Goal: Task Accomplishment & Management: Manage account settings

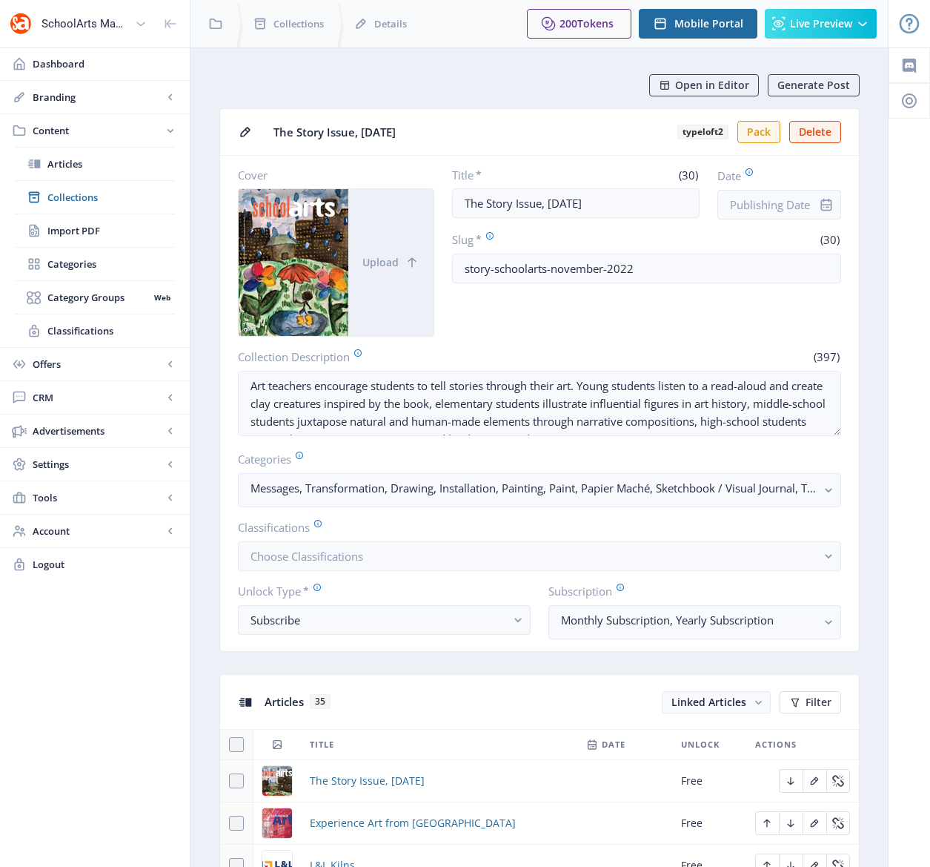
click at [514, 78] on div "Open in Editor Generate Post" at bounding box center [545, 85] width 629 height 22
click at [702, 90] on span "Open in Editor" at bounding box center [712, 85] width 74 height 12
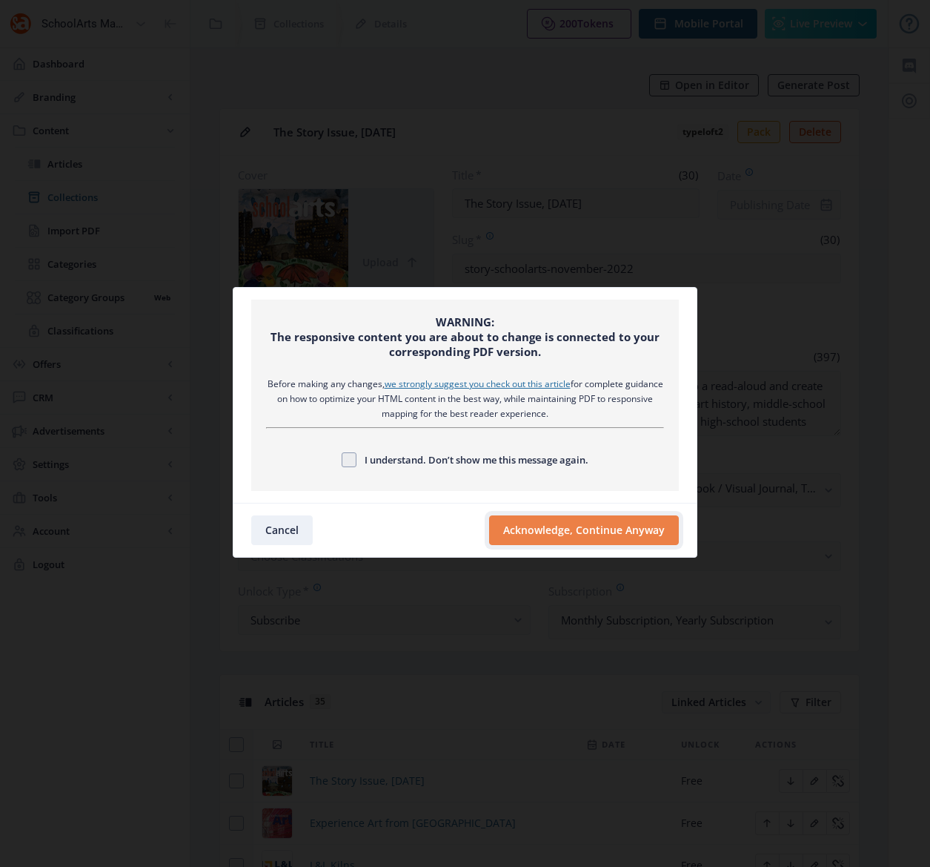
click at [634, 523] on button "Acknowledge, Continue Anyway" at bounding box center [584, 530] width 190 height 30
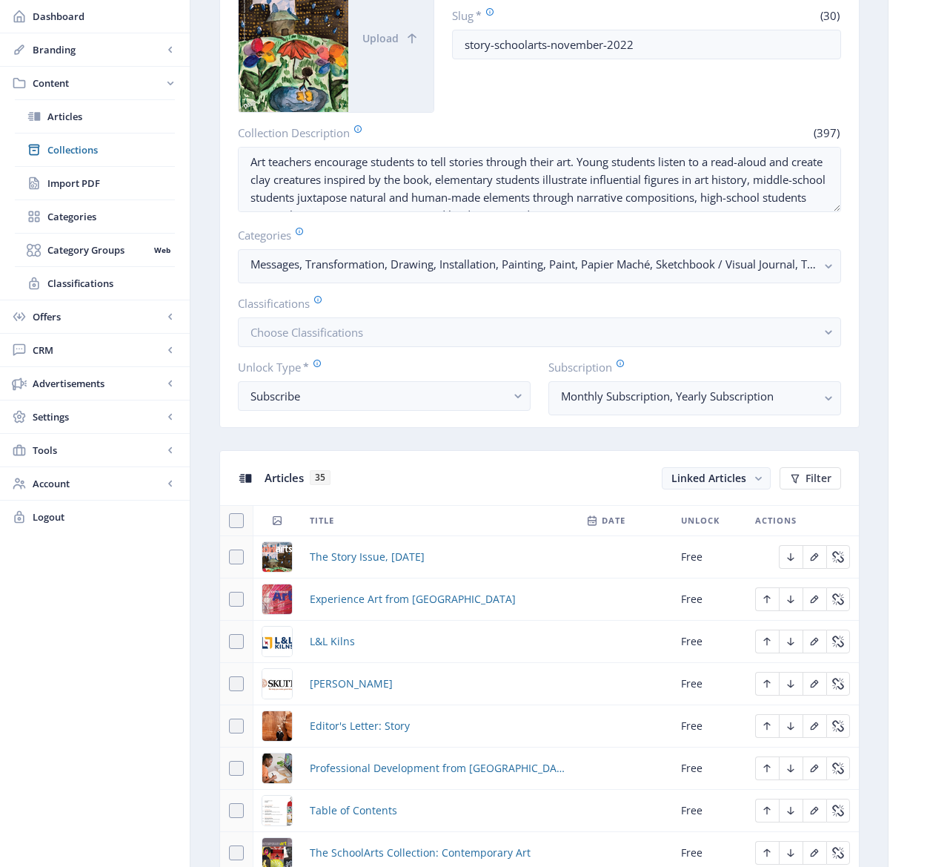
scroll to position [423, 0]
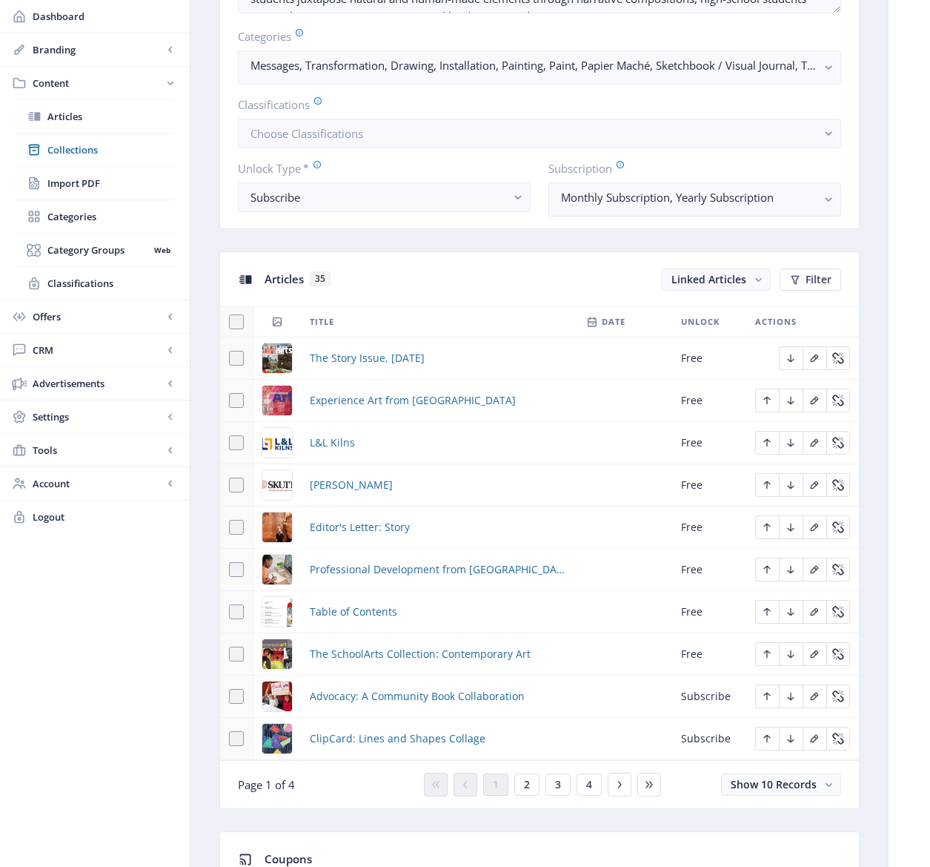
click at [537, 536] on td "Editor's Letter: Story" at bounding box center [439, 527] width 277 height 42
click at [366, 522] on span "Editor's Letter: Story" at bounding box center [360, 527] width 100 height 18
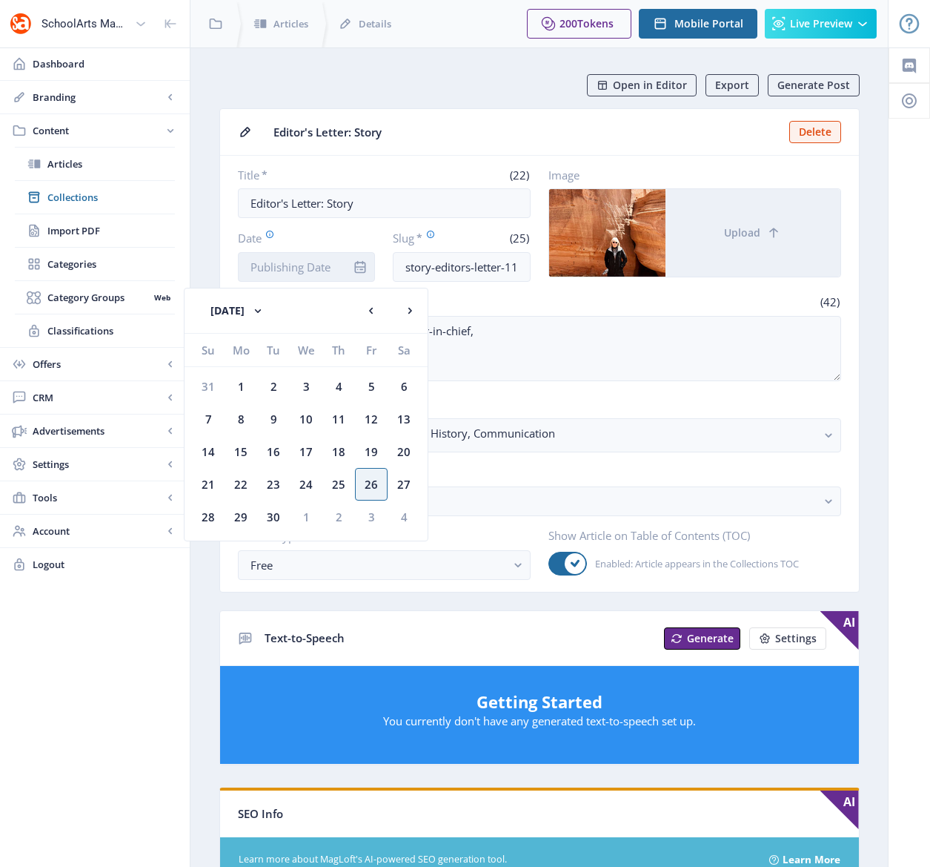
click at [311, 268] on input "Date" at bounding box center [307, 267] width 138 height 30
click at [279, 311] on button "[DATE]" at bounding box center [237, 311] width 83 height 30
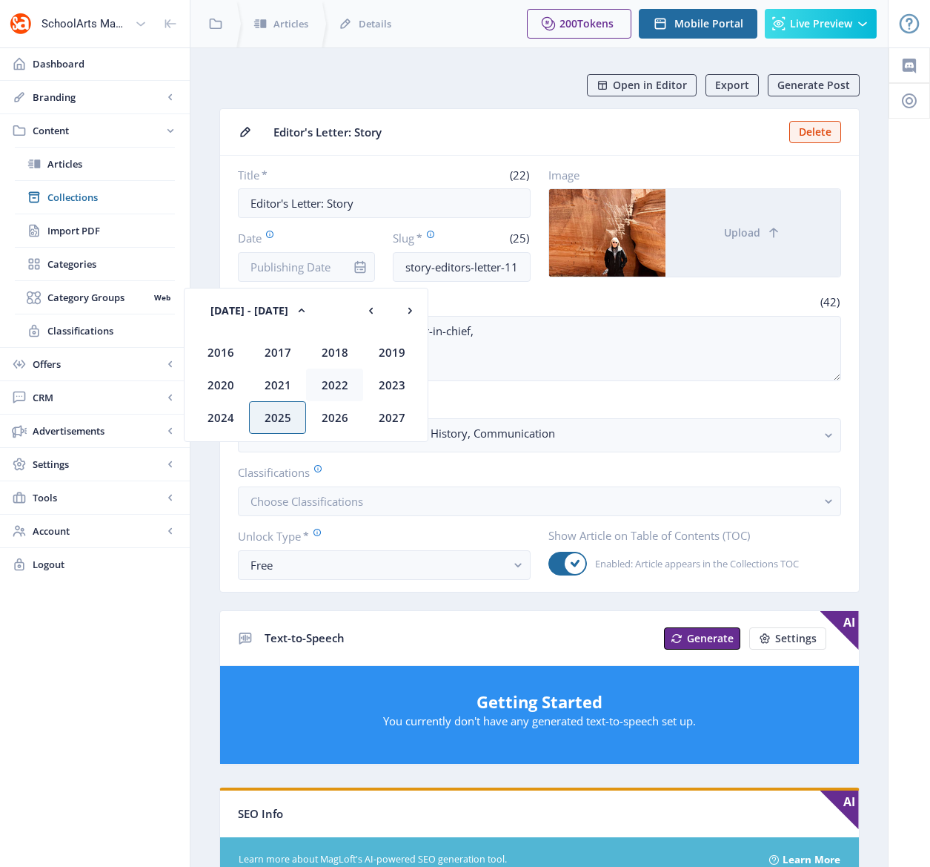
click at [331, 385] on div "2022" at bounding box center [334, 384] width 57 height 33
click at [335, 417] on div "Nov" at bounding box center [334, 417] width 57 height 33
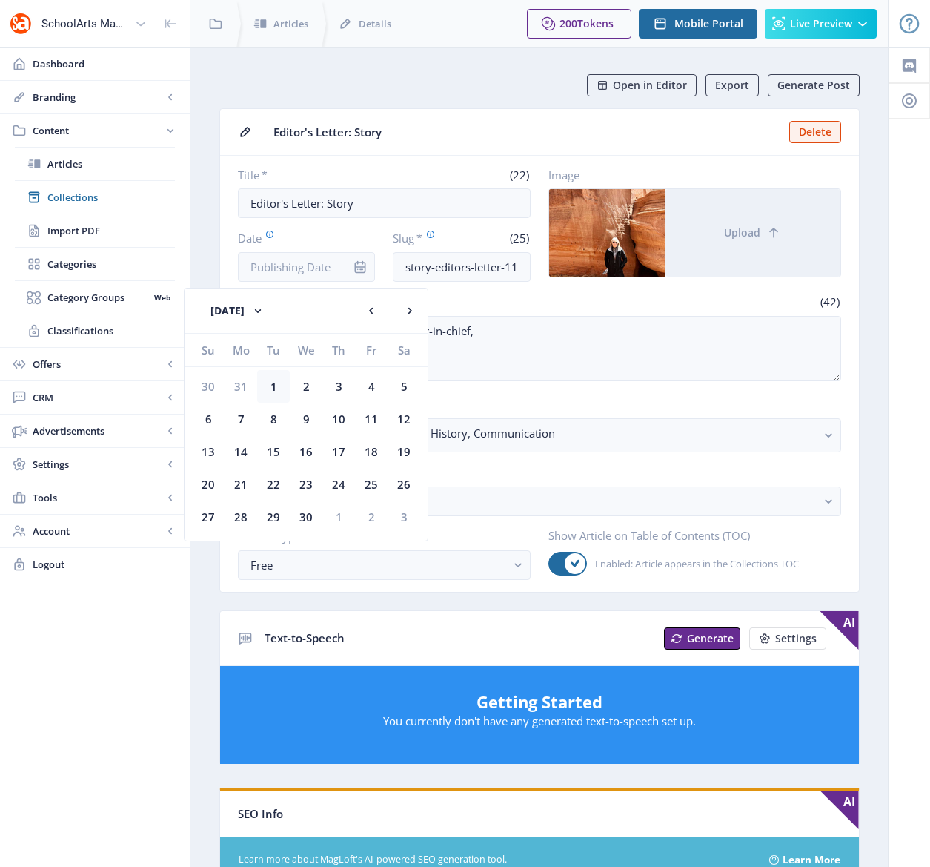
click at [268, 384] on div "1" at bounding box center [273, 386] width 33 height 33
type input "[DATE]"
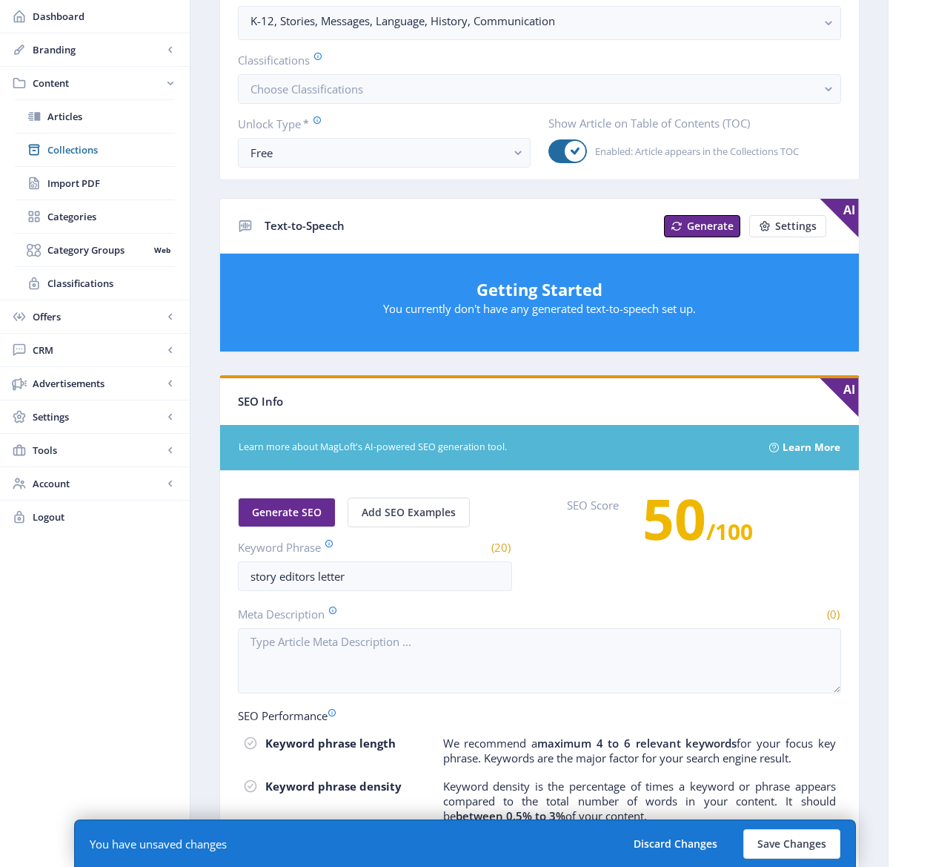
scroll to position [589, 0]
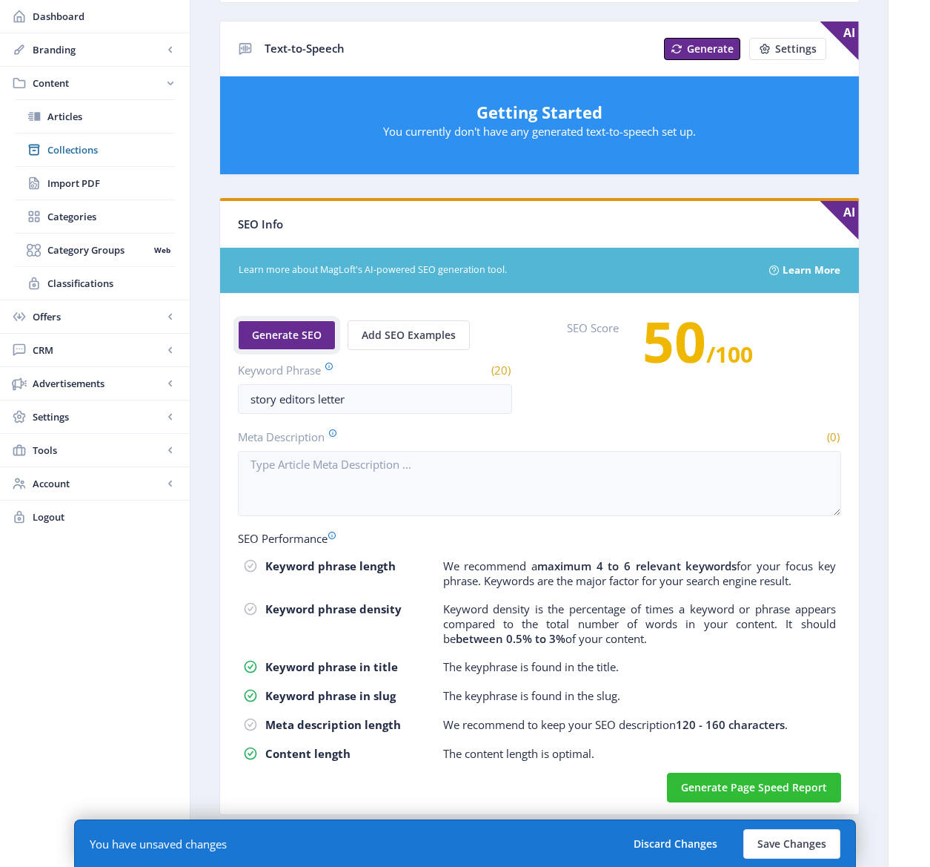
click at [288, 337] on span "Generate SEO" at bounding box center [287, 335] width 70 height 12
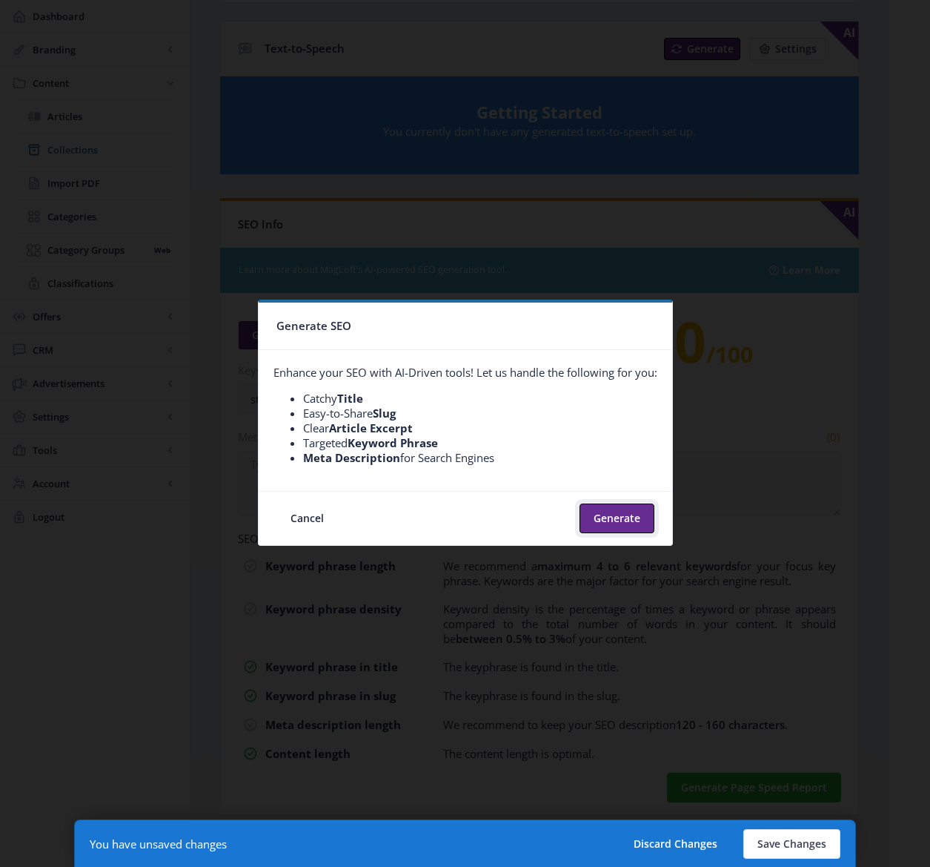
click at [611, 510] on button "Generate" at bounding box center [617, 518] width 75 height 30
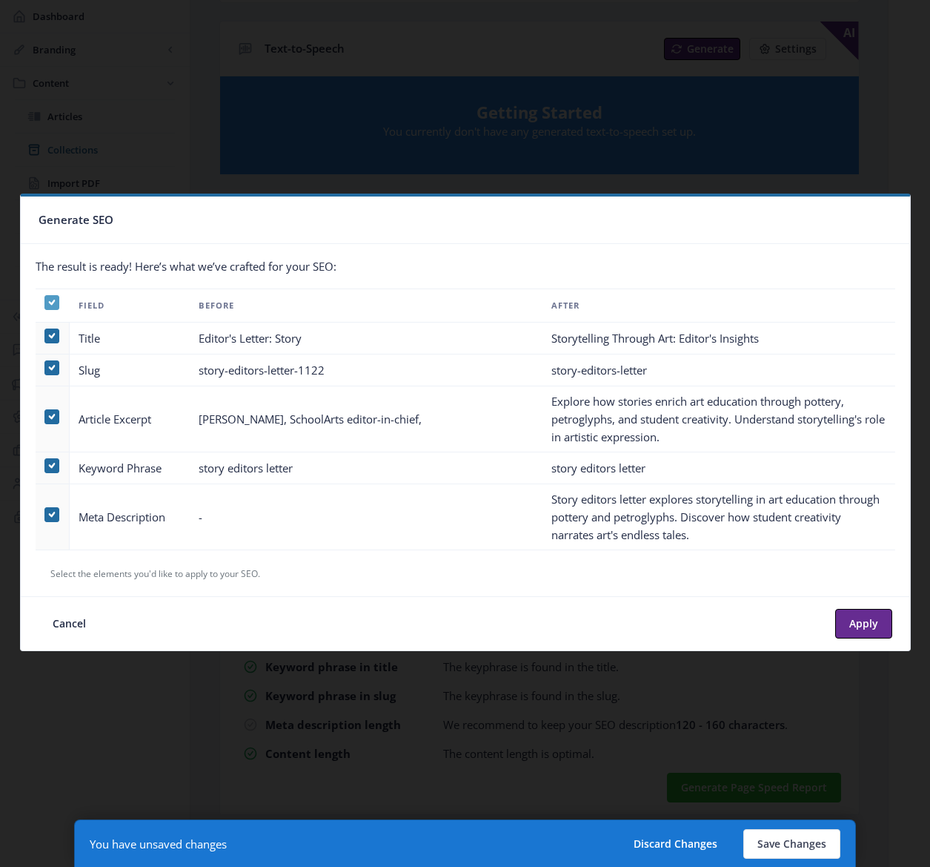
click at [53, 298] on icon at bounding box center [51, 302] width 7 height 15
click at [45, 302] on input "checkbox" at bounding box center [44, 302] width 1 height 1
checkbox input "false"
click at [53, 408] on td at bounding box center [53, 419] width 34 height 66
click at [51, 417] on span at bounding box center [51, 416] width 15 height 15
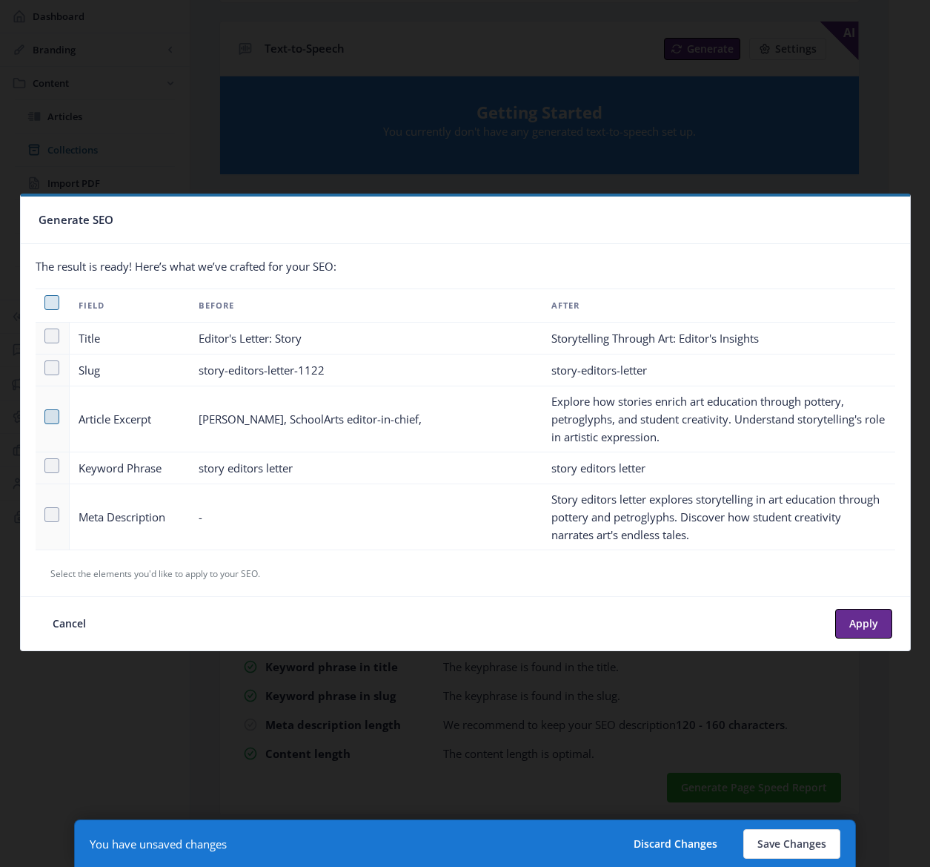
click at [45, 417] on input "checkbox" at bounding box center [44, 417] width 1 height 1
checkbox input "true"
click at [52, 517] on span at bounding box center [51, 514] width 15 height 15
click at [45, 515] on input "checkbox" at bounding box center [44, 514] width 1 height 1
checkbox input "true"
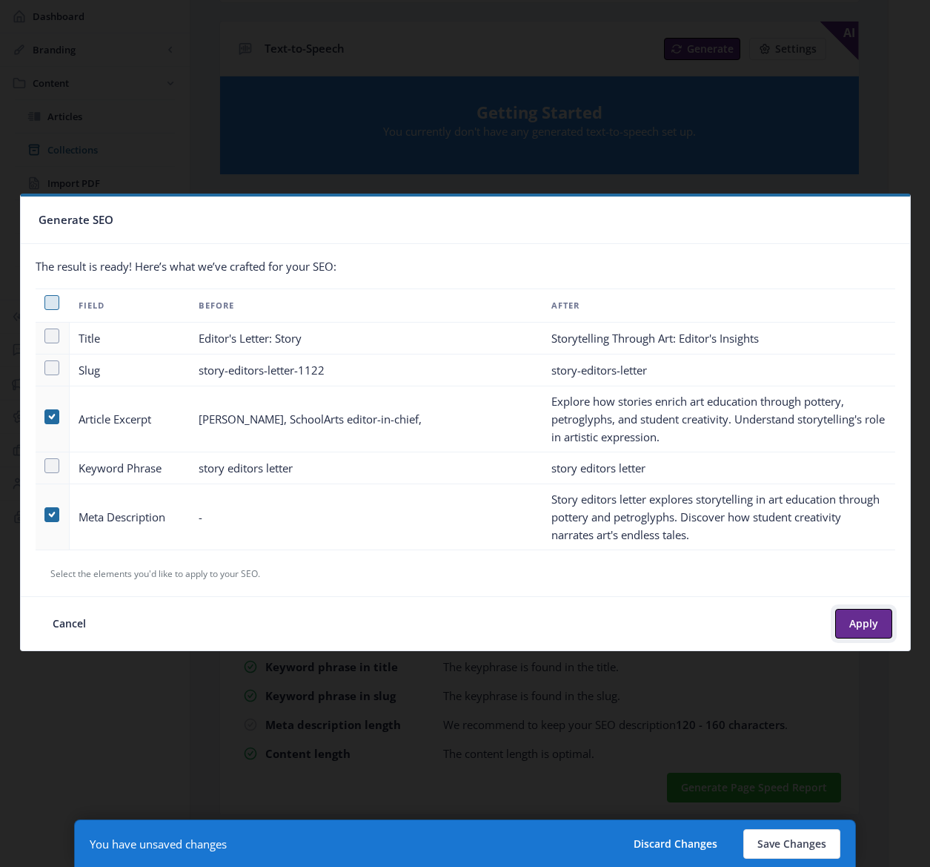
click at [866, 622] on button "Apply" at bounding box center [863, 624] width 57 height 30
type textarea "Explore how stories enrich art education through pottery, petroglyphs, and stud…"
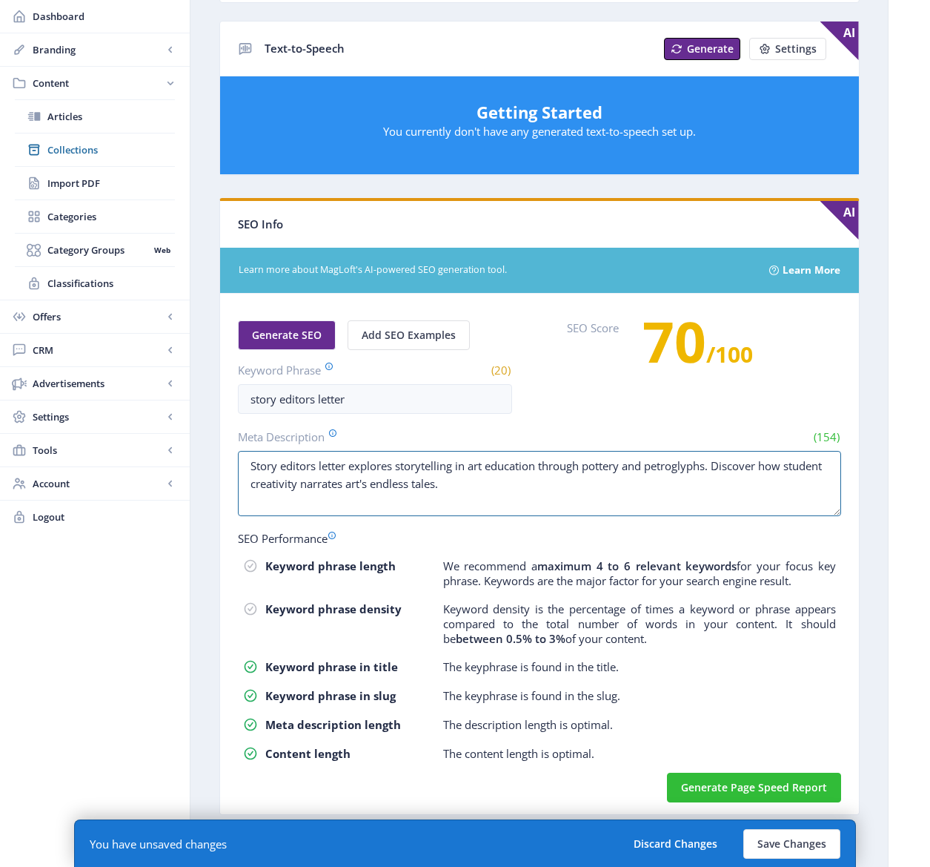
drag, startPoint x: 283, startPoint y: 466, endPoint x: 234, endPoint y: 463, distance: 49.0
click at [234, 463] on nb-card-body "Generate SEO Add SEO Examples Keyword Phrase (20) story editors letter SEO Scor…" at bounding box center [539, 554] width 639 height 520
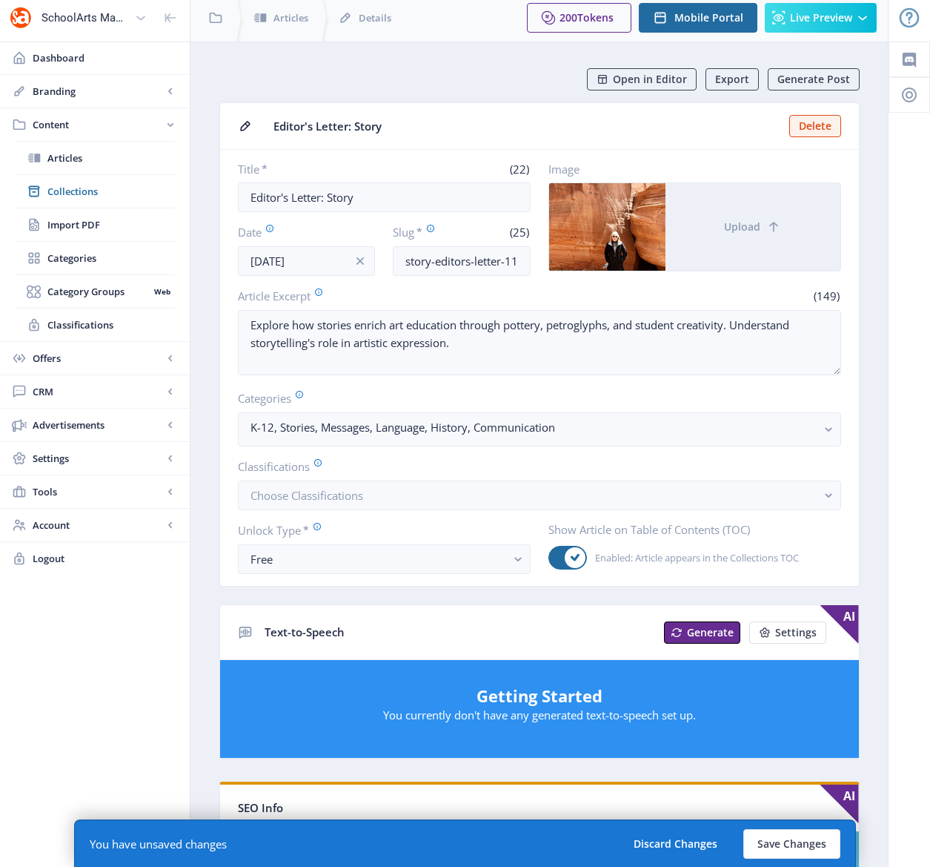
scroll to position [0, 0]
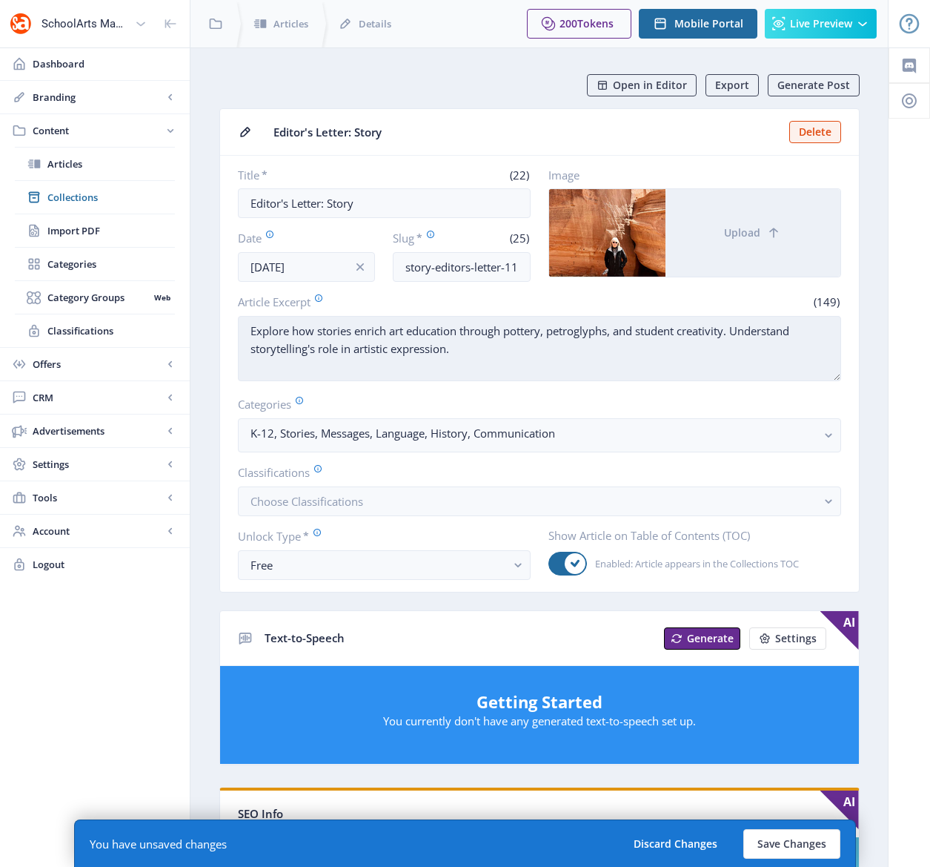
type textarea "The editors letter explores storytelling in art education through pottery and p…"
click at [251, 331] on textarea "Explore how stories enrich art education through pottery, petroglyphs, and stud…" at bounding box center [539, 348] width 603 height 65
click at [431, 329] on textarea "Editor-in-Chief, [PERSON_NAME], Explore how stories enrich art education throug…" at bounding box center [539, 348] width 603 height 65
drag, startPoint x: 632, startPoint y: 330, endPoint x: 672, endPoint y: 329, distance: 40.0
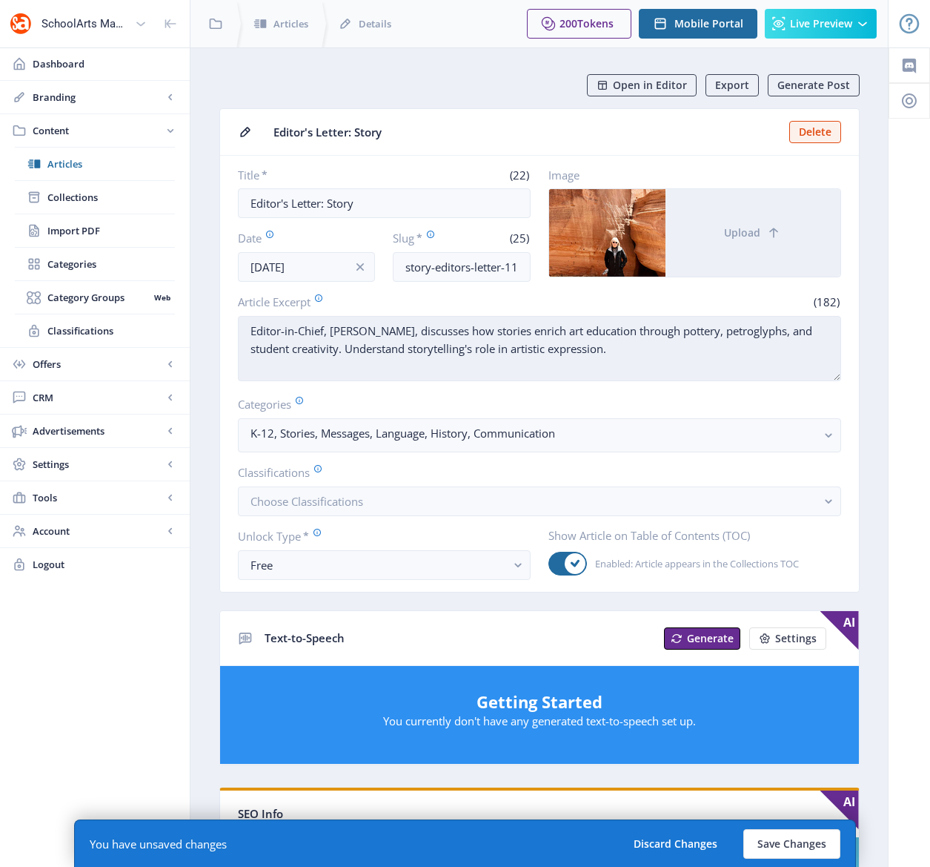
click at [672, 329] on textarea "Editor-in-Chief, [PERSON_NAME], discusses how stories enrich art education thro…" at bounding box center [539, 348] width 603 height 65
click at [644, 328] on textarea "Editor-in-Chief, [PERSON_NAME], discusses how stories enrich art education givi…" at bounding box center [539, 348] width 603 height 65
click at [749, 331] on textarea "Editor-in-Chief, [PERSON_NAME], discusses how stories enrich art education prov…" at bounding box center [539, 348] width 603 height 65
click at [303, 349] on textarea "Editor-in-Chief, [PERSON_NAME], discusses how stories enrich art education prov…" at bounding box center [539, 348] width 603 height 65
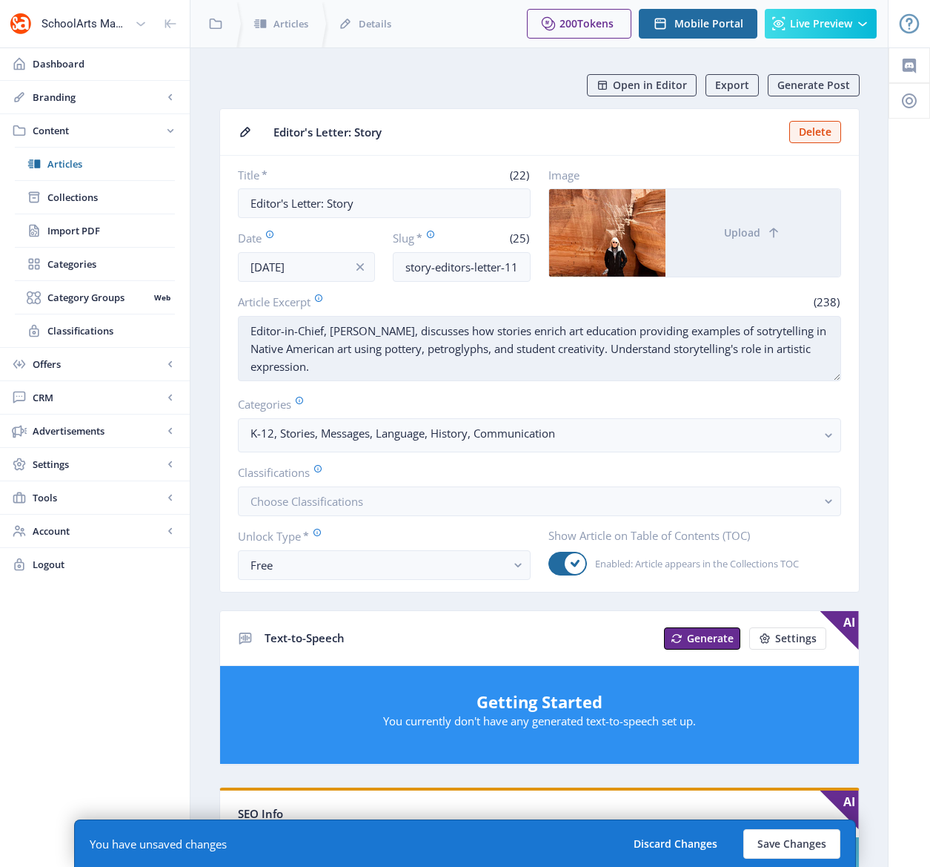
click at [776, 332] on textarea "Editor-in-Chief, [PERSON_NAME], discusses how stories enrich art education prov…" at bounding box center [539, 348] width 603 height 65
click at [628, 330] on textarea "Editor-in-Chief, [PERSON_NAME], discusses how stories enrich art education prov…" at bounding box center [539, 348] width 603 height 65
click at [646, 332] on textarea "Editor-in-Chief, [PERSON_NAME], discusses how stories enrich art education. pro…" at bounding box center [539, 348] width 603 height 65
click at [771, 330] on textarea "Editor-in-Chief, [PERSON_NAME], discusses how stories enrich art education. She…" at bounding box center [539, 348] width 603 height 65
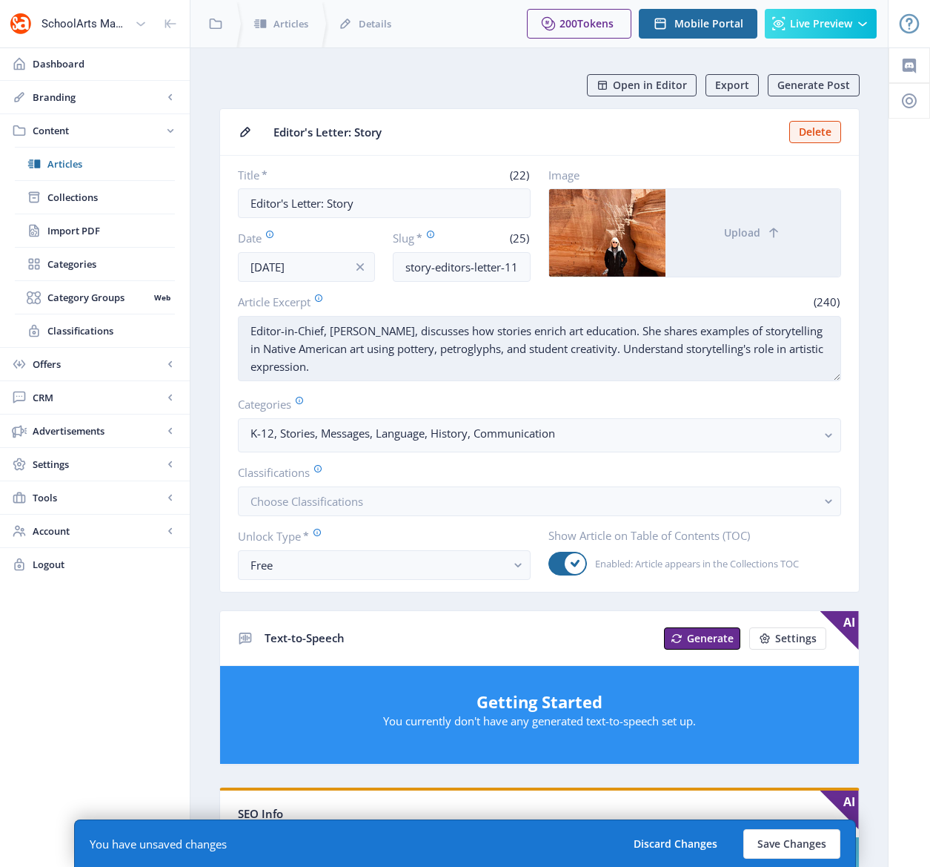
click at [385, 346] on textarea "Editor-in-Chief, [PERSON_NAME], discusses how stories enrich art education. She…" at bounding box center [539, 348] width 603 height 65
drag, startPoint x: 526, startPoint y: 348, endPoint x: 635, endPoint y: 347, distance: 108.2
click at [635, 347] on textarea "Editor-in-Chief, [PERSON_NAME], discusses how stories enrich art education. She…" at bounding box center [539, 348] width 603 height 65
click at [580, 349] on textarea "Editor-in-Chief, [PERSON_NAME], discusses how stories enrich art education. She…" at bounding box center [539, 348] width 603 height 65
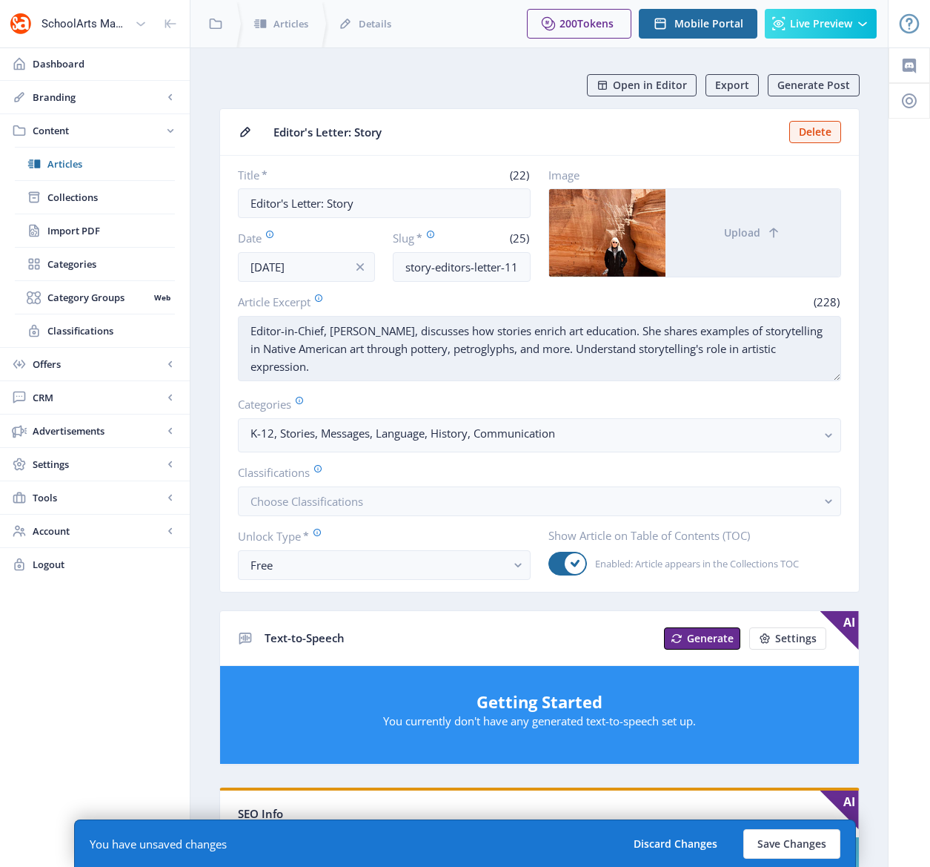
drag, startPoint x: 580, startPoint y: 349, endPoint x: 581, endPoint y: 371, distance: 21.5
click at [581, 371] on textarea "Editor-in-Chief, [PERSON_NAME], discusses how stories enrich art education. She…" at bounding box center [539, 348] width 603 height 65
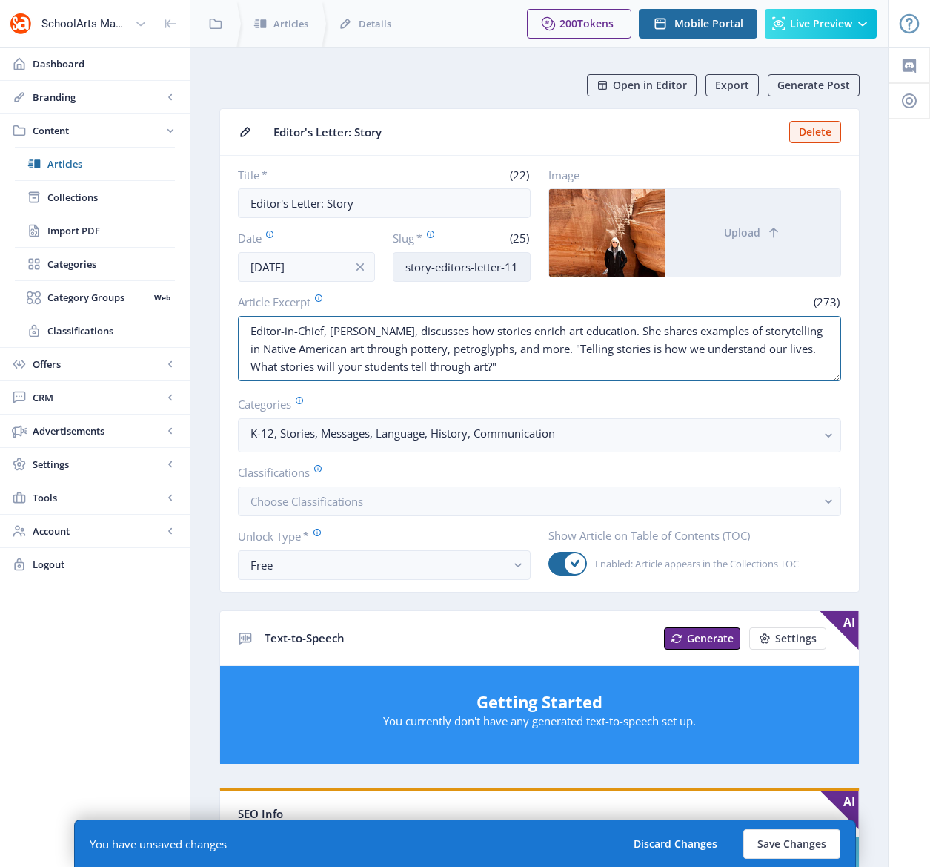
type textarea "Editor-in-Chief, [PERSON_NAME], discusses how stories enrich art education. She…"
drag, startPoint x: 462, startPoint y: 265, endPoint x: 417, endPoint y: 262, distance: 44.6
click at [381, 261] on div "Date [DATE] Slug * (25) story-editors-letter-1122" at bounding box center [384, 256] width 293 height 52
drag, startPoint x: 452, startPoint y: 268, endPoint x: 555, endPoint y: 282, distance: 103.3
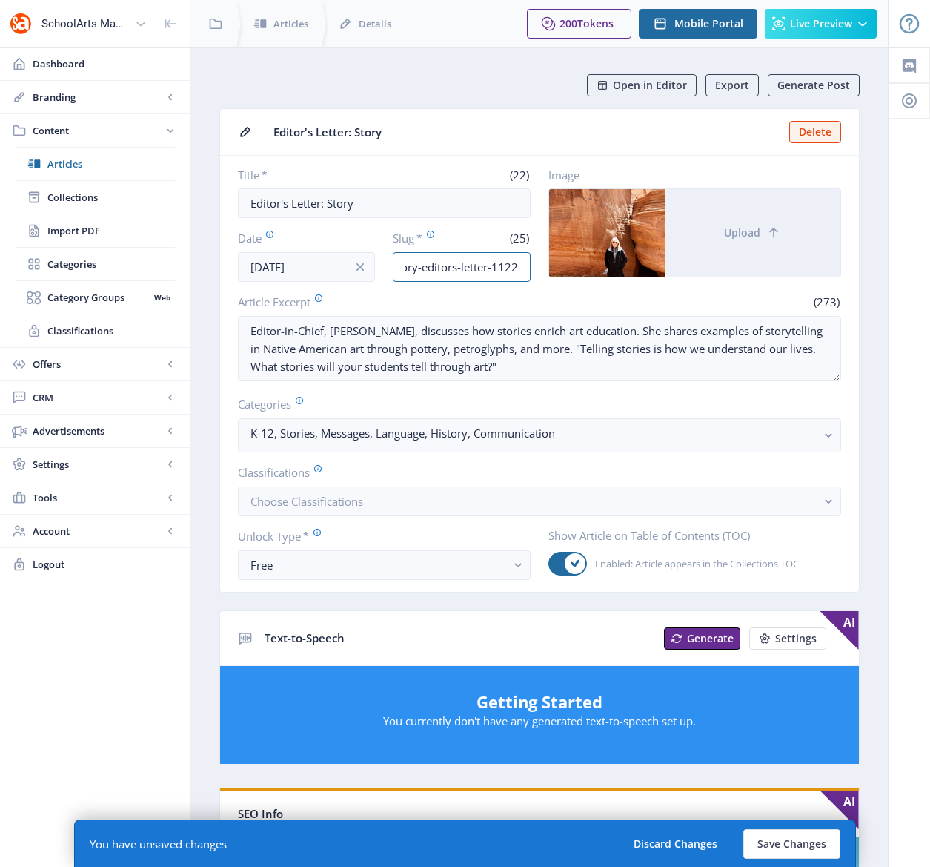
click at [555, 282] on nb-card-body "Title * (22) Editor's Letter: Story Date [DATE] Slug * (25) story-editors-lette…" at bounding box center [539, 374] width 639 height 436
click at [493, 265] on input "story-editors-letter-1122" at bounding box center [462, 267] width 138 height 30
type input "story-editors-letter-schoolarts-1122"
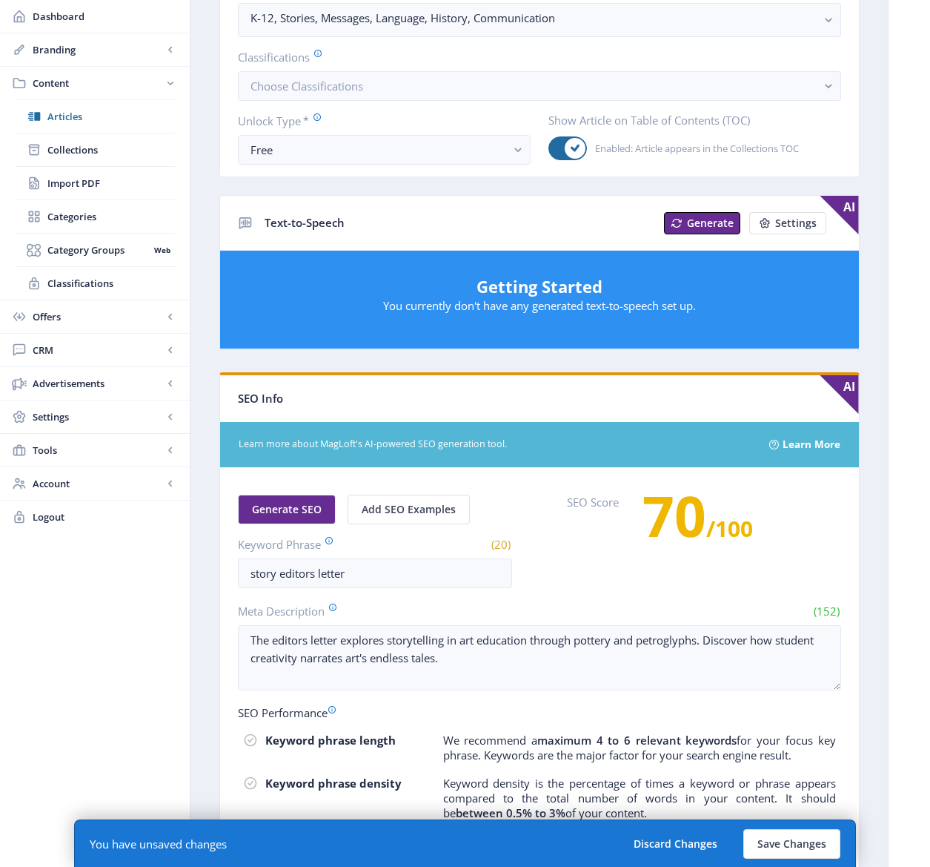
scroll to position [445, 0]
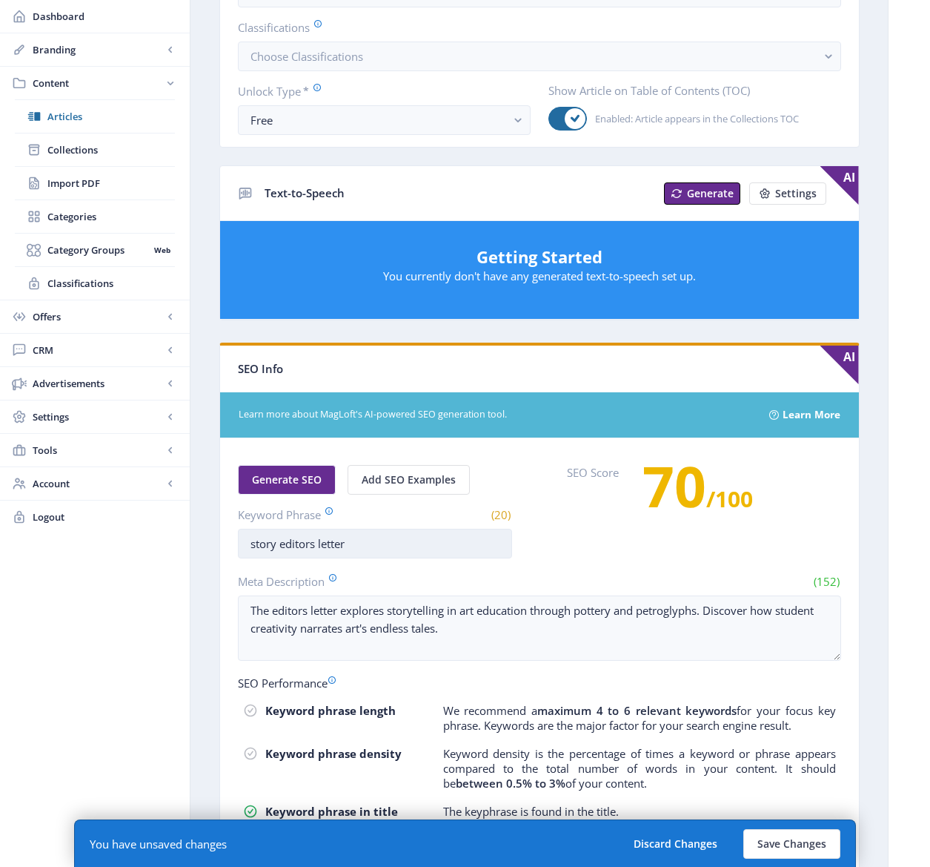
click at [406, 545] on input "story editors letter" at bounding box center [375, 544] width 274 height 30
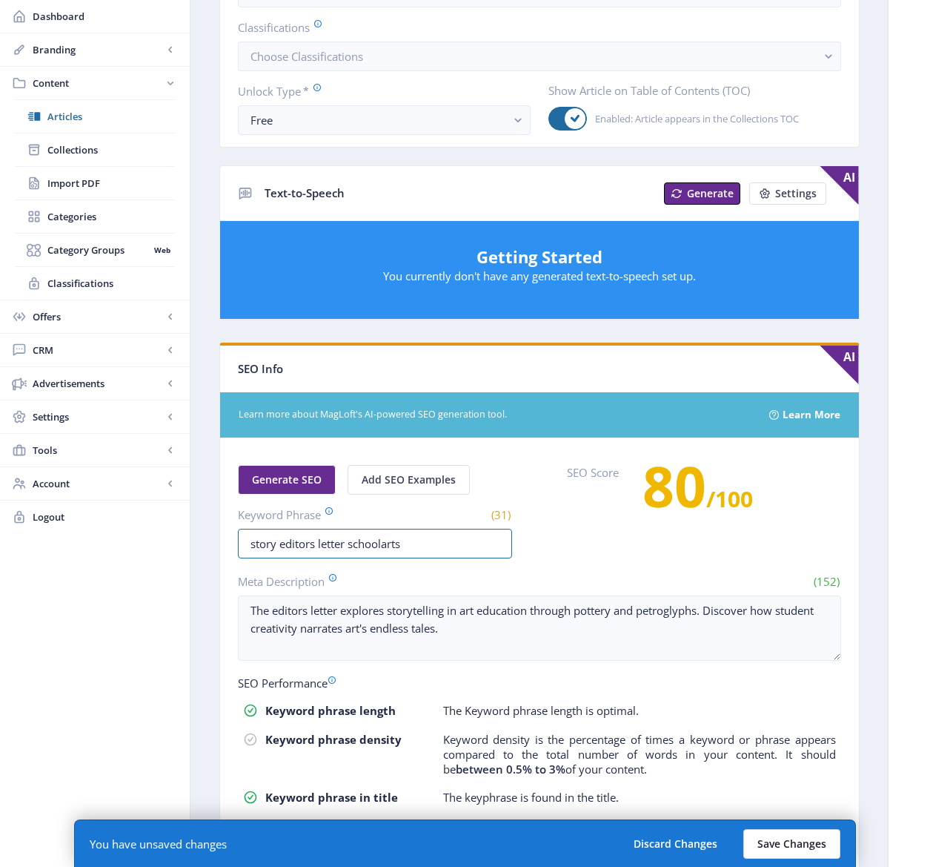
type input "story editors letter schoolarts"
click at [773, 845] on button "Save Changes" at bounding box center [792, 844] width 97 height 30
click at [549, 555] on div "Generate SEO Add SEO Examples Keyword Phrase (31) story editors letter schoolar…" at bounding box center [539, 511] width 603 height 93
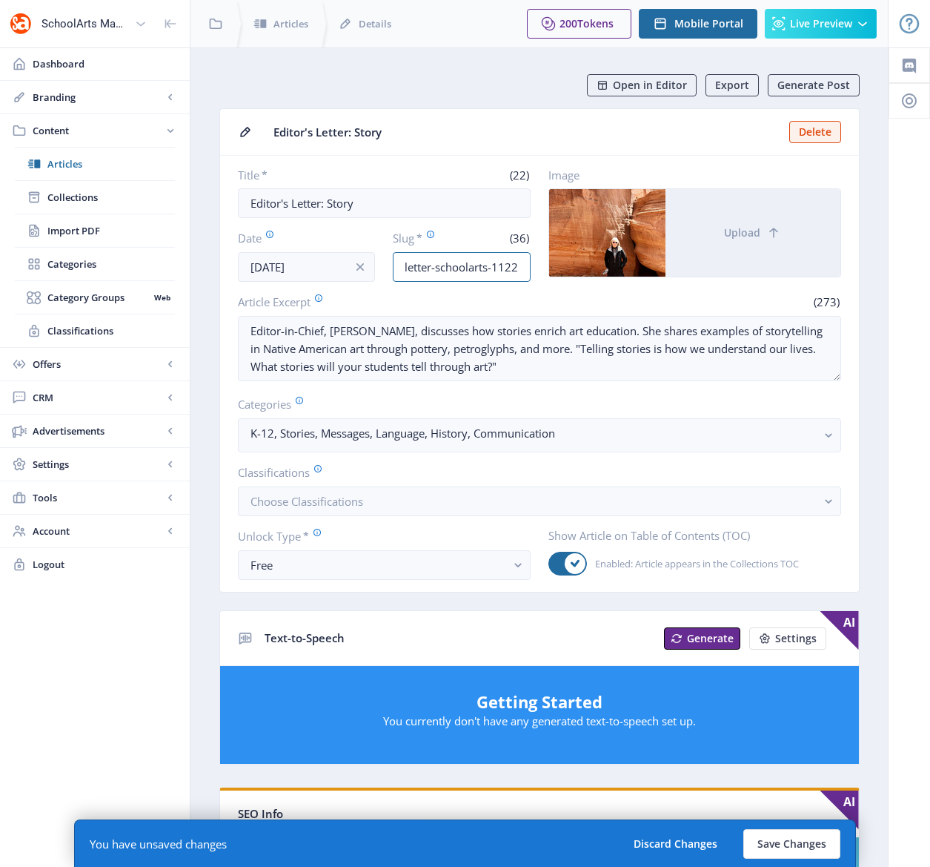
scroll to position [0, 71]
drag, startPoint x: 503, startPoint y: 268, endPoint x: 546, endPoint y: 273, distance: 43.3
click at [546, 273] on div "Title * (22) Editor's Letter: Story Date [DATE] Slug * (36) story-editors-lette…" at bounding box center [539, 225] width 603 height 114
click at [457, 268] on input "story-editors-letter-schoolarts-1122" at bounding box center [462, 267] width 138 height 30
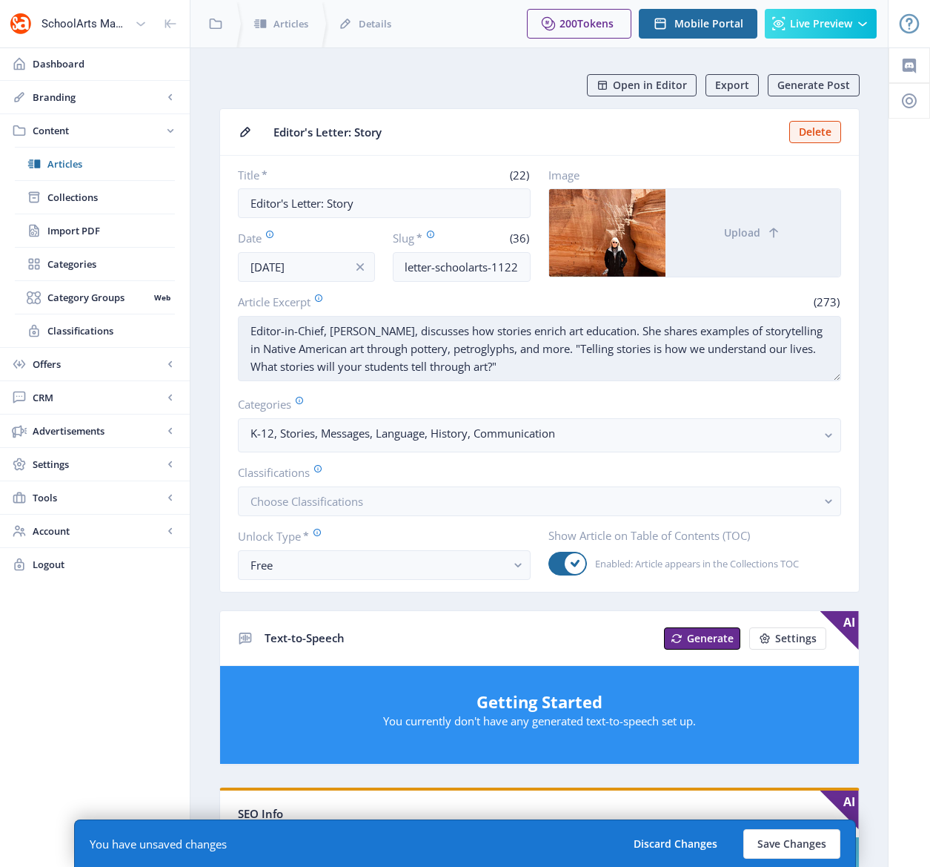
scroll to position [0, 0]
click at [535, 348] on textarea "Editor-in-Chief, [PERSON_NAME], discusses how stories enrich art education. She…" at bounding box center [539, 348] width 603 height 65
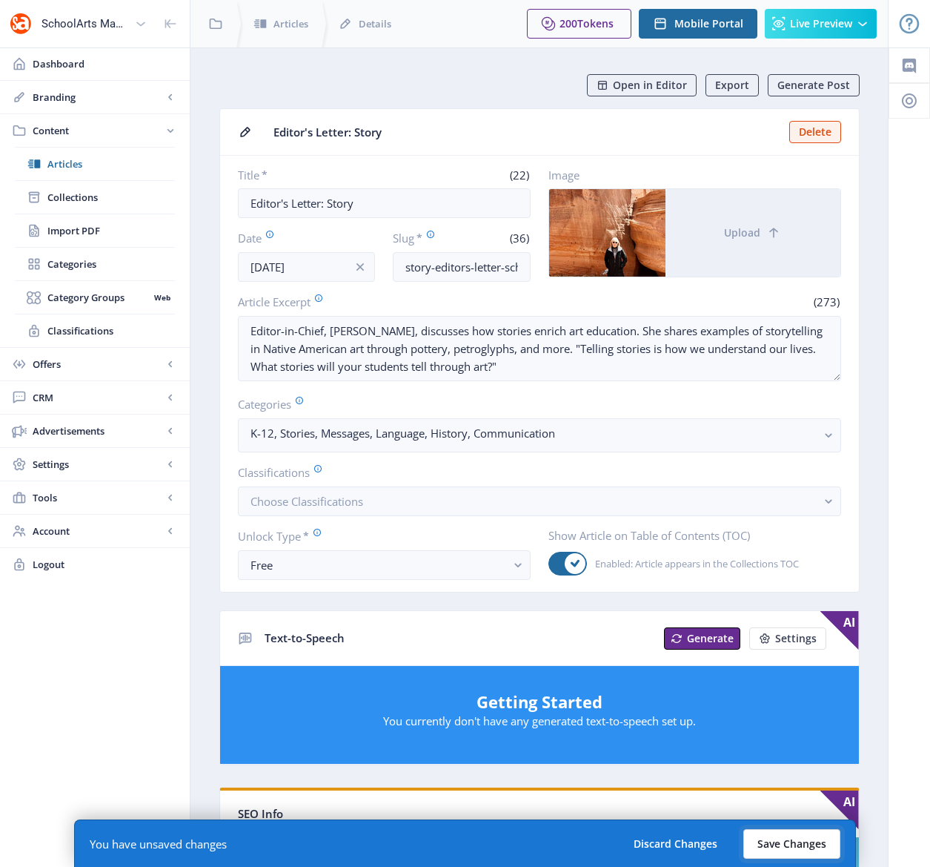
click at [777, 840] on button "Save Changes" at bounding box center [792, 844] width 97 height 30
click at [786, 841] on button "Save Changes" at bounding box center [792, 844] width 97 height 30
click at [394, 605] on div "Open in Editor Export Generate Post Editor's Letter: Story Delete Title * (22) …" at bounding box center [539, 732] width 641 height 1316
click at [787, 841] on button "Save Changes" at bounding box center [792, 844] width 97 height 30
click at [769, 839] on button "Save Changes" at bounding box center [792, 844] width 97 height 30
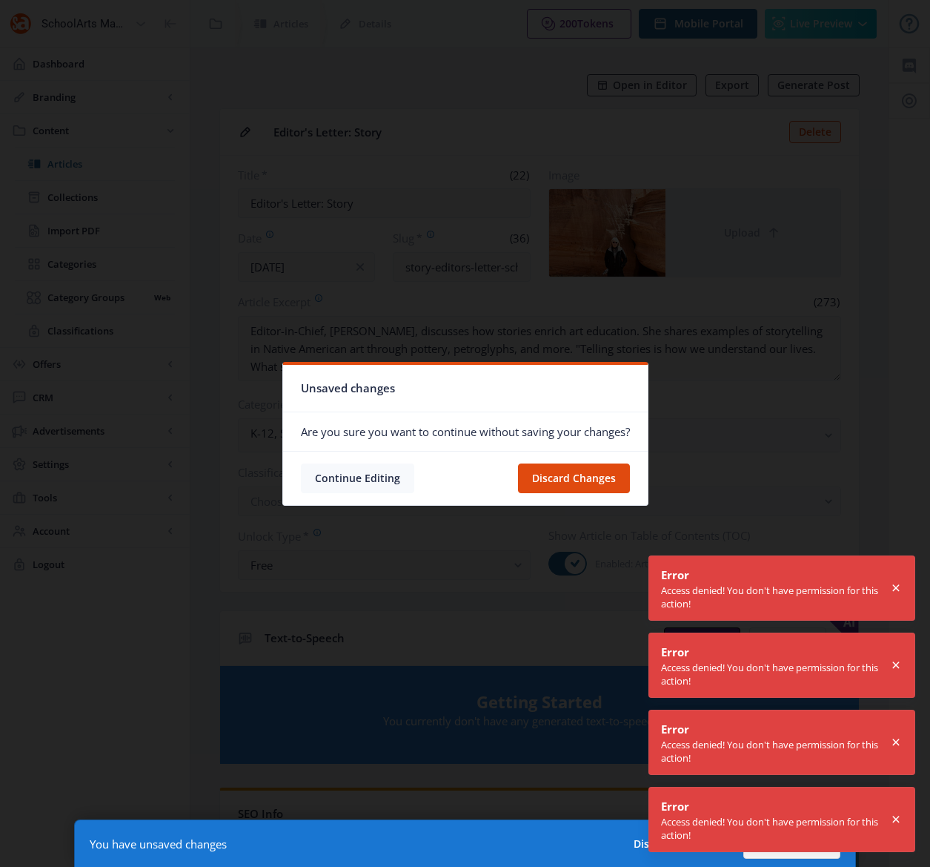
click at [334, 477] on button "Continue Editing" at bounding box center [357, 478] width 113 height 30
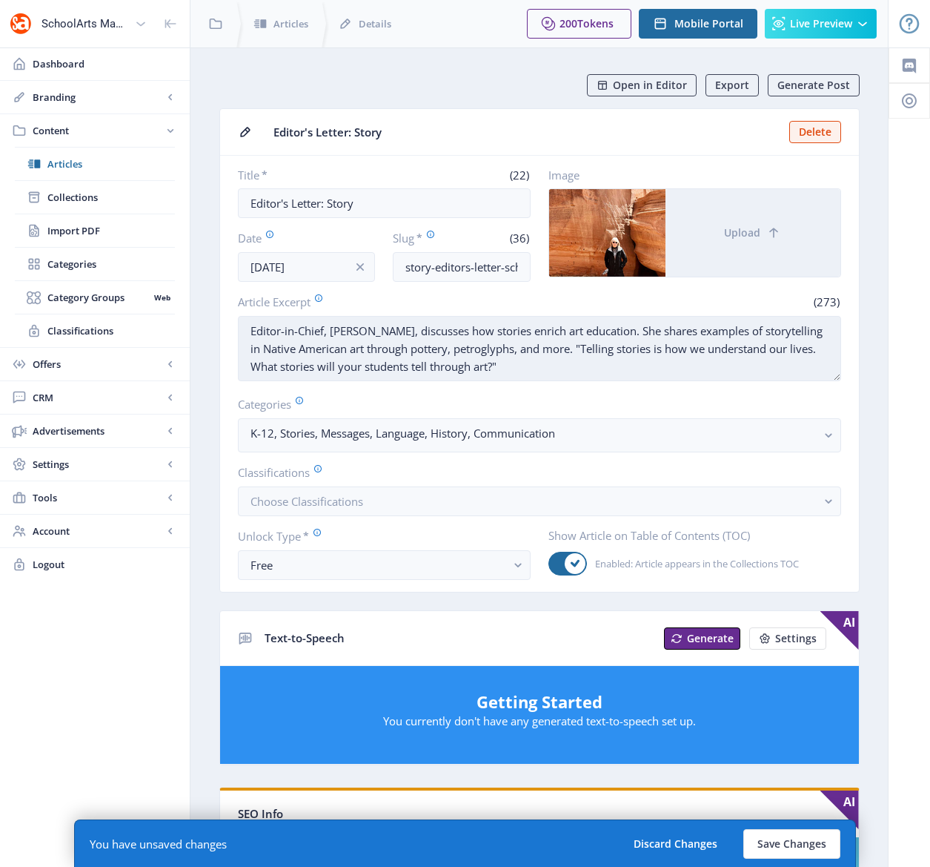
click at [403, 368] on textarea "Editor-in-Chief, [PERSON_NAME], discusses how stories enrich art education. She…" at bounding box center [539, 348] width 603 height 65
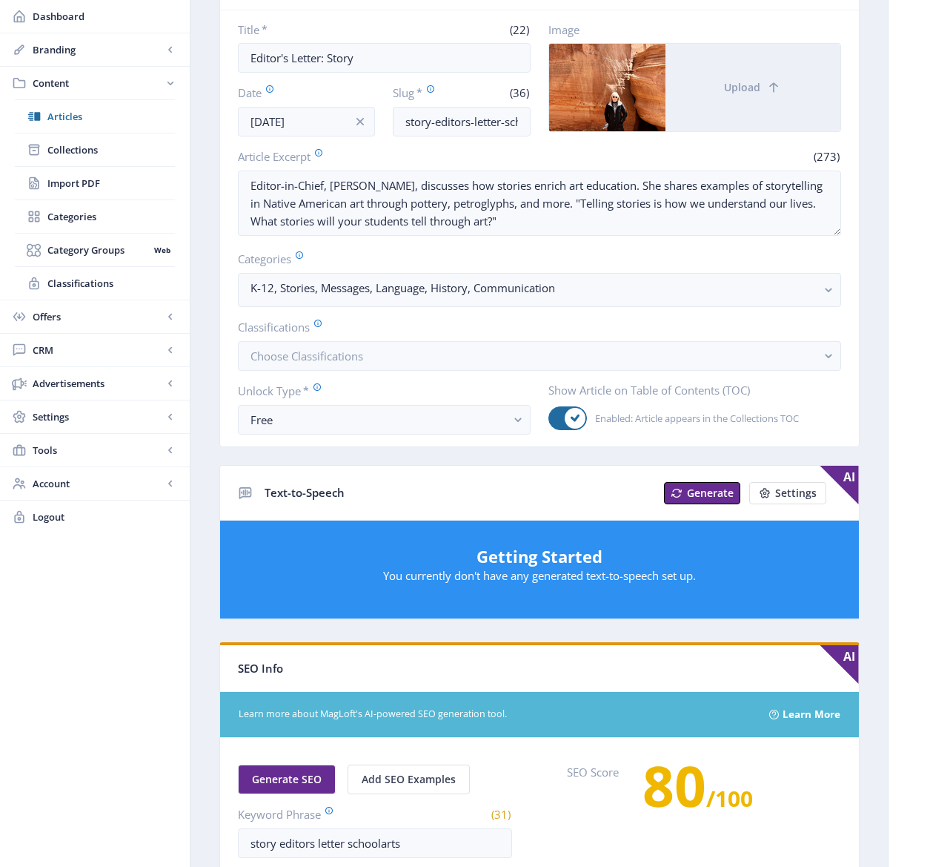
scroll to position [453, 0]
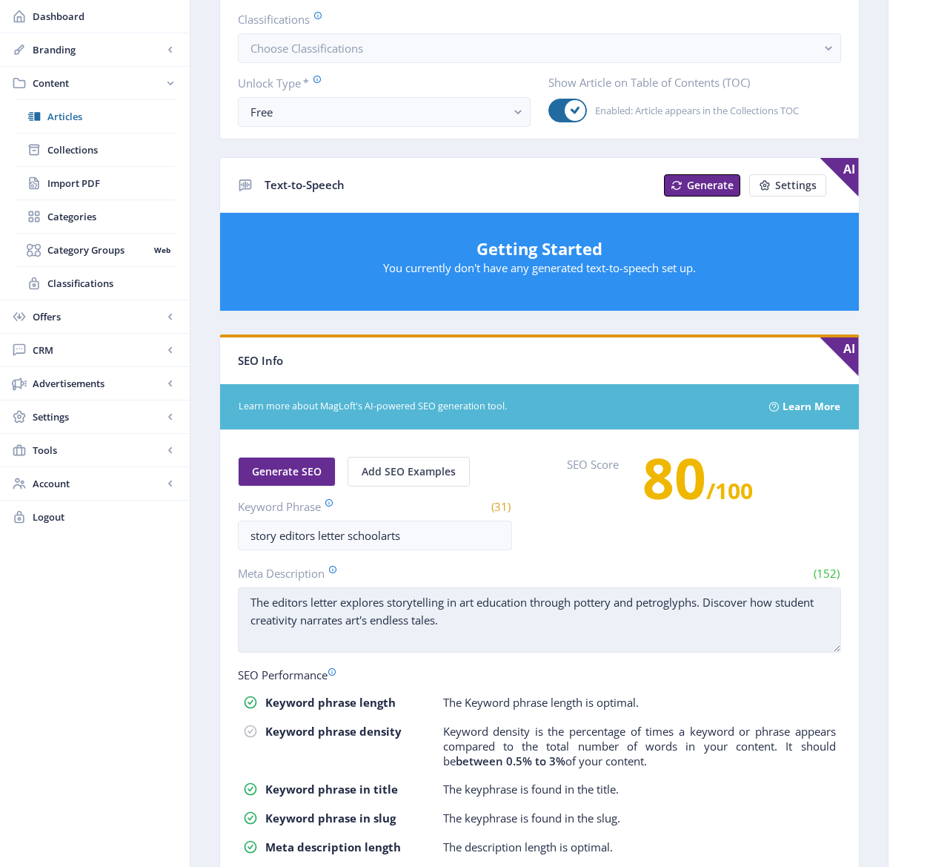
click at [552, 627] on textarea "The editors letter explores storytelling in art education through pottery and p…" at bounding box center [539, 619] width 603 height 65
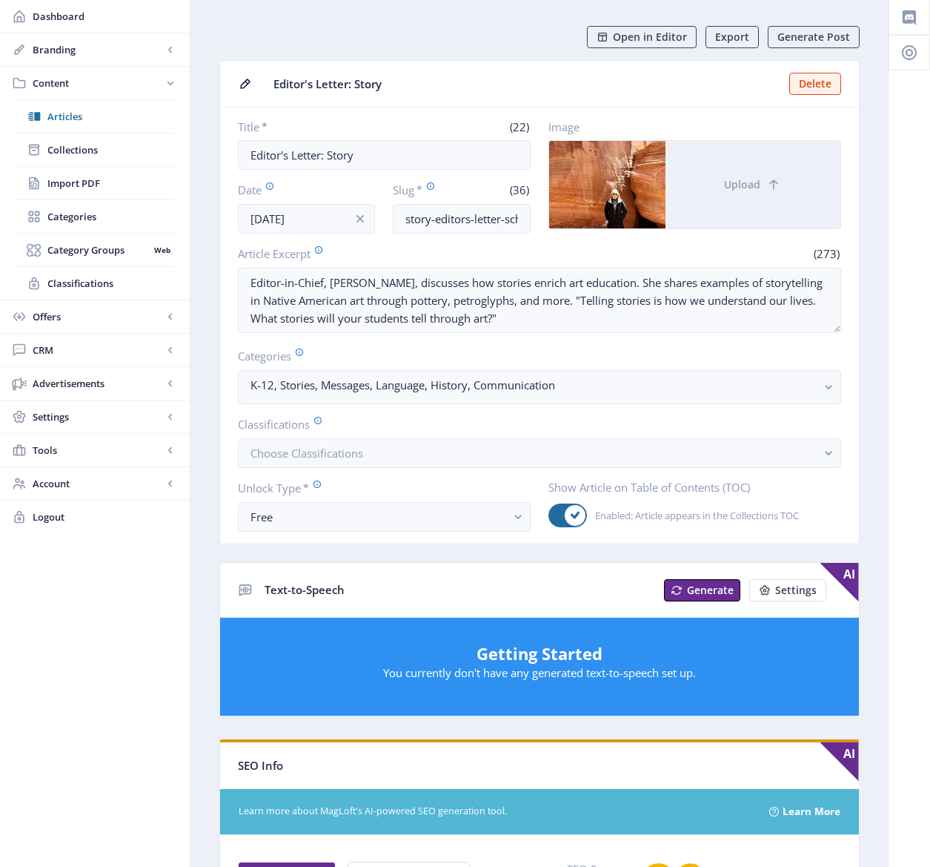
scroll to position [0, 0]
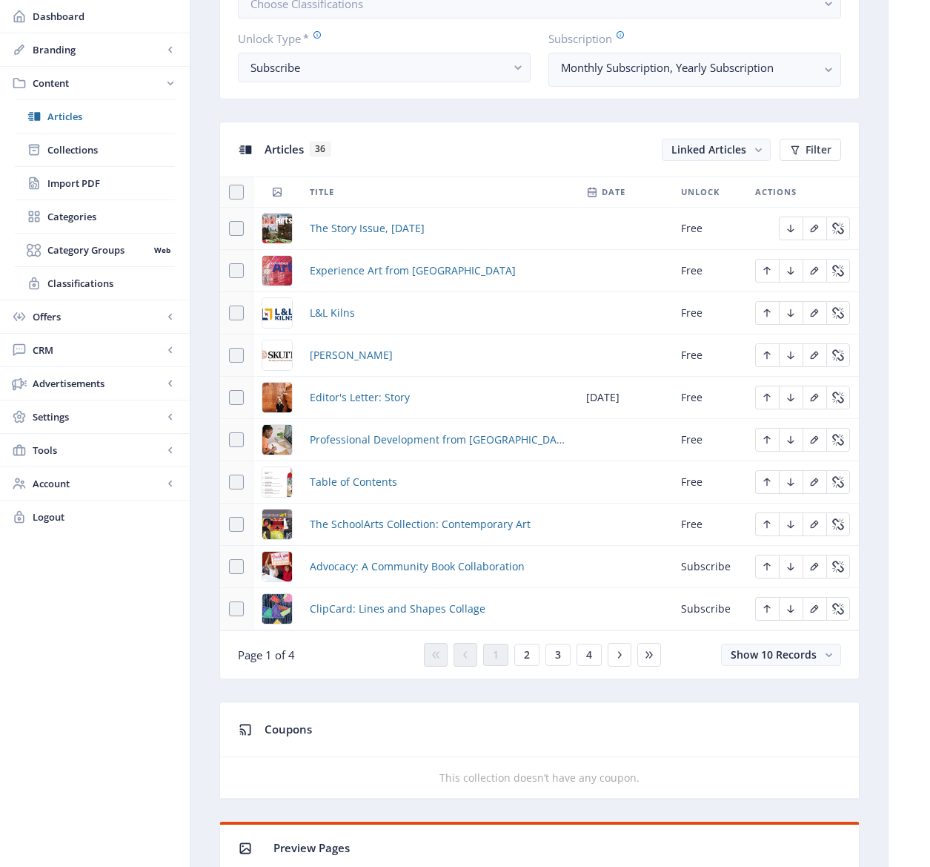
scroll to position [557, 0]
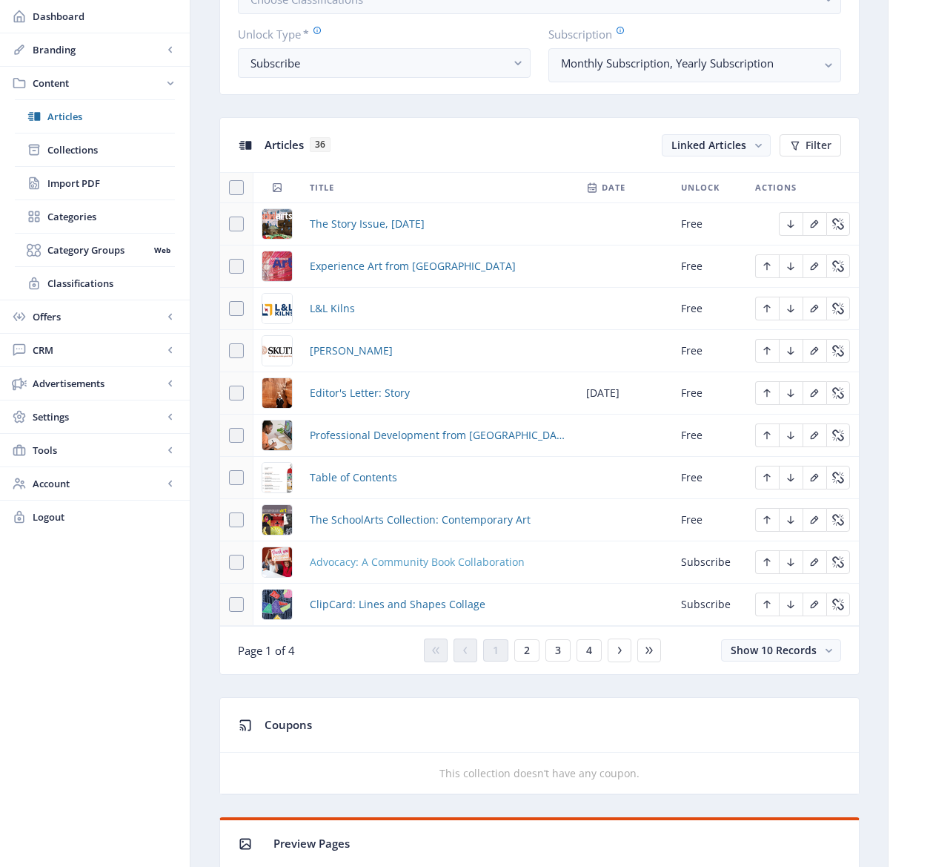
click at [426, 560] on span "Advocacy: A Community Book Collaboration" at bounding box center [417, 562] width 215 height 18
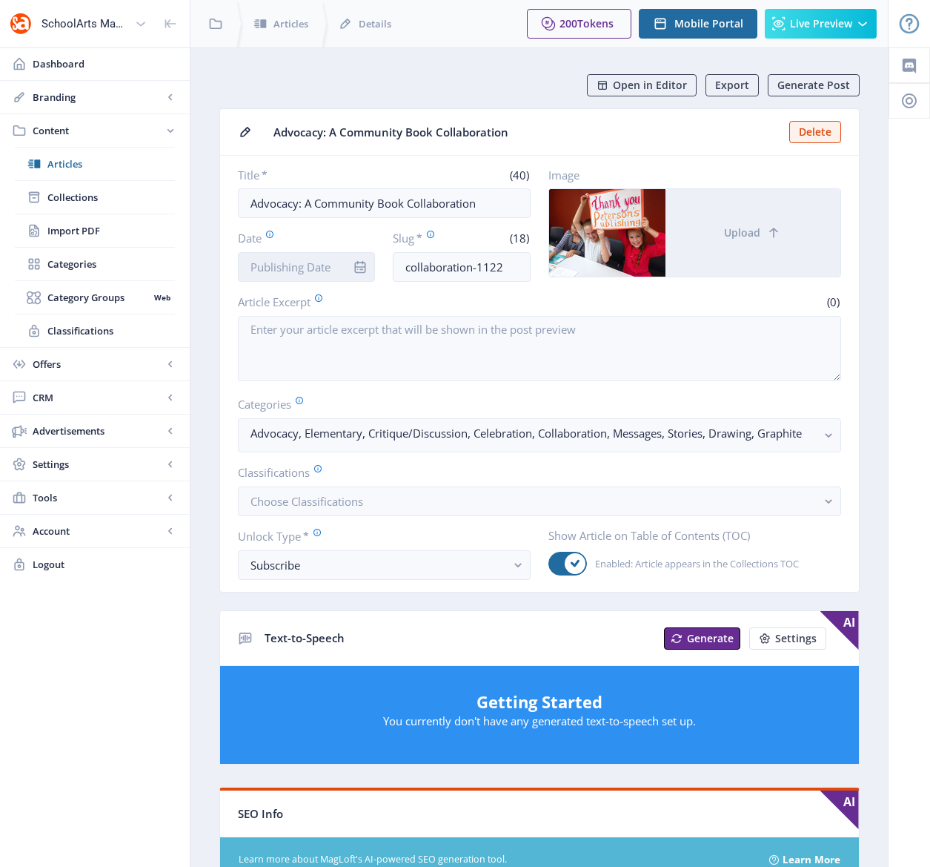
click at [313, 269] on input "Date" at bounding box center [307, 267] width 138 height 30
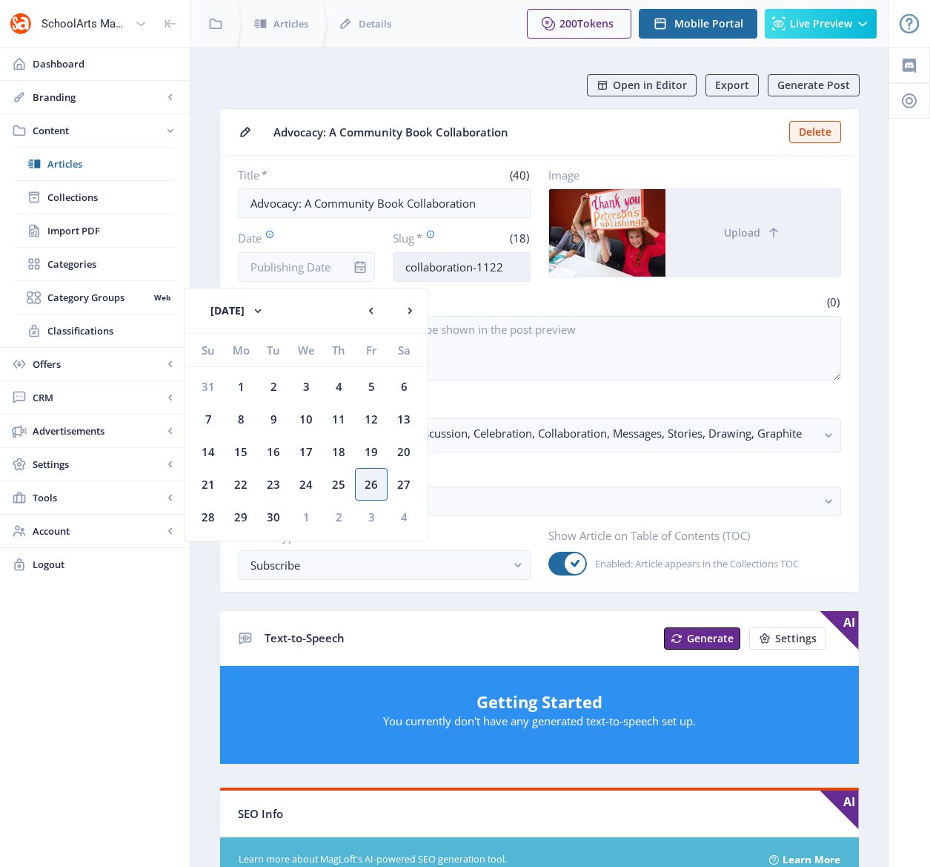
click at [444, 268] on input "collaboration-1122" at bounding box center [462, 267] width 138 height 30
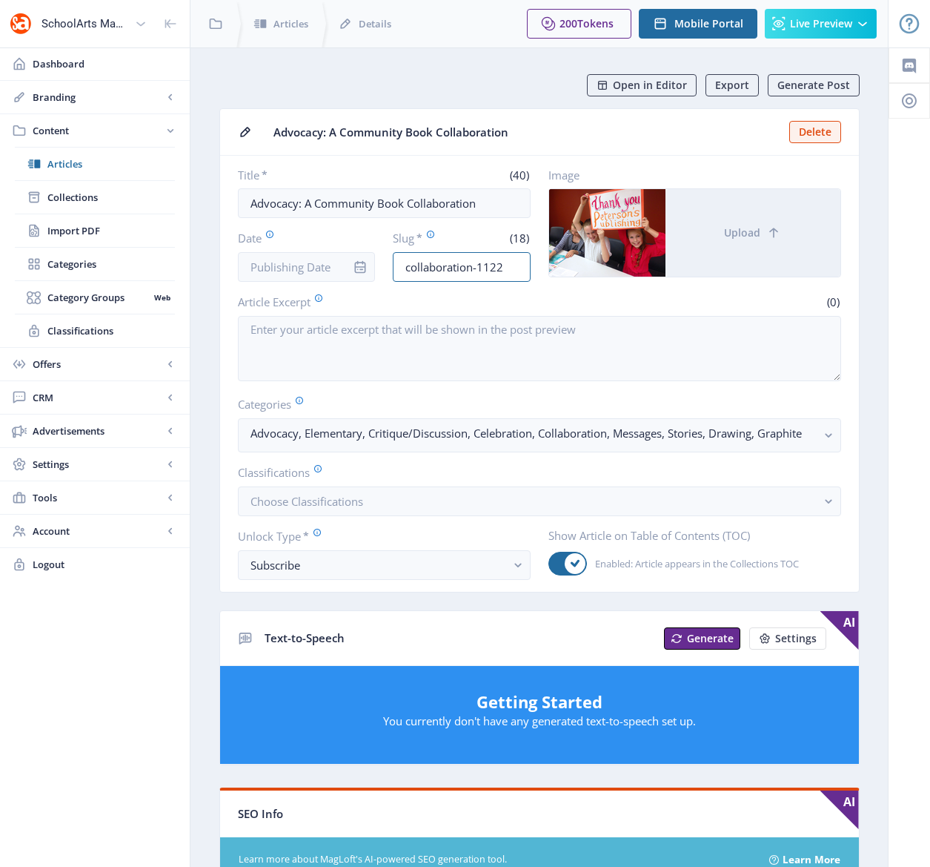
drag, startPoint x: 388, startPoint y: 262, endPoint x: 365, endPoint y: 260, distance: 23.1
click at [365, 260] on div "Date Slug * (18) collaboration-1122" at bounding box center [384, 256] width 293 height 52
click at [426, 262] on input "collaboration-1122" at bounding box center [462, 267] width 138 height 30
drag, startPoint x: 446, startPoint y: 266, endPoint x: 585, endPoint y: 271, distance: 139.5
click at [585, 271] on div "Title * (40) Advocacy: A Community Book Collaboration Date Slug * (18) collabor…" at bounding box center [539, 225] width 603 height 114
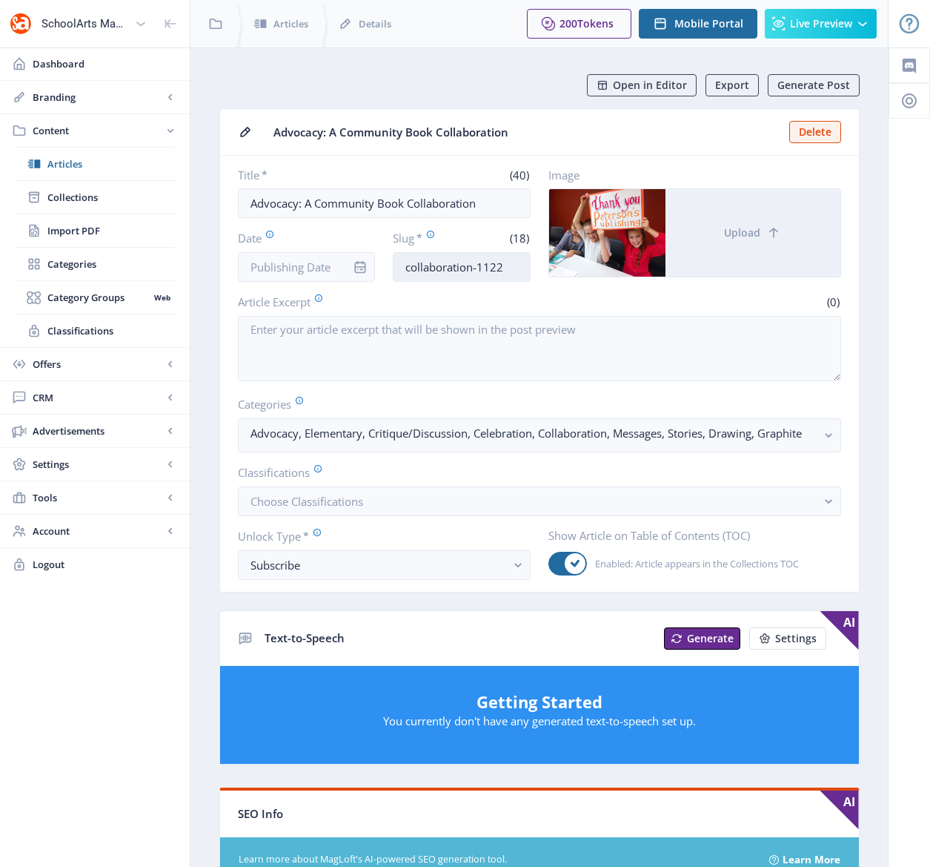
click at [414, 262] on input "collaboration-1122" at bounding box center [462, 267] width 138 height 30
click at [407, 268] on input "collaboration-1122" at bounding box center [462, 267] width 138 height 30
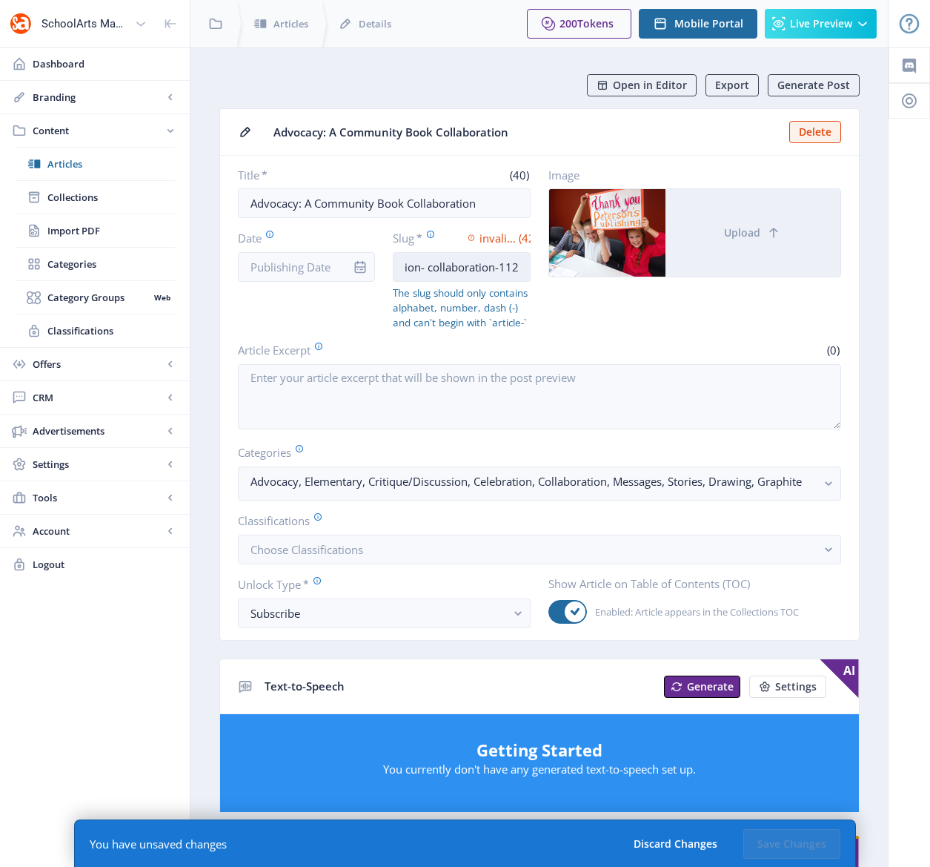
scroll to position [0, 112]
drag, startPoint x: 508, startPoint y: 263, endPoint x: 524, endPoint y: 265, distance: 16.4
click at [524, 265] on input "advocacy-art-education- collaboration-1122" at bounding box center [462, 267] width 138 height 30
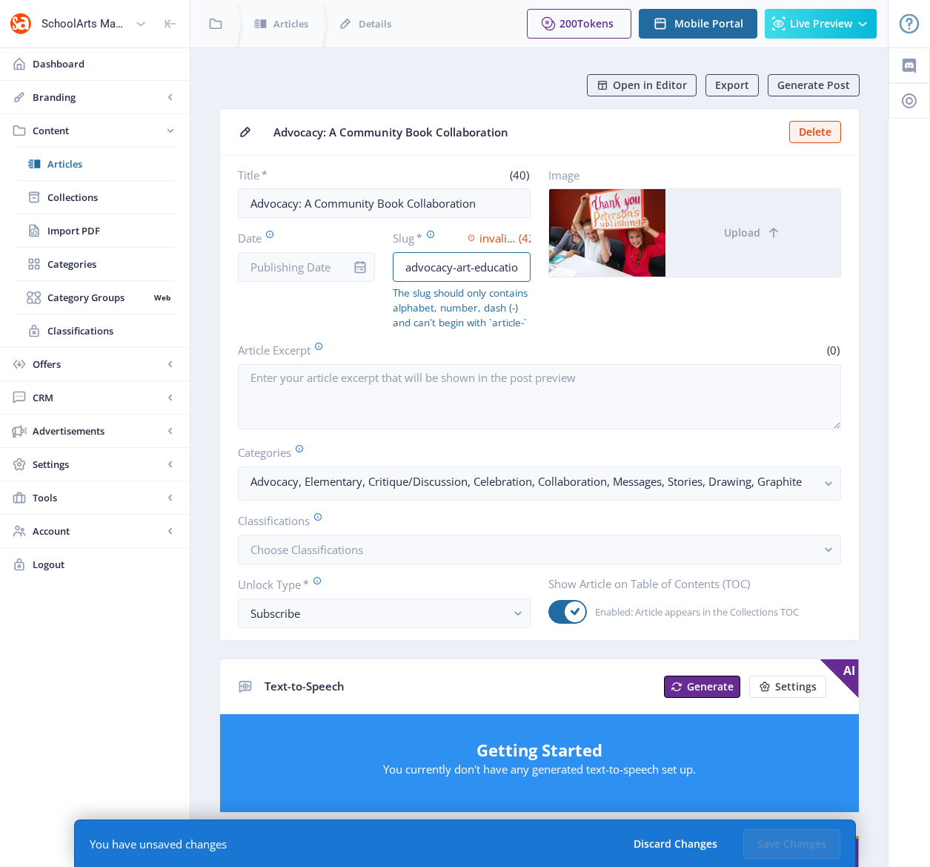
drag, startPoint x: 428, startPoint y: 270, endPoint x: 369, endPoint y: 277, distance: 58.9
click at [369, 277] on div "Date Slug * invalid format (42) advocacy-art-education- collaboration-1122 The …" at bounding box center [384, 280] width 293 height 100
click at [406, 267] on input "advocacy-art-education- collaboration-1122" at bounding box center [462, 267] width 138 height 30
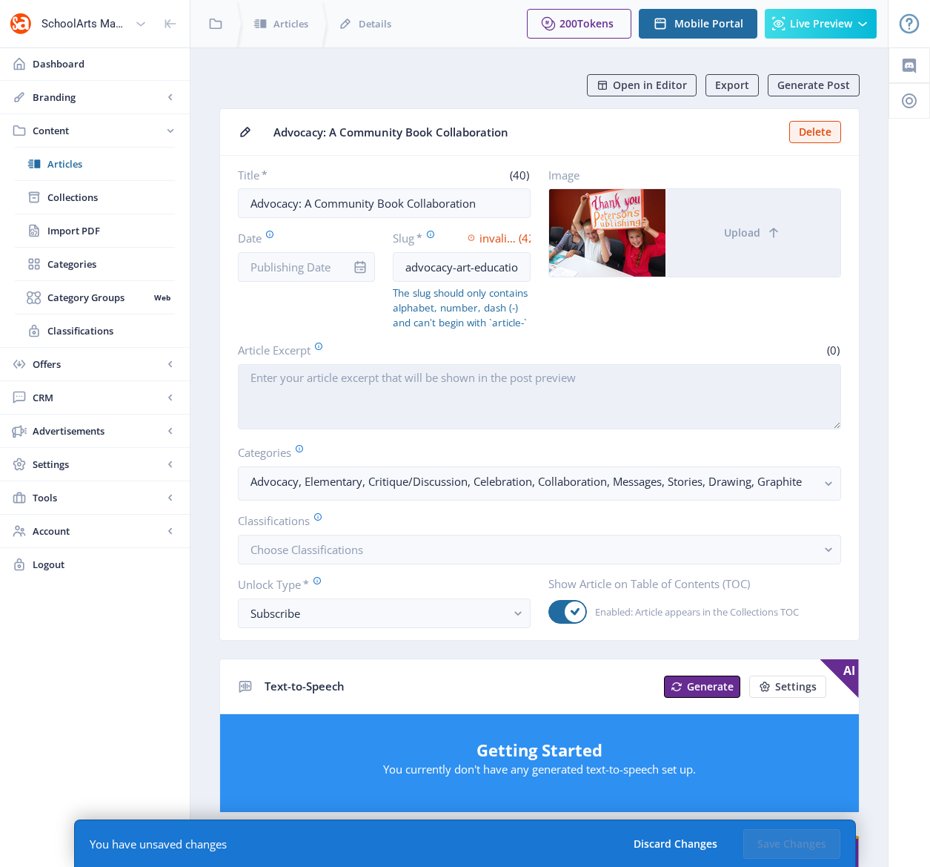
click at [454, 384] on textarea "Article Excerpt" at bounding box center [539, 396] width 603 height 65
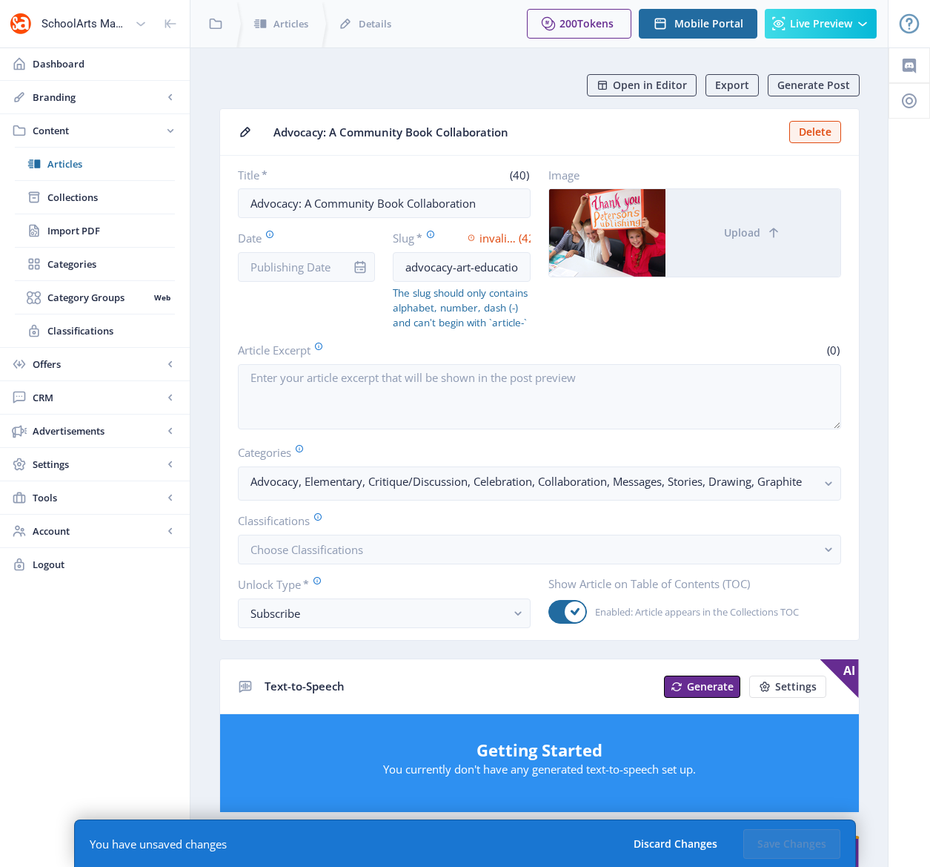
click at [504, 242] on span "invalid format" at bounding box center [498, 238] width 37 height 15
drag, startPoint x: 470, startPoint y: 267, endPoint x: 536, endPoint y: 267, distance: 66.0
click at [536, 267] on div "Title * (40) Advocacy: A Community Book Collaboration Date Slug * invalid forma…" at bounding box center [539, 249] width 603 height 162
click at [420, 267] on input "advocacy-art-education- collaboration-1122" at bounding box center [462, 267] width 138 height 30
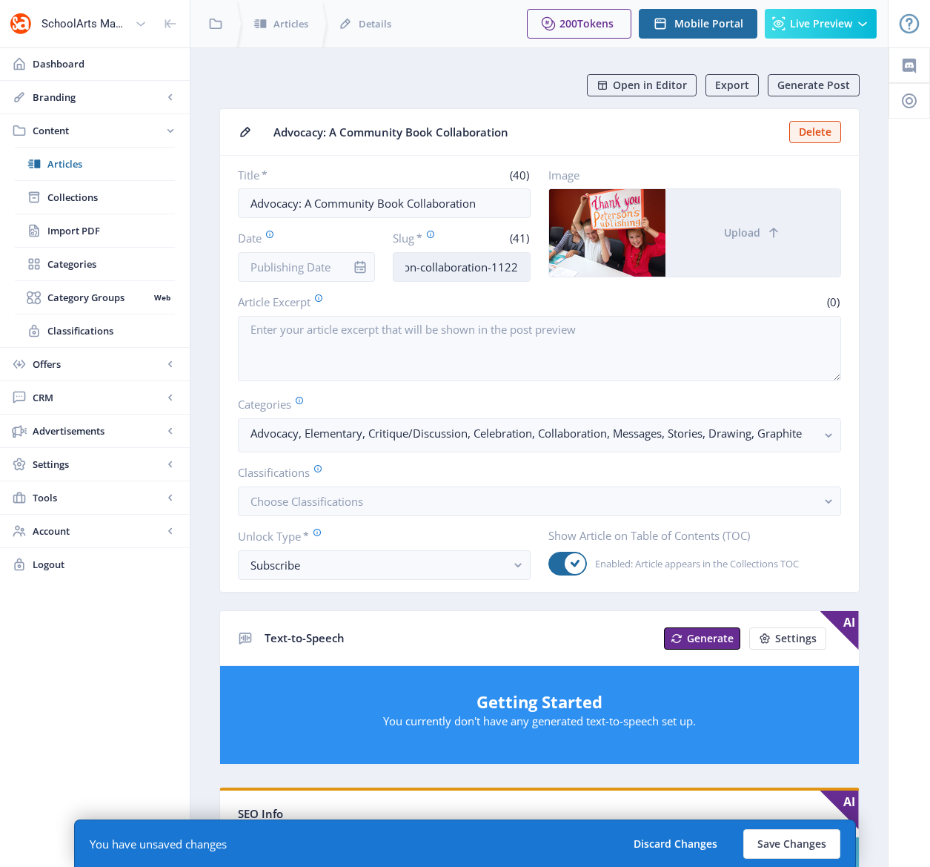
scroll to position [0, 110]
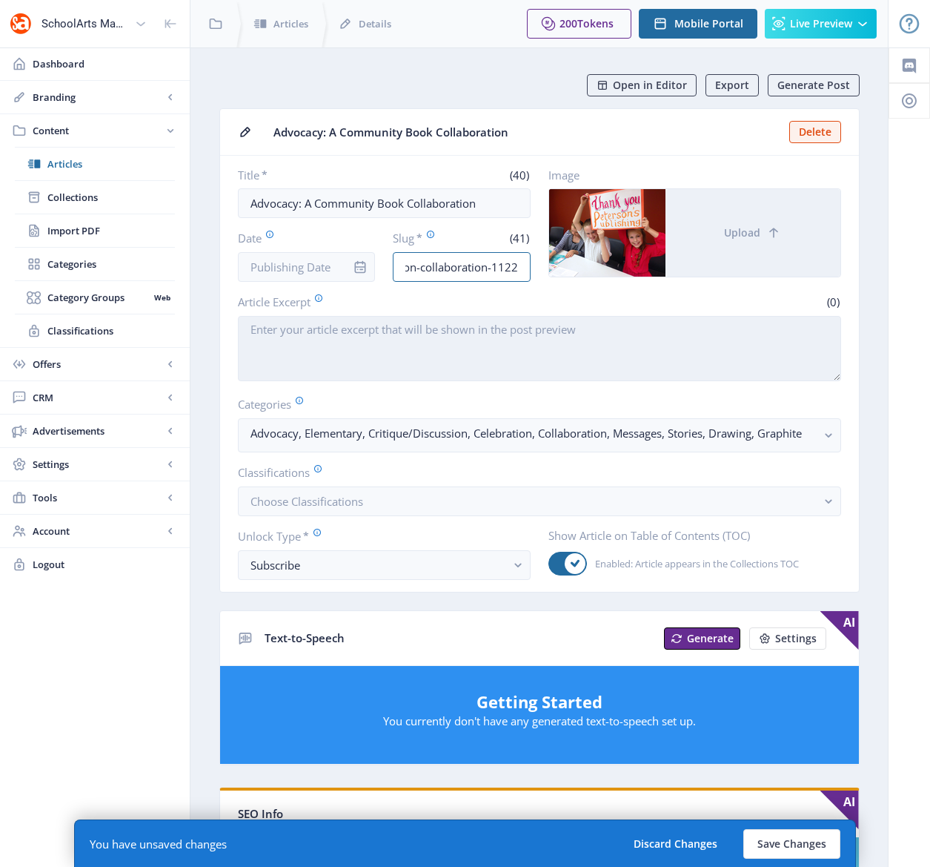
type input "advocacy-art-education-collaboration-1122"
click at [443, 332] on textarea "Article Excerpt" at bounding box center [539, 348] width 603 height 65
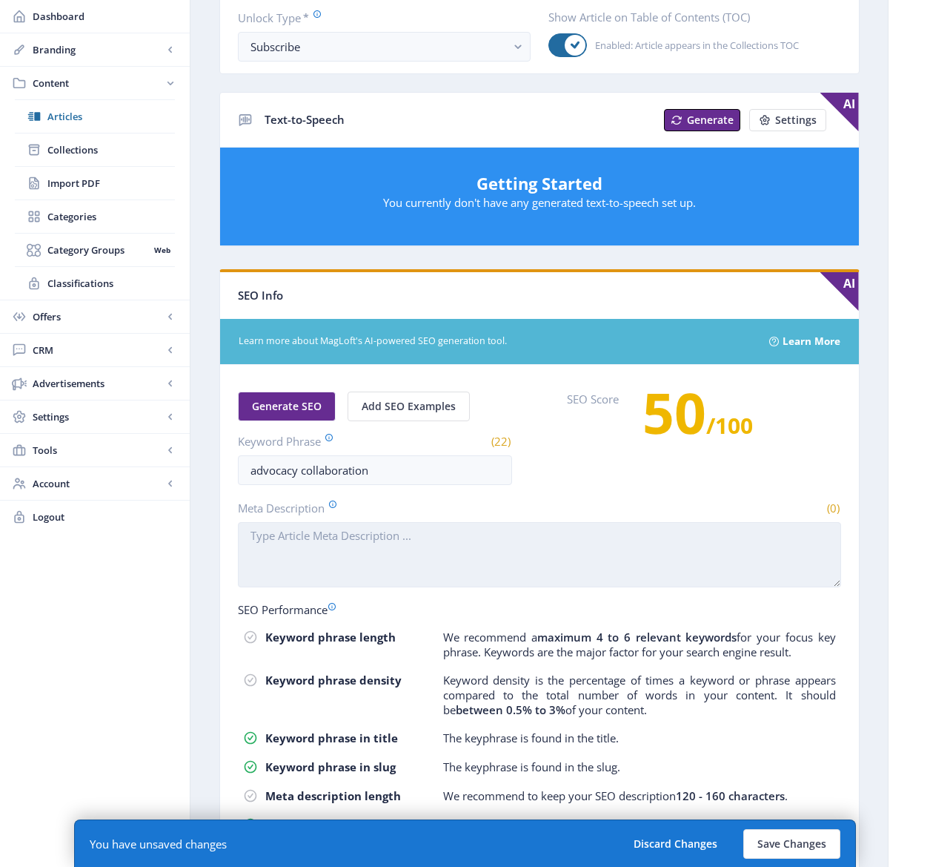
scroll to position [442, 0]
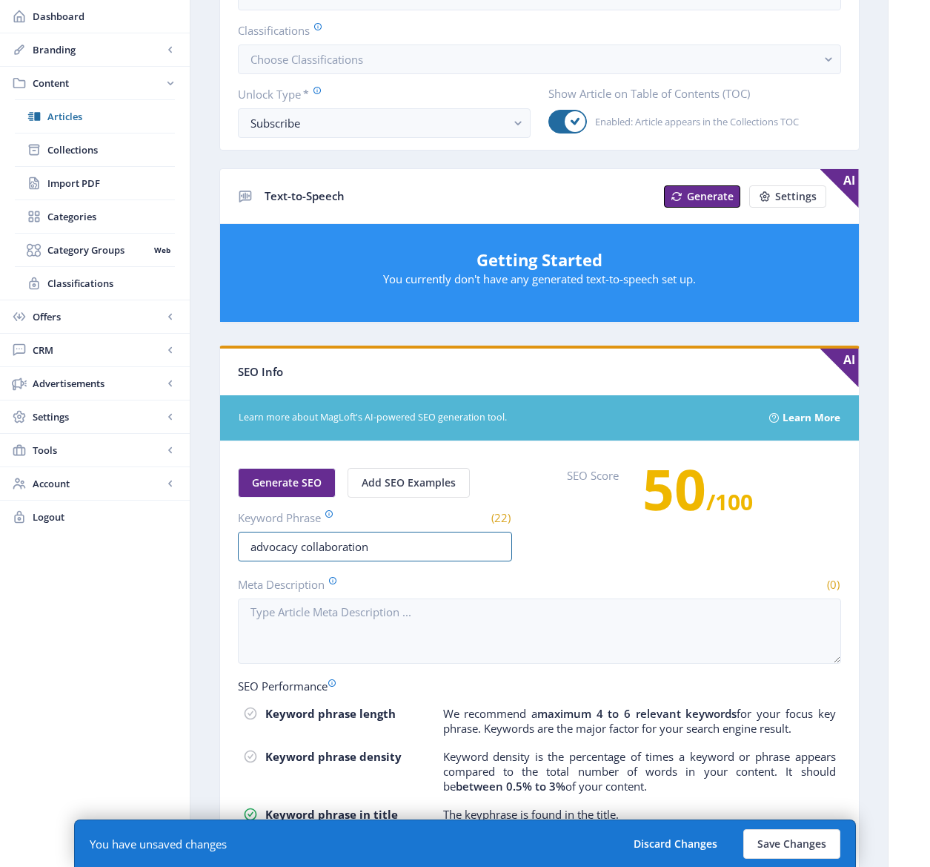
drag, startPoint x: 302, startPoint y: 546, endPoint x: 281, endPoint y: 527, distance: 27.8
click at [301, 546] on input "advocacy collaboration" at bounding box center [375, 547] width 274 height 30
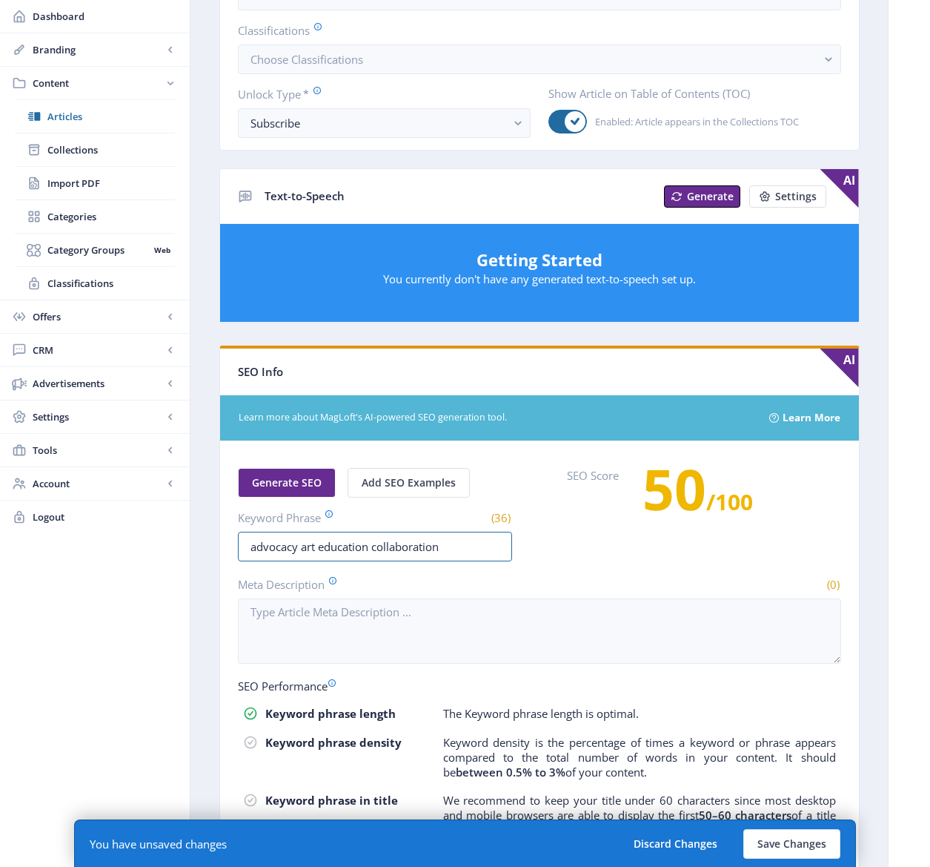
type input "advocacy art education collaboration"
click at [268, 483] on span "Generate SEO" at bounding box center [287, 483] width 70 height 12
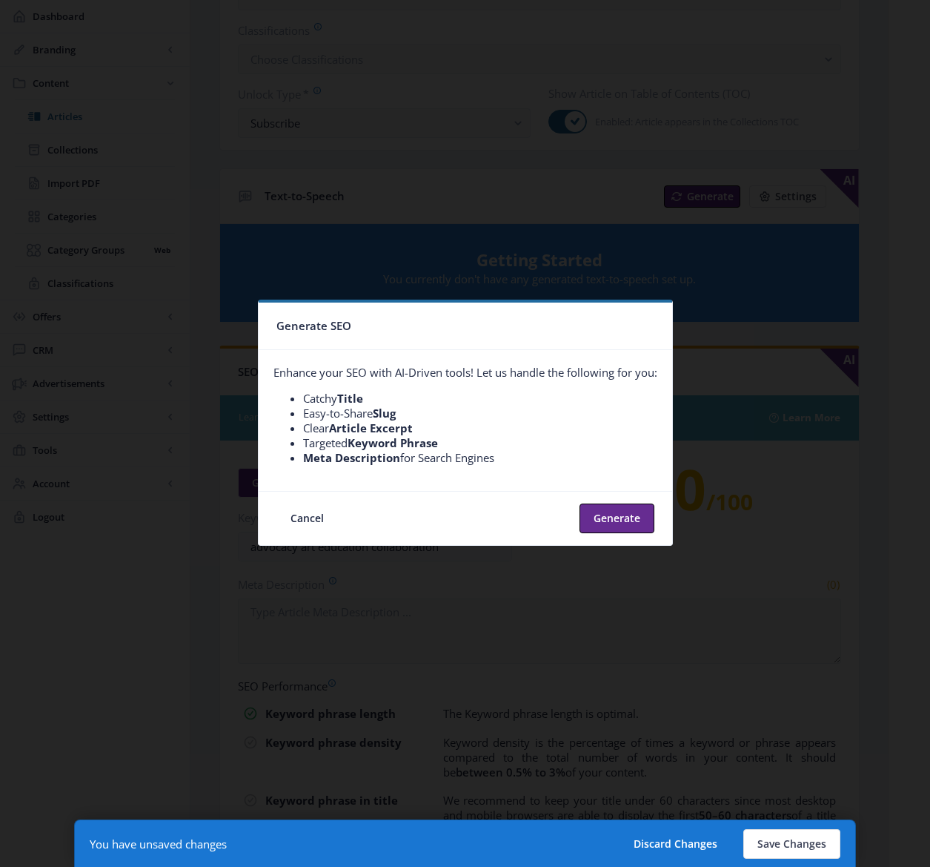
scroll to position [0, 0]
click at [630, 511] on button "Generate" at bounding box center [617, 518] width 75 height 30
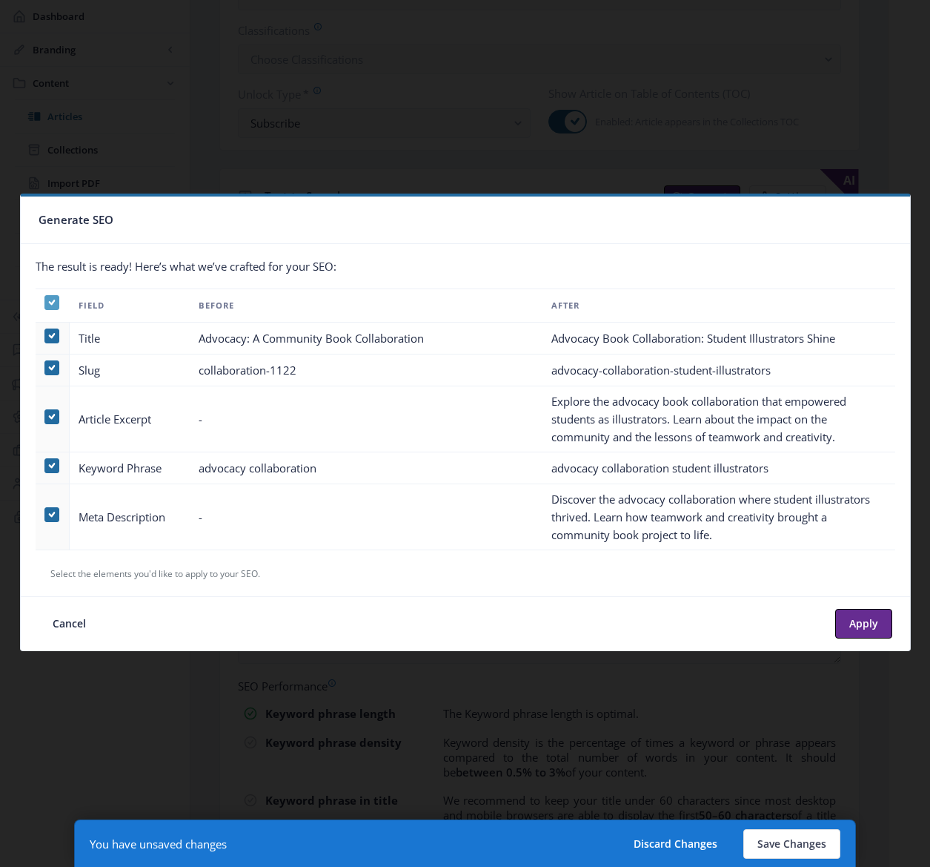
click at [54, 301] on span at bounding box center [51, 302] width 15 height 15
click at [45, 302] on input "checkbox" at bounding box center [44, 302] width 1 height 1
checkbox input "false"
click at [44, 415] on span at bounding box center [51, 416] width 15 height 15
click at [44, 417] on input "checkbox" at bounding box center [44, 417] width 1 height 1
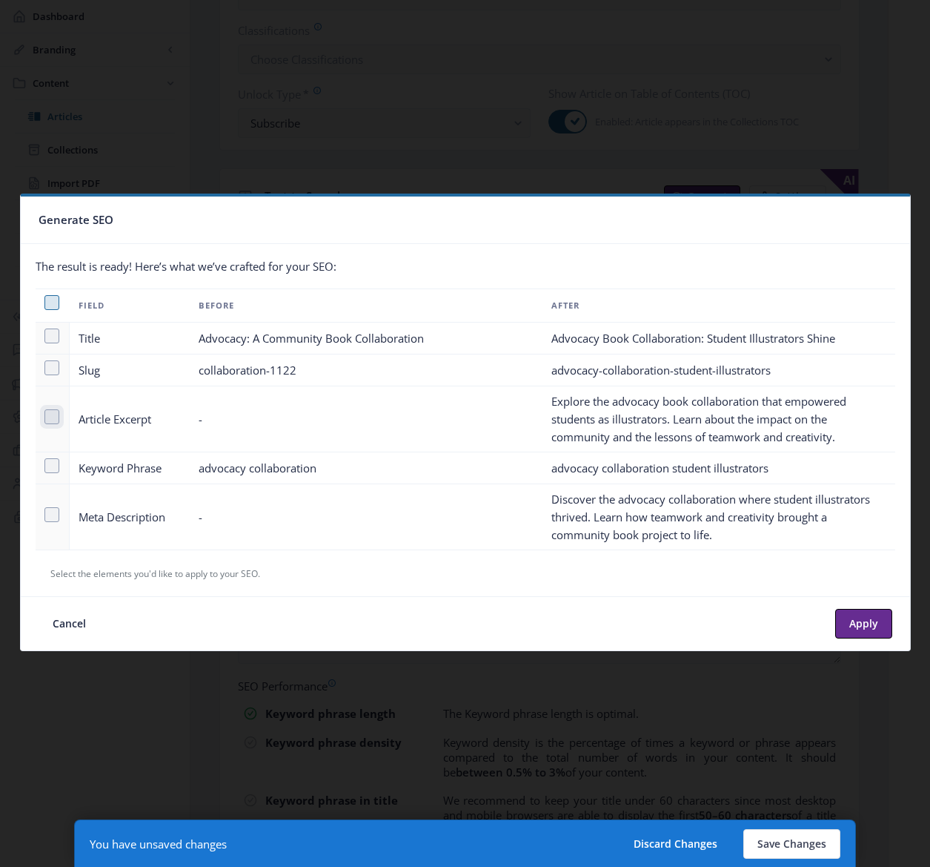
checkbox input "true"
click at [50, 510] on span at bounding box center [51, 514] width 15 height 15
click at [45, 514] on input "checkbox" at bounding box center [44, 514] width 1 height 1
checkbox input "true"
click at [863, 619] on button "Apply" at bounding box center [863, 624] width 57 height 30
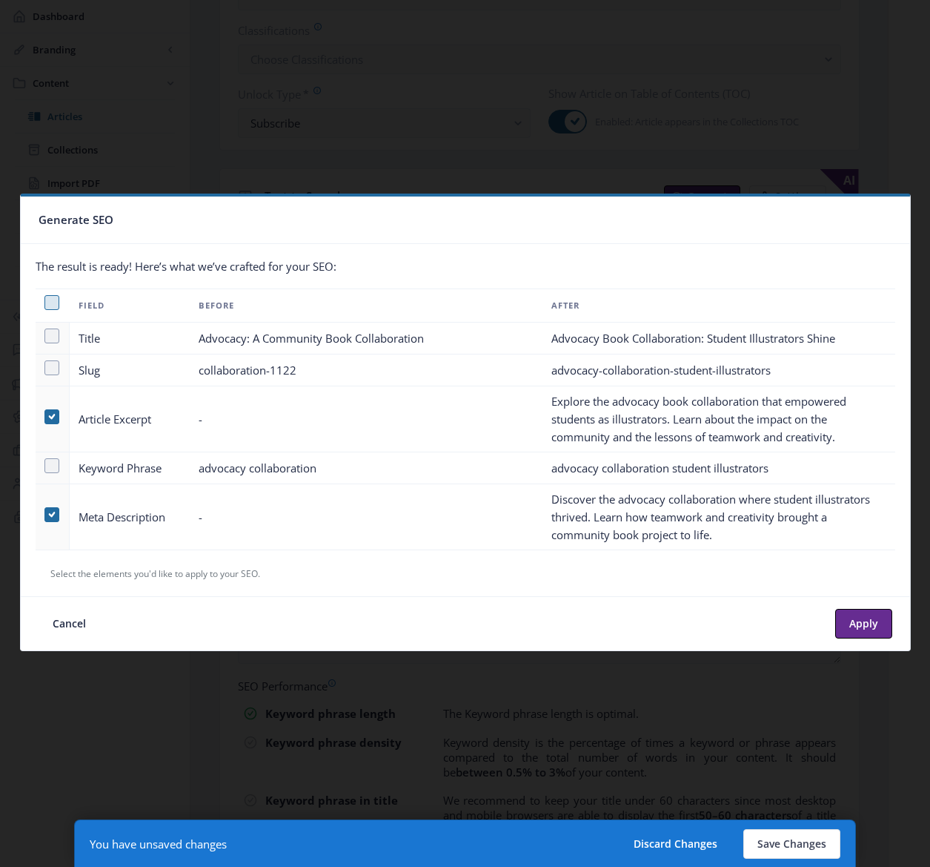
type textarea "Explore the advocacy book collaboration that empowered students as illustrators…"
type textarea "Discover the advocacy collaboration where student illustrators thrived. Learn h…"
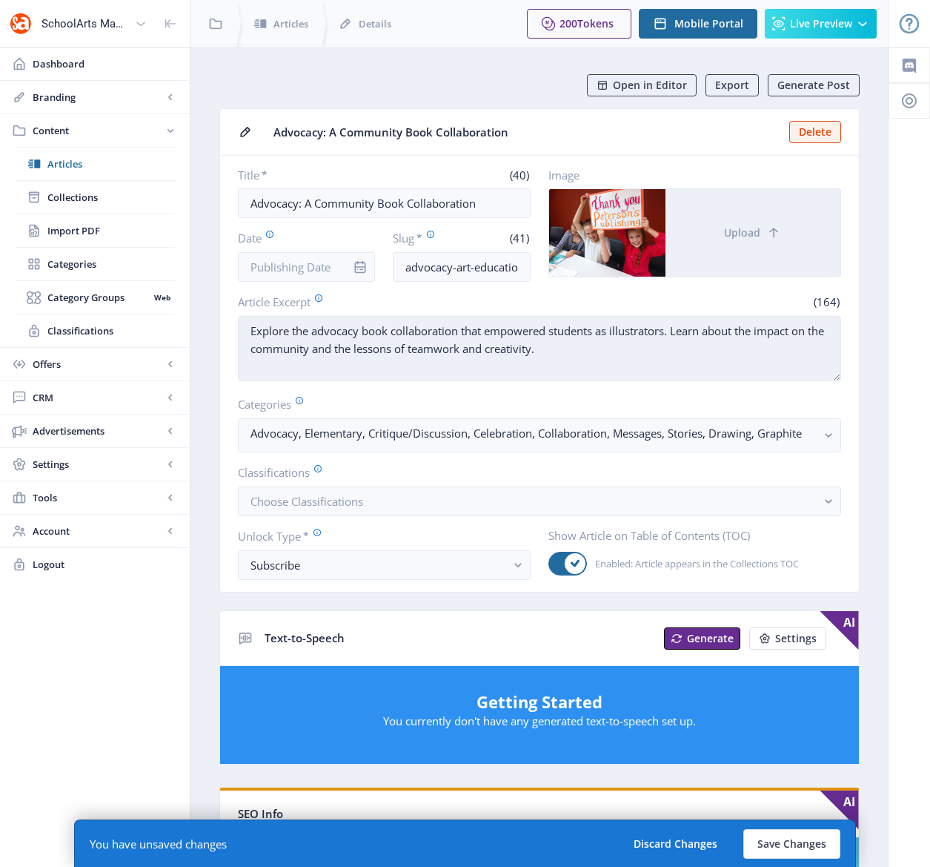
click at [249, 330] on textarea "Explore the advocacy book collaboration that empowered students as illustrators…" at bounding box center [539, 348] width 603 height 65
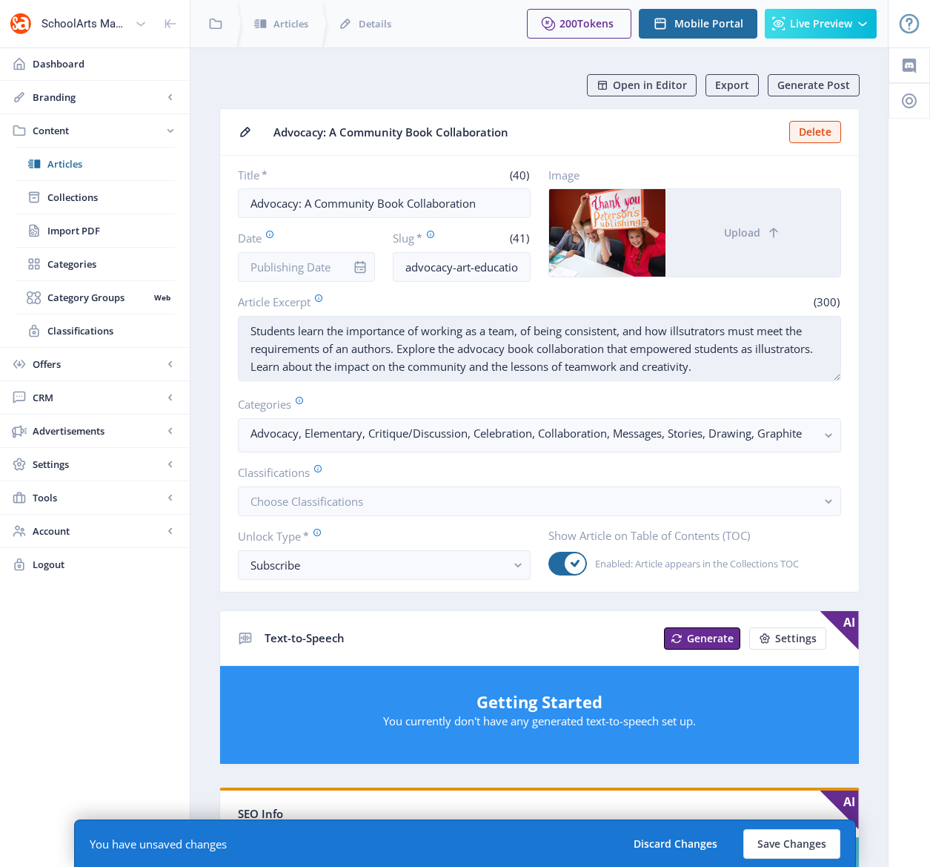
click at [295, 331] on textarea "Students learn the importance of working as a team, of being consistent, and ho…" at bounding box center [539, 348] width 603 height 65
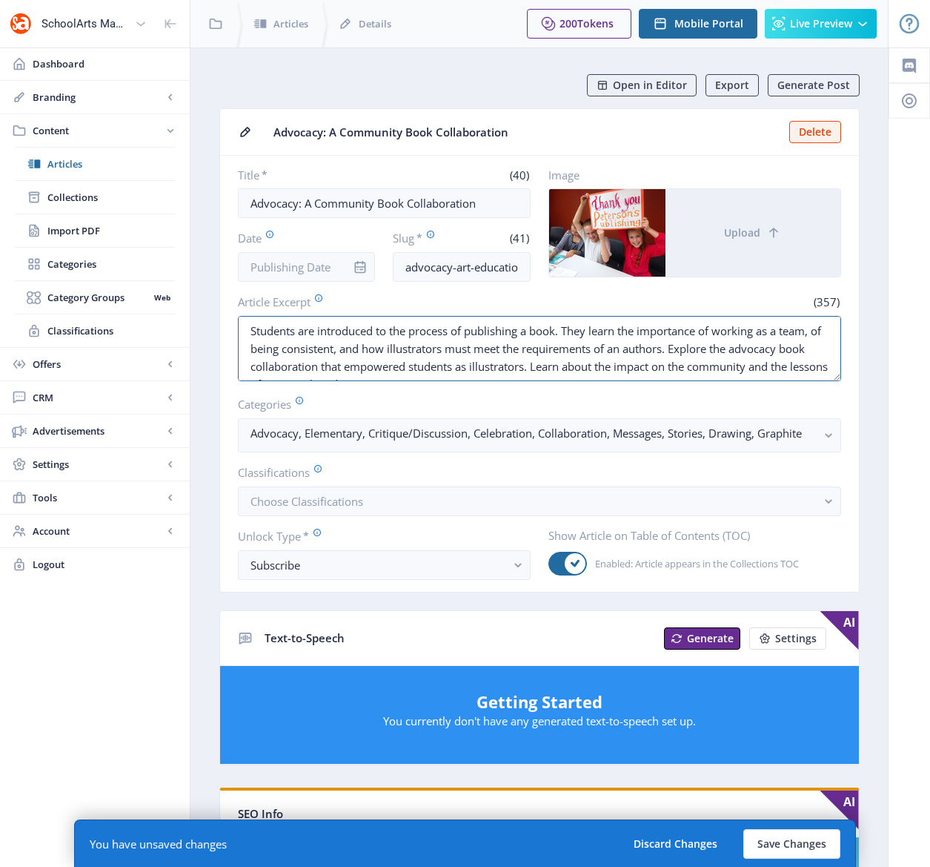
scroll to position [18, 0]
drag, startPoint x: 689, startPoint y: 346, endPoint x: 821, endPoint y: 402, distance: 142.5
click at [821, 402] on nb-card-body "Title * (40) Advocacy: A Community Book Collaboration Date Slug * (41) advocacy…" at bounding box center [539, 374] width 639 height 436
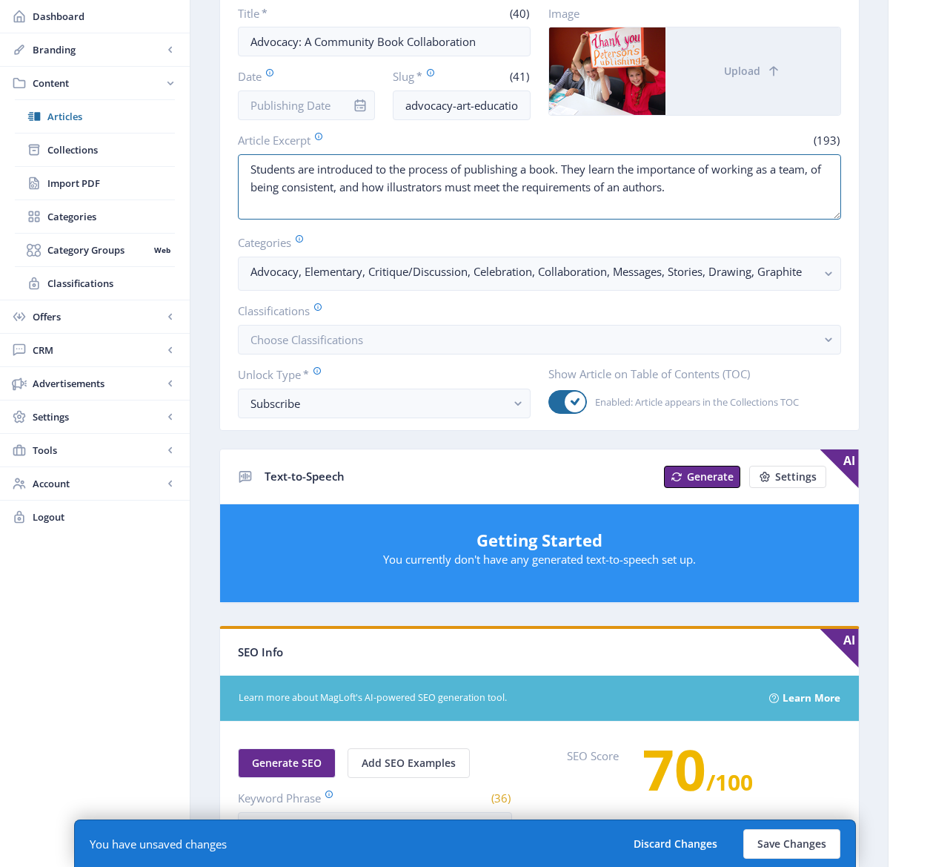
scroll to position [352, 0]
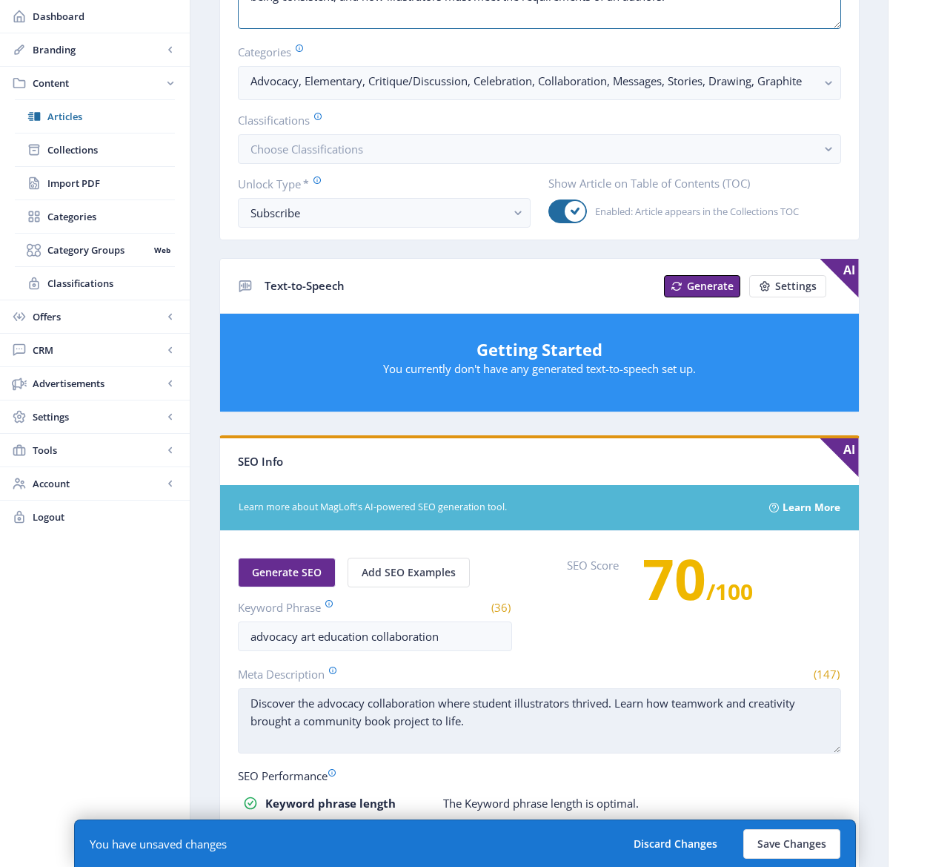
type textarea "Students are introduced to the process of publishing a book. They learn the imp…"
click at [340, 701] on textarea "Discover the advocacy collaboration where student illustrators thrived. Learn h…" at bounding box center [539, 720] width 603 height 65
click at [339, 701] on textarea "Discover the advocacy collaboration where student illustrators thrived. Learn h…" at bounding box center [539, 720] width 603 height 65
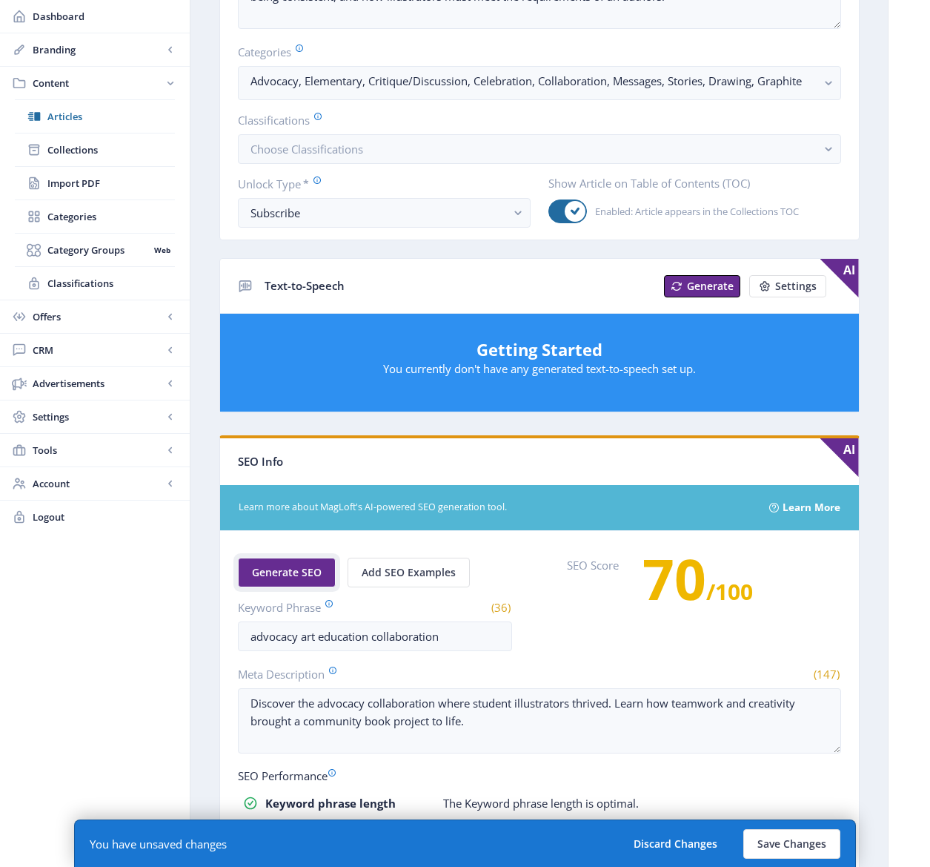
click at [276, 578] on span "Generate SEO" at bounding box center [287, 572] width 70 height 12
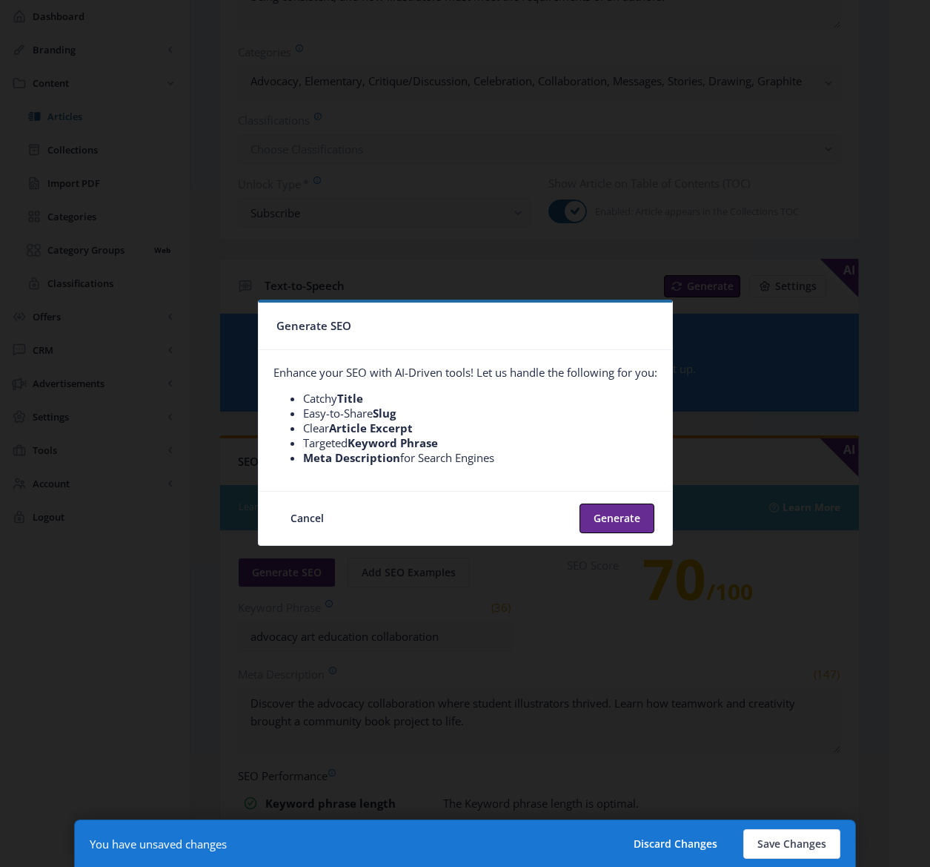
scroll to position [0, 0]
click at [595, 517] on button "Generate" at bounding box center [617, 518] width 75 height 30
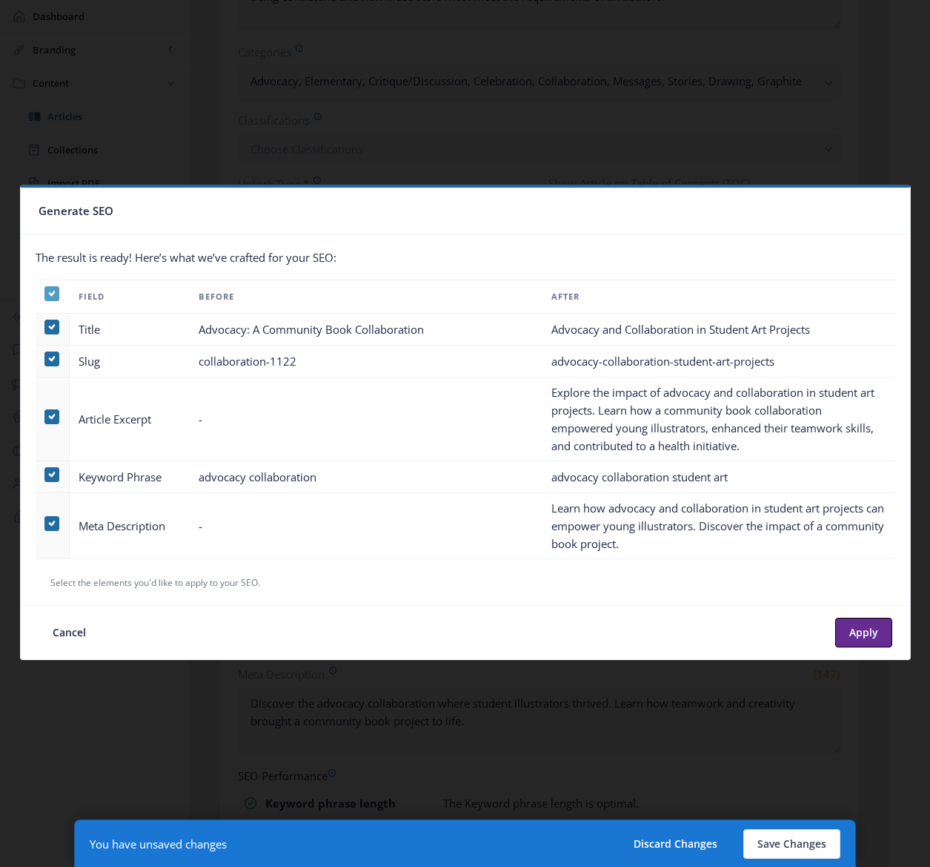
click at [51, 291] on icon at bounding box center [51, 293] width 7 height 15
click at [45, 294] on input "checkbox" at bounding box center [44, 294] width 1 height 1
checkbox input "false"
click at [50, 521] on span at bounding box center [51, 523] width 15 height 15
click at [45, 523] on input "checkbox" at bounding box center [44, 523] width 1 height 1
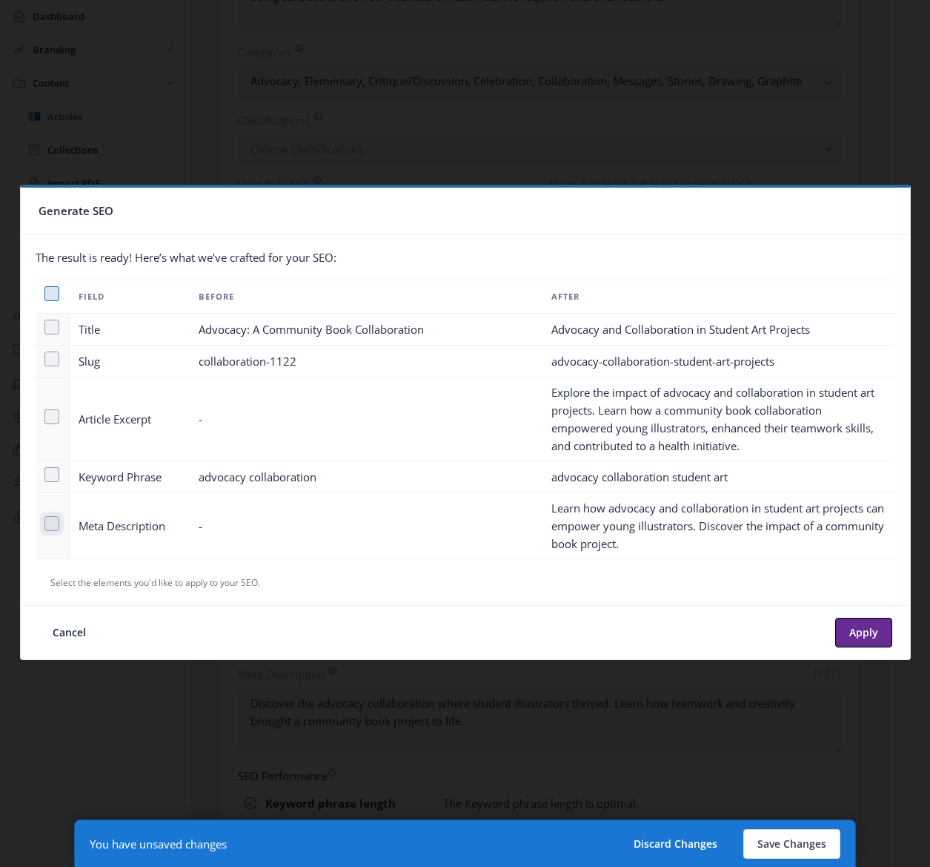
checkbox input "true"
click at [856, 626] on button "Apply" at bounding box center [863, 633] width 57 height 30
type textarea "Learn how advocacy and collaboration in student art projects can empower young …"
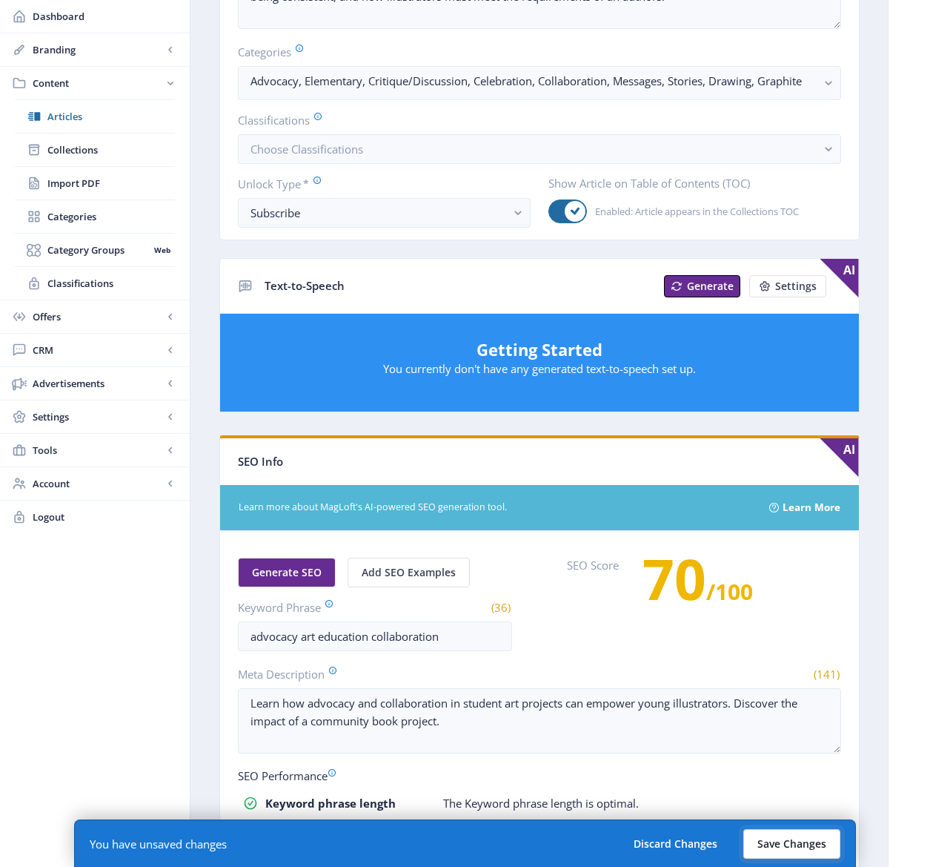
click at [791, 845] on button "Save Changes" at bounding box center [792, 844] width 97 height 30
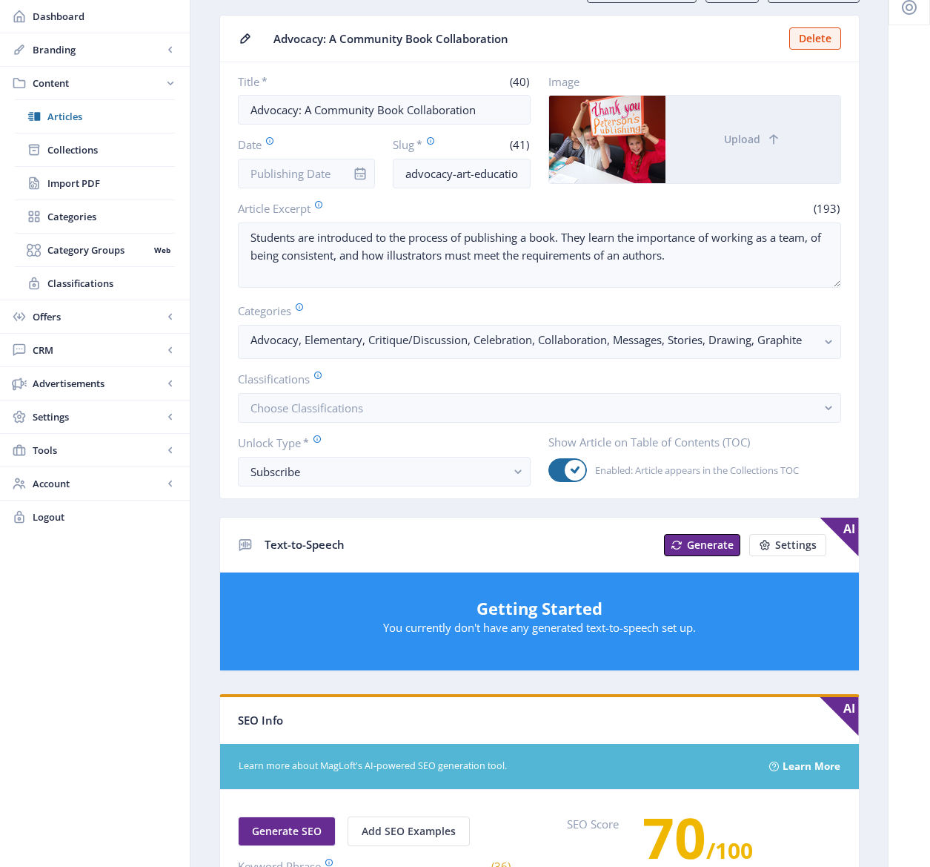
scroll to position [0, 0]
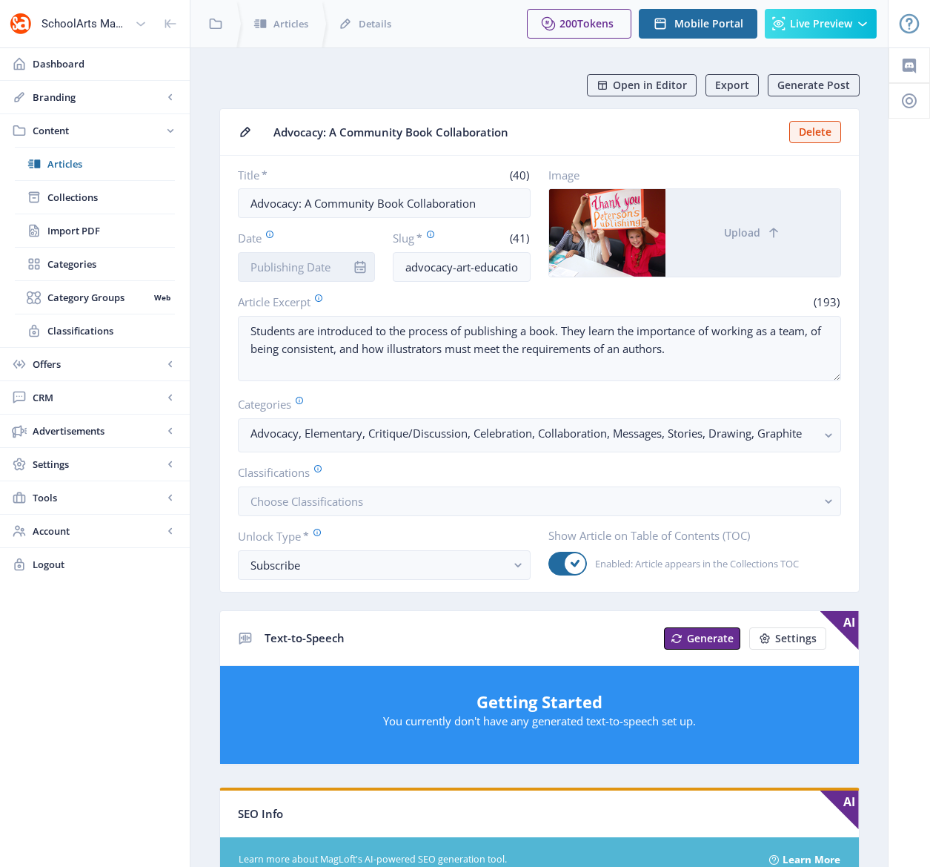
click at [288, 266] on input "Date" at bounding box center [307, 267] width 138 height 30
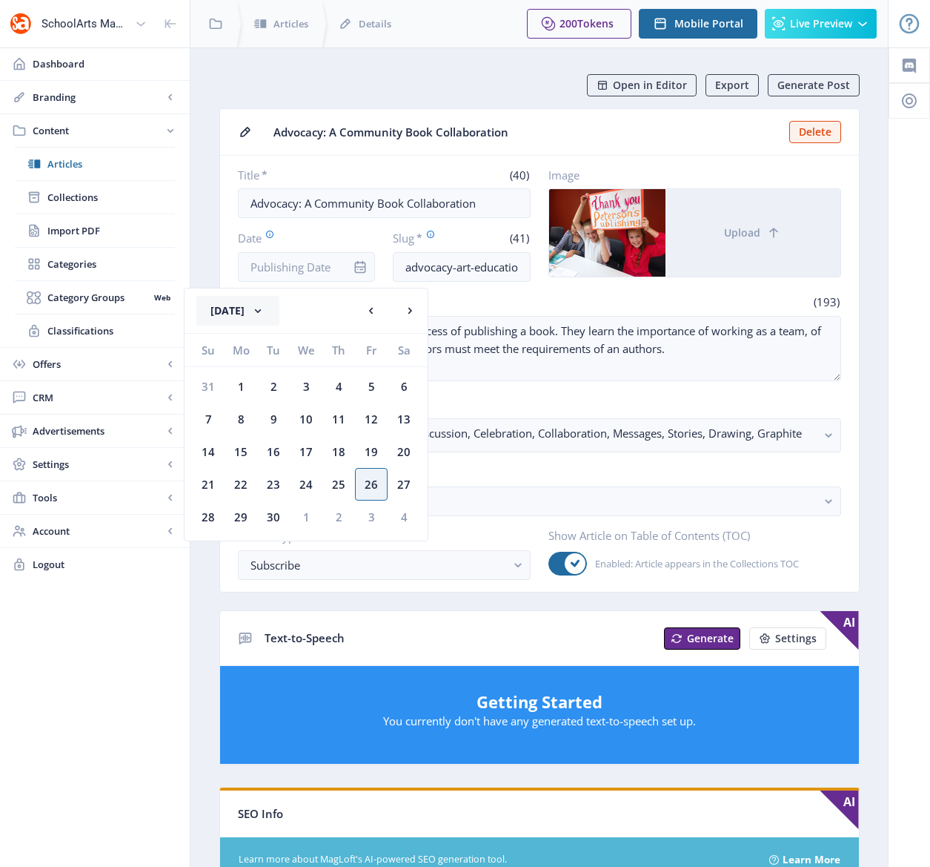
click at [273, 312] on button "[DATE]" at bounding box center [237, 311] width 83 height 30
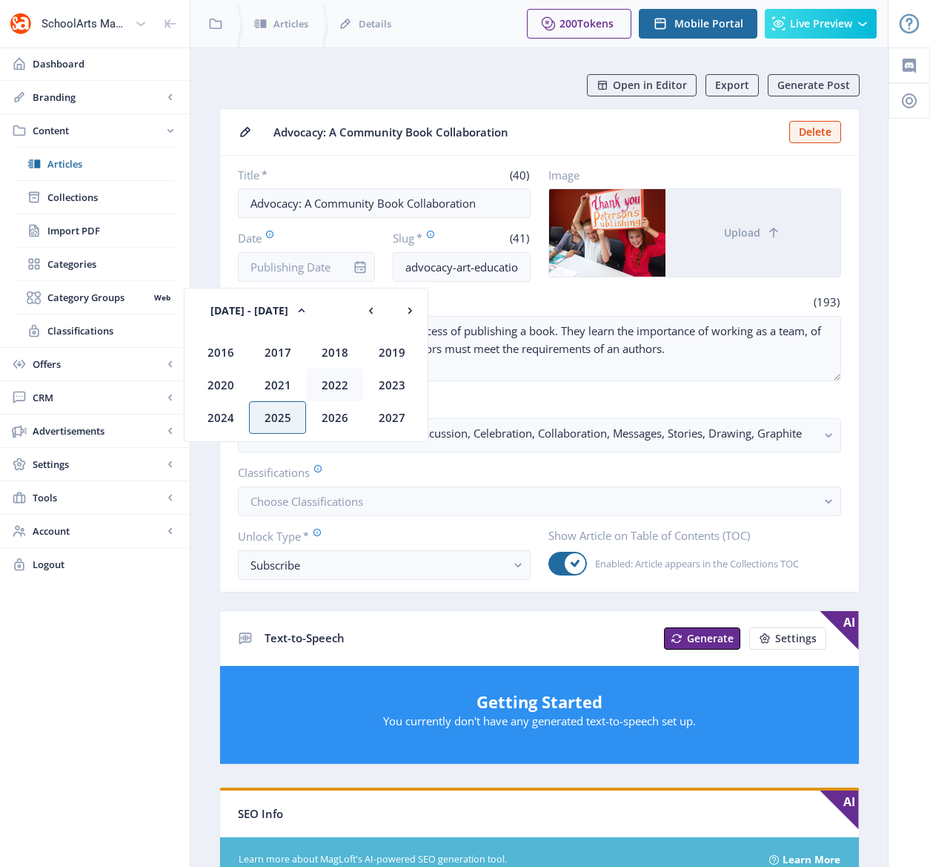
click at [332, 377] on div "2022" at bounding box center [334, 384] width 57 height 33
click at [338, 410] on div "Nov" at bounding box center [334, 417] width 57 height 33
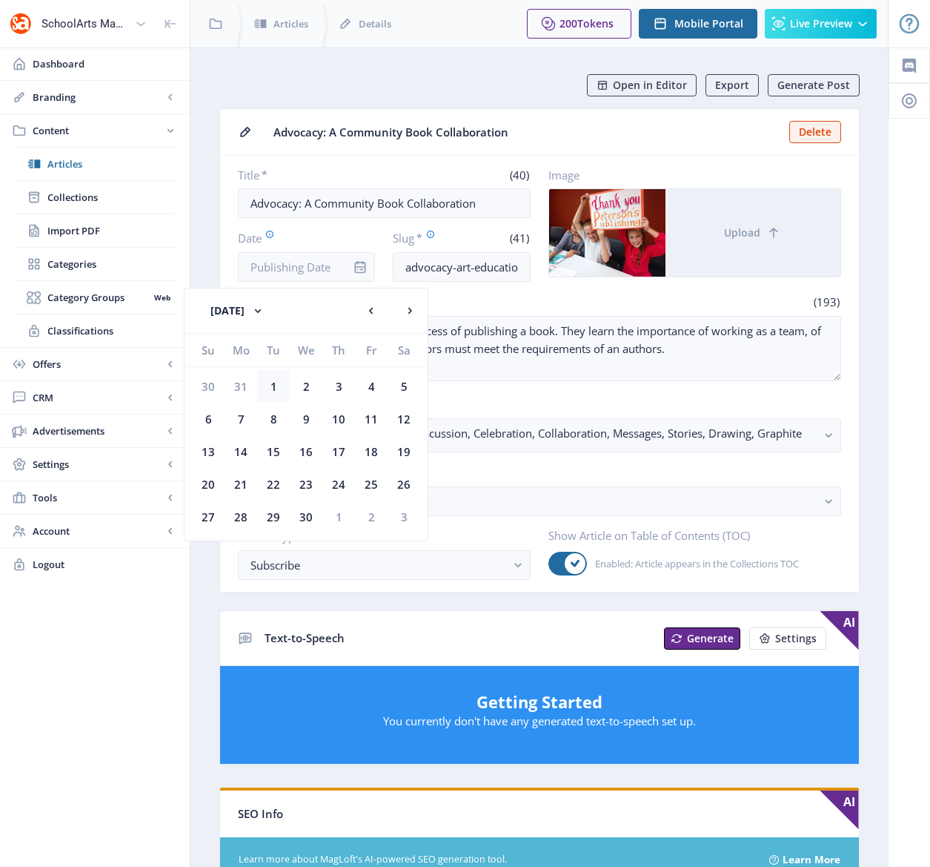
click at [281, 389] on div "1" at bounding box center [273, 386] width 33 height 33
type input "[DATE]"
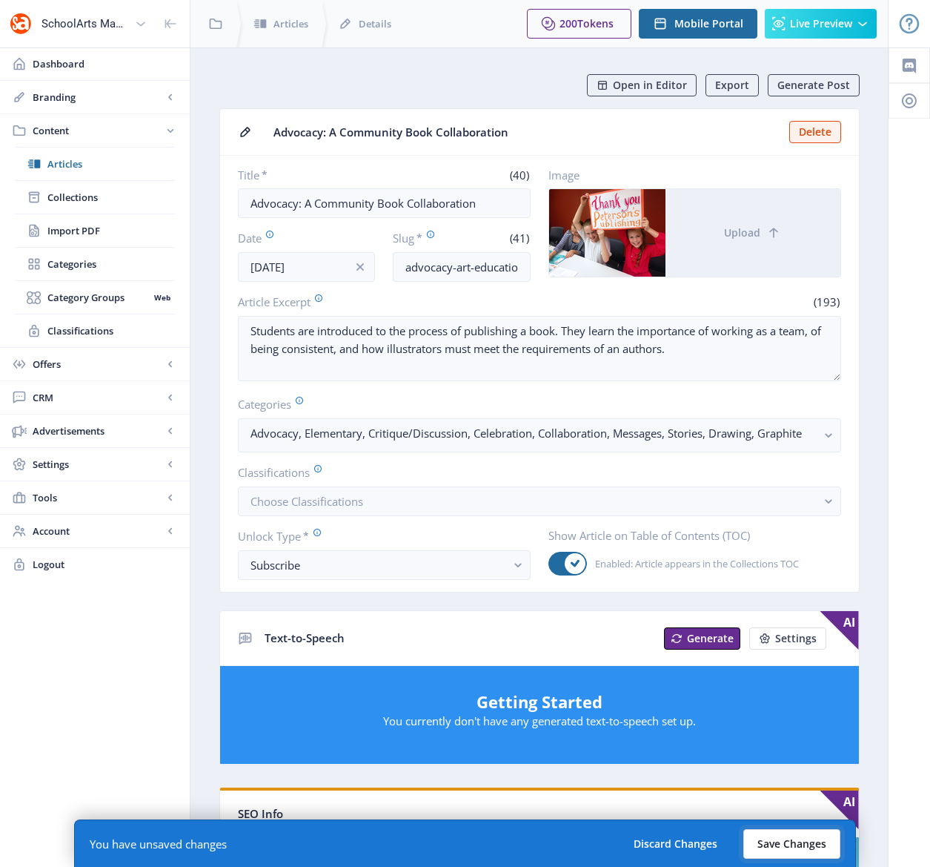
click at [796, 833] on button "Save Changes" at bounding box center [792, 844] width 97 height 30
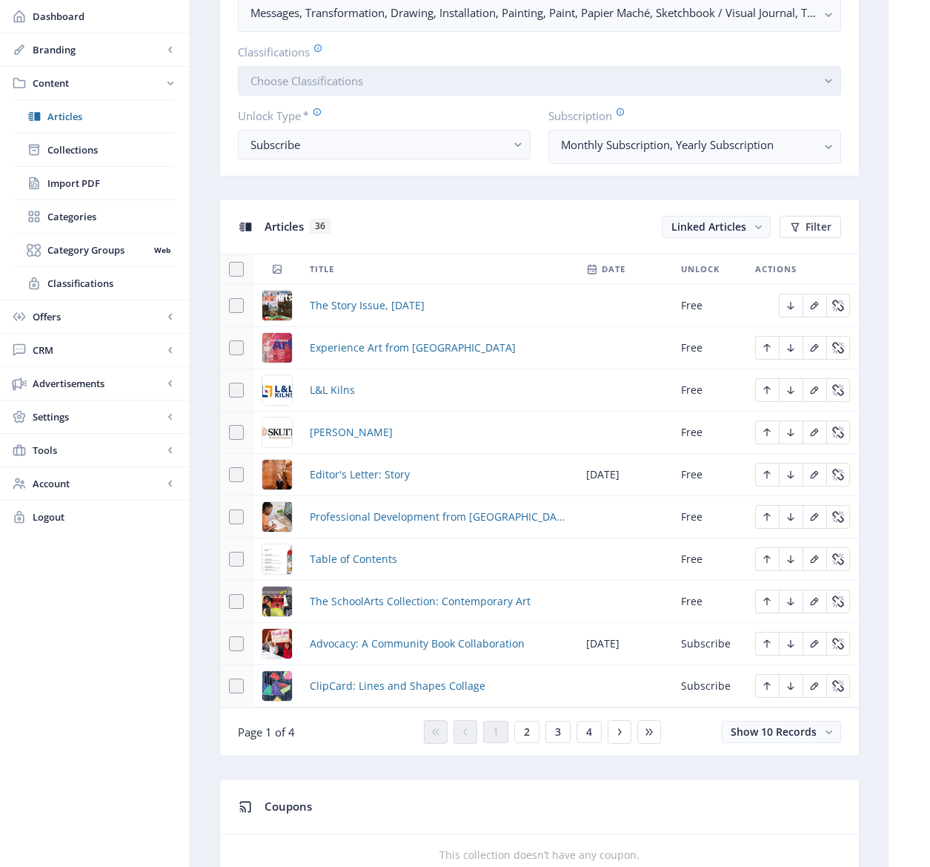
scroll to position [645, 0]
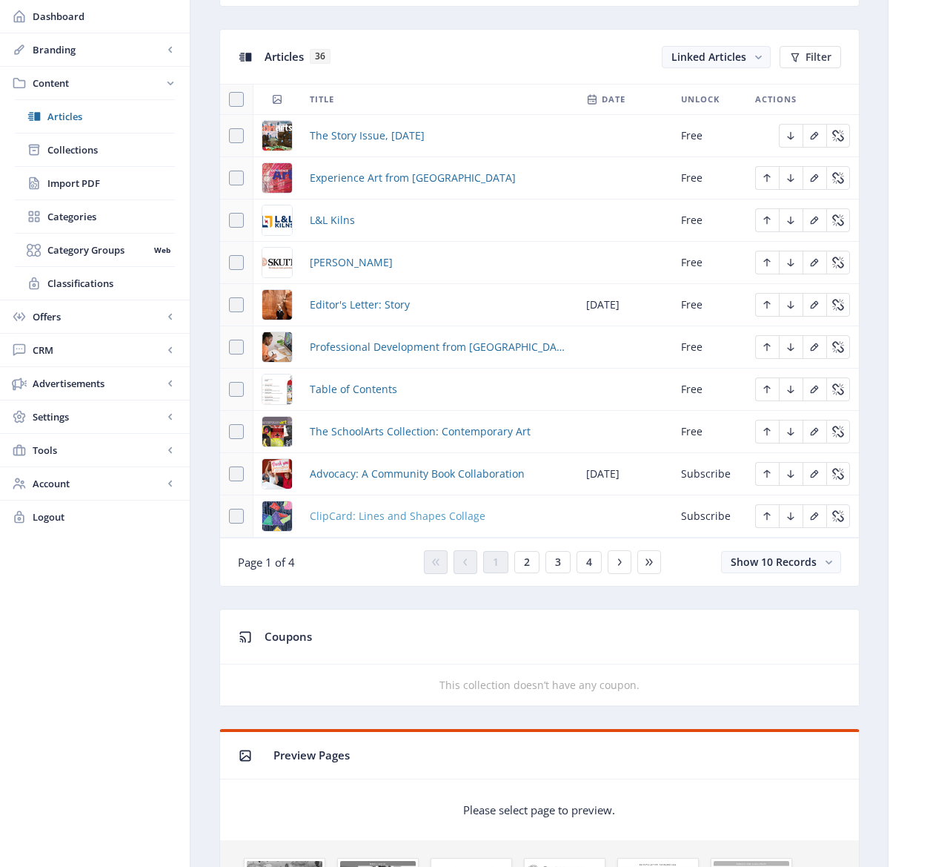
click at [401, 517] on span "ClipCard: Lines and Shapes Collage" at bounding box center [398, 516] width 176 height 18
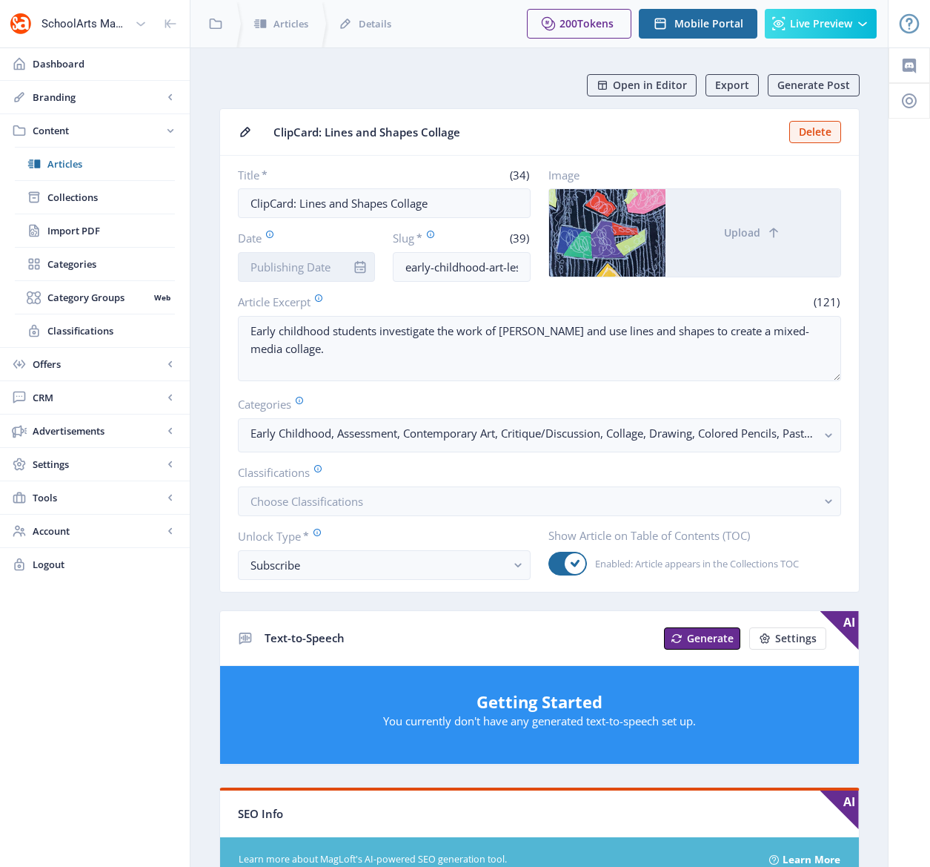
click at [305, 265] on input "Date" at bounding box center [307, 267] width 138 height 30
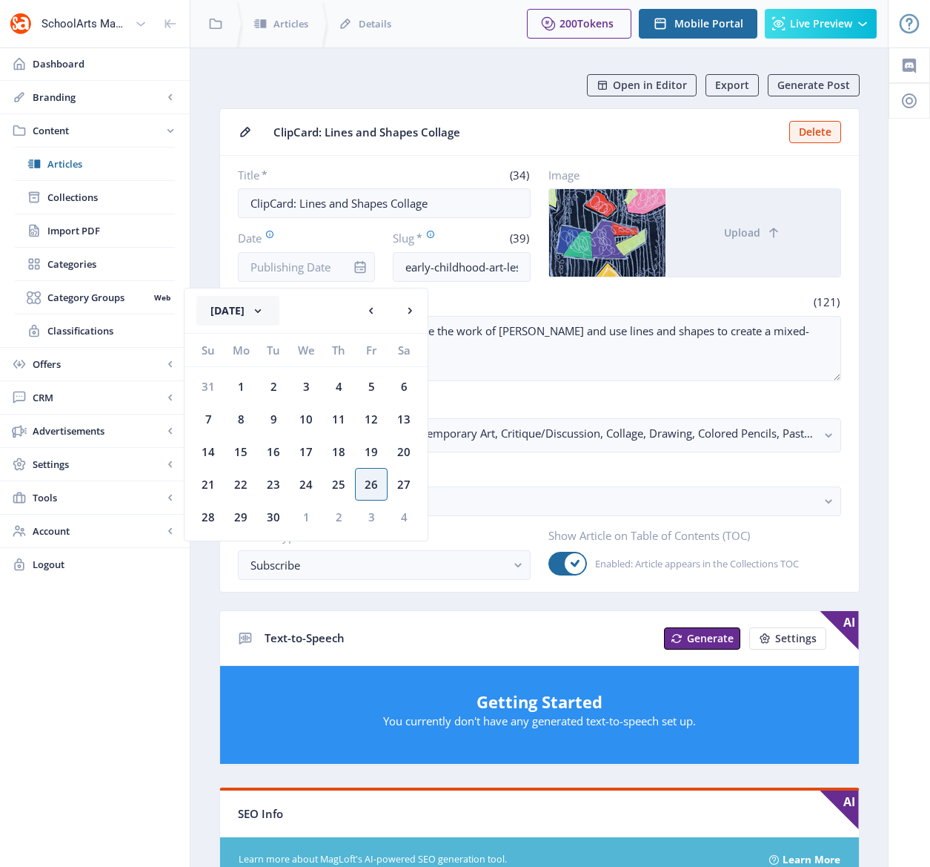
click at [271, 313] on button "[DATE]" at bounding box center [237, 311] width 83 height 30
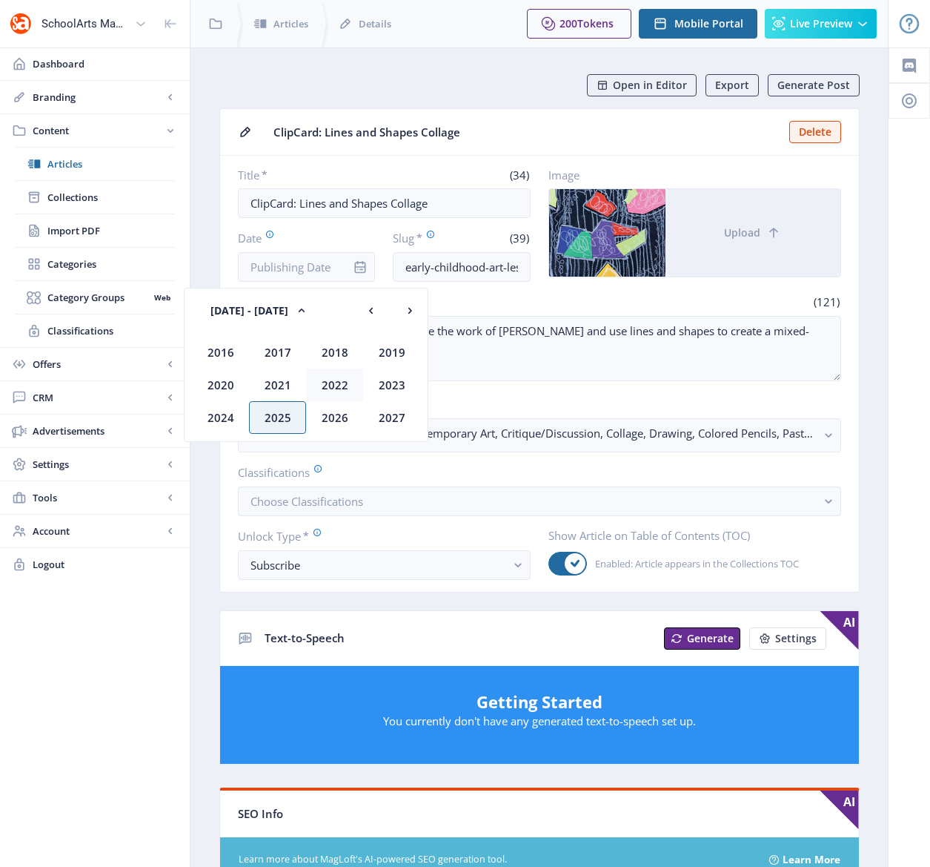
click at [328, 376] on div "2022" at bounding box center [334, 384] width 57 height 33
click at [332, 413] on div "Nov" at bounding box center [334, 417] width 57 height 33
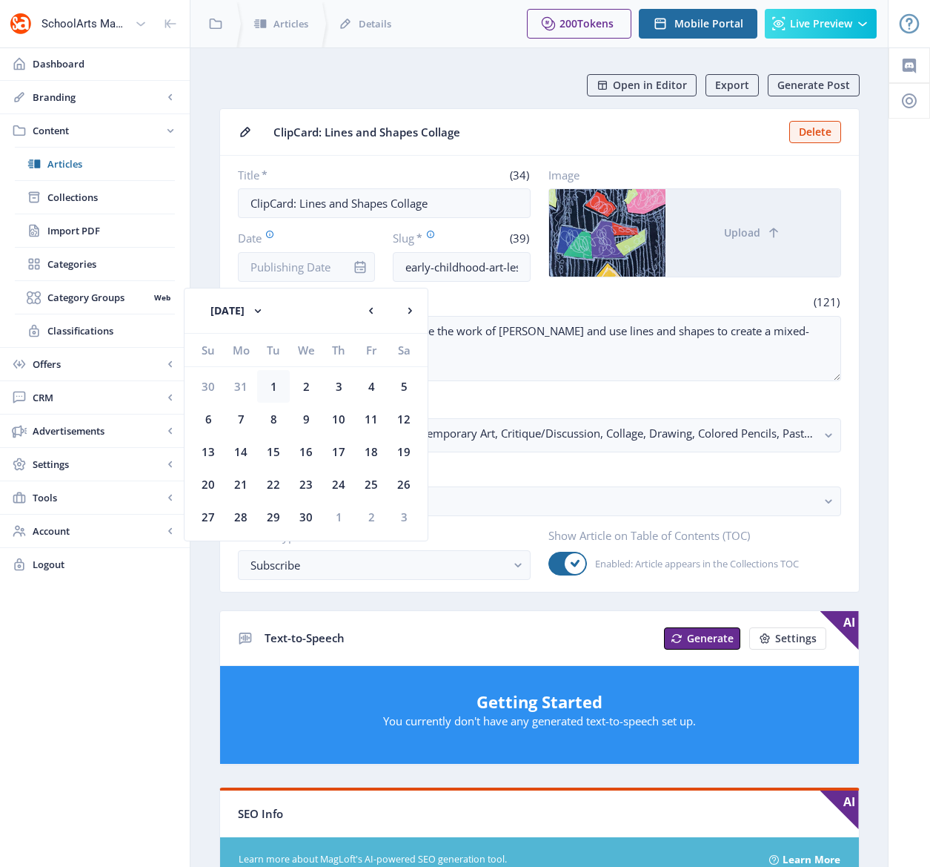
click at [274, 388] on div "1" at bounding box center [273, 386] width 33 height 33
type input "[DATE]"
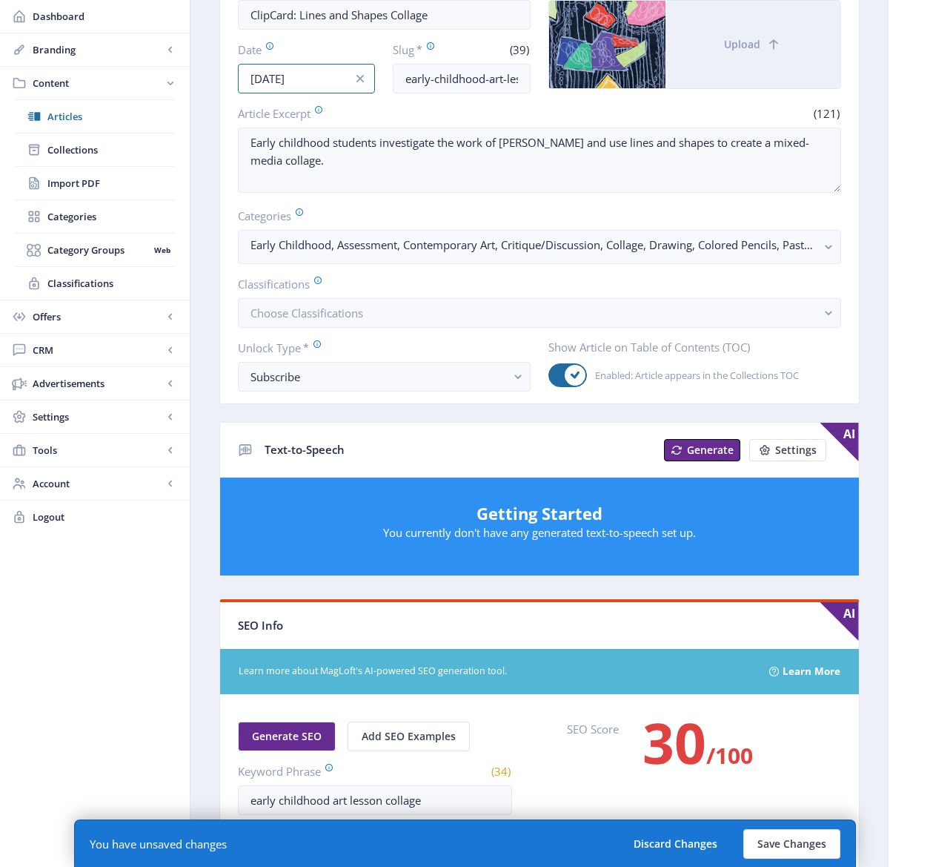
scroll to position [604, 0]
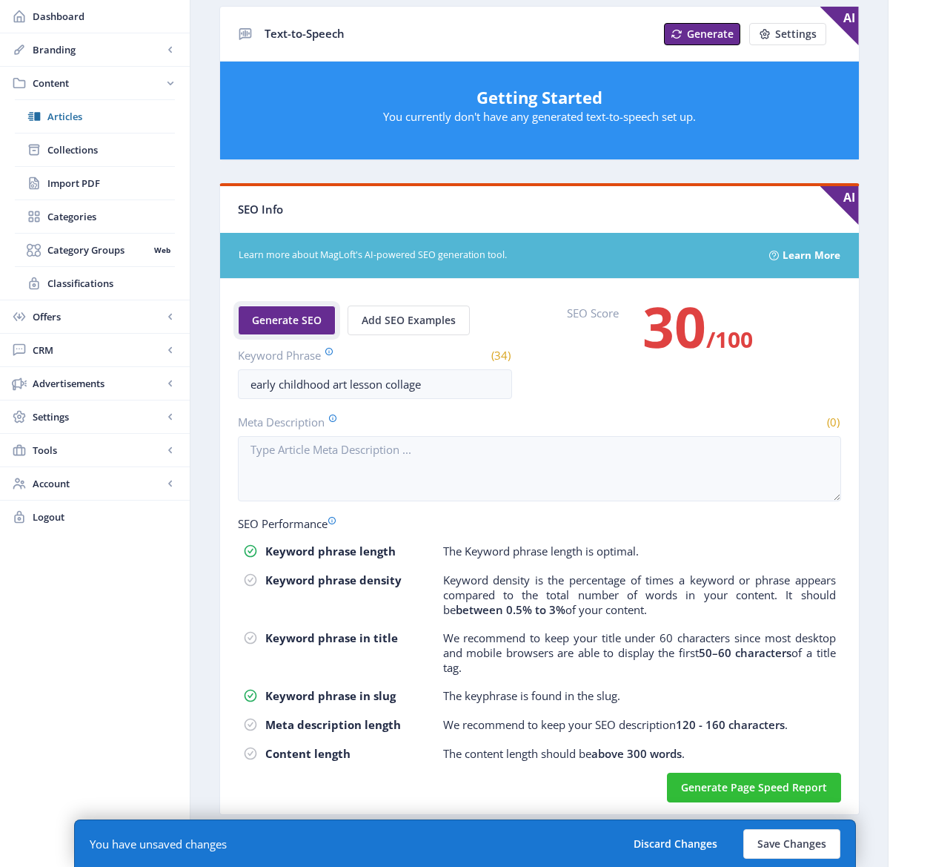
click at [300, 322] on span "Generate SEO" at bounding box center [287, 320] width 70 height 12
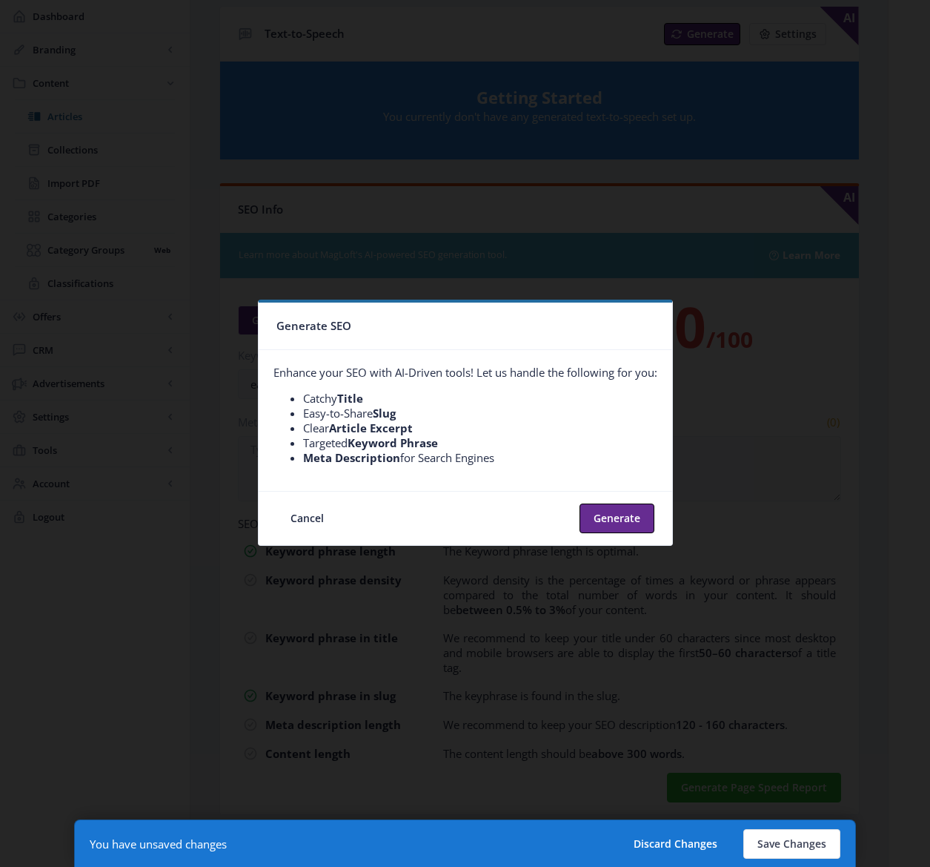
scroll to position [0, 0]
click at [635, 520] on button "Generate" at bounding box center [617, 518] width 75 height 30
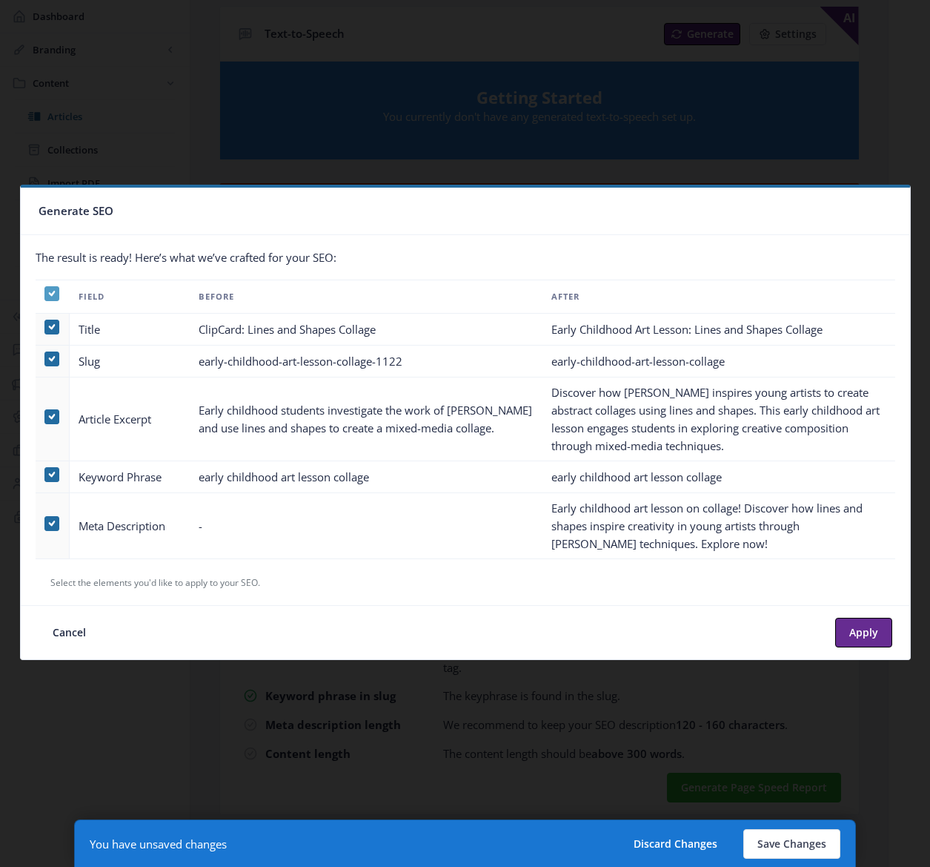
click at [54, 294] on span at bounding box center [51, 293] width 15 height 15
click at [45, 294] on input "checkbox" at bounding box center [44, 294] width 1 height 1
checkbox input "false"
click at [53, 529] on span at bounding box center [51, 523] width 15 height 15
click at [45, 524] on input "checkbox" at bounding box center [44, 523] width 1 height 1
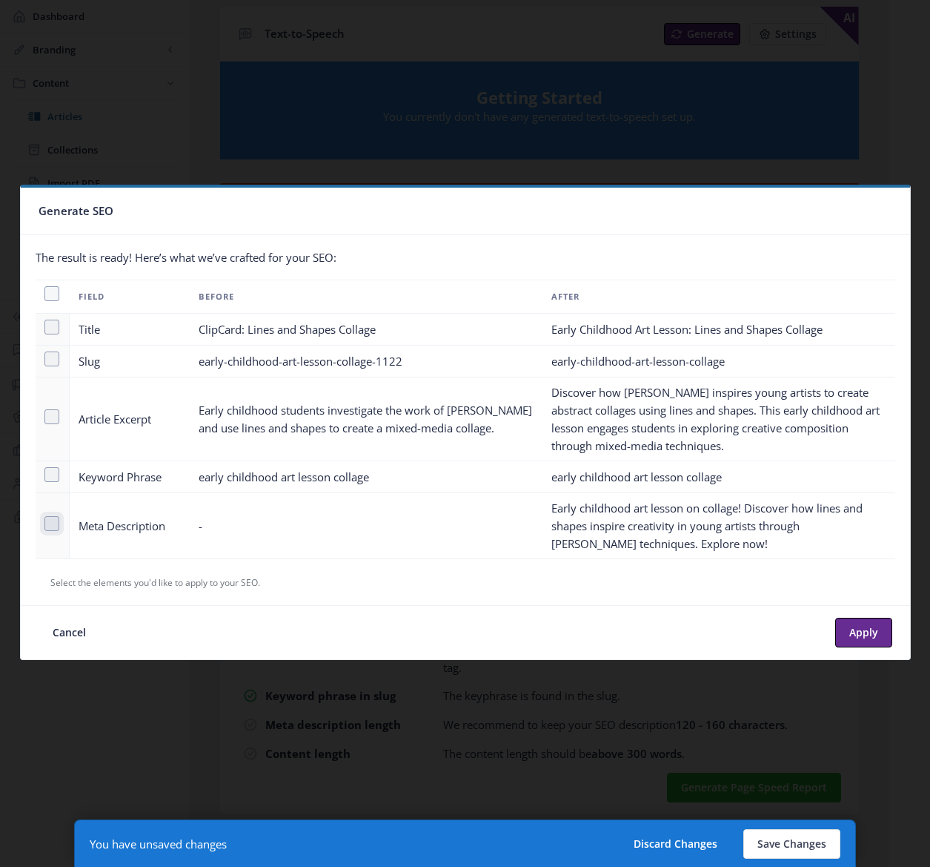
checkbox input "true"
click at [867, 629] on button "Apply" at bounding box center [863, 633] width 57 height 30
type textarea "Early childhood art lesson on collage! Discover how lines and shapes inspire cr…"
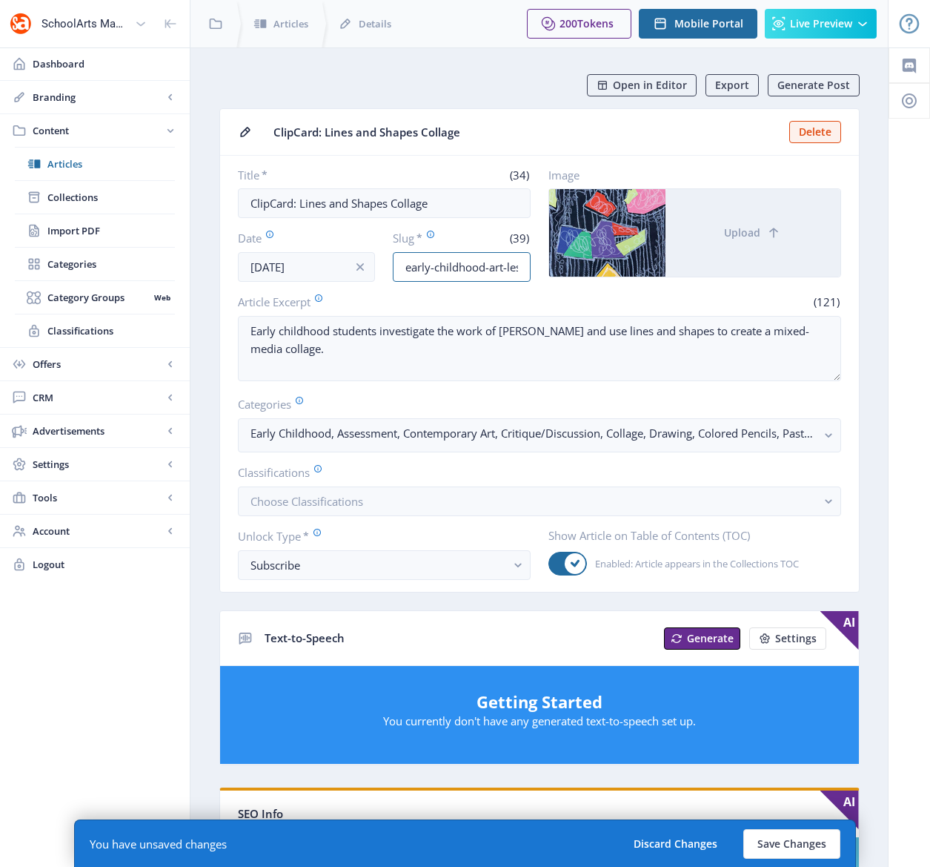
scroll to position [0, 91]
drag, startPoint x: 509, startPoint y: 268, endPoint x: 536, endPoint y: 266, distance: 27.5
click at [536, 266] on div "Title * (34) ClipCard: Lines and Shapes Collage Date Nov 1, 2022 Slug * (39) ea…" at bounding box center [539, 225] width 603 height 114
click at [813, 844] on button "Save Changes" at bounding box center [792, 844] width 97 height 30
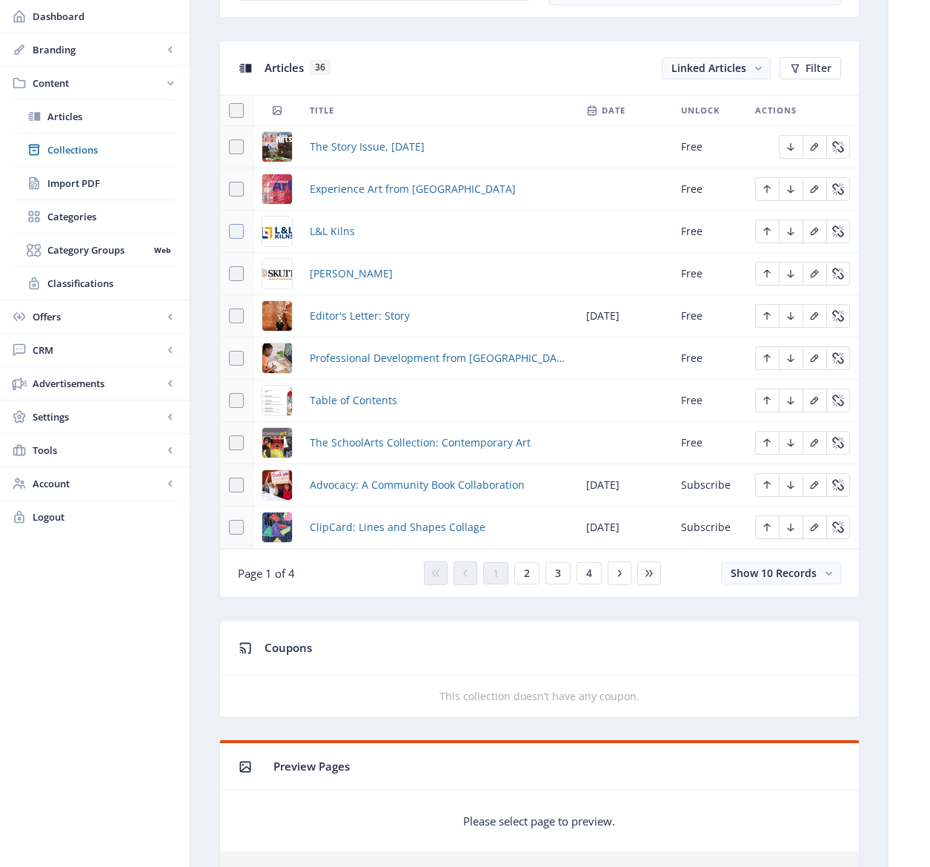
scroll to position [660, 0]
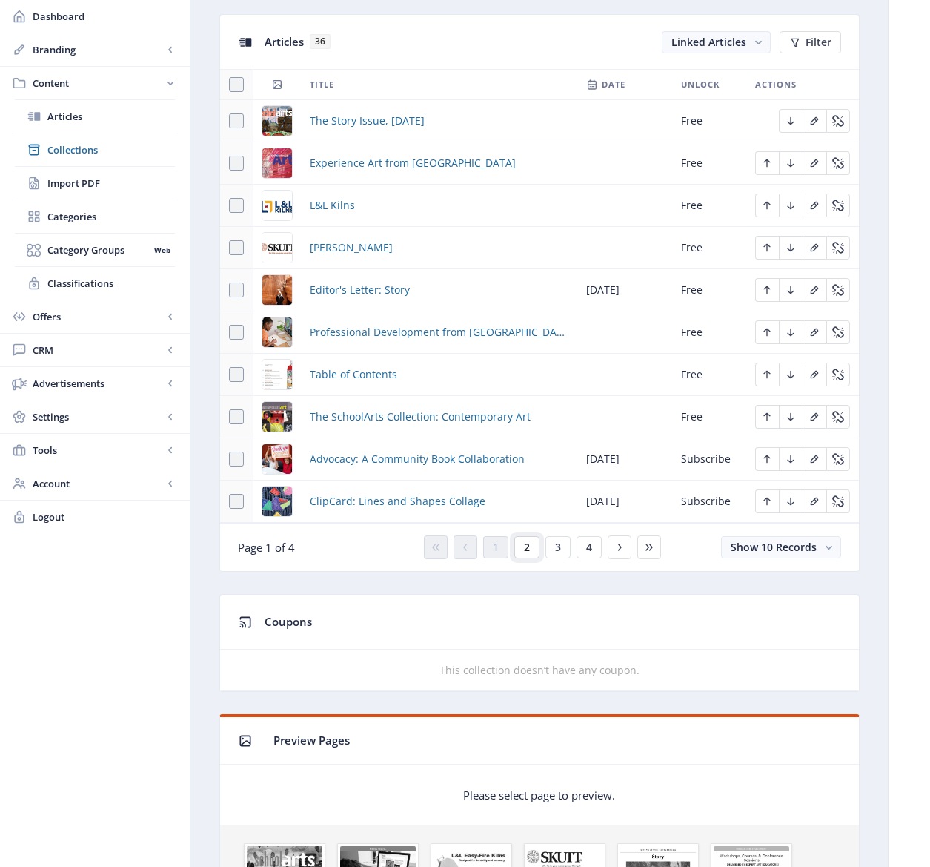
click at [532, 546] on button "2" at bounding box center [526, 547] width 25 height 22
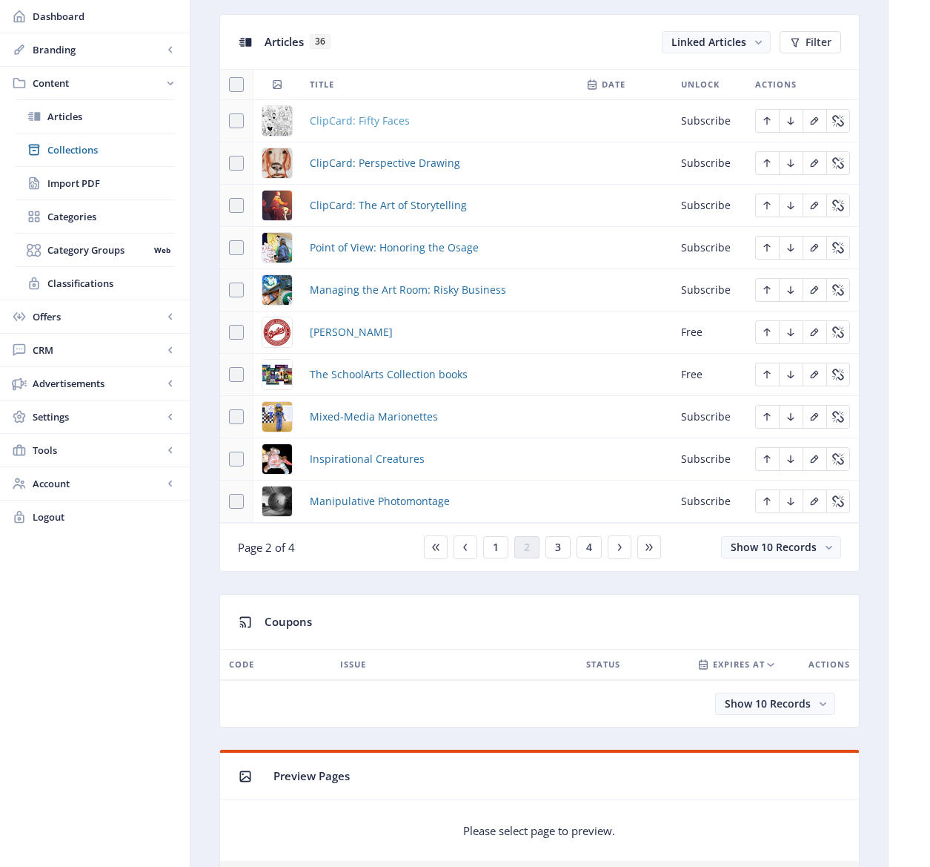
click at [352, 121] on span "ClipCard: Fifty Faces" at bounding box center [360, 121] width 100 height 18
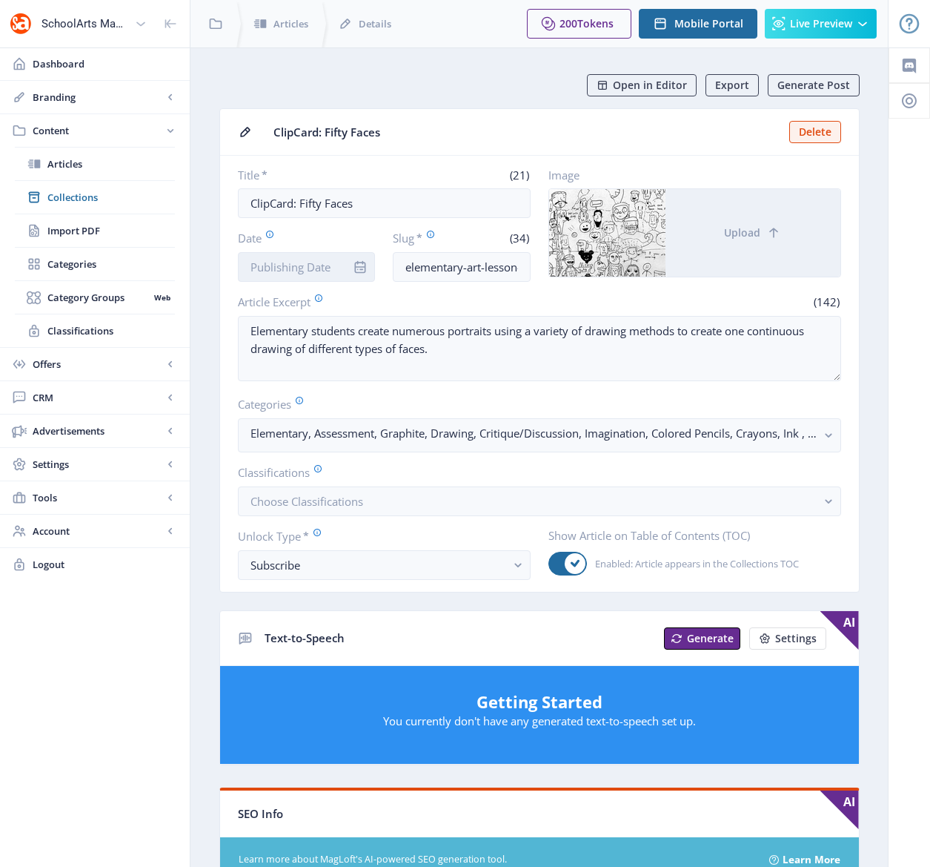
click at [294, 261] on input "Date" at bounding box center [307, 267] width 138 height 30
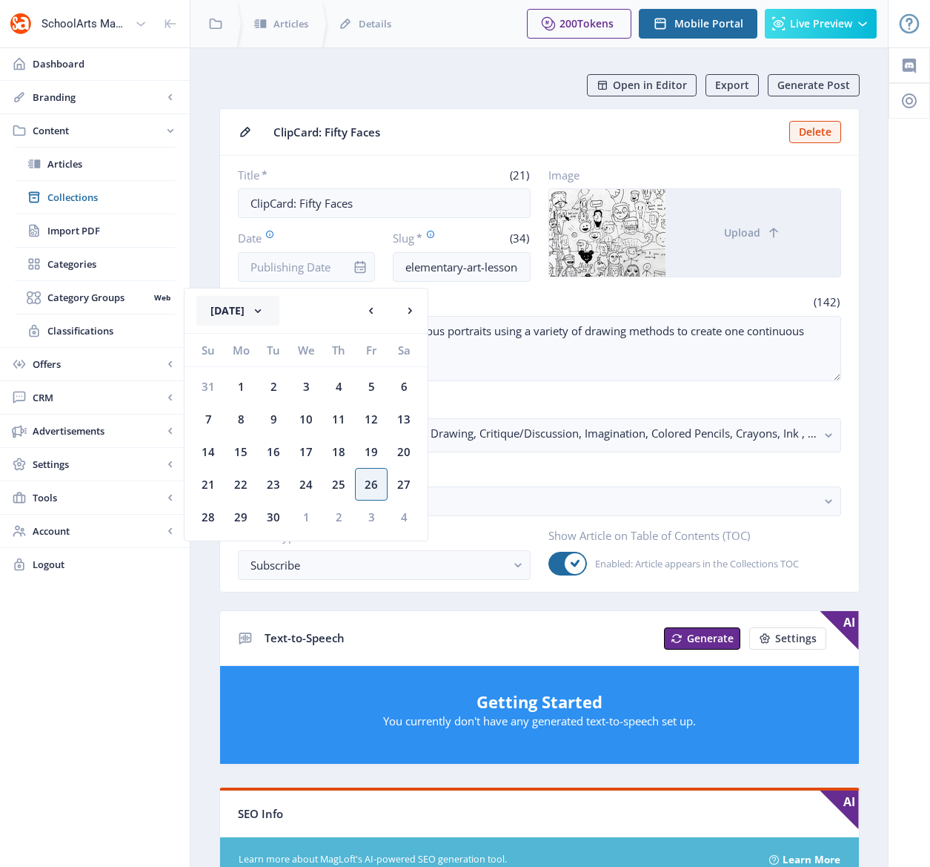
click at [275, 311] on button "[DATE]" at bounding box center [237, 311] width 83 height 30
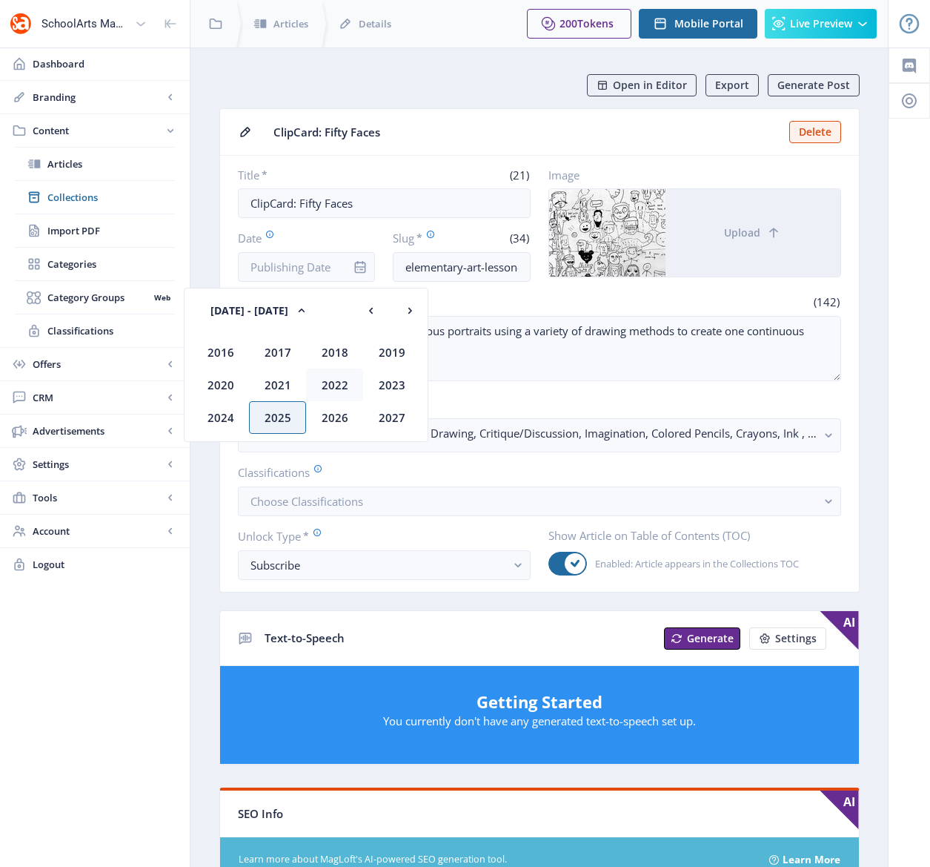
click at [337, 380] on div "2022" at bounding box center [334, 384] width 57 height 33
click at [333, 411] on div "Nov" at bounding box center [334, 417] width 57 height 33
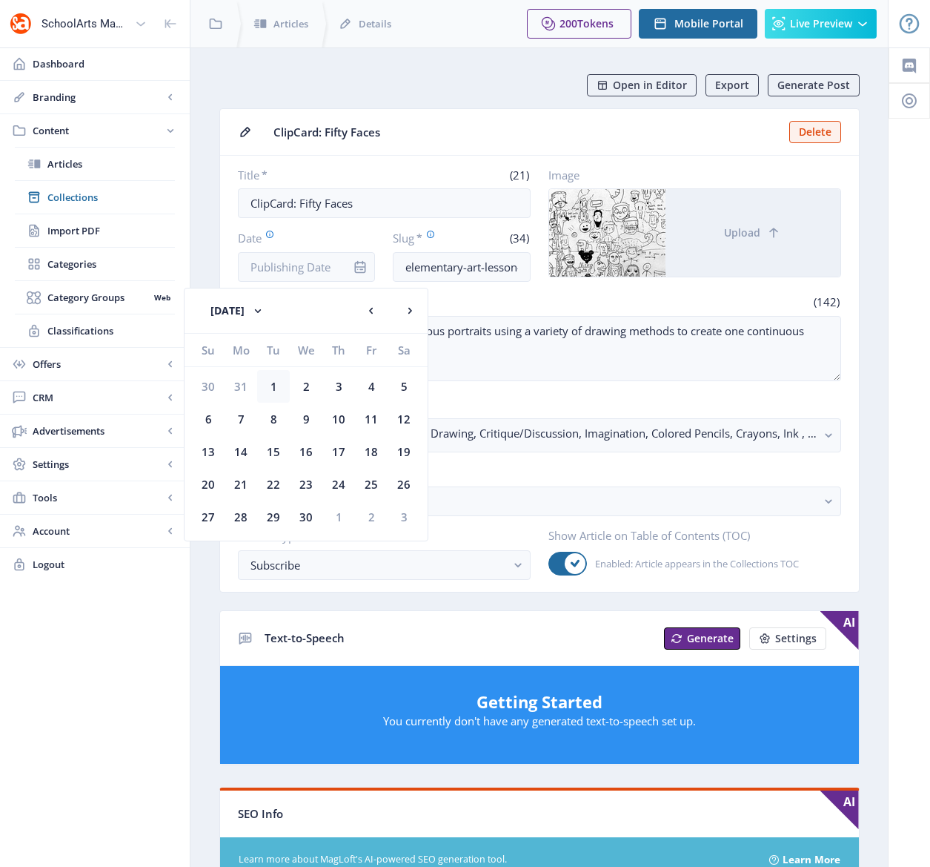
click at [277, 381] on div "1" at bounding box center [273, 386] width 33 height 33
type input "[DATE]"
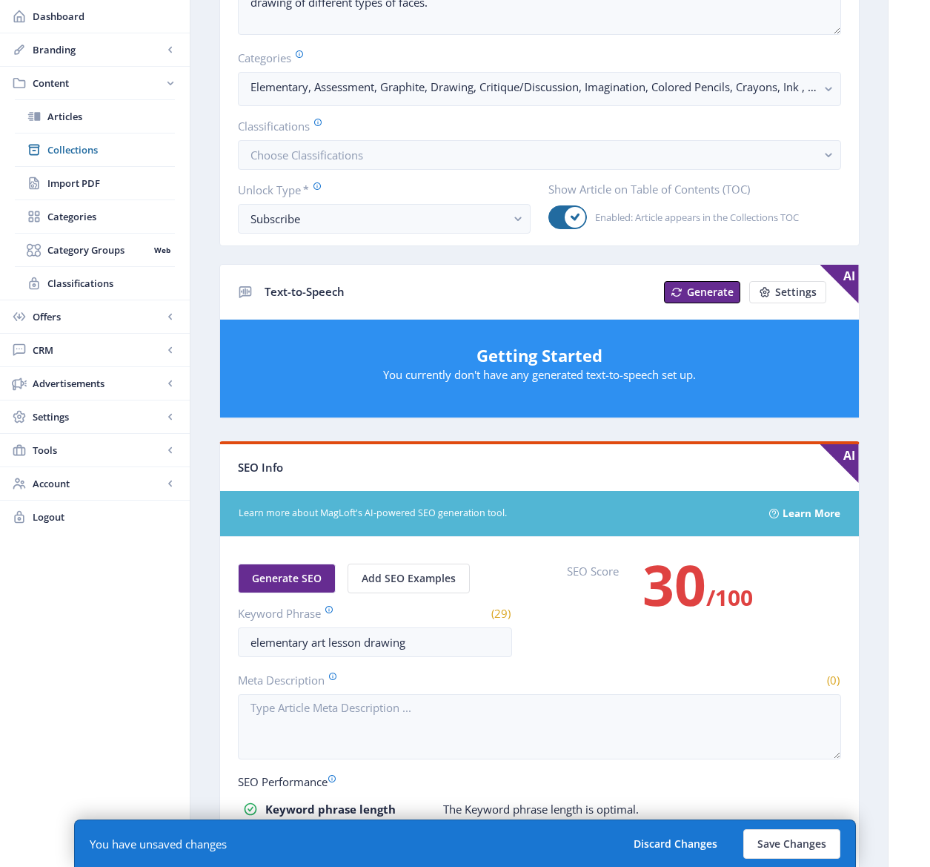
scroll to position [544, 0]
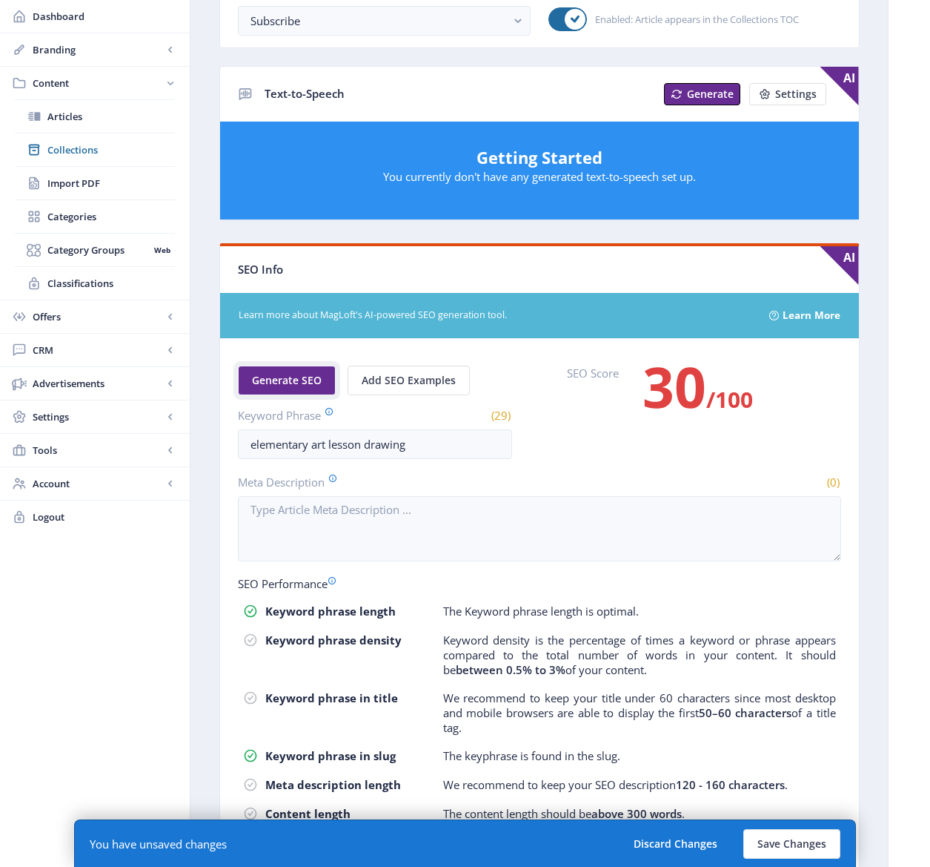
click at [301, 385] on span "Generate SEO" at bounding box center [287, 380] width 70 height 12
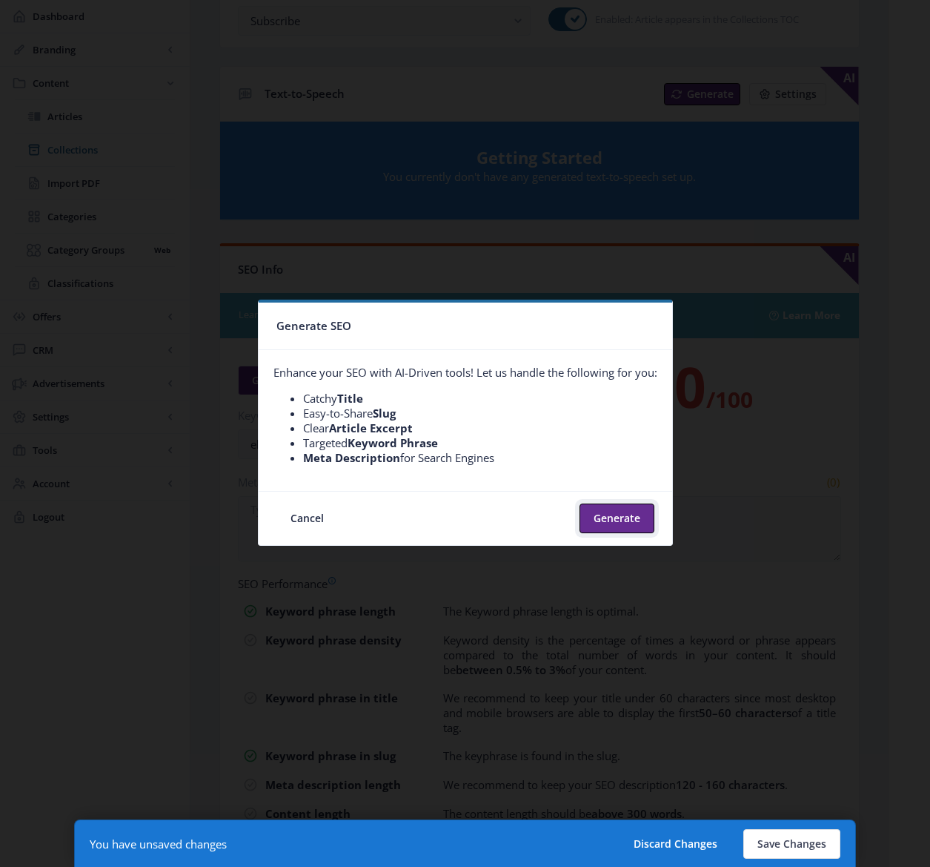
click at [611, 520] on button "Generate" at bounding box center [617, 518] width 75 height 30
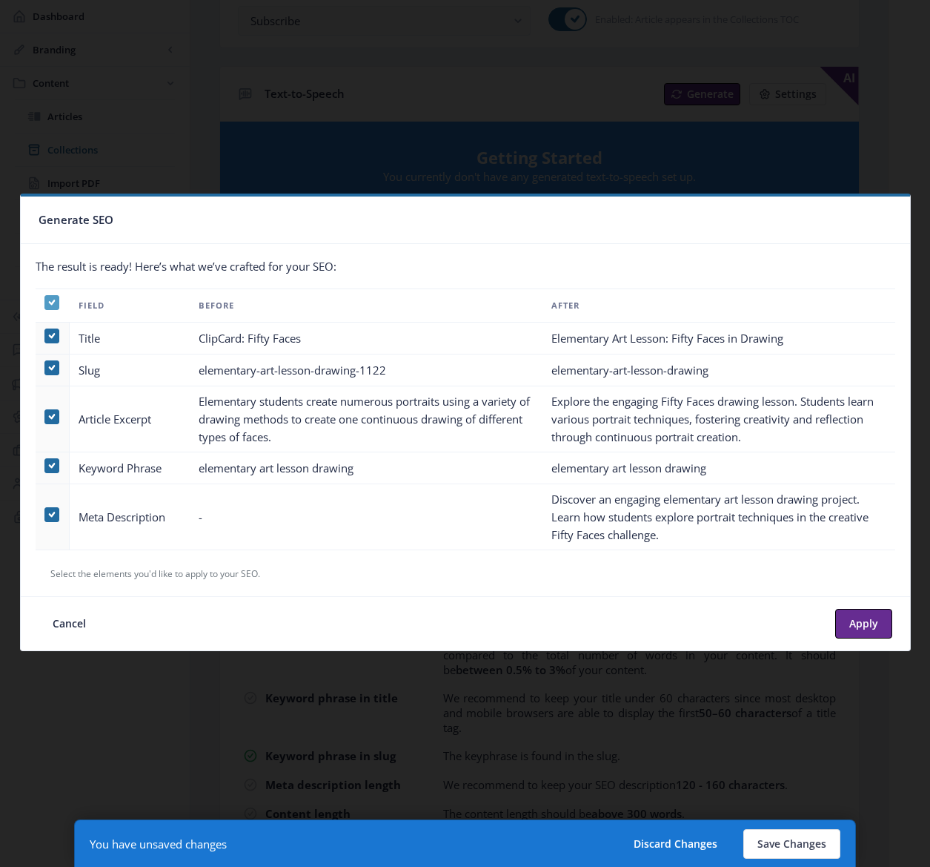
click at [50, 302] on use at bounding box center [51, 302] width 7 height 5
click at [45, 302] on input "checkbox" at bounding box center [44, 302] width 1 height 1
checkbox input "false"
click at [50, 514] on span at bounding box center [51, 514] width 15 height 15
click at [45, 514] on input "checkbox" at bounding box center [44, 514] width 1 height 1
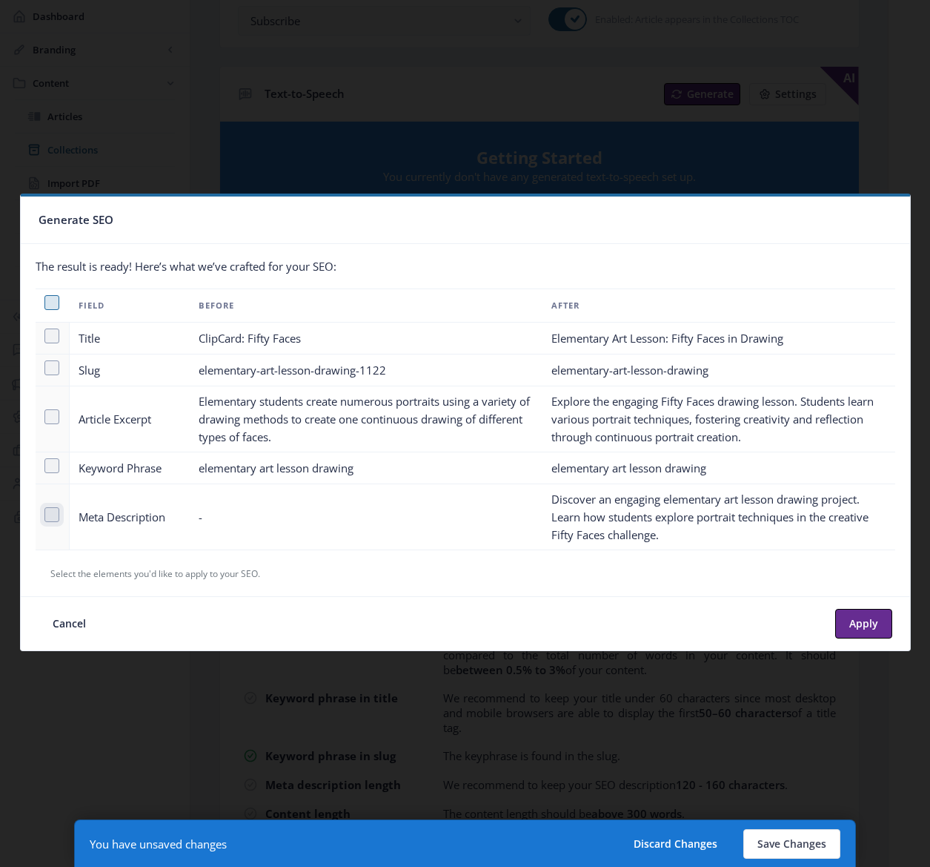
checkbox input "true"
click at [867, 625] on button "Apply" at bounding box center [863, 624] width 57 height 30
type textarea "Discover an engaging elementary art lesson drawing project. Learn how students …"
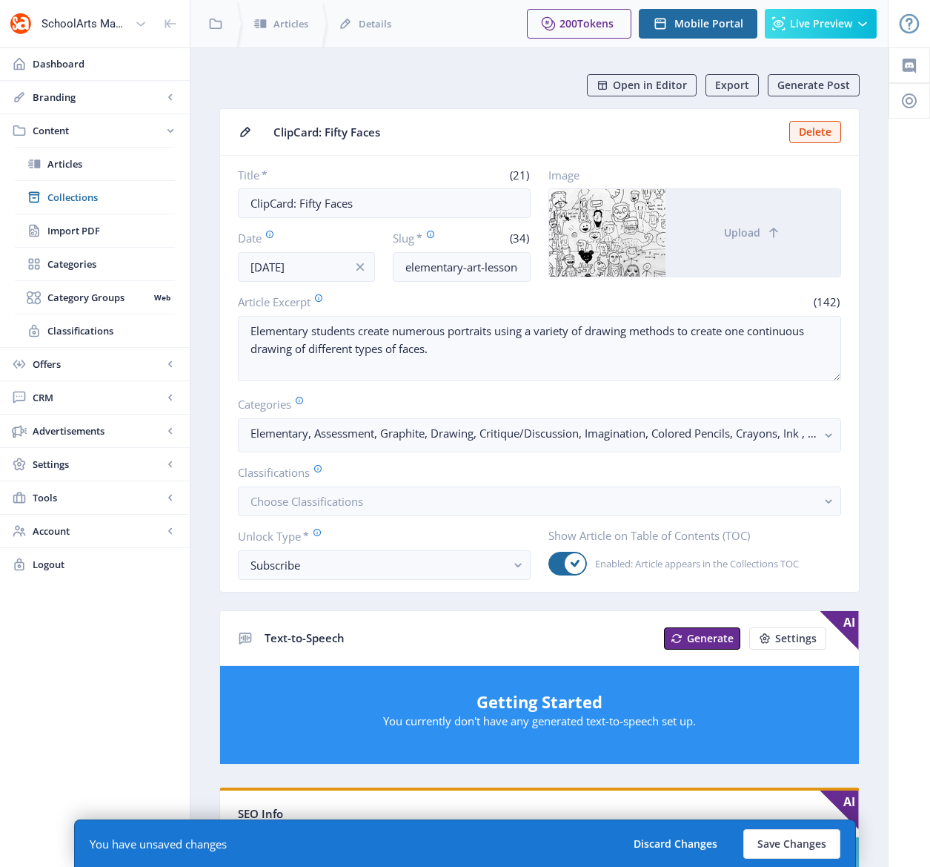
scroll to position [544, 0]
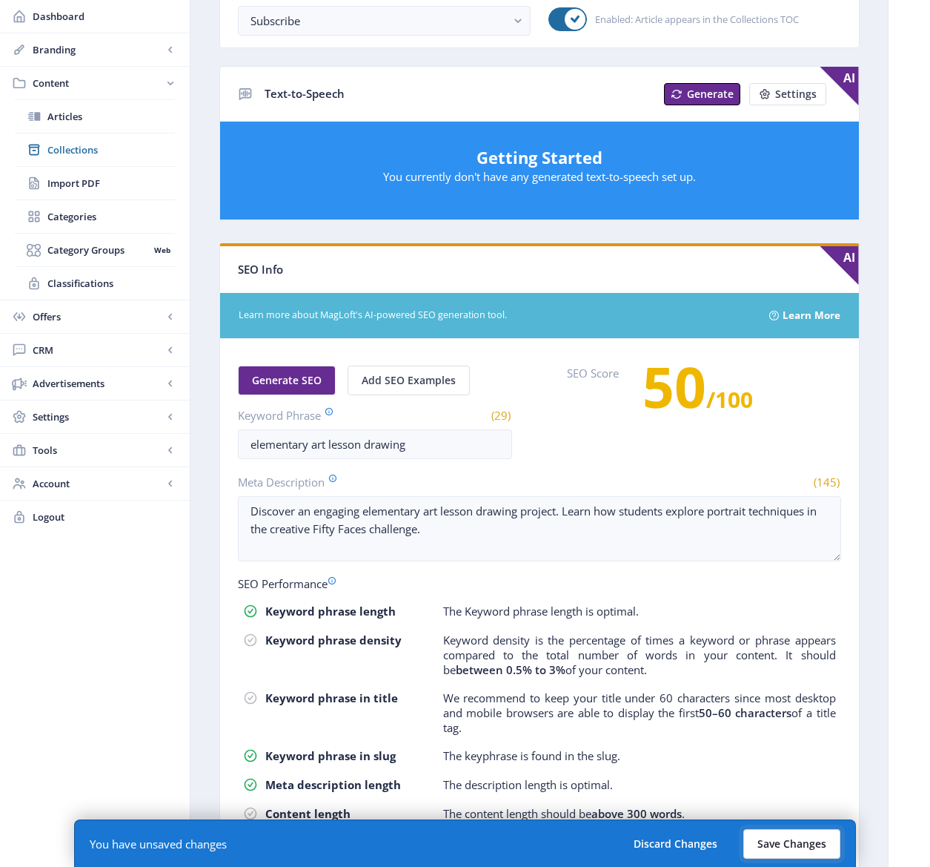
click at [776, 850] on button "Save Changes" at bounding box center [792, 844] width 97 height 30
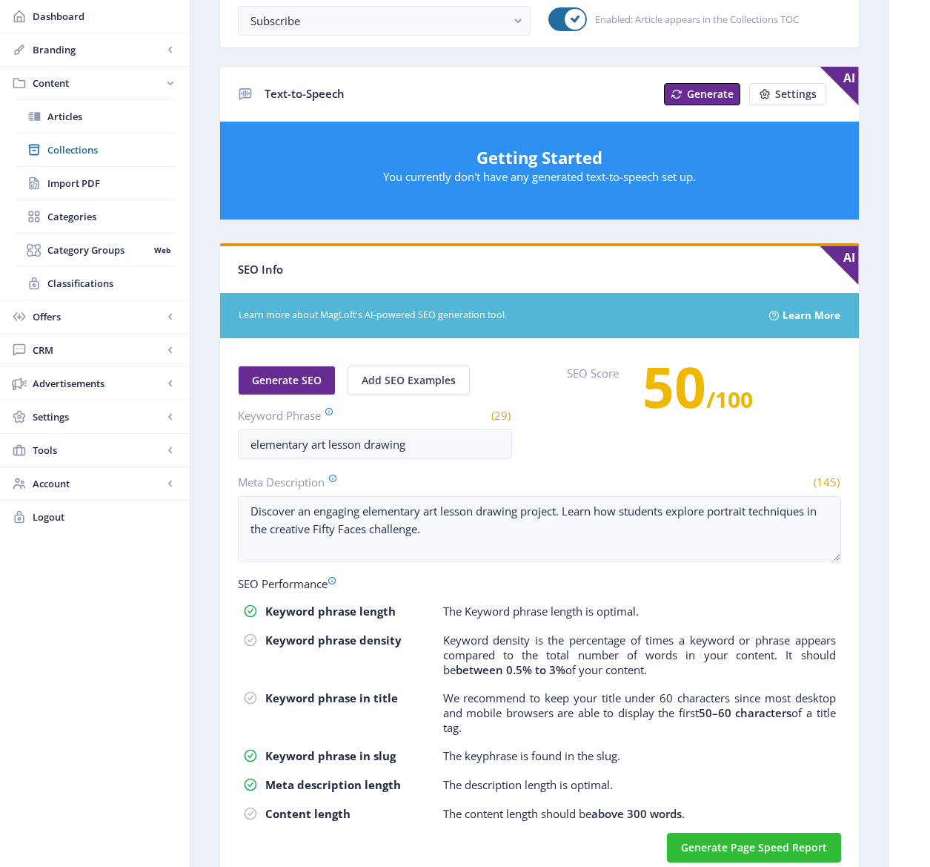
scroll to position [0, 0]
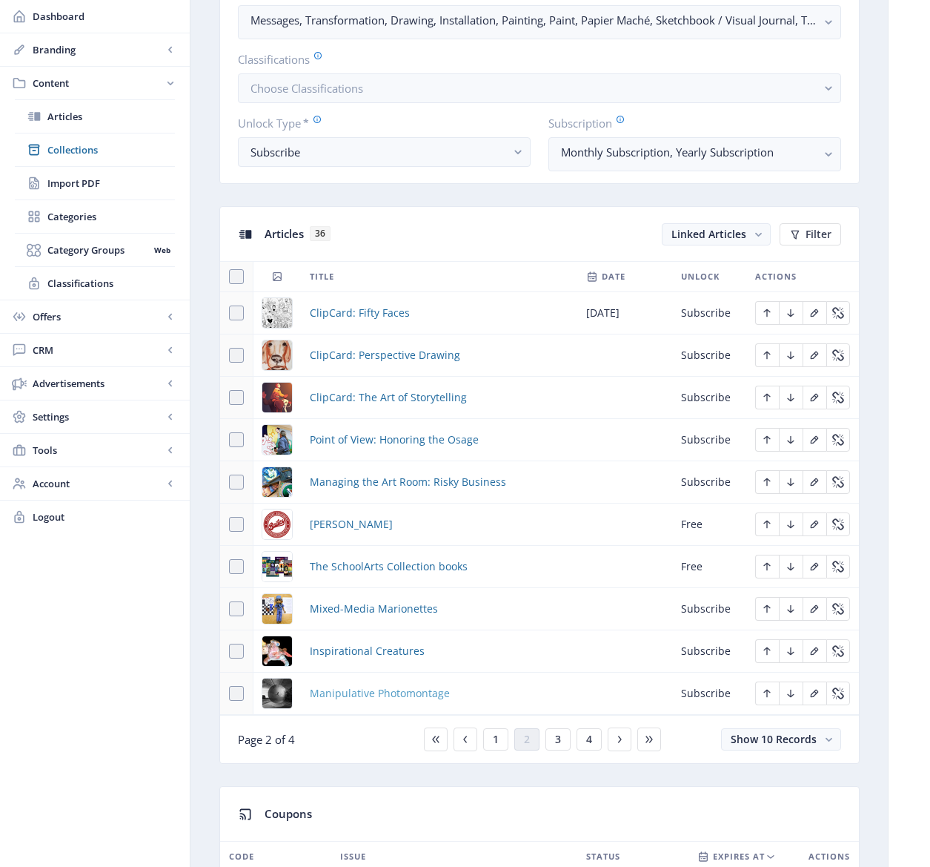
scroll to position [475, 0]
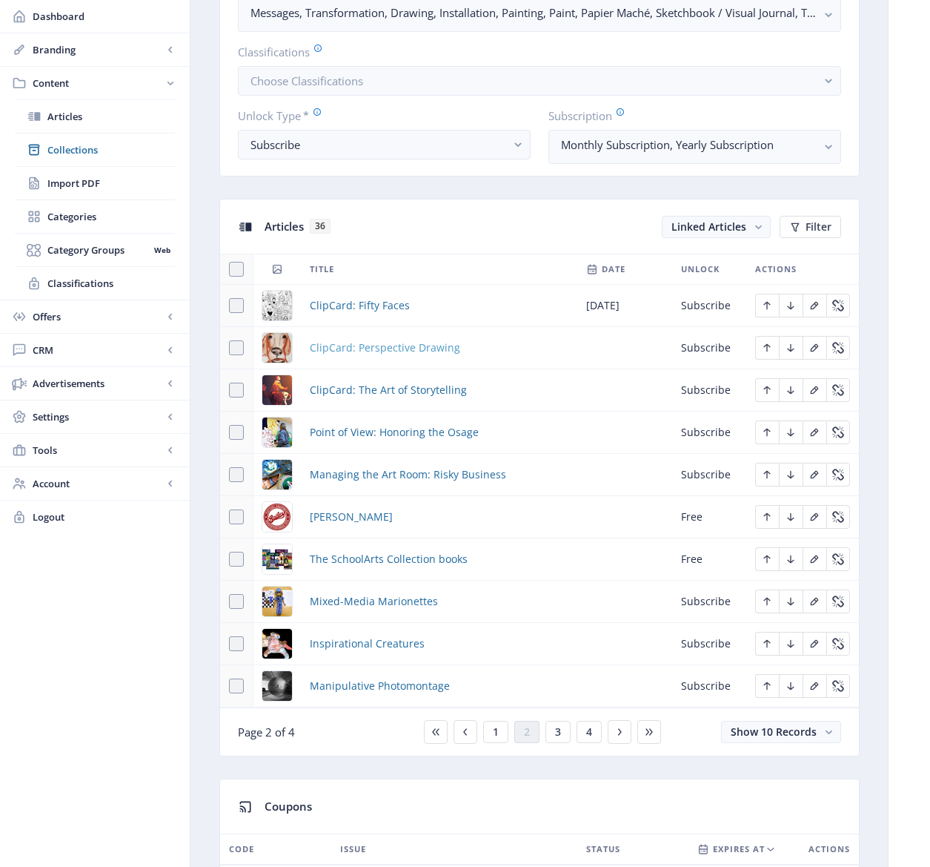
click at [387, 348] on span "ClipCard: Perspective Drawing" at bounding box center [385, 348] width 150 height 18
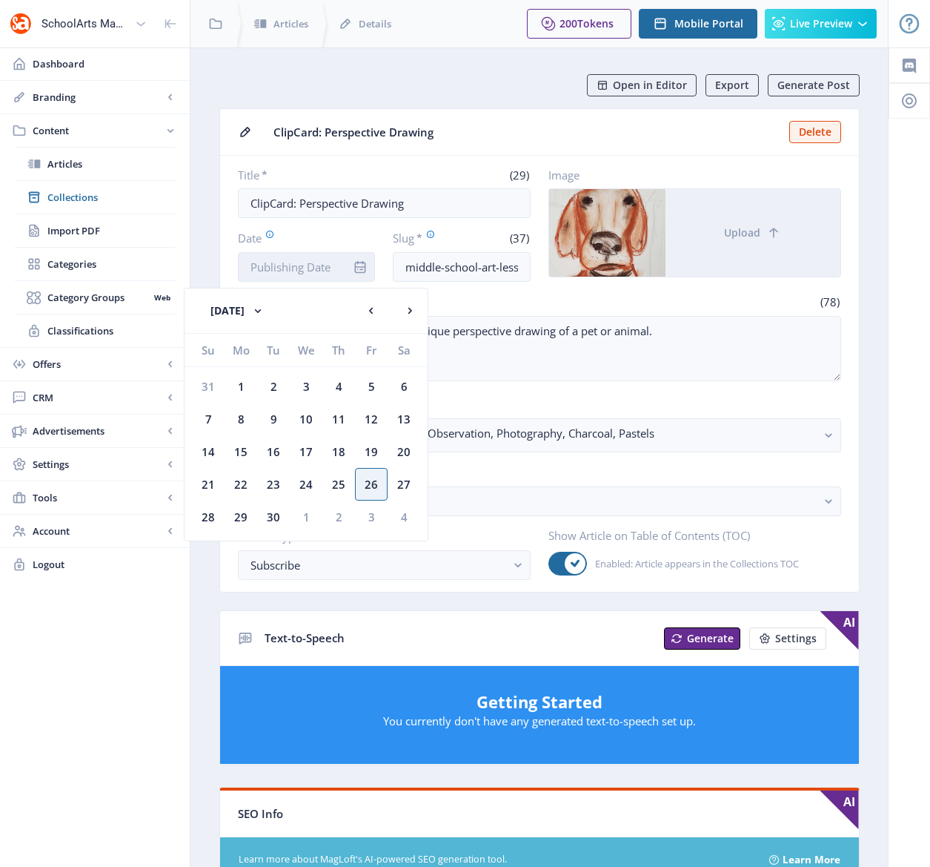
click at [310, 271] on input "Date" at bounding box center [307, 267] width 138 height 30
drag, startPoint x: 290, startPoint y: 315, endPoint x: 294, endPoint y: 325, distance: 11.0
click at [279, 315] on button "[DATE]" at bounding box center [237, 311] width 83 height 30
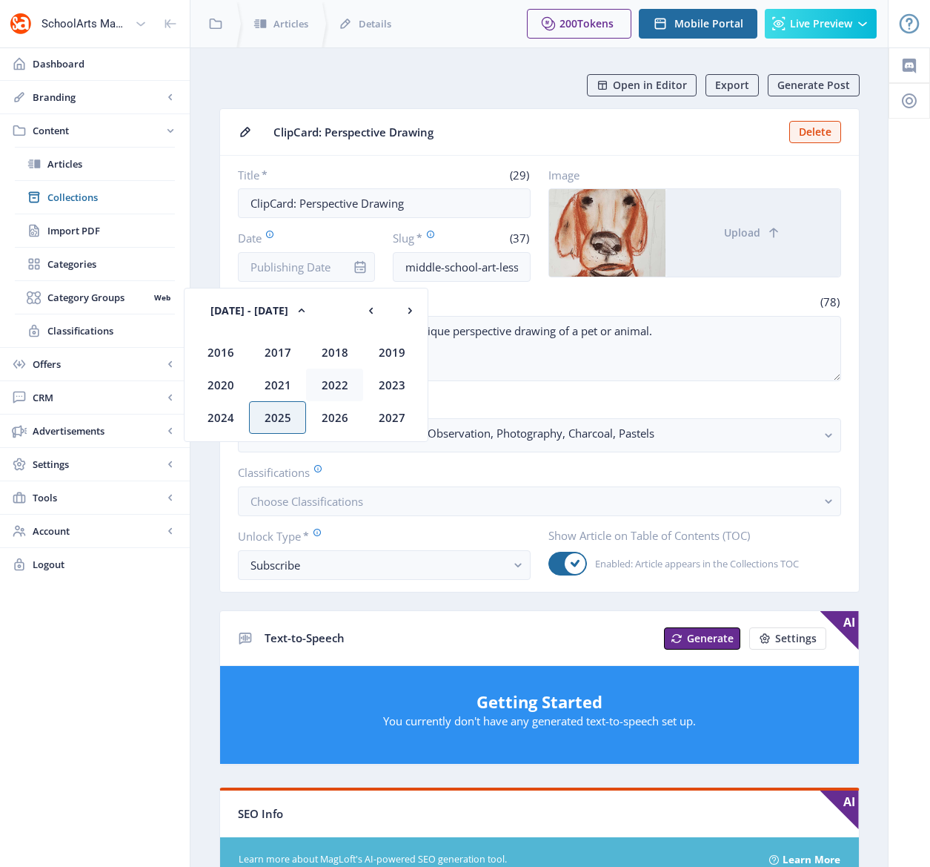
click at [333, 384] on div "2022" at bounding box center [334, 384] width 57 height 33
click at [333, 417] on div "Nov" at bounding box center [334, 417] width 57 height 33
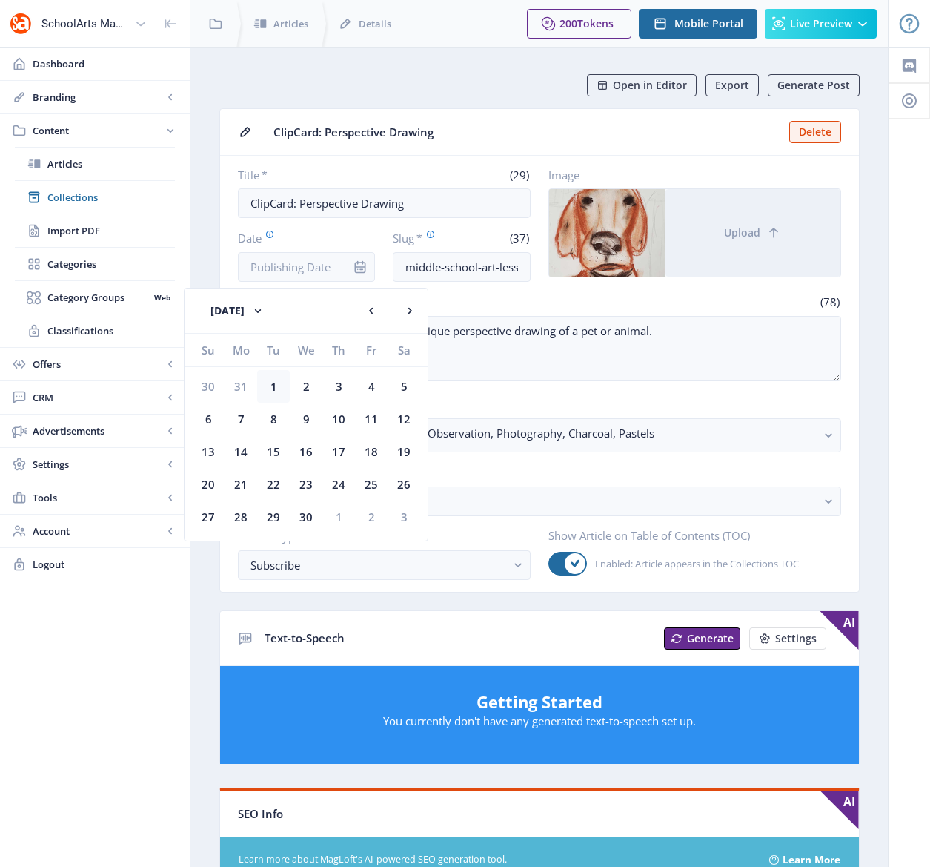
click at [270, 387] on div "1" at bounding box center [273, 386] width 33 height 33
type input "[DATE]"
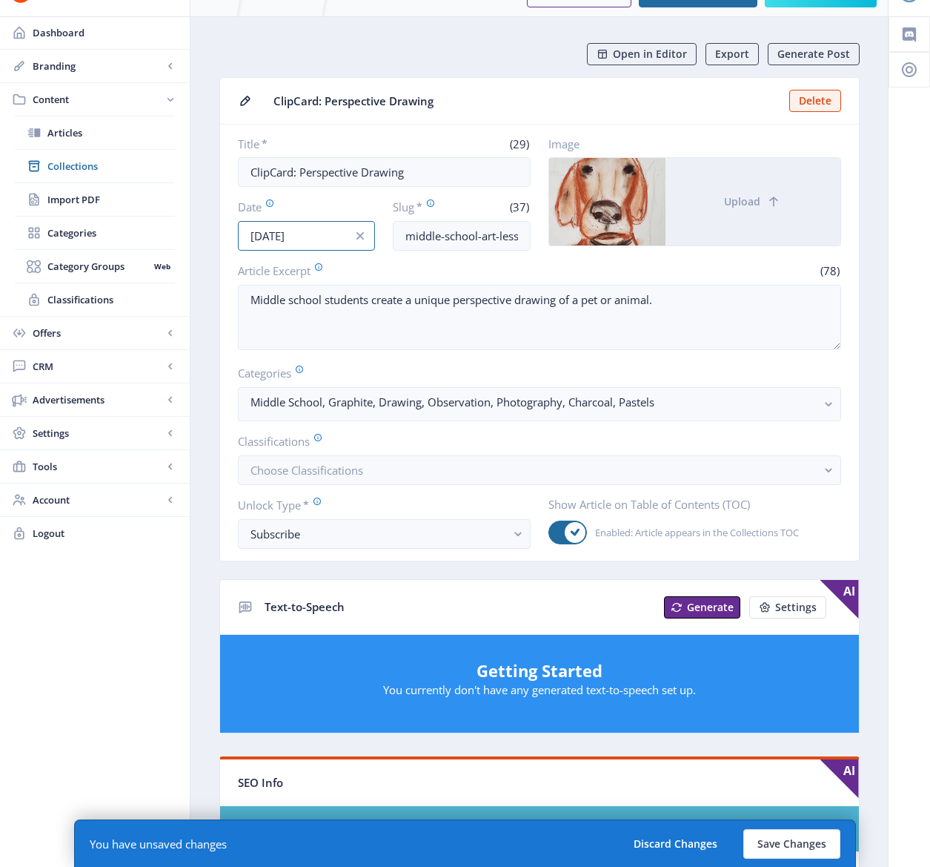
scroll to position [428, 0]
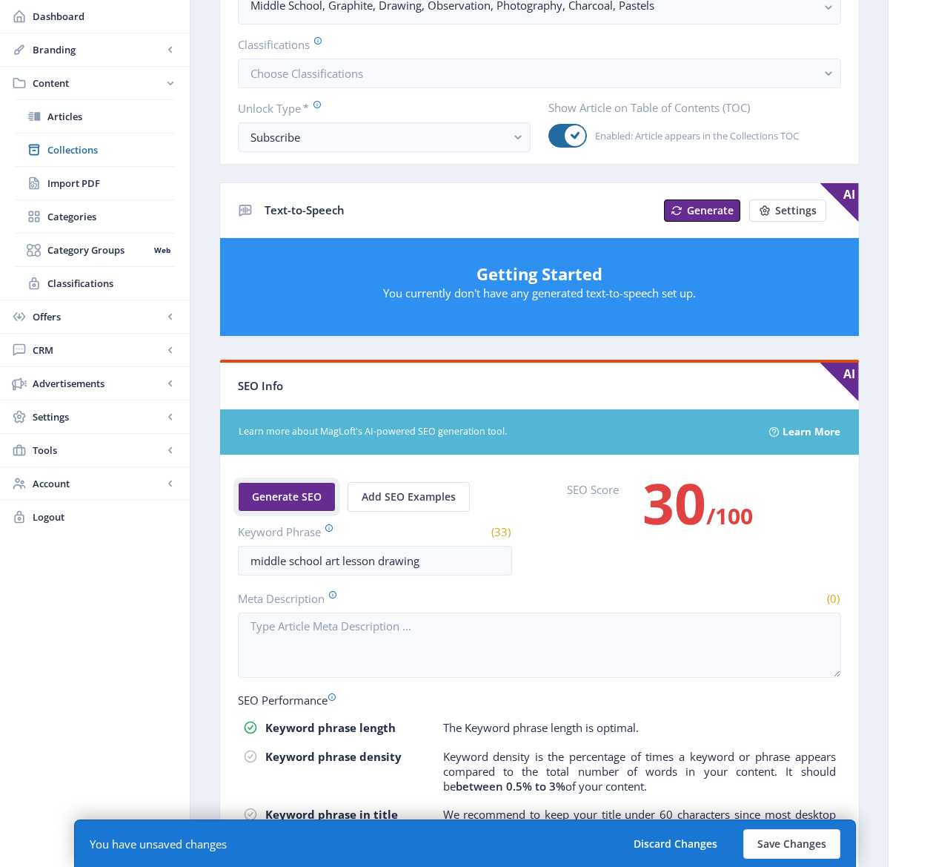
click at [278, 498] on span "Generate SEO" at bounding box center [287, 497] width 70 height 12
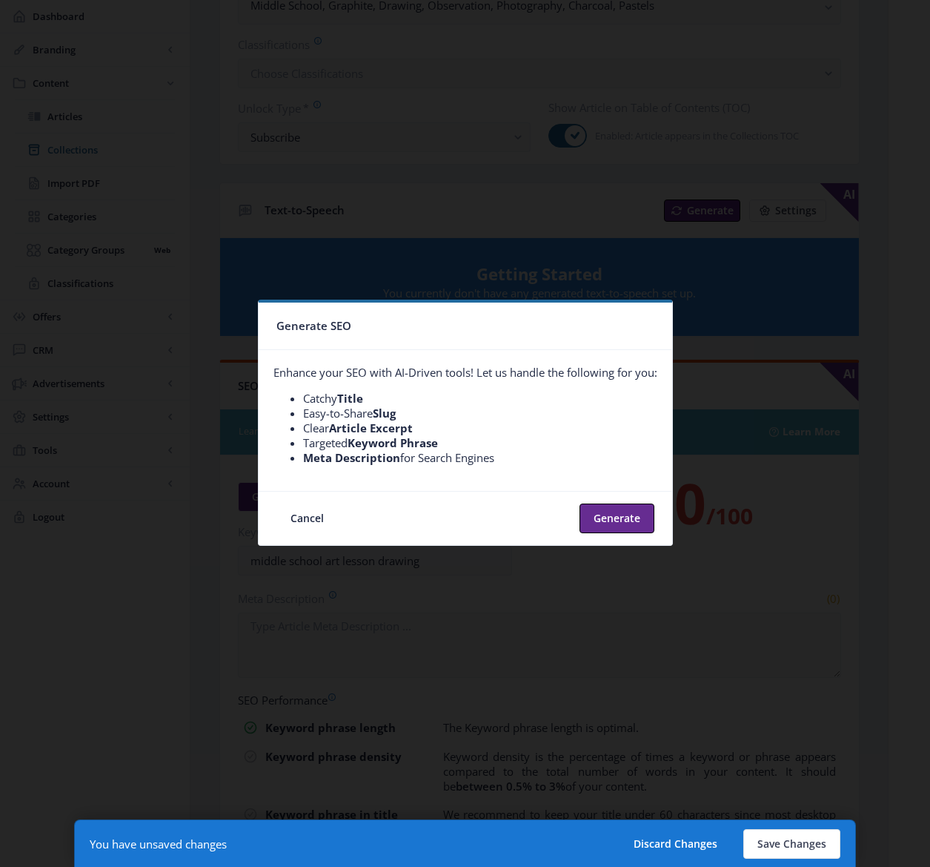
scroll to position [0, 0]
click at [598, 510] on button "Generate" at bounding box center [617, 518] width 75 height 30
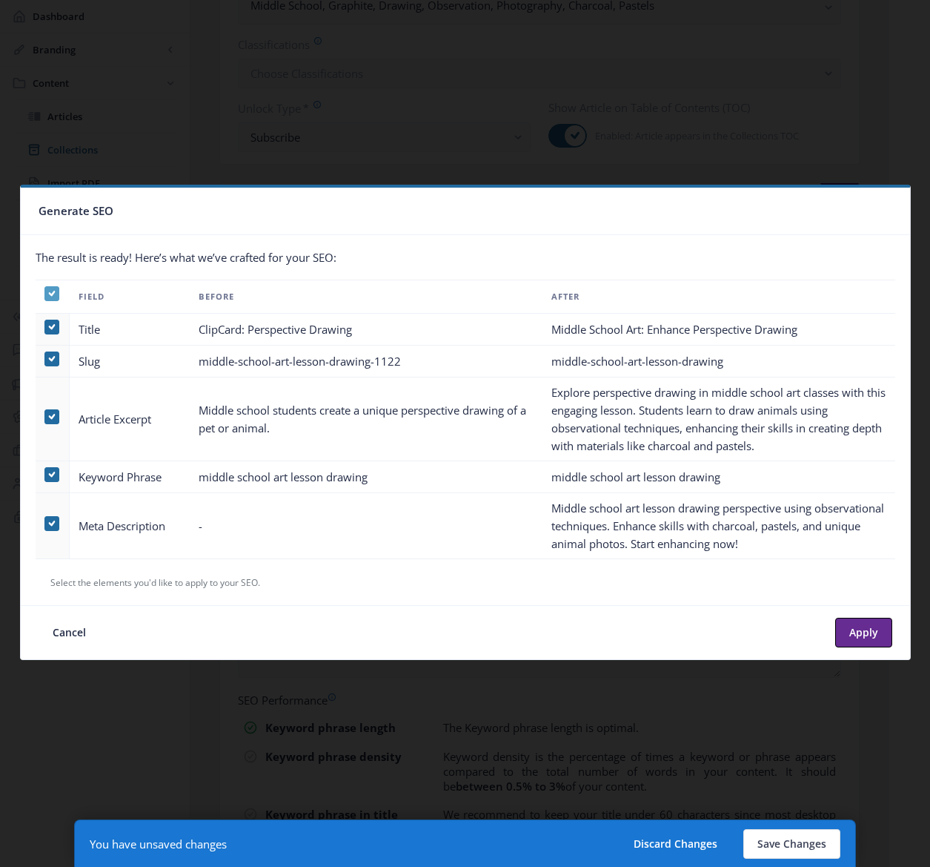
click at [52, 288] on icon at bounding box center [51, 293] width 7 height 15
click at [45, 294] on input "checkbox" at bounding box center [44, 294] width 1 height 1
checkbox input "false"
click at [50, 519] on span at bounding box center [51, 523] width 15 height 15
click at [45, 523] on input "checkbox" at bounding box center [44, 523] width 1 height 1
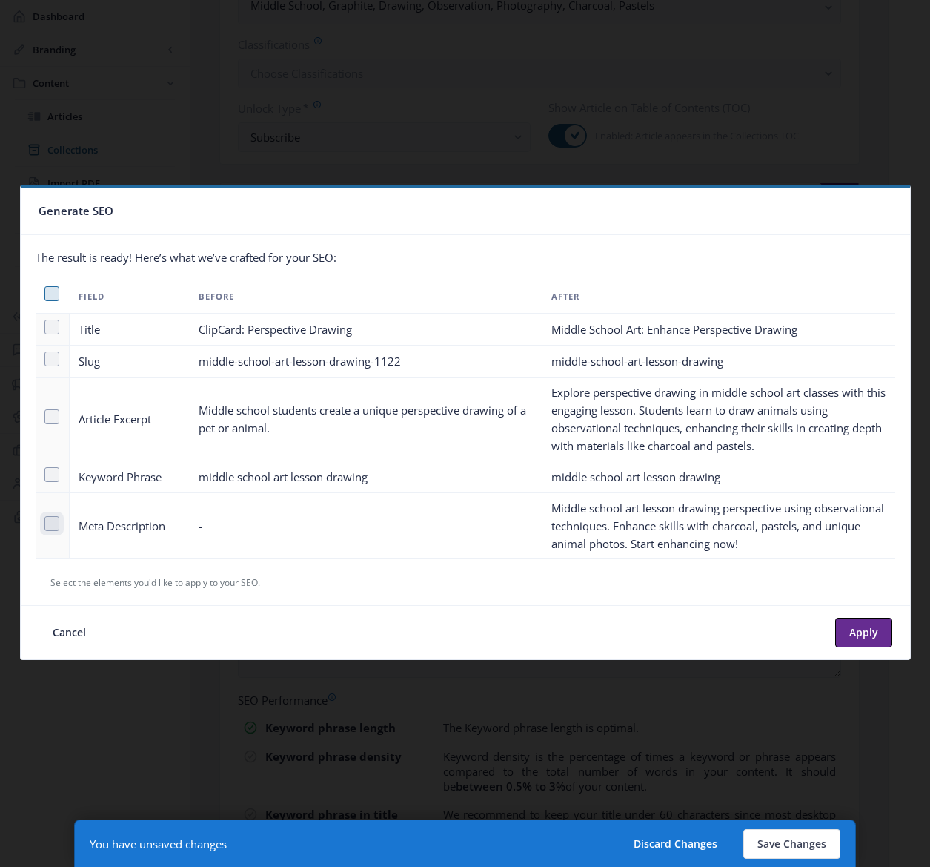
checkbox input "true"
click at [859, 628] on button "Apply" at bounding box center [863, 633] width 57 height 30
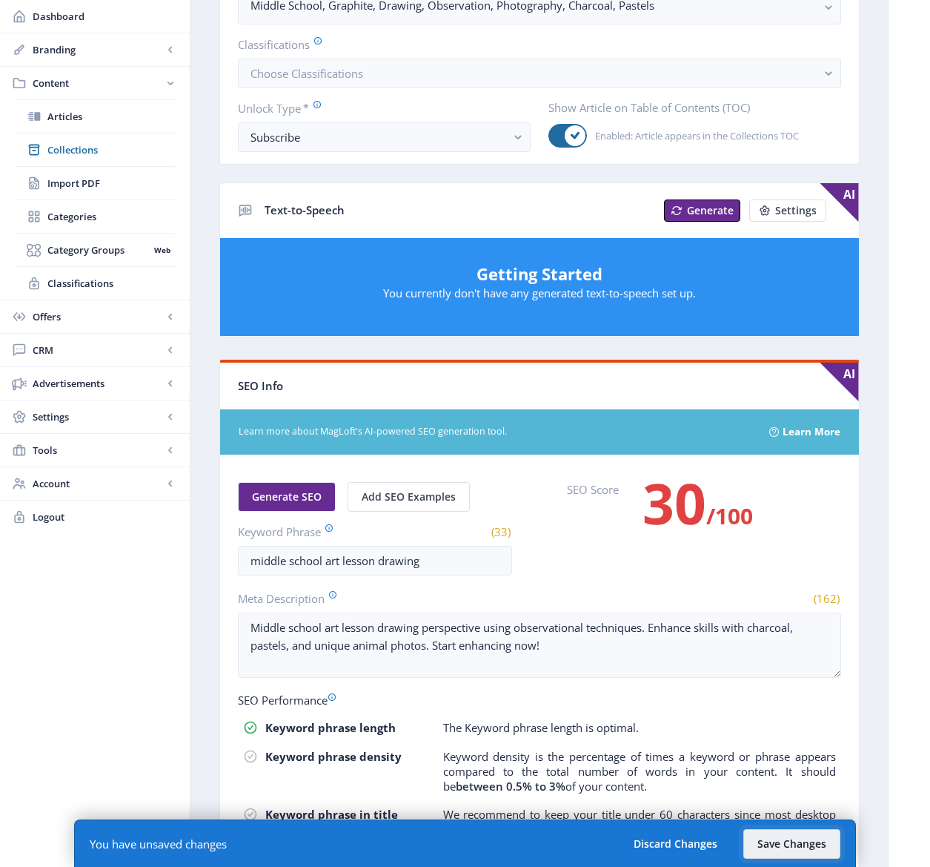
drag, startPoint x: 779, startPoint y: 843, endPoint x: 721, endPoint y: 774, distance: 90.0
click at [721, 774] on nb-layout-column "Open in Editor Export Generate Post ClipCard: Perspective Drawing Delete Title …" at bounding box center [539, 331] width 699 height 1423
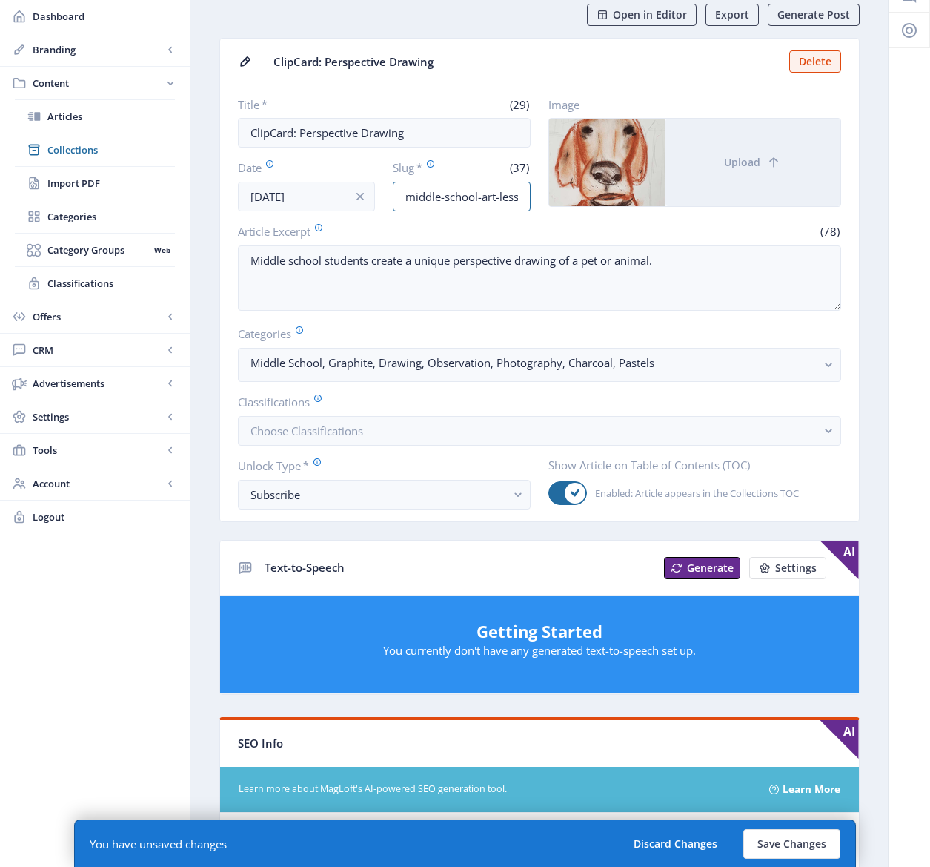
scroll to position [0, 90]
drag, startPoint x: 476, startPoint y: 199, endPoint x: 546, endPoint y: 203, distance: 69.8
click at [546, 203] on div "Title * (29) ClipCard: Perspective Drawing Date Nov 1, 2022 Slug * (37) middle-…" at bounding box center [539, 154] width 603 height 114
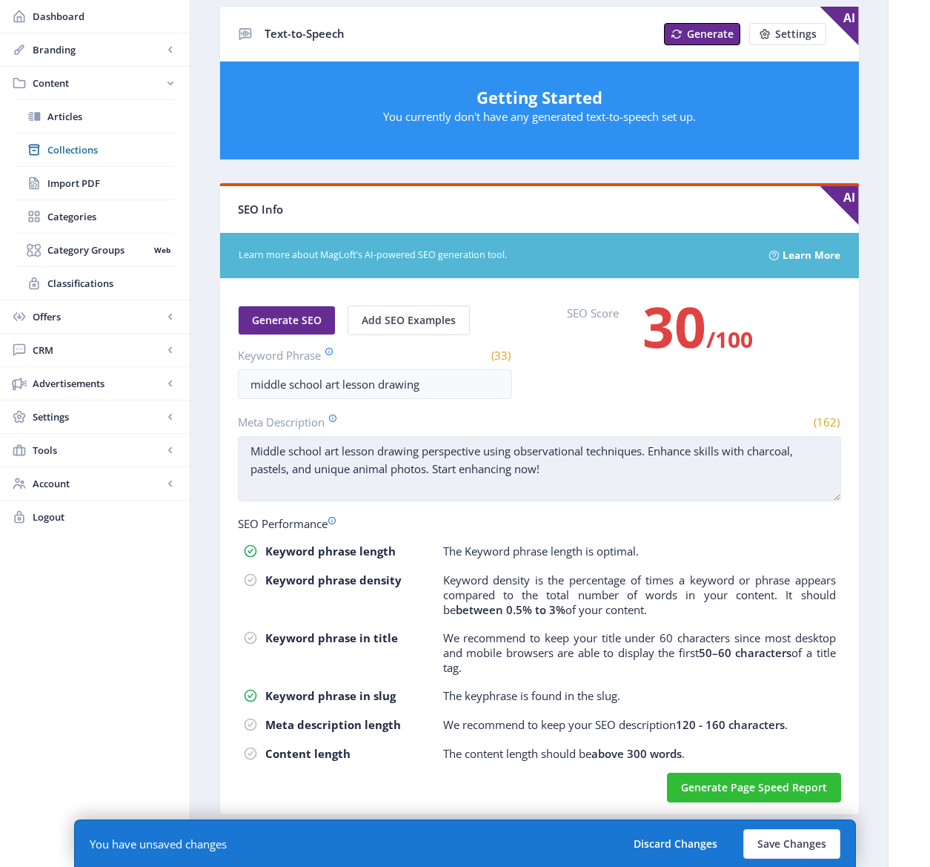
scroll to position [0, 0]
drag, startPoint x: 555, startPoint y: 473, endPoint x: 433, endPoint y: 468, distance: 122.4
click at [433, 468] on textarea "Middle school art lesson drawing perspective using observational techniques. En…" at bounding box center [539, 468] width 603 height 65
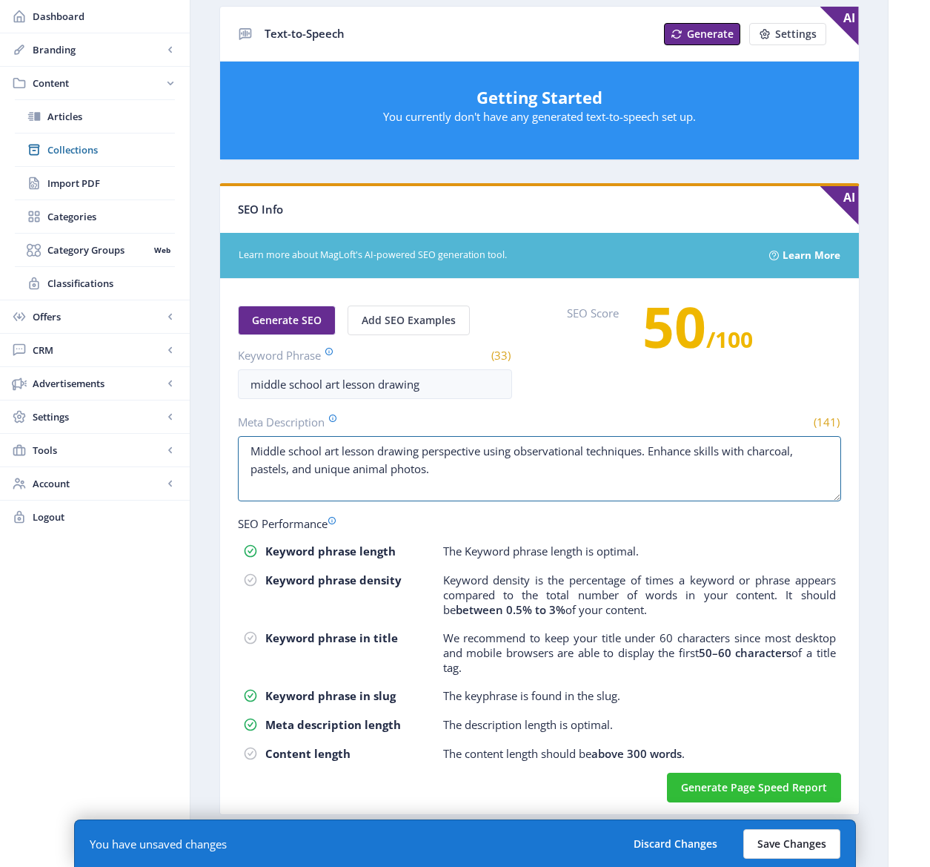
type textarea "Middle school art lesson drawing perspective using observational techniques. En…"
click at [806, 844] on button "Save Changes" at bounding box center [792, 844] width 97 height 30
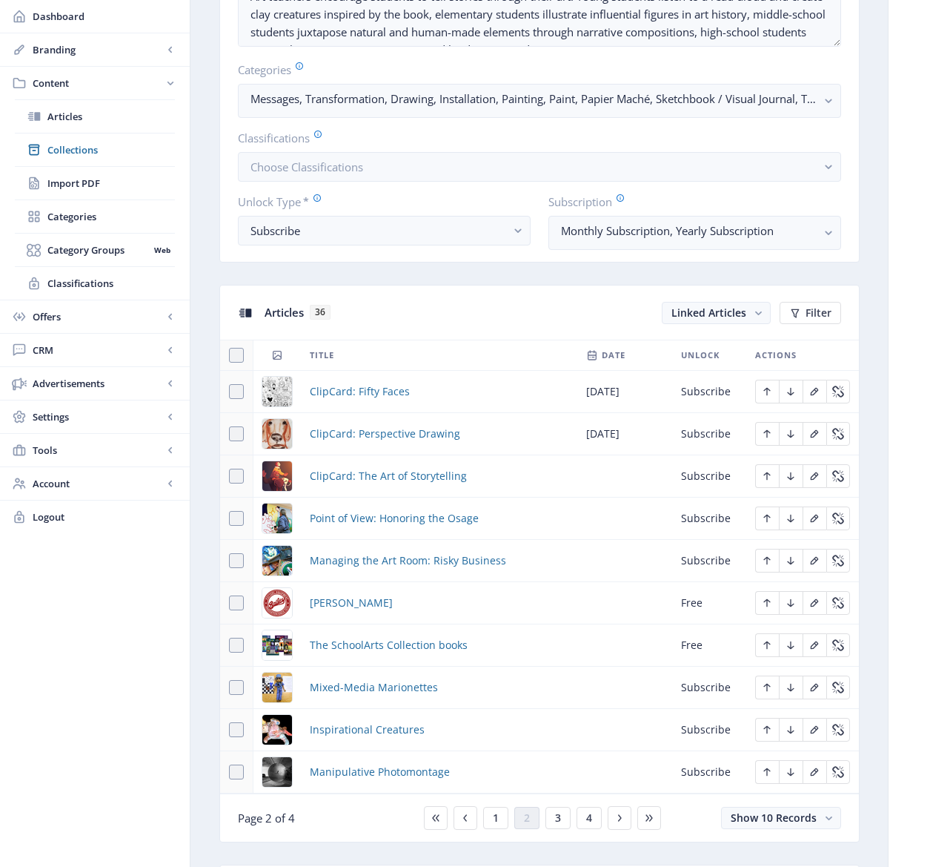
scroll to position [446, 0]
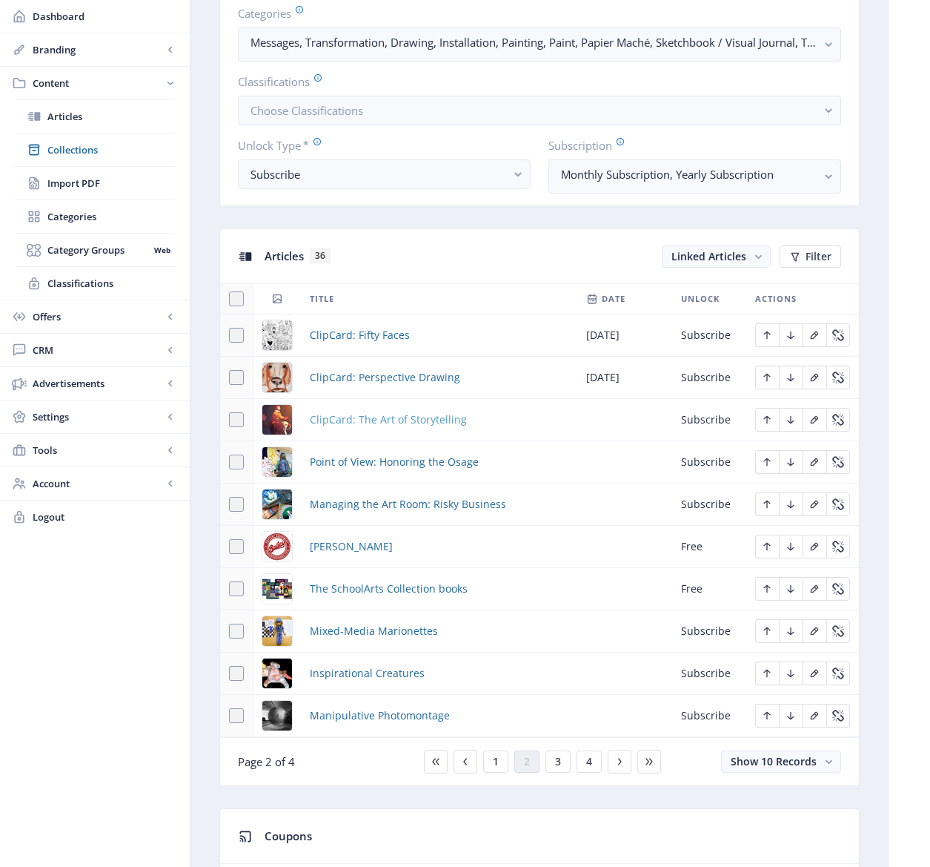
click at [354, 420] on span "ClipCard: The Art of Storytelling" at bounding box center [388, 420] width 157 height 18
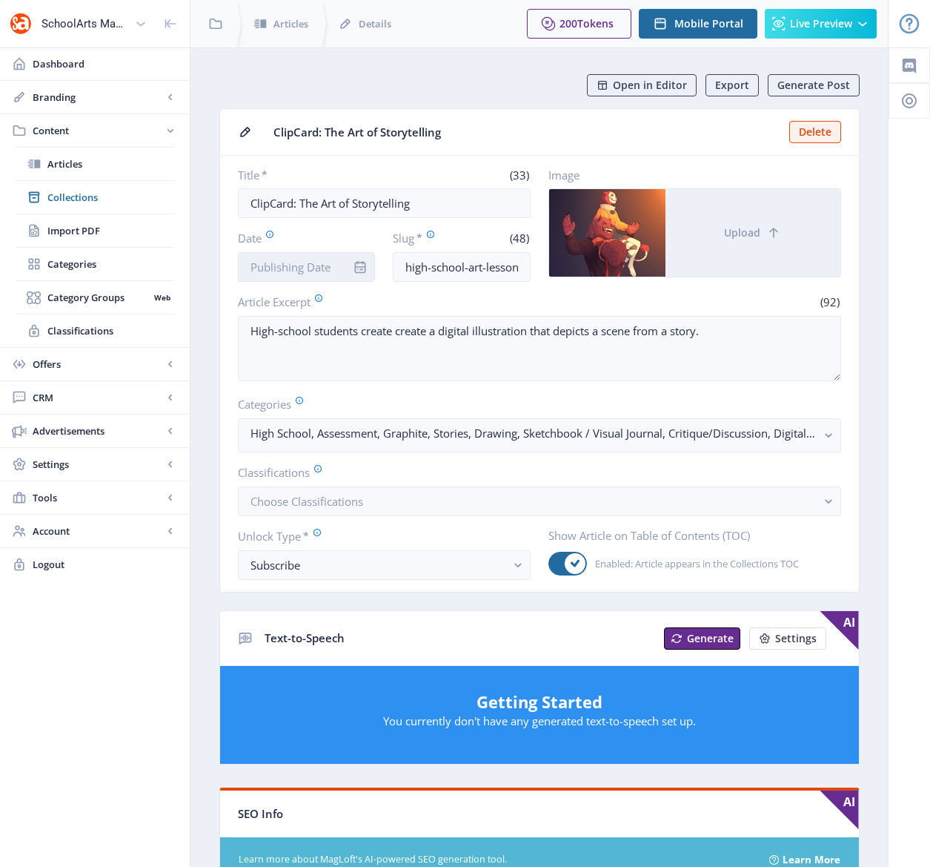
click at [321, 271] on input "Date" at bounding box center [307, 267] width 138 height 30
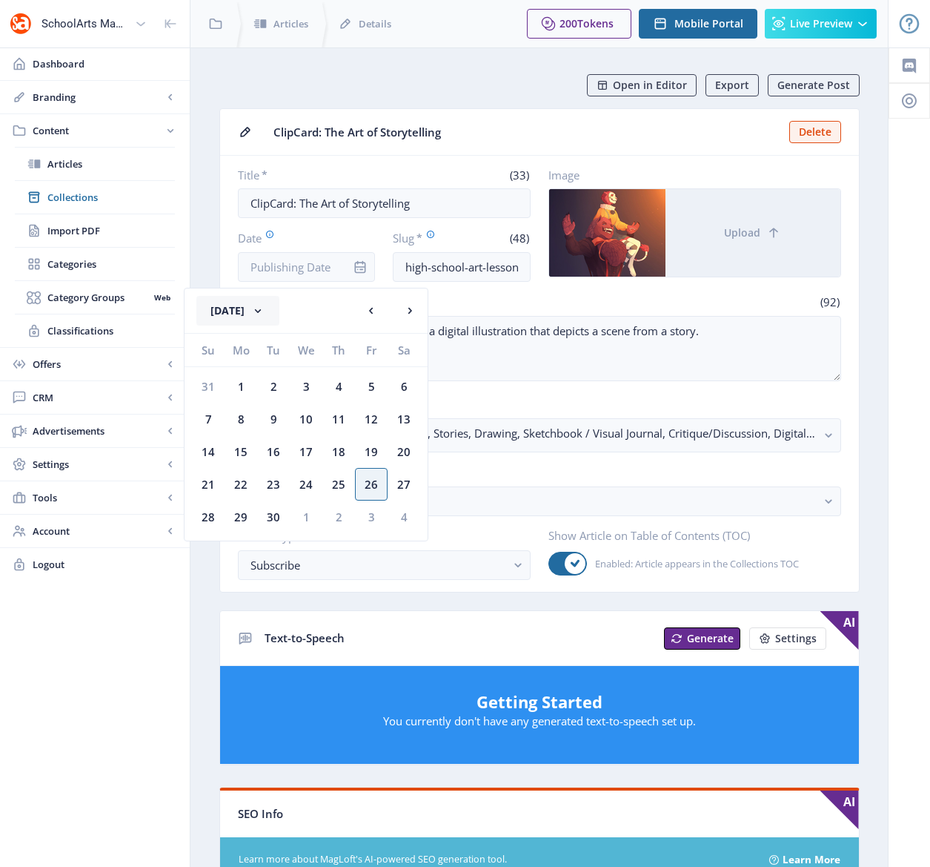
click at [279, 307] on button "[DATE]" at bounding box center [237, 311] width 83 height 30
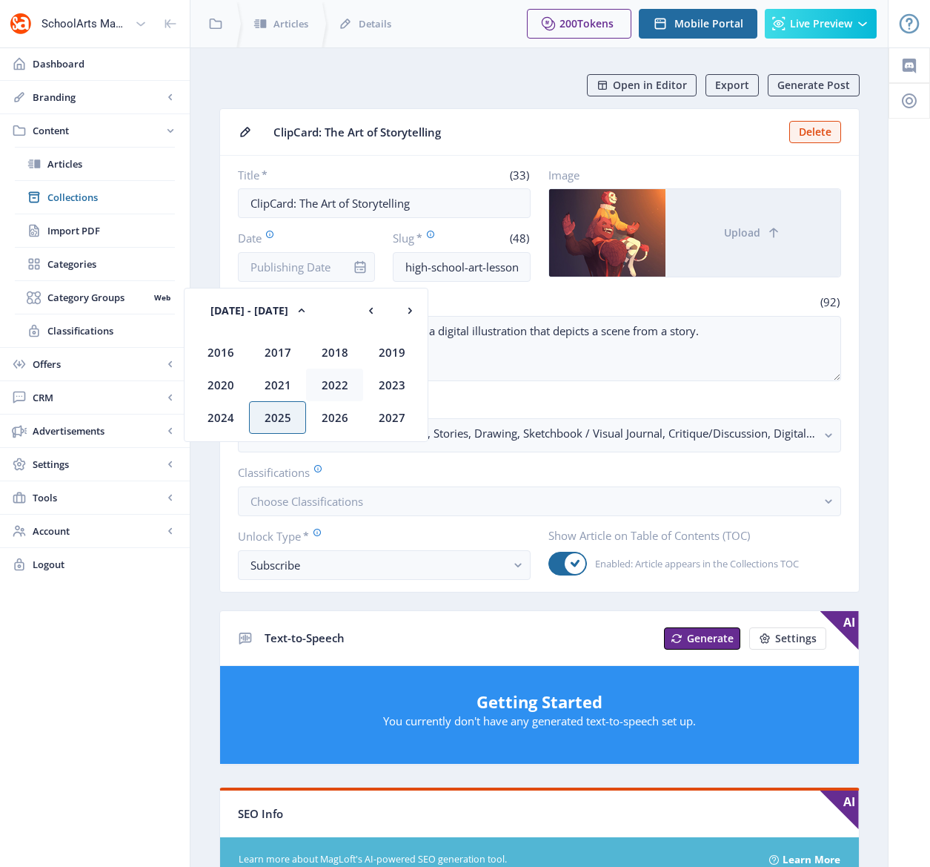
click at [330, 388] on div "2022" at bounding box center [334, 384] width 57 height 33
click at [334, 420] on div "Nov" at bounding box center [334, 417] width 57 height 33
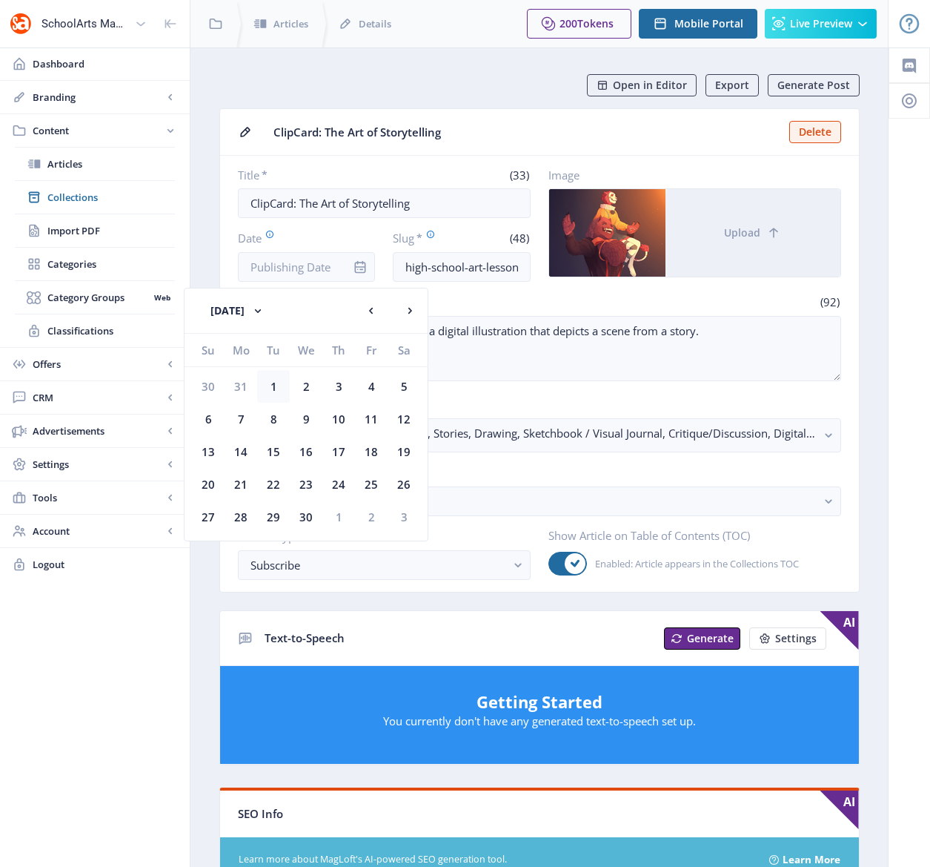
click at [282, 388] on div "1" at bounding box center [273, 386] width 33 height 33
type input "[DATE]"
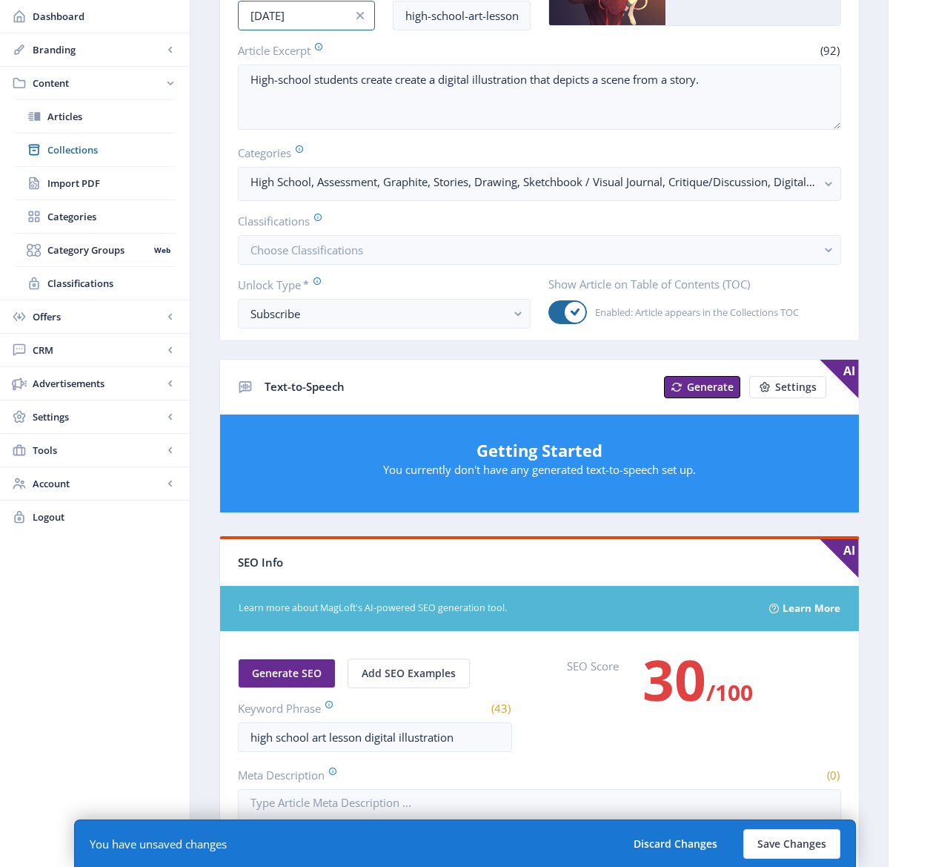
scroll to position [262, 0]
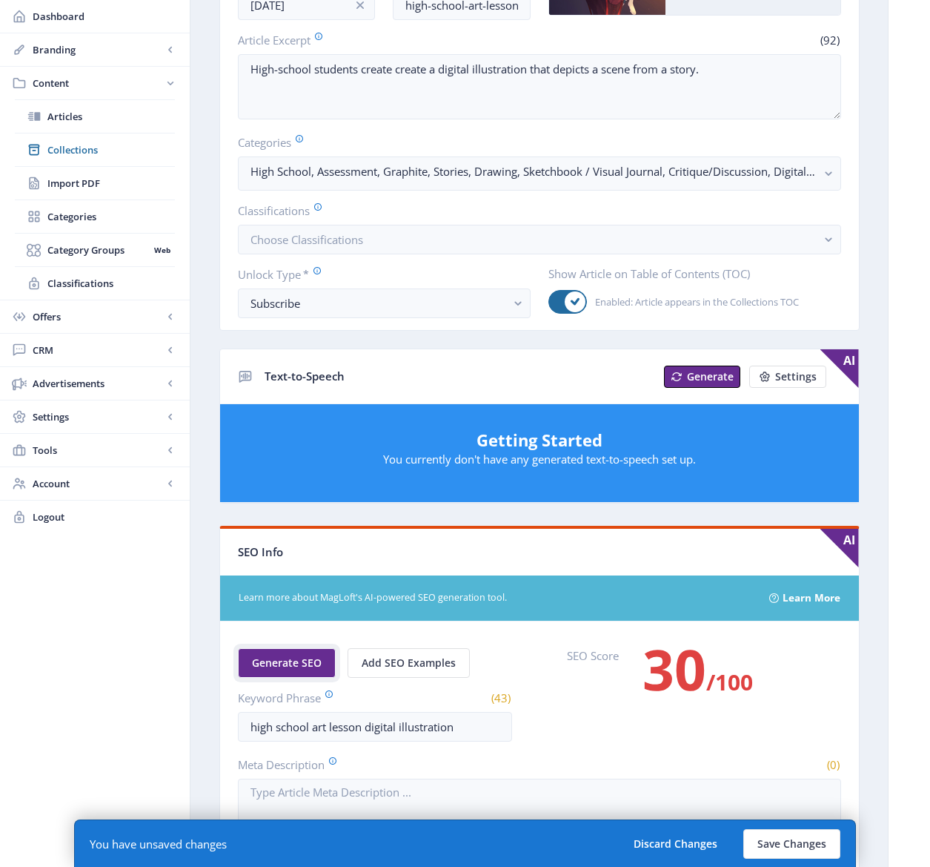
click at [315, 661] on span "Generate SEO" at bounding box center [287, 663] width 70 height 12
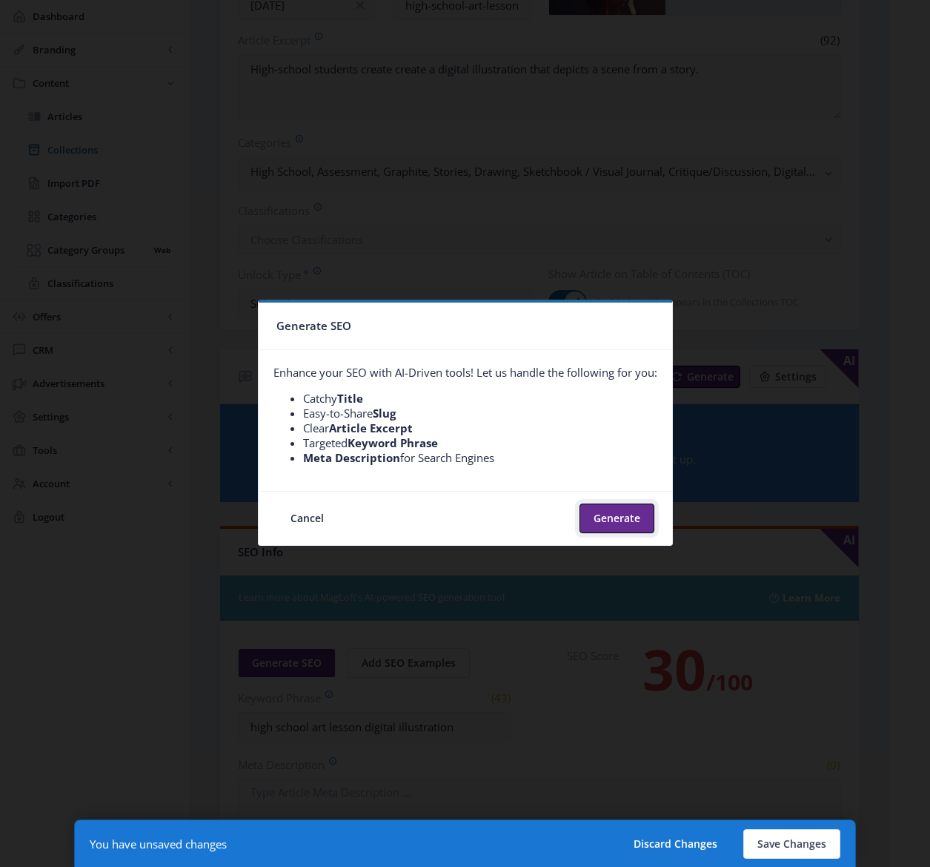
click at [620, 522] on button "Generate" at bounding box center [617, 518] width 75 height 30
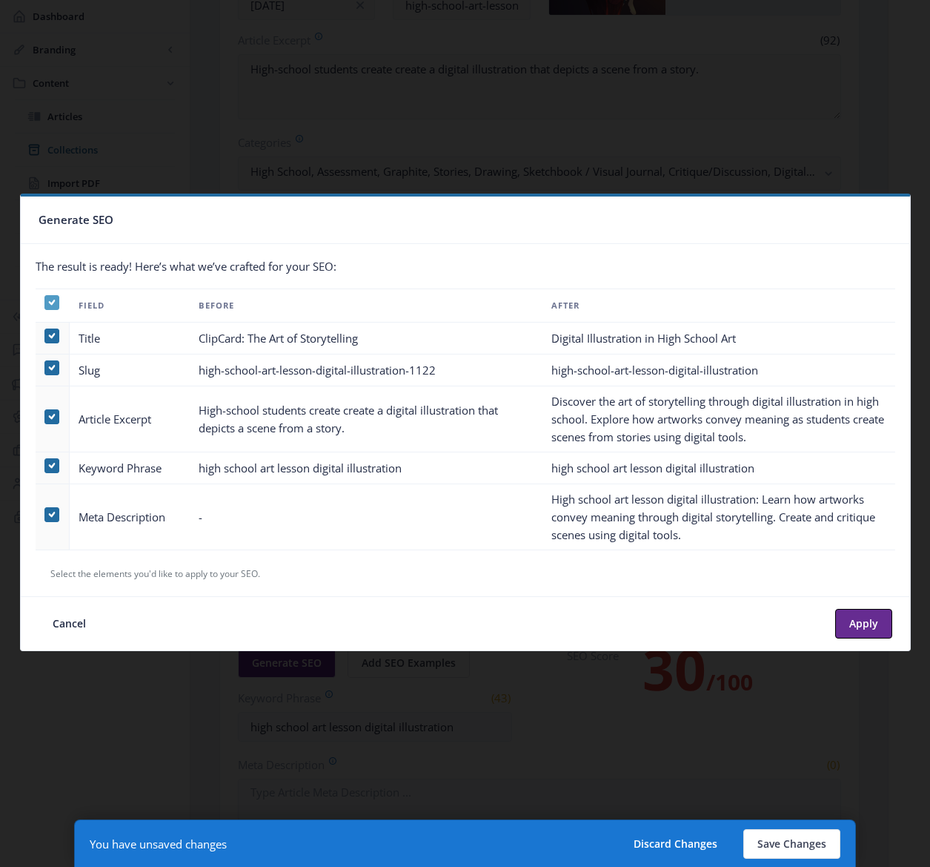
click at [52, 308] on icon at bounding box center [51, 302] width 7 height 15
click at [45, 303] on input "checkbox" at bounding box center [44, 302] width 1 height 1
checkbox input "false"
drag, startPoint x: 50, startPoint y: 517, endPoint x: 57, endPoint y: 516, distance: 7.6
click at [50, 516] on span at bounding box center [51, 514] width 15 height 15
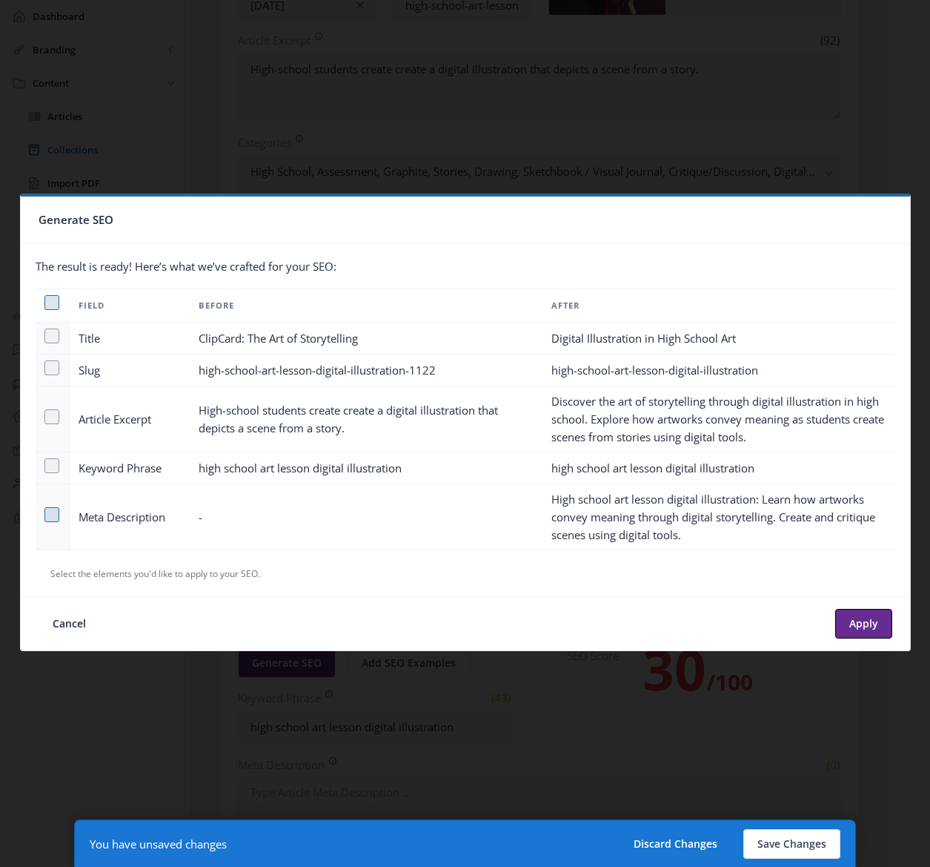
click at [45, 515] on input "checkbox" at bounding box center [44, 514] width 1 height 1
checkbox input "true"
click at [857, 619] on button "Apply" at bounding box center [863, 624] width 57 height 30
type textarea "High school art lesson digital illustration: Learn how artworks convey meaning …"
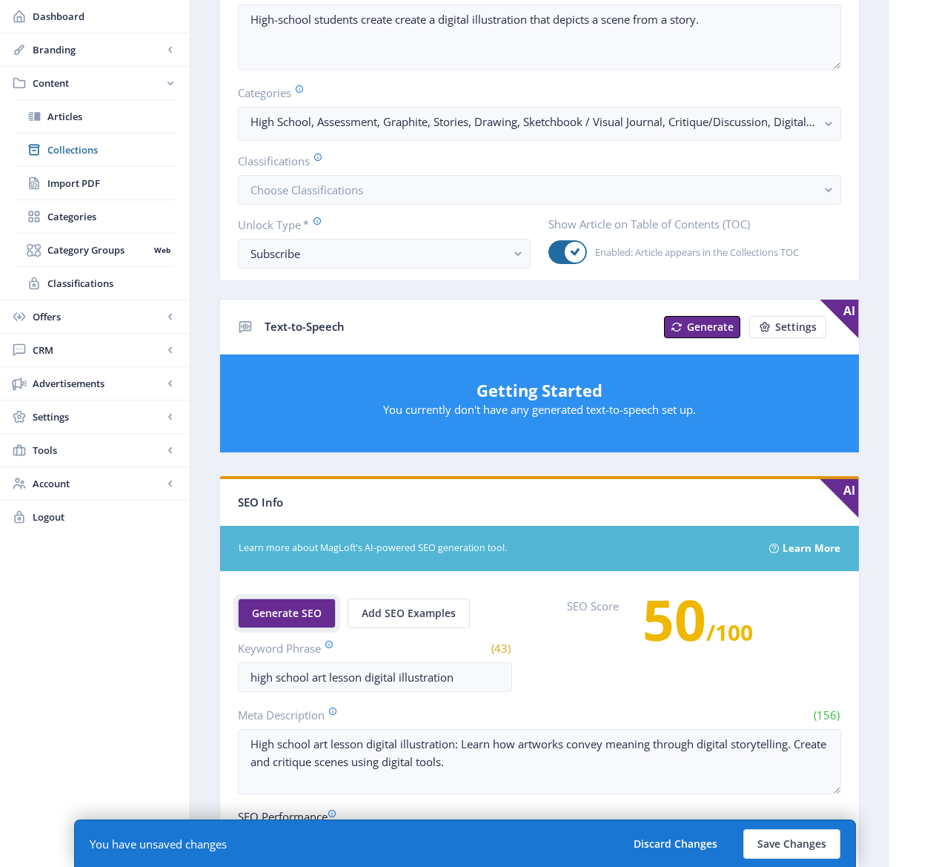
scroll to position [362, 0]
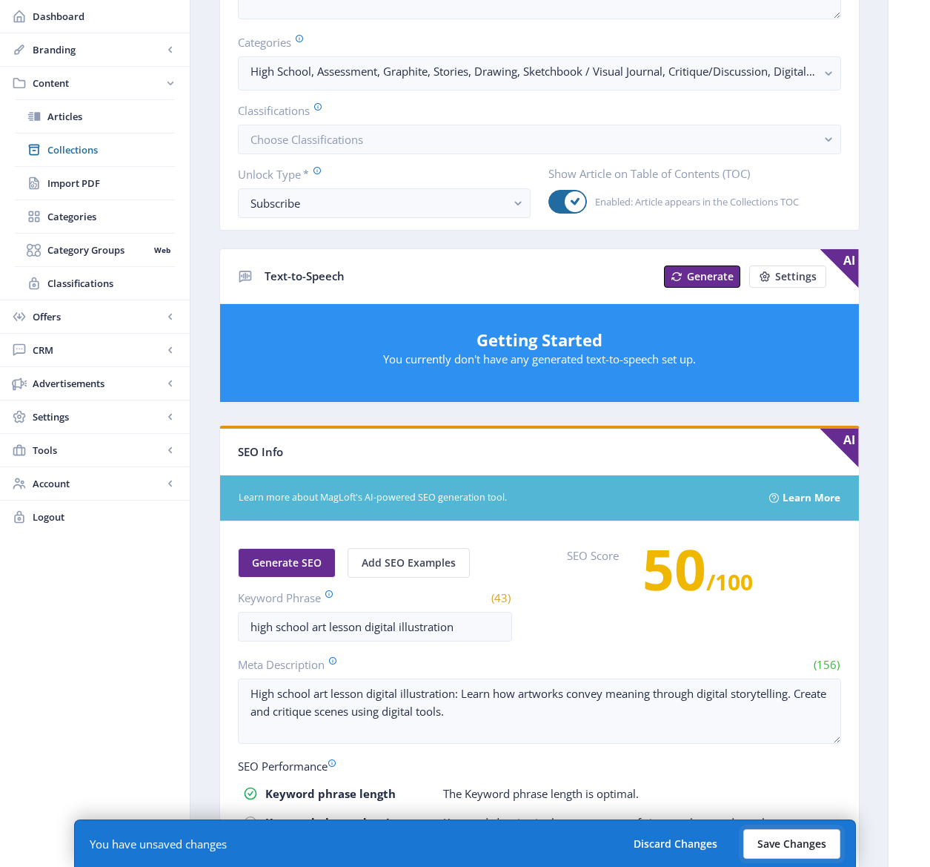
click at [787, 850] on button "Save Changes" at bounding box center [792, 844] width 97 height 30
click at [772, 843] on button "Save Changes" at bounding box center [792, 844] width 97 height 30
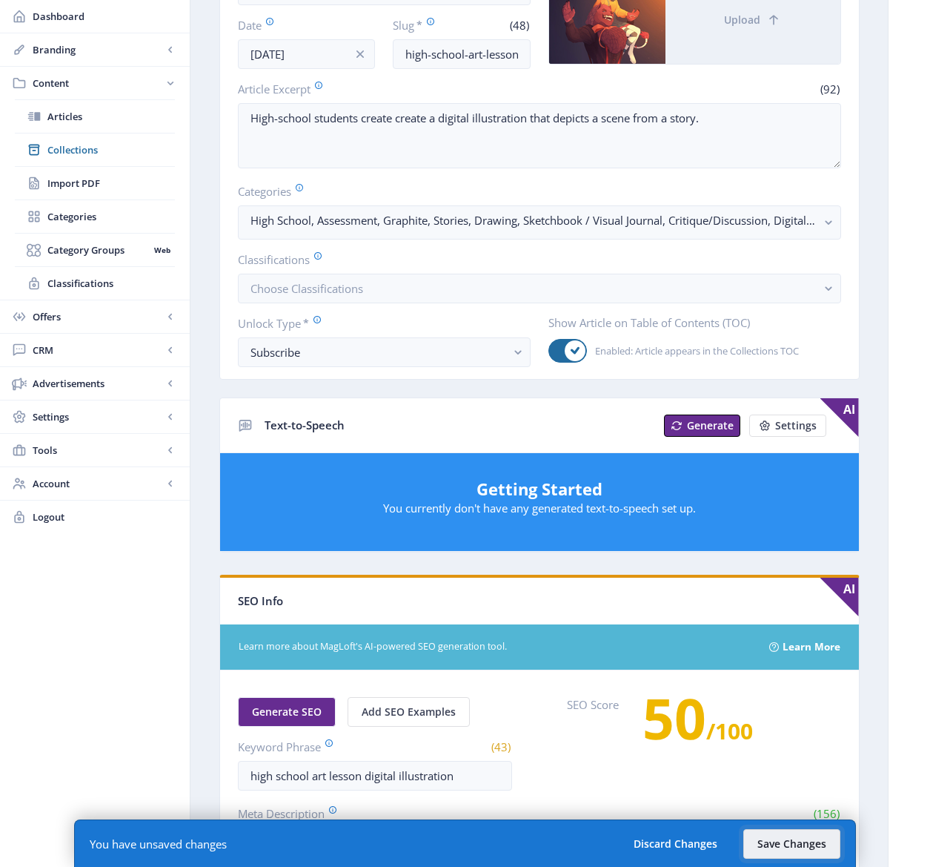
scroll to position [214, 0]
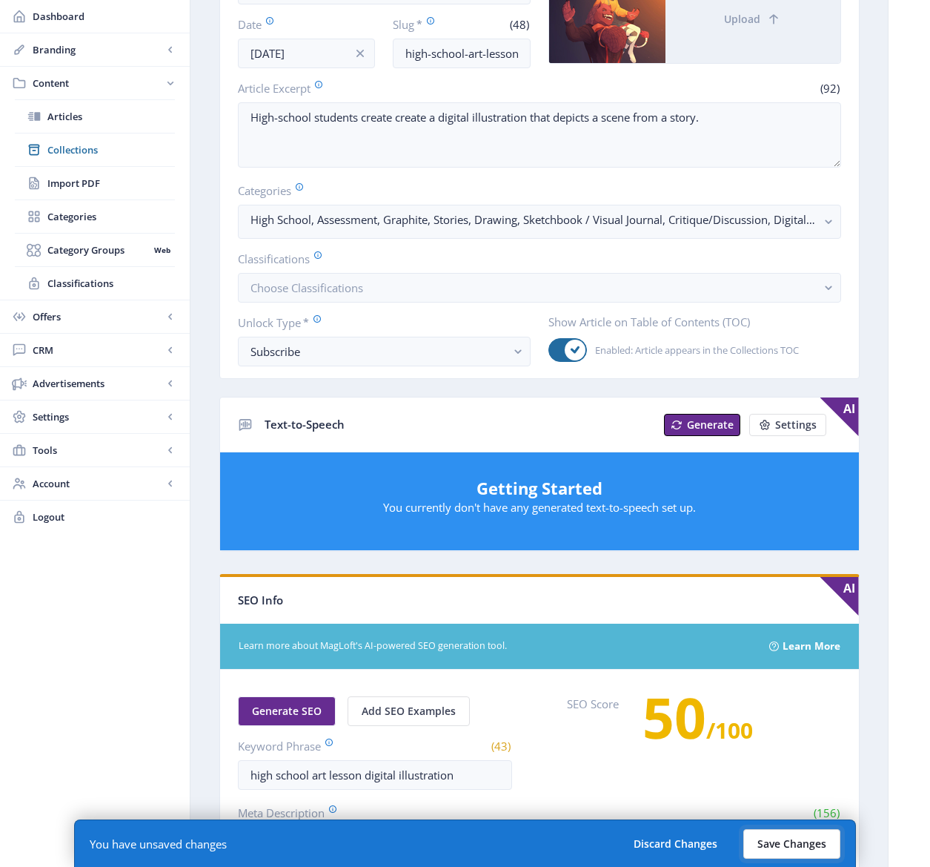
click at [794, 838] on button "Save Changes" at bounding box center [792, 844] width 97 height 30
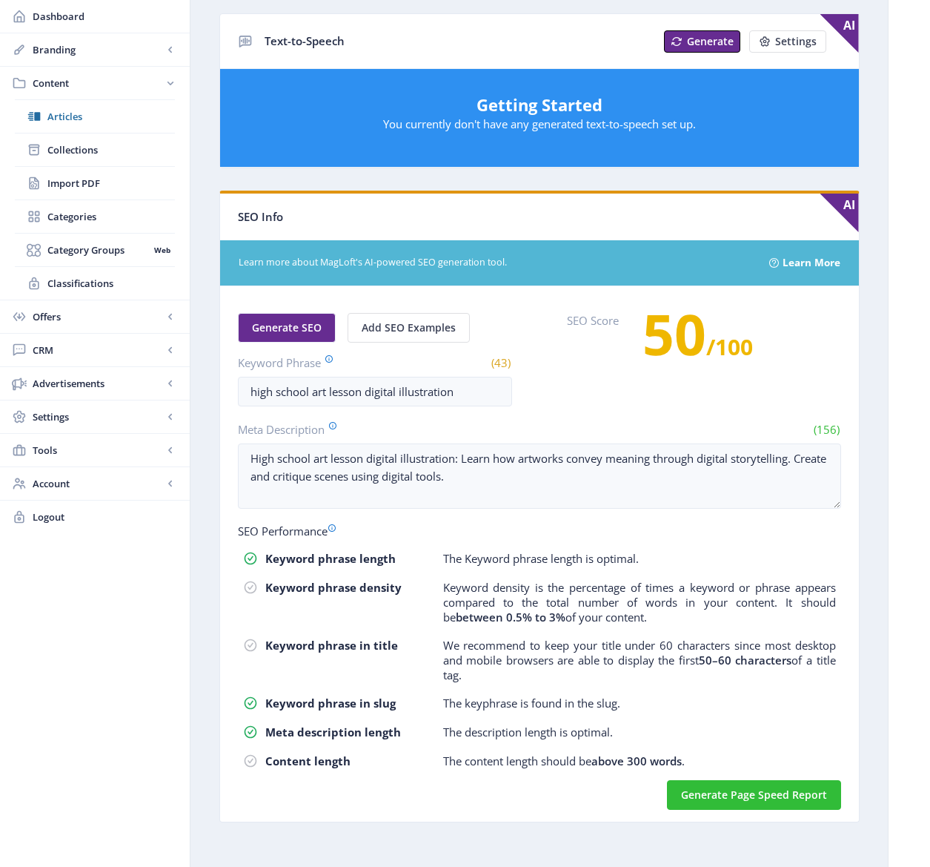
scroll to position [585, 0]
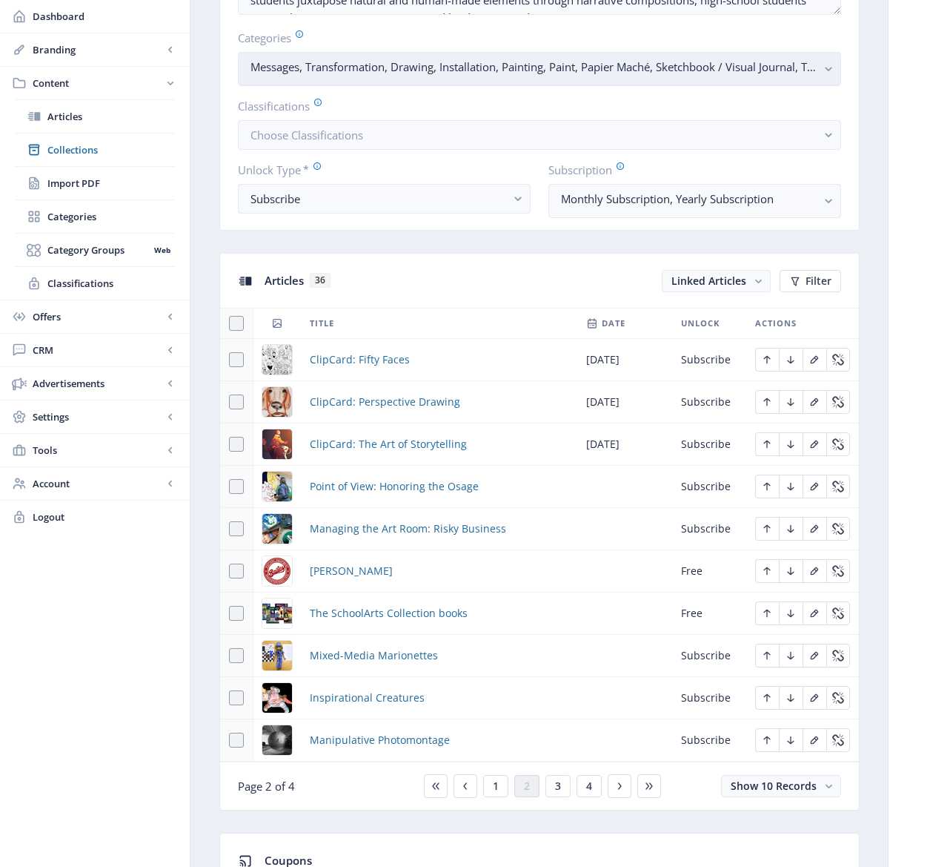
scroll to position [450, 0]
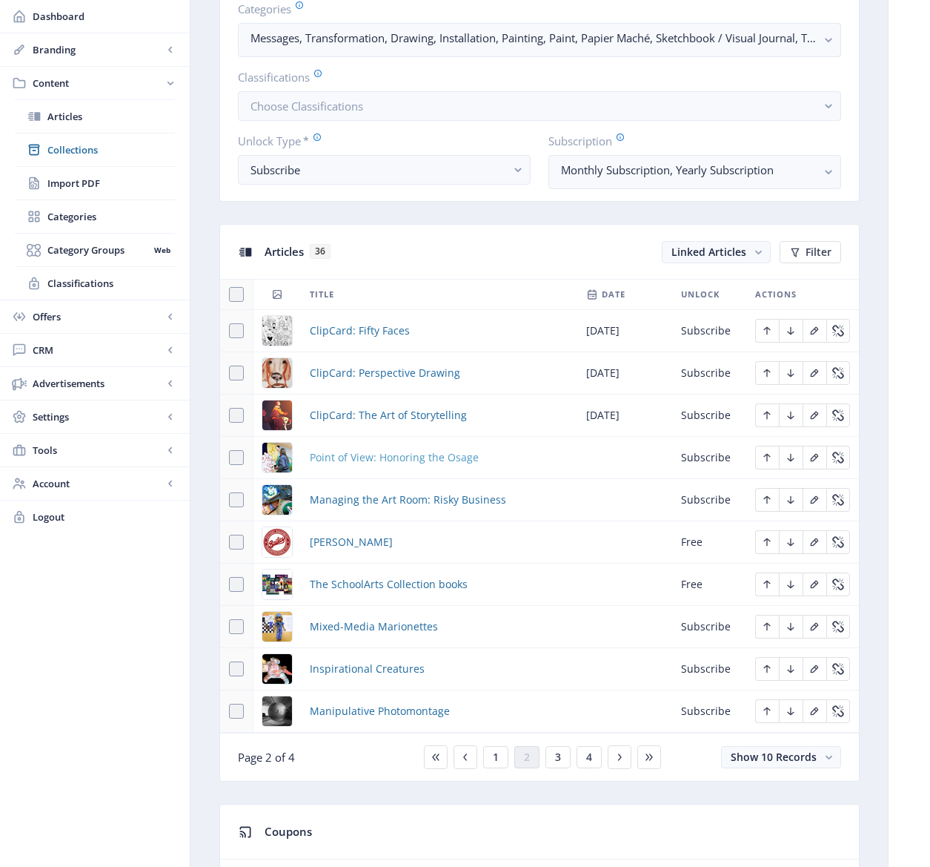
click at [371, 457] on span "Point of View: Honoring the Osage" at bounding box center [394, 458] width 169 height 18
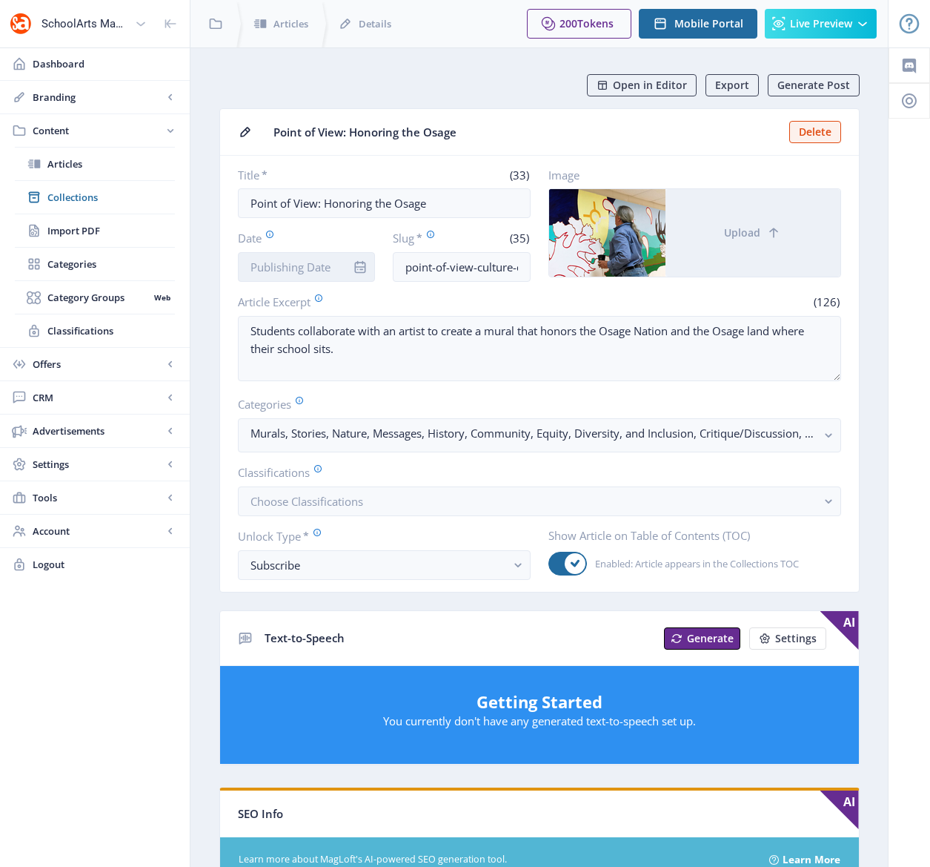
click at [285, 266] on input "Date" at bounding box center [307, 267] width 138 height 30
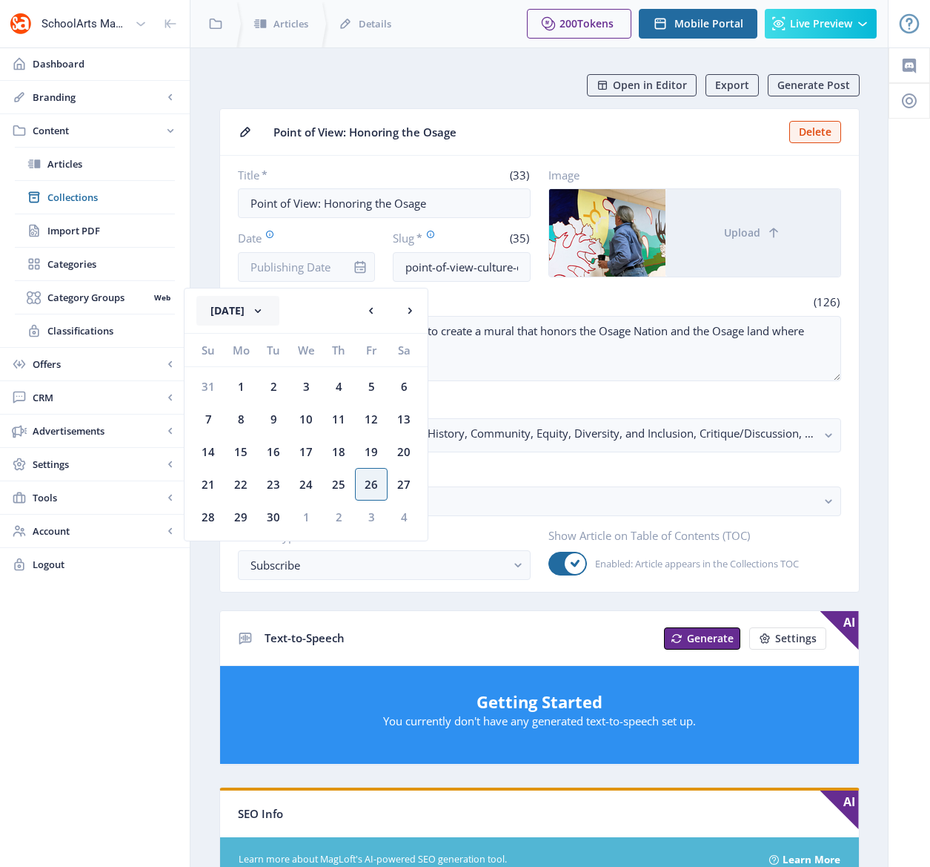
click at [277, 304] on button "[DATE]" at bounding box center [237, 311] width 83 height 30
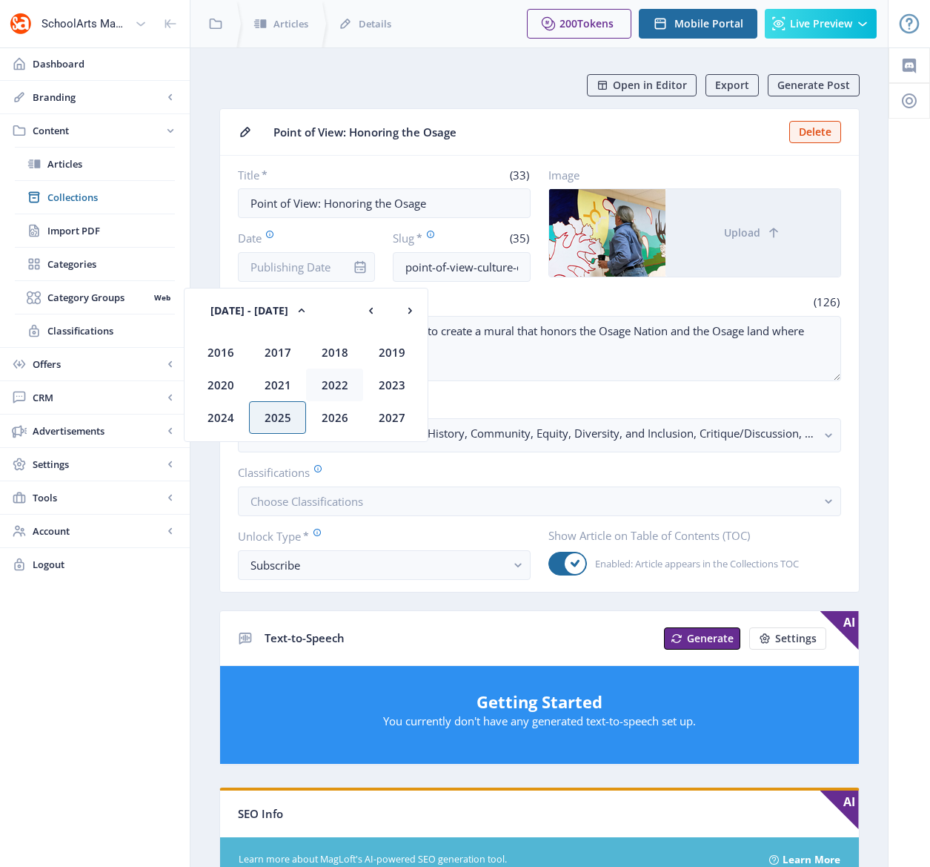
click at [332, 385] on div "2022" at bounding box center [334, 384] width 57 height 33
click at [338, 420] on div "Nov" at bounding box center [334, 417] width 57 height 33
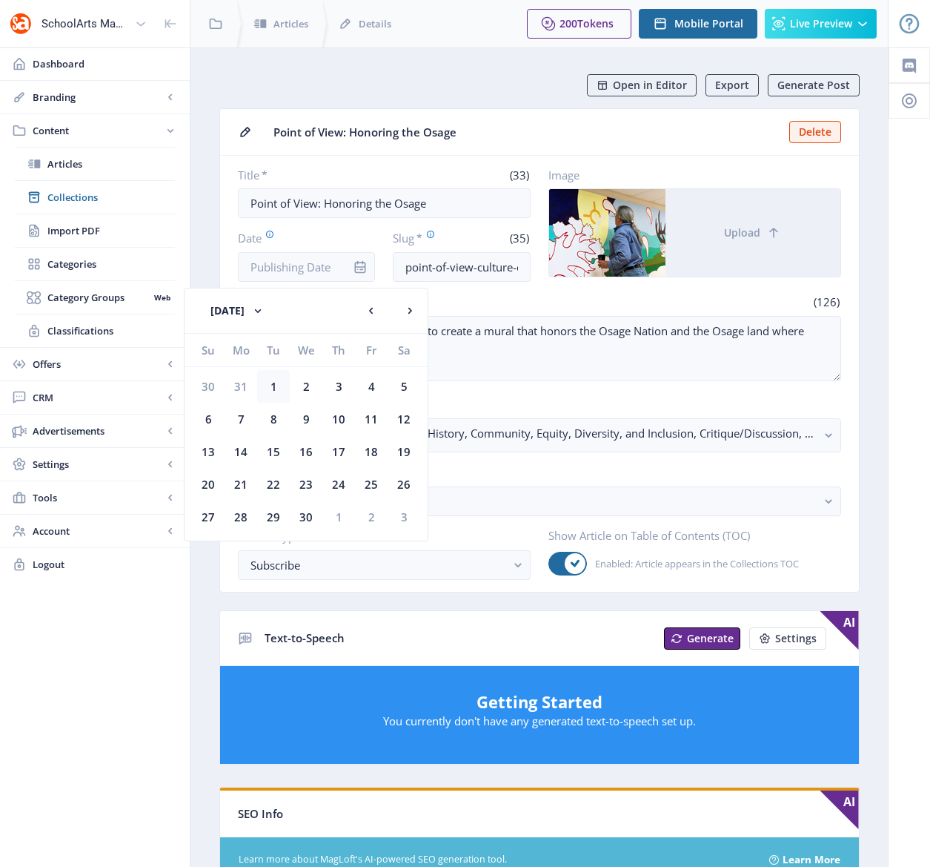
click at [274, 383] on div "1" at bounding box center [273, 386] width 33 height 33
type input "[DATE]"
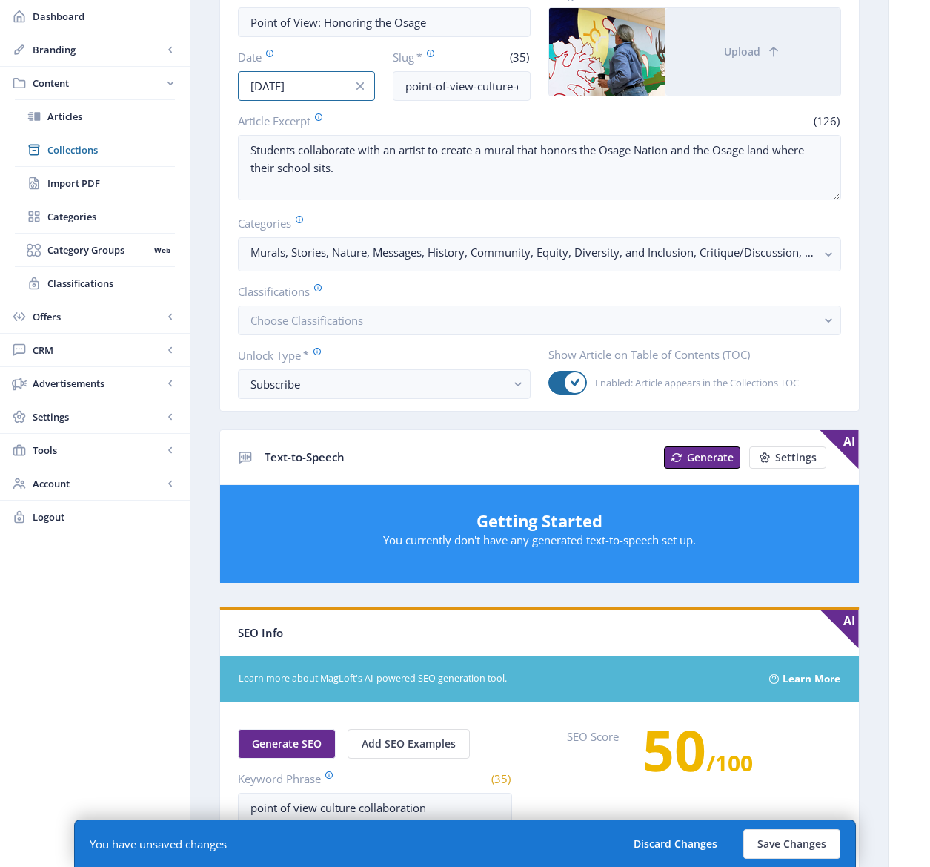
scroll to position [604, 0]
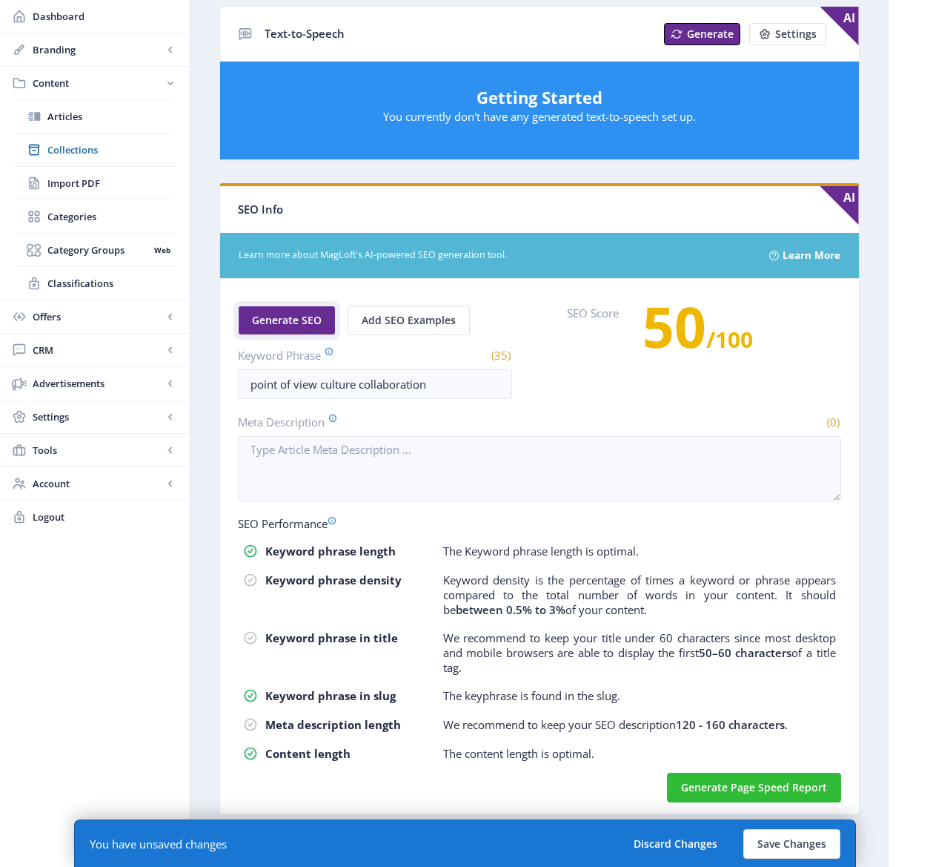
click at [282, 323] on span "Generate SEO" at bounding box center [287, 320] width 70 height 12
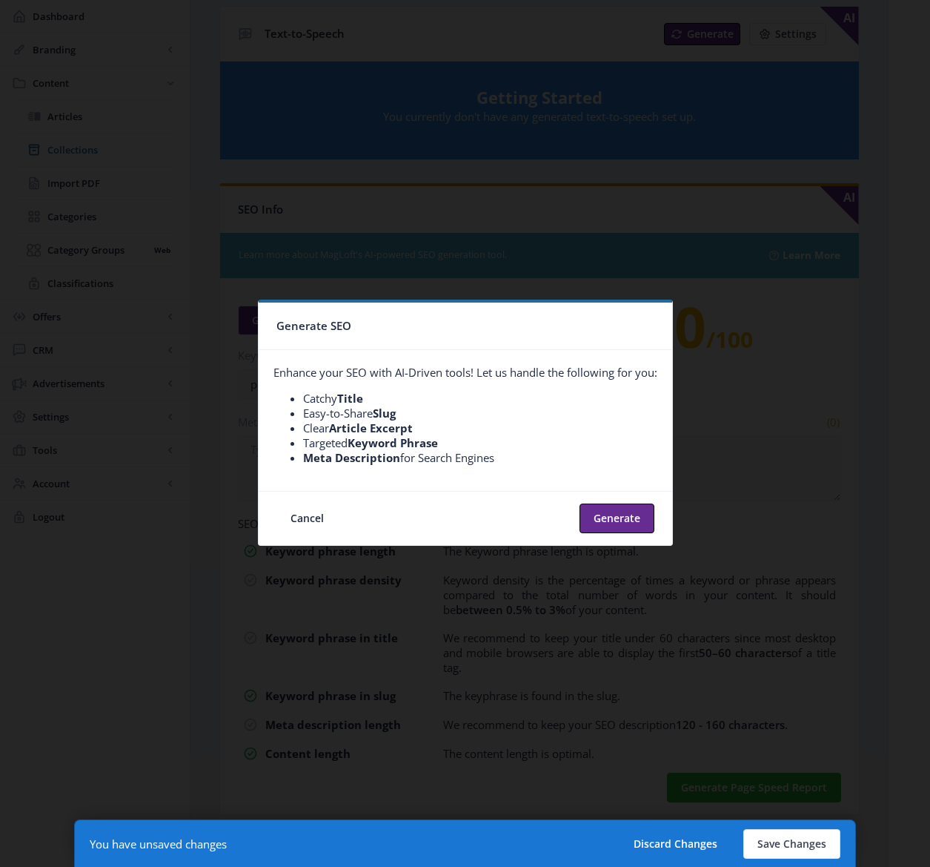
scroll to position [0, 0]
click at [620, 510] on button "Generate" at bounding box center [617, 518] width 75 height 30
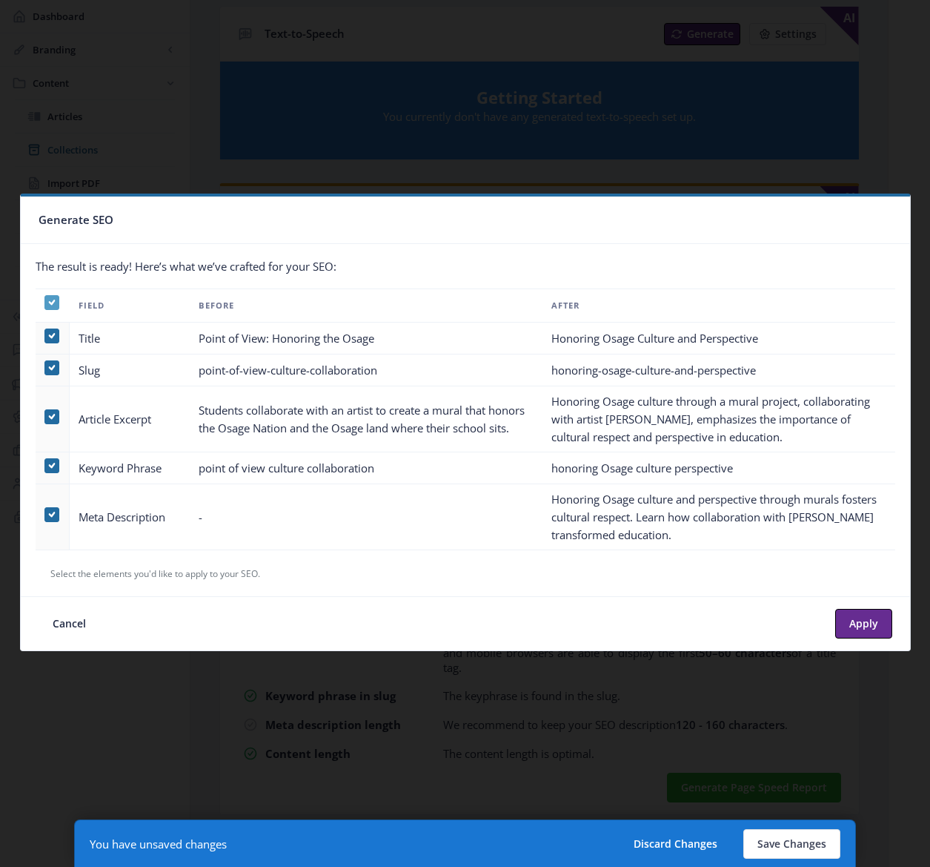
click at [47, 297] on span at bounding box center [51, 302] width 15 height 15
click at [45, 302] on input "checkbox" at bounding box center [44, 302] width 1 height 1
checkbox input "false"
click at [55, 513] on span at bounding box center [51, 514] width 15 height 15
click at [45, 514] on input "checkbox" at bounding box center [44, 514] width 1 height 1
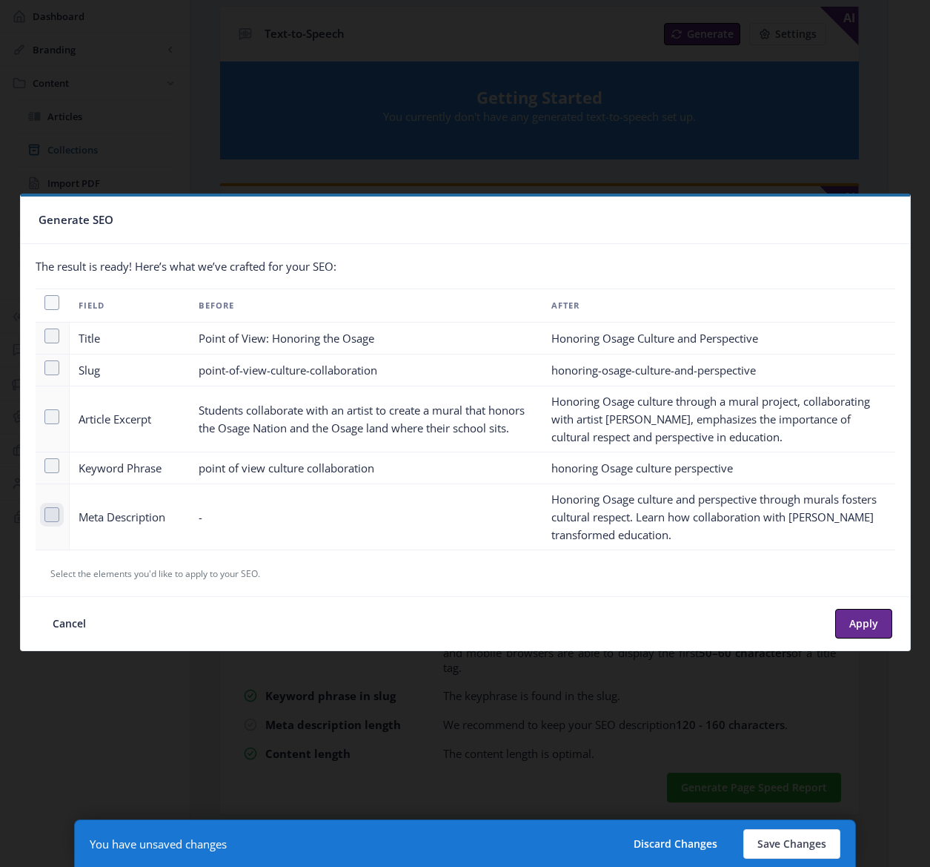
checkbox input "true"
click at [863, 618] on button "Apply" at bounding box center [863, 624] width 57 height 30
type textarea "Honoring Osage culture and perspective through murals fosters cultural respect.…"
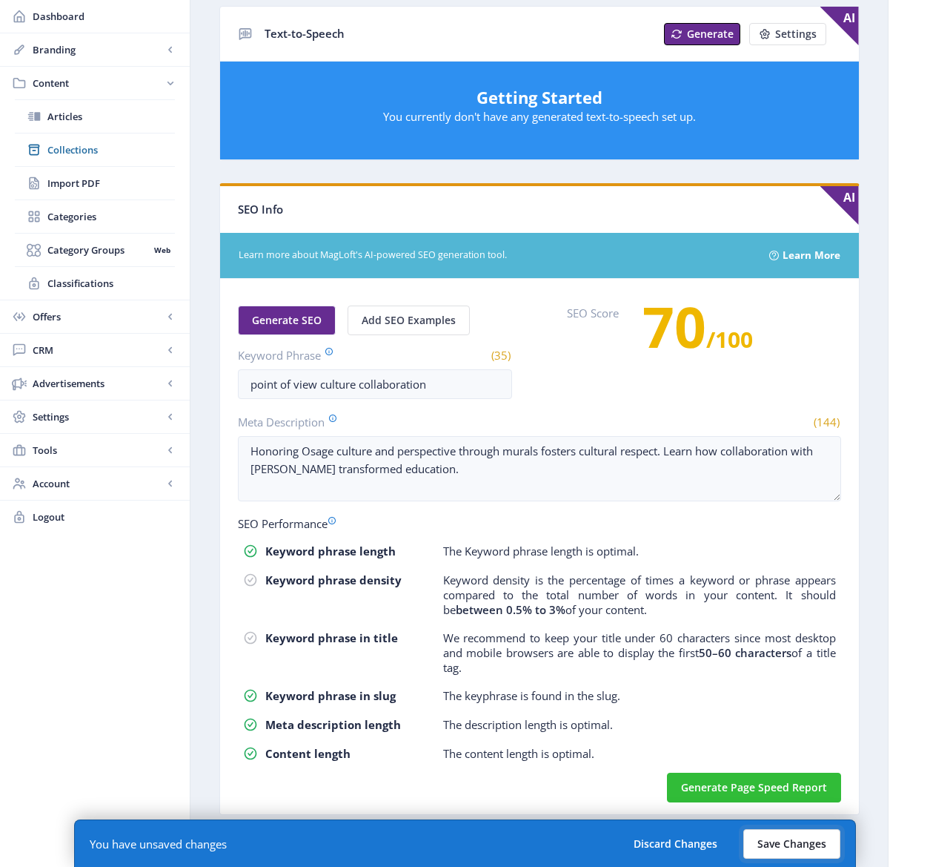
click at [762, 847] on button "Save Changes" at bounding box center [792, 844] width 97 height 30
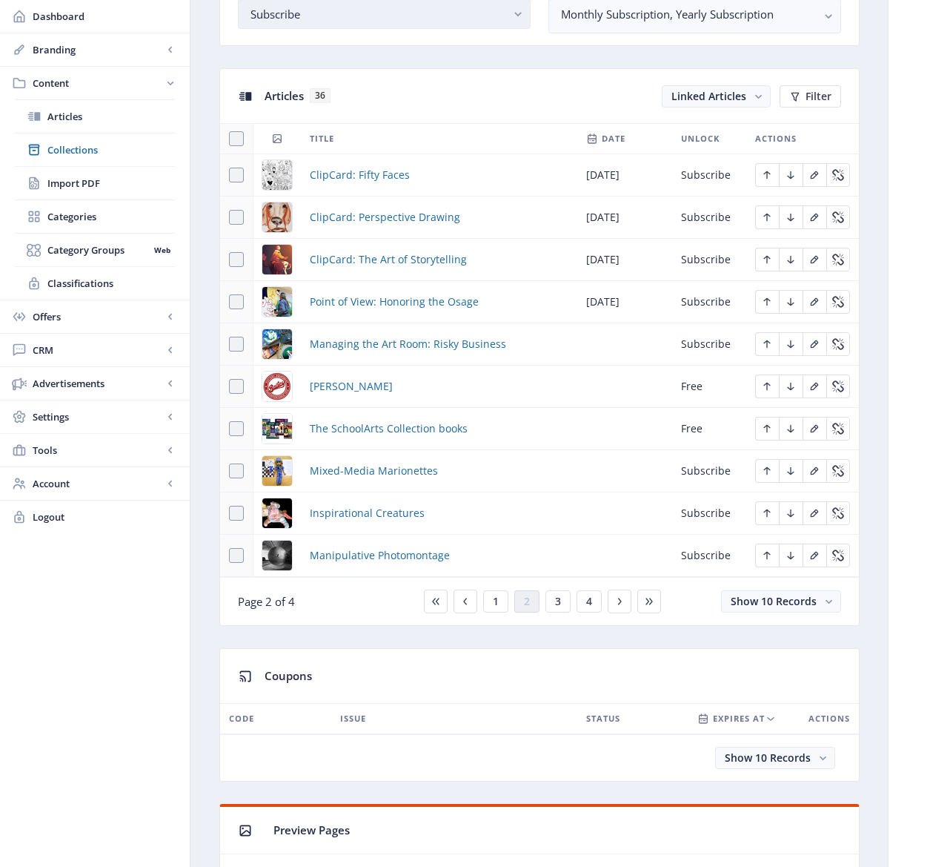
scroll to position [672, 0]
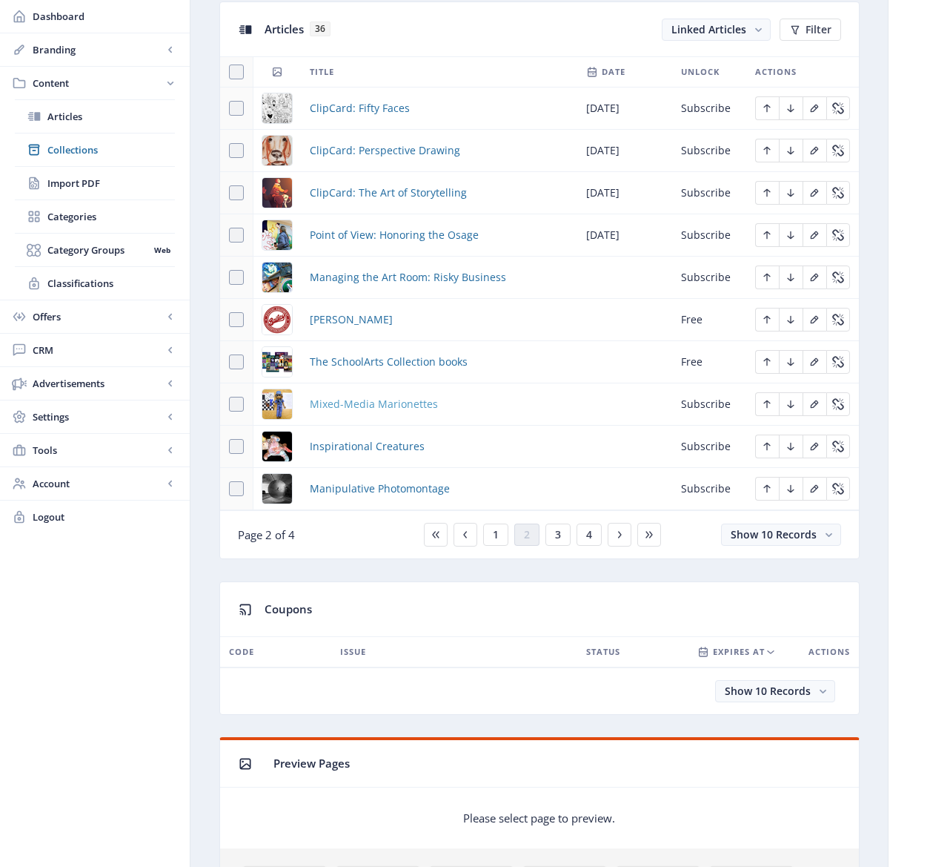
click at [395, 405] on span "Mixed-Media Marionettes" at bounding box center [374, 404] width 128 height 18
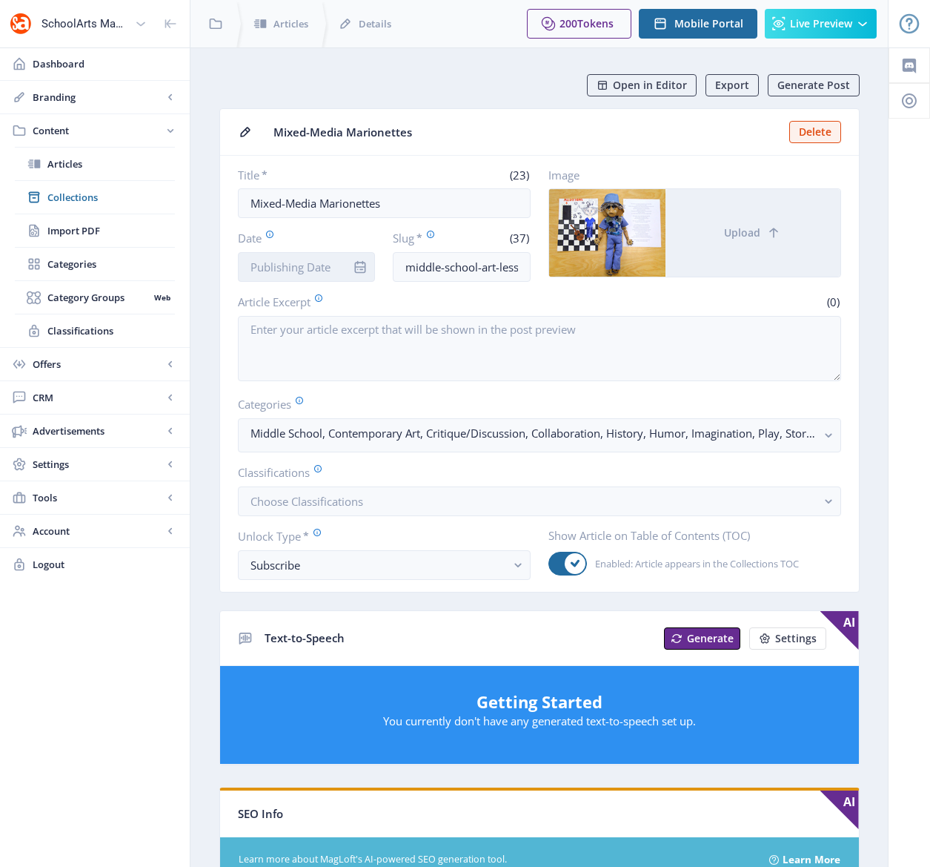
click at [325, 273] on input "Date" at bounding box center [307, 267] width 138 height 30
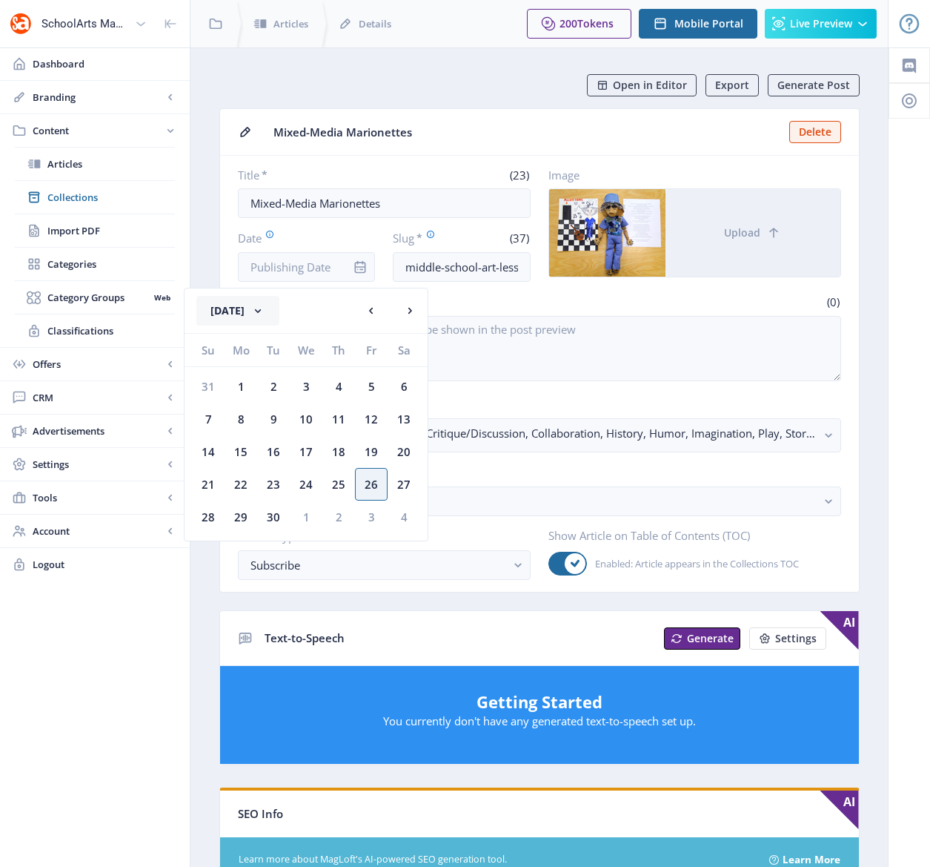
click at [279, 320] on button "[DATE]" at bounding box center [237, 311] width 83 height 30
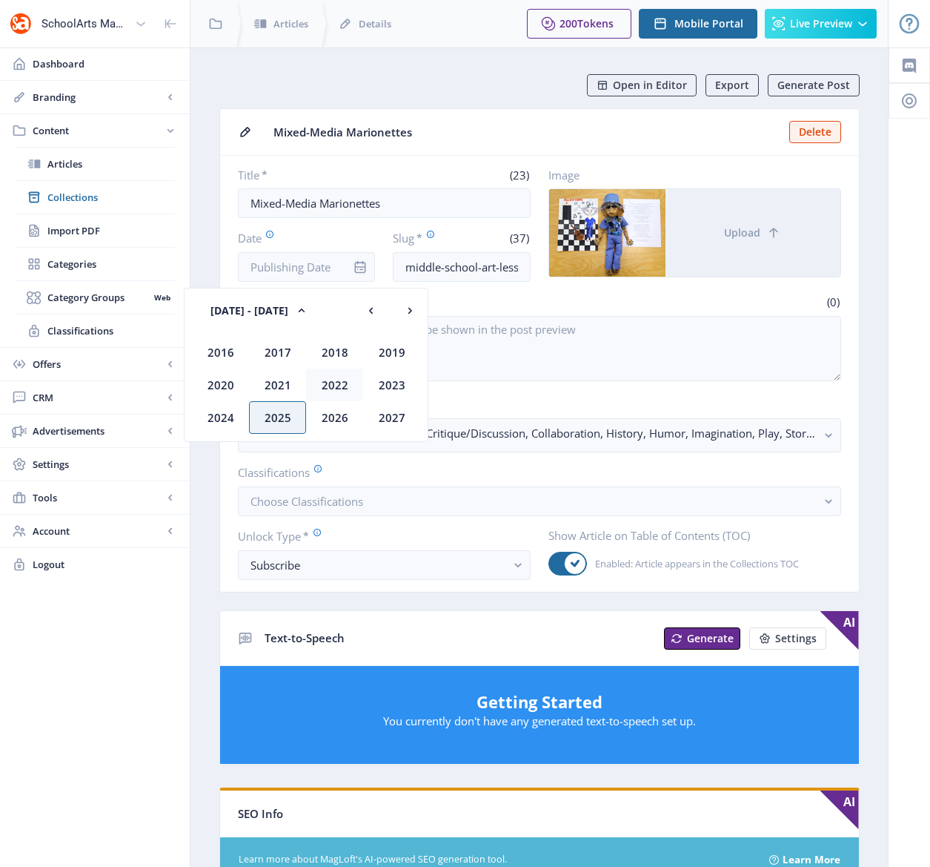
click at [333, 385] on div "2022" at bounding box center [334, 384] width 57 height 33
click at [346, 417] on div "Nov" at bounding box center [334, 417] width 57 height 33
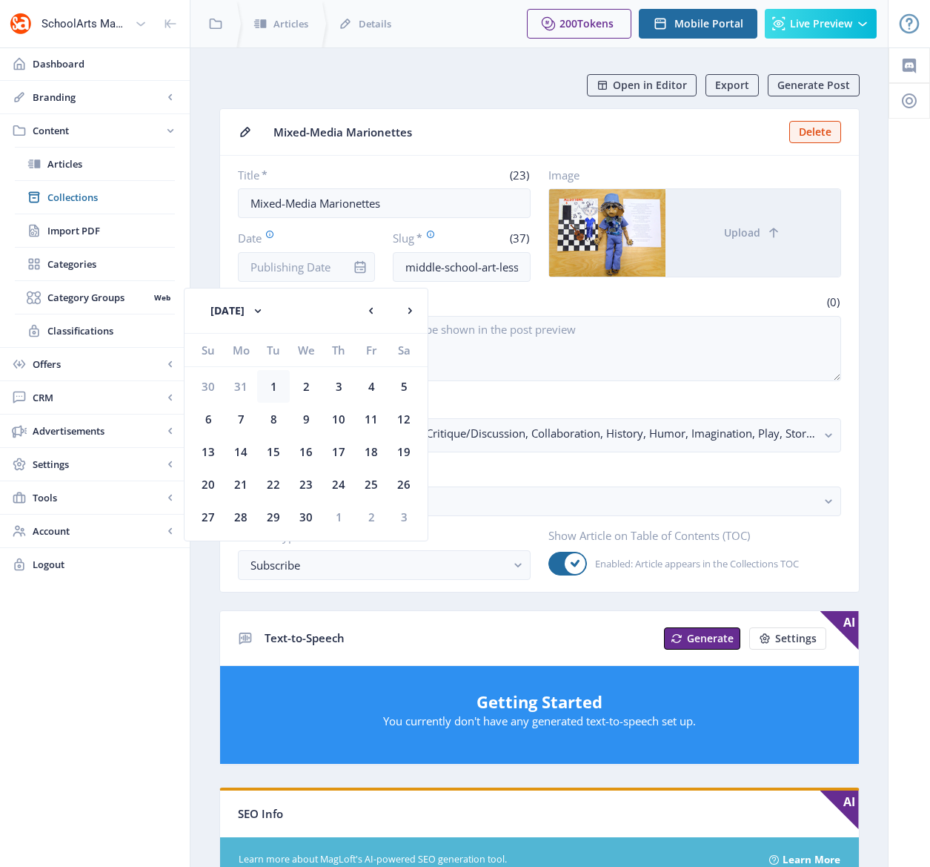
click at [279, 385] on div "1" at bounding box center [273, 386] width 33 height 33
type input "[DATE]"
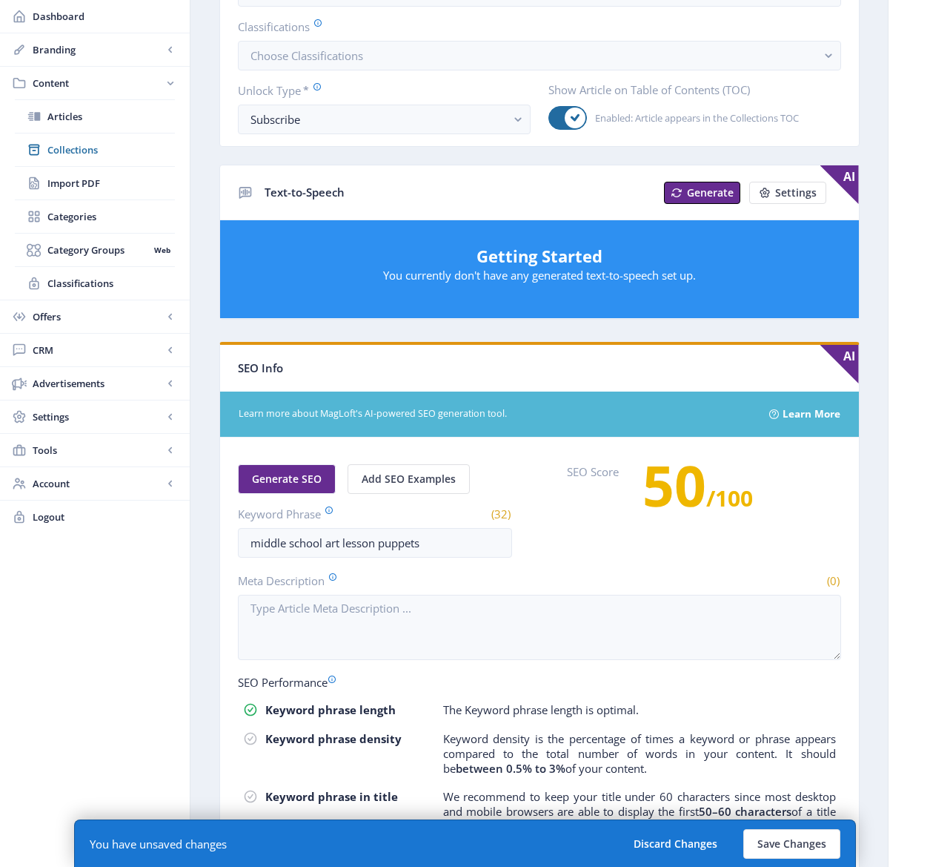
scroll to position [495, 0]
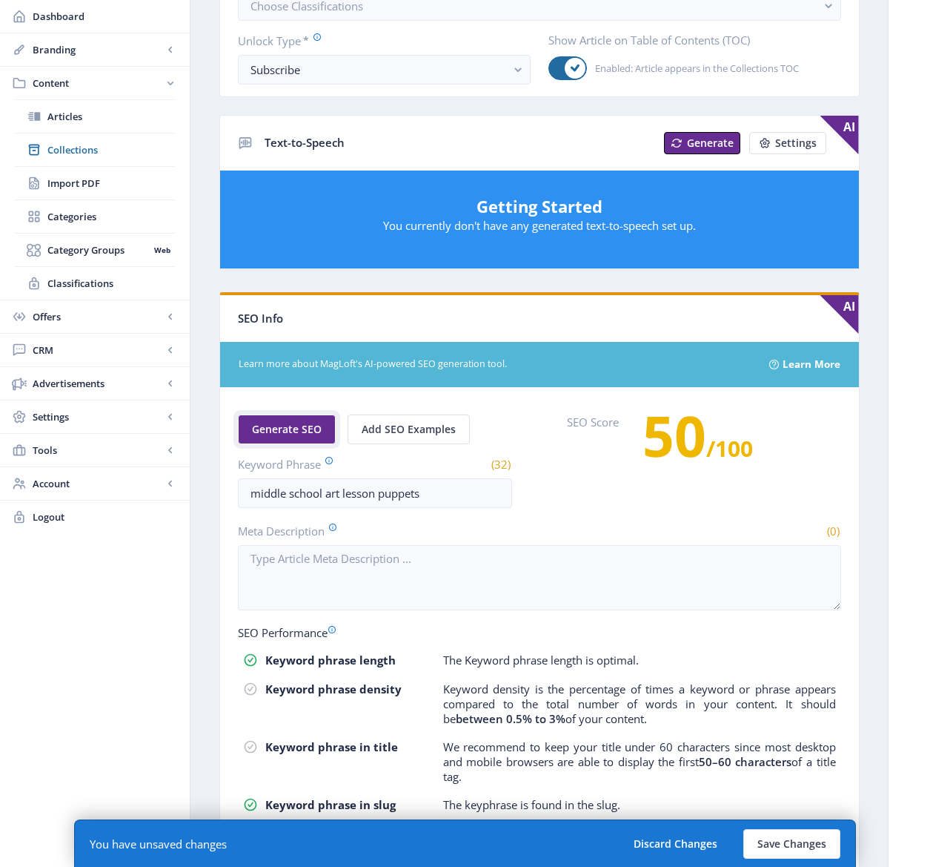
click at [279, 424] on span "Generate SEO" at bounding box center [287, 429] width 70 height 12
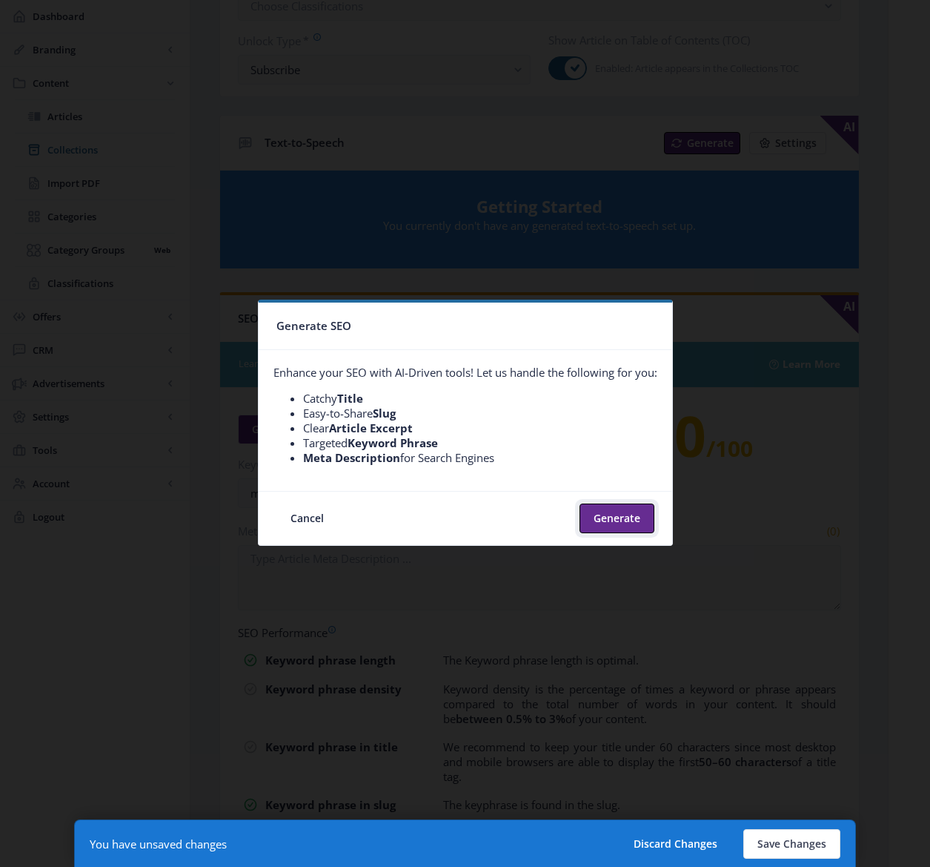
click at [620, 515] on button "Generate" at bounding box center [617, 518] width 75 height 30
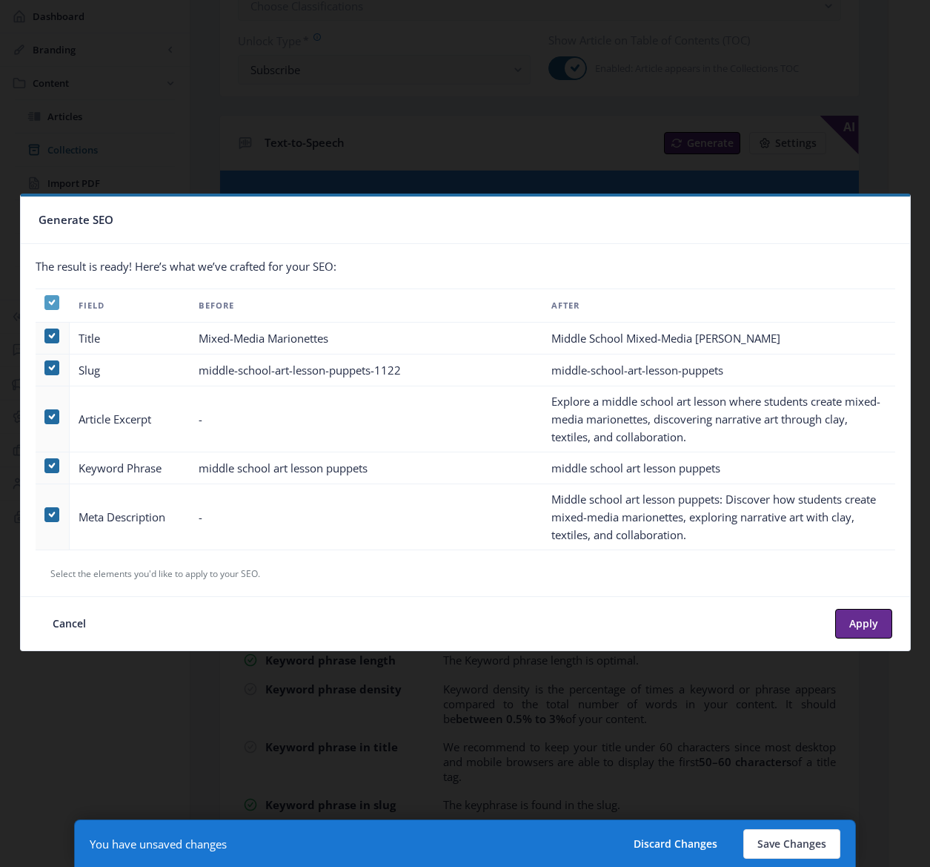
click at [53, 301] on use at bounding box center [51, 302] width 7 height 5
click at [45, 302] on input "checkbox" at bounding box center [44, 302] width 1 height 1
checkbox input "false"
drag, startPoint x: 55, startPoint y: 410, endPoint x: 47, endPoint y: 428, distance: 19.3
click at [54, 410] on span at bounding box center [51, 416] width 15 height 15
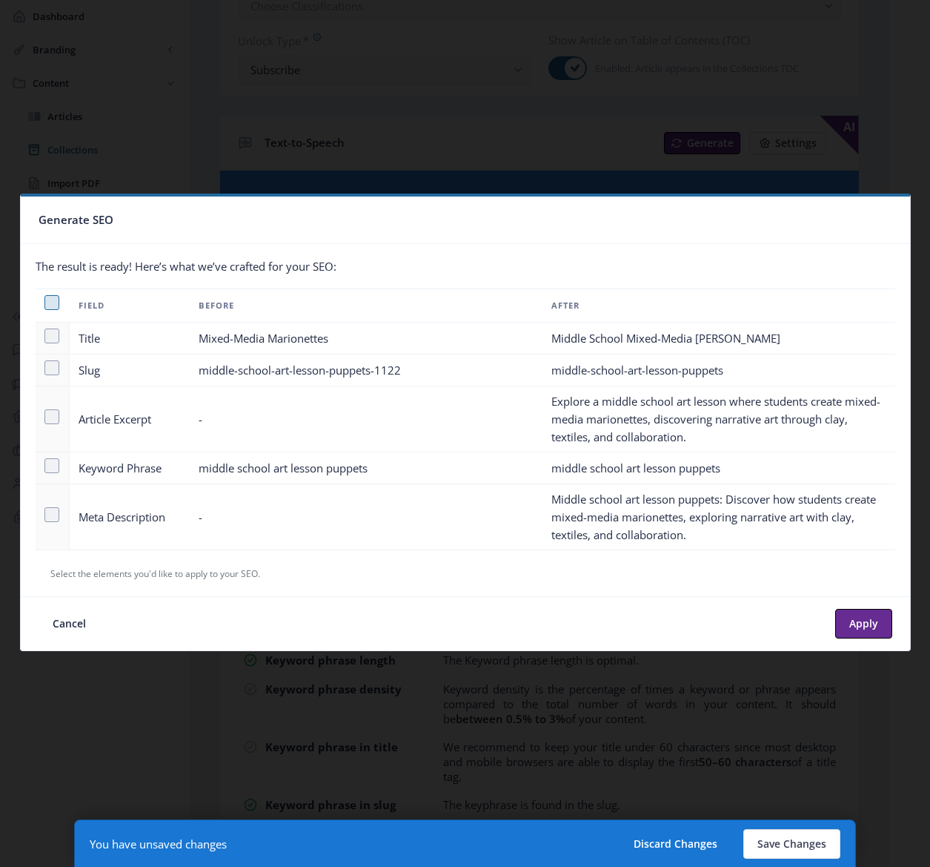
click at [45, 417] on input "checkbox" at bounding box center [44, 417] width 1 height 1
checkbox input "true"
click at [50, 516] on span at bounding box center [51, 514] width 15 height 15
click at [45, 515] on input "checkbox" at bounding box center [44, 514] width 1 height 1
checkbox input "true"
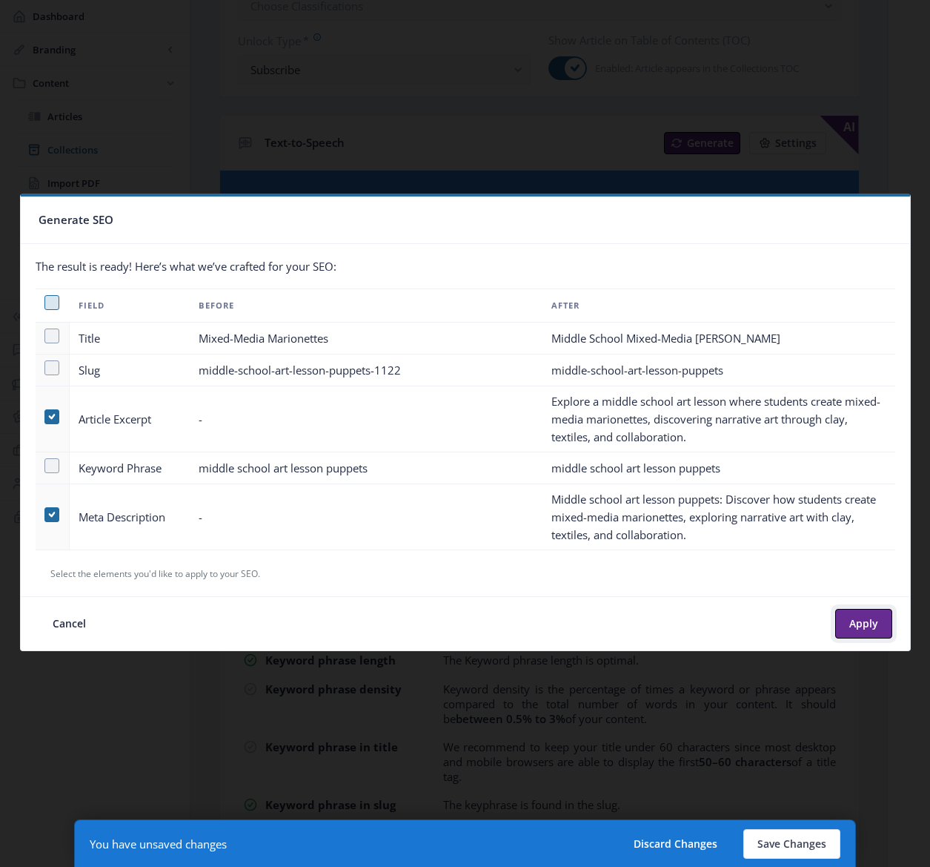
click at [838, 618] on button "Apply" at bounding box center [863, 624] width 57 height 30
type textarea "Explore a middle school art lesson where students create mixed-media marionette…"
type textarea "Middle school art lesson puppets: Discover how students create mixed-media mari…"
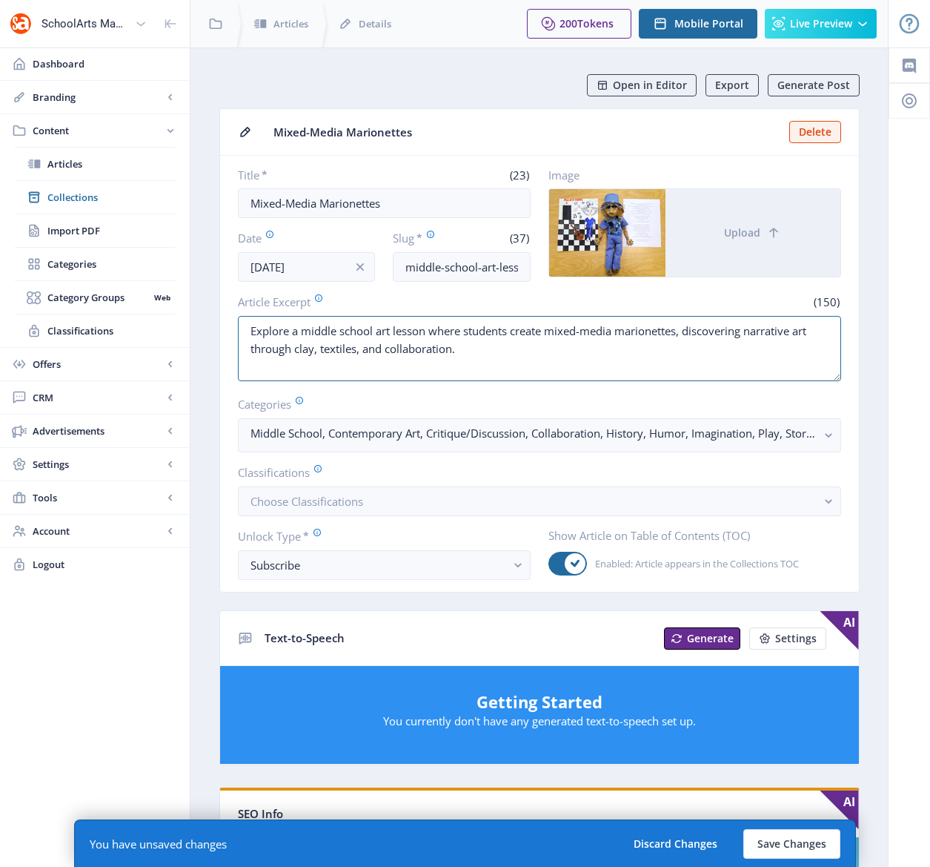
drag, startPoint x: 467, startPoint y: 331, endPoint x: 244, endPoint y: 312, distance: 223.9
click at [244, 312] on app-form-field "Article Excerpt (150) Explore a middle school art lesson where students create …" at bounding box center [539, 339] width 603 height 90
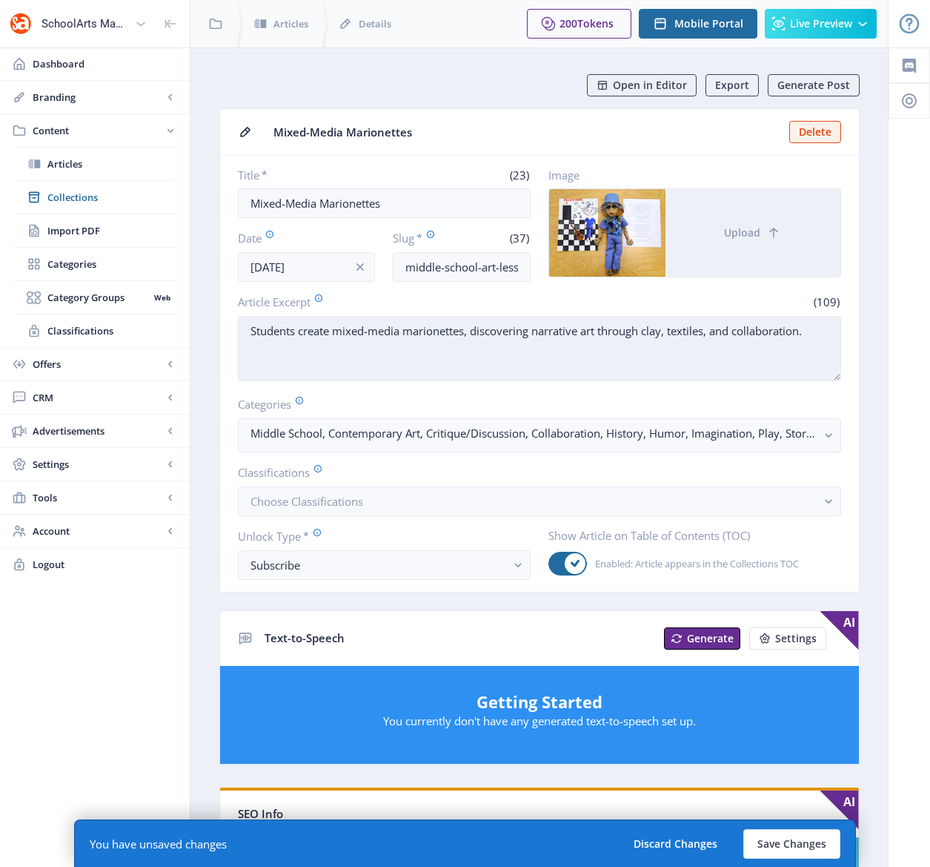
click at [300, 331] on textarea "Students create mixed-media marionettes, discovering narrative art through clay…" at bounding box center [539, 348] width 603 height 65
click at [248, 330] on textarea "Students chose a subjectcreate mixed-media marionettes, discovering narrative a…" at bounding box center [539, 348] width 603 height 65
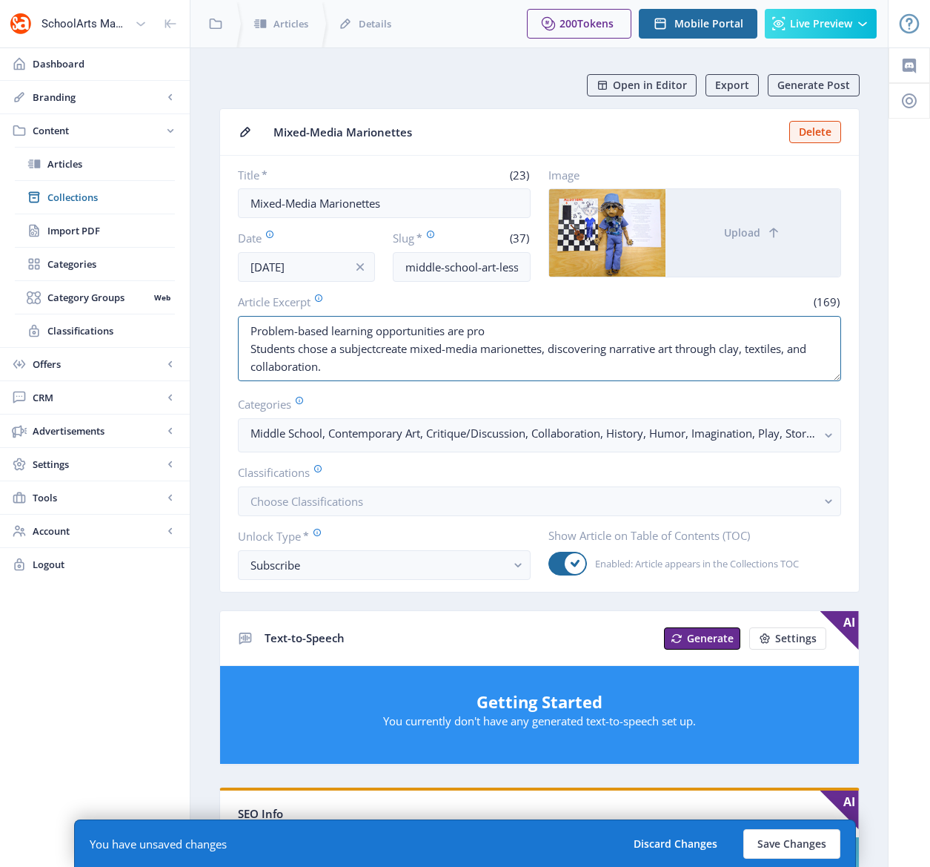
drag, startPoint x: 254, startPoint y: 330, endPoint x: 231, endPoint y: 326, distance: 24.0
click at [231, 326] on nb-card-body "Title * (23) Mixed-Media Marionettes Date Nov 1, 2022 Slug * (37) middle-school…" at bounding box center [539, 374] width 639 height 436
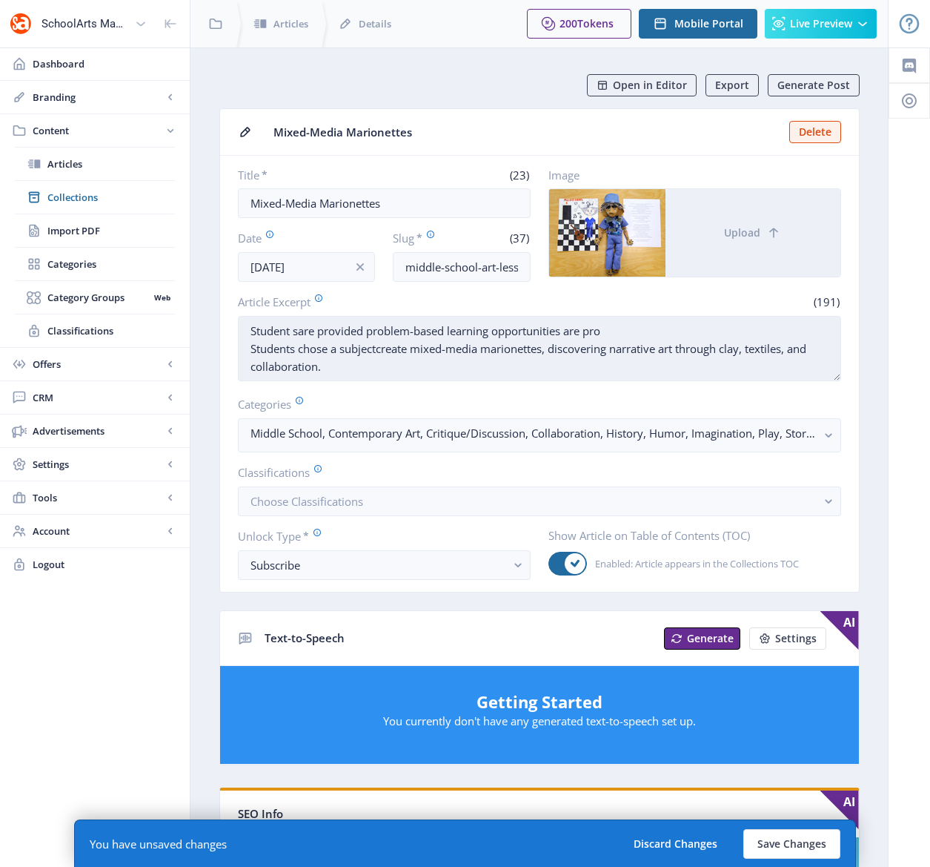
click at [296, 331] on textarea "Student sare provided problem-based learning opportunities are pro Students cho…" at bounding box center [539, 348] width 603 height 65
drag, startPoint x: 608, startPoint y: 331, endPoint x: 569, endPoint y: 330, distance: 39.3
click at [569, 330] on textarea "Students are provided problem-based learning opportunities are pro Students cho…" at bounding box center [539, 348] width 603 height 65
click at [384, 350] on textarea "Students are provided problem-based learning opportunities are pro Students cho…" at bounding box center [539, 348] width 603 height 65
drag, startPoint x: 408, startPoint y: 349, endPoint x: 379, endPoint y: 351, distance: 29.0
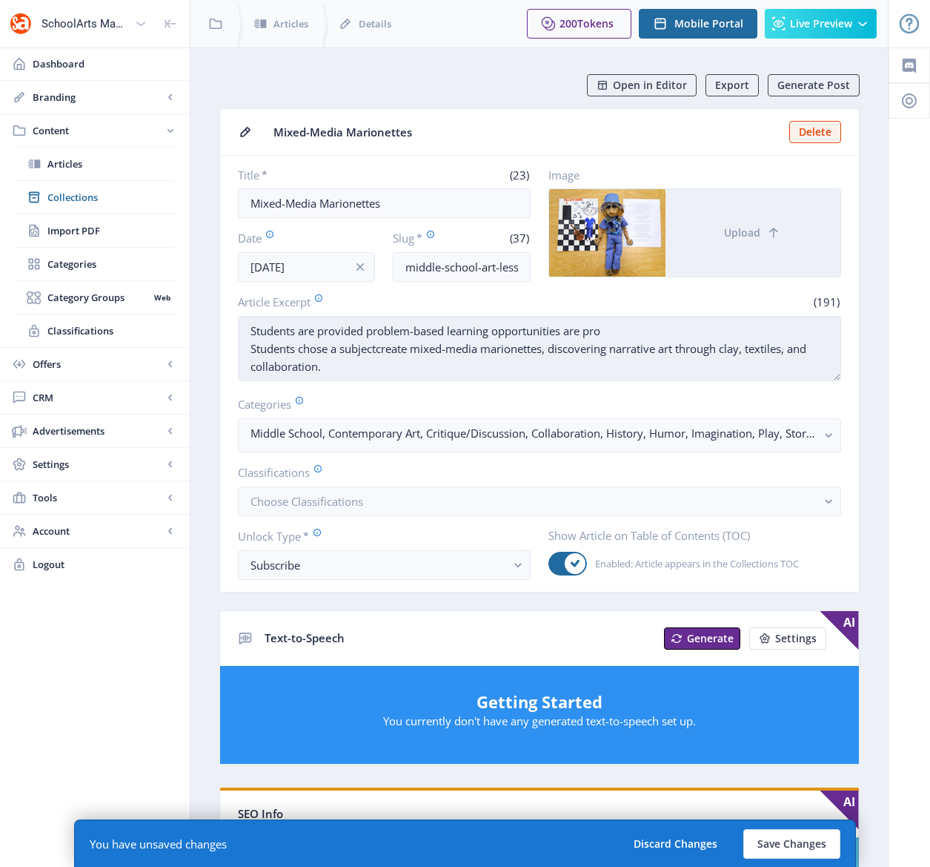
click at [379, 351] on textarea "Students are provided problem-based learning opportunities are pro Students cho…" at bounding box center [539, 348] width 603 height 65
click at [385, 347] on textarea "Students are provided problem-based learning opportunities are pro Students cho…" at bounding box center [539, 348] width 603 height 65
click at [564, 352] on textarea "Students are provided problem-based learning opportunities are pro Students cho…" at bounding box center [539, 348] width 603 height 65
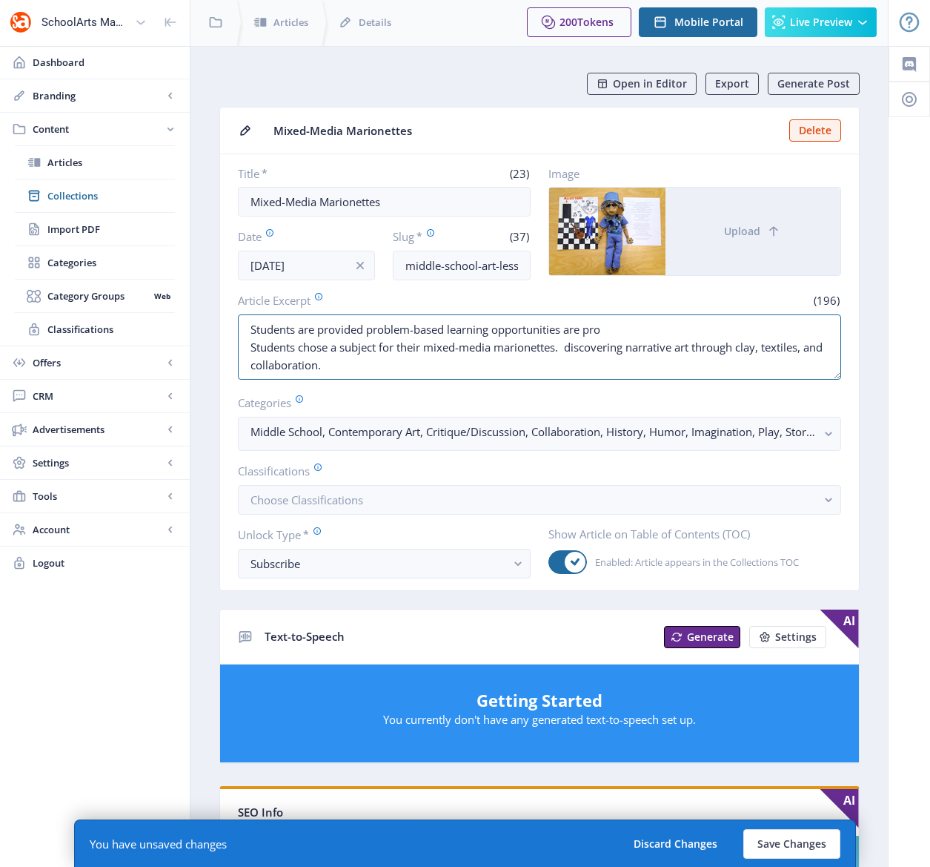
scroll to position [3, 0]
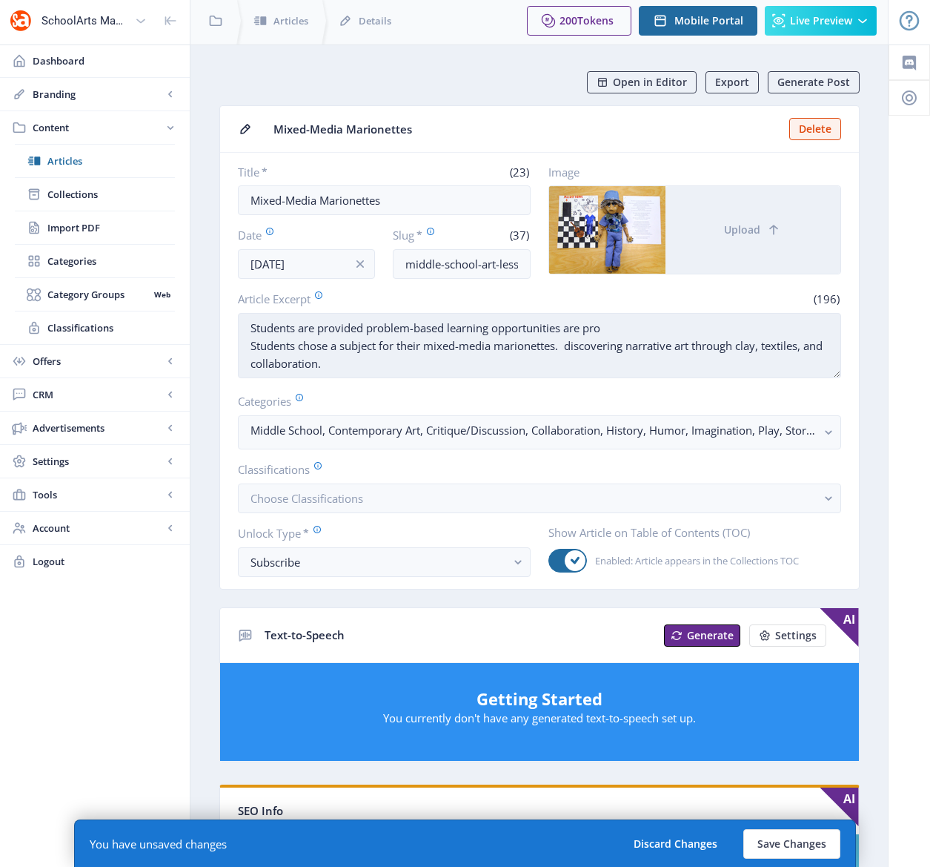
drag, startPoint x: 364, startPoint y: 326, endPoint x: 320, endPoint y: 327, distance: 44.5
click at [320, 327] on textarea "Students are provided problem-based learning opportunities are pro Students cho…" at bounding box center [539, 345] width 603 height 65
drag, startPoint x: 586, startPoint y: 328, endPoint x: 550, endPoint y: 325, distance: 35.7
click at [550, 325] on textarea "Students are faced problem-based learning opportunities are pro Students chose …" at bounding box center [539, 345] width 603 height 65
click at [323, 329] on textarea "Students are faced problem-based learning opportunities are pro Students chose …" at bounding box center [539, 345] width 603 height 65
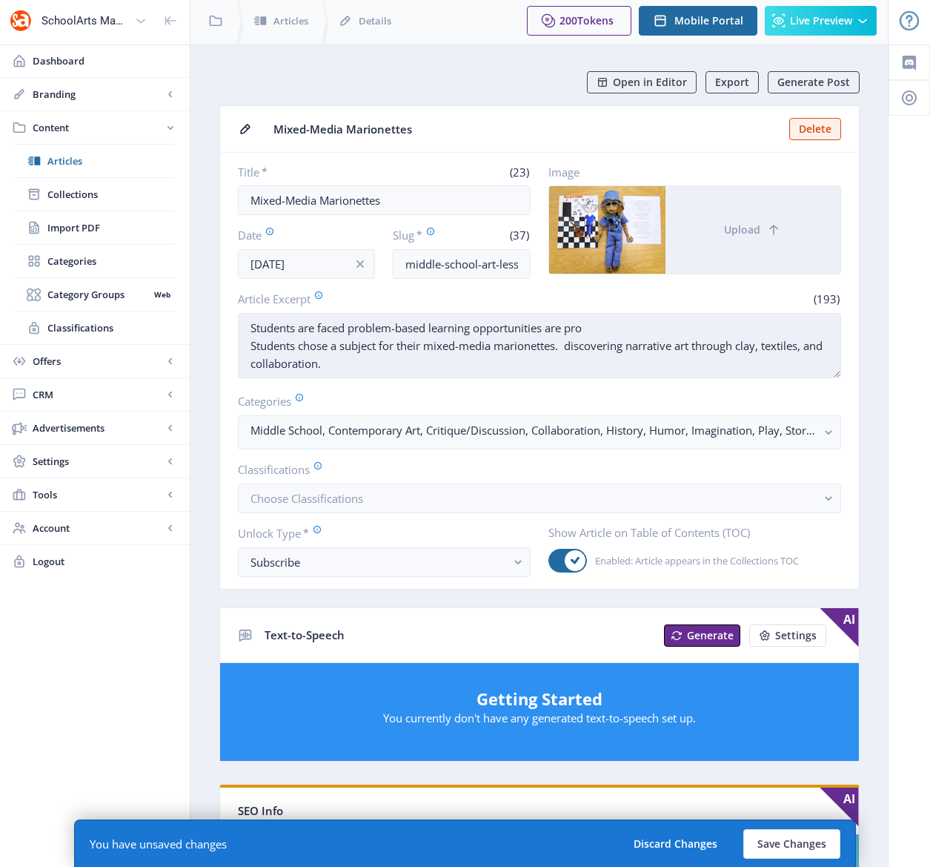
click at [325, 328] on textarea "Students are faced problem-based learning opportunities are pro Students chose …" at bounding box center [539, 345] width 603 height 65
click at [327, 327] on textarea "Students are faced problem-based learning opportunities are pro Students chose …" at bounding box center [539, 345] width 603 height 65
drag, startPoint x: 643, startPoint y: 330, endPoint x: 573, endPoint y: 330, distance: 70.4
click at [573, 330] on textarea "Students are presented problem-based learning opportunities are pro Students ch…" at bounding box center [539, 345] width 603 height 65
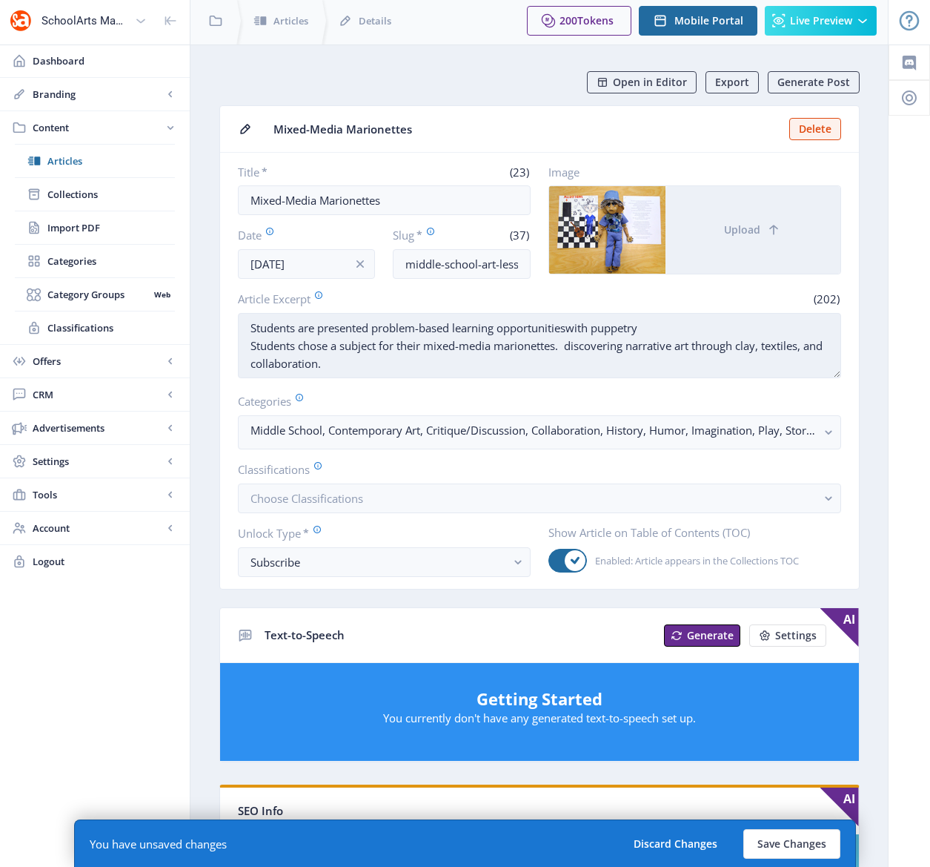
click at [571, 328] on textarea "Students are presented problem-based learning opportunitieswith puppetry Studen…" at bounding box center [539, 345] width 603 height 65
click at [675, 331] on textarea "Students are presented problem-based learning opportunities with puppetry Stude…" at bounding box center [539, 345] width 603 height 65
click at [671, 327] on textarea "Students are presented problem-based learning opportunities with puppetry. Stud…" at bounding box center [539, 345] width 603 height 65
click at [397, 348] on textarea "Students are presented problem-based learning opportunities with puppetry. Coll…" at bounding box center [539, 345] width 603 height 65
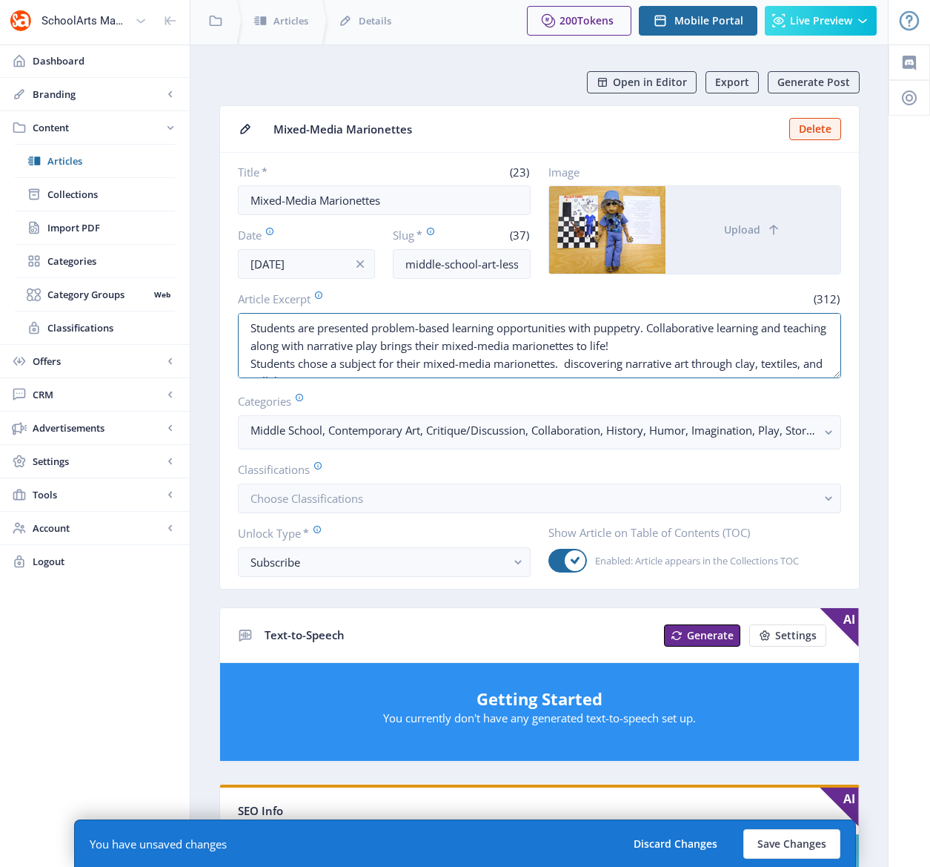
scroll to position [18, 0]
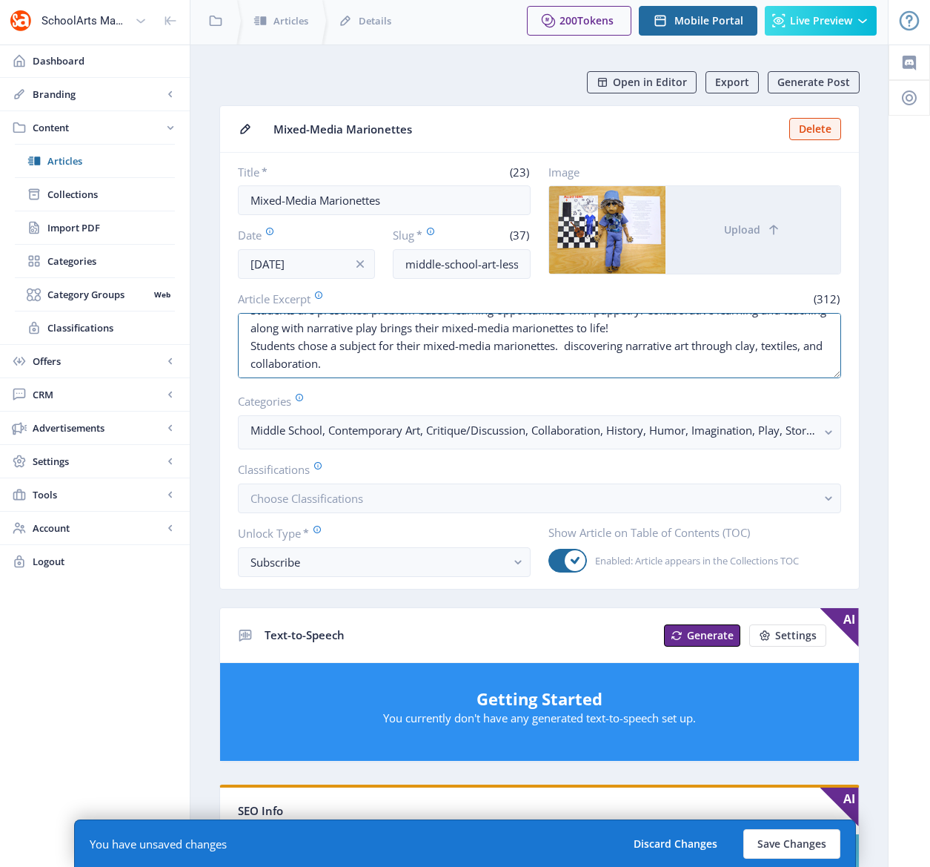
drag, startPoint x: 683, startPoint y: 345, endPoint x: 706, endPoint y: 385, distance: 45.9
click at [706, 385] on nb-card-body "Title * (23) Mixed-Media Marionettes Date Nov 1, 2022 Slug * (37) middle-school…" at bounding box center [539, 371] width 639 height 436
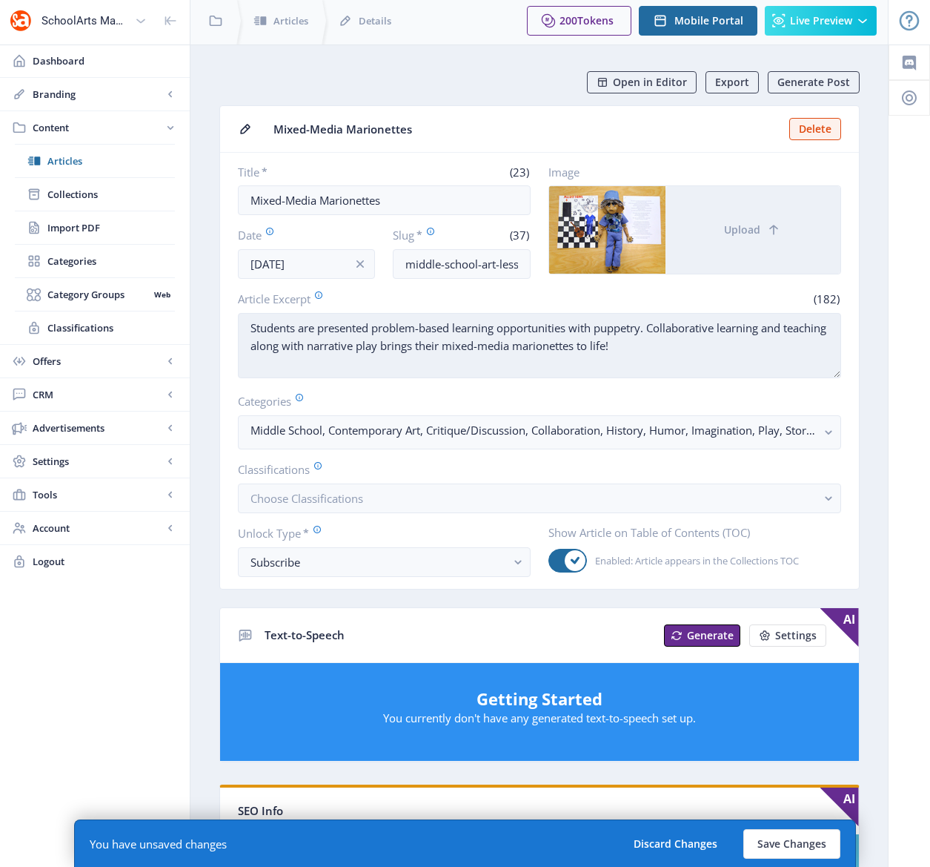
drag, startPoint x: 458, startPoint y: 347, endPoint x: 440, endPoint y: 352, distance: 18.5
click at [440, 352] on textarea "Students are presented problem-based learning opportunities with puppetry. Coll…" at bounding box center [539, 345] width 603 height 65
click at [747, 342] on textarea "Students are presented problem-based learning opportunities with puppetry. Coll…" at bounding box center [539, 345] width 603 height 65
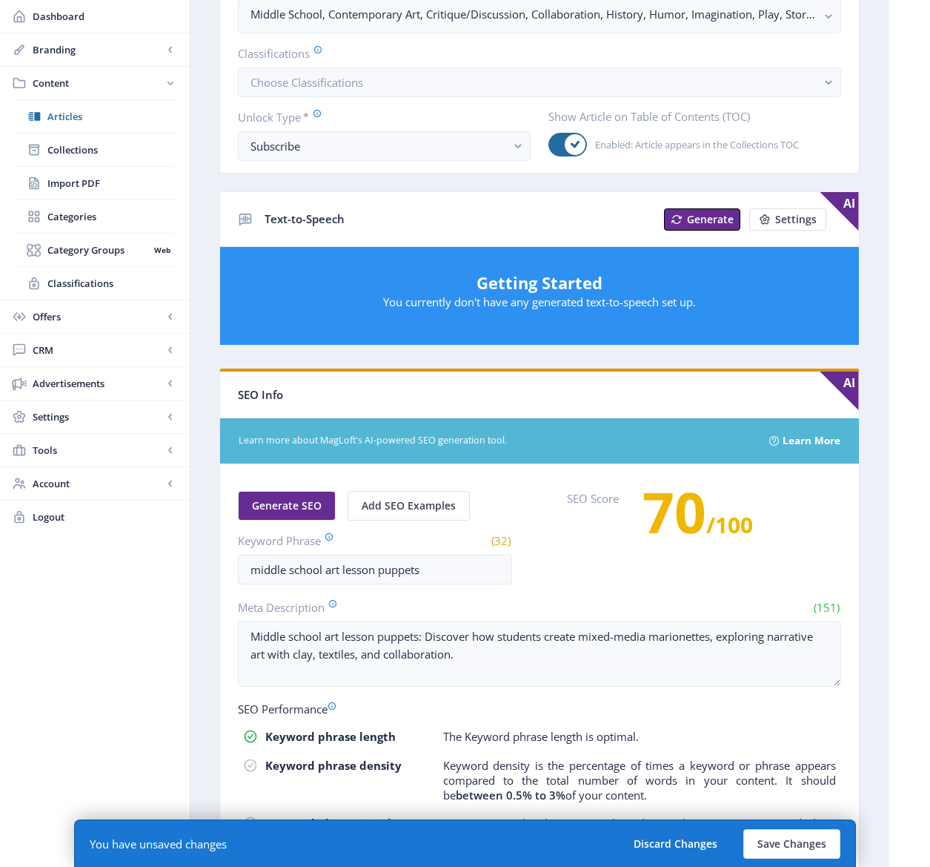
scroll to position [423, 0]
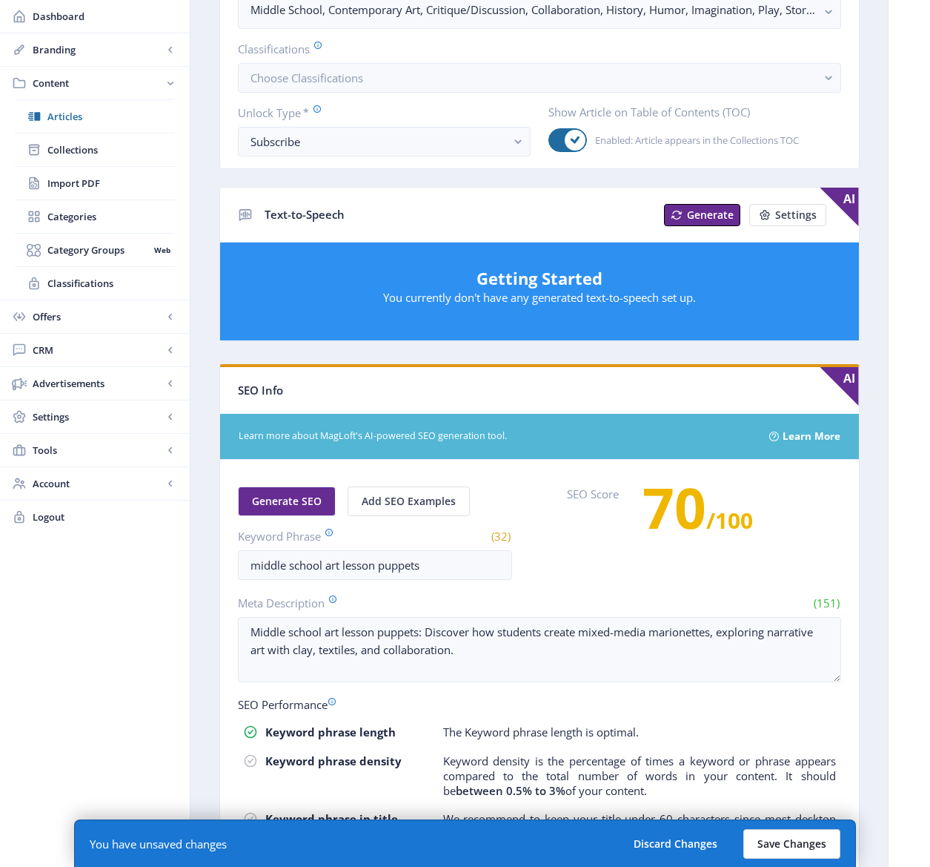
type textarea "Students are presented problem-based learning opportunities with puppetry. Coll…"
click at [782, 838] on button "Save Changes" at bounding box center [792, 844] width 97 height 30
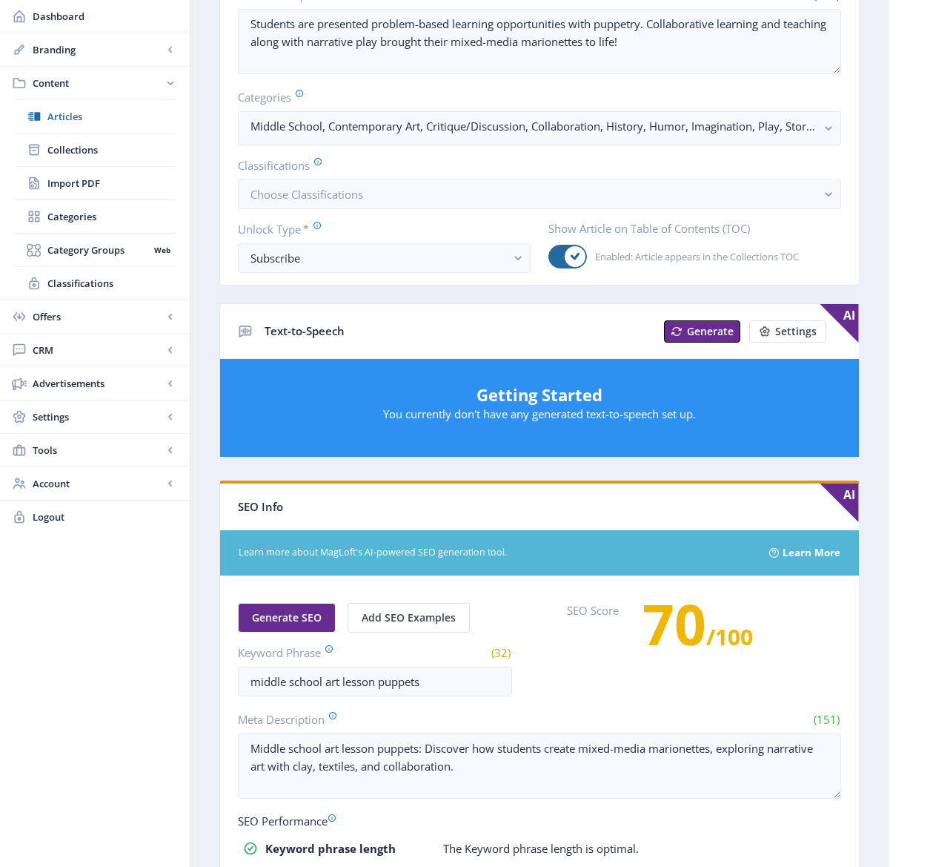
scroll to position [0, 0]
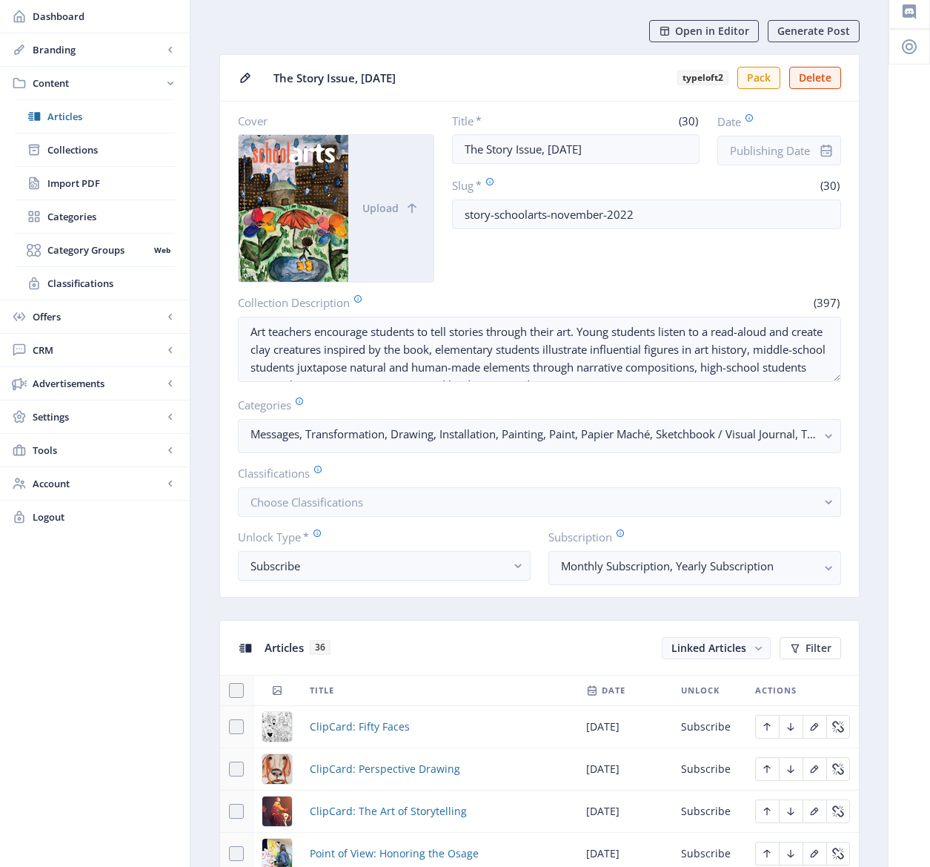
scroll to position [584, 0]
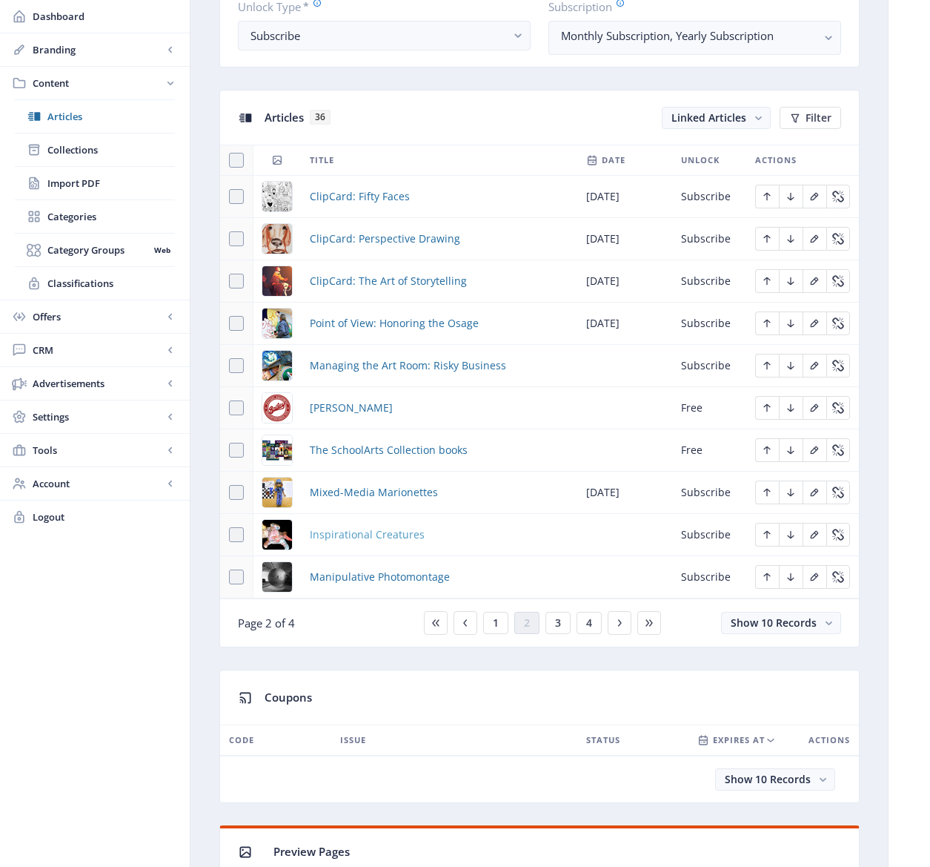
click at [395, 532] on span "Inspirational Creatures" at bounding box center [367, 535] width 115 height 18
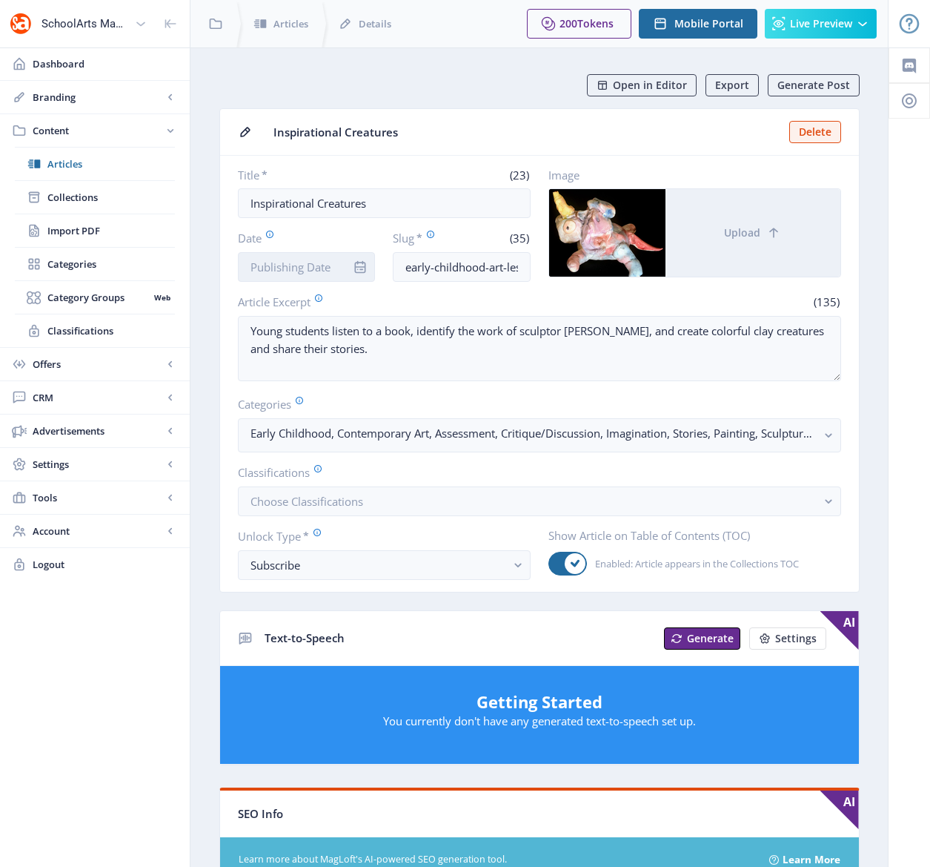
click at [288, 267] on input "Date" at bounding box center [307, 267] width 138 height 30
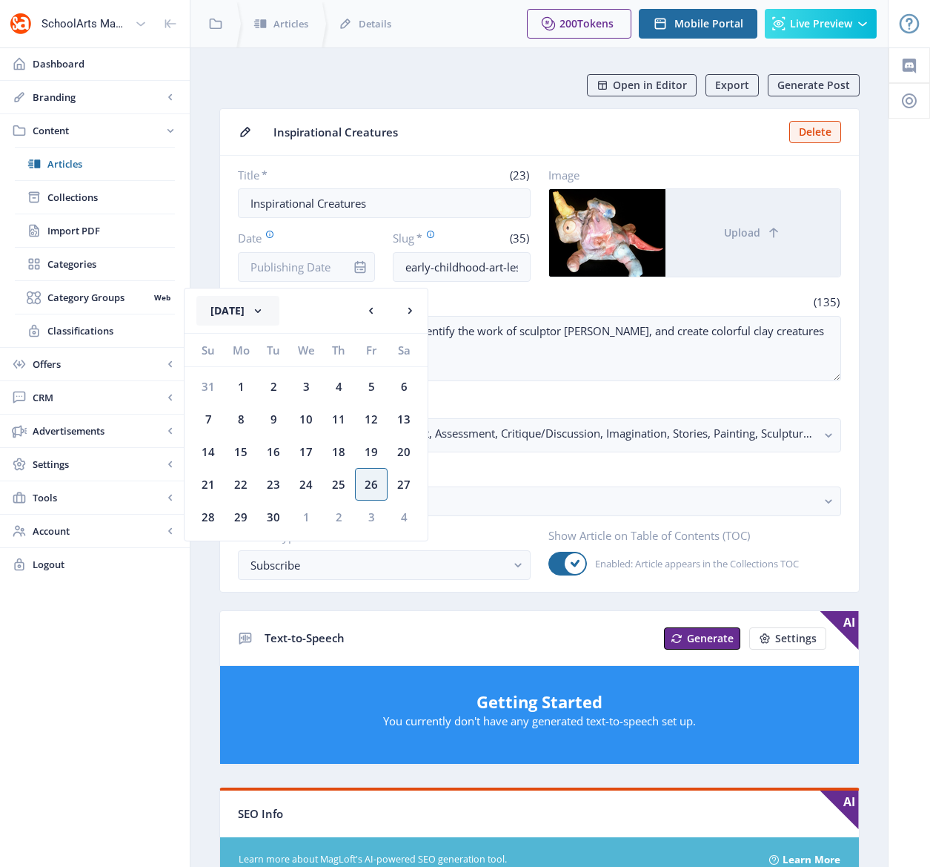
click at [279, 308] on button "[DATE]" at bounding box center [237, 311] width 83 height 30
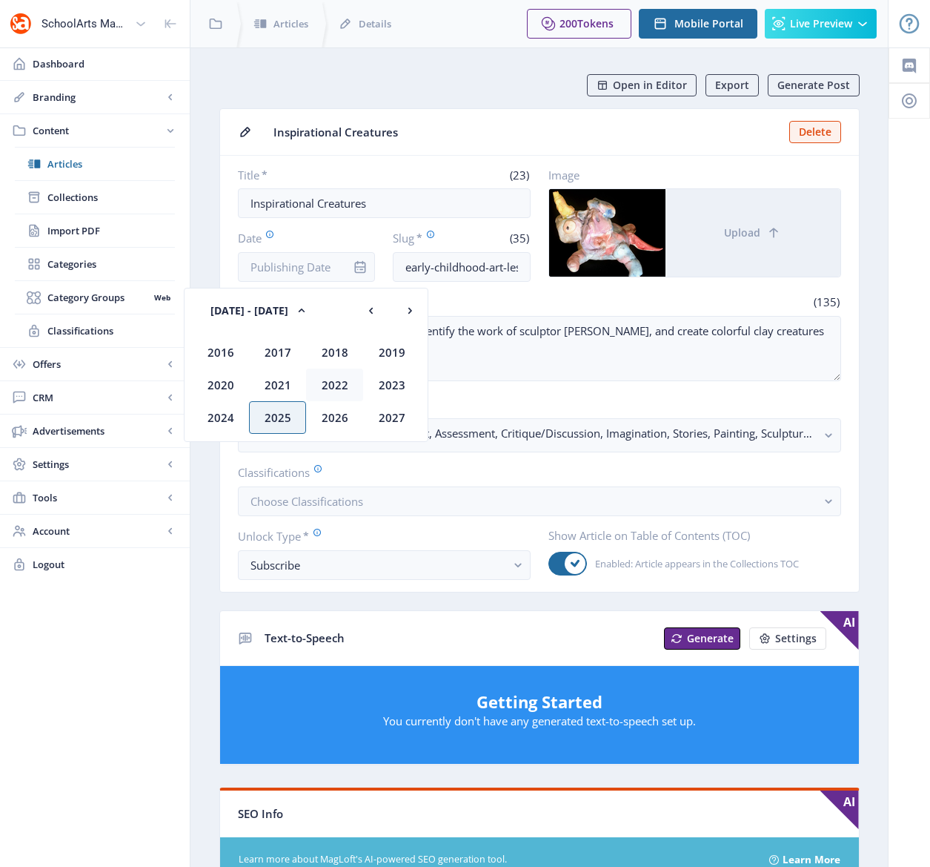
click at [334, 387] on div "2022" at bounding box center [334, 384] width 57 height 33
click at [334, 412] on div "Nov" at bounding box center [334, 417] width 57 height 33
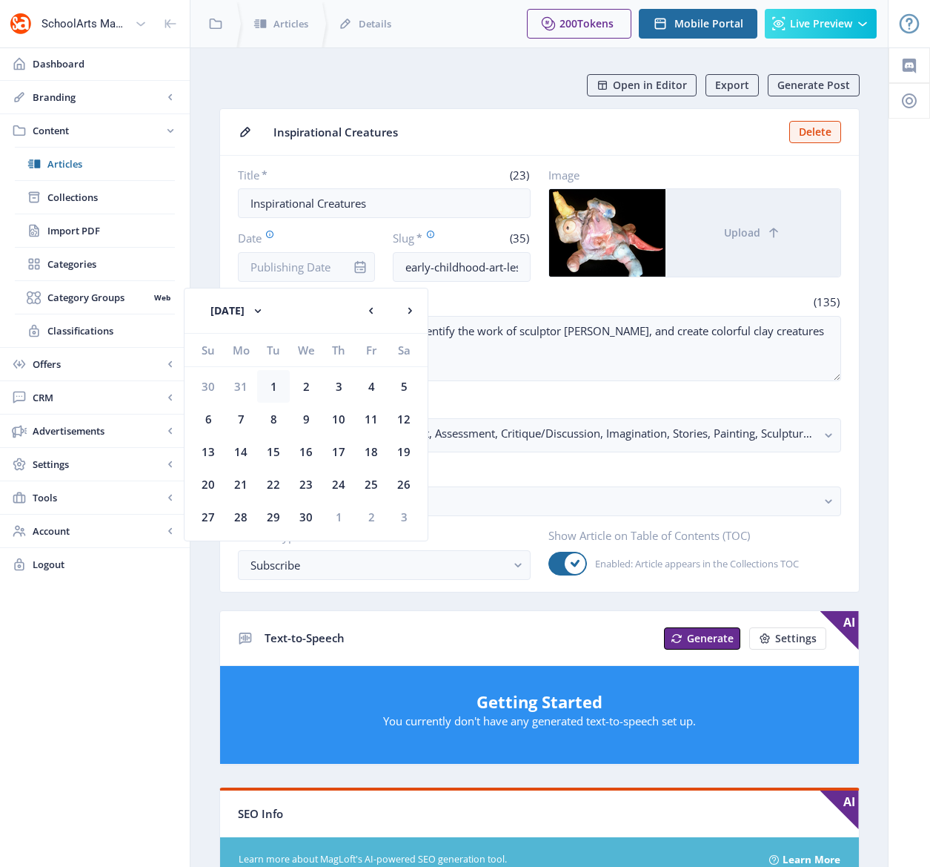
click at [271, 382] on div "1" at bounding box center [273, 386] width 33 height 33
type input "[DATE]"
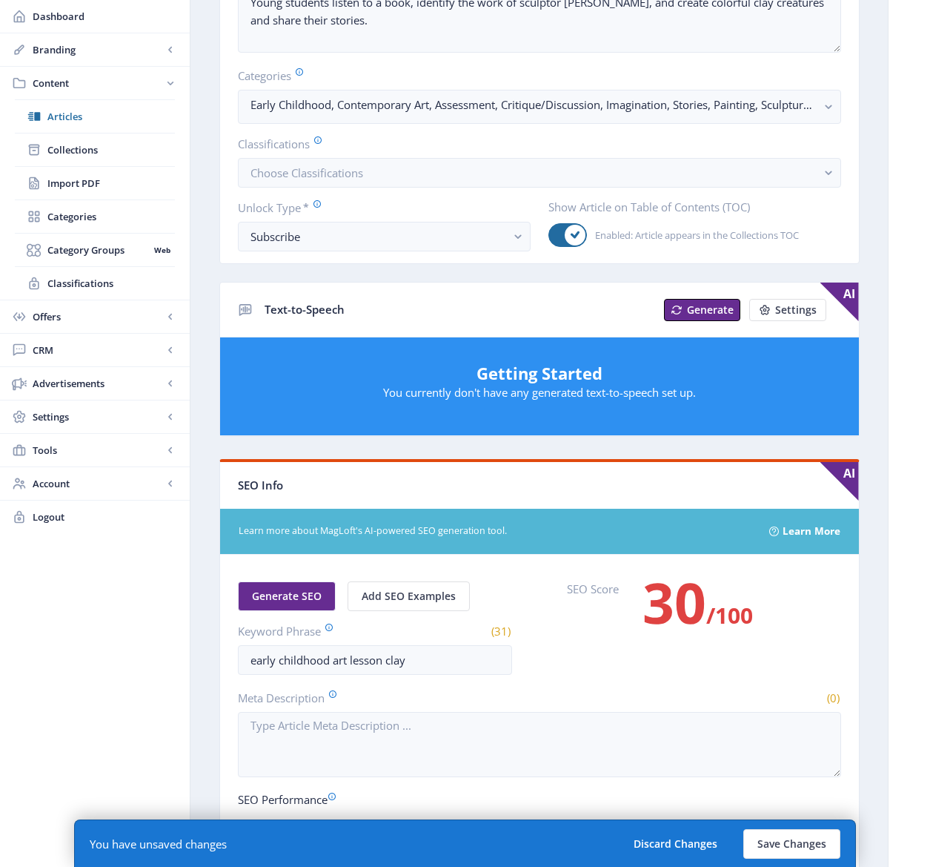
scroll to position [633, 0]
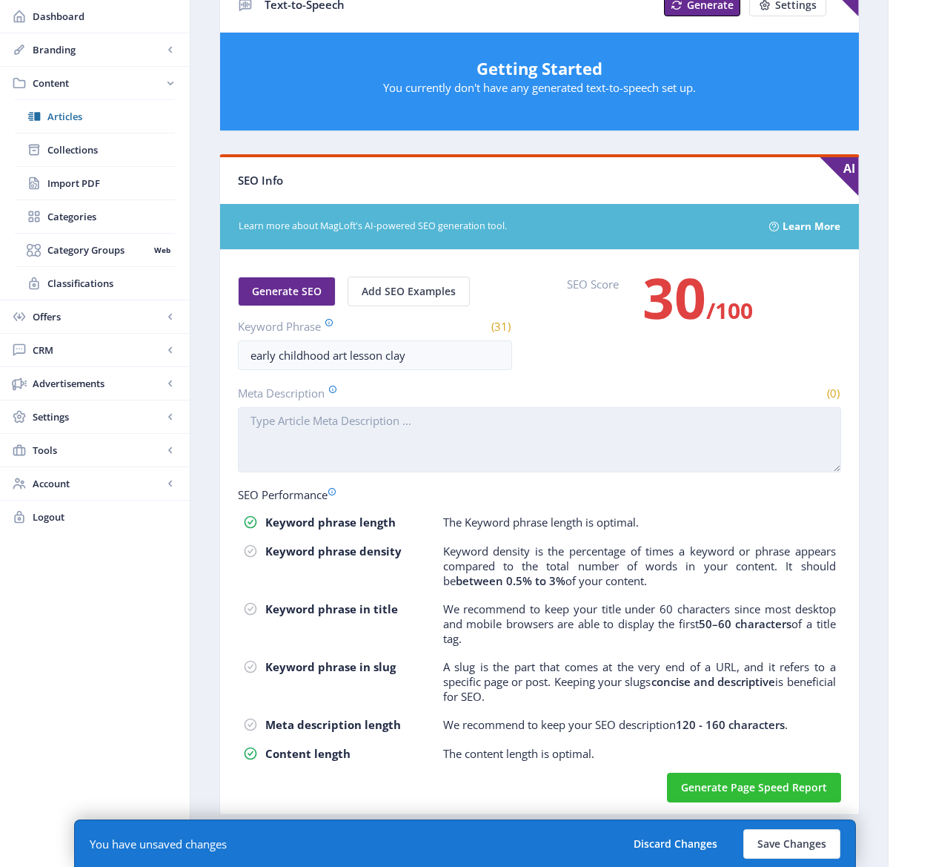
click at [408, 440] on textarea "Meta Description" at bounding box center [539, 439] width 603 height 65
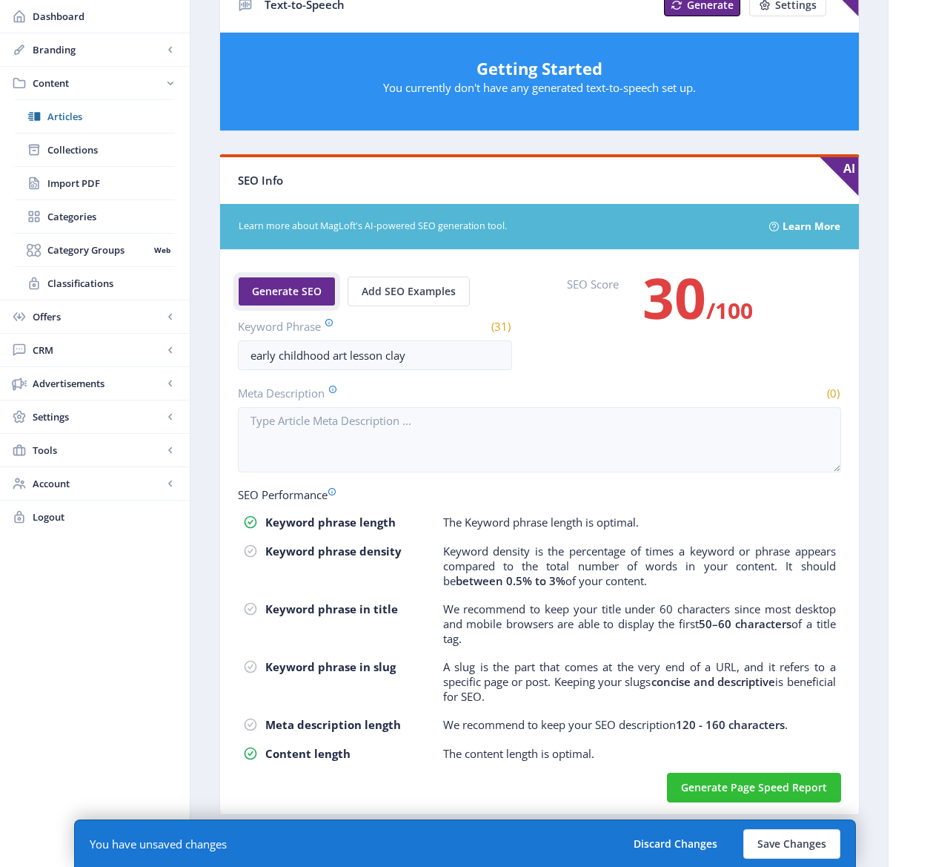
click at [303, 290] on span "Generate SEO" at bounding box center [287, 291] width 70 height 12
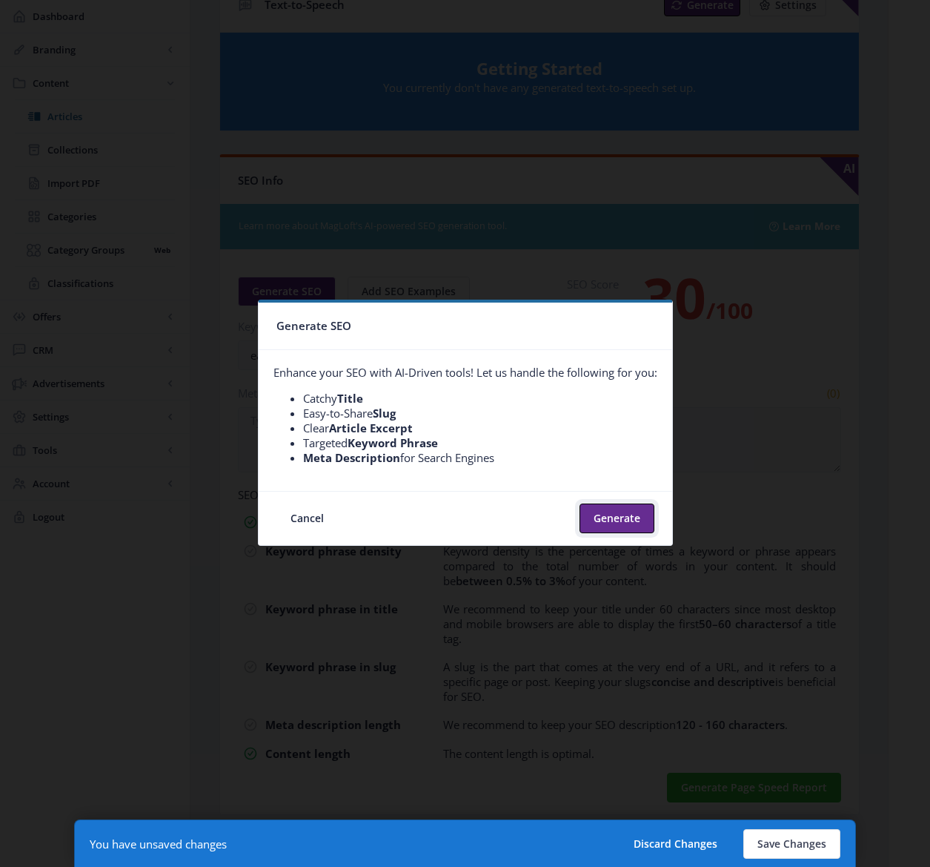
click at [626, 515] on button "Generate" at bounding box center [617, 518] width 75 height 30
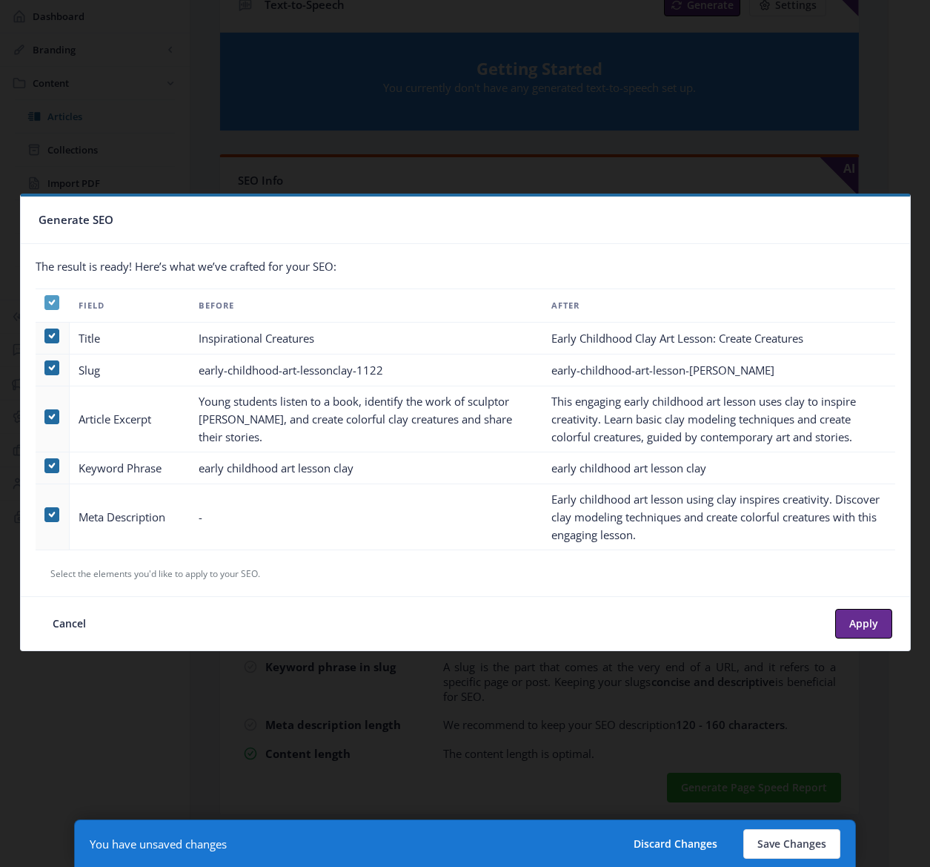
click at [51, 302] on icon at bounding box center [51, 302] width 7 height 15
click at [45, 302] on input "checkbox" at bounding box center [44, 302] width 1 height 1
checkbox input "false"
click at [48, 516] on span at bounding box center [51, 514] width 15 height 15
click at [45, 515] on input "checkbox" at bounding box center [44, 514] width 1 height 1
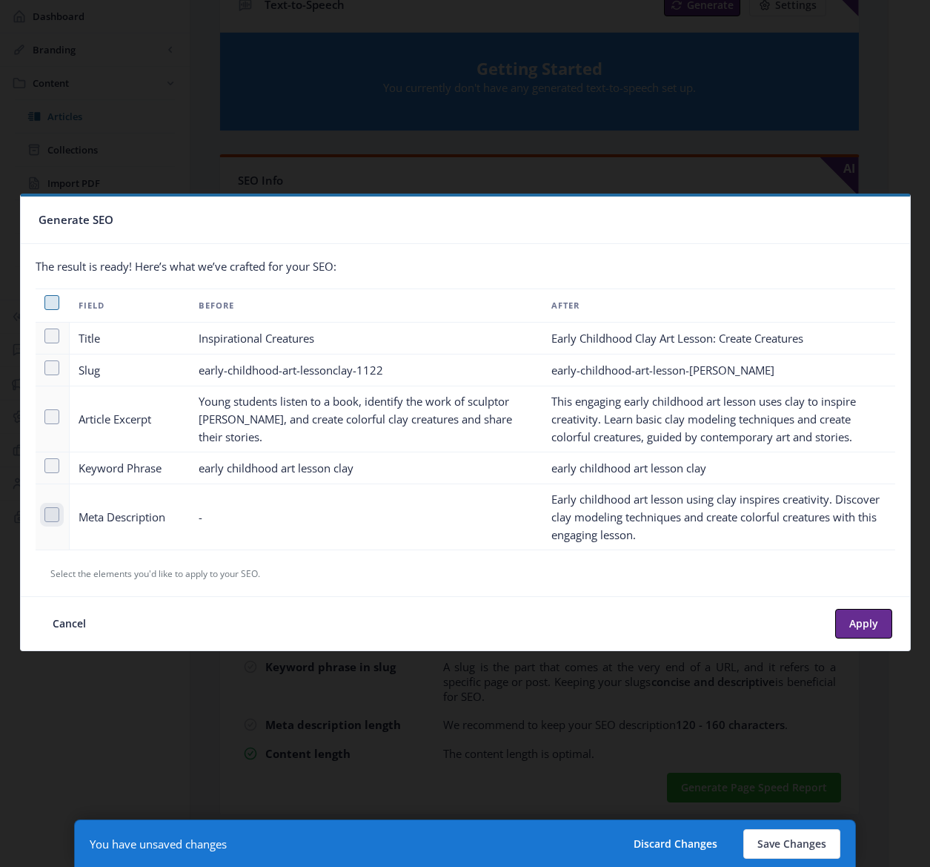
checkbox input "true"
click at [859, 617] on button "Apply" at bounding box center [863, 624] width 57 height 30
type textarea "Early childhood art lesson using clay inspires creativity. Discover clay modeli…"
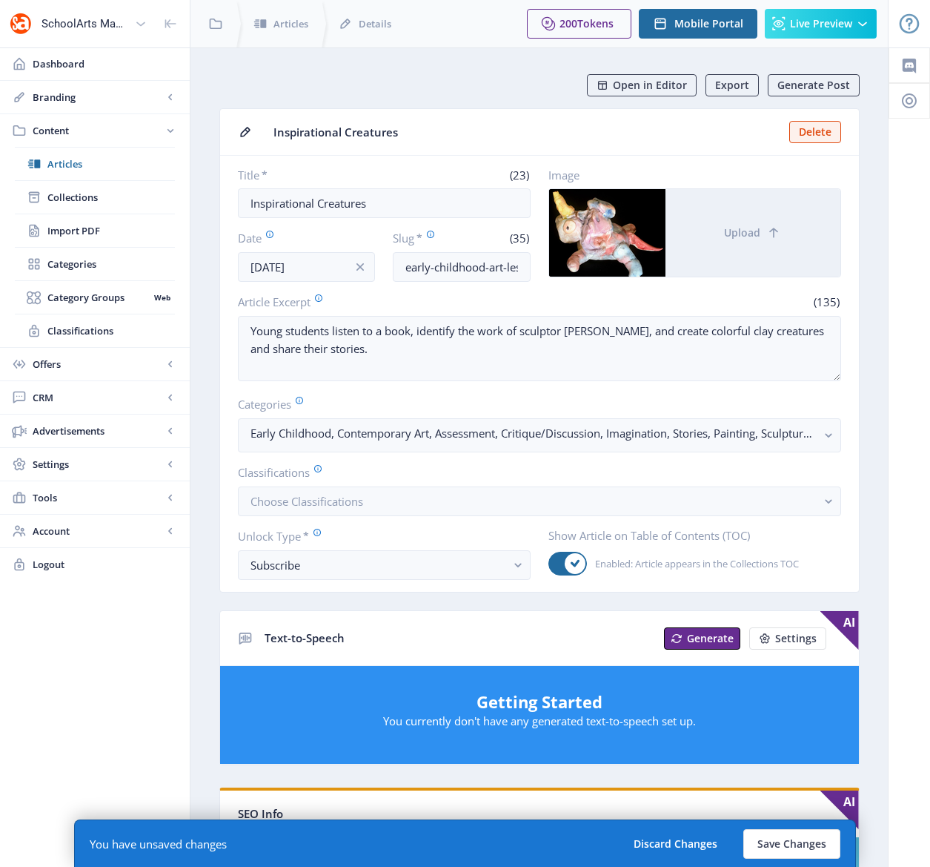
scroll to position [633, 0]
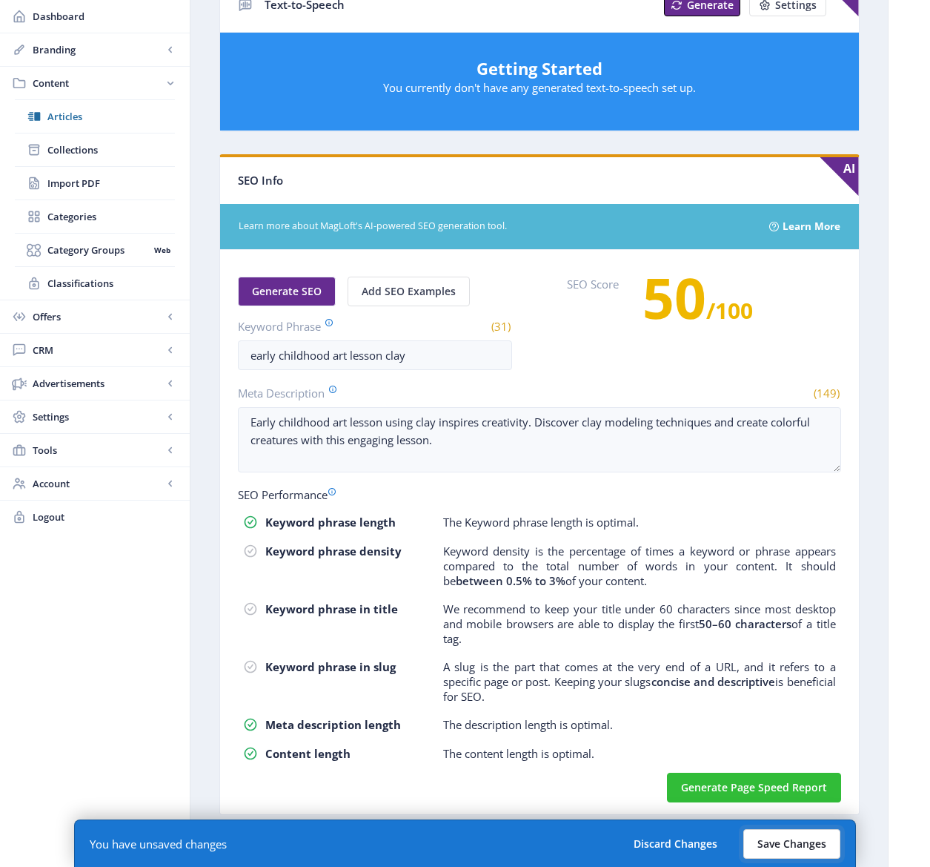
click at [784, 852] on button "Save Changes" at bounding box center [792, 844] width 97 height 30
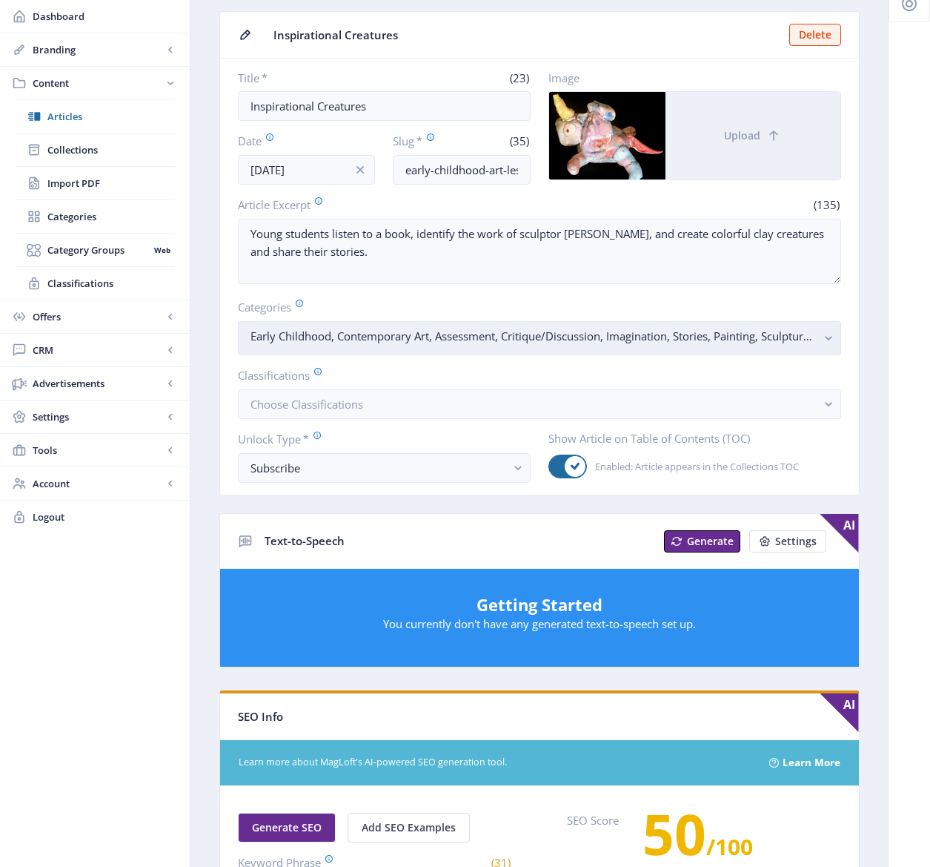
scroll to position [24, 0]
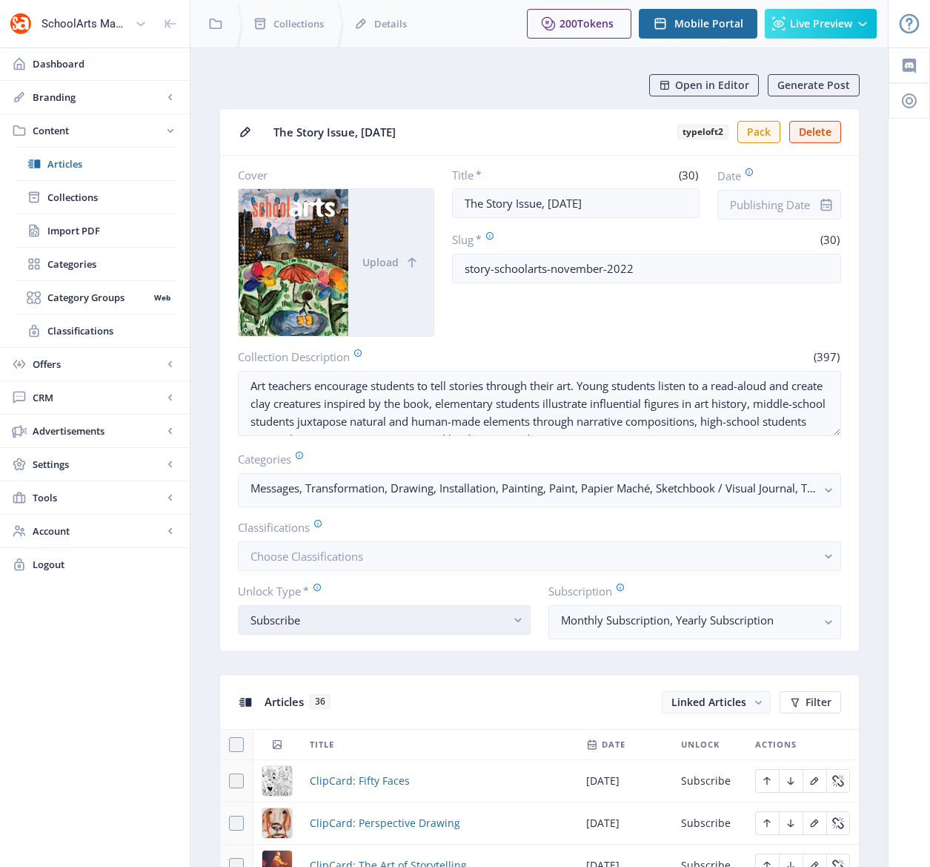
scroll to position [493, 0]
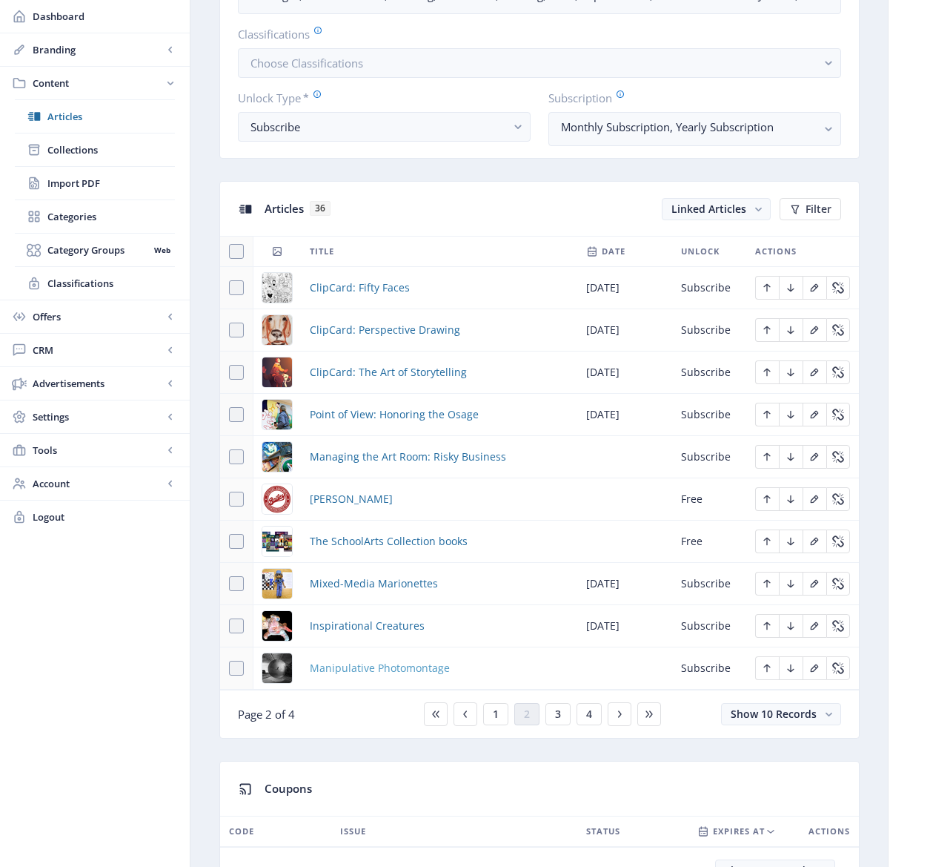
click at [387, 667] on span "Manipulative Photomontage" at bounding box center [380, 668] width 140 height 18
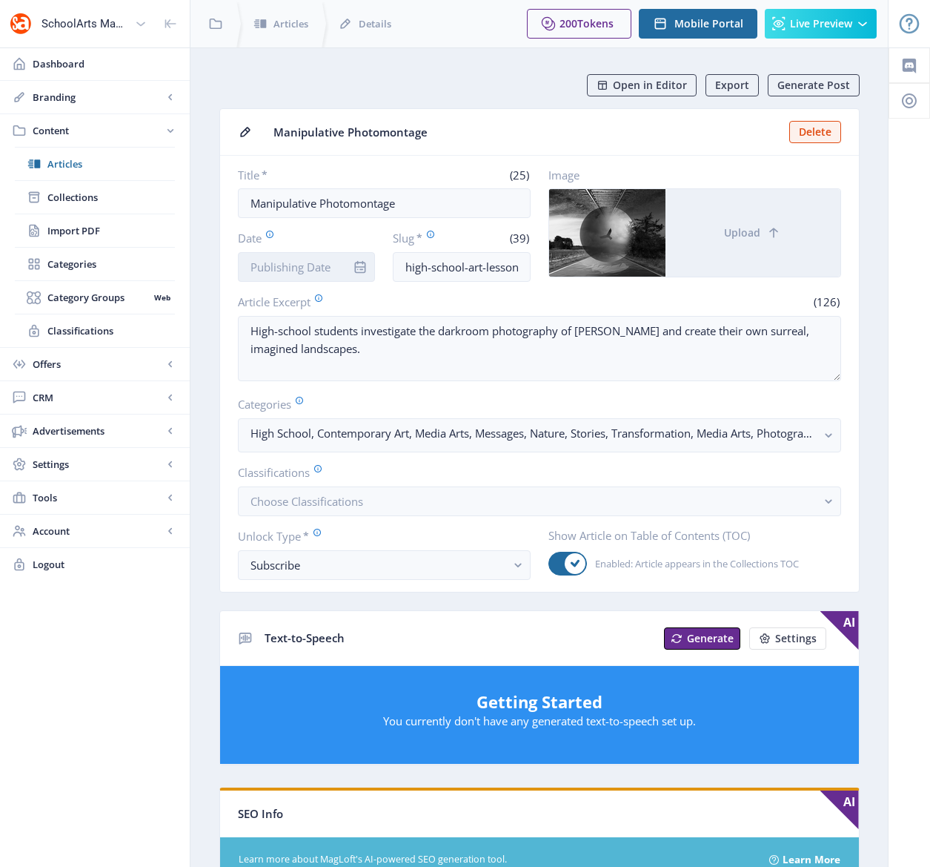
click at [273, 272] on input "Date" at bounding box center [307, 267] width 138 height 30
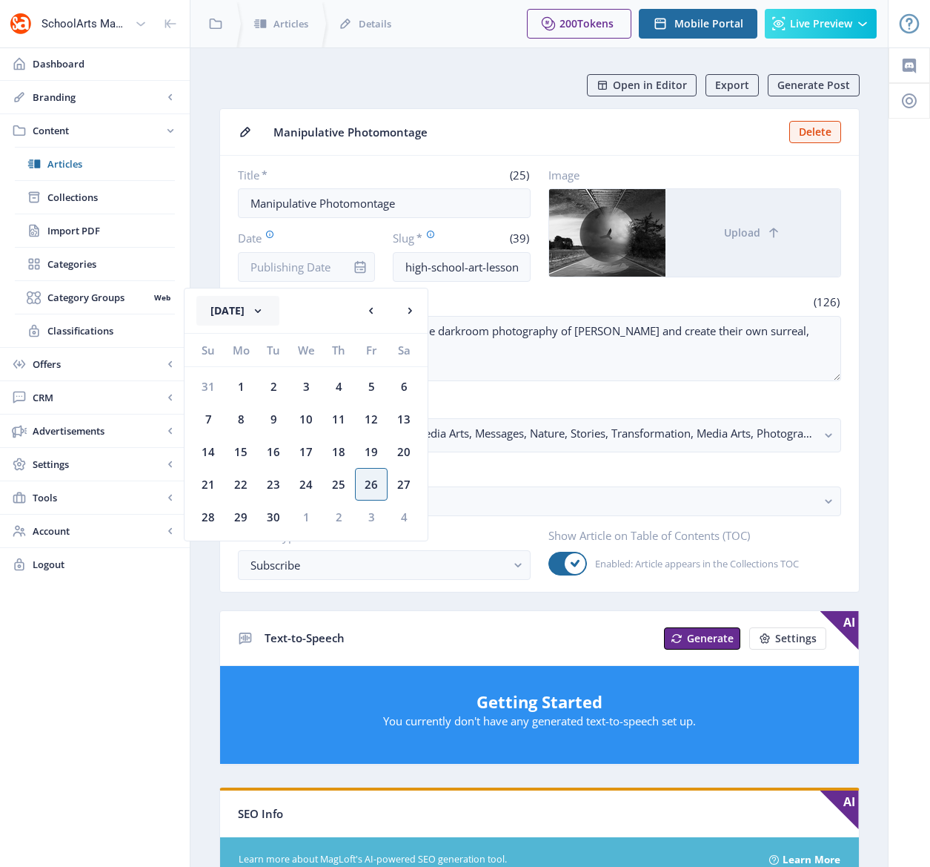
click at [267, 313] on button "[DATE]" at bounding box center [237, 311] width 83 height 30
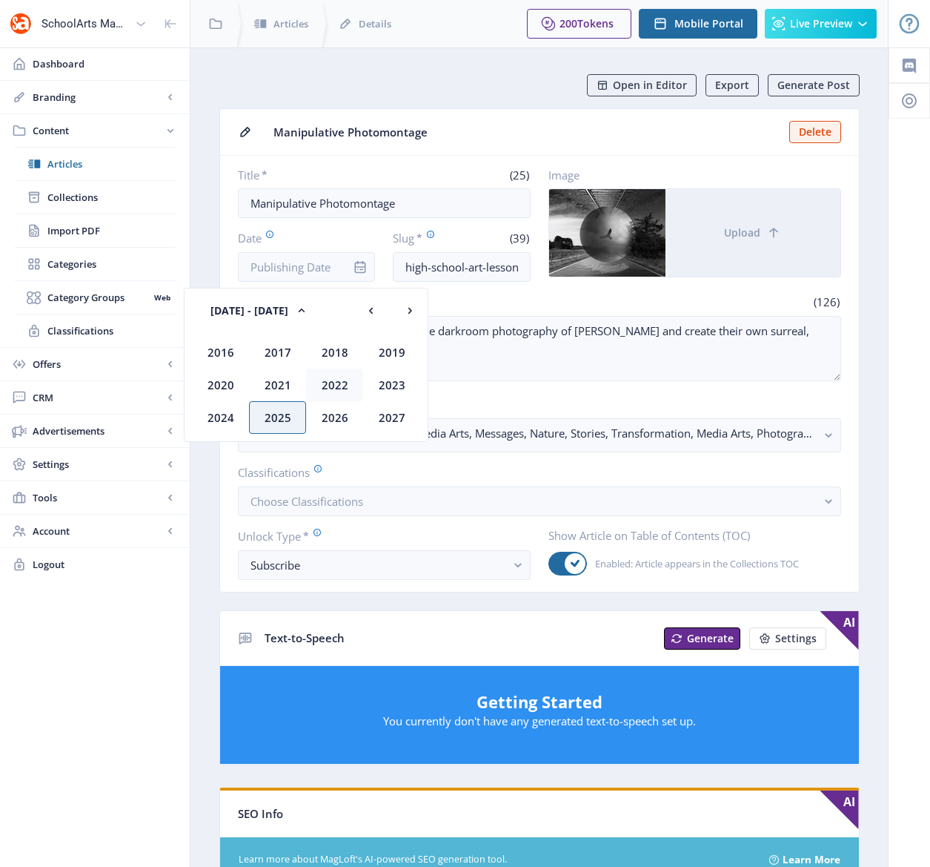
click at [328, 389] on div "2022" at bounding box center [334, 384] width 57 height 33
click at [331, 420] on div "Nov" at bounding box center [334, 417] width 57 height 33
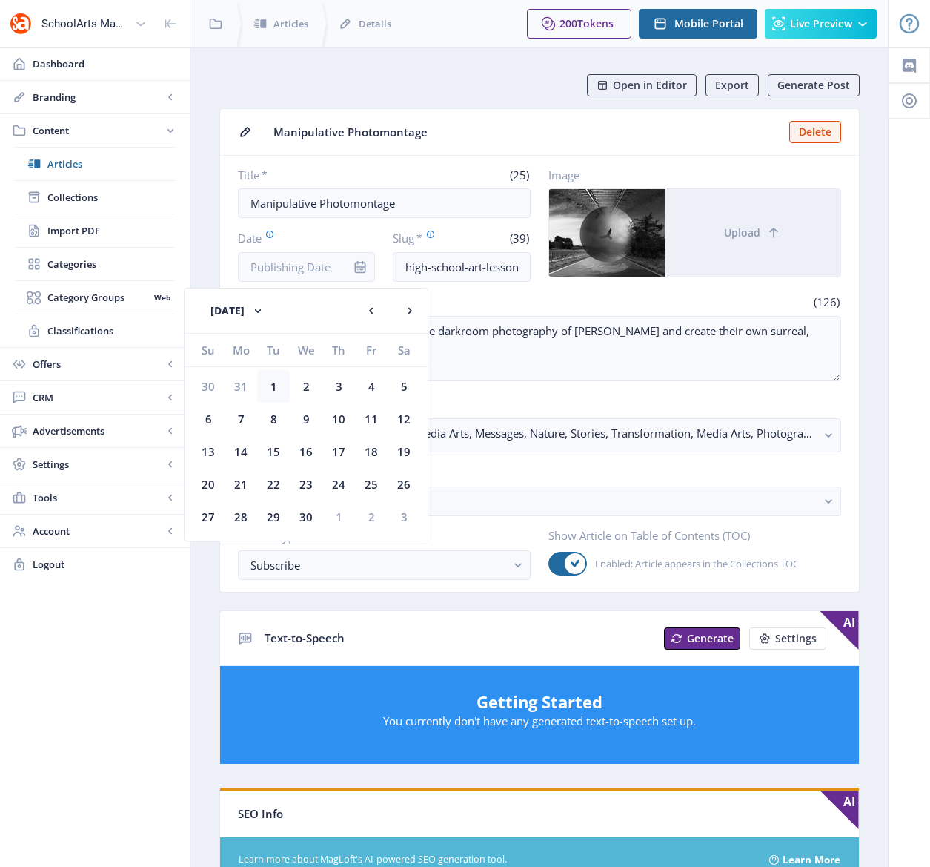
click at [272, 383] on div "1" at bounding box center [273, 386] width 33 height 33
type input "[DATE]"
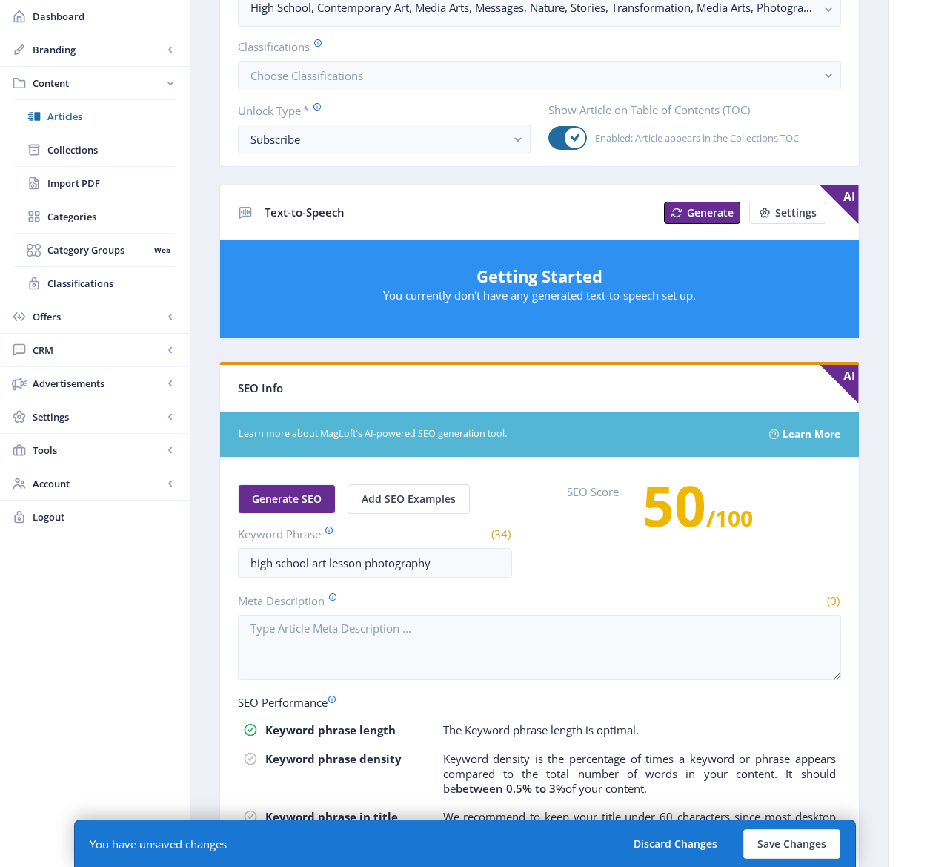
scroll to position [604, 0]
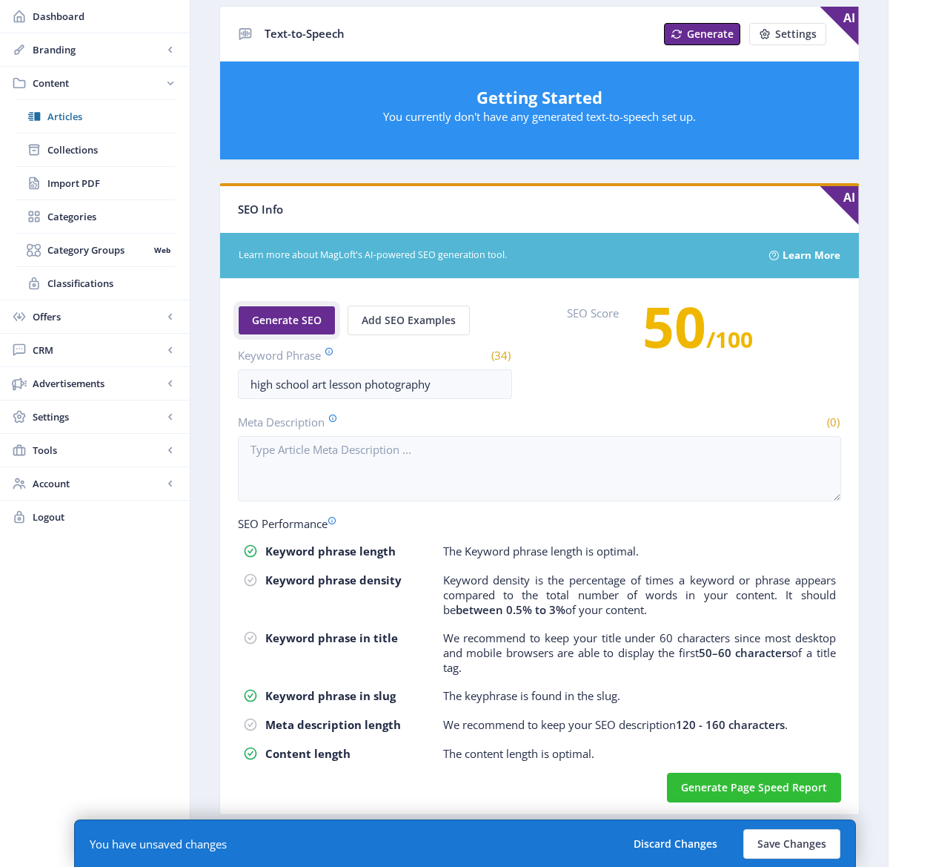
click at [305, 314] on span "Generate SEO" at bounding box center [287, 320] width 70 height 12
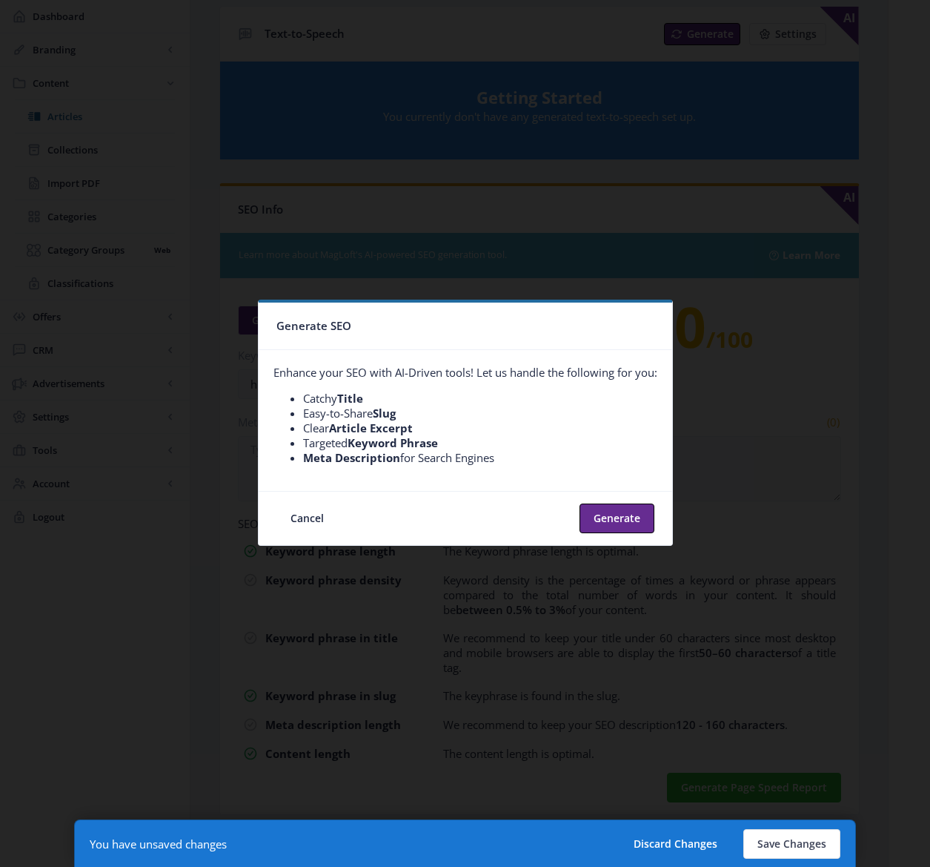
scroll to position [0, 0]
click at [602, 519] on button "Generate" at bounding box center [617, 518] width 75 height 30
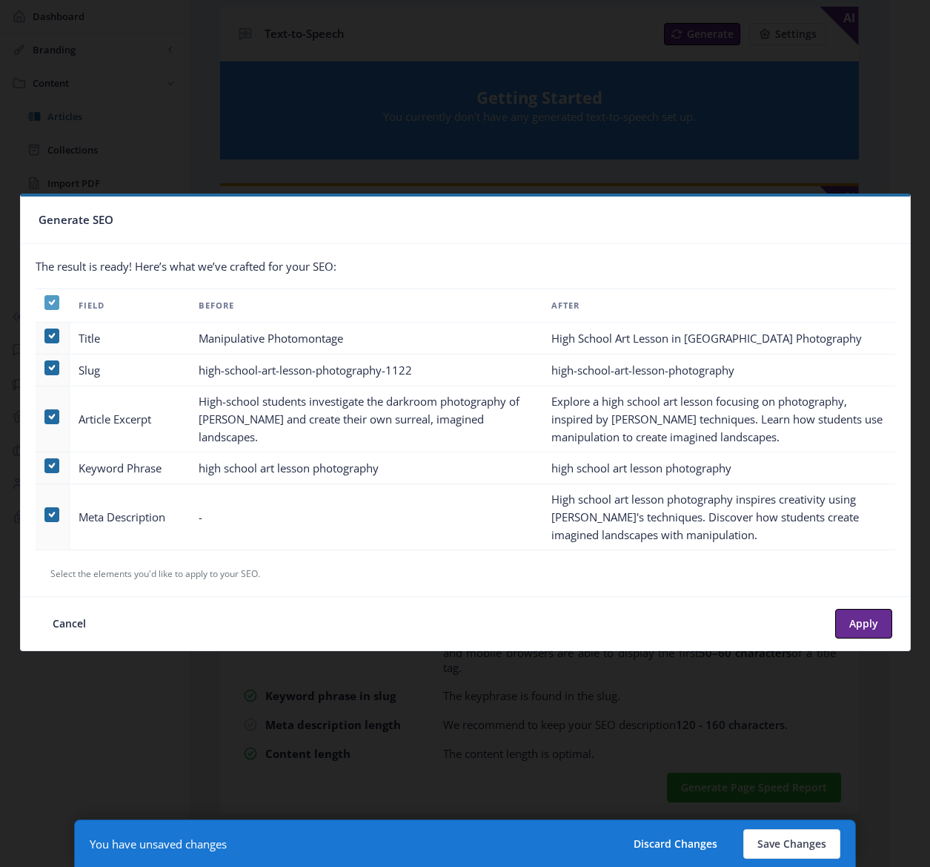
click at [53, 305] on icon at bounding box center [51, 302] width 7 height 15
click at [45, 303] on input "checkbox" at bounding box center [44, 302] width 1 height 1
checkbox input "false"
click at [53, 514] on span at bounding box center [51, 514] width 15 height 15
click at [45, 514] on input "checkbox" at bounding box center [44, 514] width 1 height 1
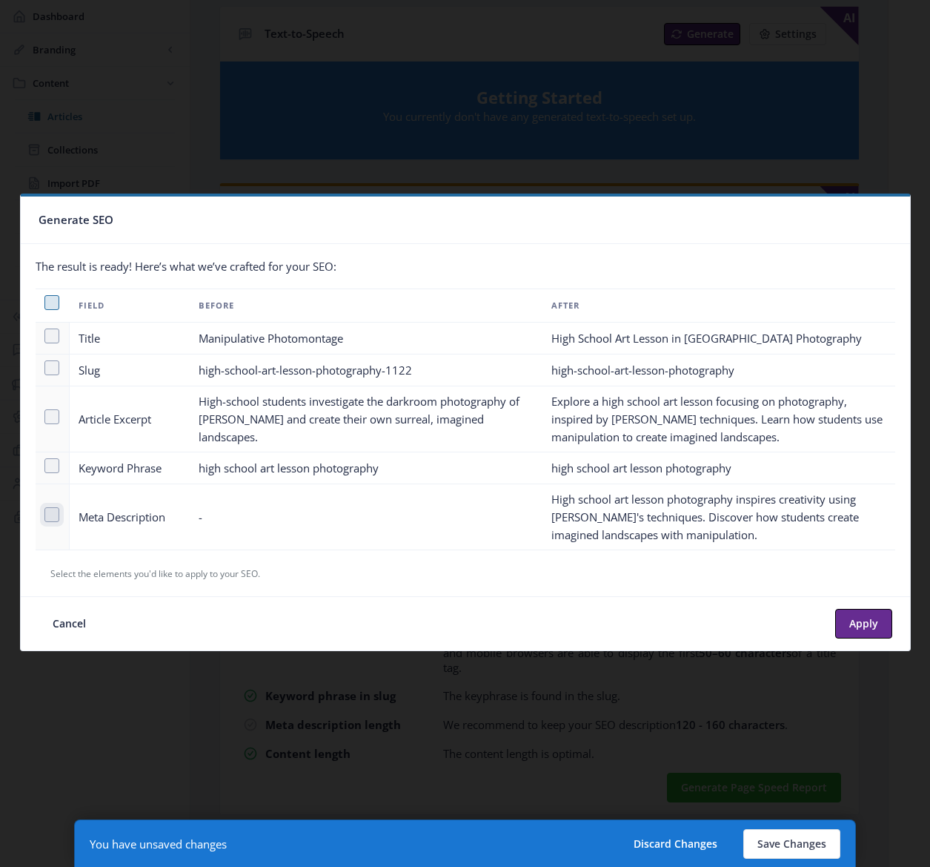
checkbox input "true"
click at [860, 626] on button "Apply" at bounding box center [863, 624] width 57 height 30
type textarea "High school art lesson photography inspires creativity using Uelsmann's techniq…"
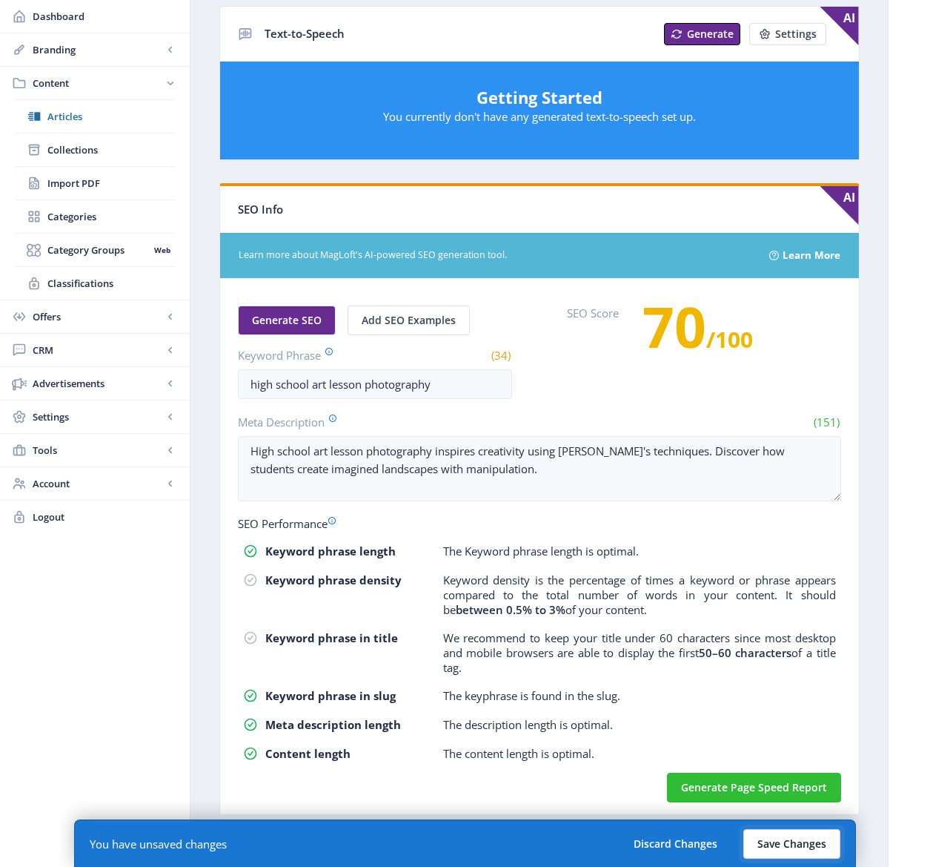
click at [790, 846] on button "Save Changes" at bounding box center [792, 844] width 97 height 30
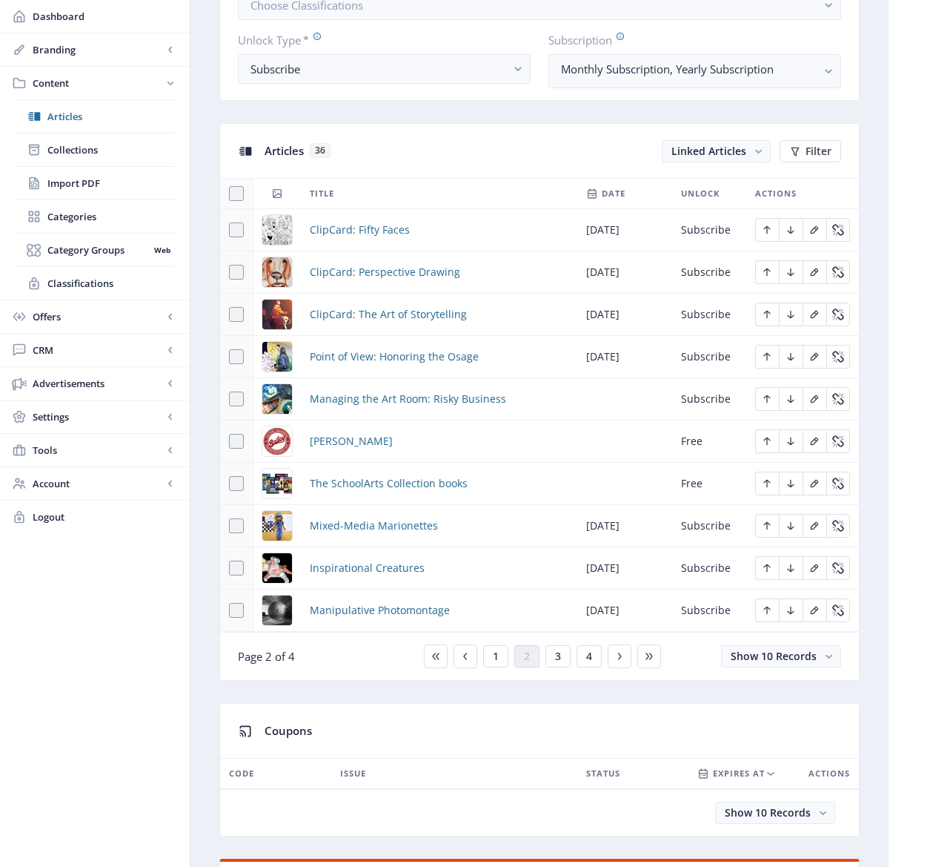
scroll to position [594, 0]
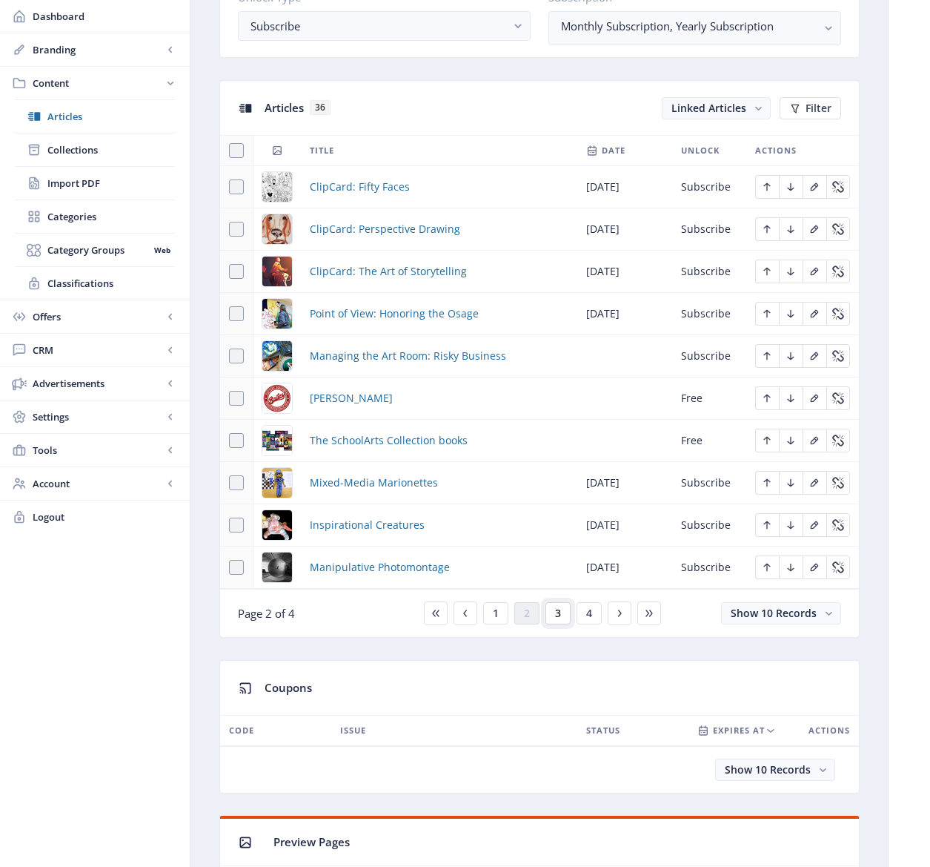
click at [562, 613] on button "3" at bounding box center [558, 613] width 25 height 22
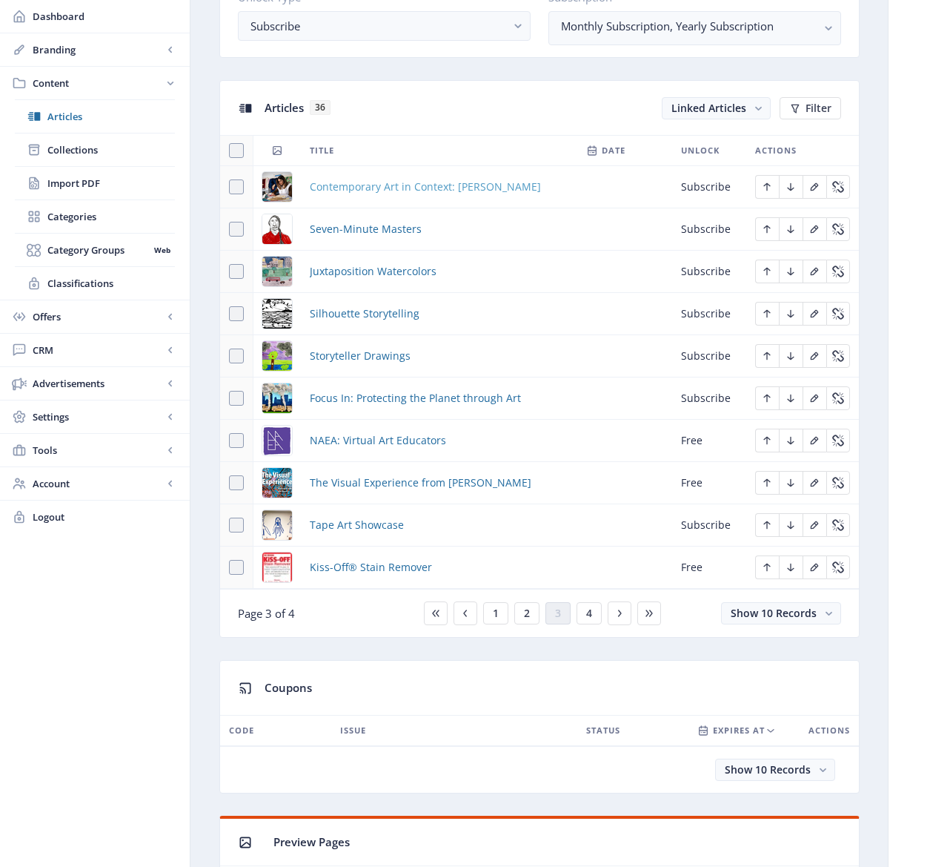
click at [397, 184] on span "Contemporary Art in Context: [PERSON_NAME]" at bounding box center [425, 187] width 231 height 18
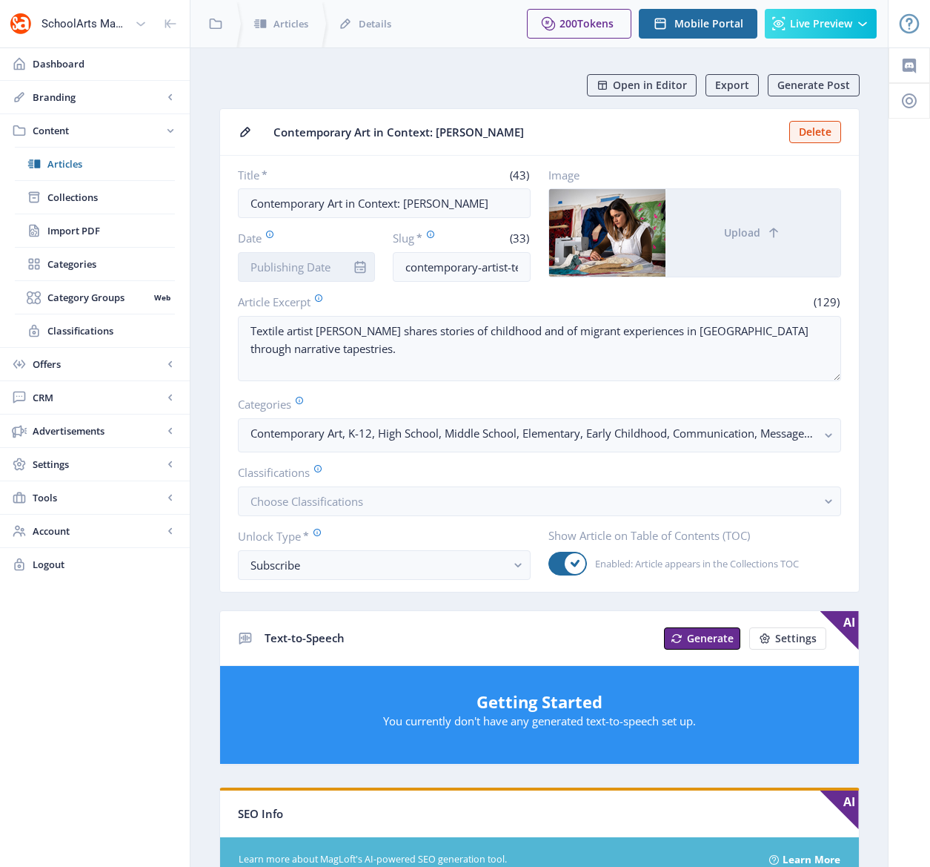
click at [308, 267] on input "Date" at bounding box center [307, 267] width 138 height 30
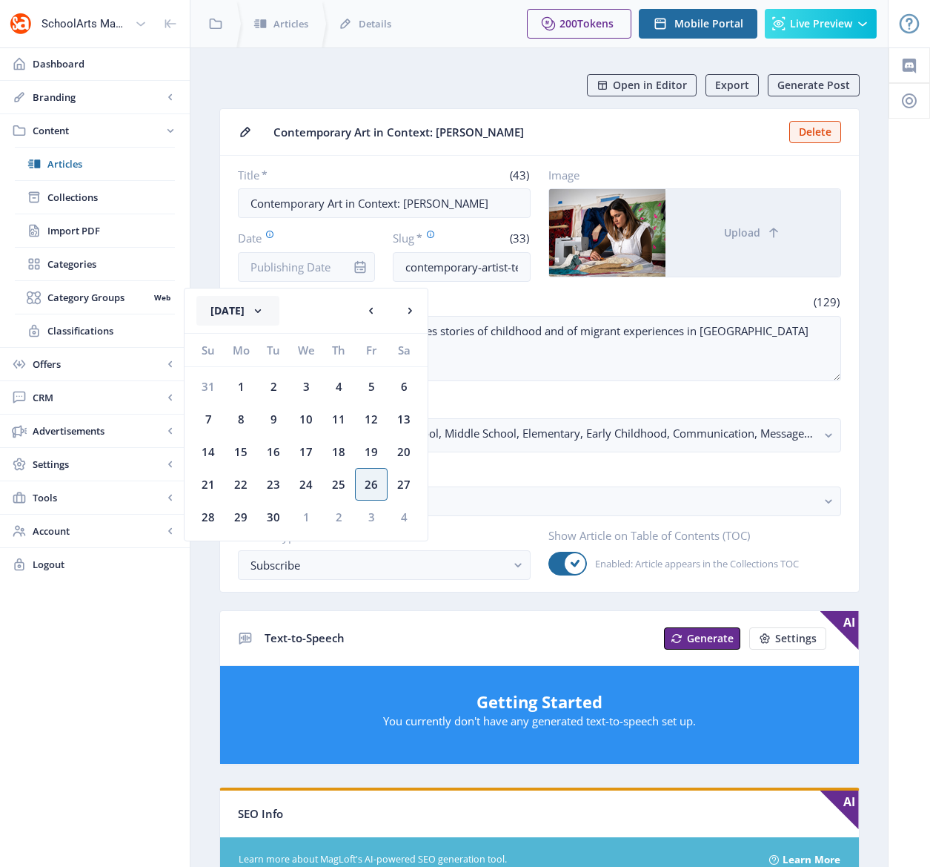
click at [271, 313] on button "[DATE]" at bounding box center [237, 311] width 83 height 30
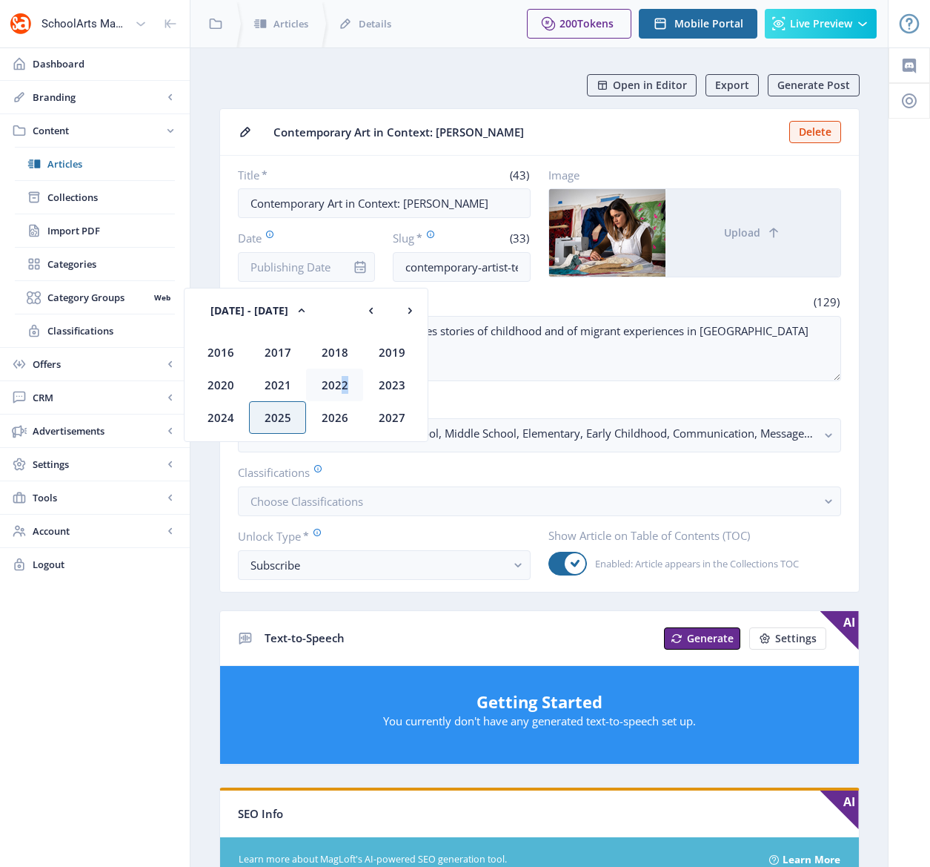
click at [338, 387] on div "2022" at bounding box center [334, 384] width 57 height 33
click at [328, 417] on div "Nov" at bounding box center [334, 417] width 57 height 33
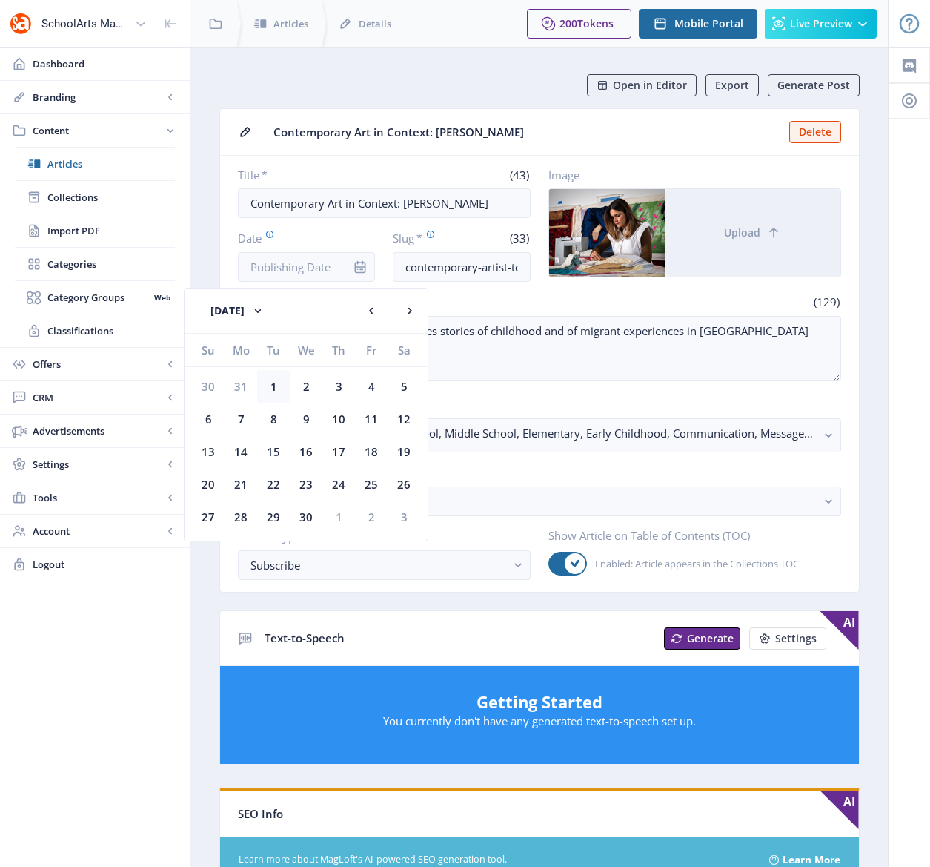
click at [272, 383] on div "1" at bounding box center [273, 386] width 33 height 33
type input "[DATE]"
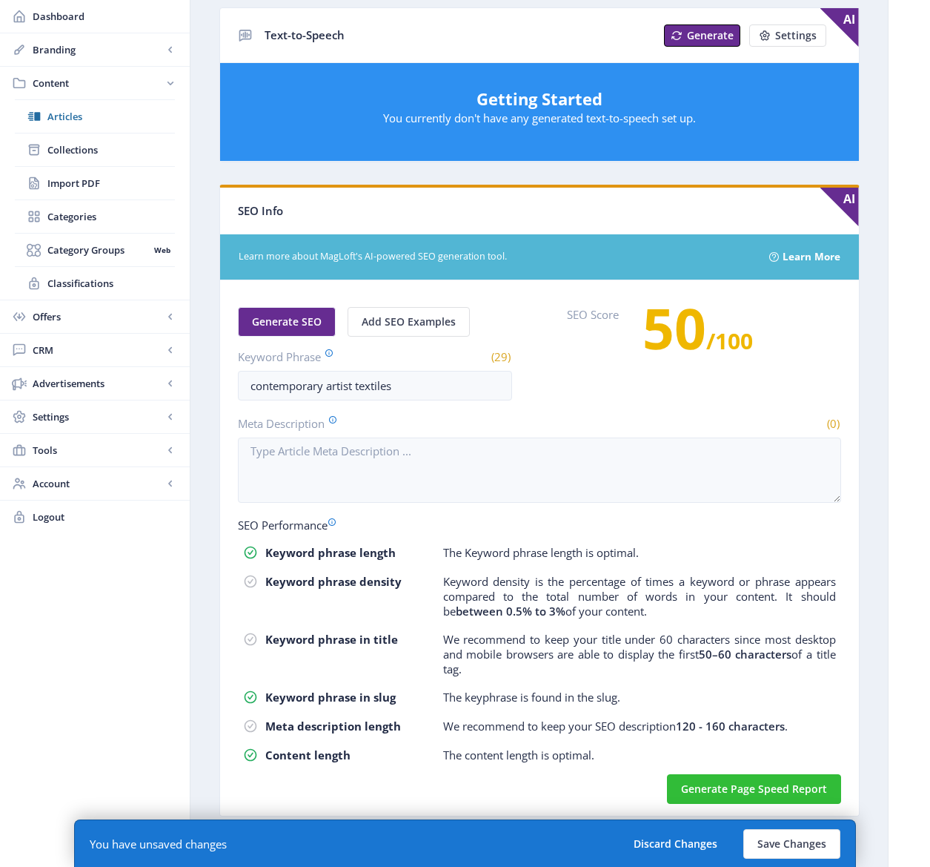
scroll to position [604, 0]
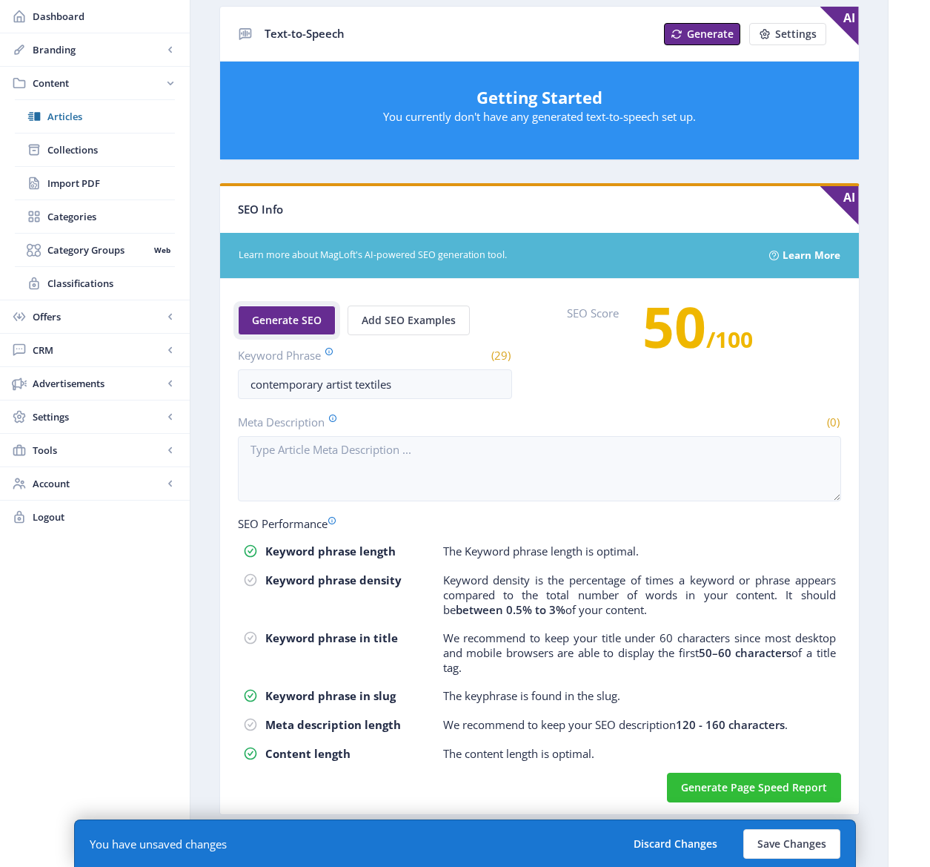
click at [303, 321] on span "Generate SEO" at bounding box center [287, 320] width 70 height 12
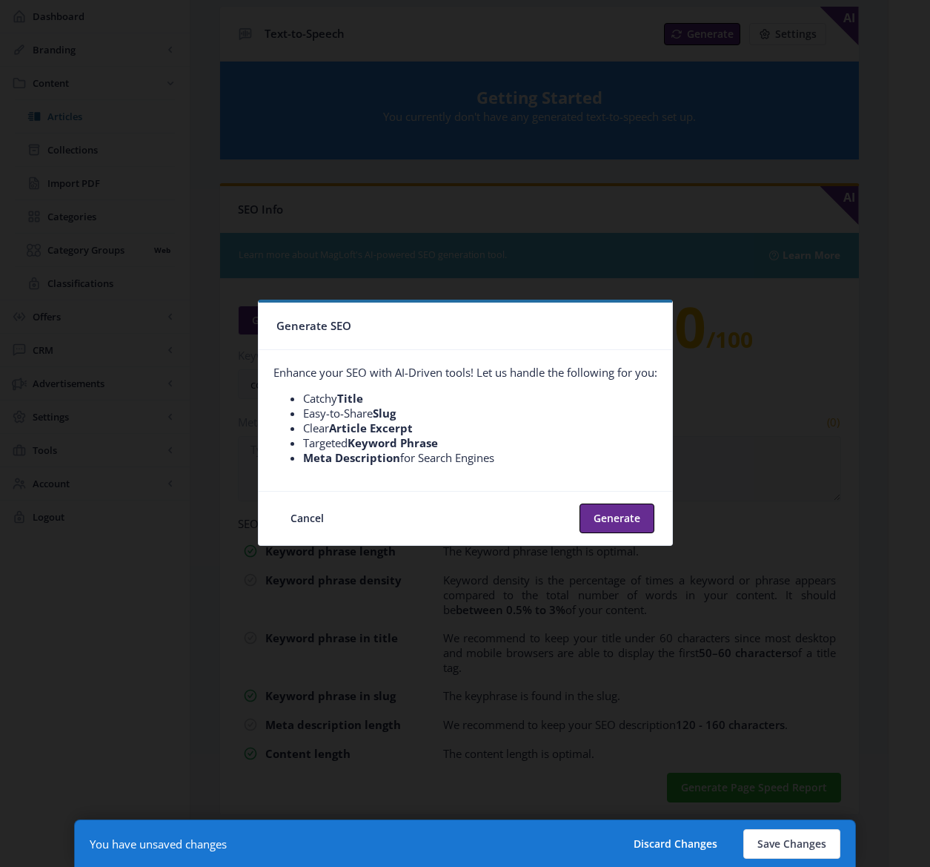
scroll to position [0, 0]
click at [628, 520] on button "Generate" at bounding box center [617, 518] width 75 height 30
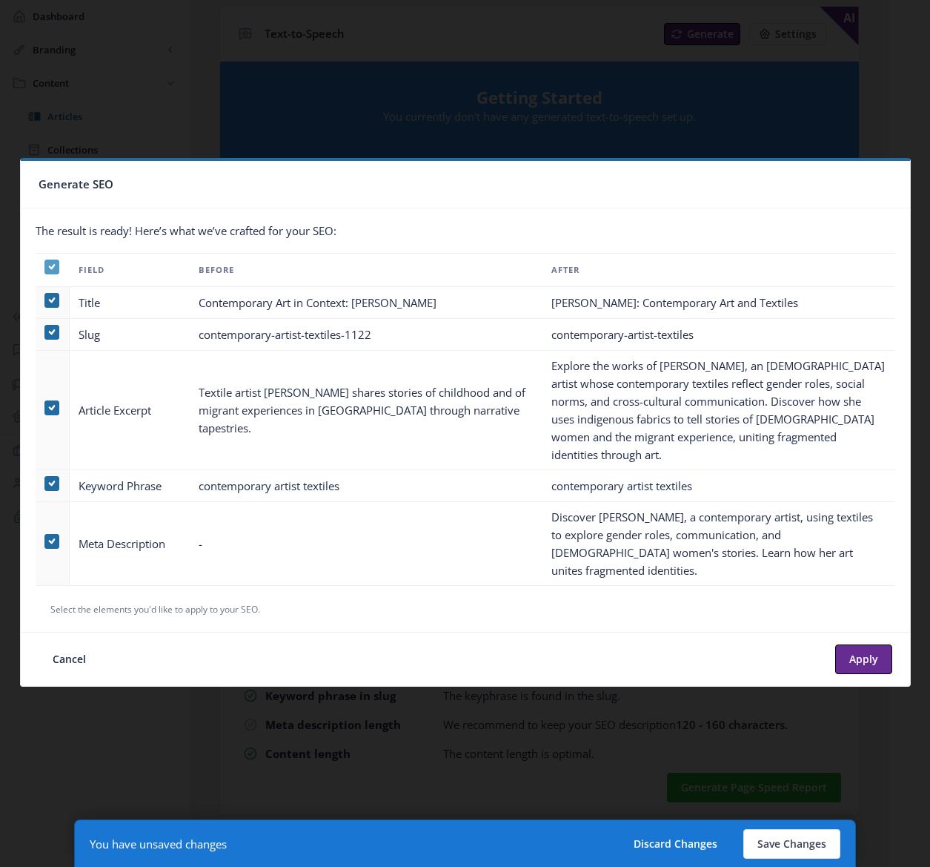
click at [53, 274] on icon at bounding box center [51, 266] width 7 height 15
click at [45, 268] on input "checkbox" at bounding box center [44, 267] width 1 height 1
checkbox input "false"
click at [56, 534] on span at bounding box center [51, 541] width 15 height 15
click at [45, 541] on input "checkbox" at bounding box center [44, 541] width 1 height 1
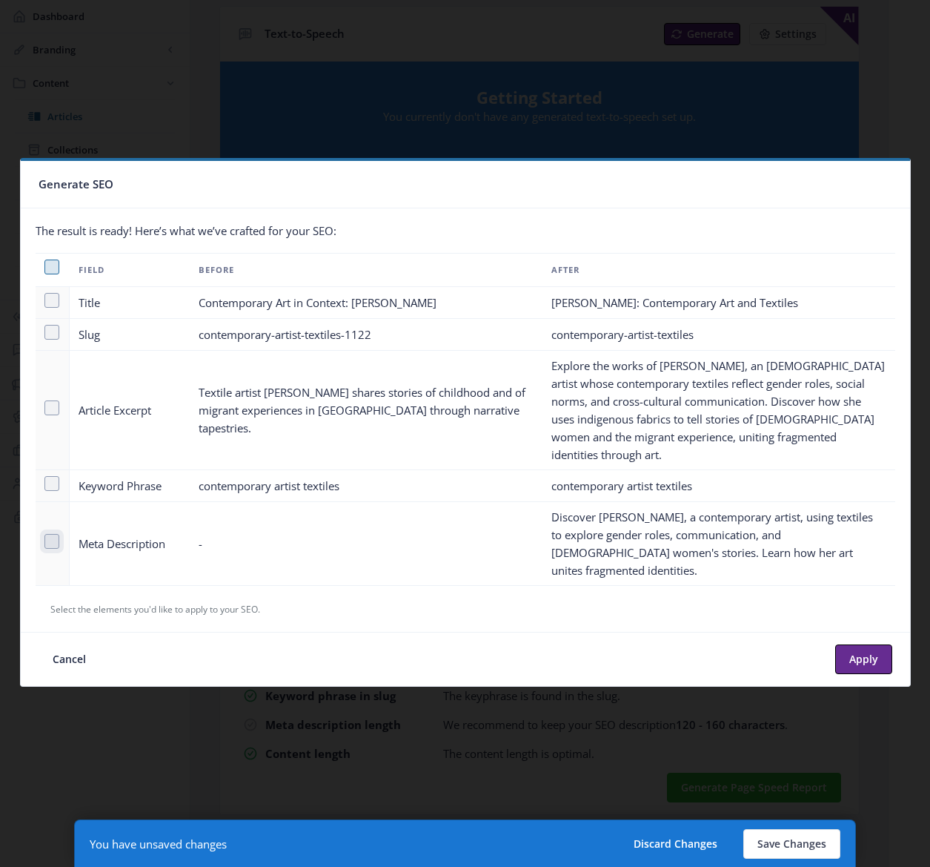
checkbox input "true"
click at [854, 644] on button "Apply" at bounding box center [863, 659] width 57 height 30
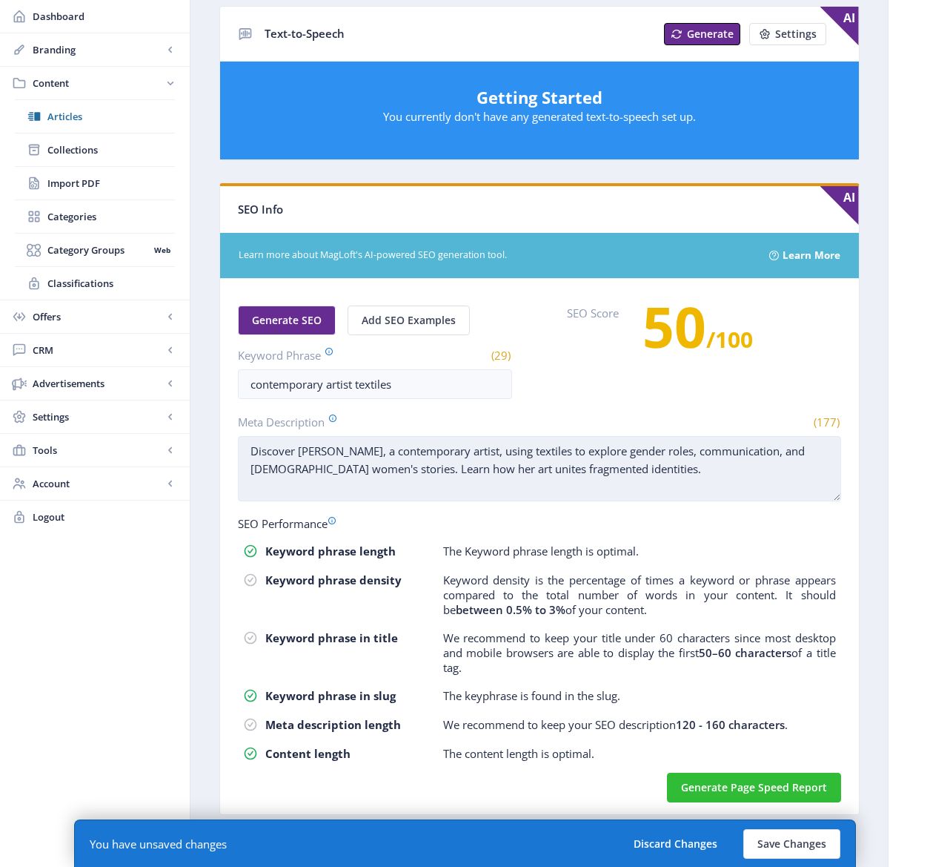
drag, startPoint x: 698, startPoint y: 452, endPoint x: 629, endPoint y: 447, distance: 69.1
click at [629, 447] on textarea "Discover Hangama Amiri, a contemporary artist, using textiles to explore gender…" at bounding box center [539, 468] width 603 height 65
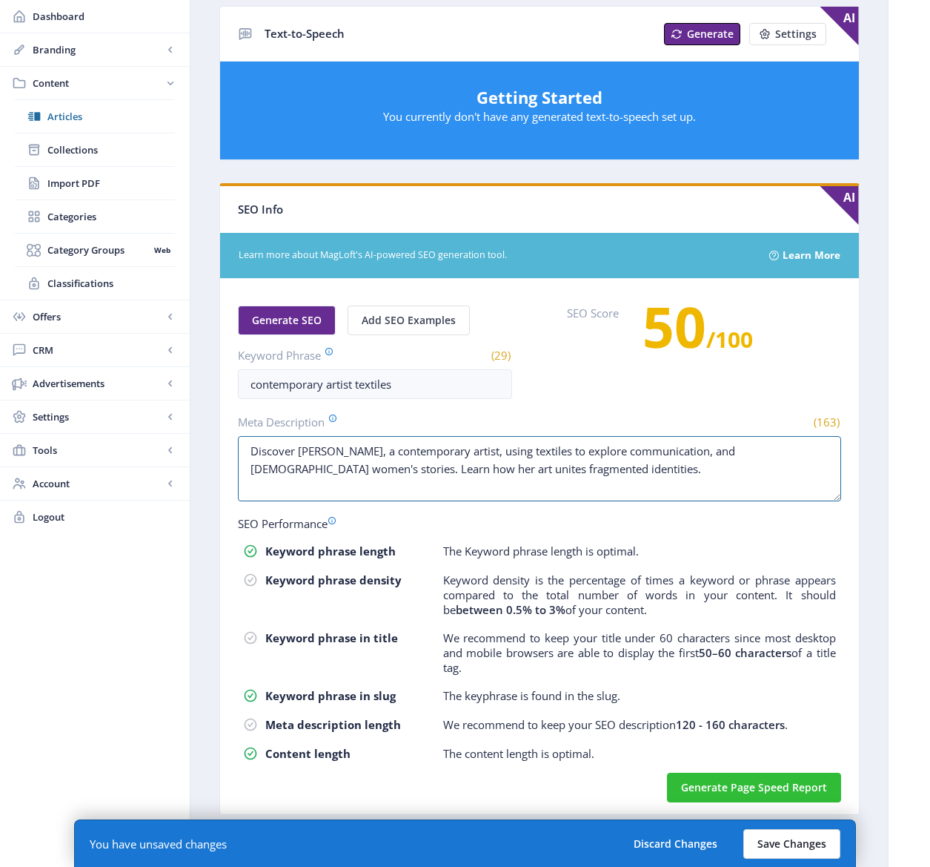
type textarea "Discover Hangama Amiri, a contemporary artist, using textiles to explore commun…"
click at [787, 843] on button "Save Changes" at bounding box center [792, 844] width 97 height 30
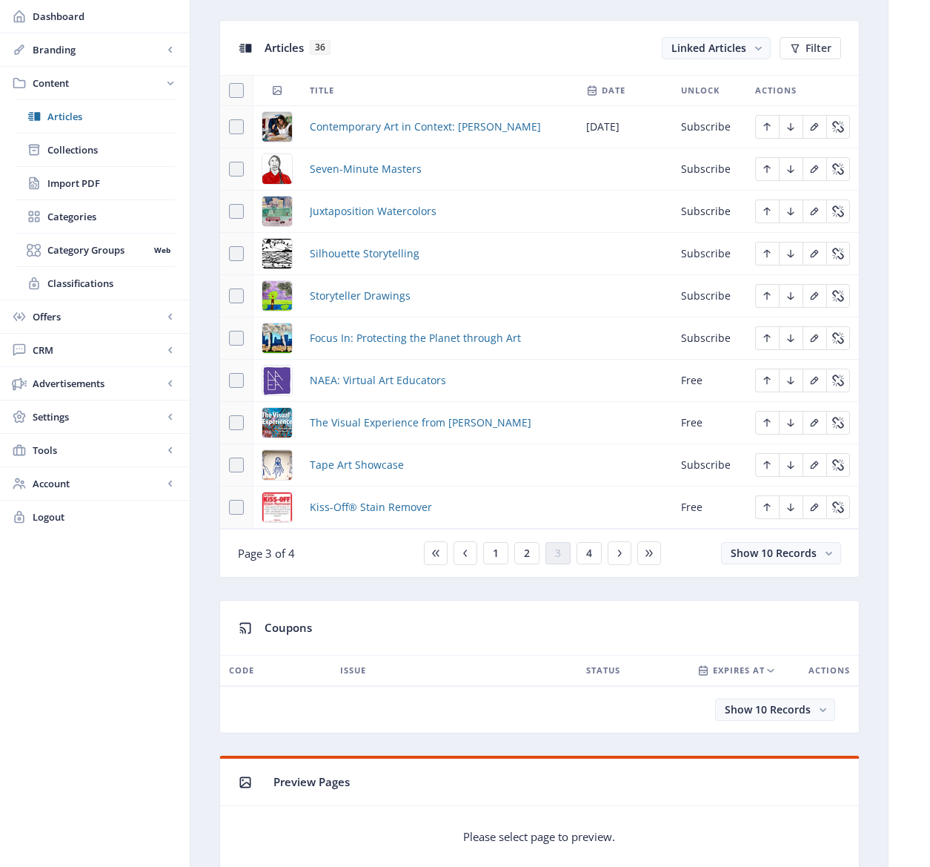
scroll to position [390, 0]
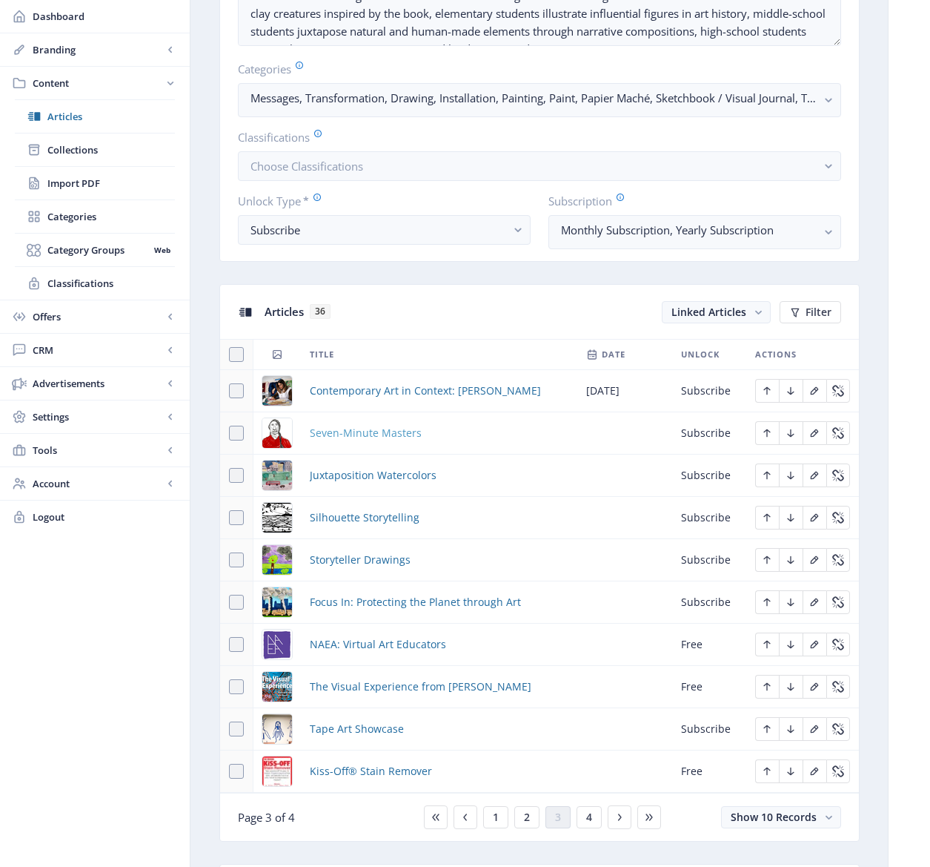
click at [385, 434] on span "Seven-Minute Masters" at bounding box center [366, 433] width 112 height 18
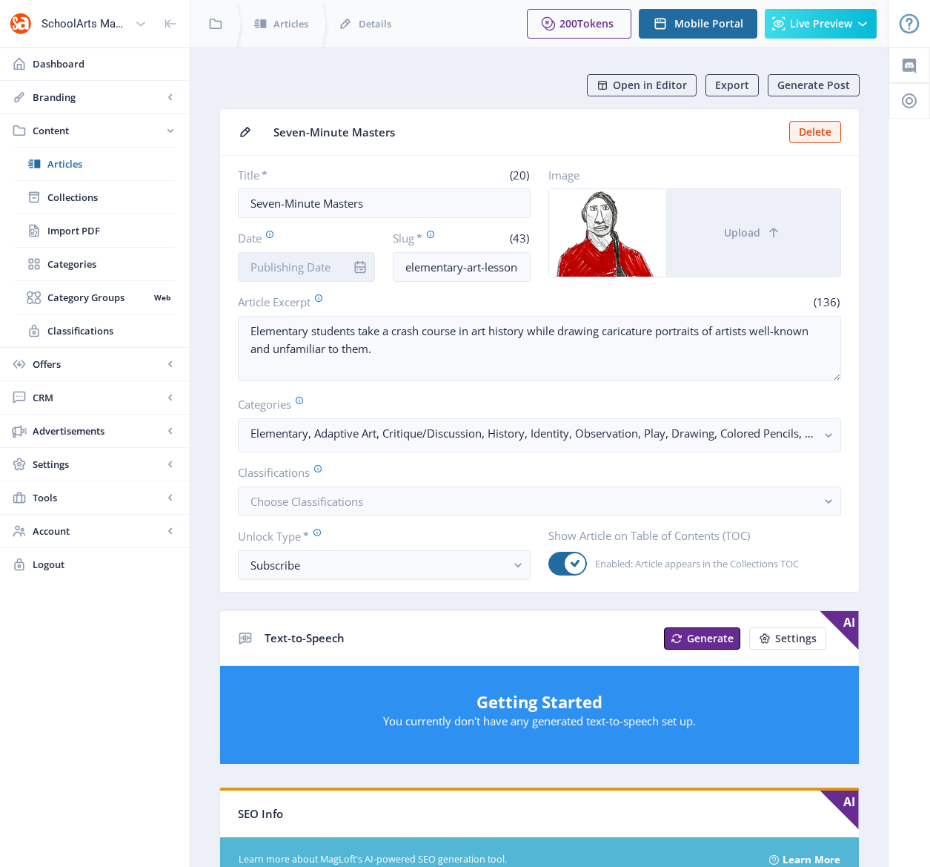
click at [317, 270] on input "Date" at bounding box center [307, 267] width 138 height 30
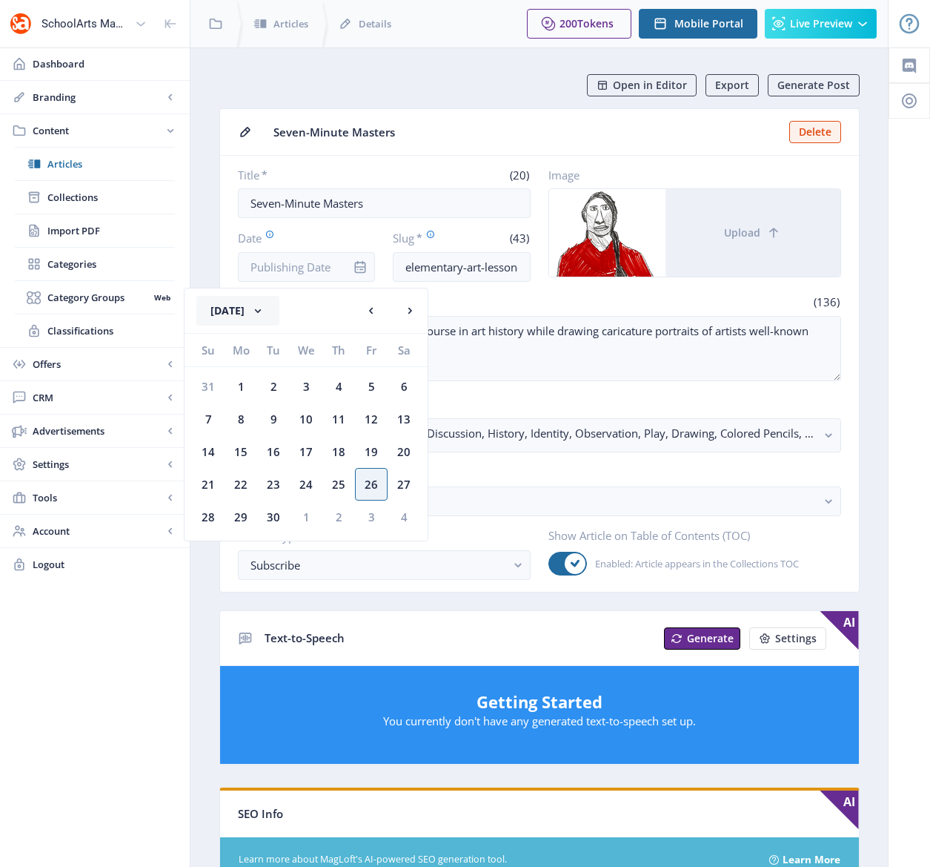
click at [279, 311] on button "[DATE]" at bounding box center [237, 311] width 83 height 30
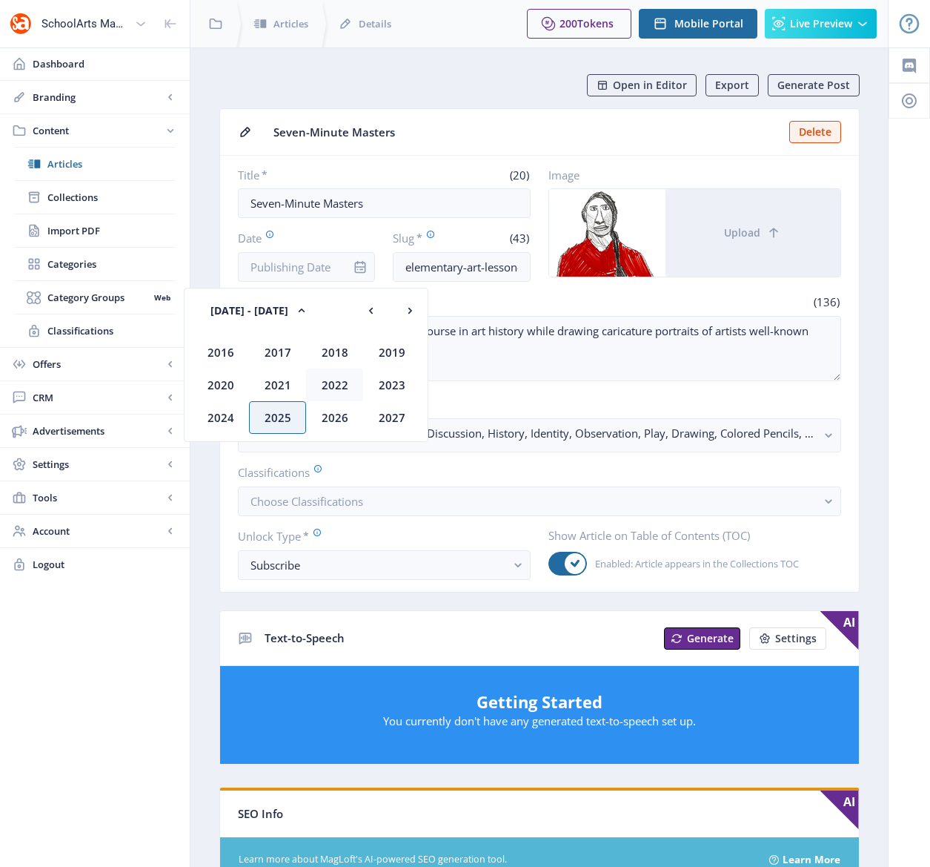
click at [339, 381] on div "2022" at bounding box center [334, 384] width 57 height 33
click at [340, 411] on div "Nov" at bounding box center [334, 417] width 57 height 33
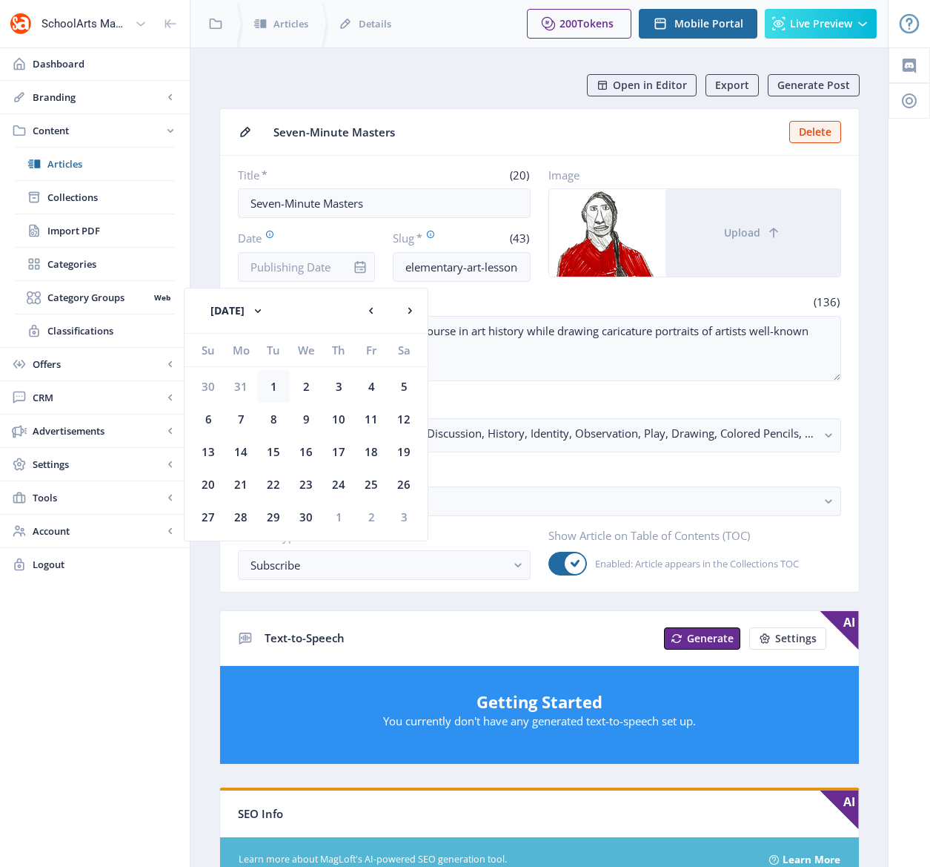
click at [278, 384] on div "1" at bounding box center [273, 386] width 33 height 33
type input "[DATE]"
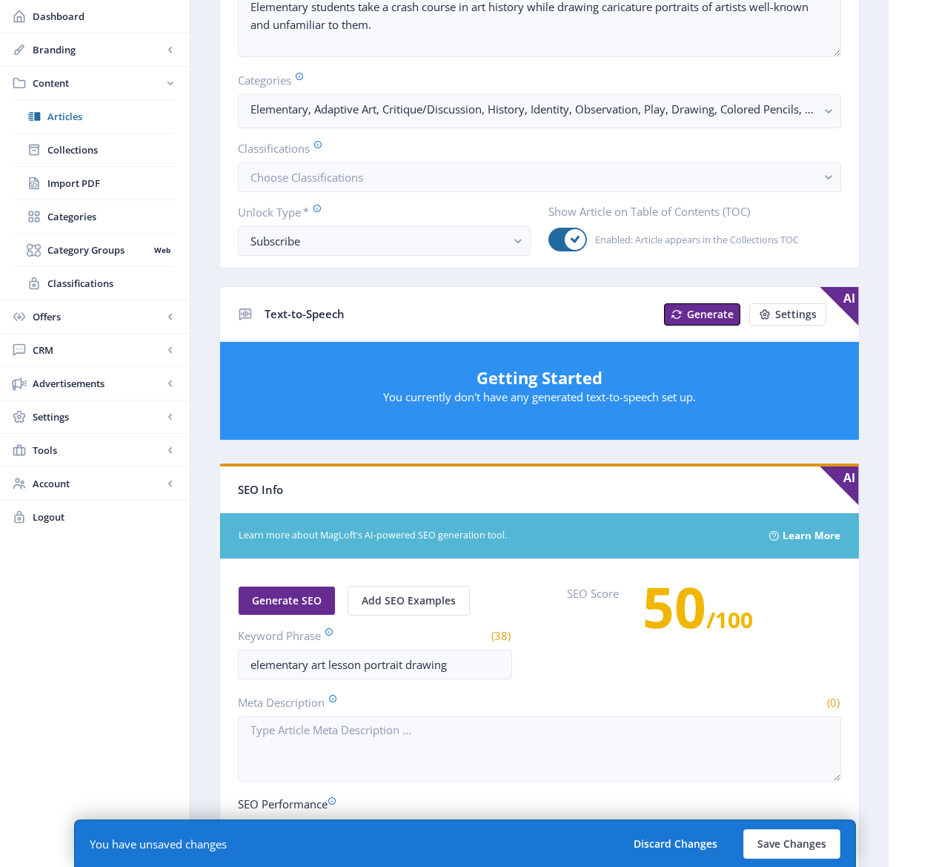
scroll to position [337, 0]
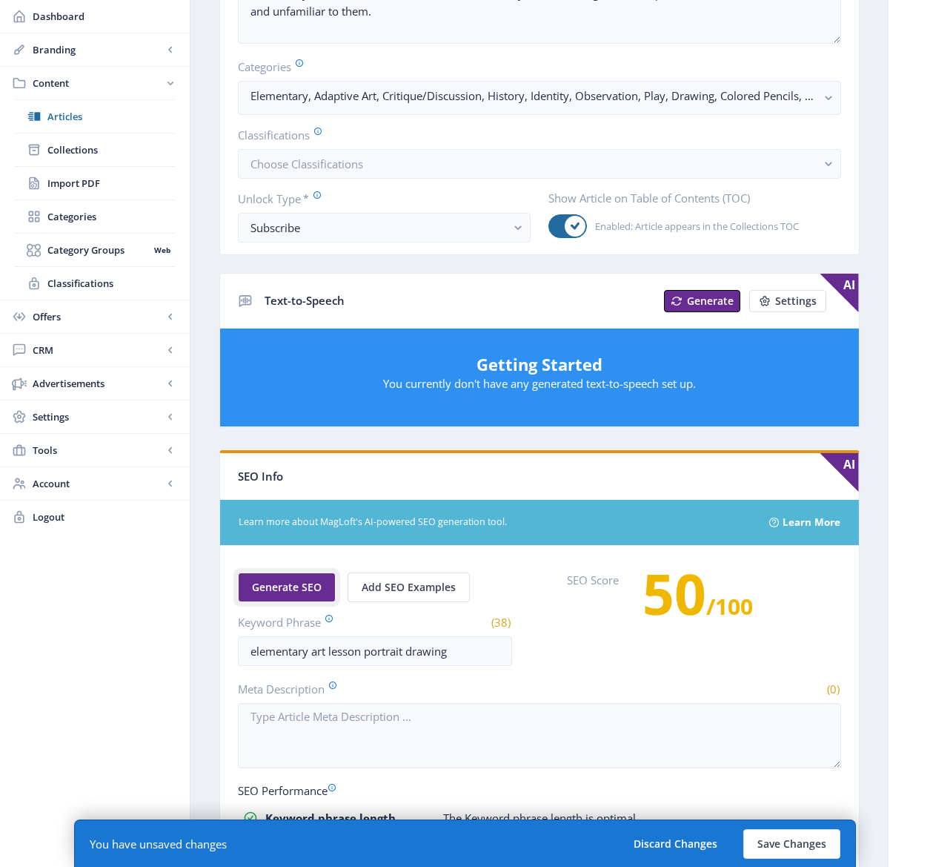
click at [297, 584] on span "Generate SEO" at bounding box center [287, 587] width 70 height 12
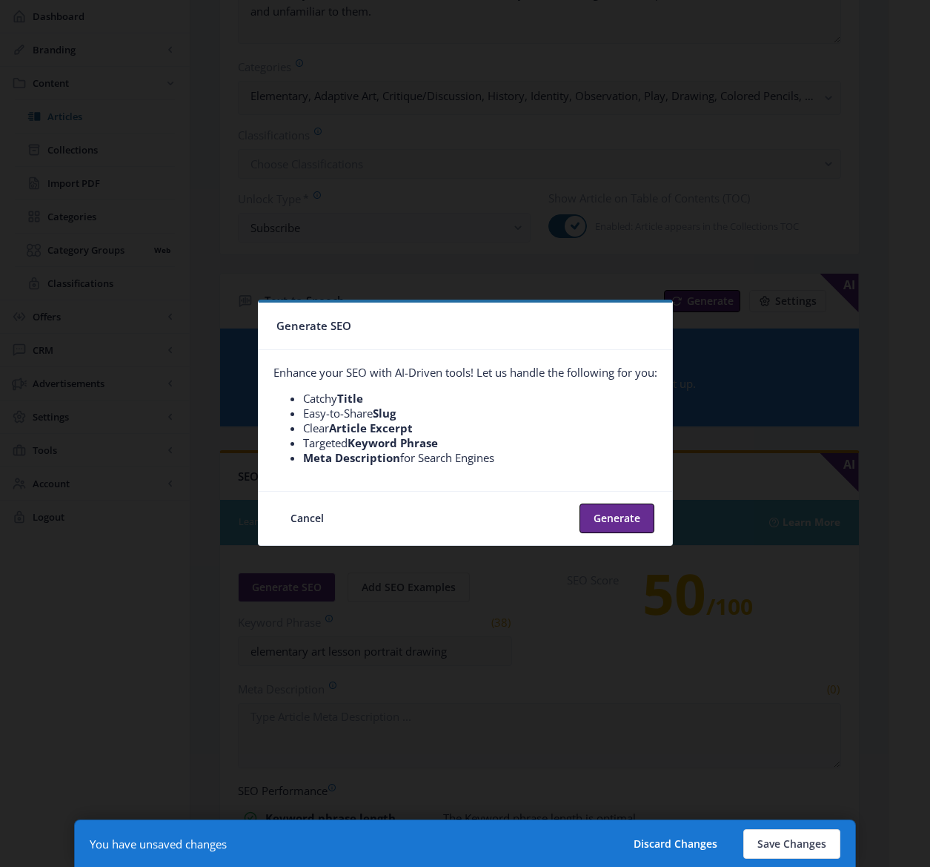
scroll to position [0, 0]
click at [609, 523] on button "Generate" at bounding box center [617, 518] width 75 height 30
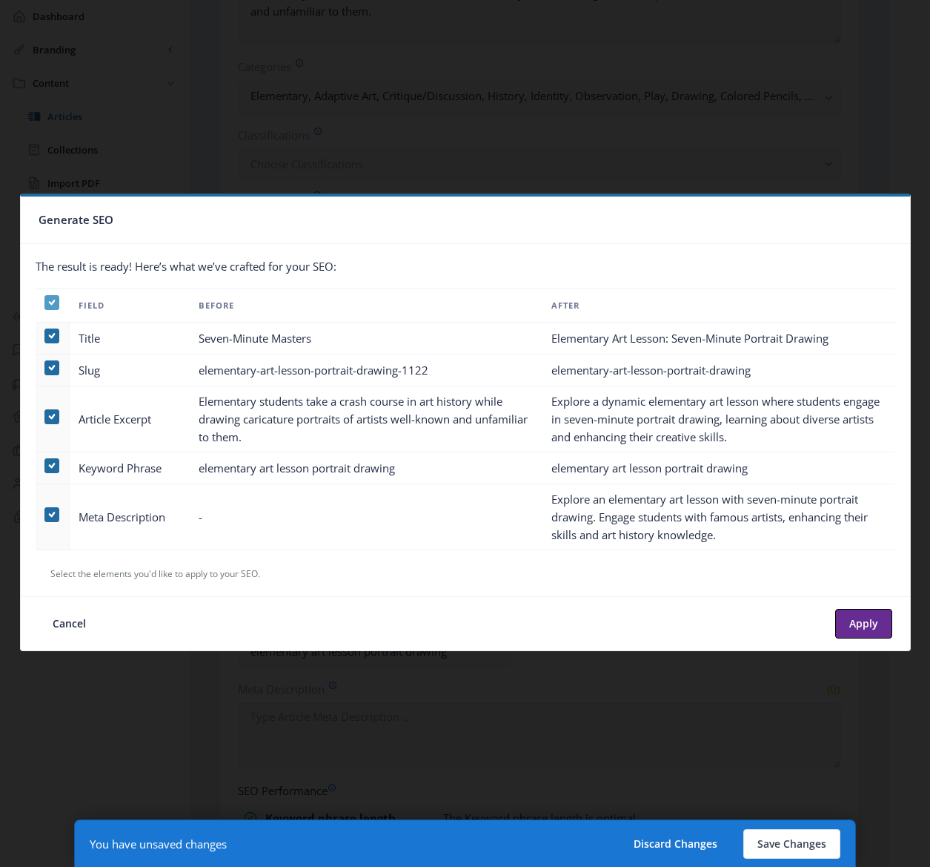
click at [51, 305] on icon at bounding box center [51, 302] width 7 height 15
click at [45, 303] on input "checkbox" at bounding box center [44, 302] width 1 height 1
checkbox input "false"
click at [50, 514] on span at bounding box center [51, 514] width 15 height 15
click at [45, 514] on input "checkbox" at bounding box center [44, 514] width 1 height 1
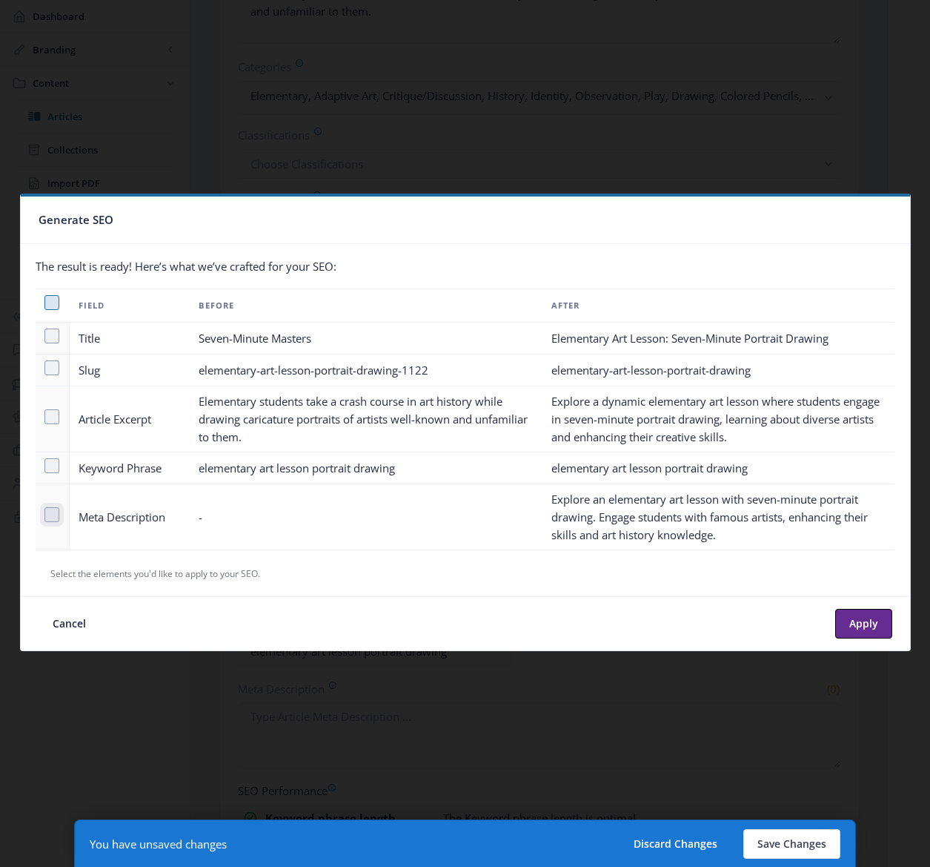
checkbox input "true"
click at [863, 618] on button "Apply" at bounding box center [863, 624] width 57 height 30
type textarea "Explore an elementary art lesson with seven-minute portrait drawing. Engage stu…"
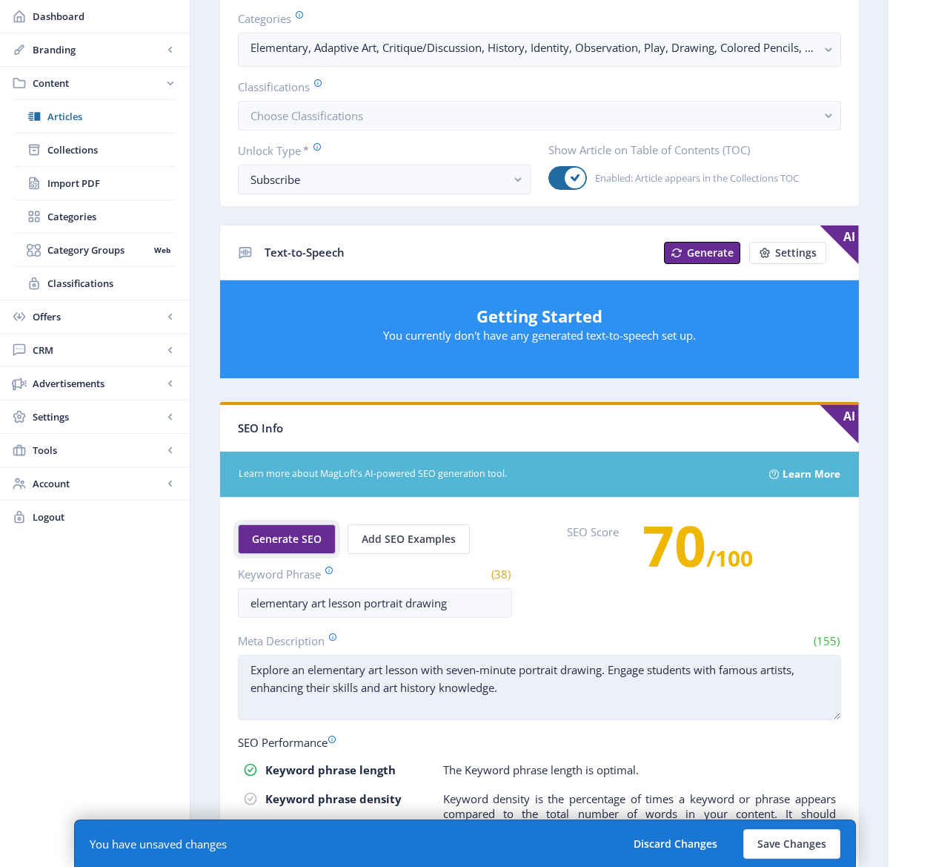
scroll to position [412, 0]
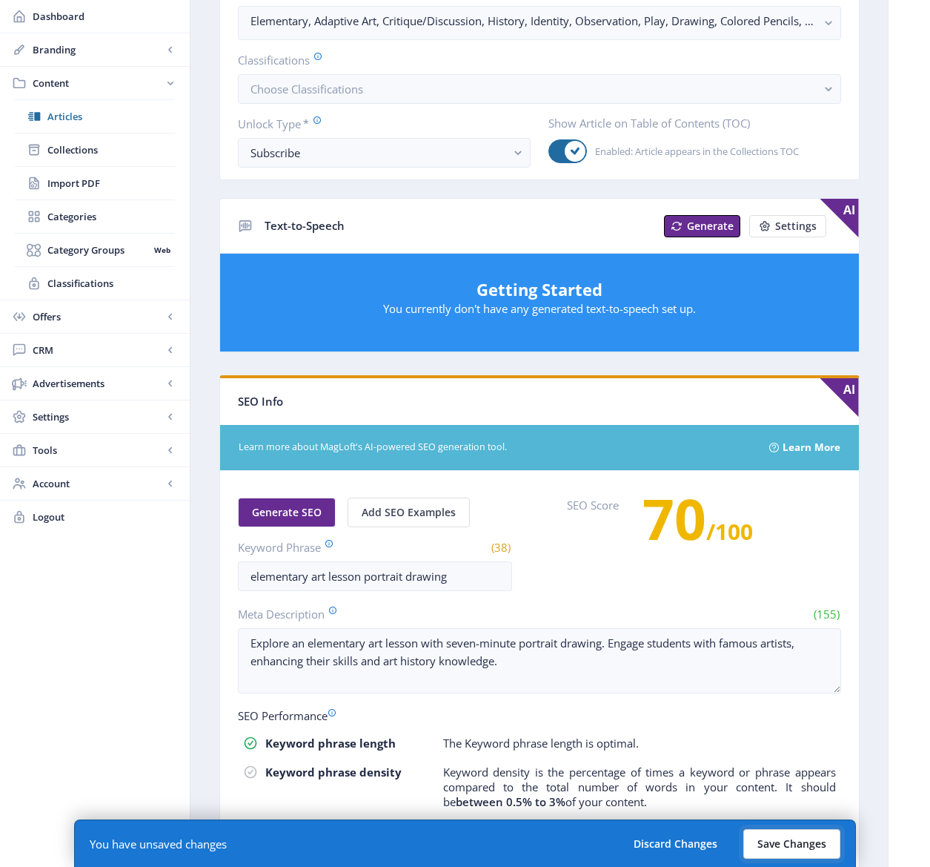
click at [767, 844] on button "Save Changes" at bounding box center [792, 844] width 97 height 30
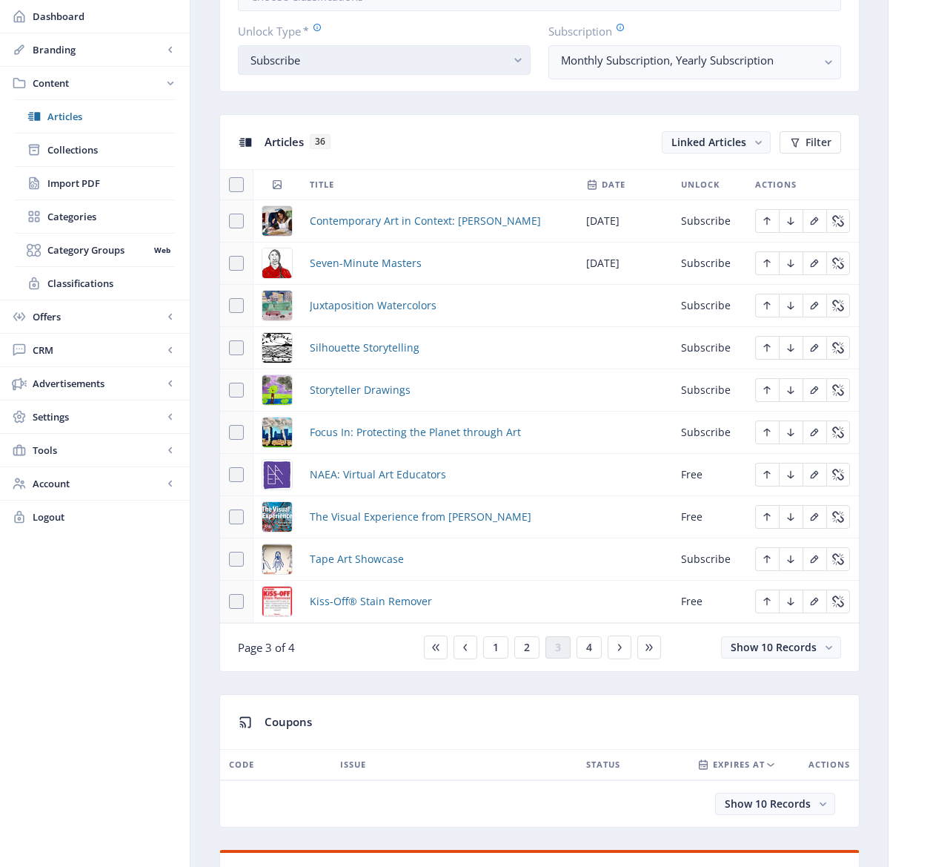
scroll to position [593, 0]
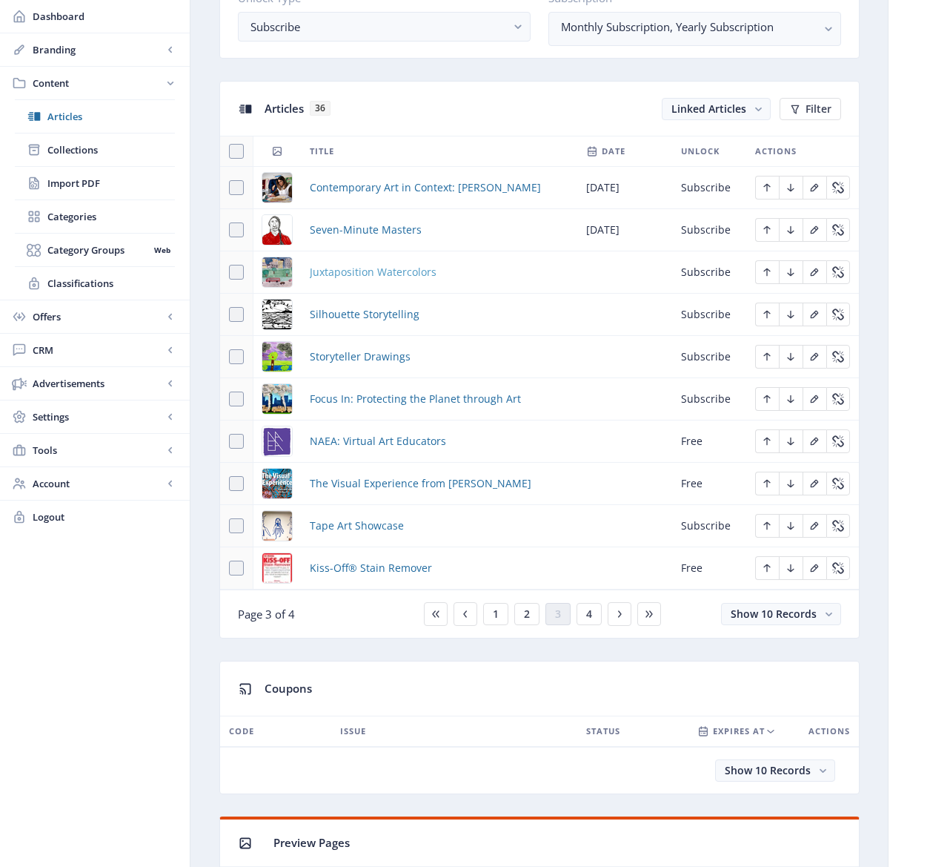
click at [343, 274] on span "Juxtaposition Watercolors" at bounding box center [373, 272] width 127 height 18
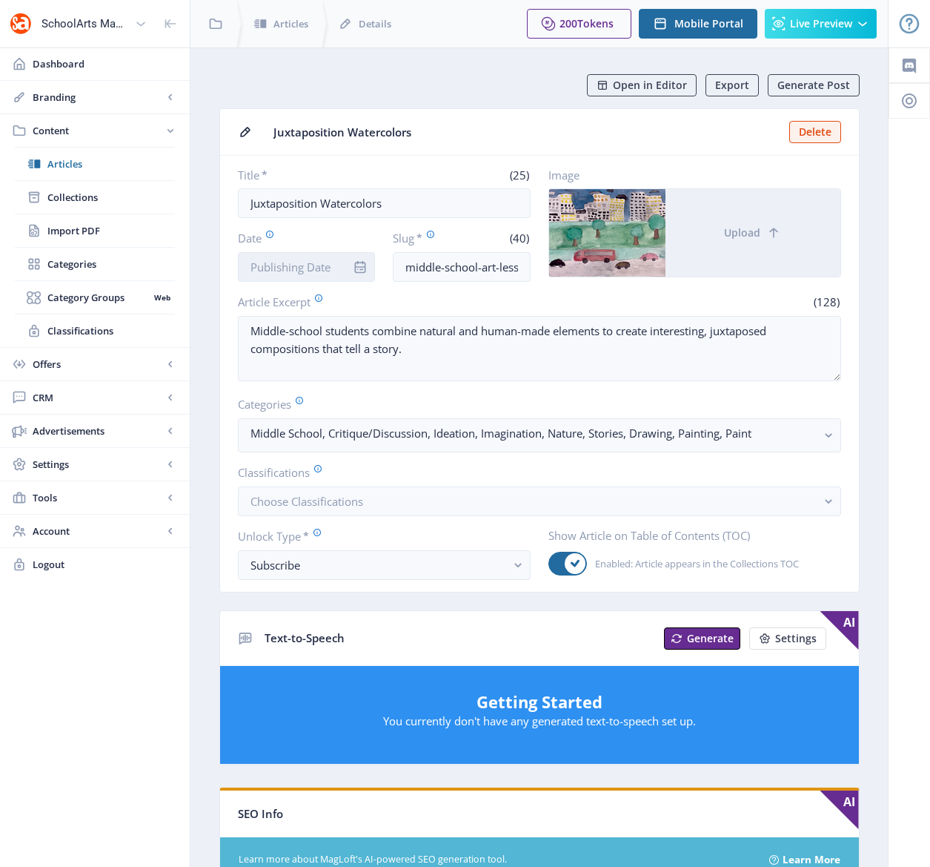
click at [334, 263] on input "Date" at bounding box center [307, 267] width 138 height 30
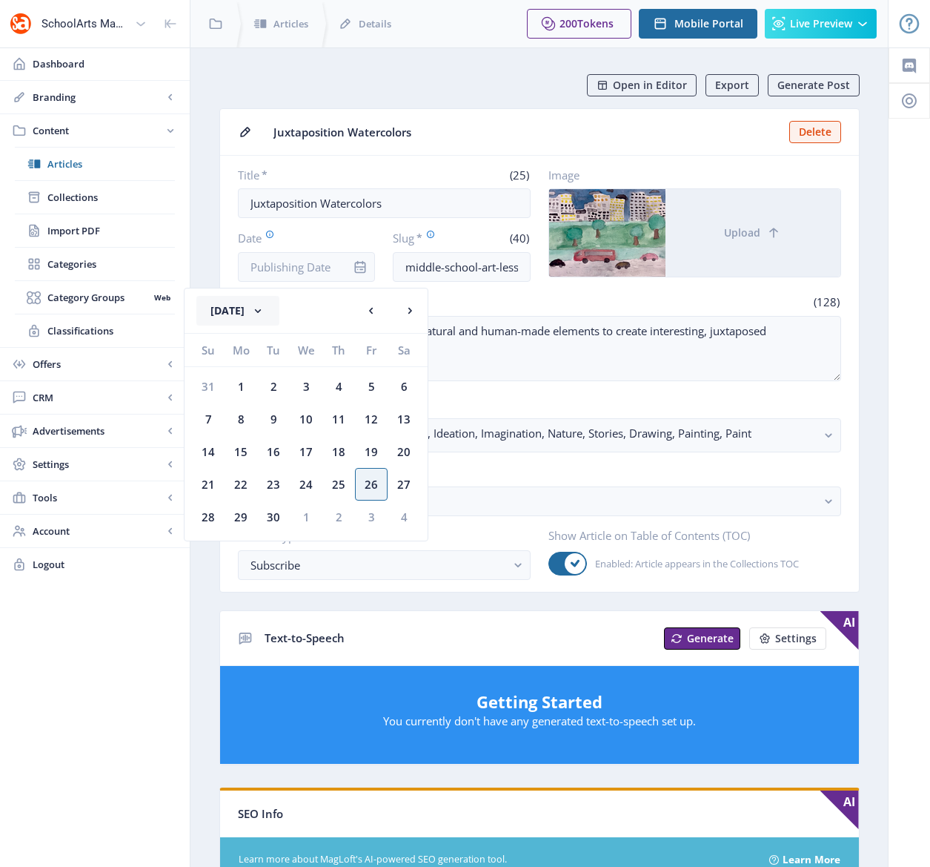
click at [279, 309] on button "[DATE]" at bounding box center [237, 311] width 83 height 30
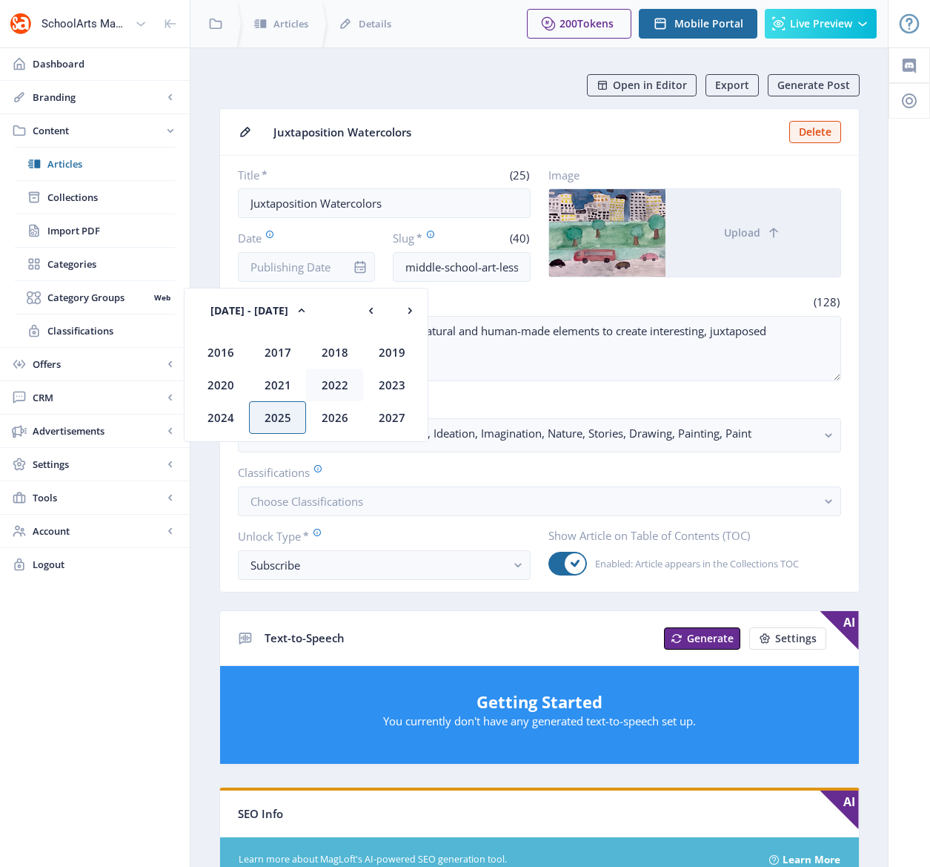
click at [333, 385] on div "2022" at bounding box center [334, 384] width 57 height 33
click at [328, 416] on div "Nov" at bounding box center [334, 417] width 57 height 33
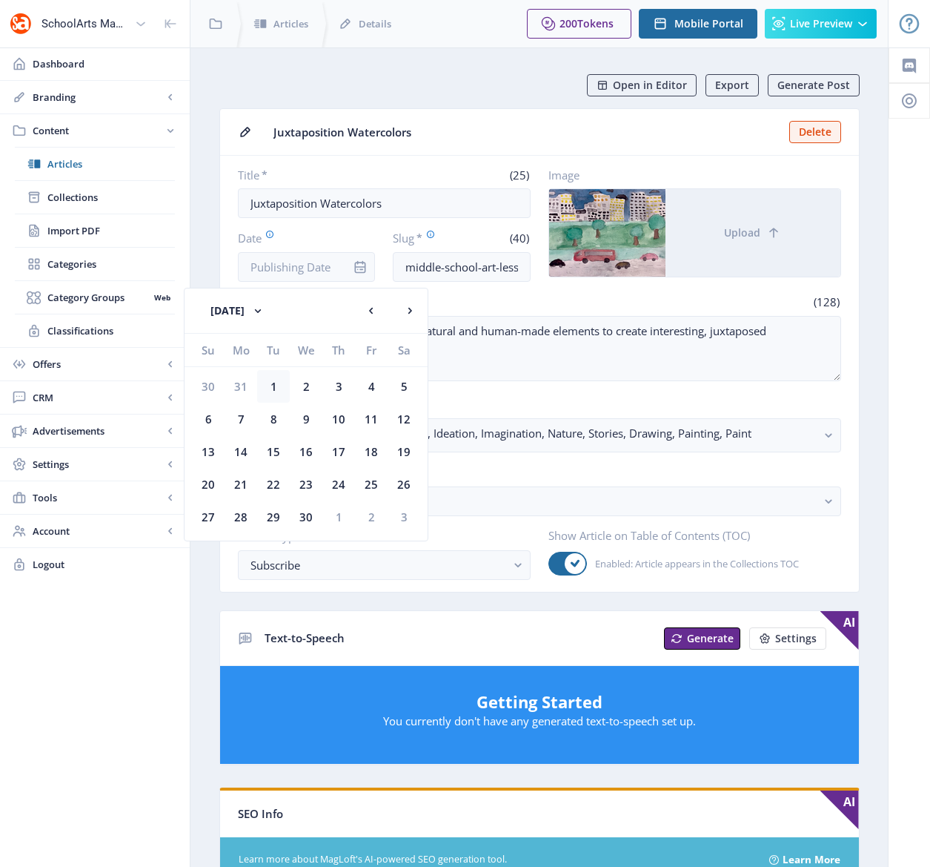
click at [271, 380] on div "1" at bounding box center [273, 386] width 33 height 33
type input "[DATE]"
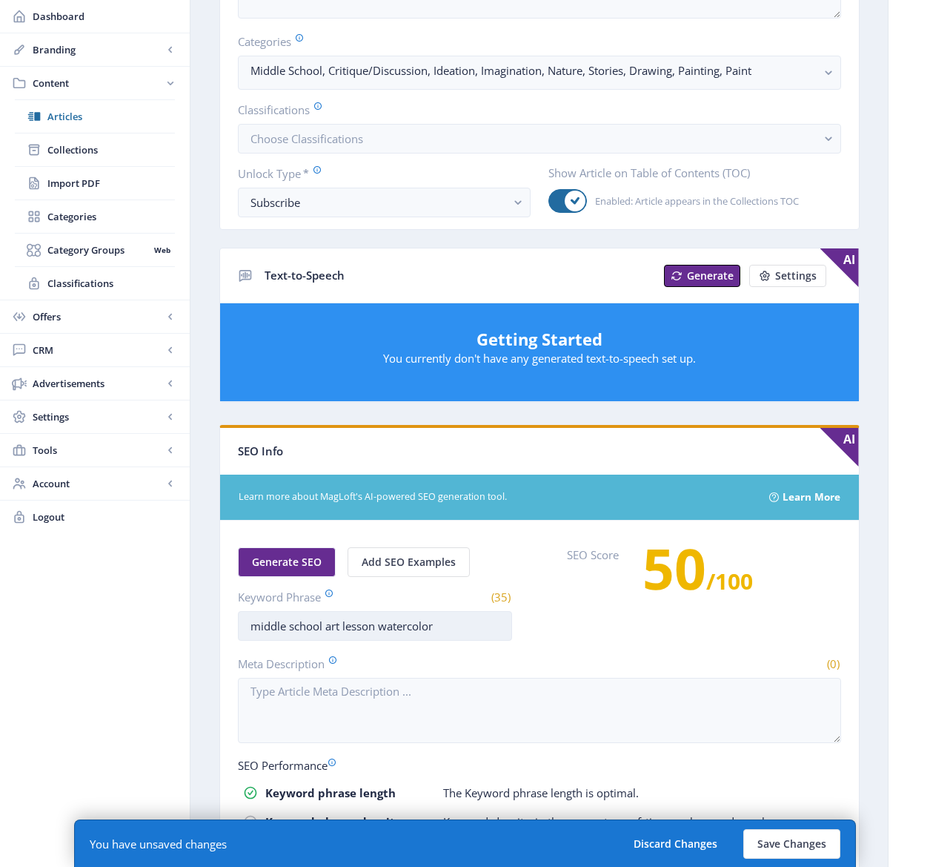
scroll to position [411, 0]
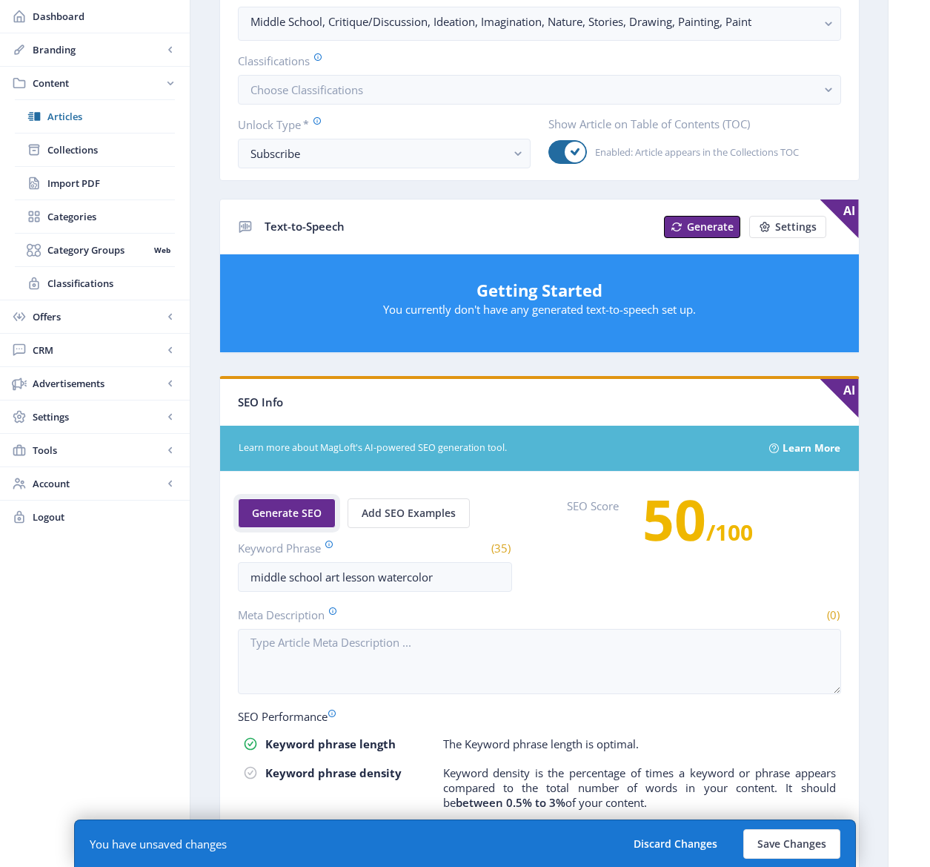
click at [299, 509] on span "Generate SEO" at bounding box center [287, 513] width 70 height 12
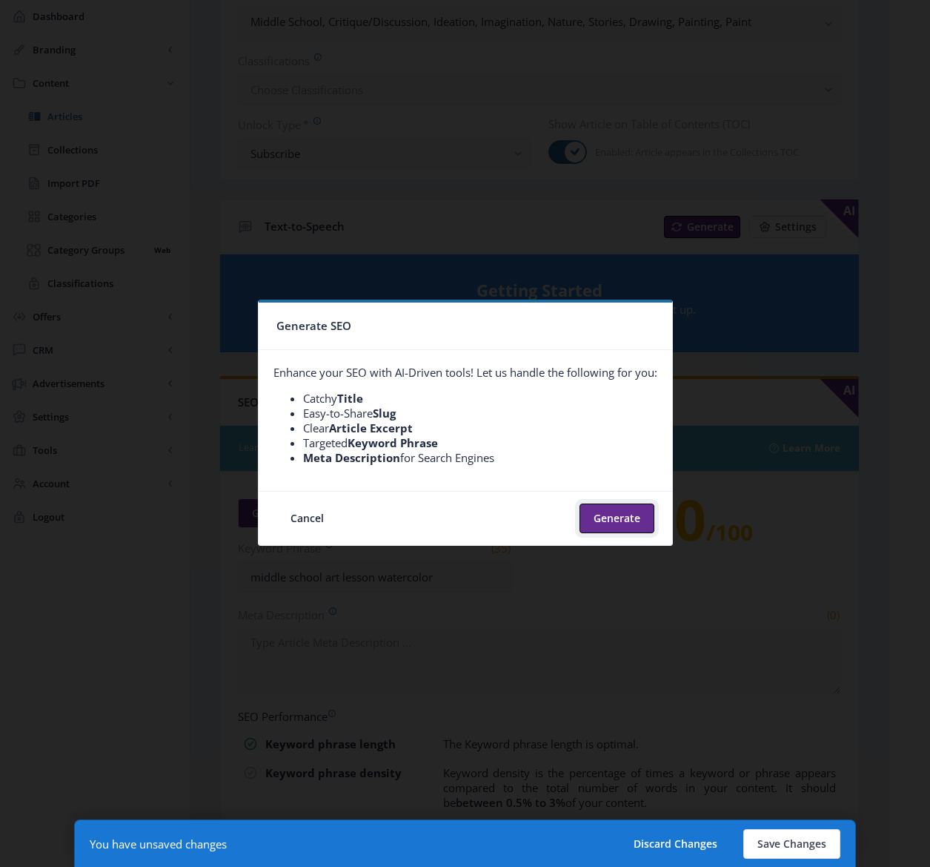
click at [616, 512] on button "Generate" at bounding box center [617, 518] width 75 height 30
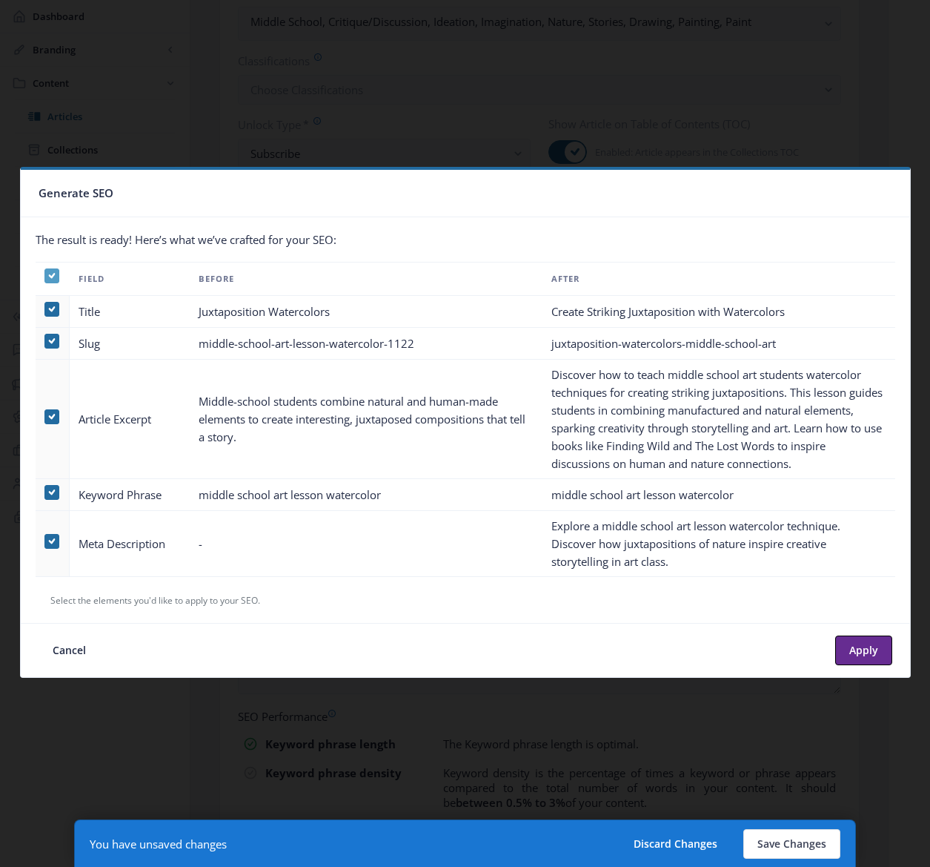
click at [50, 277] on use at bounding box center [51, 275] width 7 height 5
click at [45, 277] on input "checkbox" at bounding box center [44, 276] width 1 height 1
checkbox input "false"
click at [47, 537] on span at bounding box center [51, 541] width 15 height 15
click at [45, 541] on input "checkbox" at bounding box center [44, 541] width 1 height 1
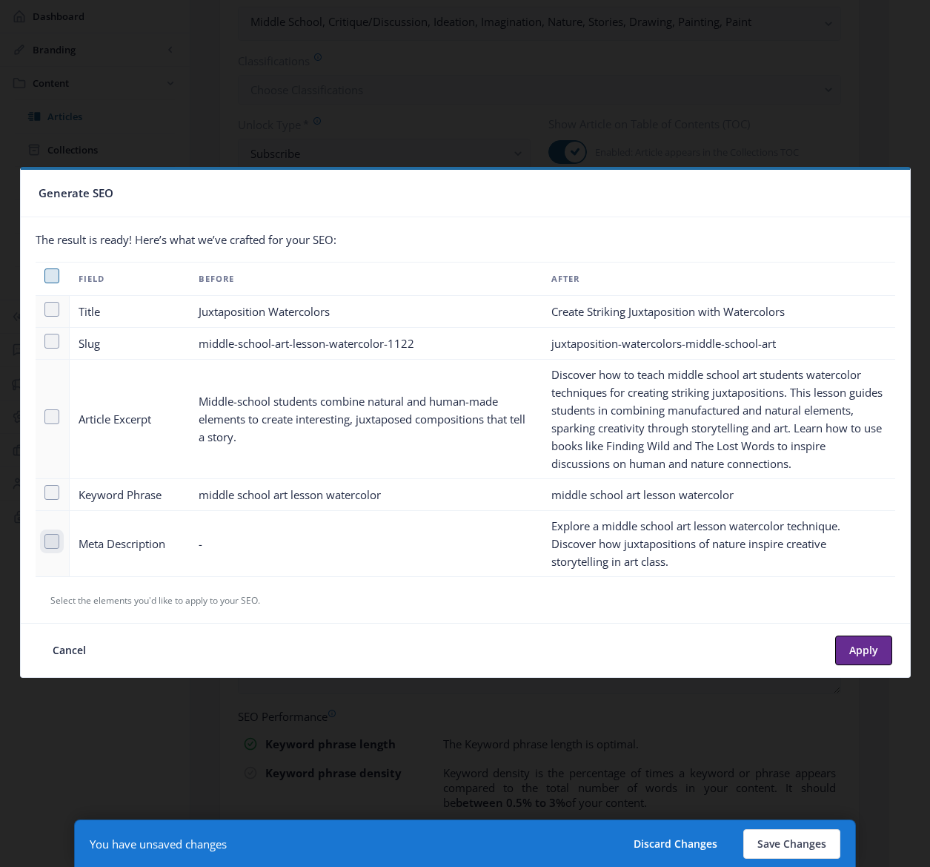
checkbox input "true"
click at [859, 650] on button "Apply" at bounding box center [863, 650] width 57 height 30
type textarea "Explore a middle school art lesson watercolor technique. Discover how juxtaposi…"
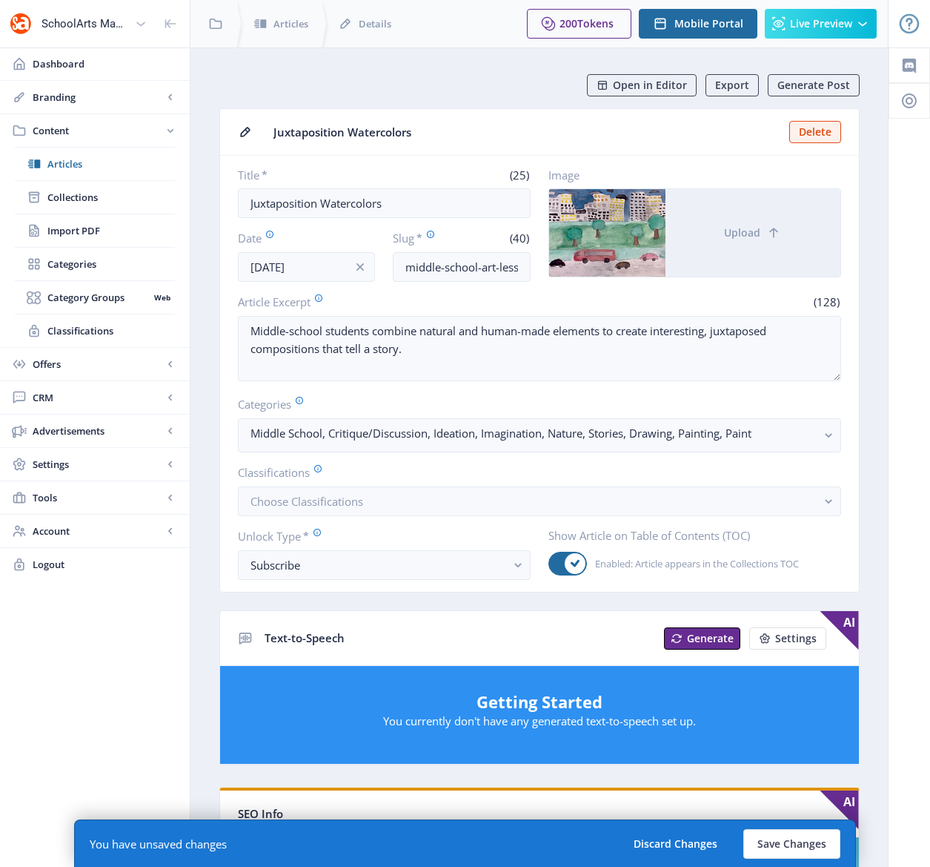
scroll to position [411, 0]
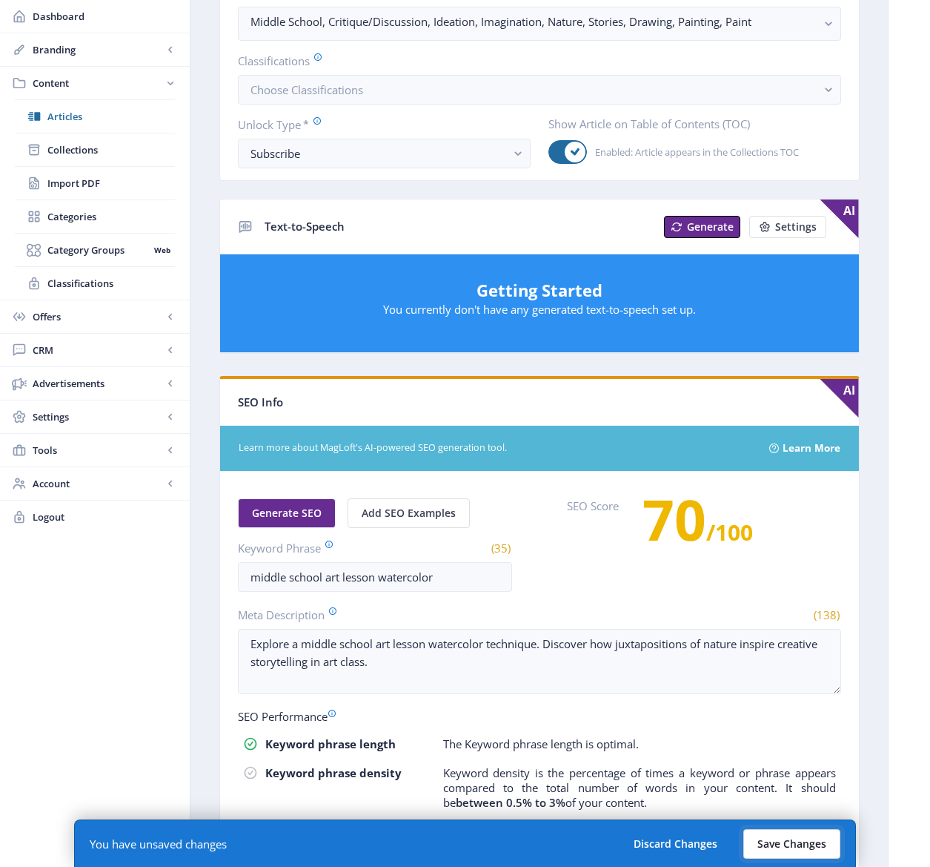
click at [790, 841] on button "Save Changes" at bounding box center [792, 844] width 97 height 30
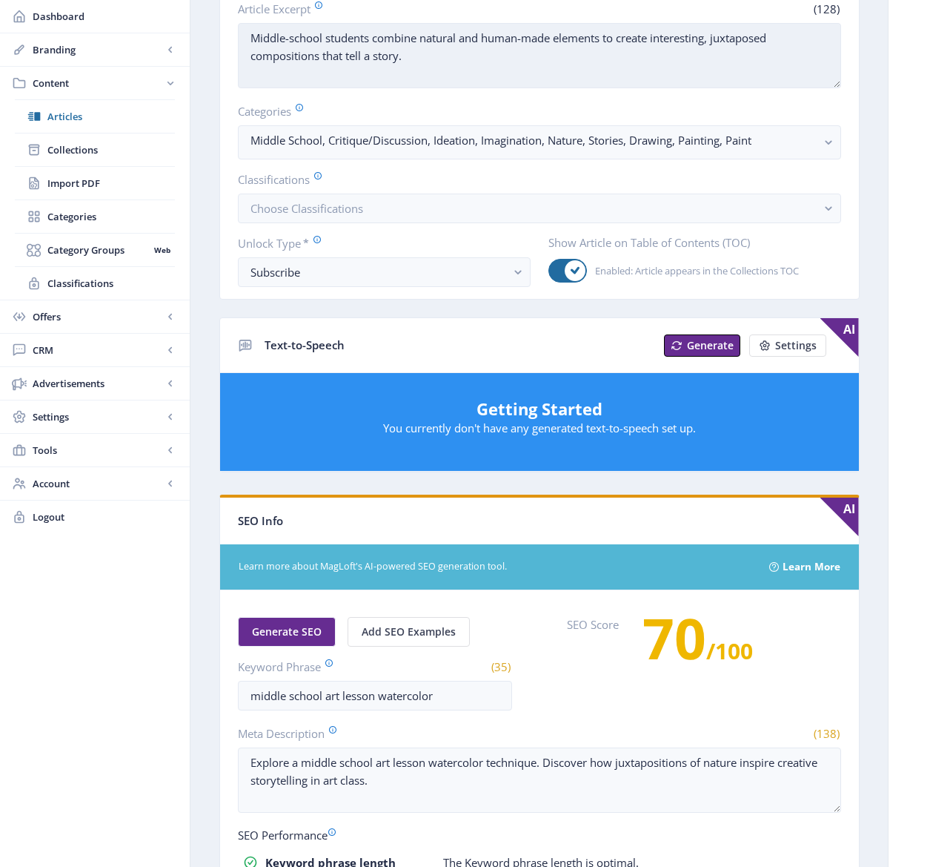
scroll to position [126, 0]
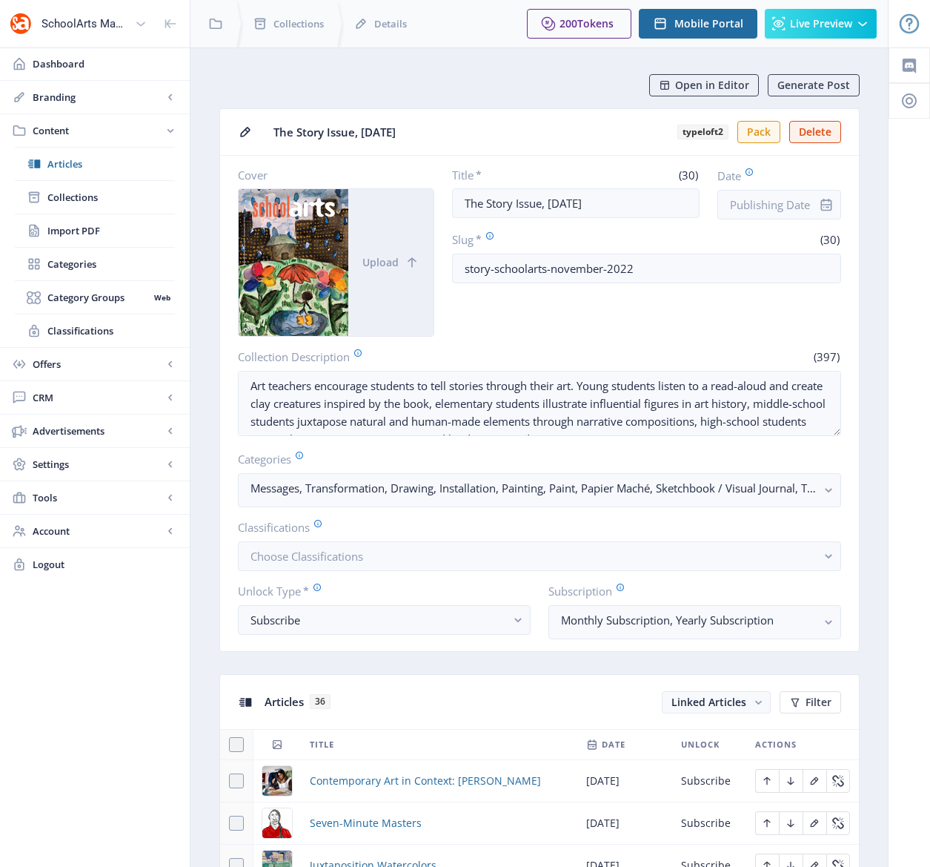
scroll to position [449, 0]
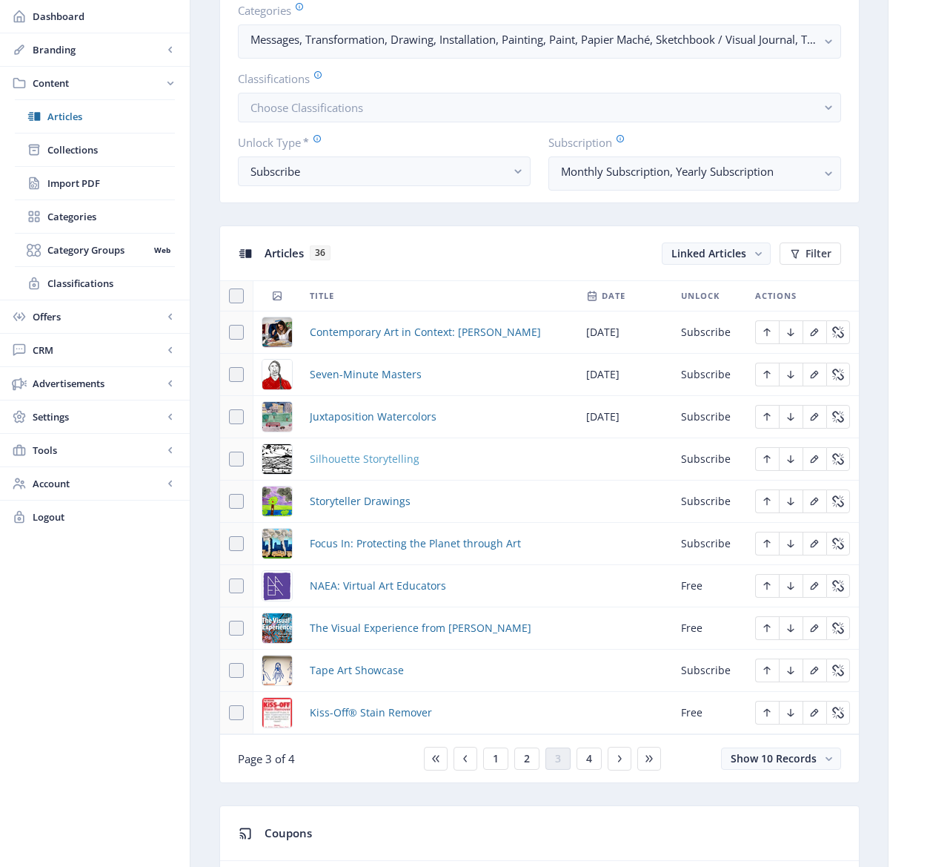
click at [356, 460] on span "Silhouette Storytelling" at bounding box center [365, 459] width 110 height 18
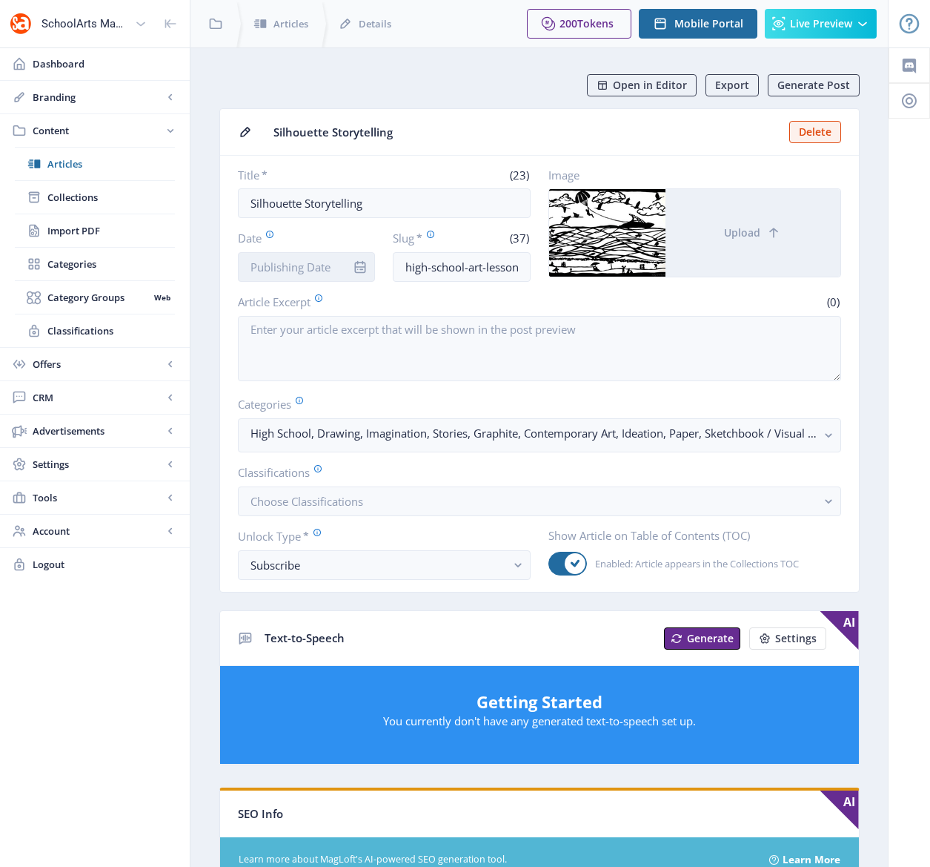
click at [327, 264] on input "Date" at bounding box center [307, 267] width 138 height 30
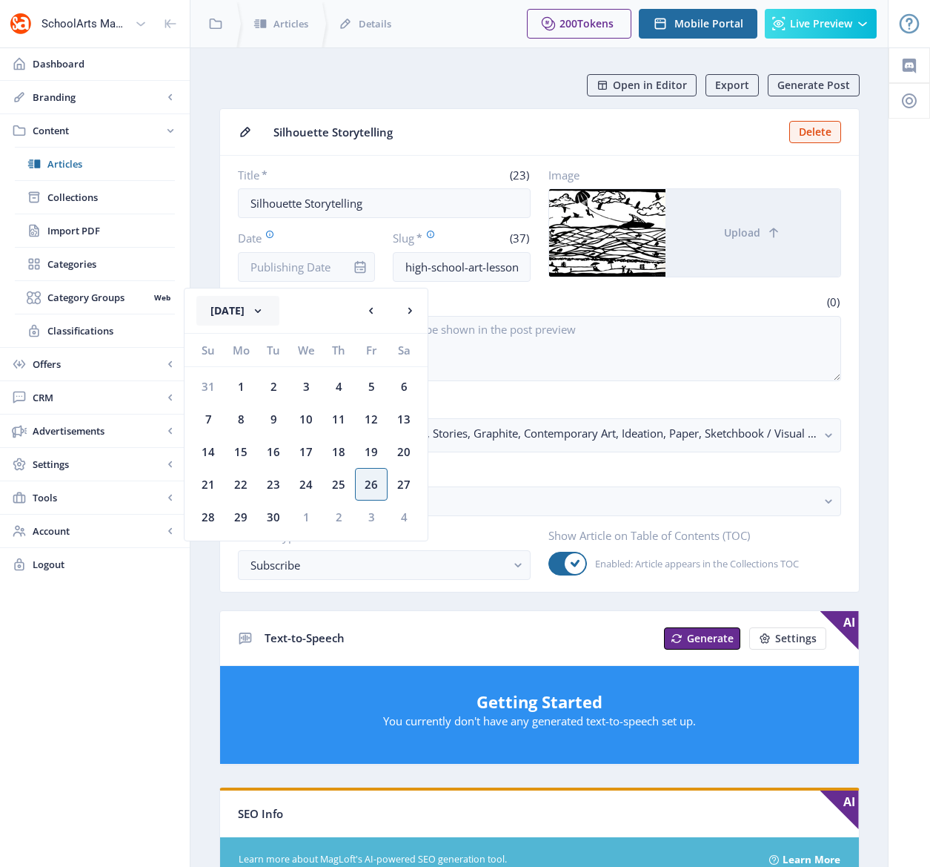
click at [279, 308] on button "[DATE]" at bounding box center [237, 311] width 83 height 30
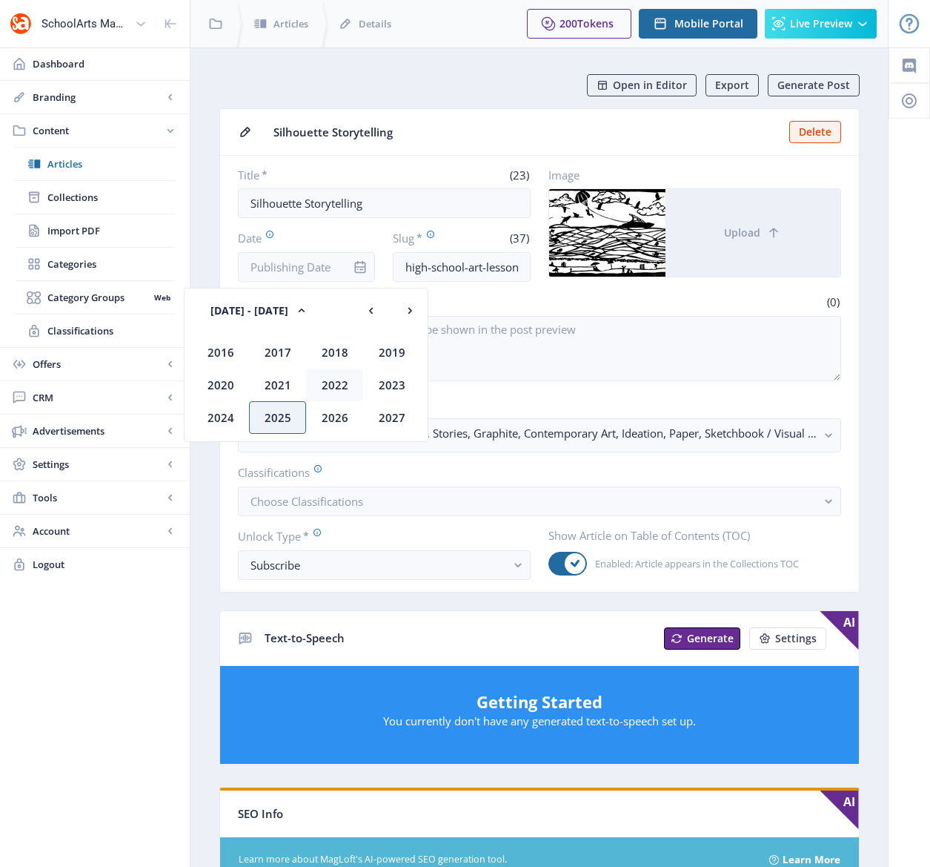
click at [344, 379] on div "2022" at bounding box center [334, 384] width 57 height 33
click at [334, 415] on div "Nov" at bounding box center [334, 417] width 57 height 33
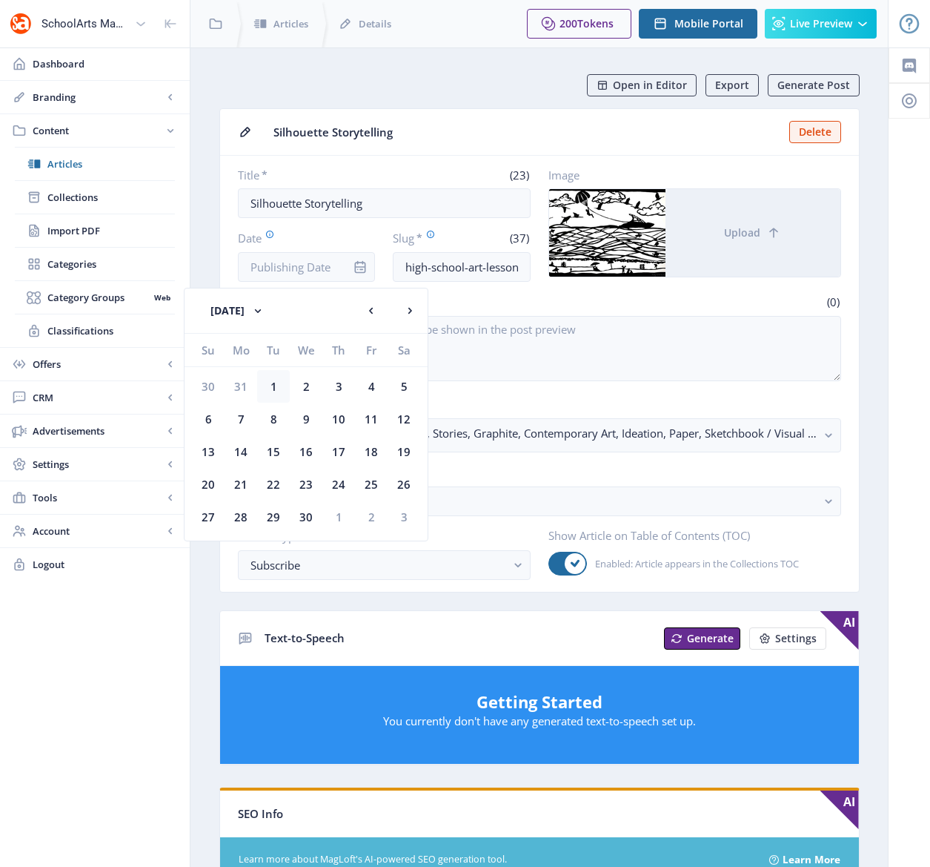
click at [270, 385] on div "1" at bounding box center [273, 386] width 33 height 33
type input "[DATE]"
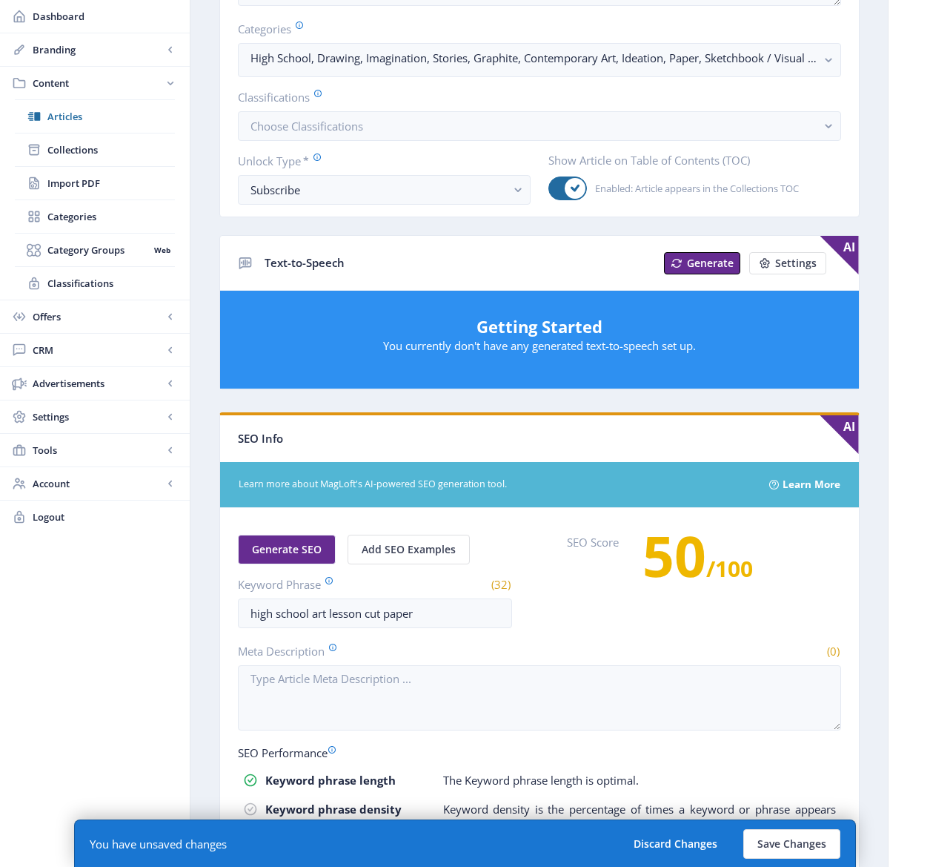
scroll to position [423, 0]
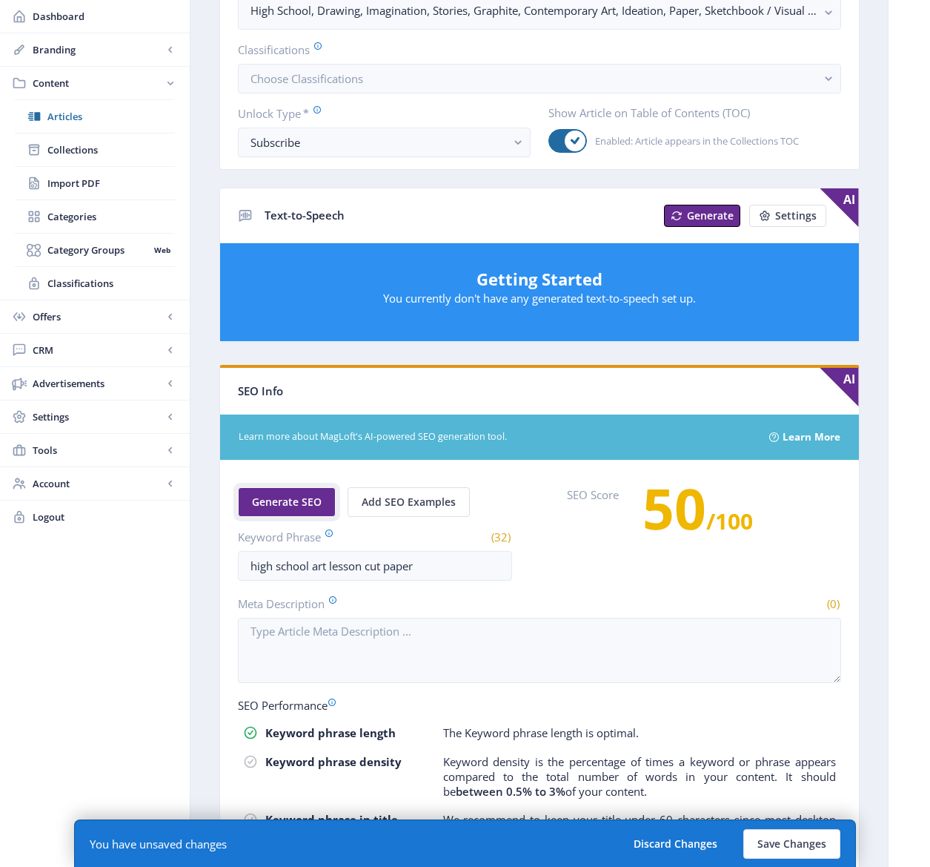
click at [314, 505] on span "Generate SEO" at bounding box center [287, 502] width 70 height 12
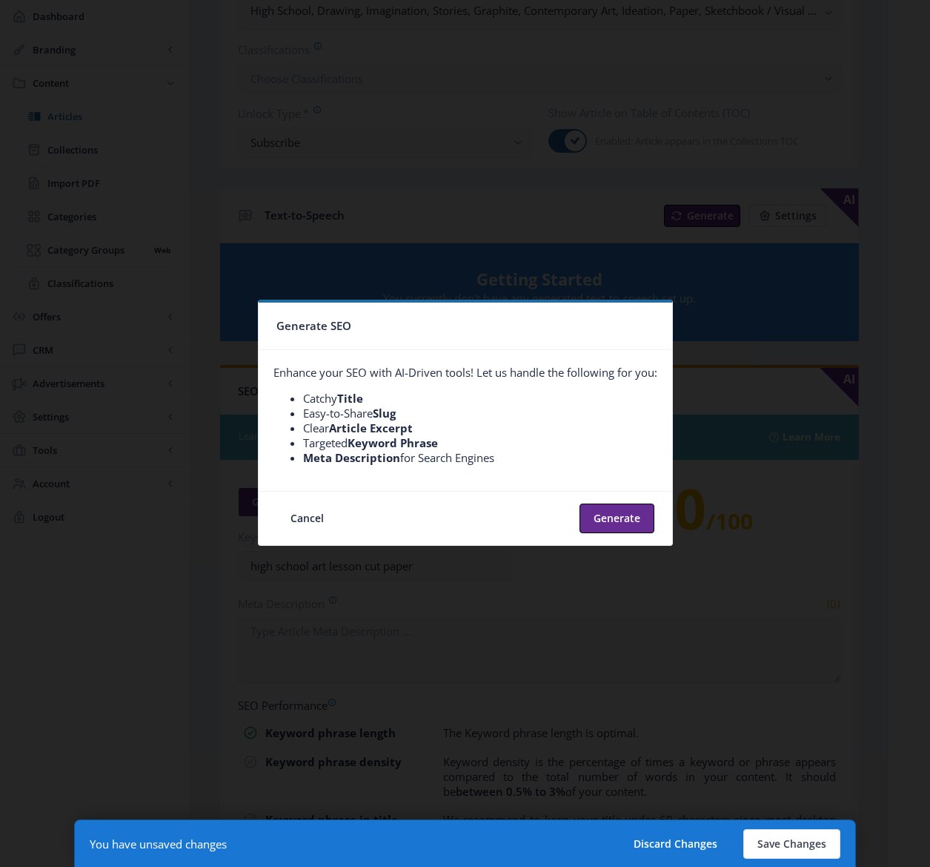
scroll to position [0, 0]
click at [611, 522] on button "Generate" at bounding box center [617, 518] width 75 height 30
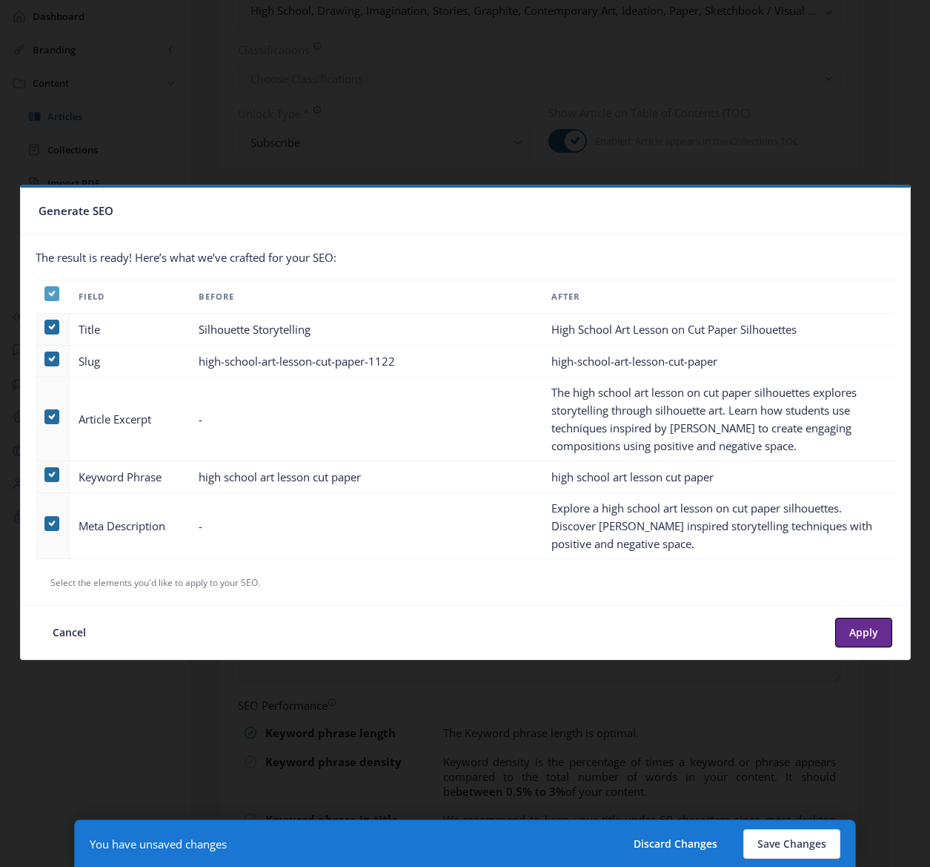
click at [50, 292] on icon at bounding box center [51, 293] width 7 height 15
click at [45, 294] on input "checkbox" at bounding box center [44, 294] width 1 height 1
checkbox input "false"
click at [50, 411] on span at bounding box center [51, 416] width 15 height 15
click at [45, 417] on input "checkbox" at bounding box center [44, 417] width 1 height 1
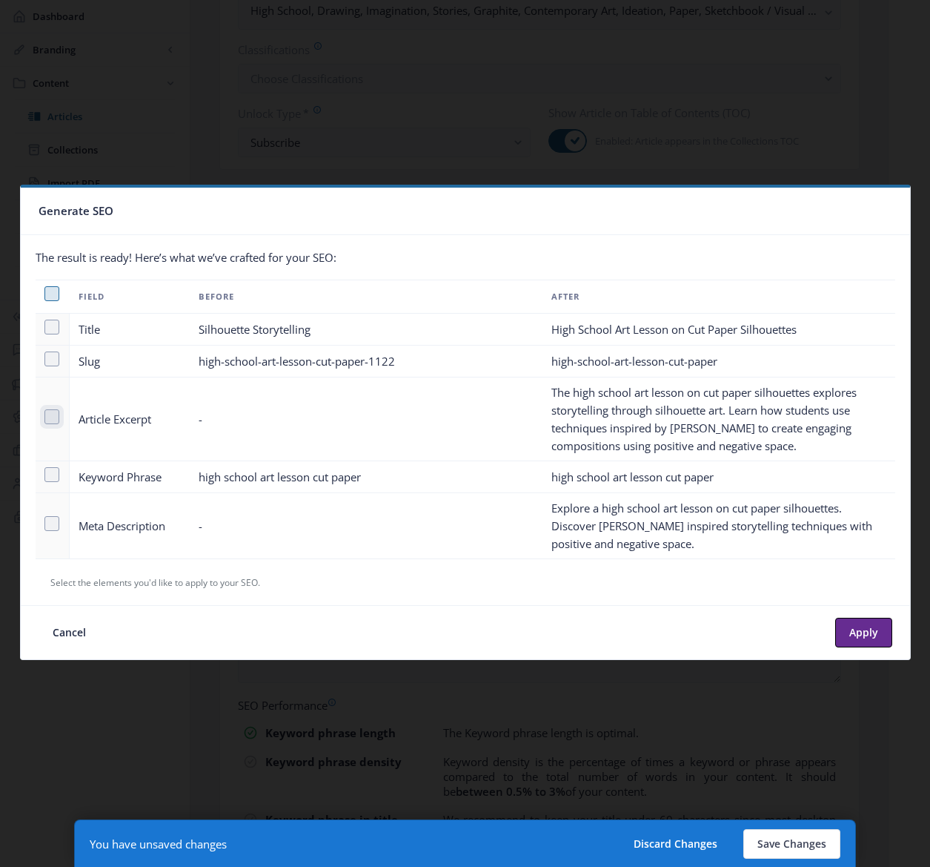
checkbox input "true"
click at [47, 523] on span at bounding box center [51, 523] width 15 height 15
click at [45, 523] on input "checkbox" at bounding box center [44, 523] width 1 height 1
checkbox input "true"
click at [867, 634] on button "Apply" at bounding box center [863, 633] width 57 height 30
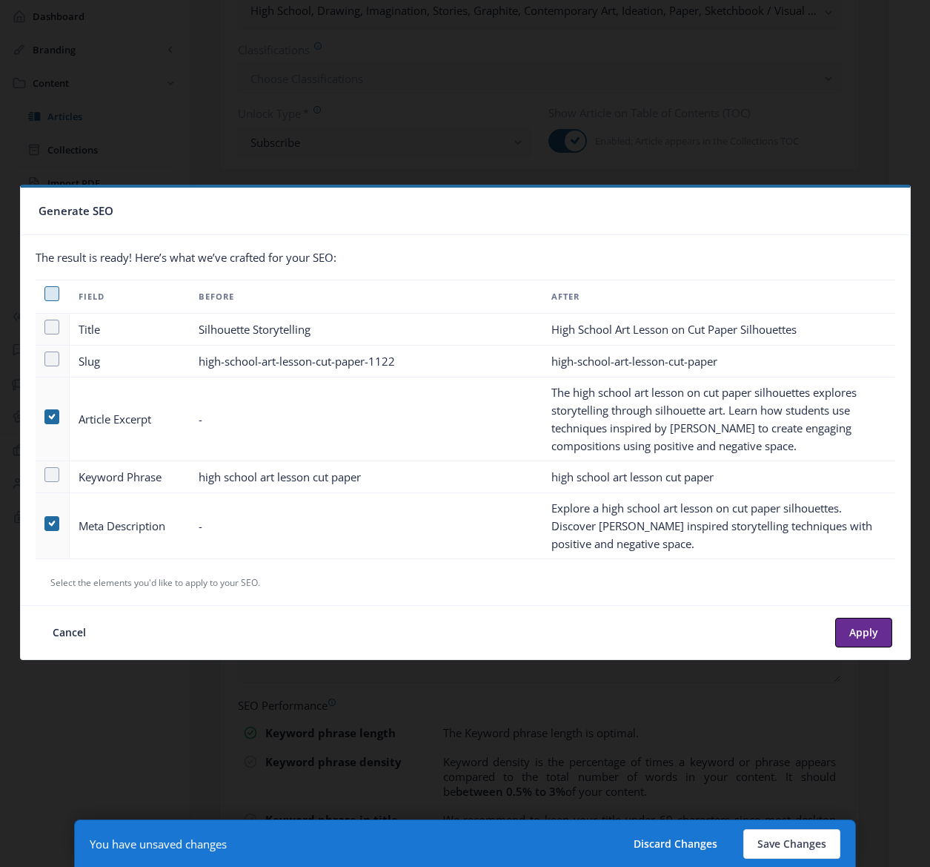
type textarea "The high school art lesson on cut paper silhouettes explores storytelling throu…"
type textarea "Explore a high school art lesson on cut paper silhouettes. Discover Béatrice Co…"
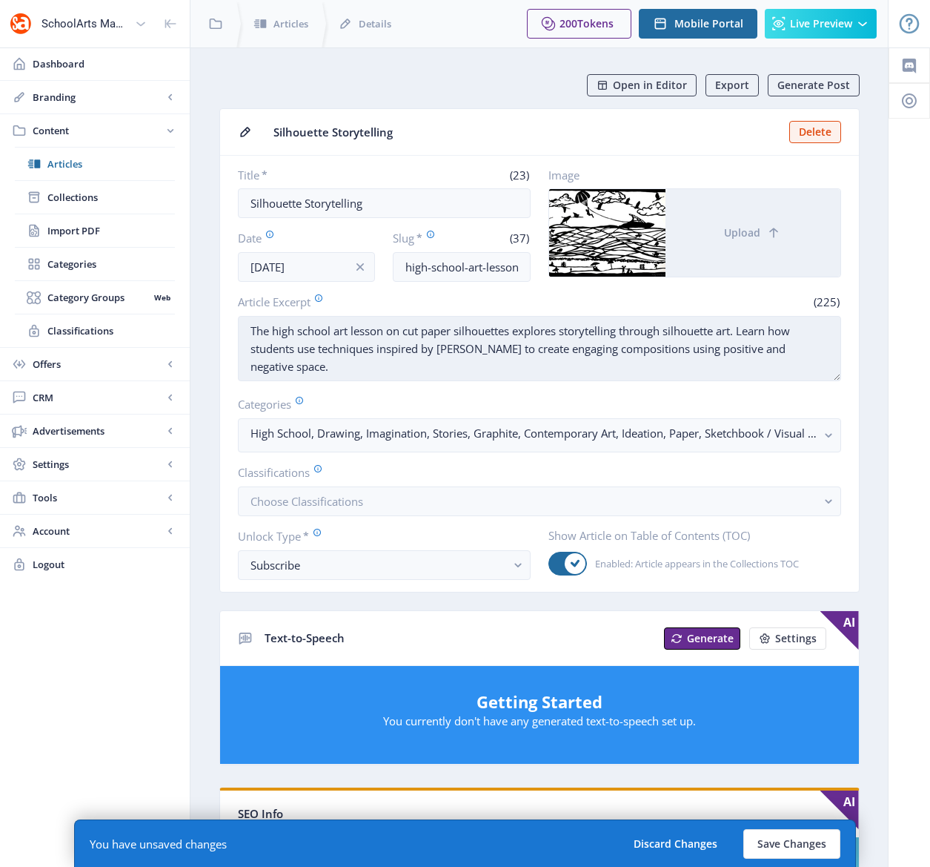
click at [621, 351] on textarea "The high school art lesson on cut paper silhouettes explores storytelling throu…" at bounding box center [539, 348] width 603 height 65
drag, startPoint x: 403, startPoint y: 330, endPoint x: 513, endPoint y: 328, distance: 109.7
click at [513, 328] on textarea "The high school art lesson on cut paper silhouettes explores storytelling throu…" at bounding box center [539, 348] width 603 height 65
click at [621, 349] on textarea "The high school art lesson on cut paper silhouettes explores storytelling throu…" at bounding box center [539, 348] width 603 height 65
paste textarea "ut paper silhouettesc"
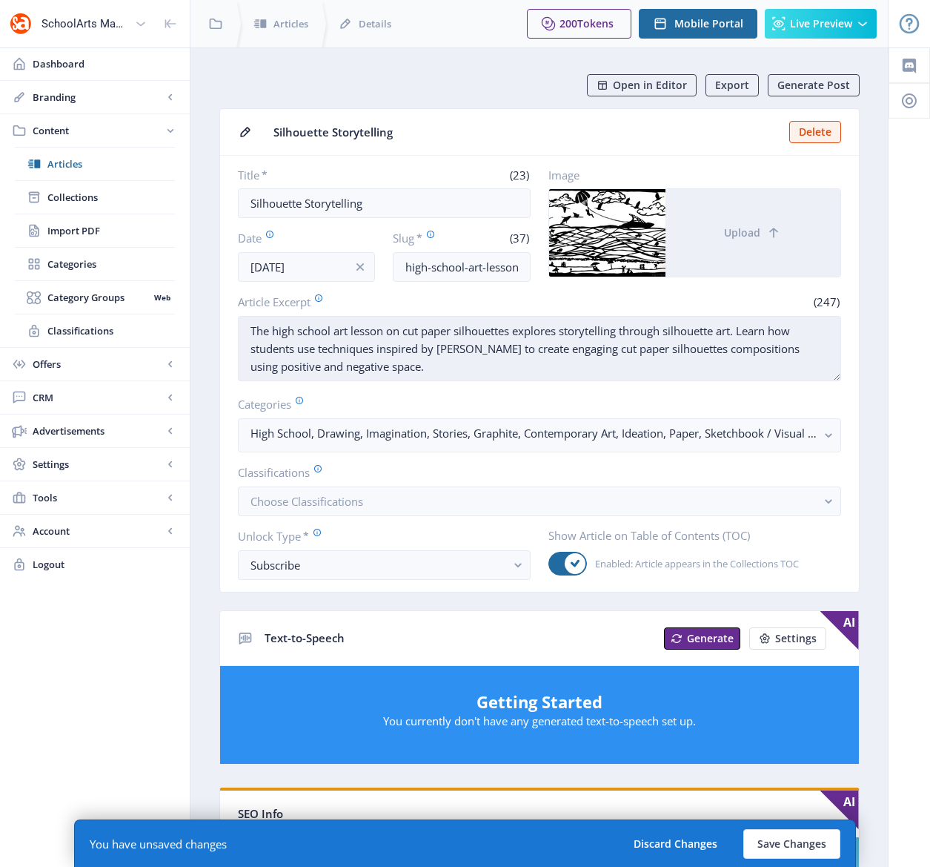
click at [750, 352] on textarea "The high school art lesson on cut paper silhouettes explores storytelling throu…" at bounding box center [539, 348] width 603 height 65
click at [751, 352] on textarea "The high school art lesson on cut paper silhouettes explores storytelling throu…" at bounding box center [539, 348] width 603 height 65
drag, startPoint x: 254, startPoint y: 350, endPoint x: 248, endPoint y: 324, distance: 26.5
click at [248, 324] on textarea "The high school art lesson on cut paper silhouettes explores storytelling throu…" at bounding box center [539, 348] width 603 height 65
click at [261, 351] on textarea "The high school art lesson on cut paper silhouettes explores storytelling throu…" at bounding box center [539, 348] width 603 height 65
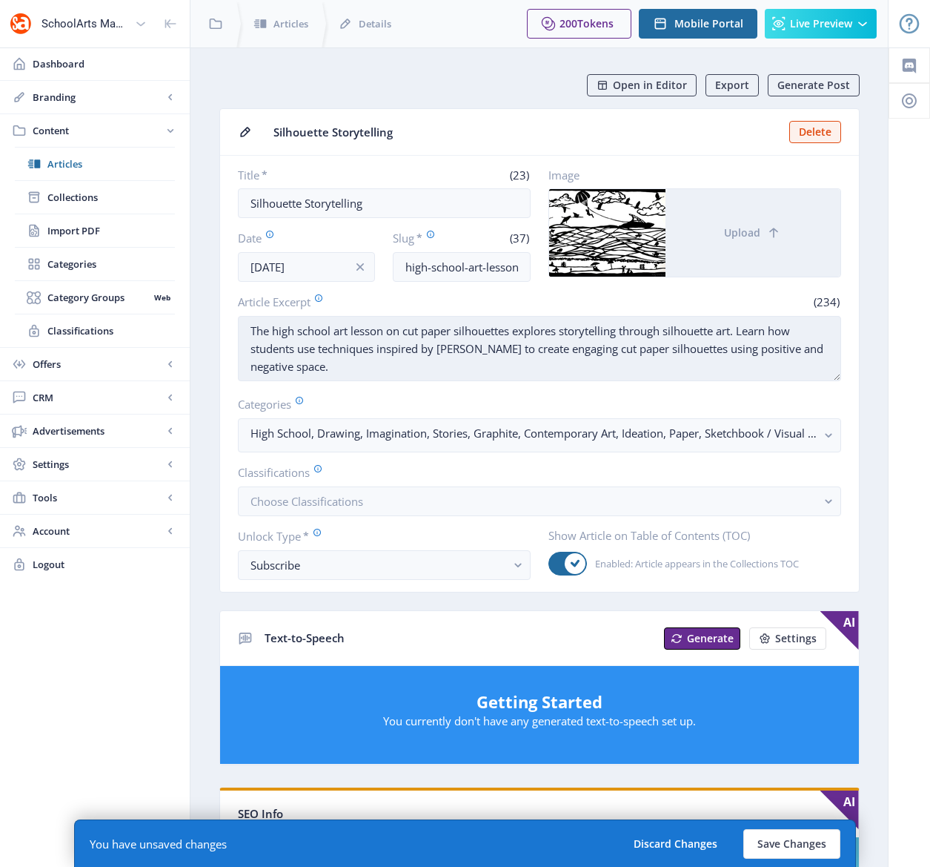
drag, startPoint x: 253, startPoint y: 348, endPoint x: 239, endPoint y: 348, distance: 14.1
click at [239, 348] on textarea "The high school art lesson on cut paper silhouettes explores storytelling throu…" at bounding box center [539, 348] width 603 height 65
drag, startPoint x: 517, startPoint y: 330, endPoint x: 624, endPoint y: 328, distance: 107.5
click at [624, 328] on textarea "The high school art lesson on cut paper silhouettes explores storytelling throu…" at bounding box center [539, 348] width 603 height 65
click at [301, 348] on textarea "The high school art lesson on cut paper silhouettes explores storytelling throu…" at bounding box center [539, 348] width 603 height 65
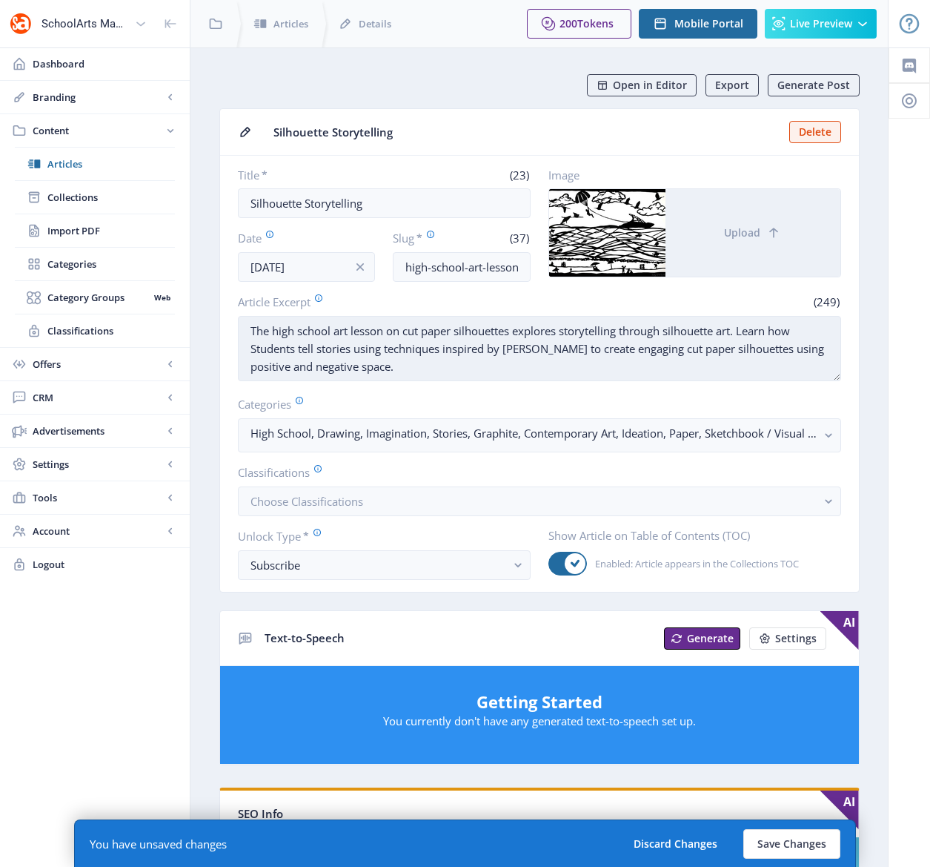
click at [794, 350] on textarea "The high school art lesson on cut paper silhouettes explores storytelling throu…" at bounding box center [539, 348] width 603 height 65
drag, startPoint x: 802, startPoint y: 348, endPoint x: 815, endPoint y: 365, distance: 21.2
click at [815, 365] on textarea "The high school art lesson on cut paper silhouettes explores storytelling throu…" at bounding box center [539, 348] width 603 height 65
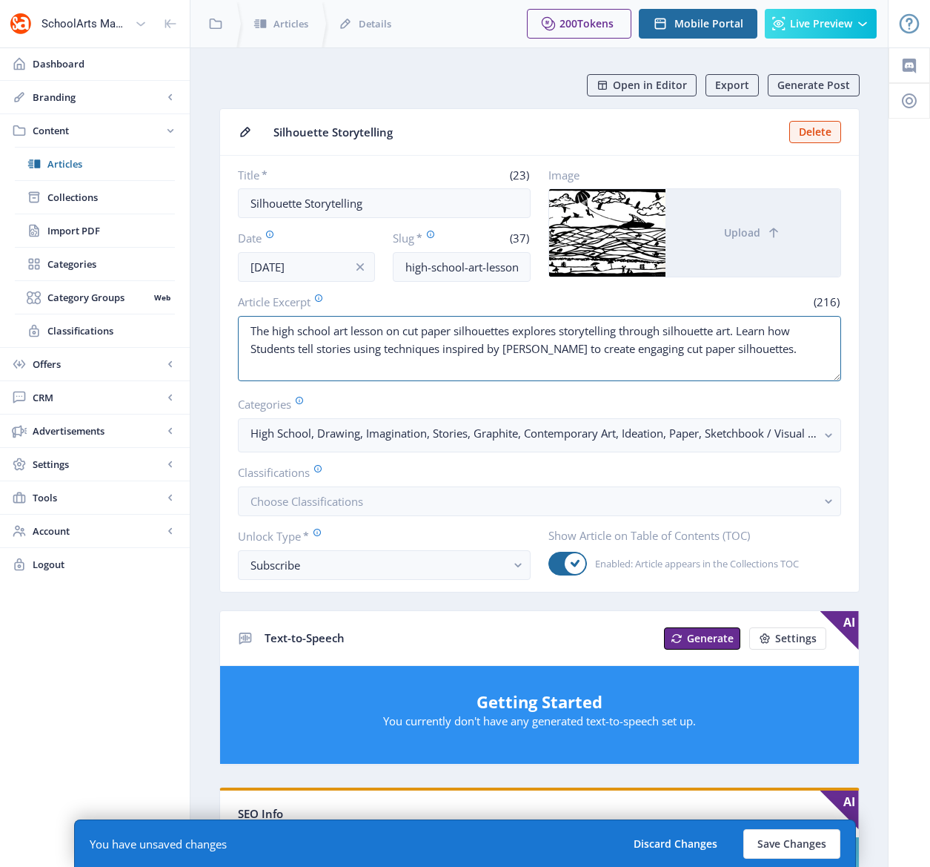
drag, startPoint x: 801, startPoint y: 328, endPoint x: 322, endPoint y: 308, distance: 479.3
click at [322, 308] on app-form-field "Article Excerpt (216) The high school art lesson on cut paper silhouettes explo…" at bounding box center [539, 339] width 603 height 90
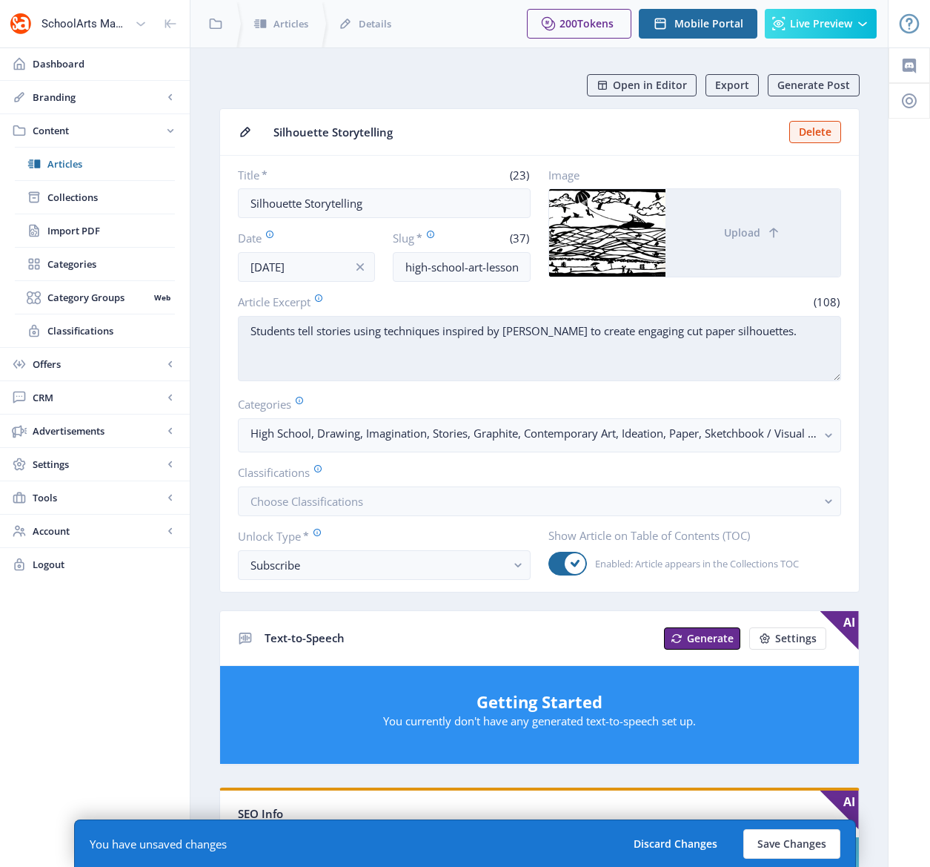
click at [380, 361] on textarea "Students tell stories using techniques inspired by Béatrice Coron to create eng…" at bounding box center [539, 348] width 603 height 65
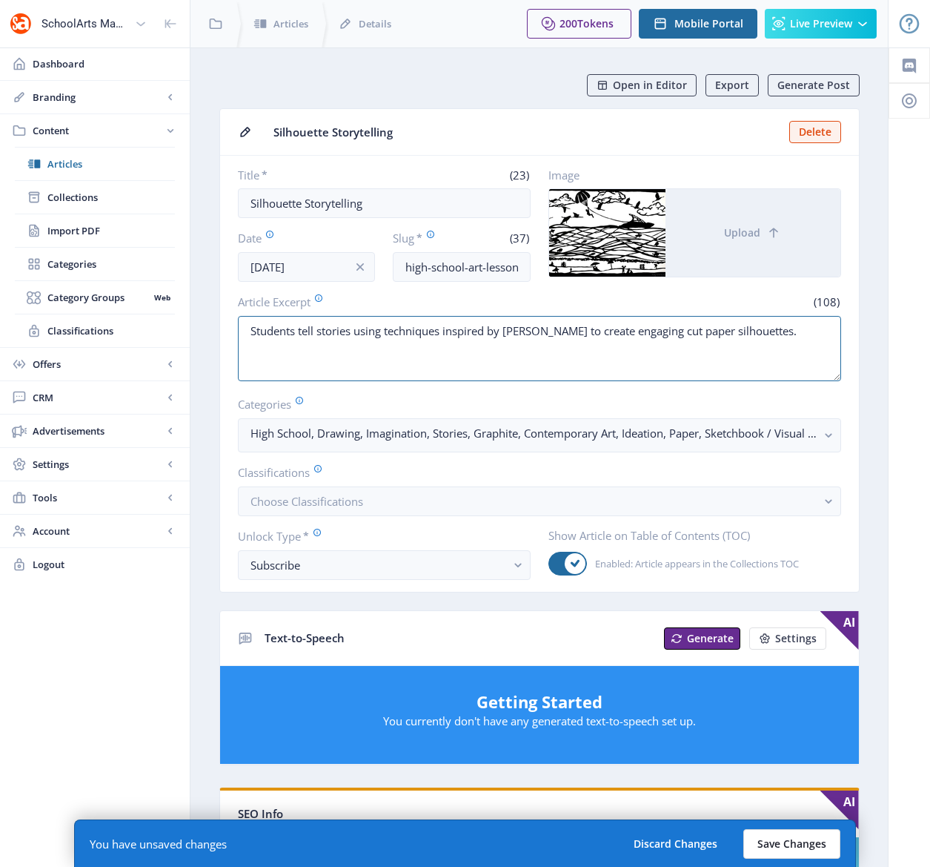
type textarea "Students tell stories using techniques inspired by Béatrice Coron to create eng…"
click at [777, 838] on button "Save Changes" at bounding box center [792, 844] width 97 height 30
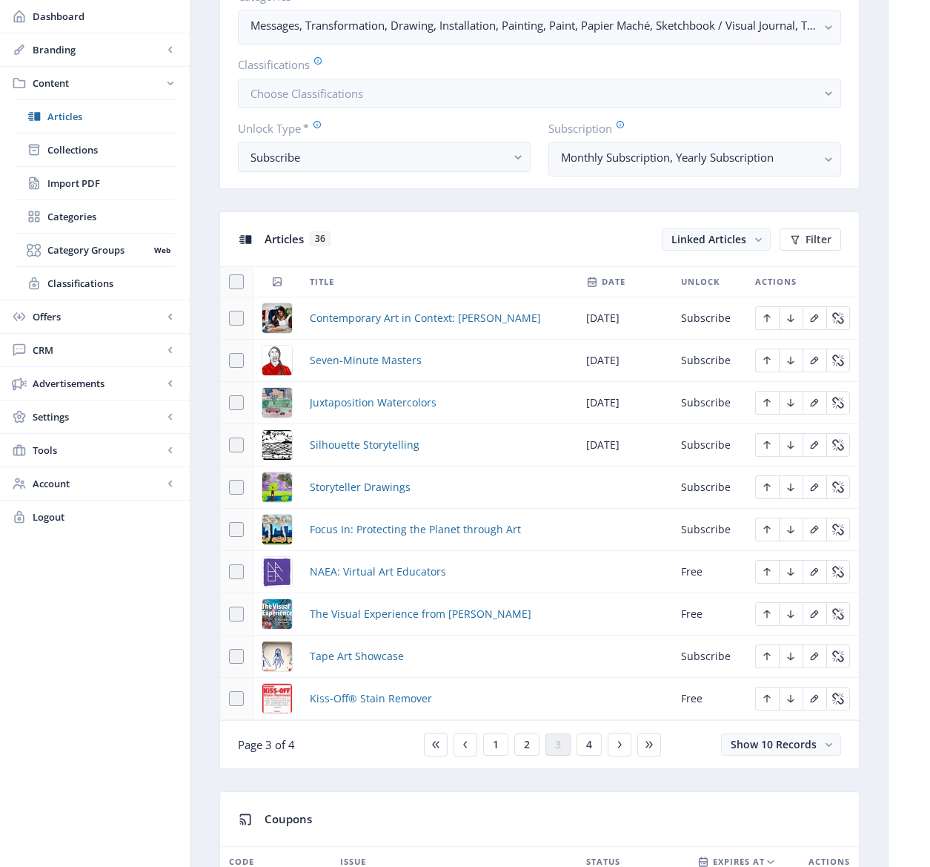
scroll to position [466, 0]
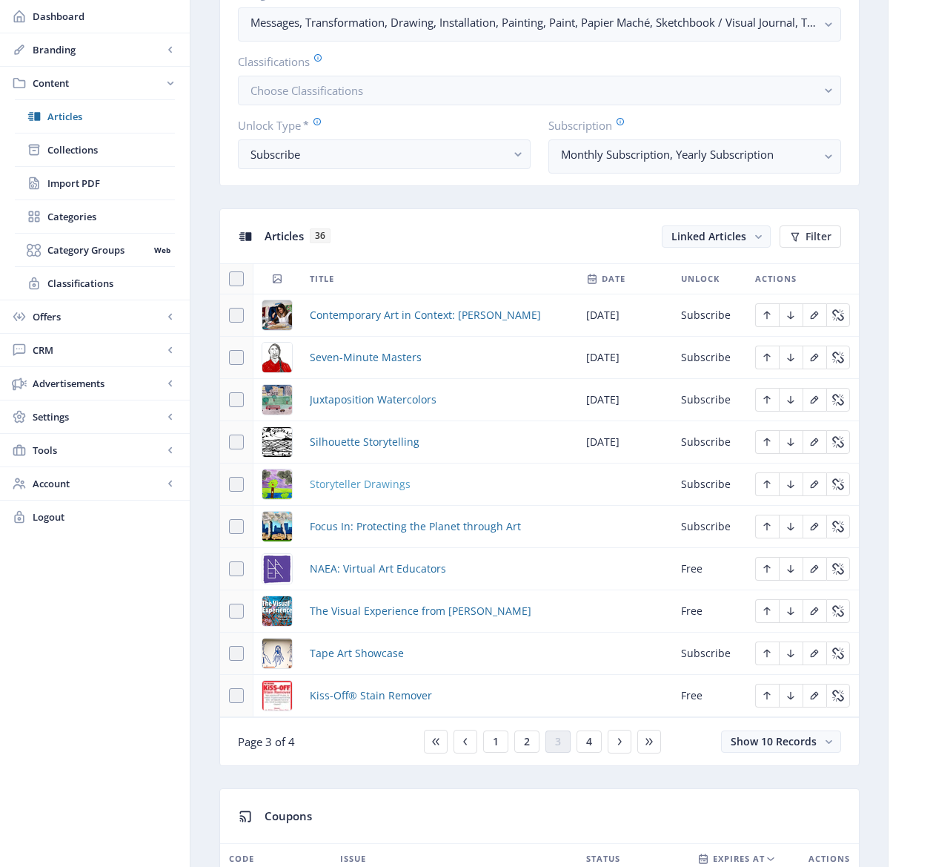
click at [380, 488] on span "Storyteller Drawings" at bounding box center [360, 484] width 101 height 18
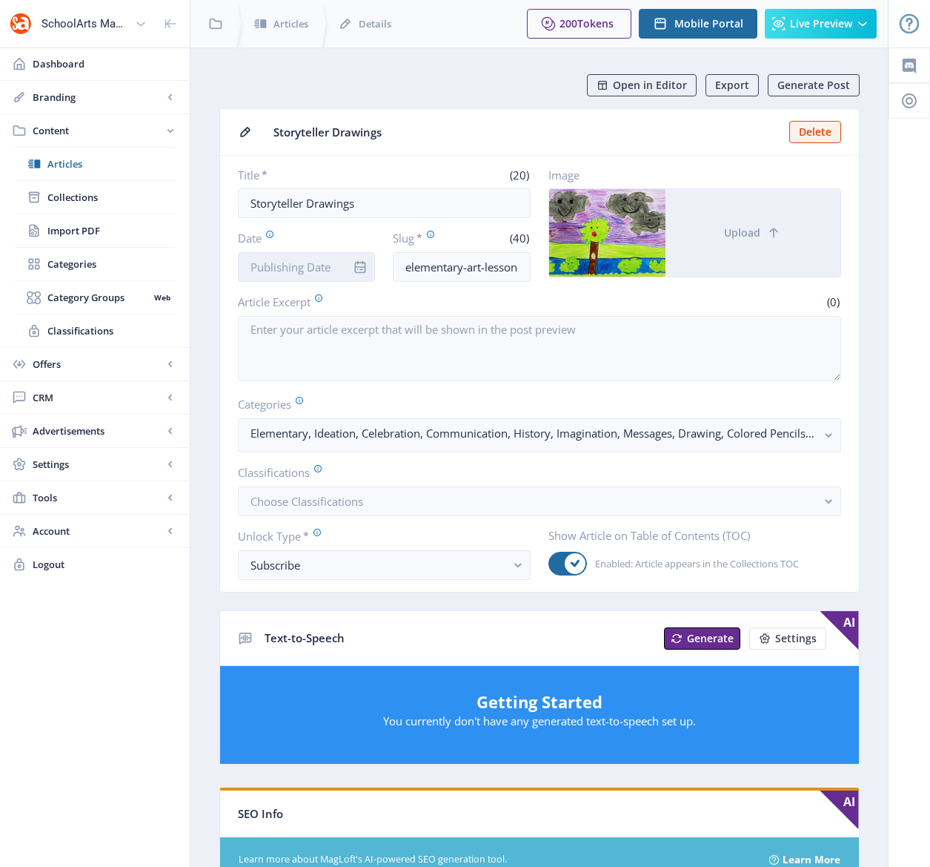
click at [284, 268] on input "Date" at bounding box center [307, 267] width 138 height 30
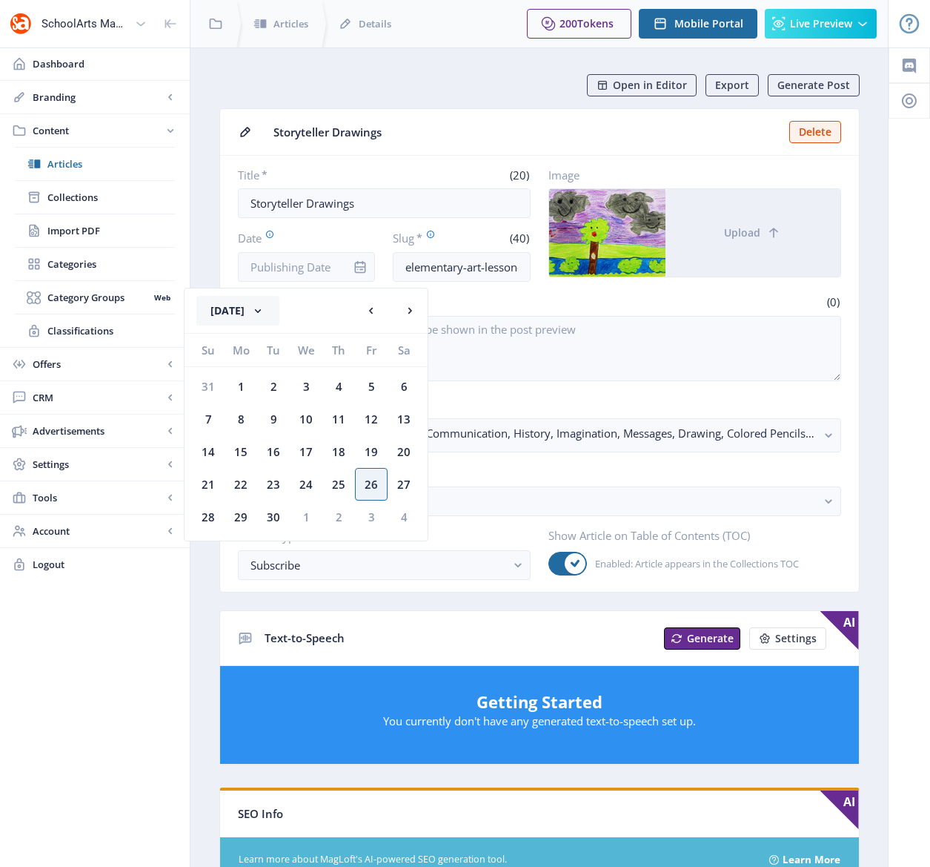
click at [271, 309] on button "[DATE]" at bounding box center [237, 311] width 83 height 30
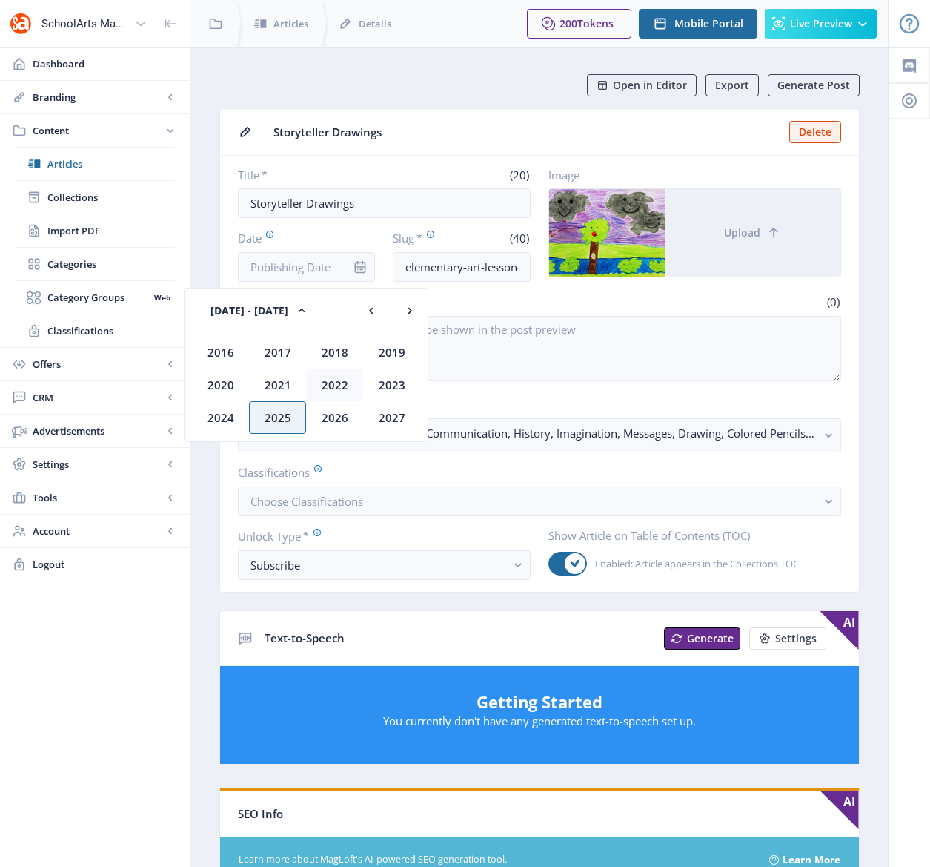
click at [331, 385] on div "2022" at bounding box center [334, 384] width 57 height 33
click at [335, 417] on div "Nov" at bounding box center [334, 417] width 57 height 33
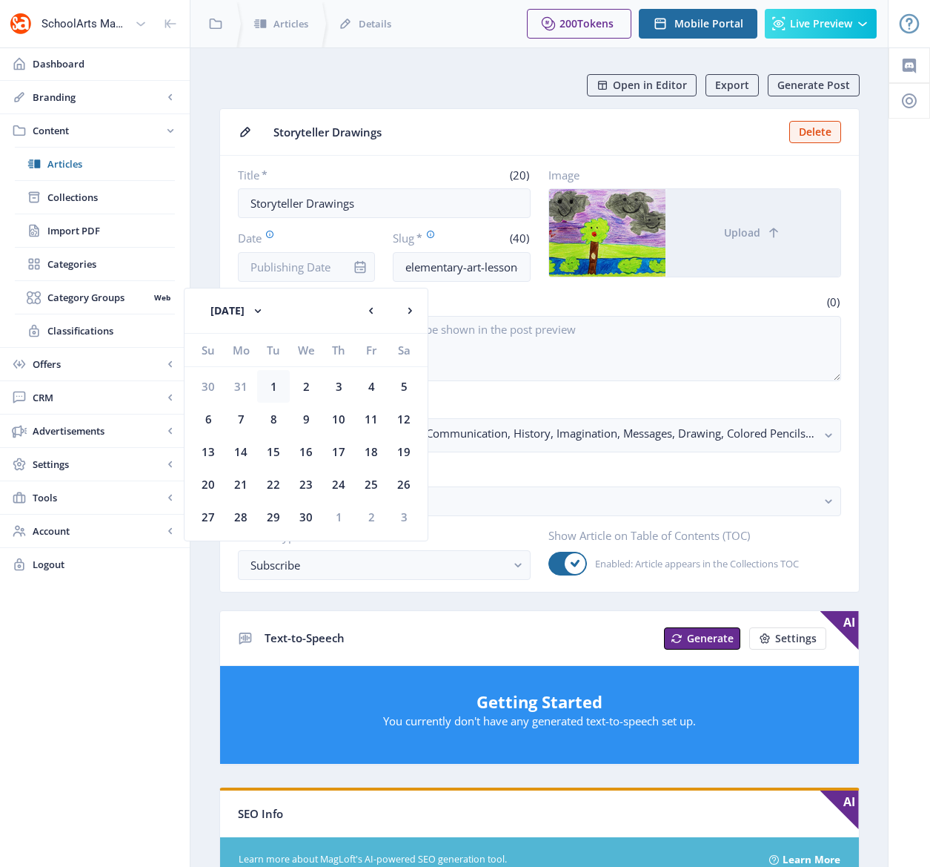
click at [272, 380] on div "1" at bounding box center [273, 386] width 33 height 33
type input "[DATE]"
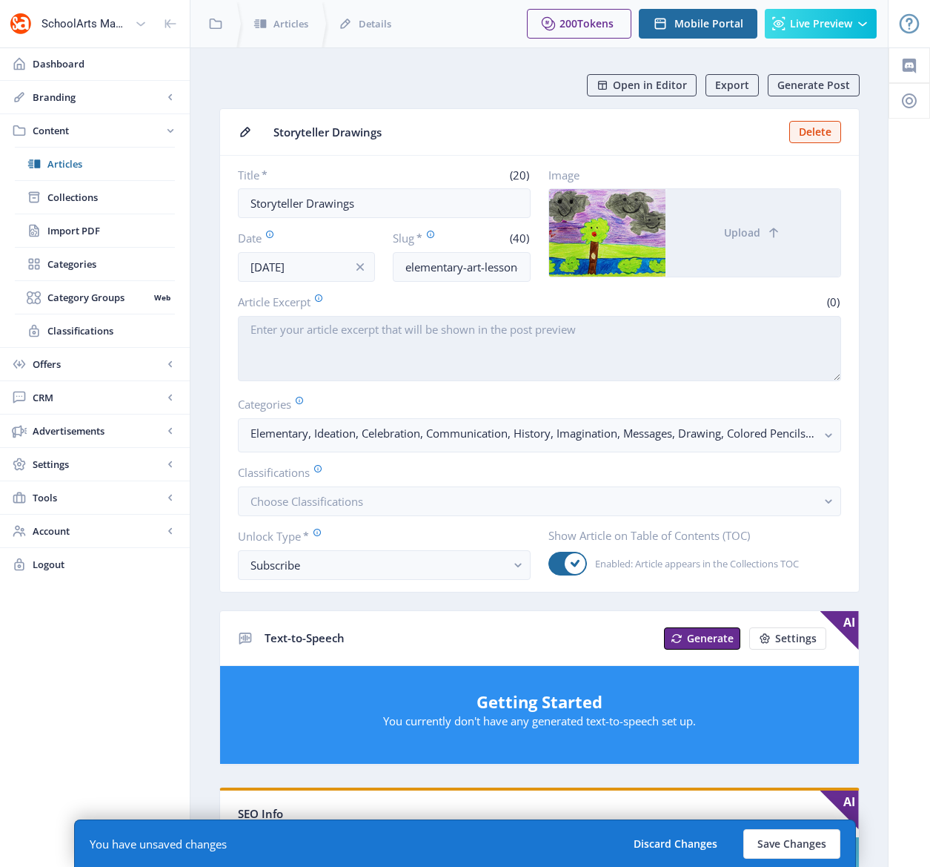
click at [406, 351] on textarea "Article Excerpt" at bounding box center [539, 348] width 603 height 65
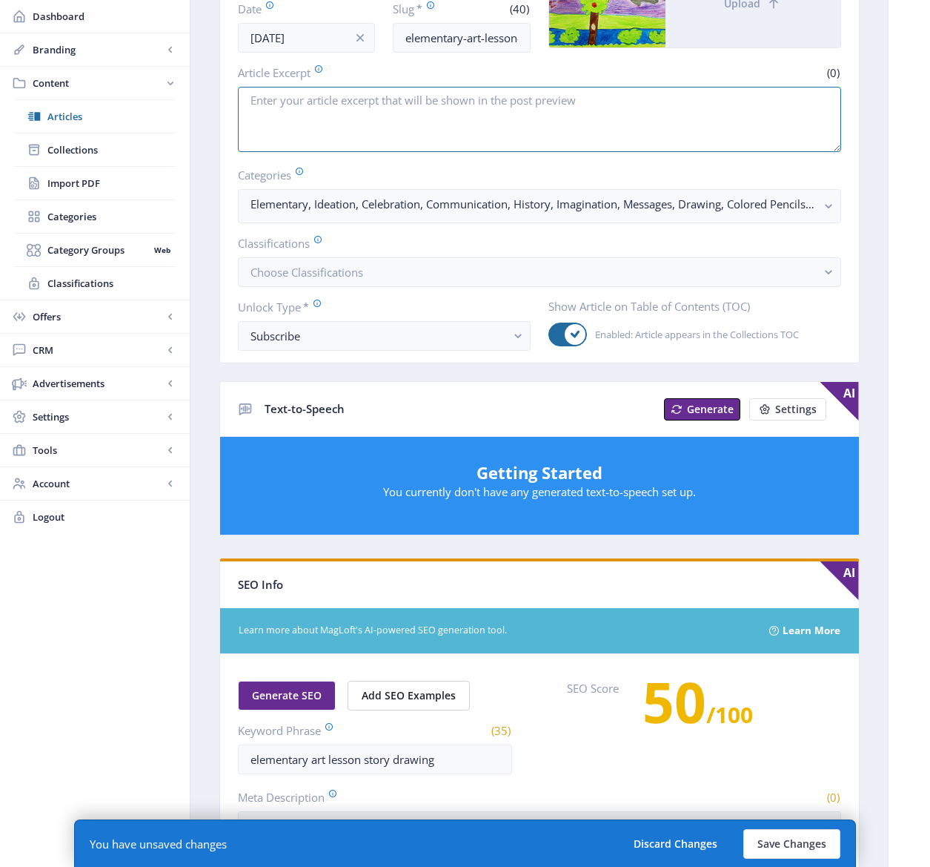
scroll to position [240, 0]
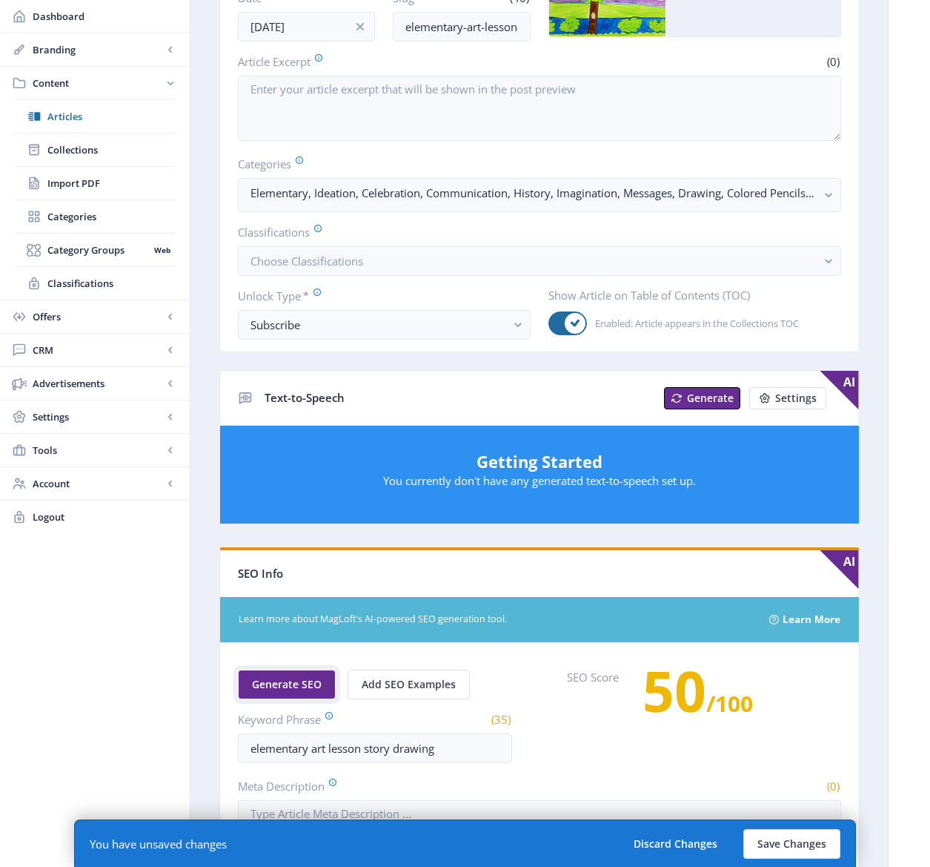
click at [291, 683] on span "Generate SEO" at bounding box center [287, 684] width 70 height 12
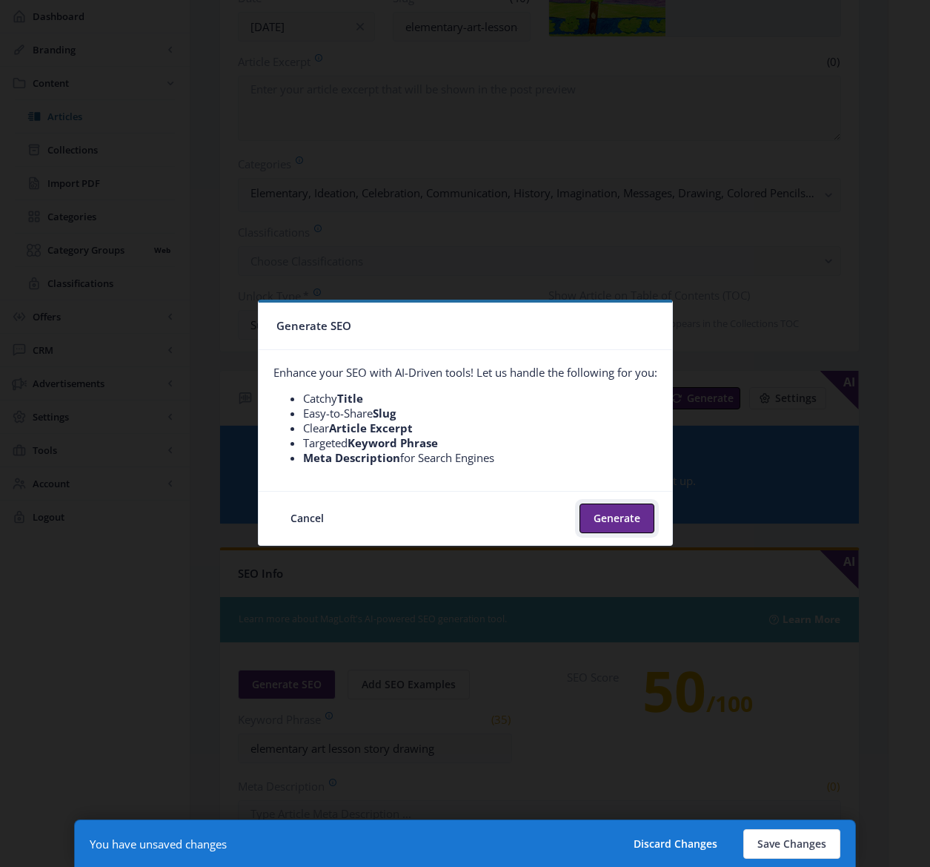
click at [634, 517] on button "Generate" at bounding box center [617, 518] width 75 height 30
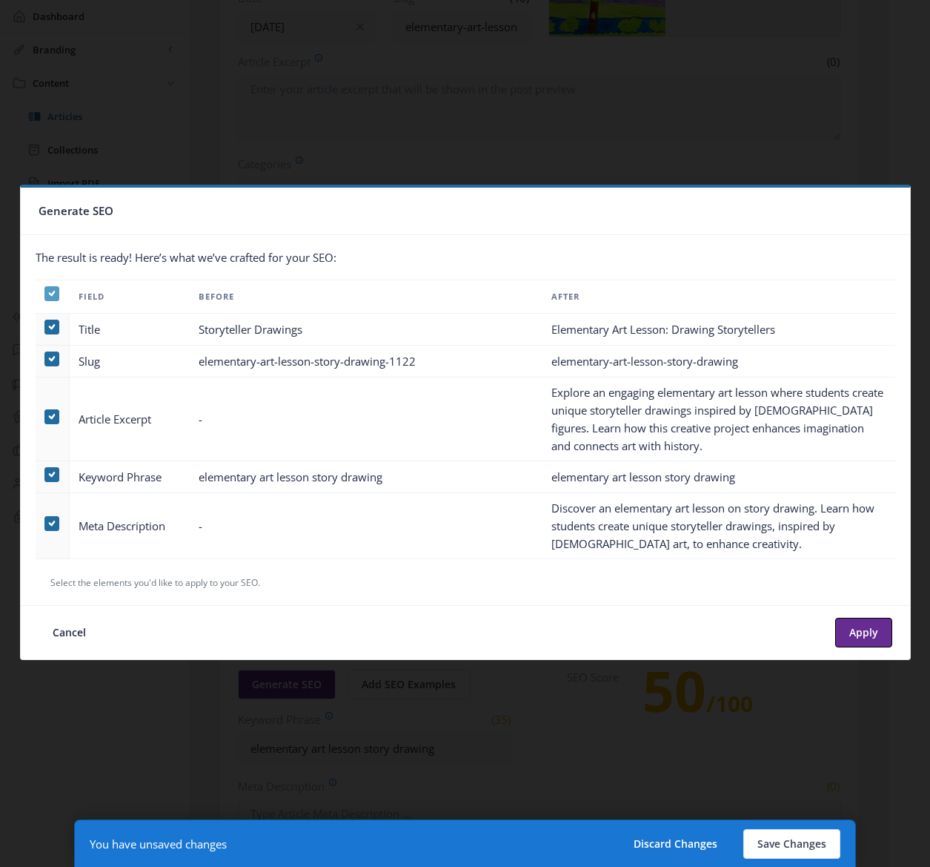
click at [48, 295] on icon at bounding box center [51, 293] width 7 height 15
click at [45, 294] on input "checkbox" at bounding box center [44, 294] width 1 height 1
checkbox input "false"
drag, startPoint x: 52, startPoint y: 419, endPoint x: 38, endPoint y: 449, distance: 32.8
click at [51, 419] on span at bounding box center [51, 416] width 15 height 15
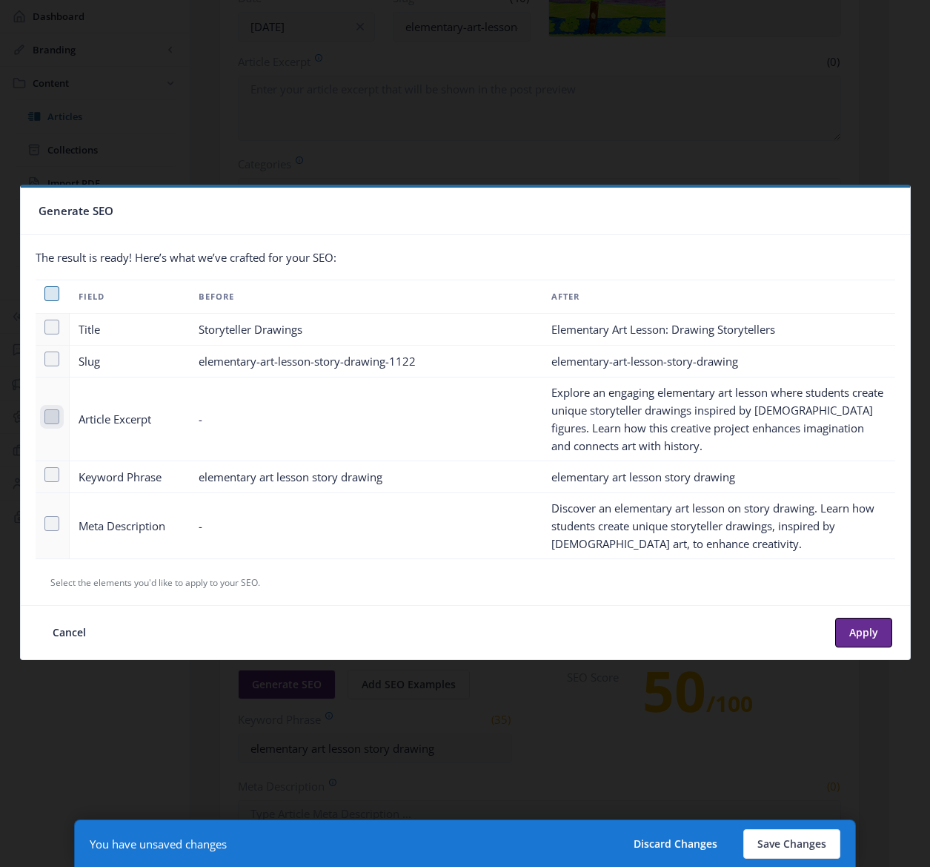
click at [45, 417] on input "checkbox" at bounding box center [44, 417] width 1 height 1
checkbox input "true"
click at [50, 525] on span at bounding box center [51, 523] width 15 height 15
click at [45, 524] on input "checkbox" at bounding box center [44, 523] width 1 height 1
checkbox input "true"
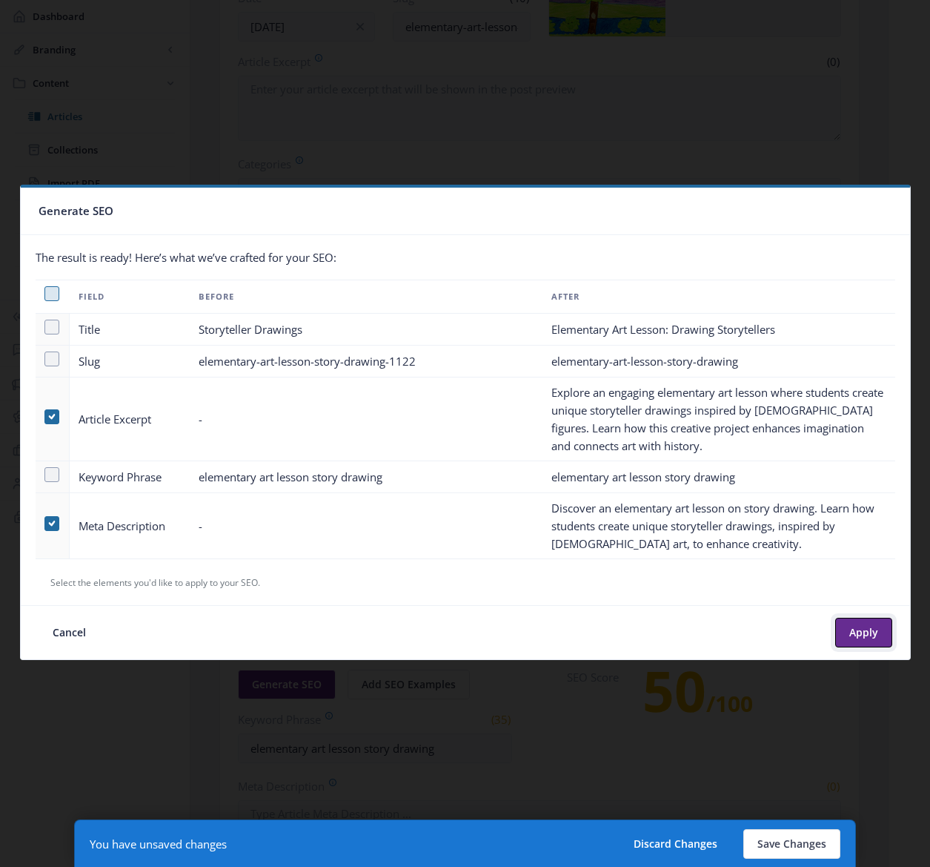
click at [856, 633] on button "Apply" at bounding box center [863, 633] width 57 height 30
type textarea "Explore an engaging elementary art lesson where students create unique storytel…"
type textarea "Discover an elementary art lesson on story drawing. Learn how students create u…"
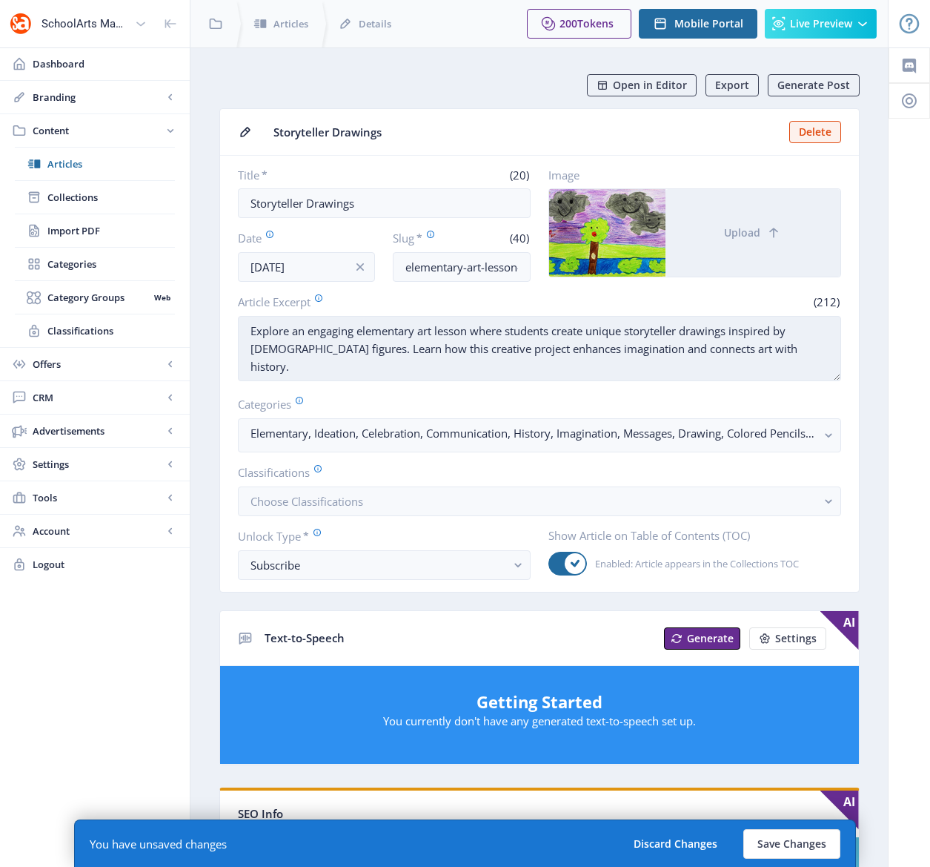
drag, startPoint x: 512, startPoint y: 331, endPoint x: 242, endPoint y: 330, distance: 269.8
click at [242, 330] on textarea "Explore an engaging elementary art lesson where students create unique storytel…" at bounding box center [539, 348] width 603 height 65
drag, startPoint x: 669, startPoint y: 331, endPoint x: 672, endPoint y: 344, distance: 13.8
click at [672, 344] on textarea "Students create unique storyteller drawings inspired by Native American figures…" at bounding box center [539, 348] width 603 height 65
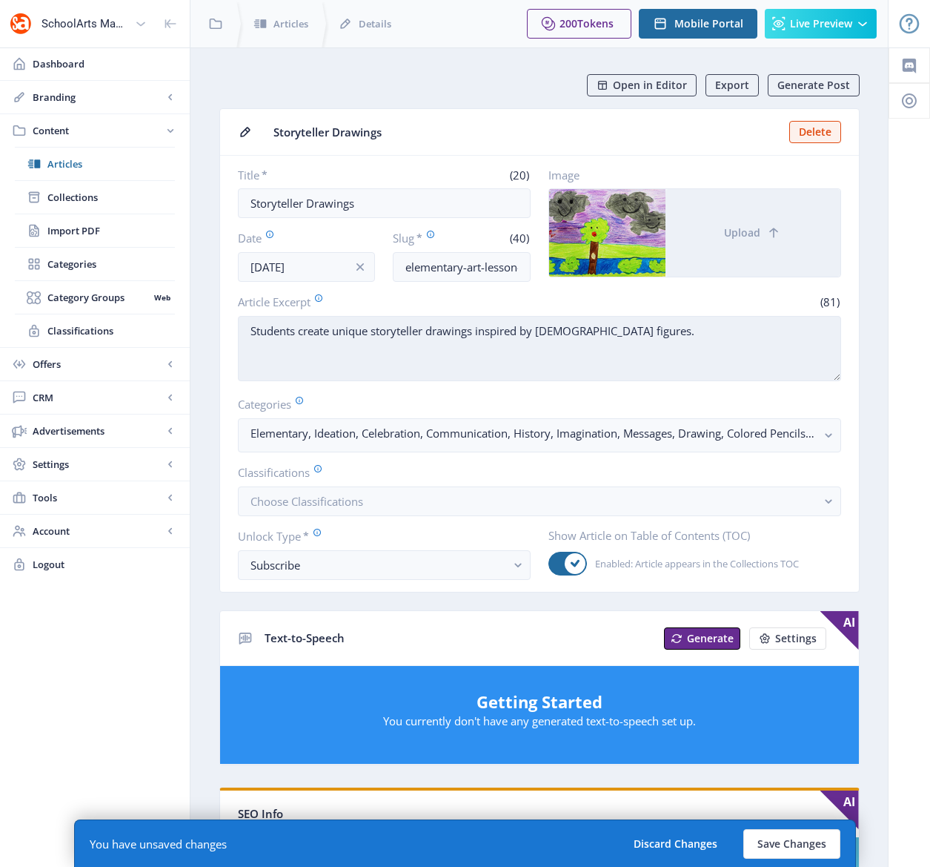
click at [373, 331] on textarea "Students create unique storyteller drawings inspired by Native American figures." at bounding box center [539, 348] width 603 height 65
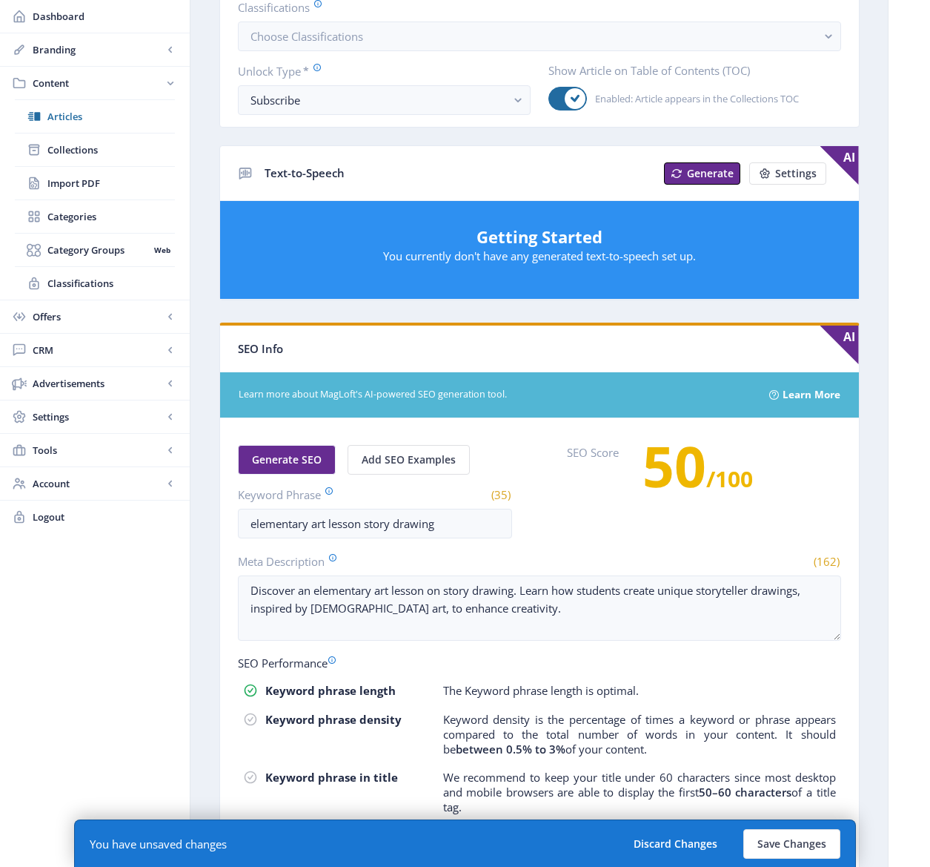
scroll to position [466, 0]
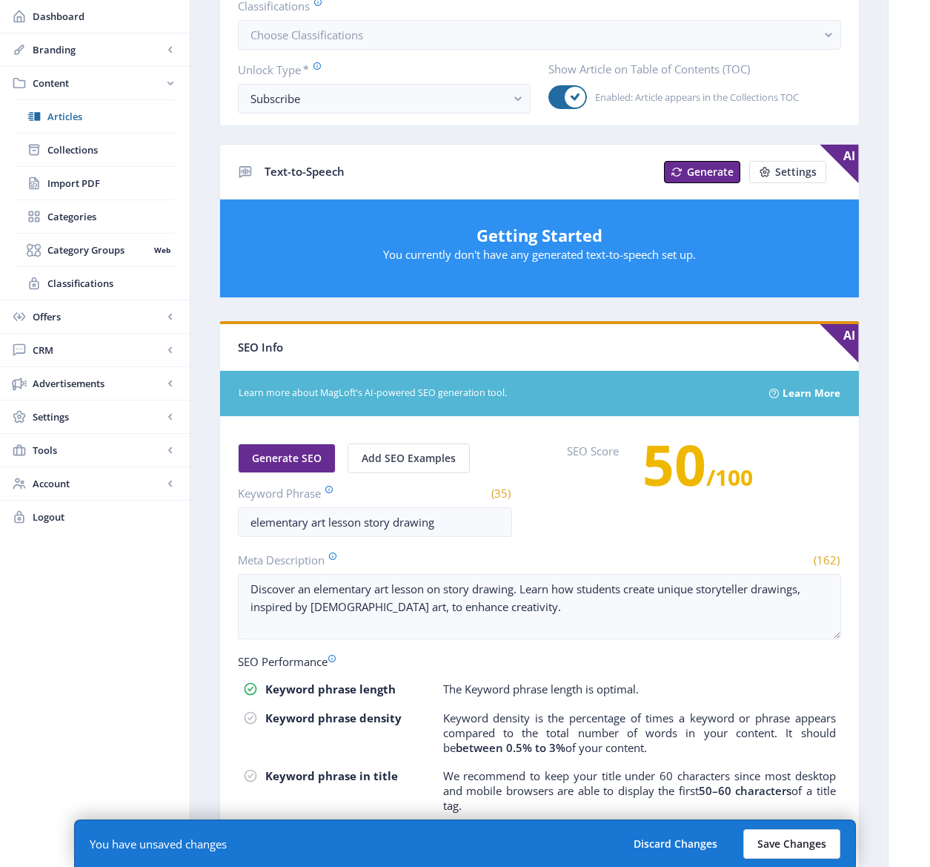
type textarea "Students create unique nontraditional storyteller drawings inspired by Native A…"
click at [790, 844] on button "Save Changes" at bounding box center [792, 844] width 97 height 30
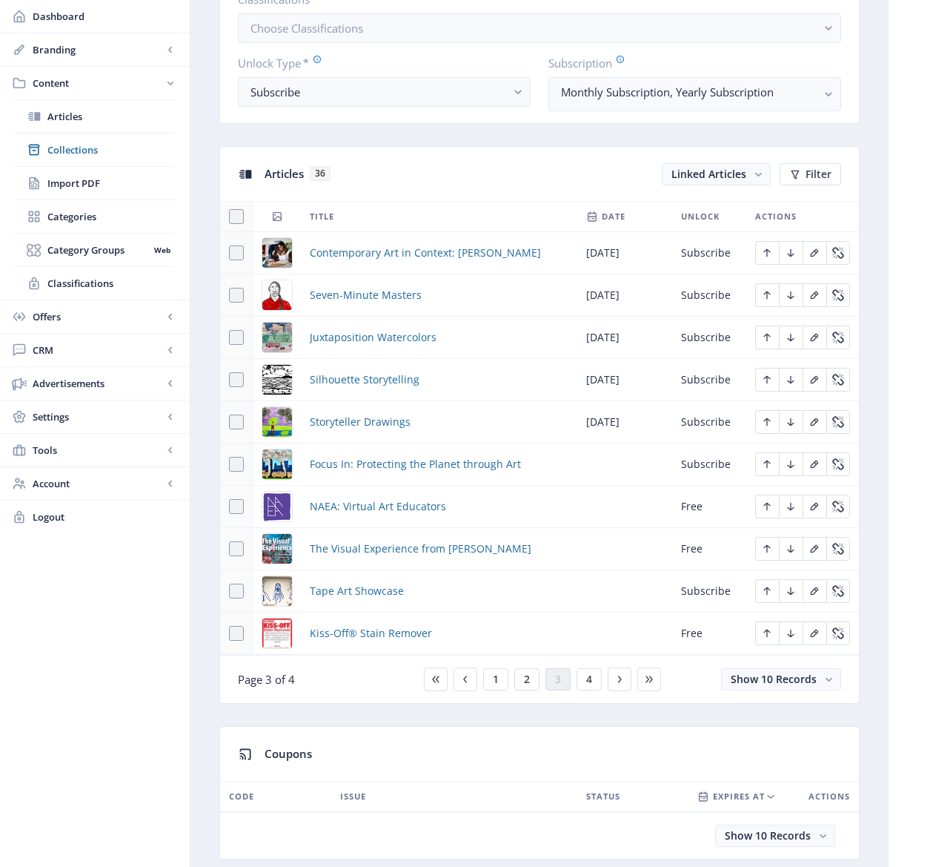
scroll to position [672, 0]
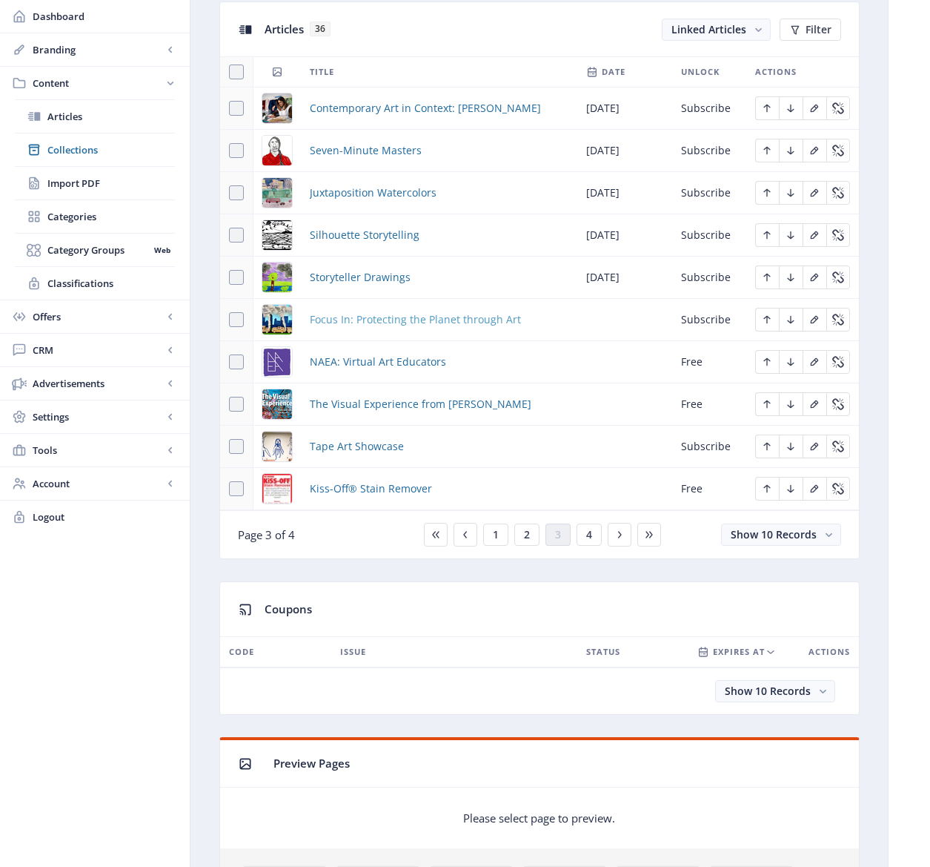
click at [411, 318] on span "Focus In: Protecting the Planet through Art" at bounding box center [415, 320] width 211 height 18
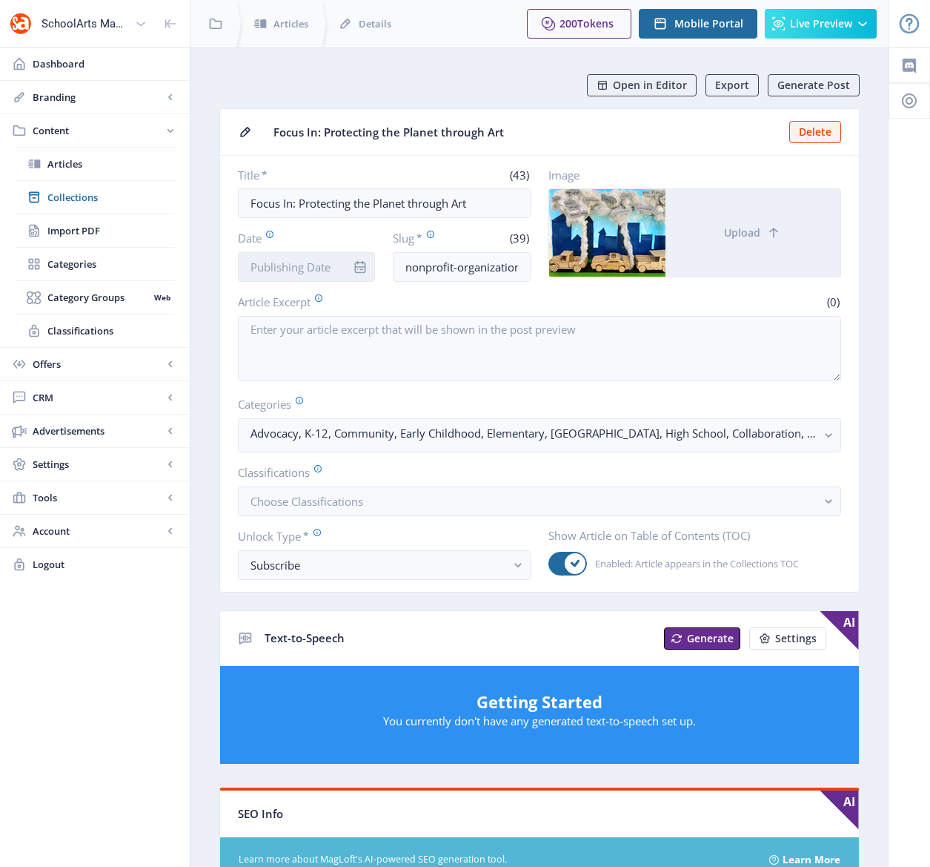
click at [320, 267] on input "Date" at bounding box center [307, 267] width 138 height 30
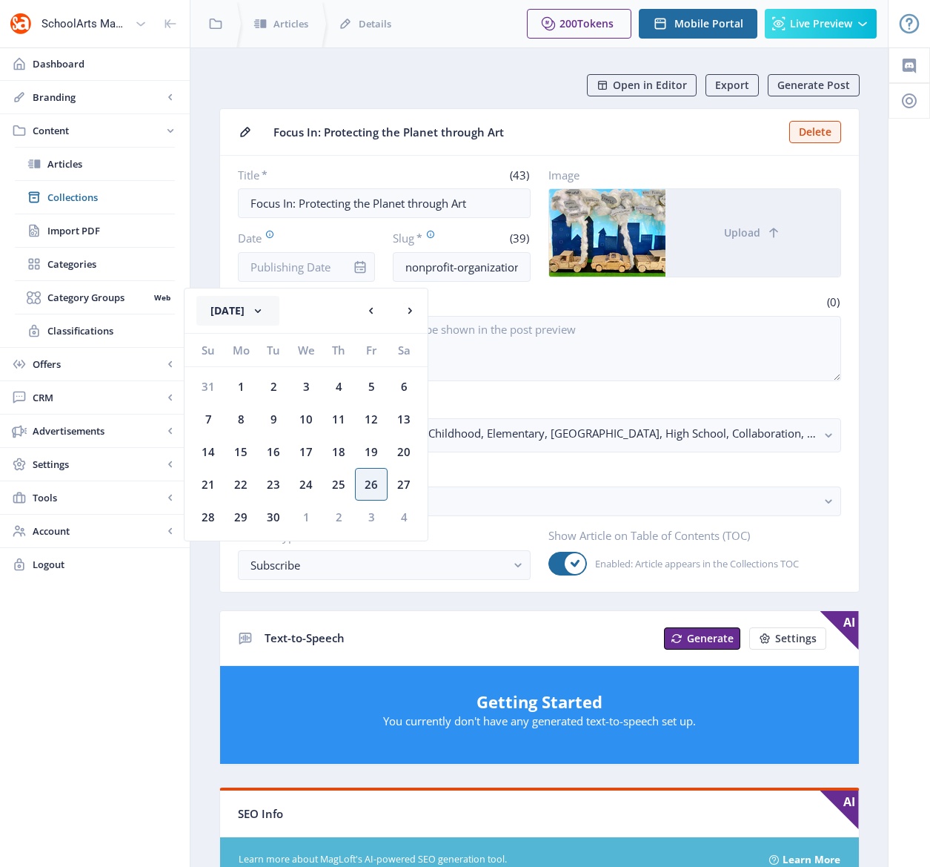
click at [268, 314] on button "[DATE]" at bounding box center [237, 311] width 83 height 30
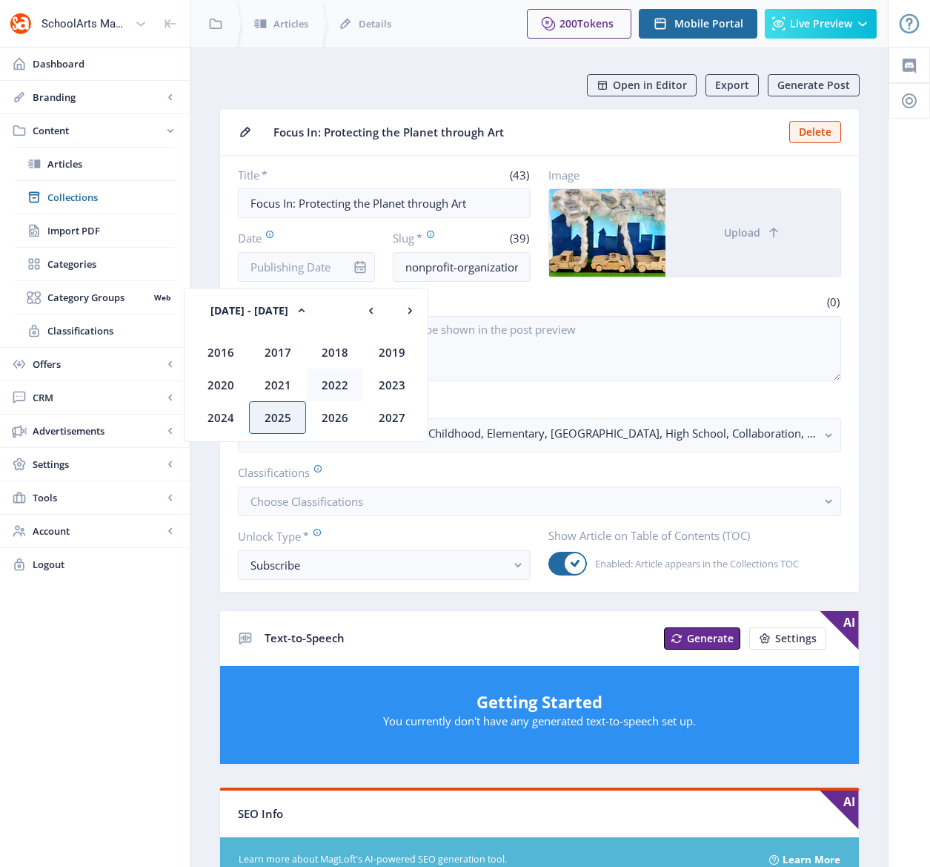
click at [329, 387] on div "2022" at bounding box center [334, 384] width 57 height 33
click at [335, 428] on div "Nov" at bounding box center [334, 417] width 57 height 33
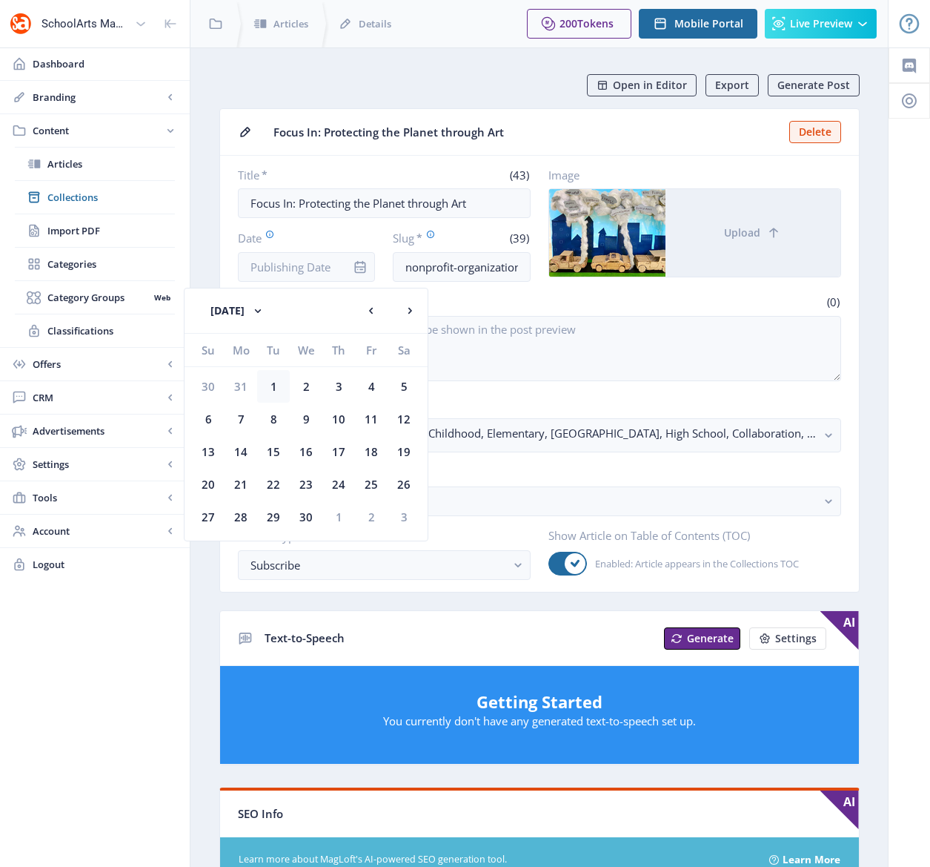
click at [271, 381] on div "1" at bounding box center [273, 386] width 33 height 33
type input "[DATE]"
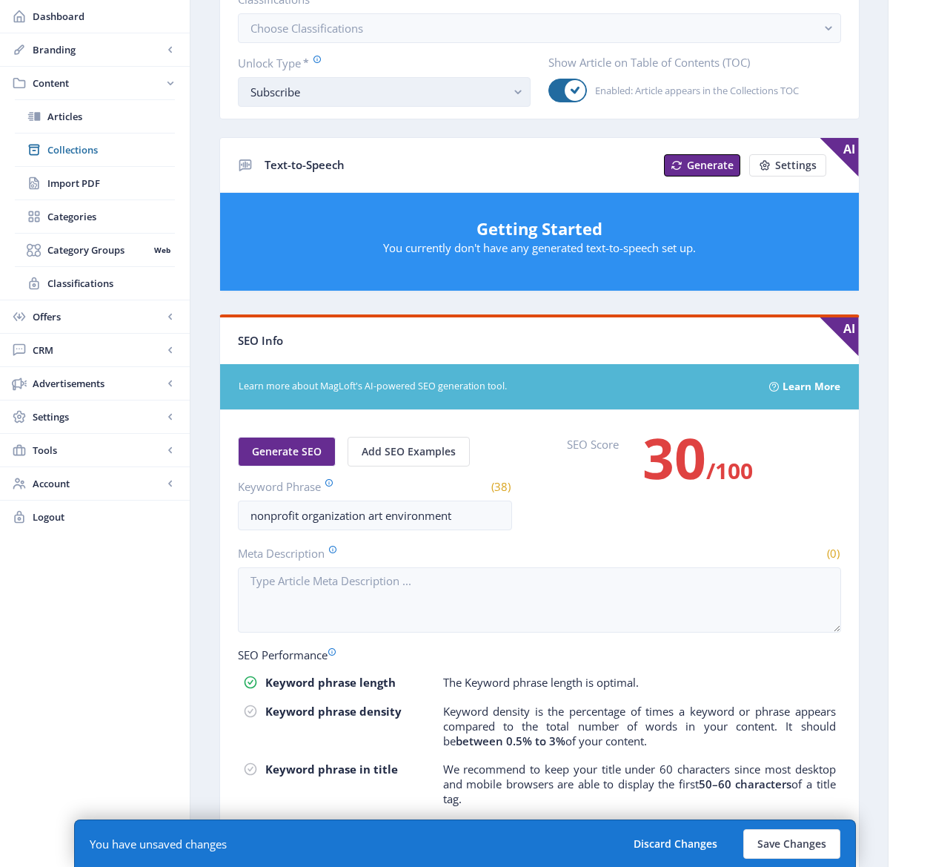
scroll to position [474, 0]
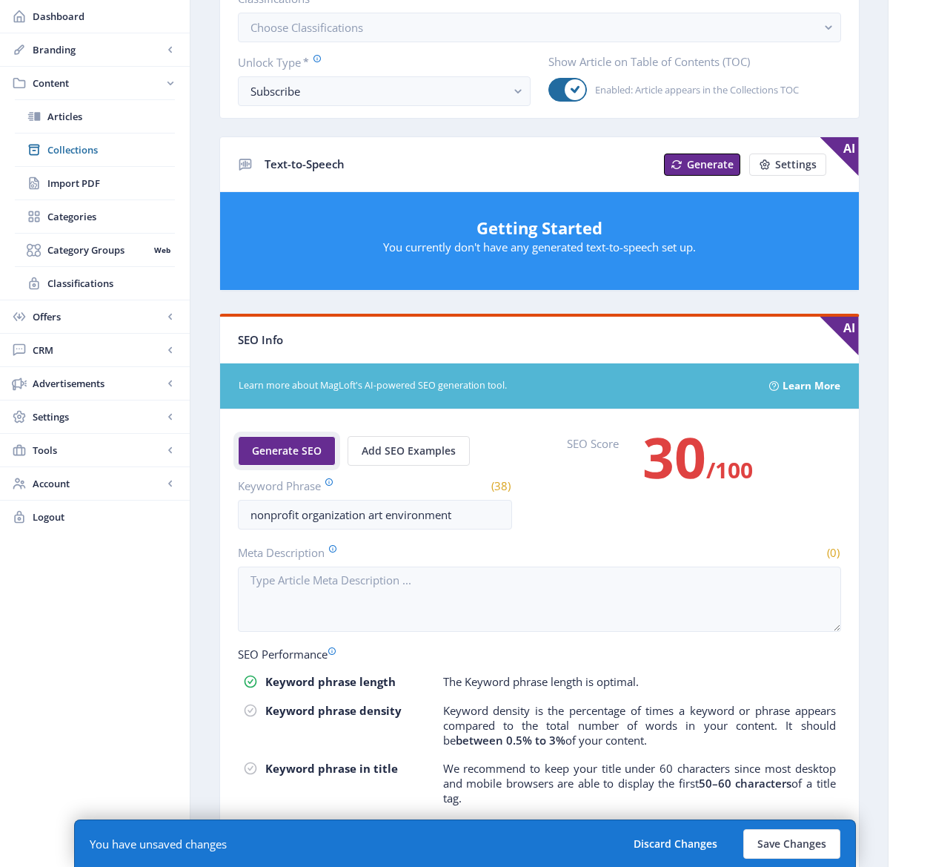
click at [286, 439] on button "Generate SEO" at bounding box center [287, 451] width 98 height 30
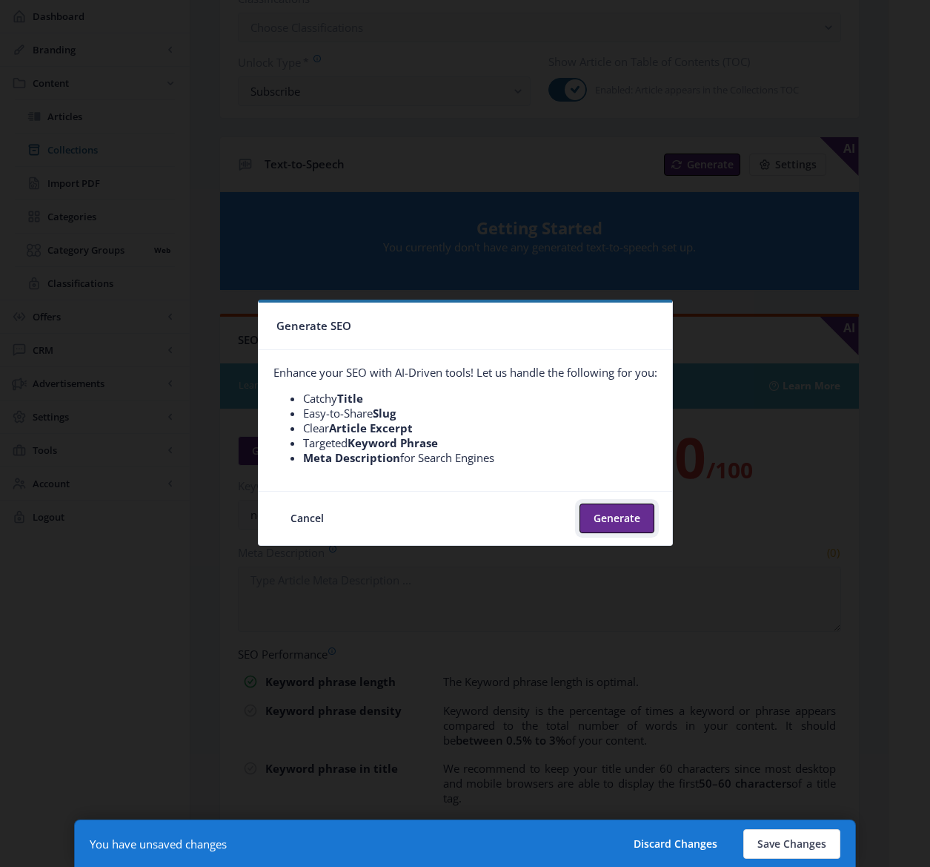
click at [608, 512] on button "Generate" at bounding box center [617, 518] width 75 height 30
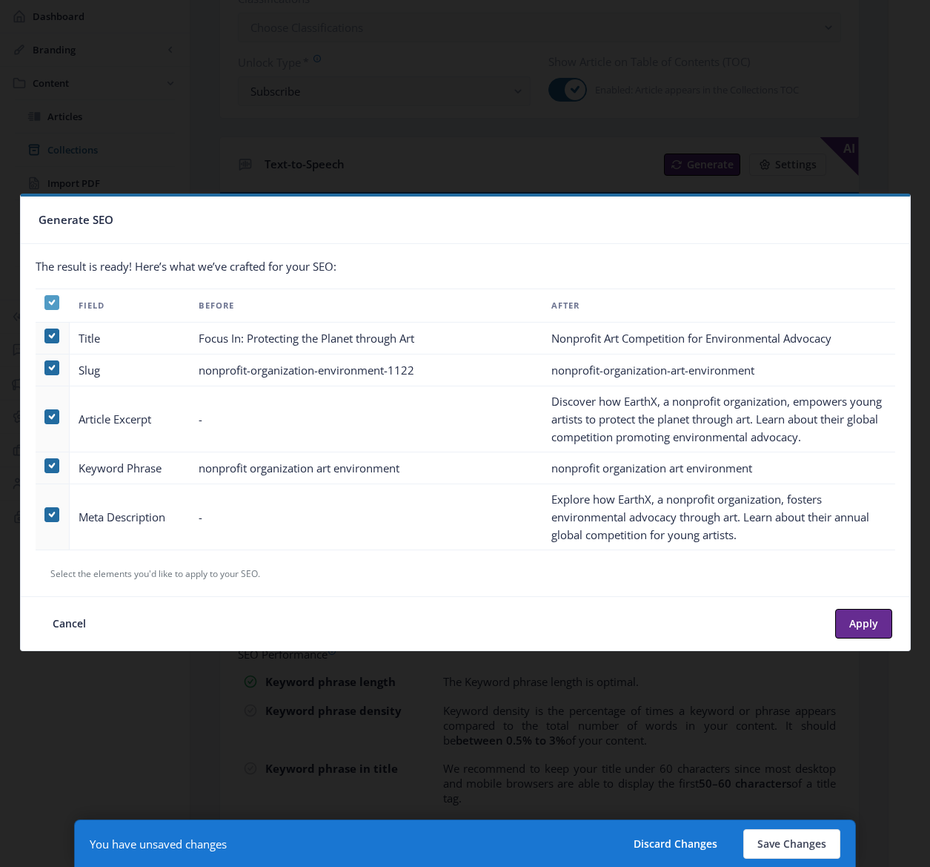
click at [51, 304] on use at bounding box center [51, 302] width 7 height 5
click at [45, 303] on input "checkbox" at bounding box center [44, 302] width 1 height 1
checkbox input "false"
drag, startPoint x: 55, startPoint y: 416, endPoint x: 41, endPoint y: 461, distance: 47.4
click at [55, 416] on span at bounding box center [51, 416] width 15 height 15
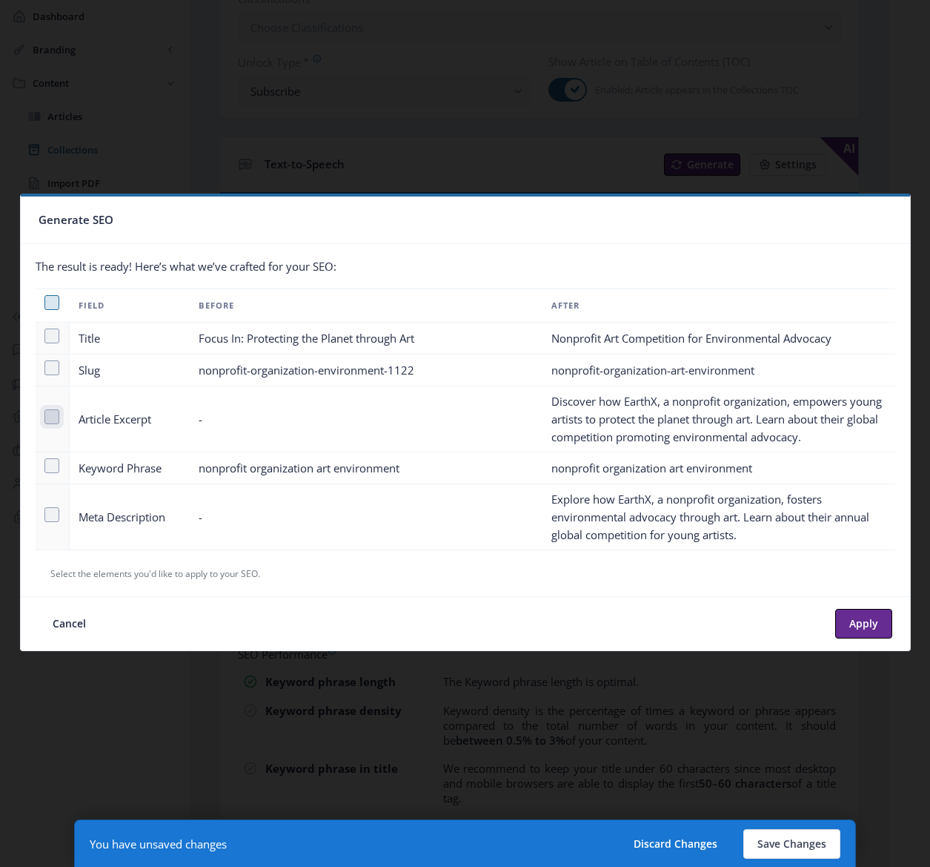
click at [45, 417] on input "checkbox" at bounding box center [44, 417] width 1 height 1
checkbox input "true"
click at [48, 511] on span at bounding box center [51, 514] width 15 height 15
click at [45, 514] on input "checkbox" at bounding box center [44, 514] width 1 height 1
checkbox input "true"
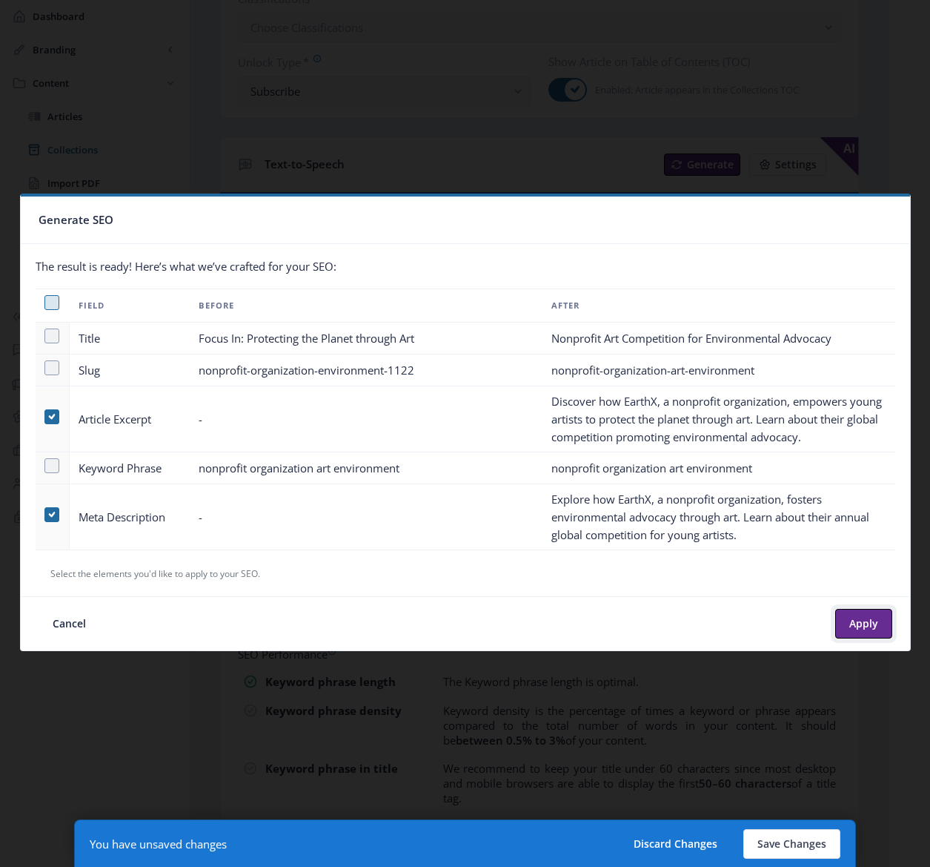
click at [861, 626] on button "Apply" at bounding box center [863, 624] width 57 height 30
type textarea "Discover how EarthX, a nonprofit organization, empowers young artists to protec…"
type textarea "Explore how EarthX, a nonprofit organization, fosters environmental advocacy th…"
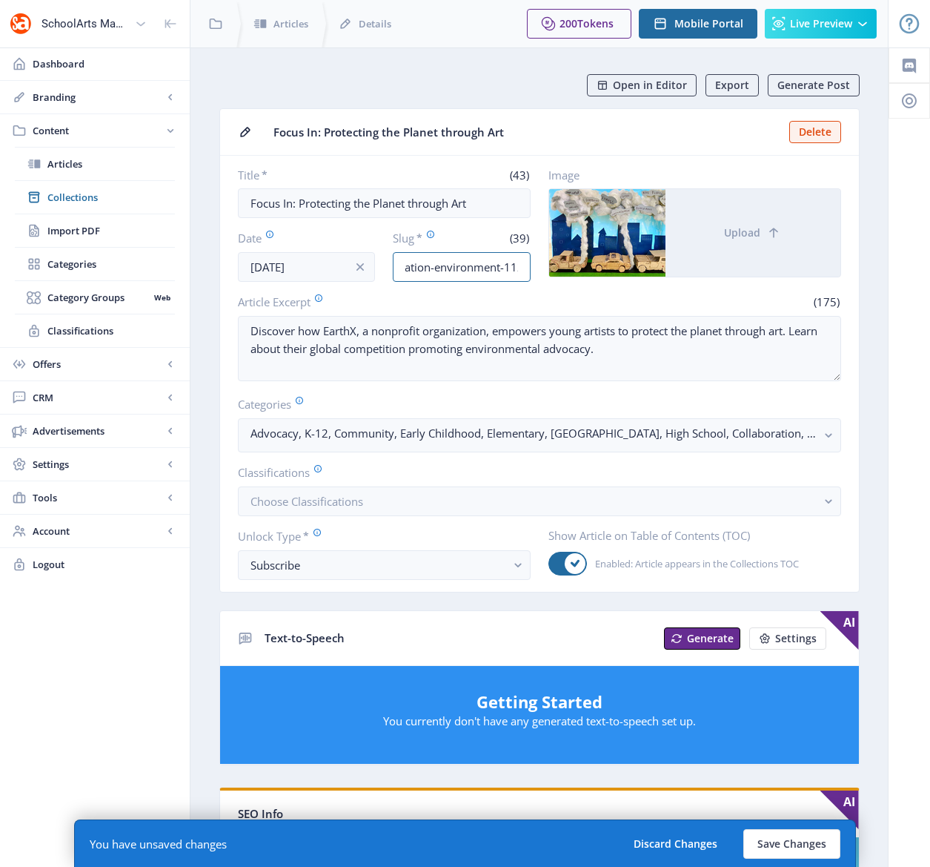
scroll to position [0, 104]
drag, startPoint x: 496, startPoint y: 268, endPoint x: 548, endPoint y: 268, distance: 51.9
click at [548, 268] on div "Title * (43) Focus In: Protecting the Planet through Art Date Nov 1, 2022 Slug …" at bounding box center [539, 225] width 603 height 114
click at [780, 845] on button "Save Changes" at bounding box center [792, 844] width 97 height 30
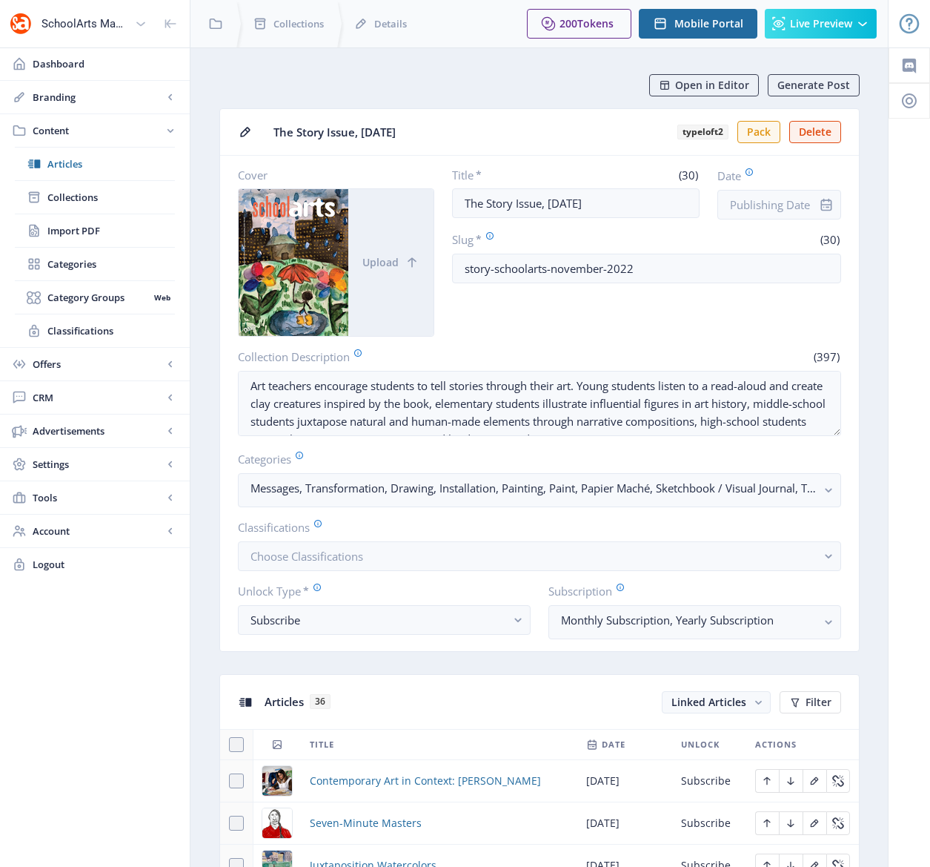
click at [386, 824] on div "You have unsaved changes Discard Changes Save Changes" at bounding box center [465, 842] width 782 height 47
click at [385, 821] on div "You have unsaved changes Discard Changes Save Changes" at bounding box center [465, 842] width 782 height 47
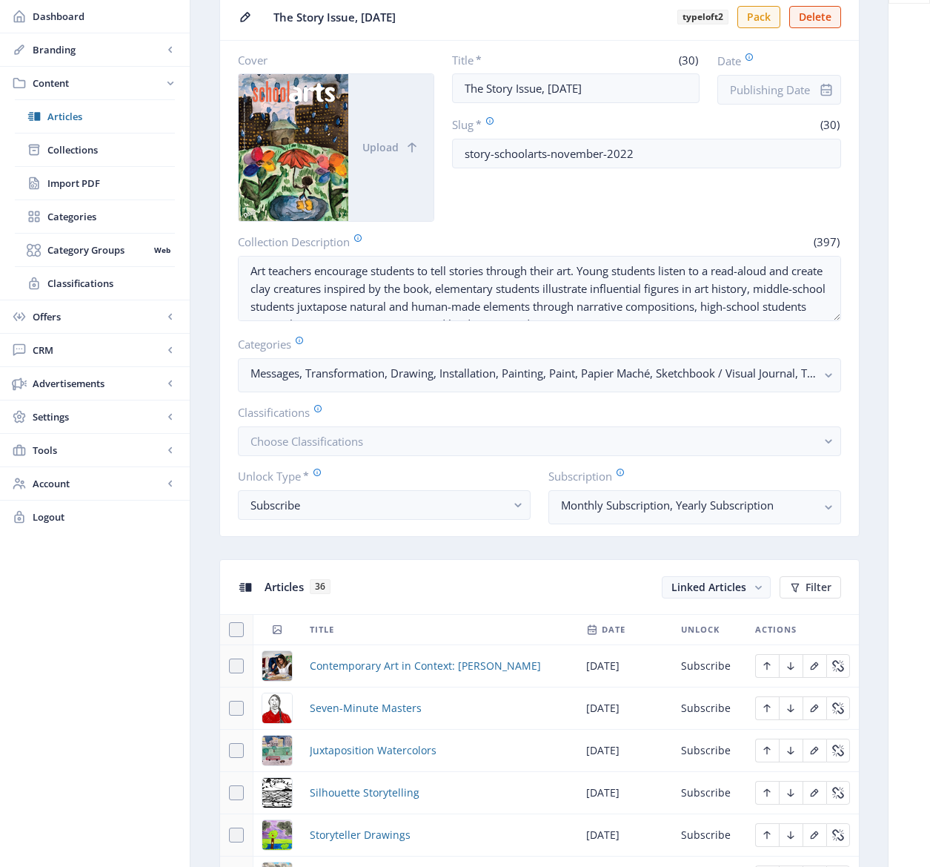
scroll to position [455, 0]
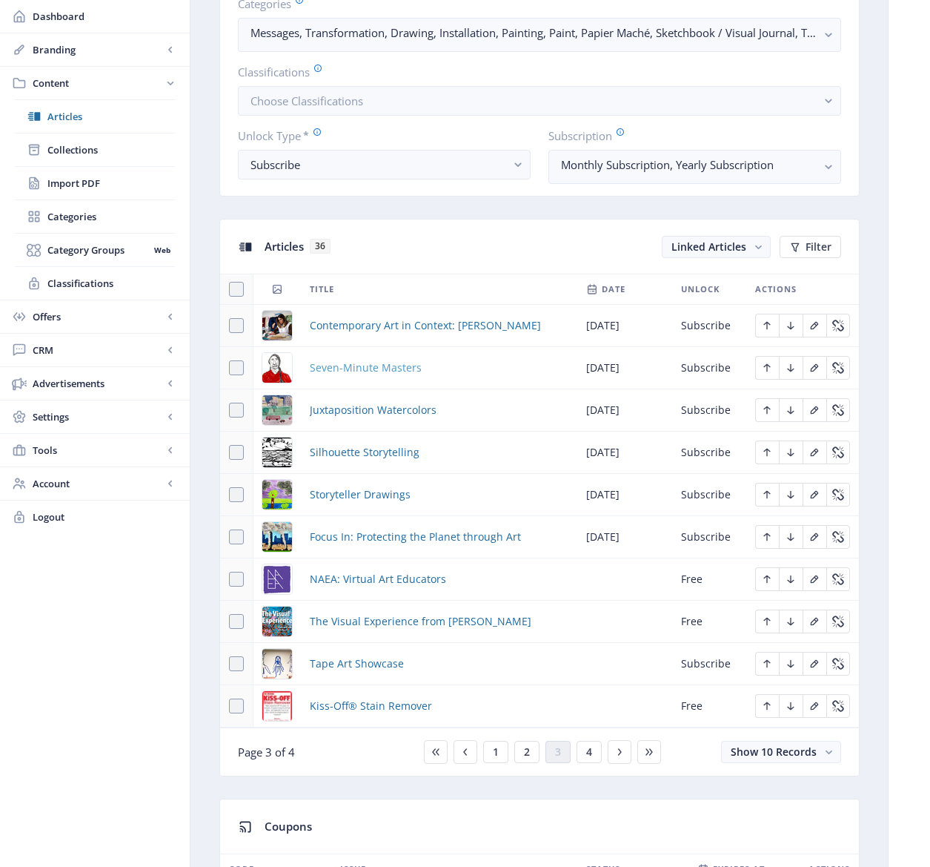
click at [334, 367] on span "Seven-Minute Masters" at bounding box center [366, 368] width 112 height 18
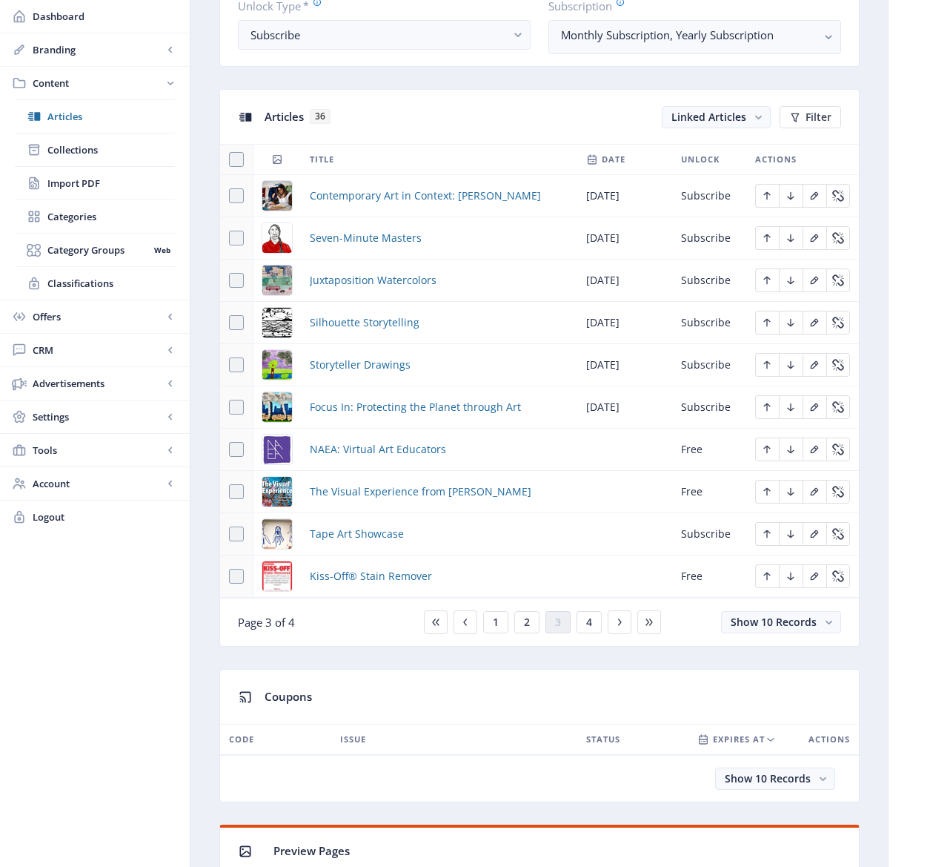
scroll to position [635, 0]
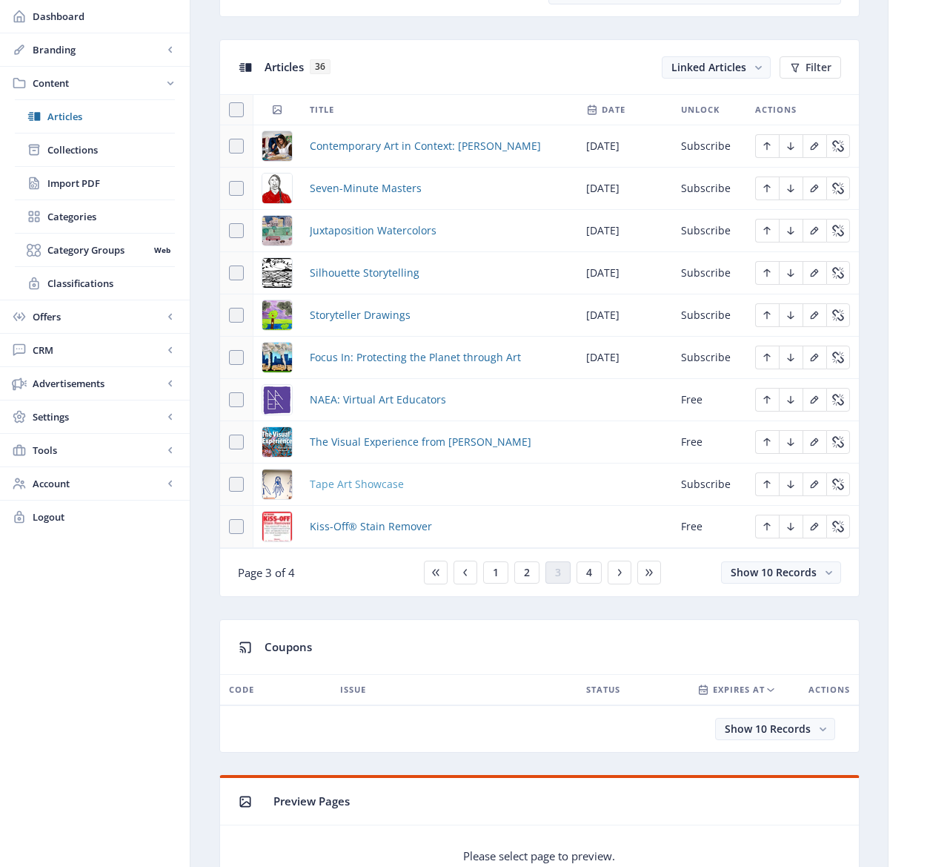
click at [379, 481] on span "Tape Art Showcase" at bounding box center [357, 484] width 94 height 18
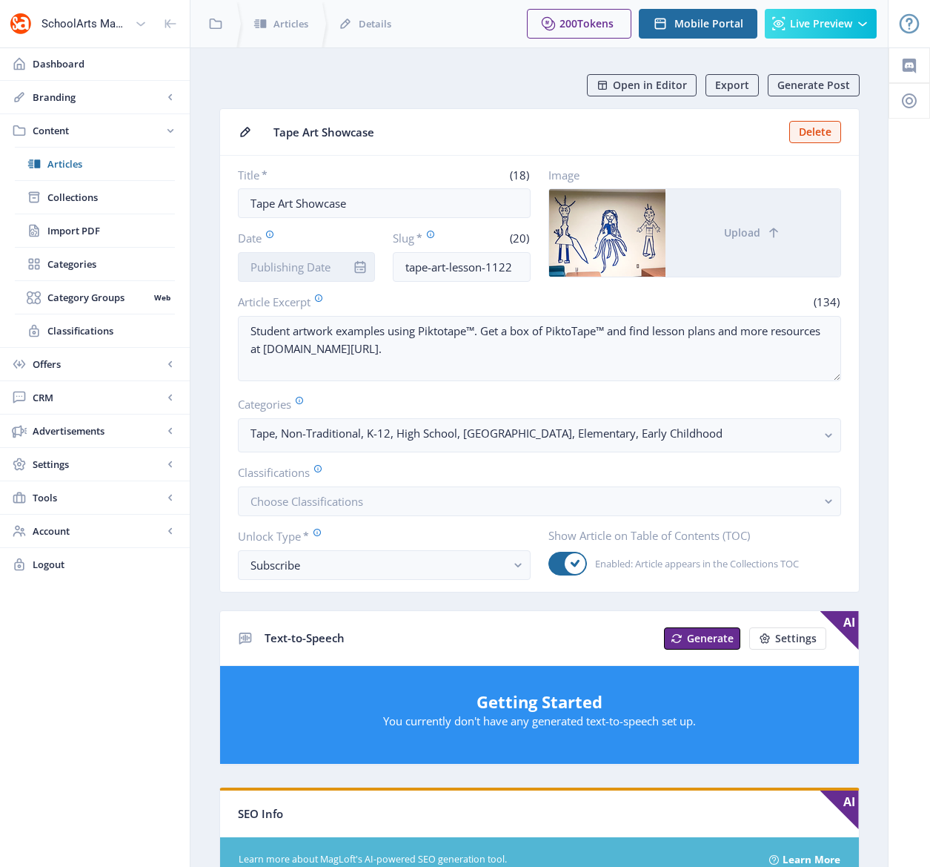
click at [300, 268] on input "Date" at bounding box center [307, 267] width 138 height 30
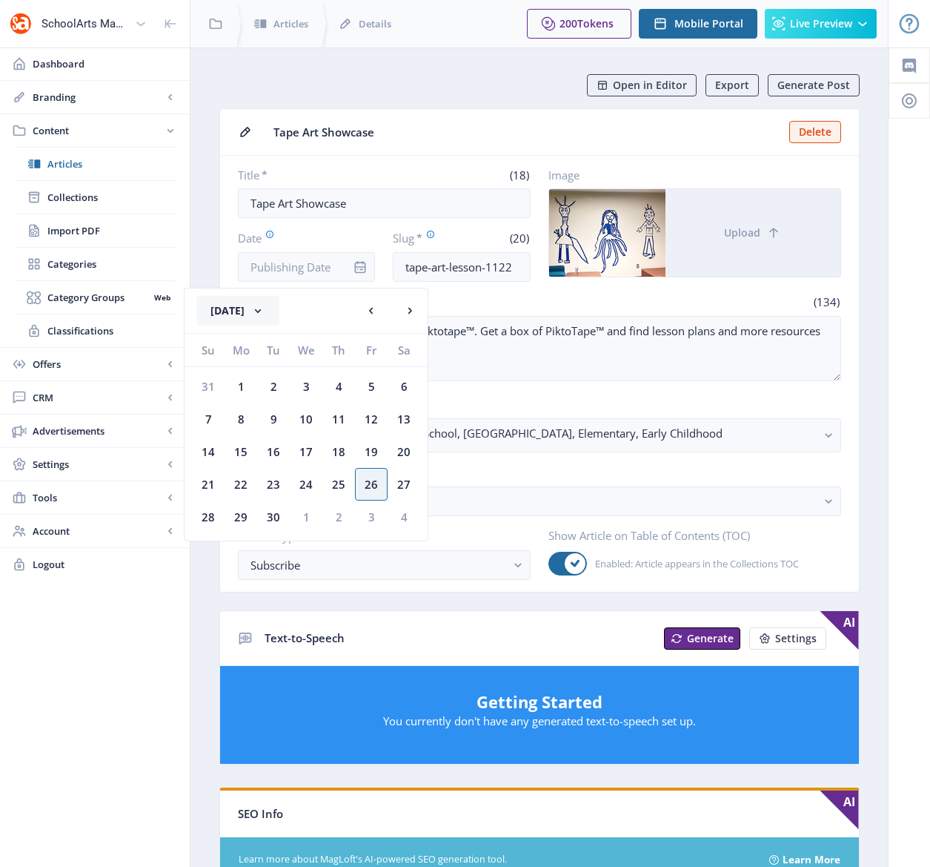
click at [279, 308] on button "[DATE]" at bounding box center [237, 311] width 83 height 30
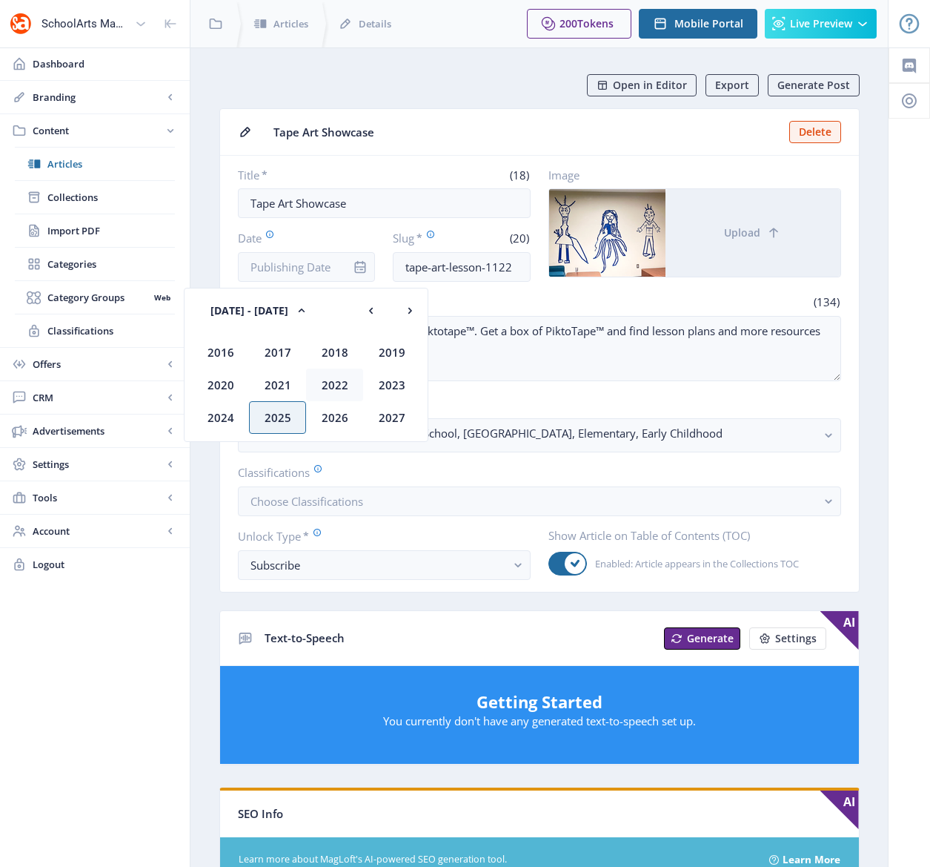
click at [334, 383] on div "2022" at bounding box center [334, 384] width 57 height 33
click at [333, 414] on div "Nov" at bounding box center [334, 417] width 57 height 33
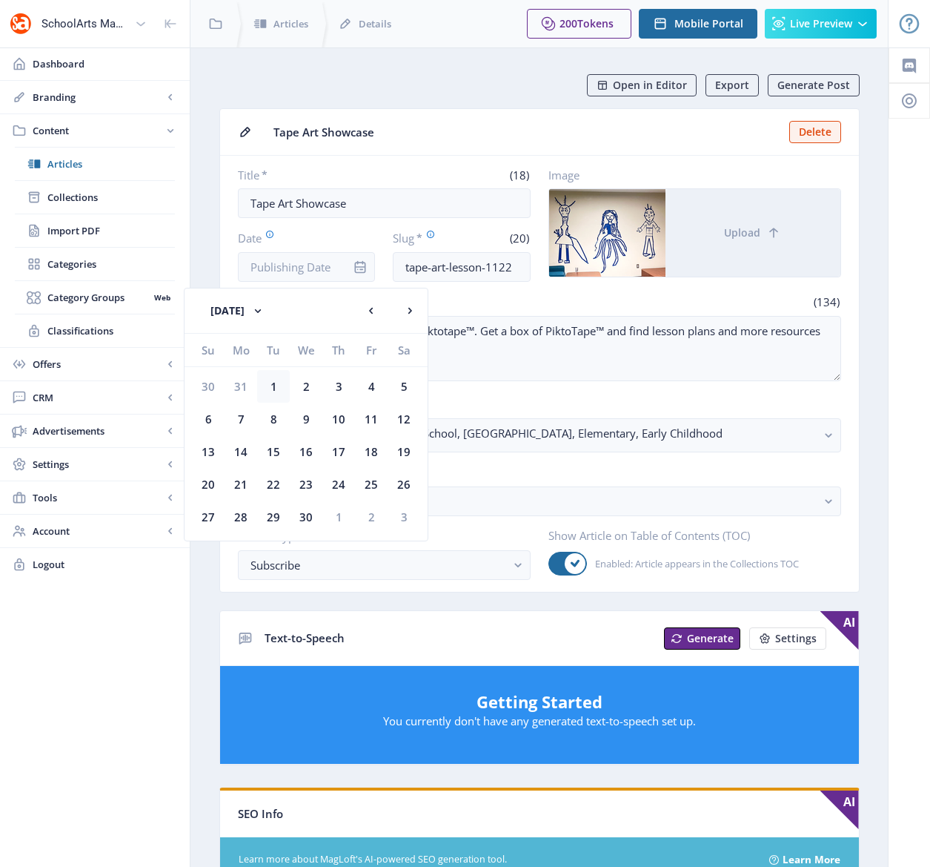
click at [277, 385] on div "1" at bounding box center [273, 386] width 33 height 33
type input "[DATE]"
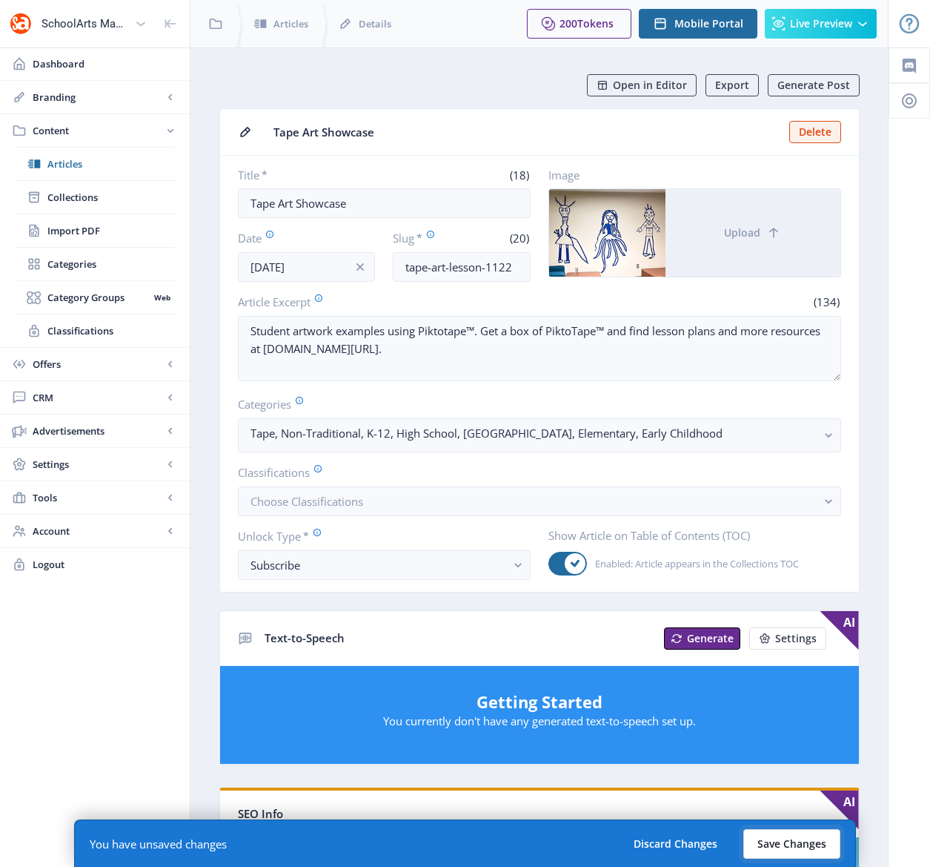
click at [797, 842] on button "Save Changes" at bounding box center [792, 844] width 97 height 30
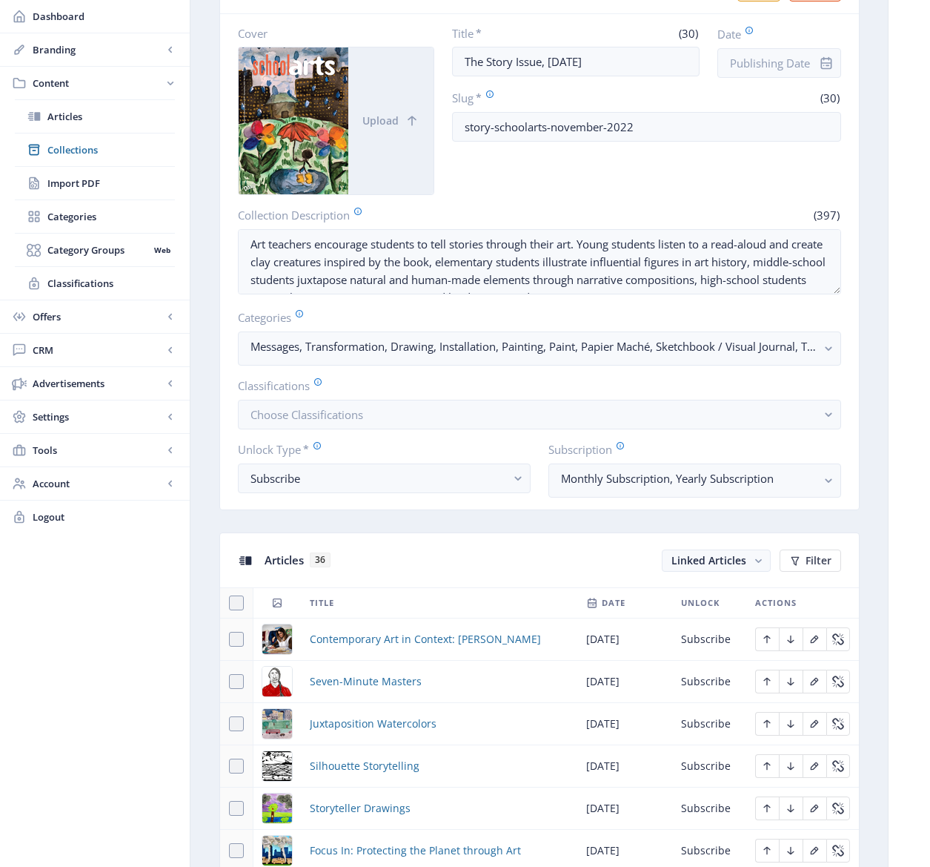
scroll to position [498, 0]
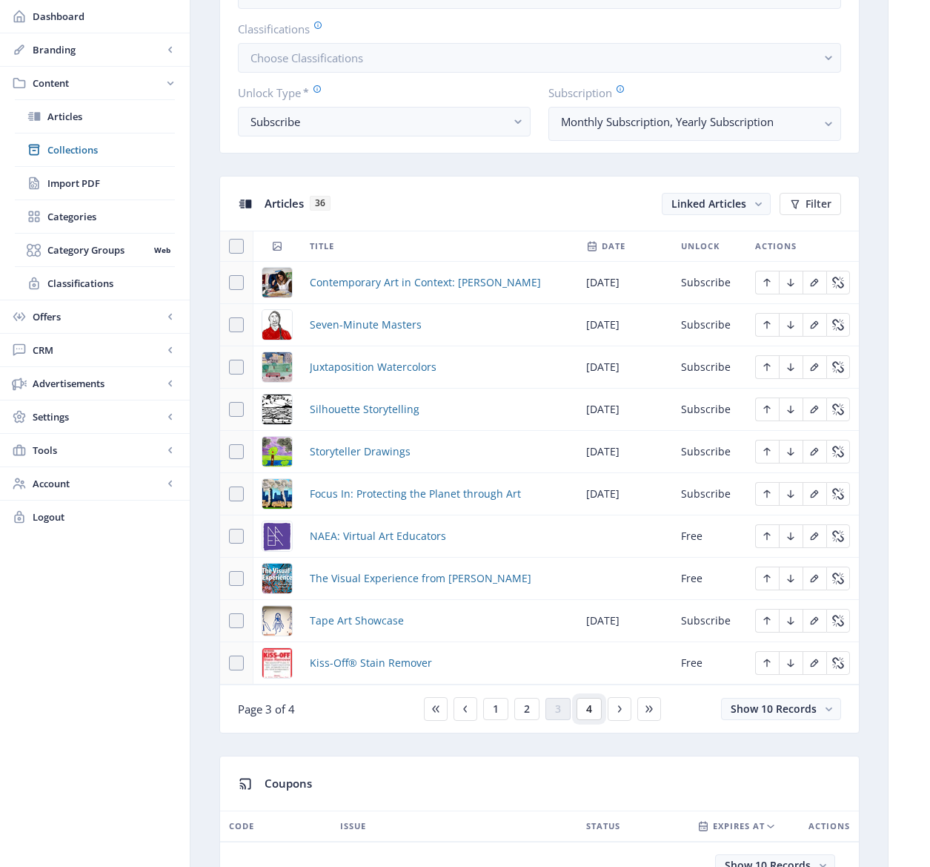
click at [588, 709] on span "4" at bounding box center [589, 709] width 6 height 12
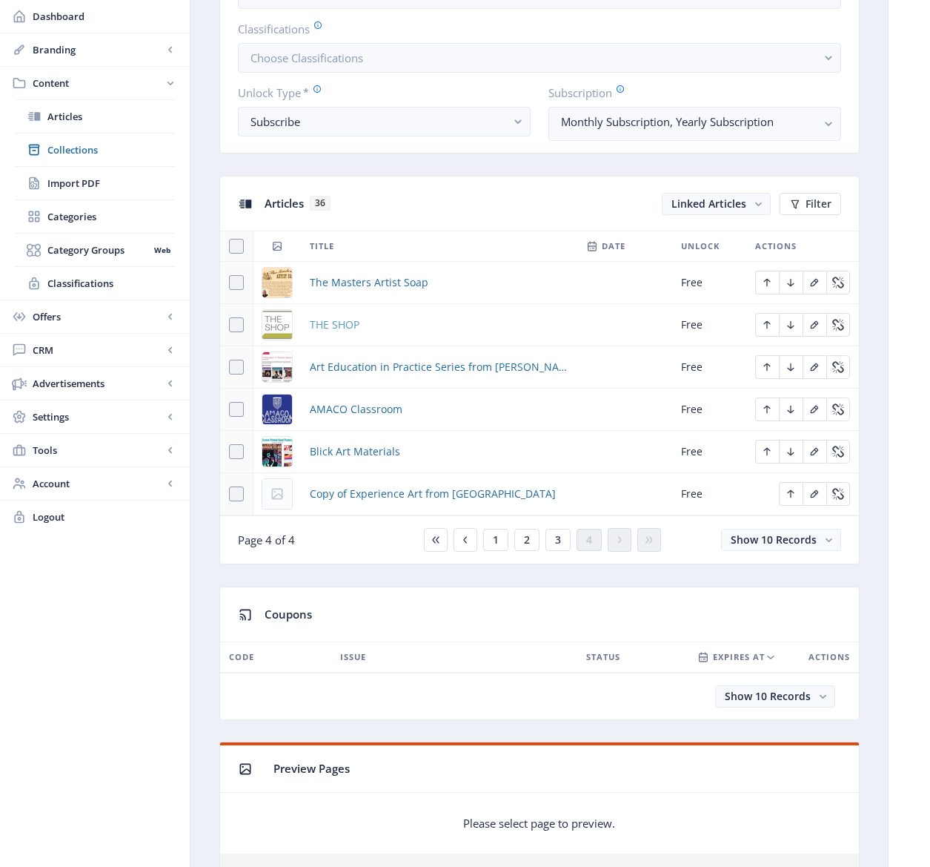
click at [337, 322] on span "THE SHOP" at bounding box center [335, 325] width 50 height 18
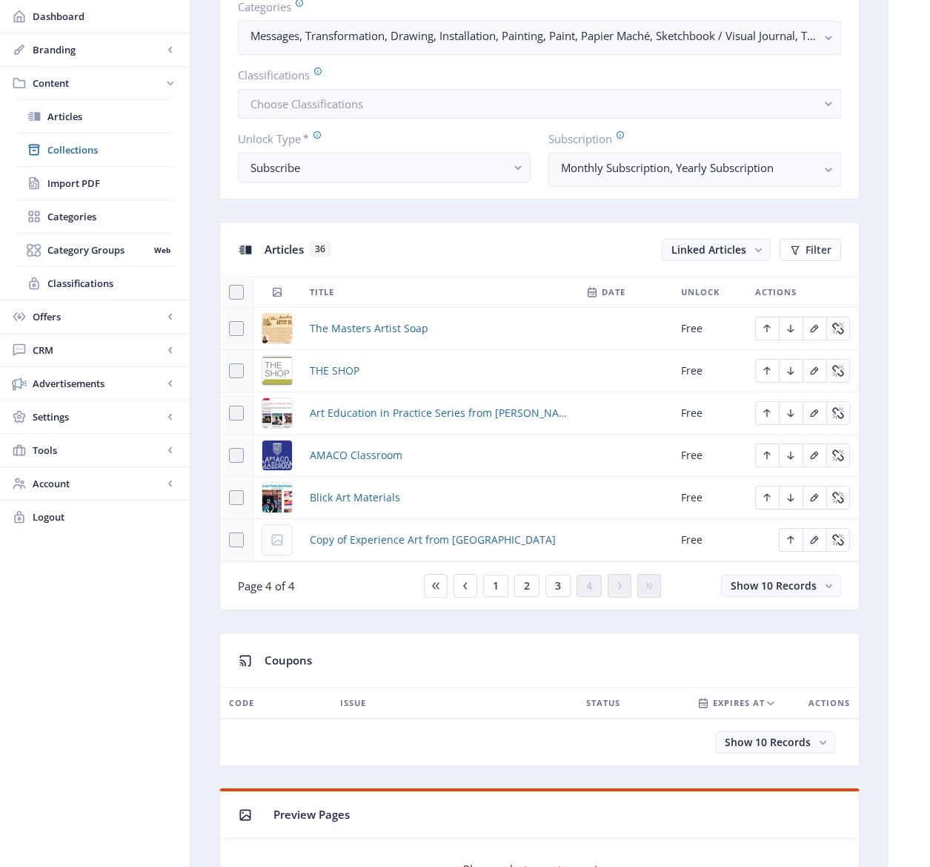
scroll to position [466, 0]
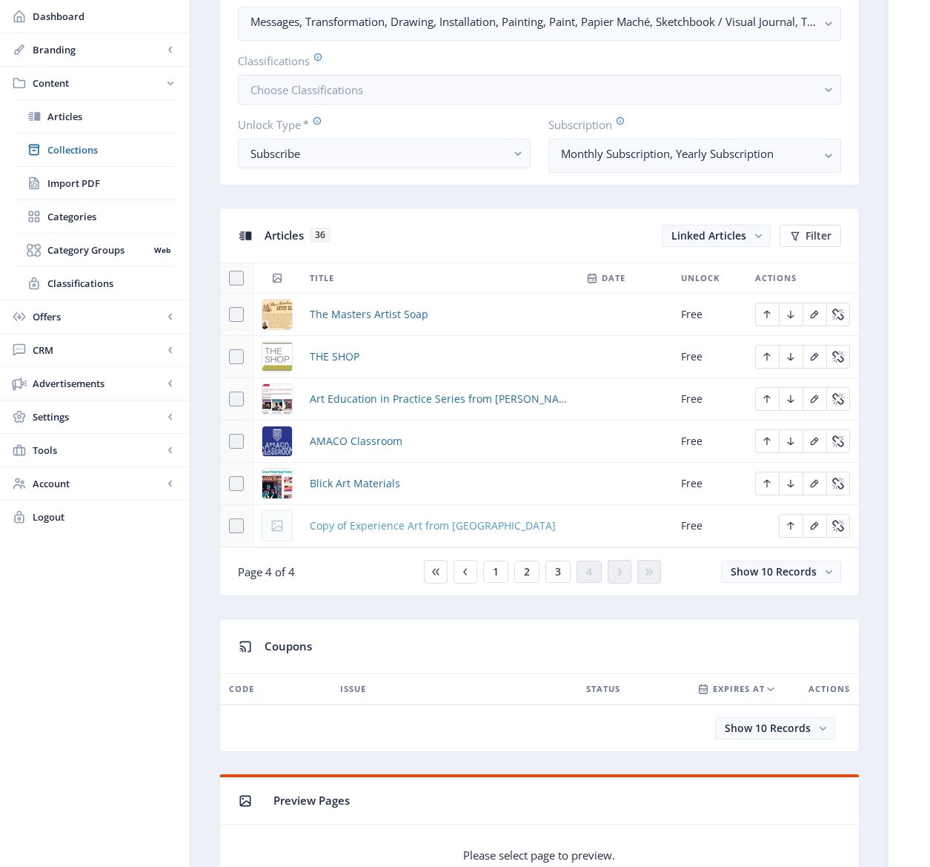
click at [392, 524] on span "Copy of Experience Art from Davis" at bounding box center [433, 526] width 246 height 18
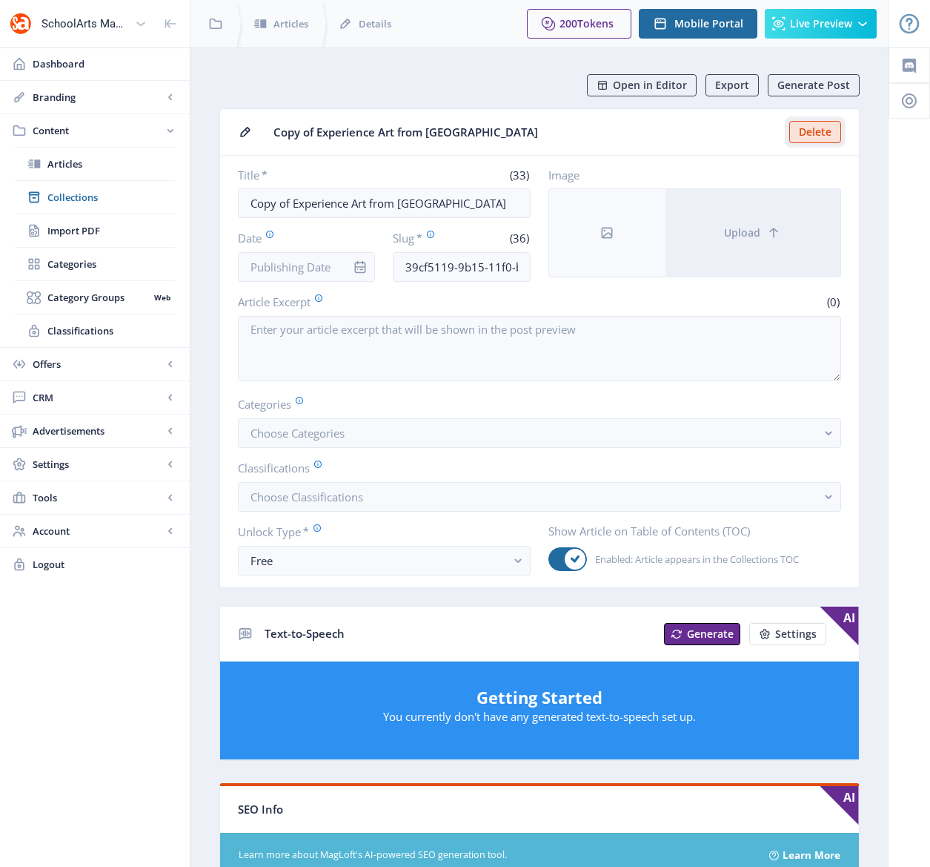
click at [815, 132] on button "Delete" at bounding box center [816, 132] width 52 height 22
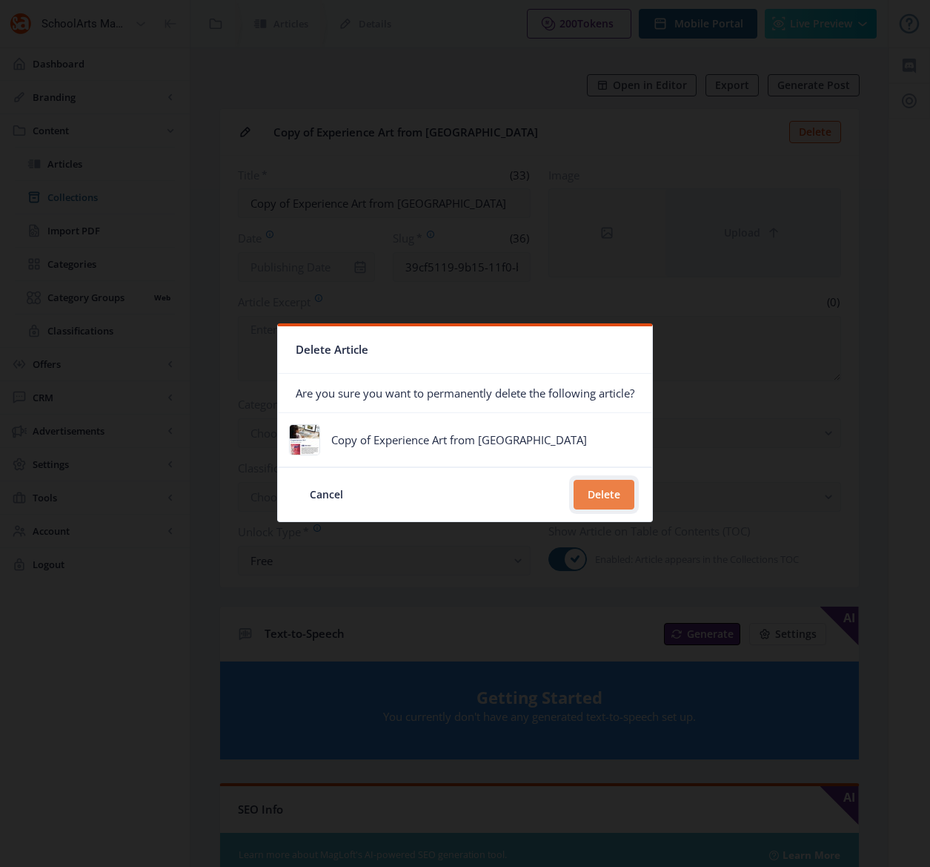
click at [607, 497] on button "Delete" at bounding box center [604, 495] width 61 height 30
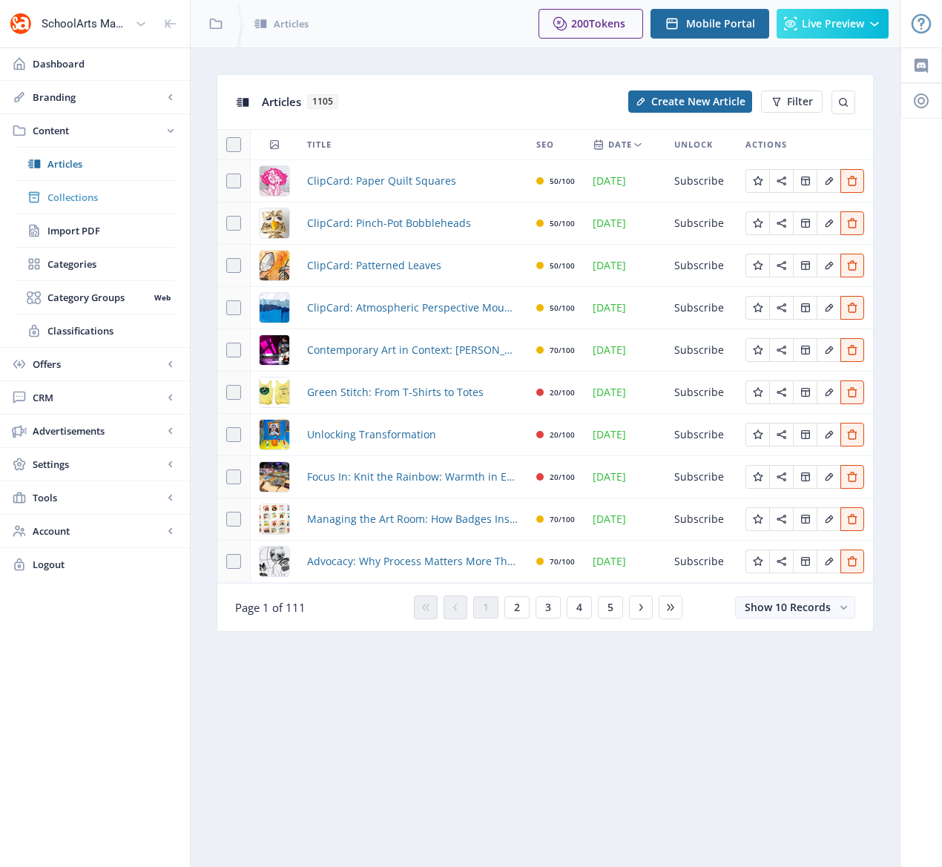
click at [67, 195] on span "Collections" at bounding box center [111, 197] width 128 height 15
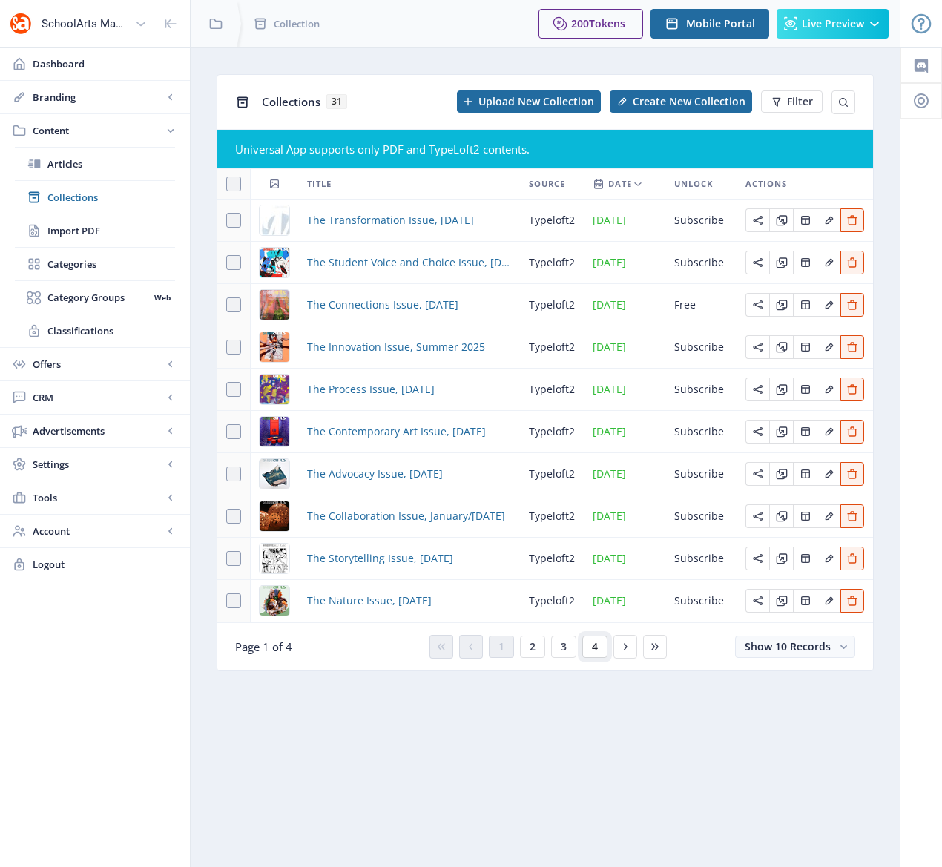
click at [595, 643] on span "4" at bounding box center [595, 647] width 6 height 12
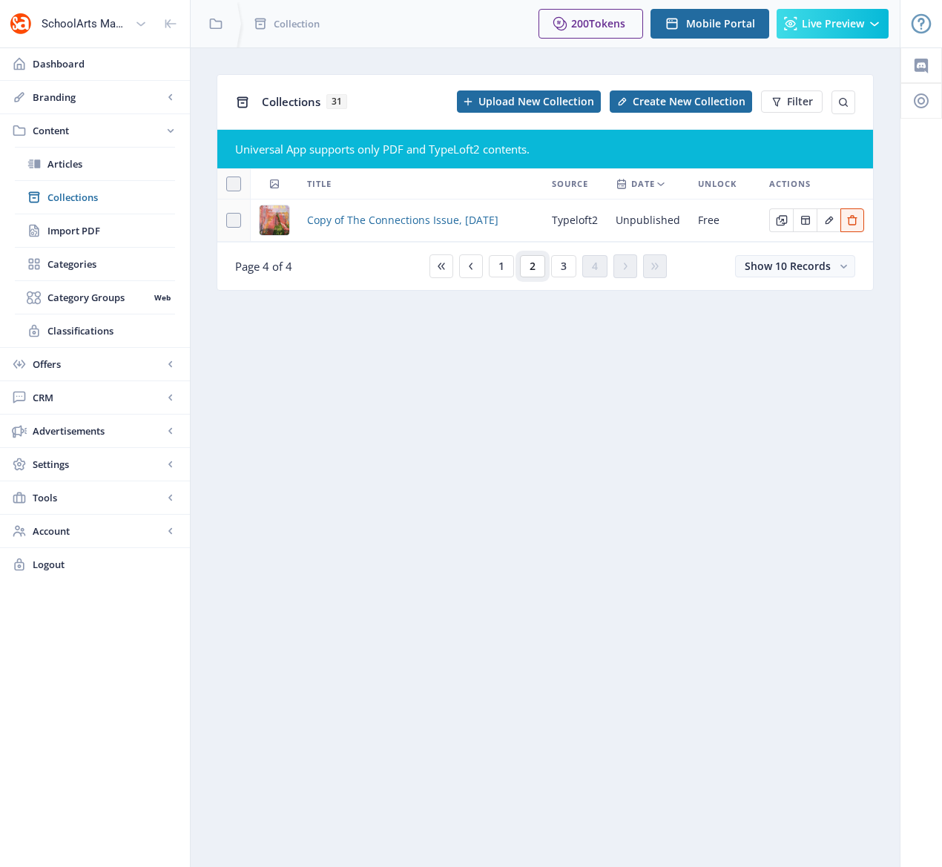
click at [529, 262] on span "2" at bounding box center [532, 266] width 6 height 12
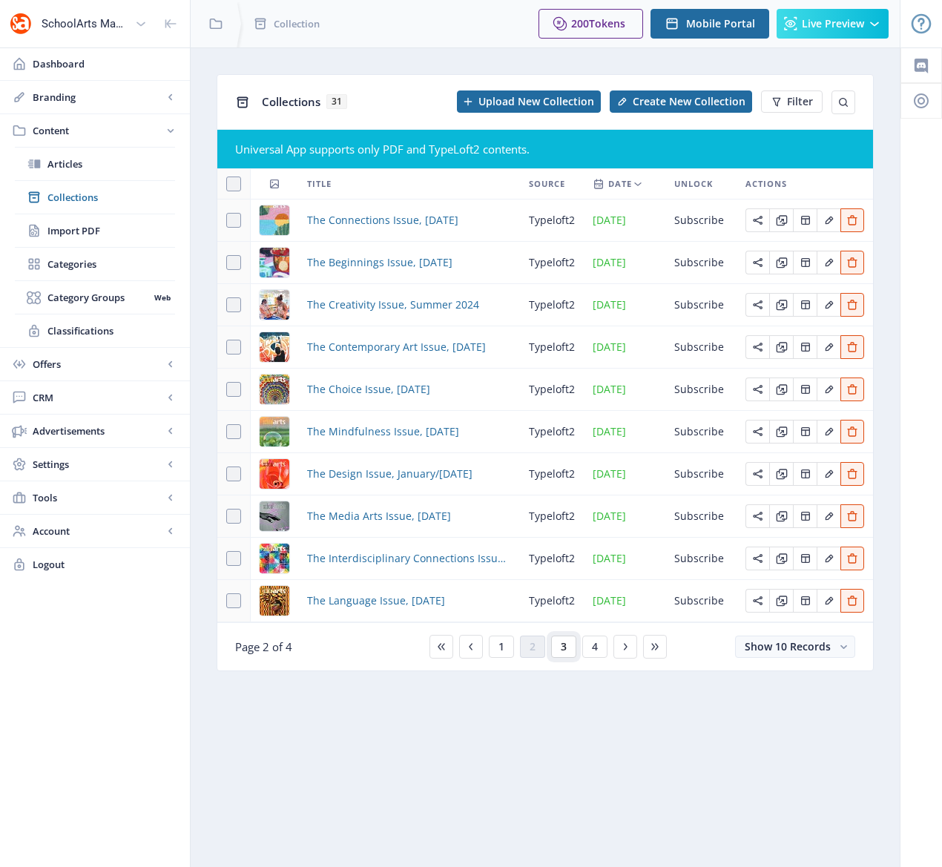
click at [568, 649] on button "3" at bounding box center [563, 646] width 25 height 22
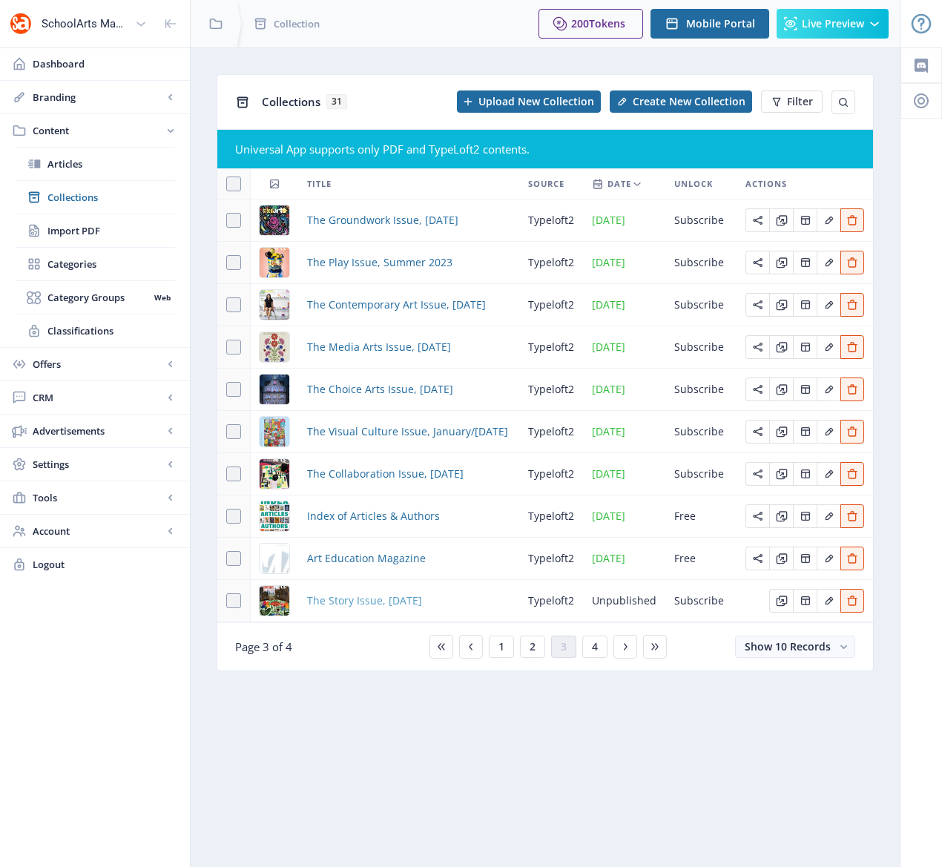
click at [417, 598] on span "The Story Issue, [DATE]" at bounding box center [364, 601] width 115 height 18
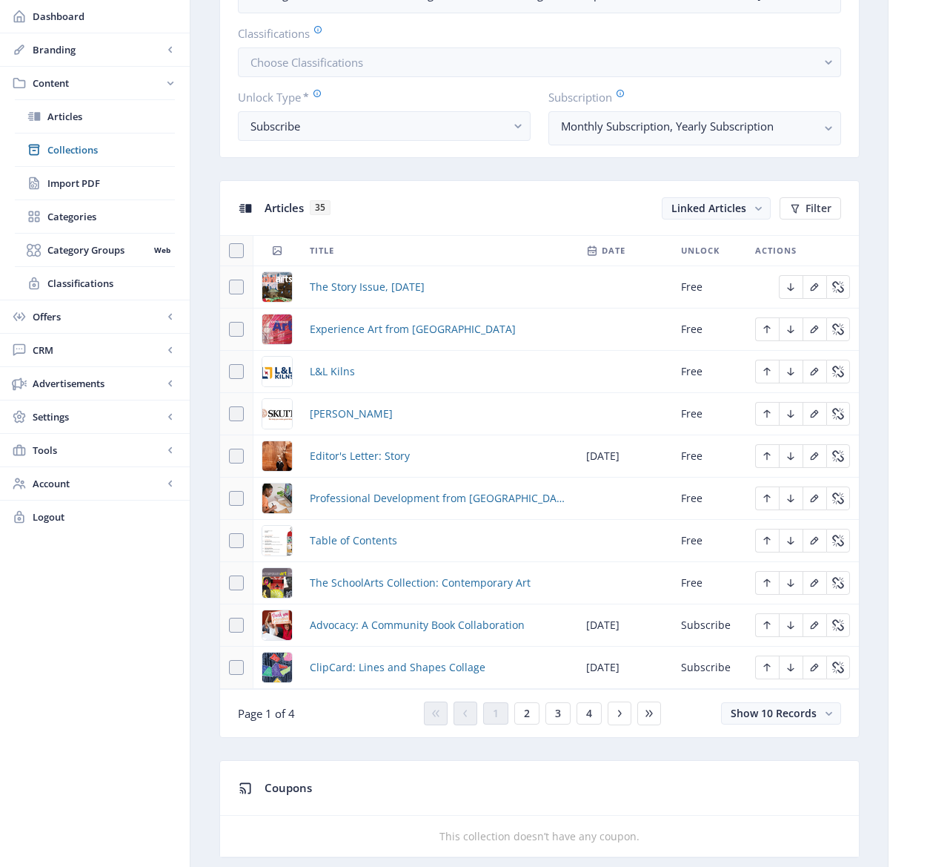
scroll to position [497, 0]
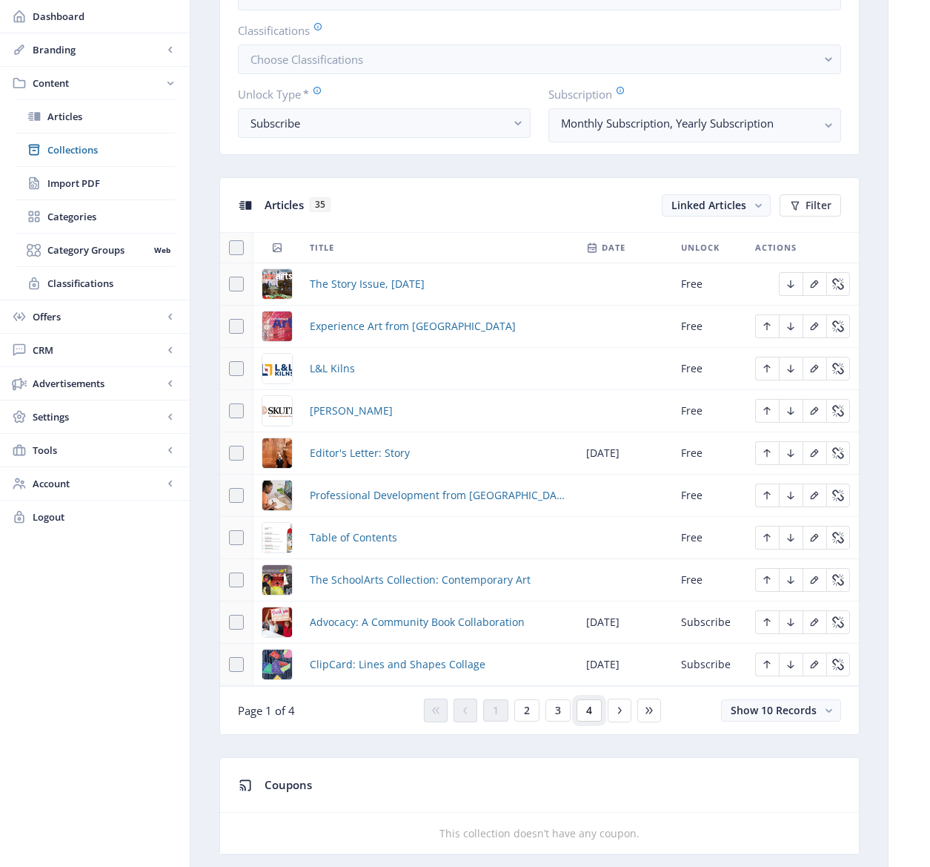
click at [594, 712] on button "4" at bounding box center [589, 710] width 25 height 22
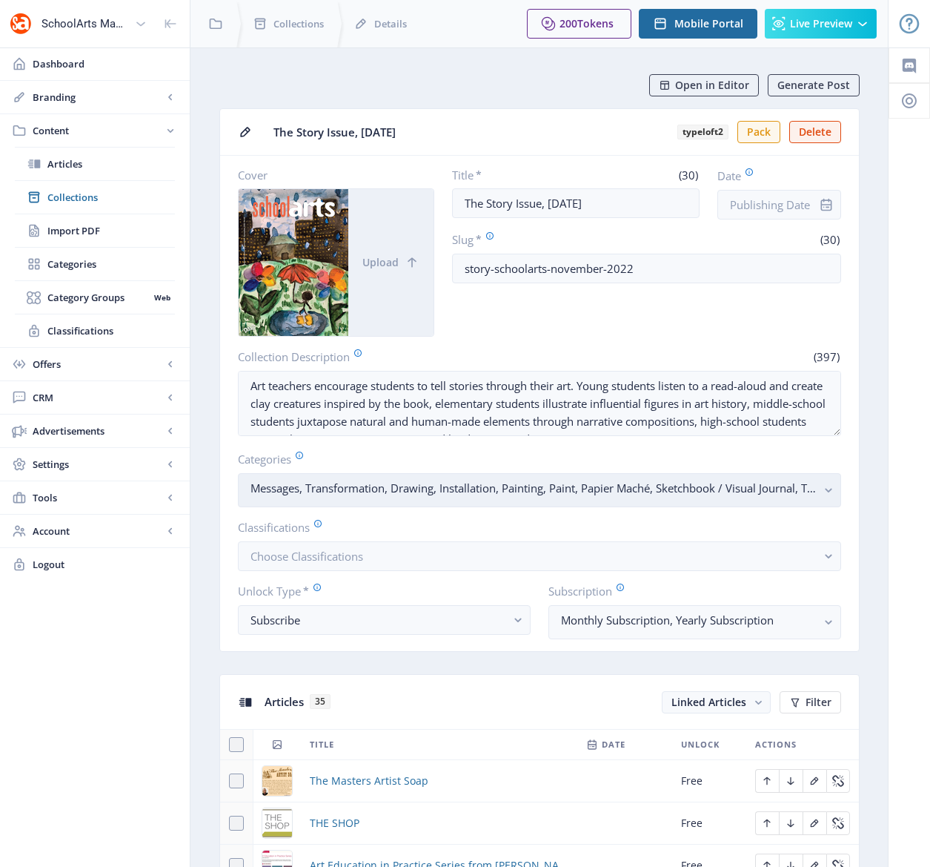
click at [824, 491] on rect "button" at bounding box center [829, 490] width 17 height 17
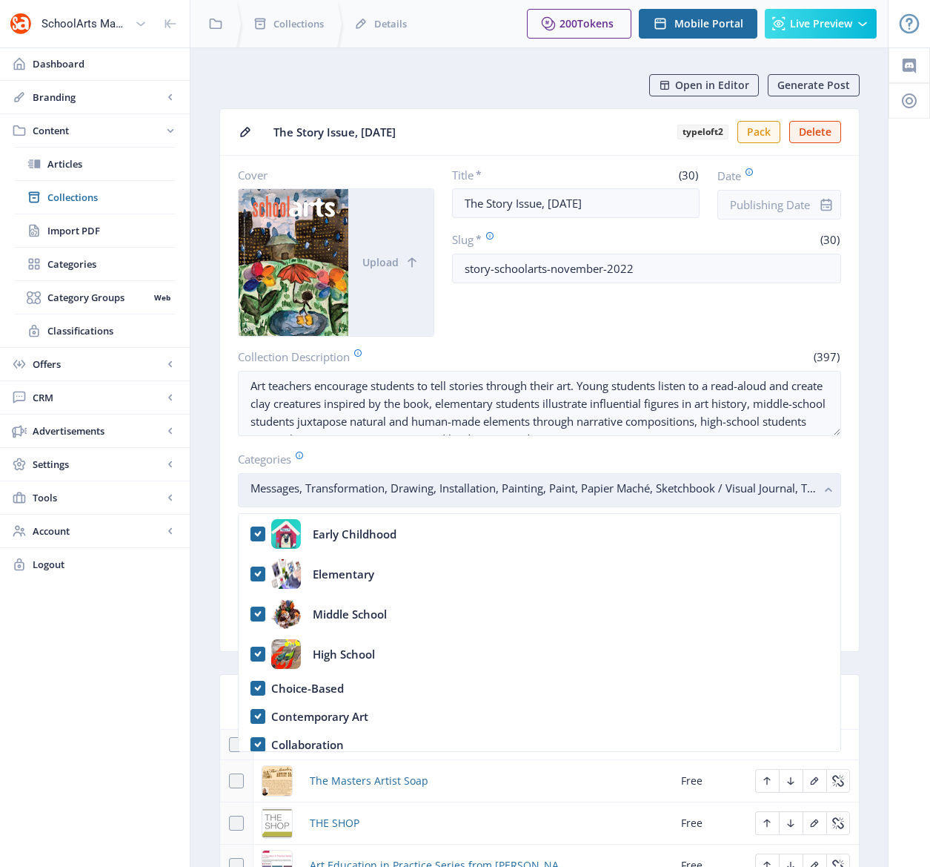
click at [827, 489] on icon "button" at bounding box center [828, 490] width 7 height 4
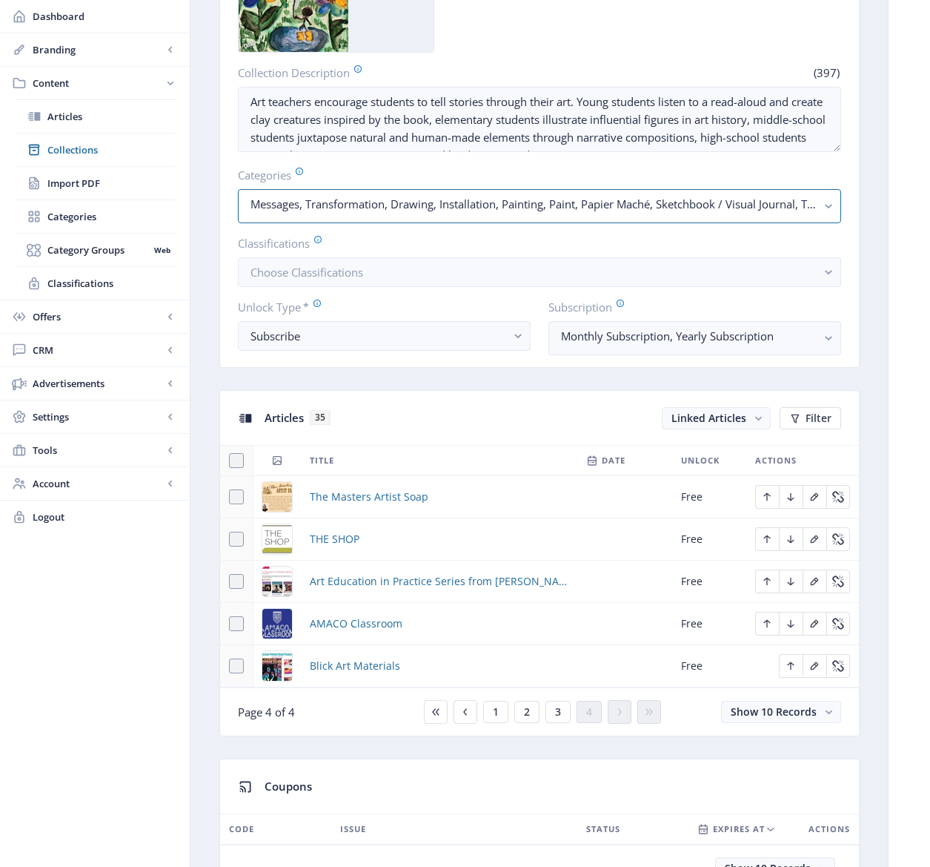
scroll to position [331, 0]
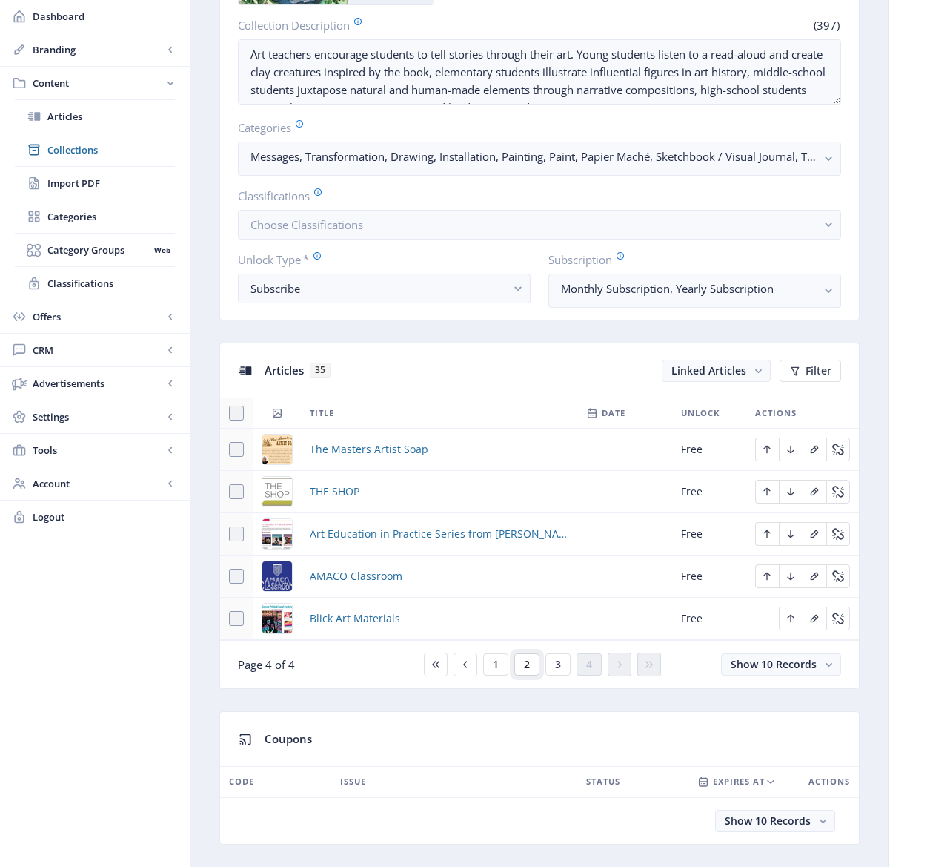
click at [521, 666] on button "2" at bounding box center [526, 664] width 25 height 22
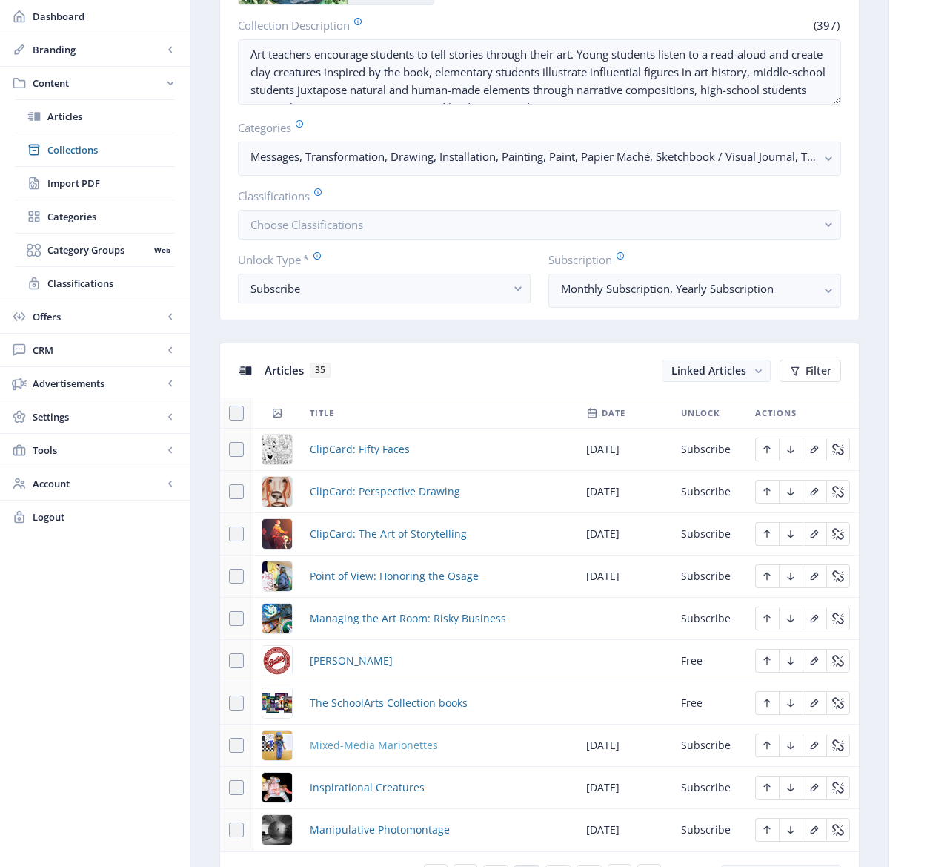
click at [387, 737] on span "Mixed-Media Marionettes" at bounding box center [374, 745] width 128 height 18
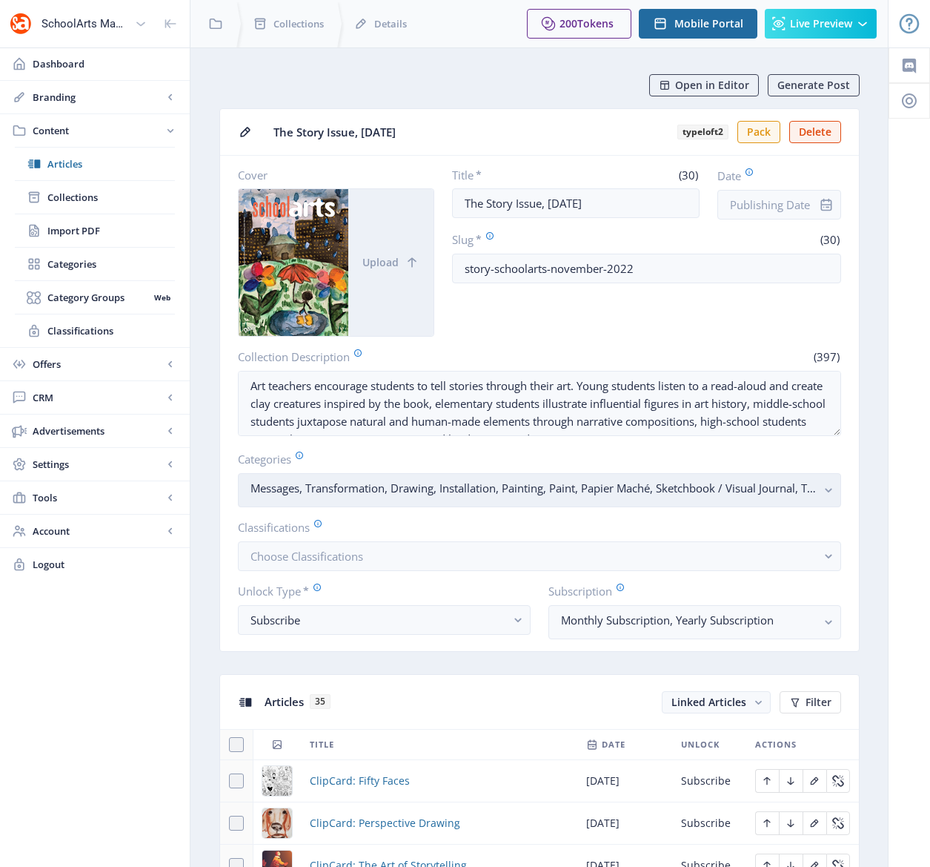
click at [832, 492] on rect "button" at bounding box center [829, 490] width 17 height 17
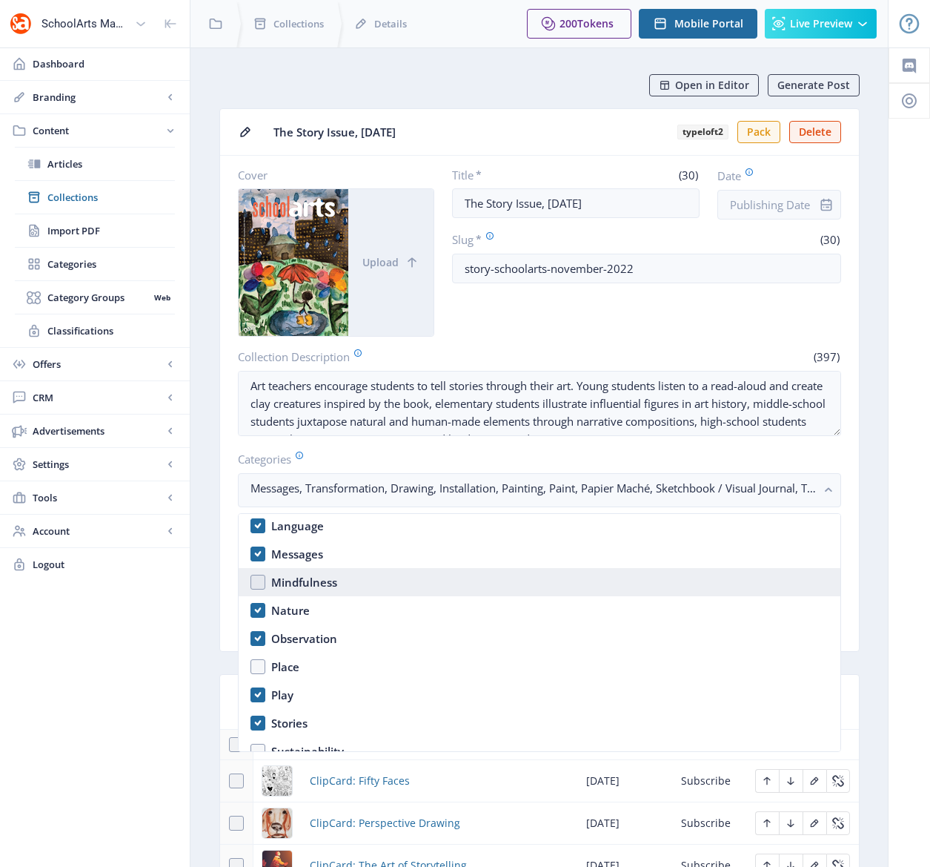
scroll to position [1053, 0]
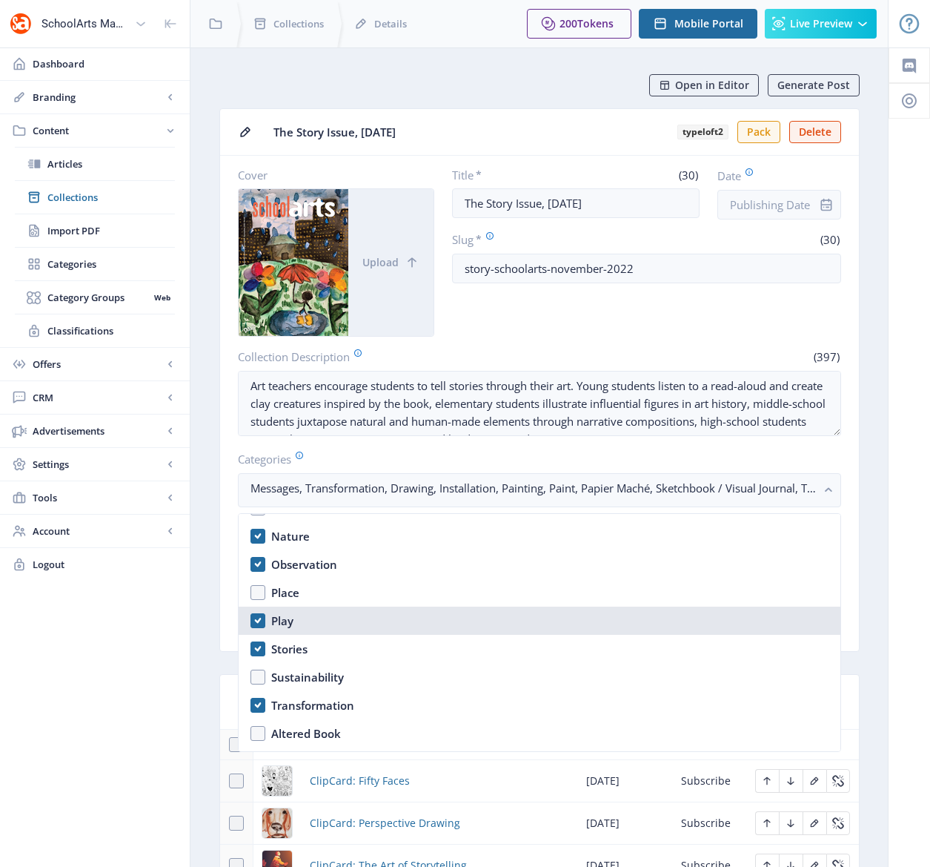
click at [259, 619] on nb-option "Play" at bounding box center [540, 620] width 602 height 28
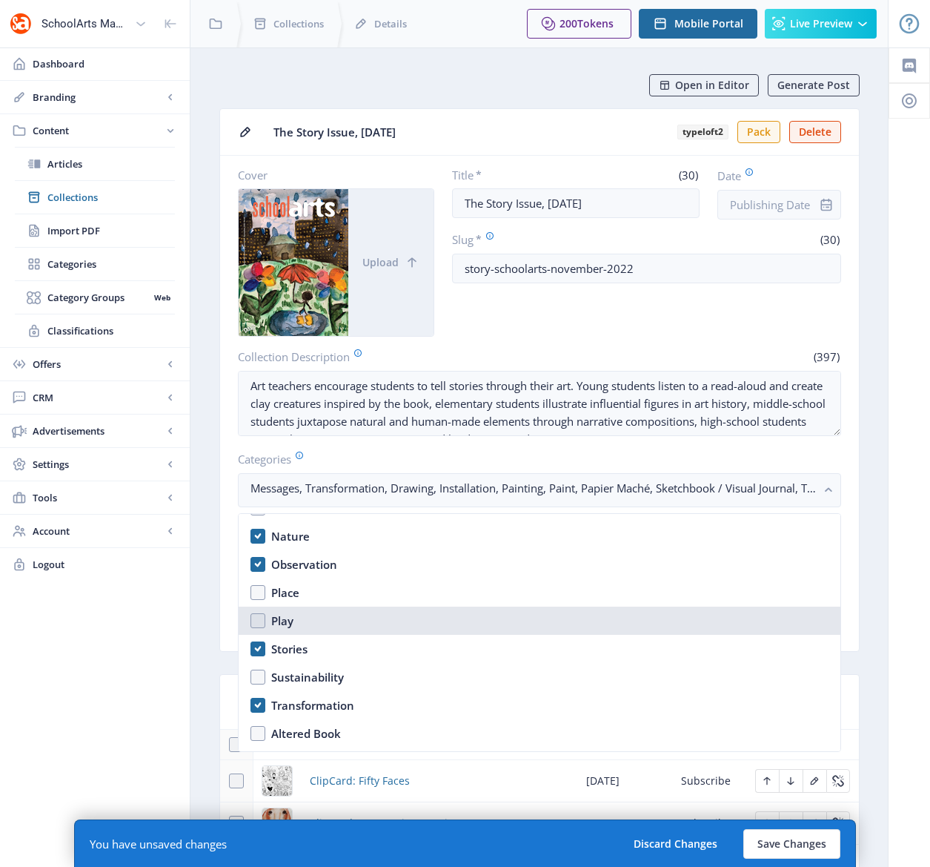
click at [259, 618] on nb-option "Play" at bounding box center [540, 620] width 602 height 28
checkbox input "true"
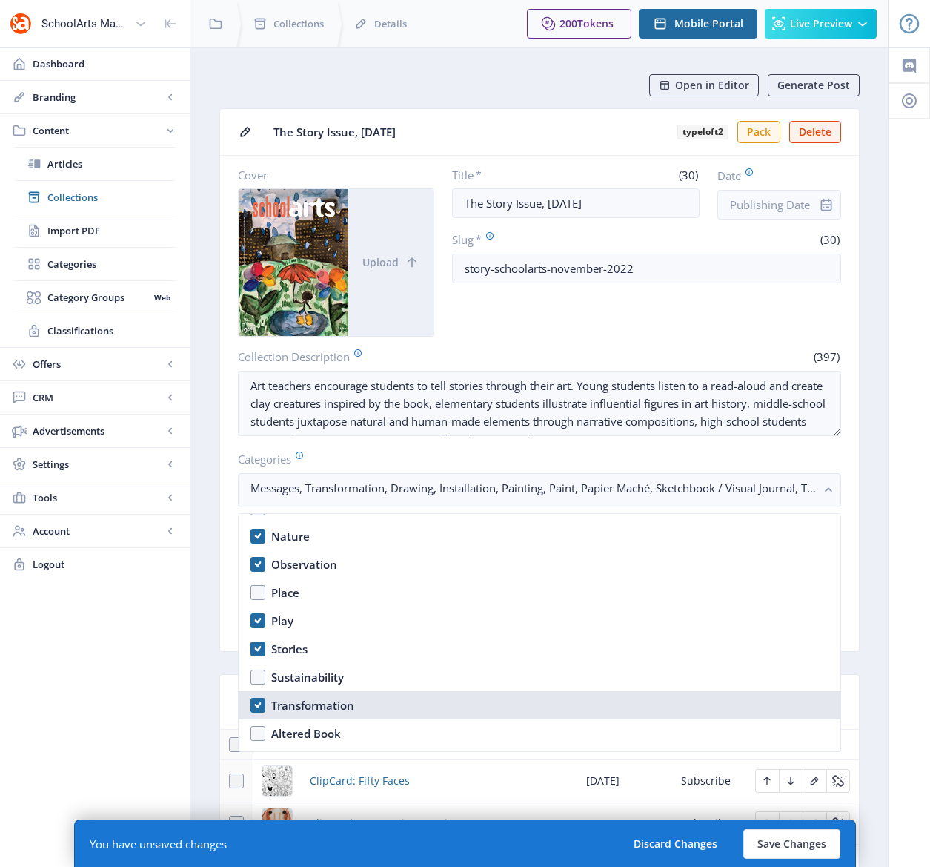
click at [256, 703] on nb-option "Transformation" at bounding box center [540, 705] width 602 height 28
checkbox input "false"
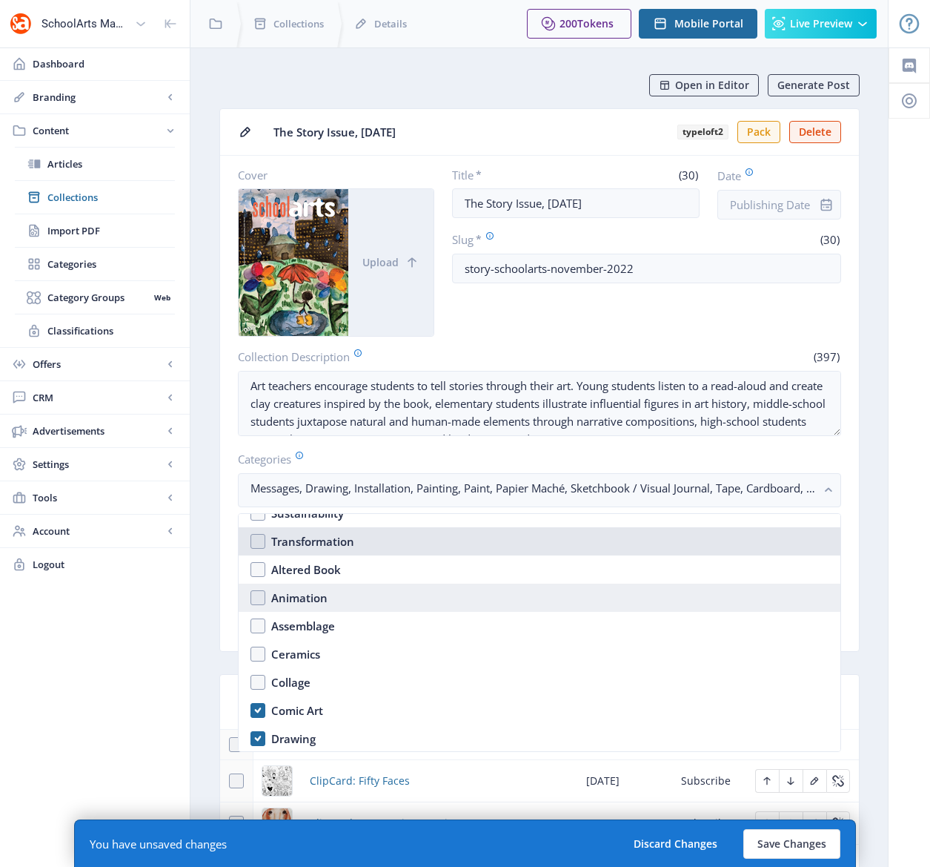
scroll to position [905, 0]
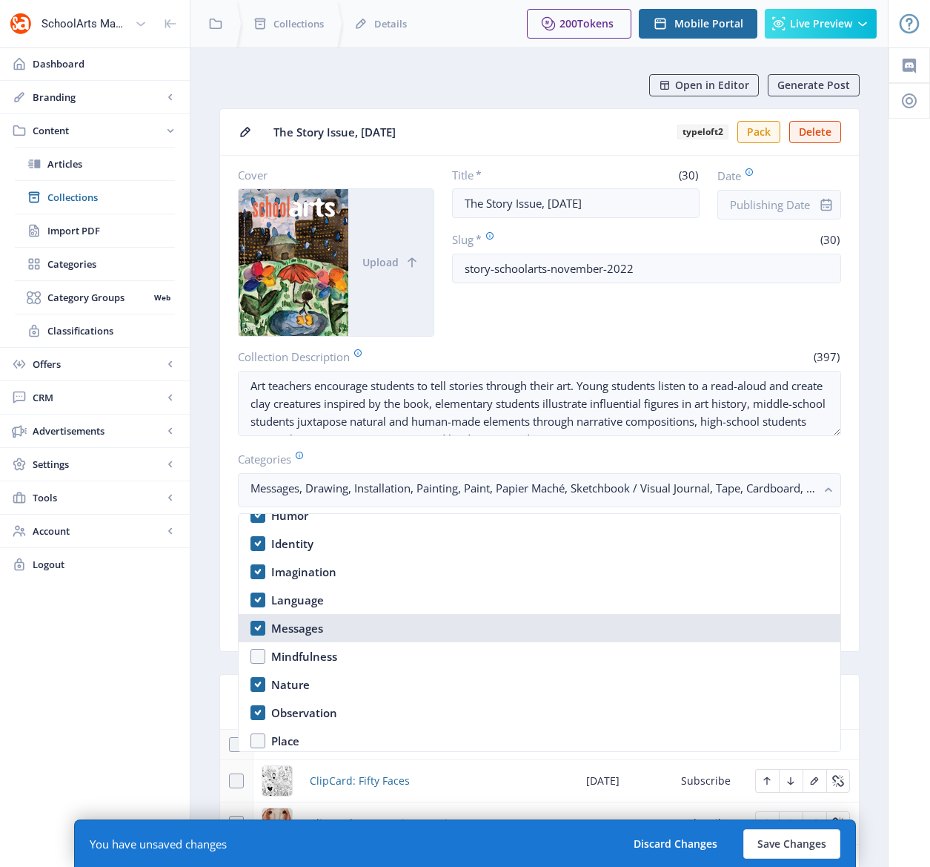
click at [258, 626] on nb-option "Messages" at bounding box center [540, 628] width 602 height 28
click at [258, 627] on nb-option "Messages" at bounding box center [540, 628] width 602 height 28
checkbox input "true"
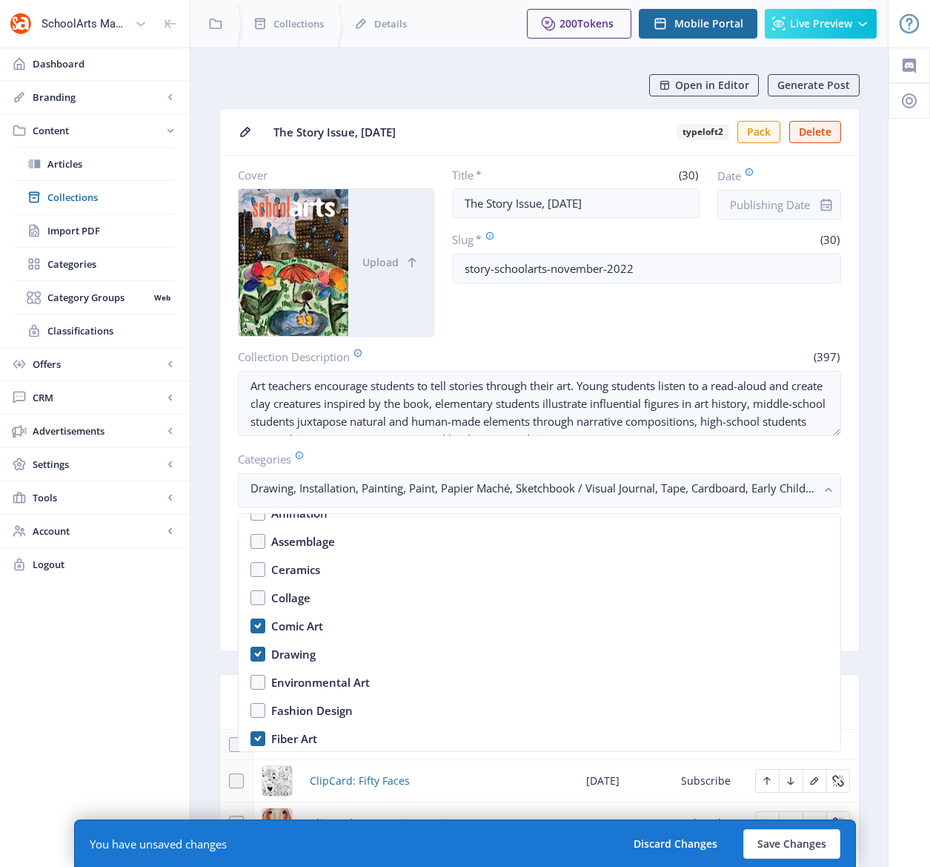
scroll to position [1305, 0]
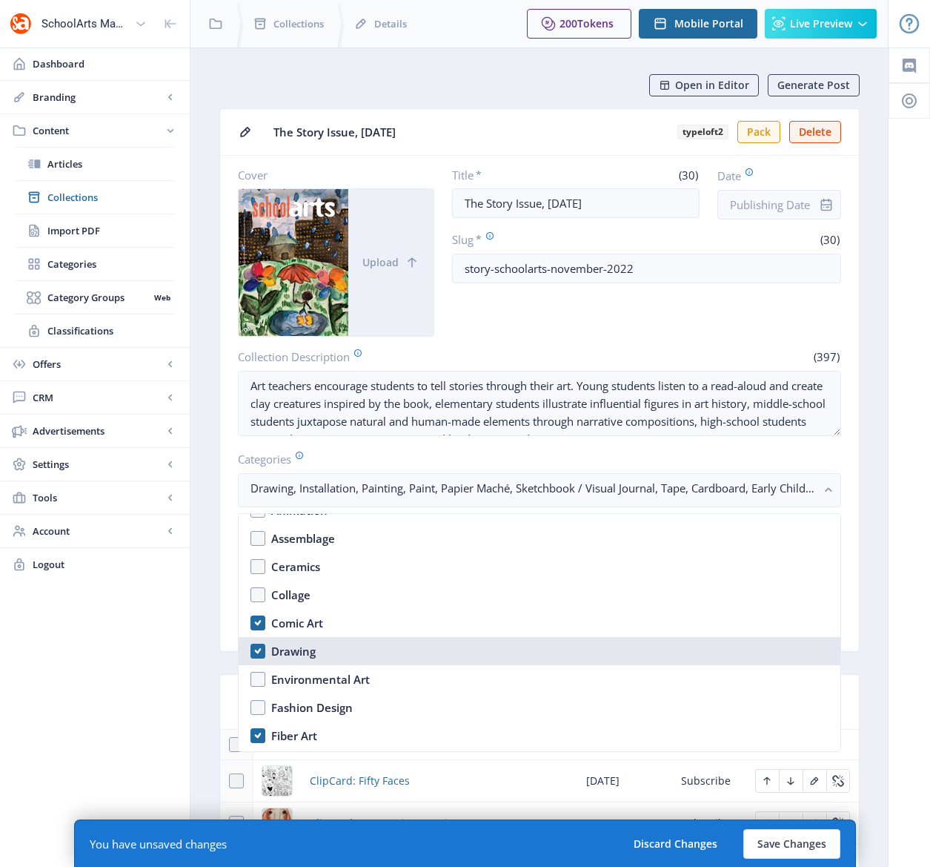
click at [257, 649] on nb-option "Drawing" at bounding box center [540, 651] width 602 height 28
checkbox input "true"
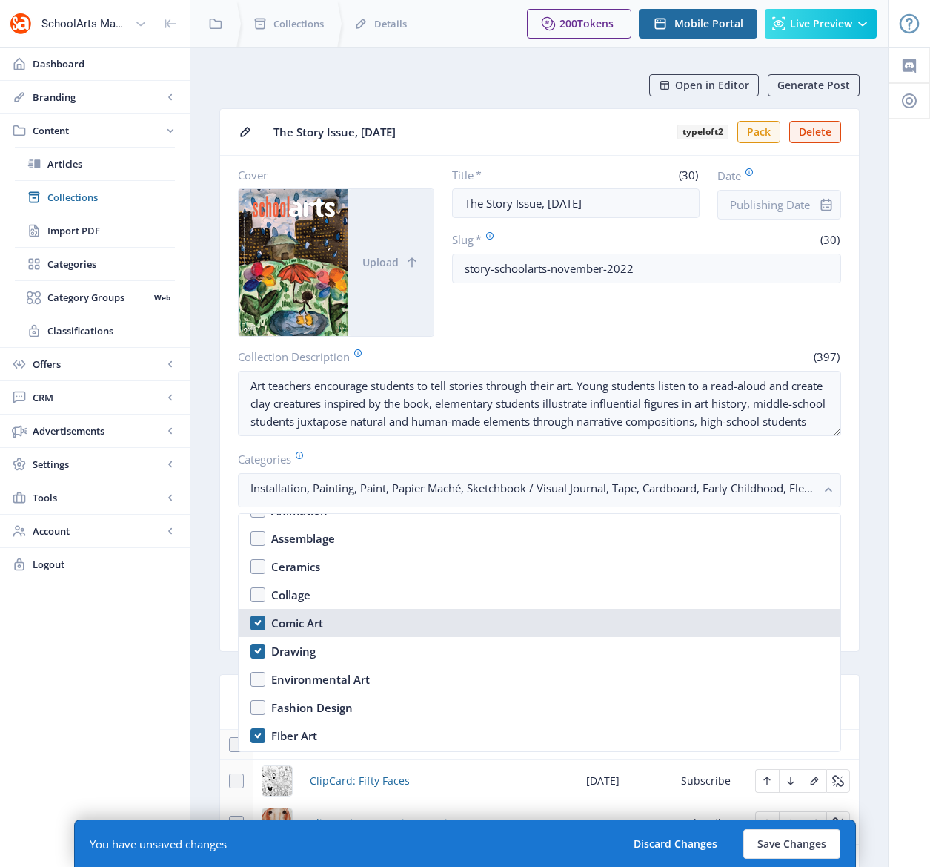
click at [263, 622] on nb-option "Comic Art" at bounding box center [540, 623] width 602 height 28
checkbox input "false"
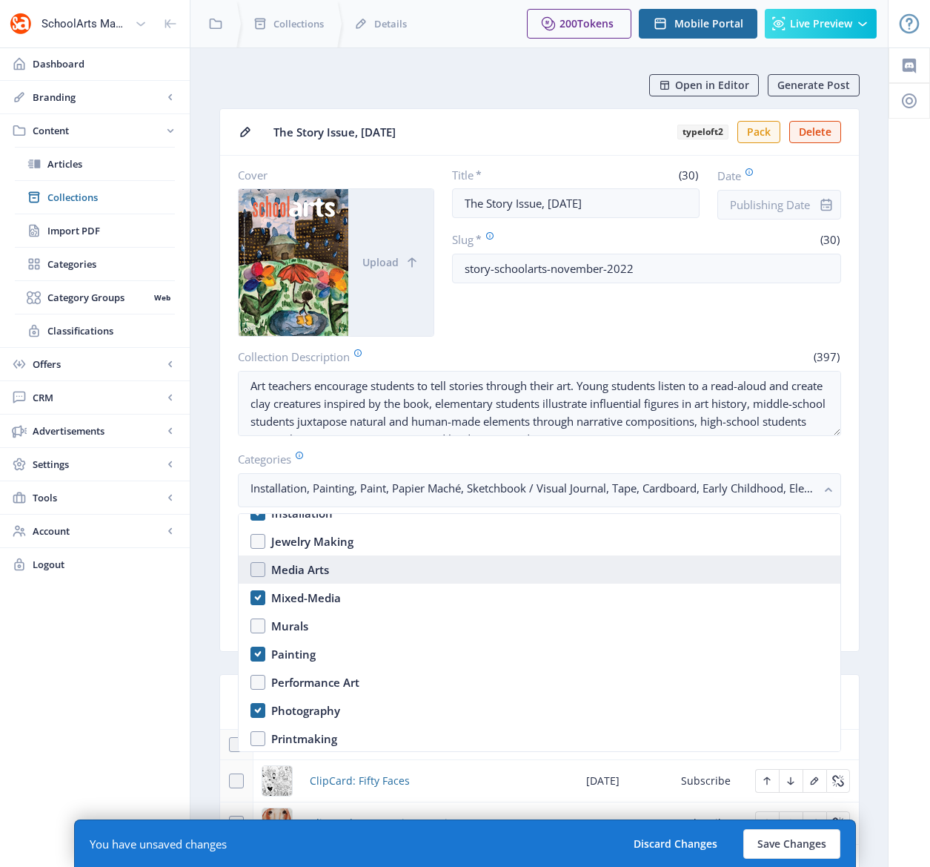
scroll to position [1564, 0]
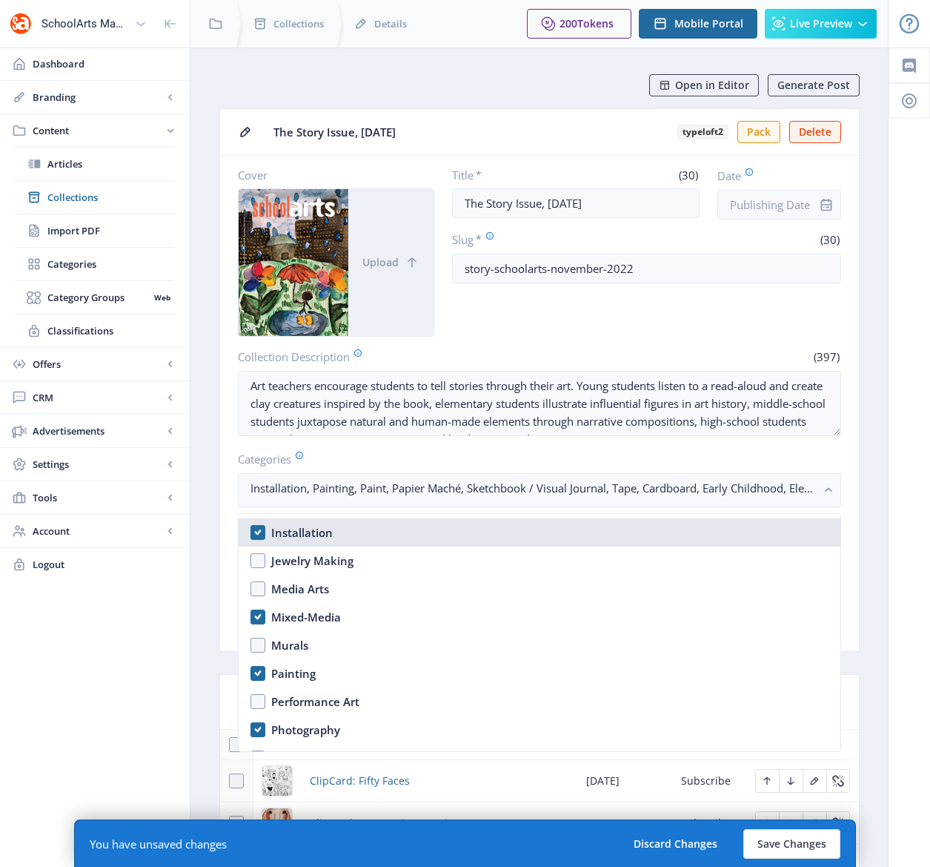
click at [259, 531] on nb-option "Installation" at bounding box center [540, 532] width 602 height 28
checkbox input "false"
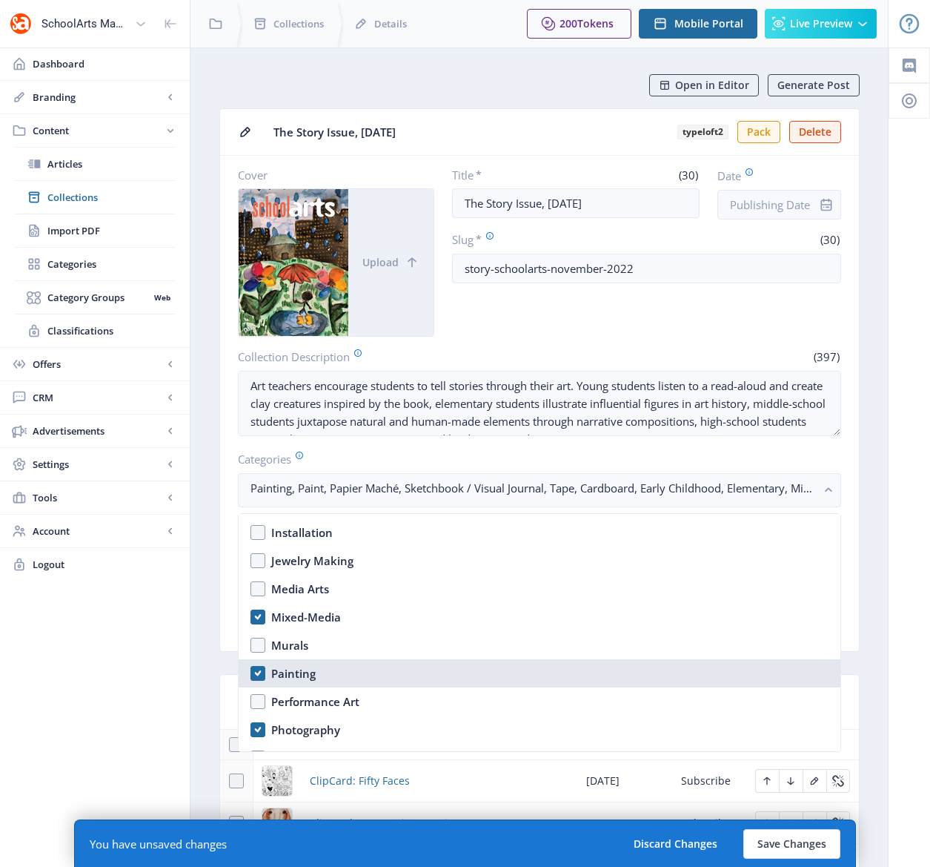
click at [260, 672] on nb-option "Painting" at bounding box center [540, 673] width 602 height 28
checkbox input "true"
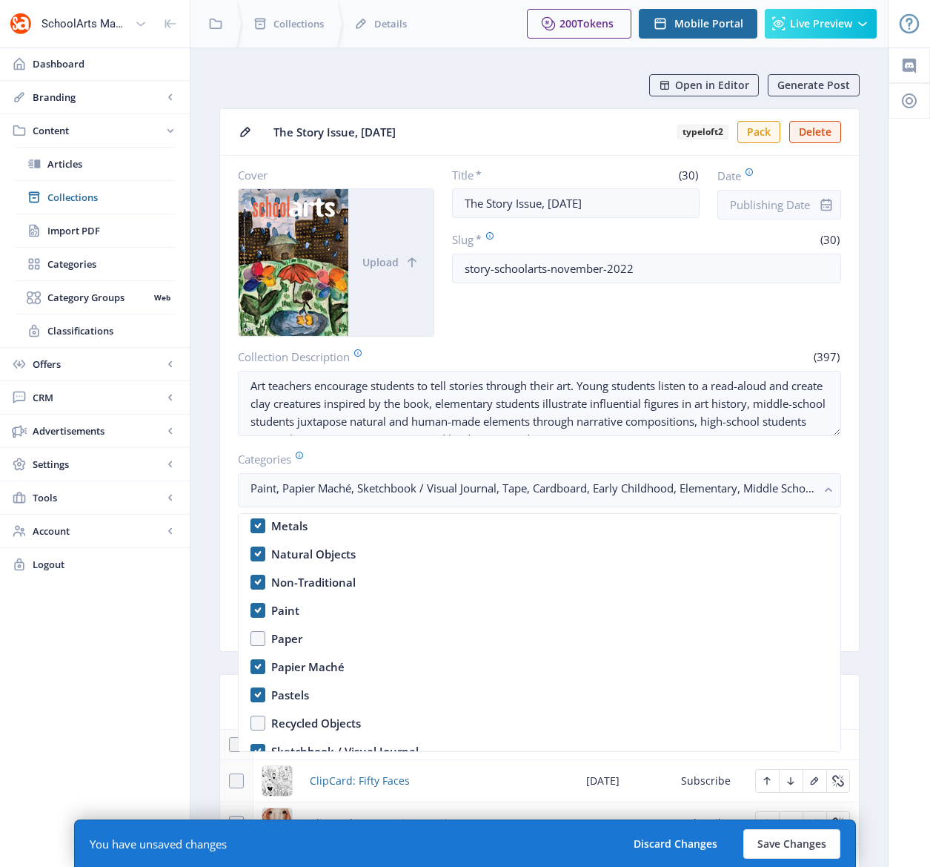
scroll to position [2202, 0]
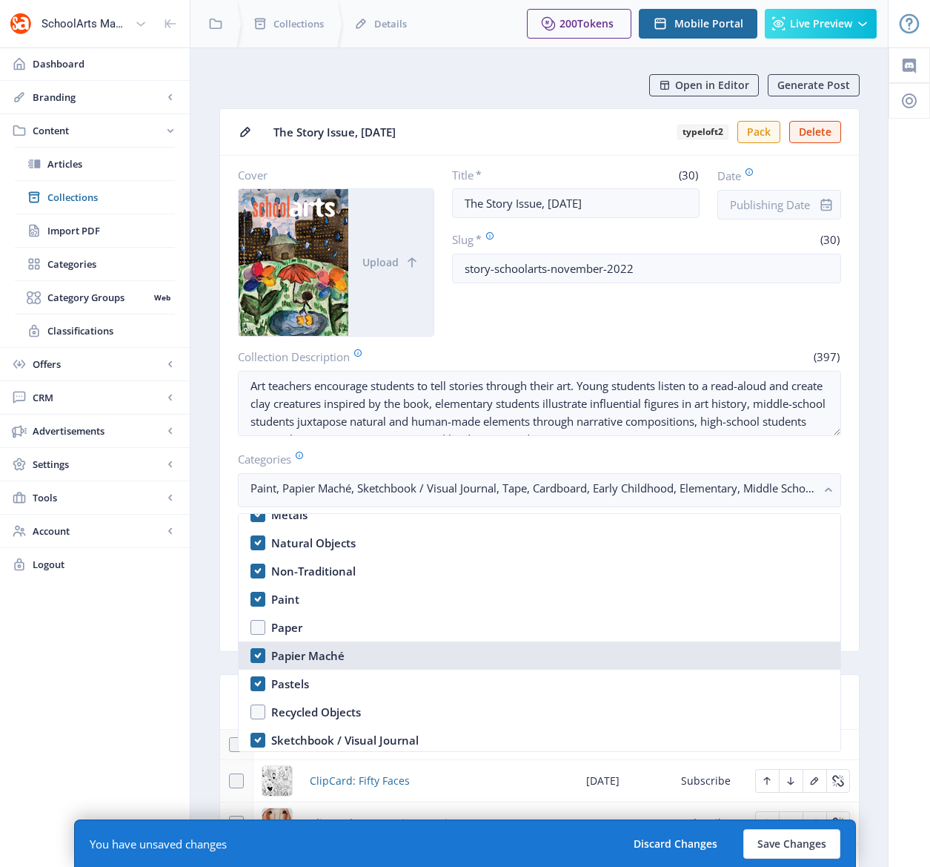
click at [259, 655] on nb-option "Papier Maché" at bounding box center [540, 655] width 602 height 28
checkbox input "false"
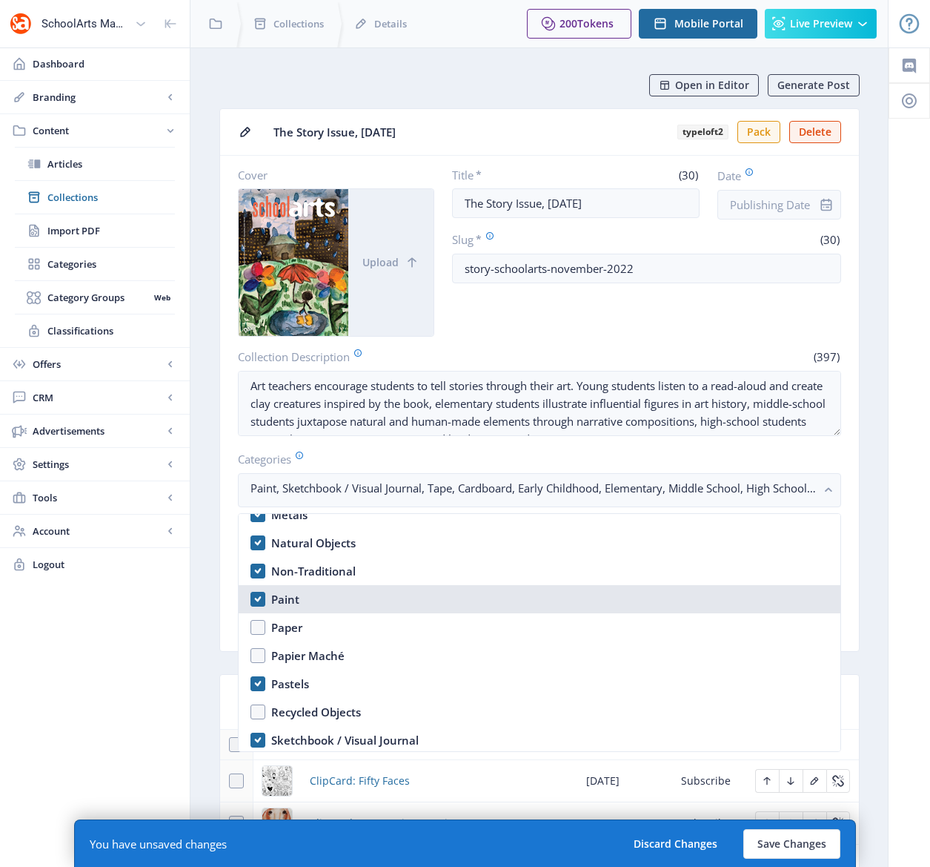
click at [259, 600] on nb-option "Paint" at bounding box center [540, 599] width 602 height 28
checkbox input "true"
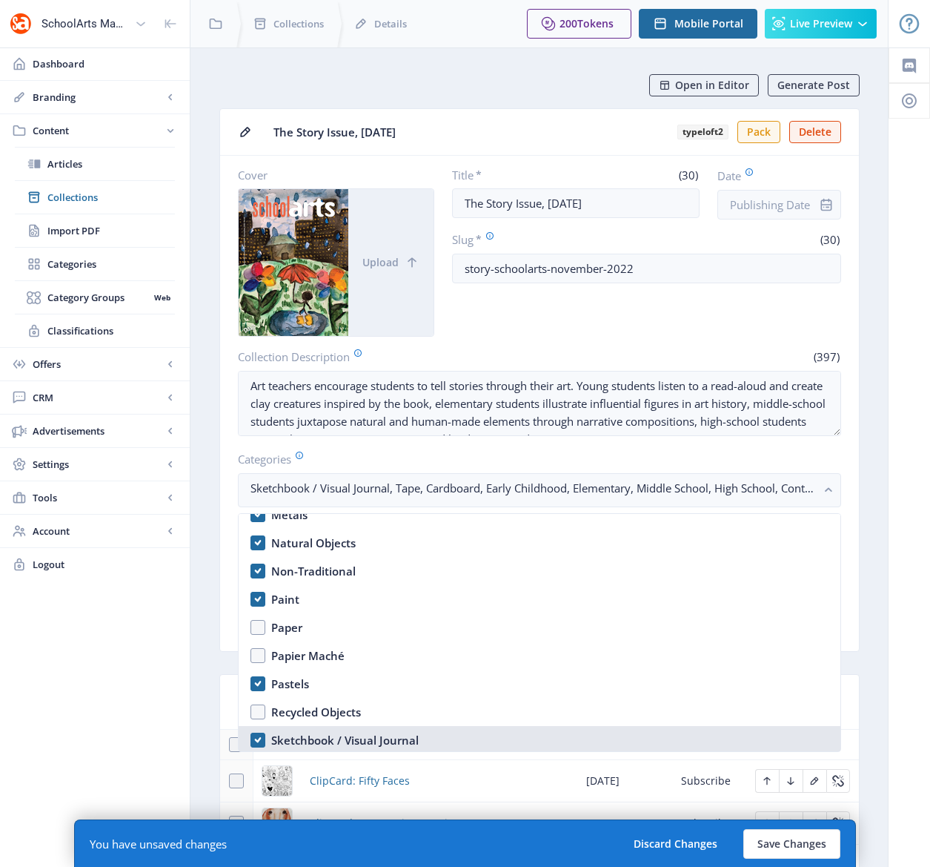
click at [257, 741] on nb-option "Sketchbook / Visual Journal" at bounding box center [540, 740] width 602 height 28
click at [257, 740] on nb-option "Sketchbook / Visual Journal" at bounding box center [540, 740] width 602 height 28
checkbox input "true"
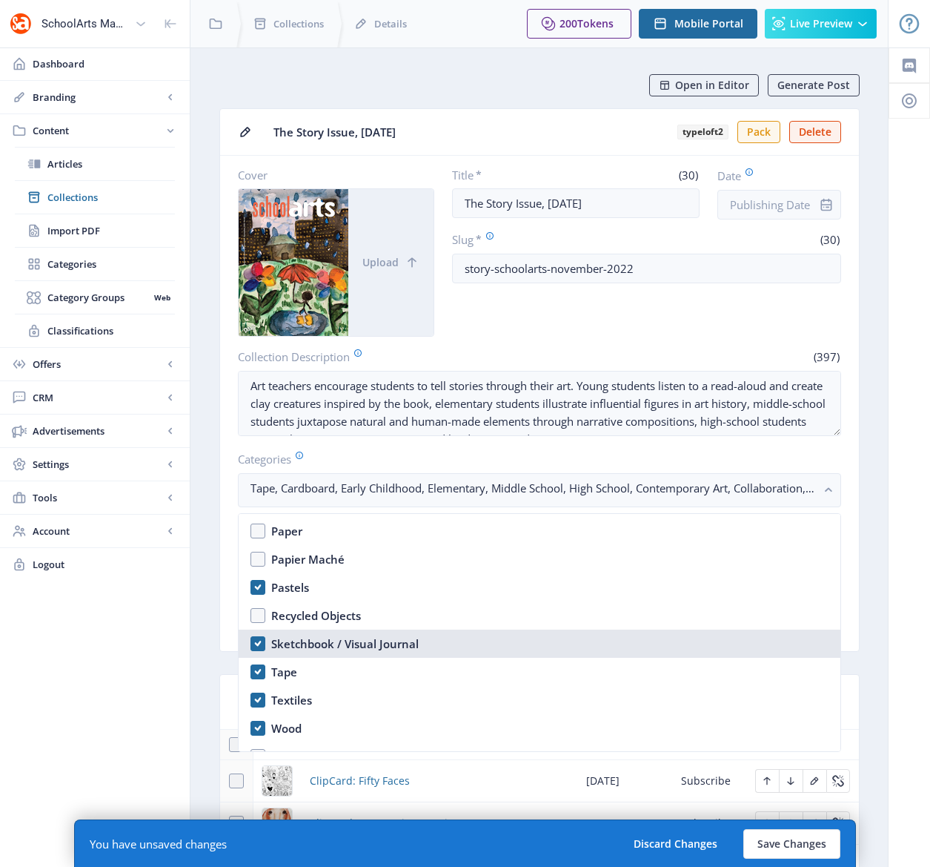
scroll to position [2317, 0]
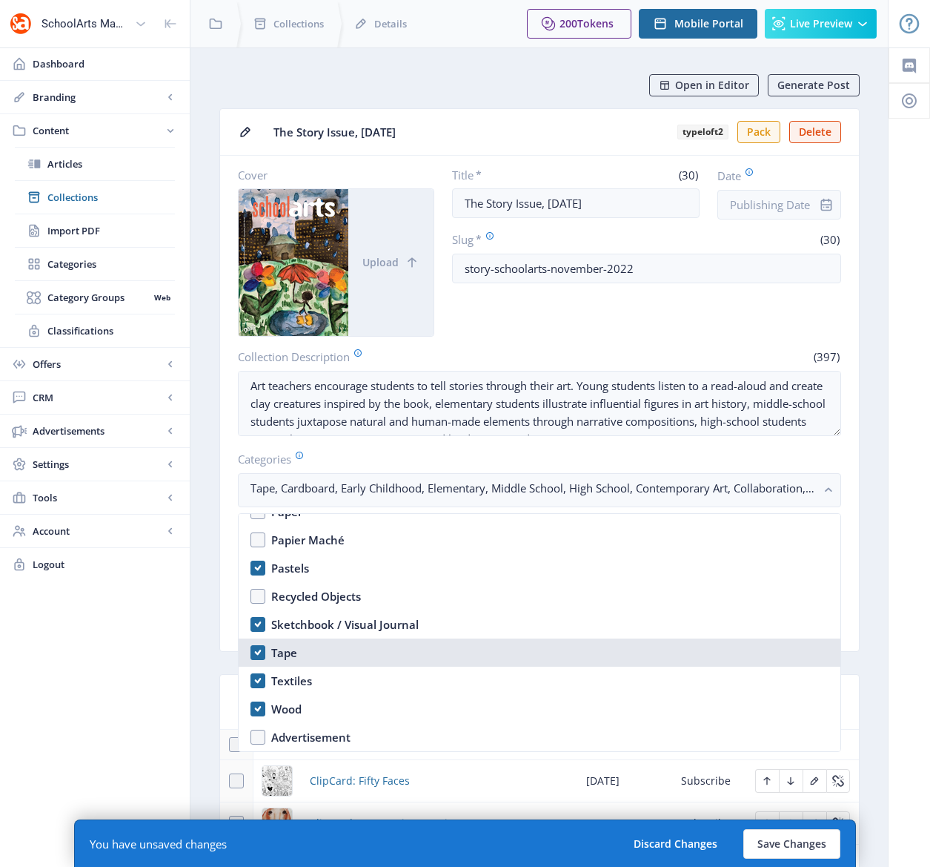
click at [254, 643] on nb-option "Tape" at bounding box center [540, 652] width 602 height 28
click at [256, 647] on nb-option "Tape" at bounding box center [540, 652] width 602 height 28
checkbox input "true"
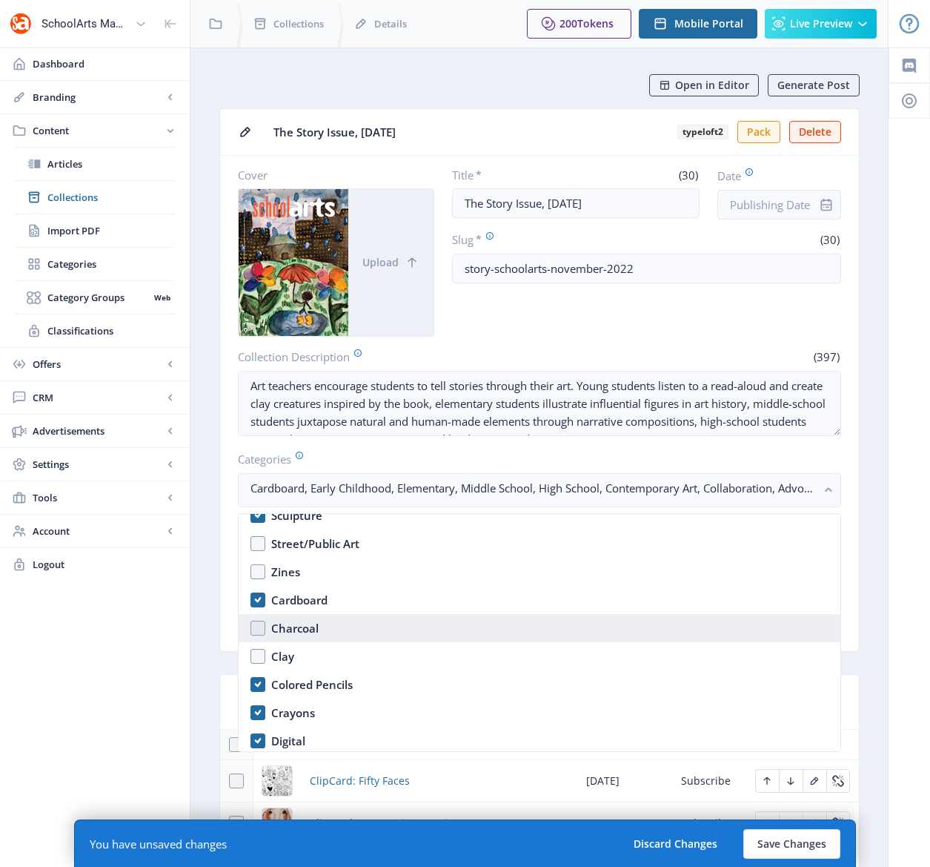
scroll to position [1823, 0]
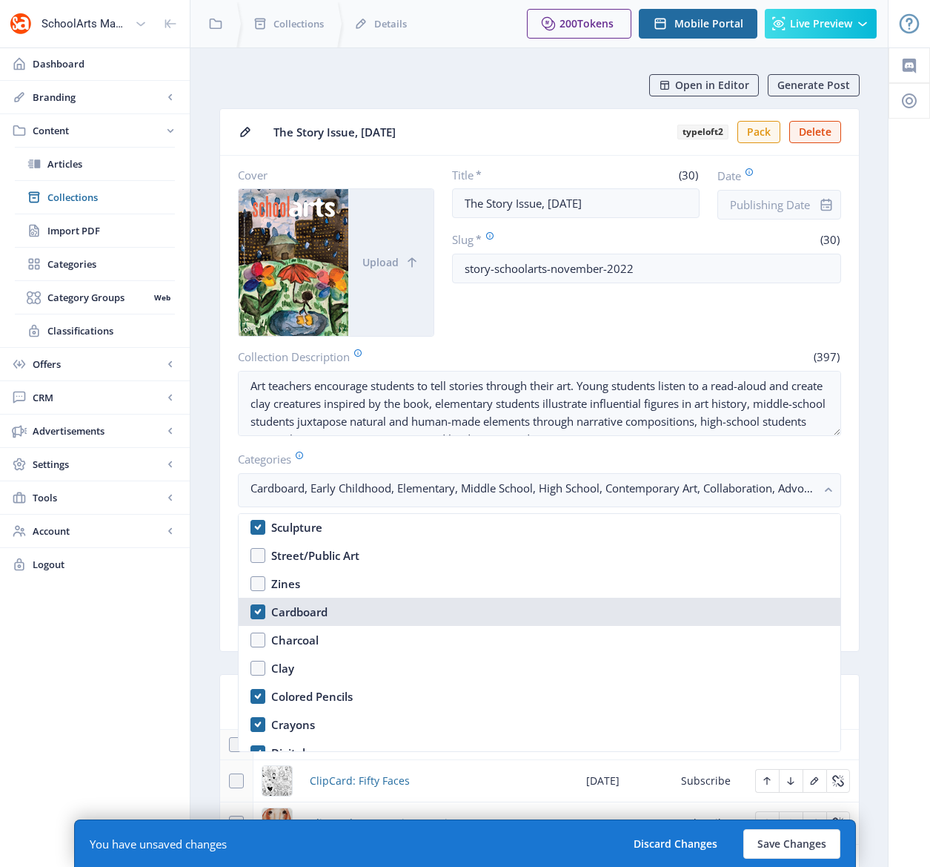
click at [250, 606] on nb-option "Cardboard" at bounding box center [540, 612] width 602 height 28
checkbox input "false"
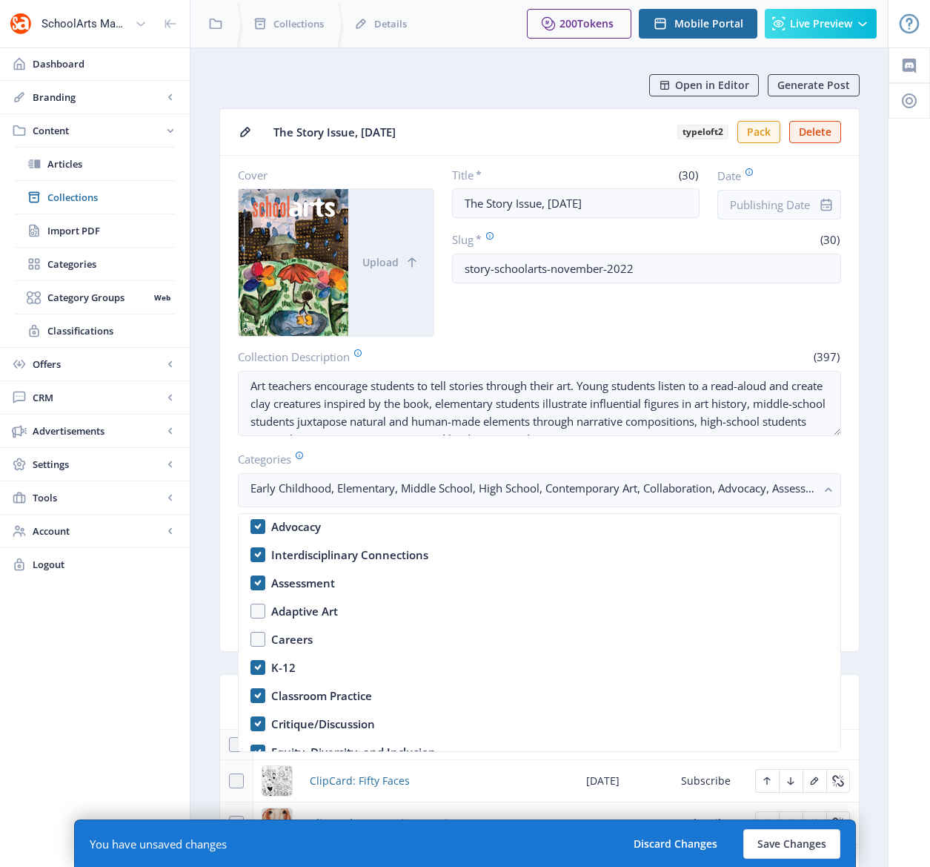
scroll to position [0, 0]
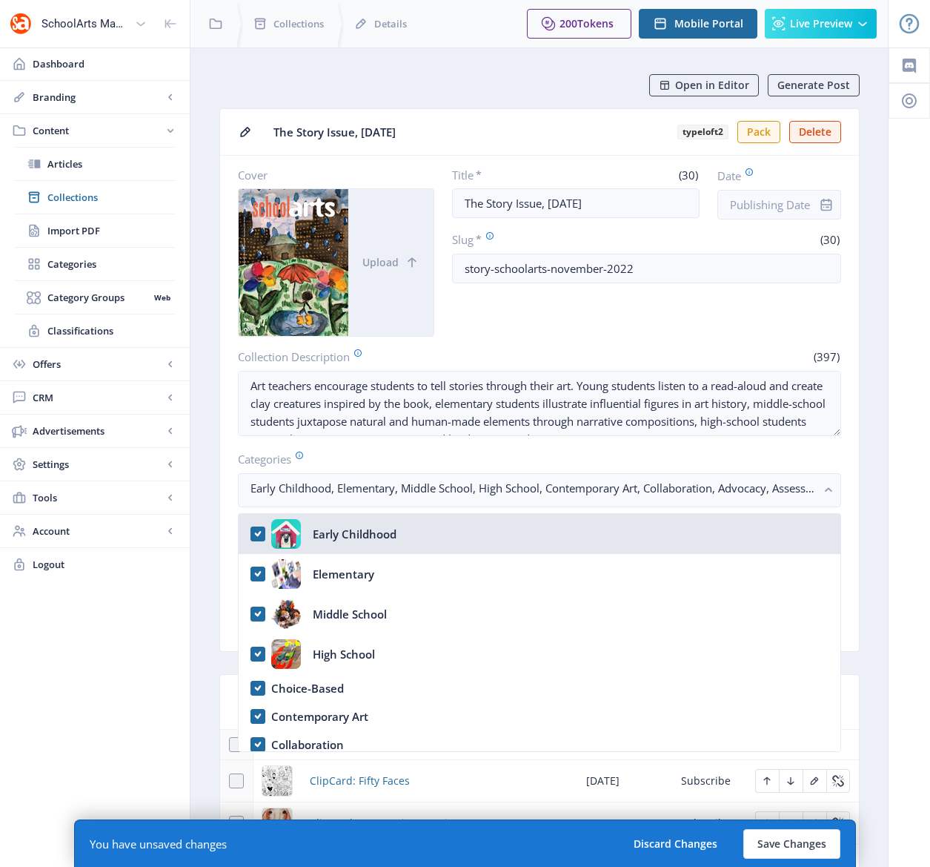
click at [256, 532] on nb-option "Early Childhood" at bounding box center [540, 534] width 602 height 40
click at [257, 533] on nb-option "Early Childhood" at bounding box center [540, 534] width 602 height 40
checkbox input "true"
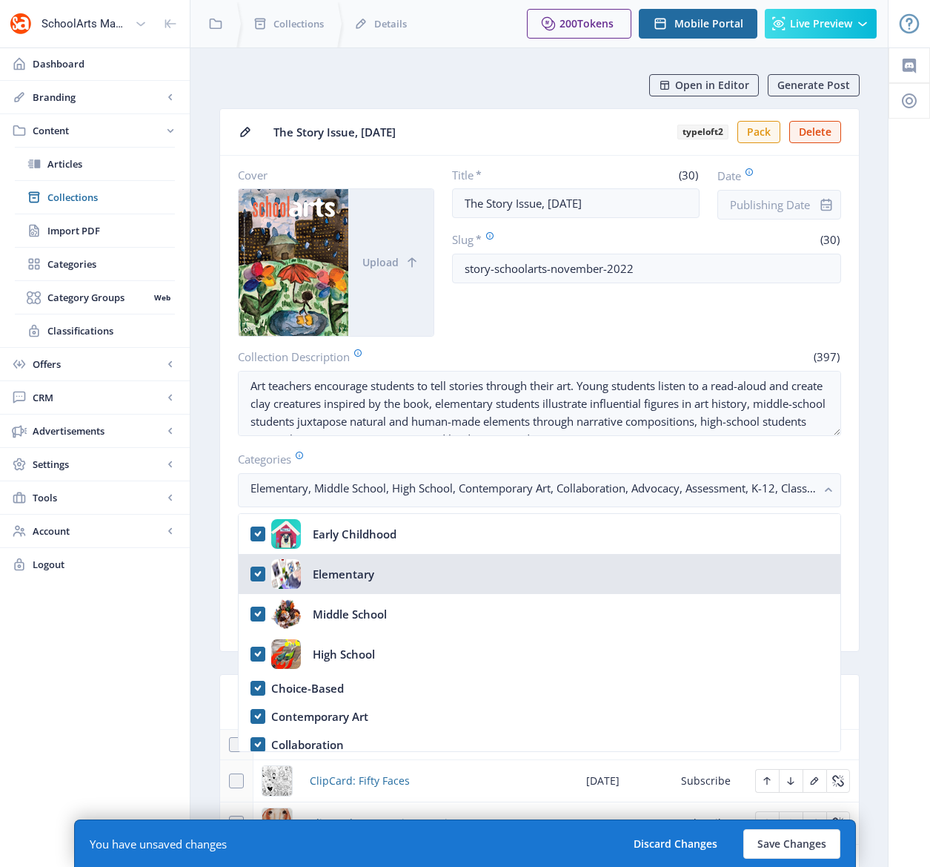
click at [257, 576] on nb-option "Elementary" at bounding box center [540, 574] width 602 height 40
click at [258, 576] on nb-option "Elementary" at bounding box center [540, 574] width 602 height 40
checkbox input "true"
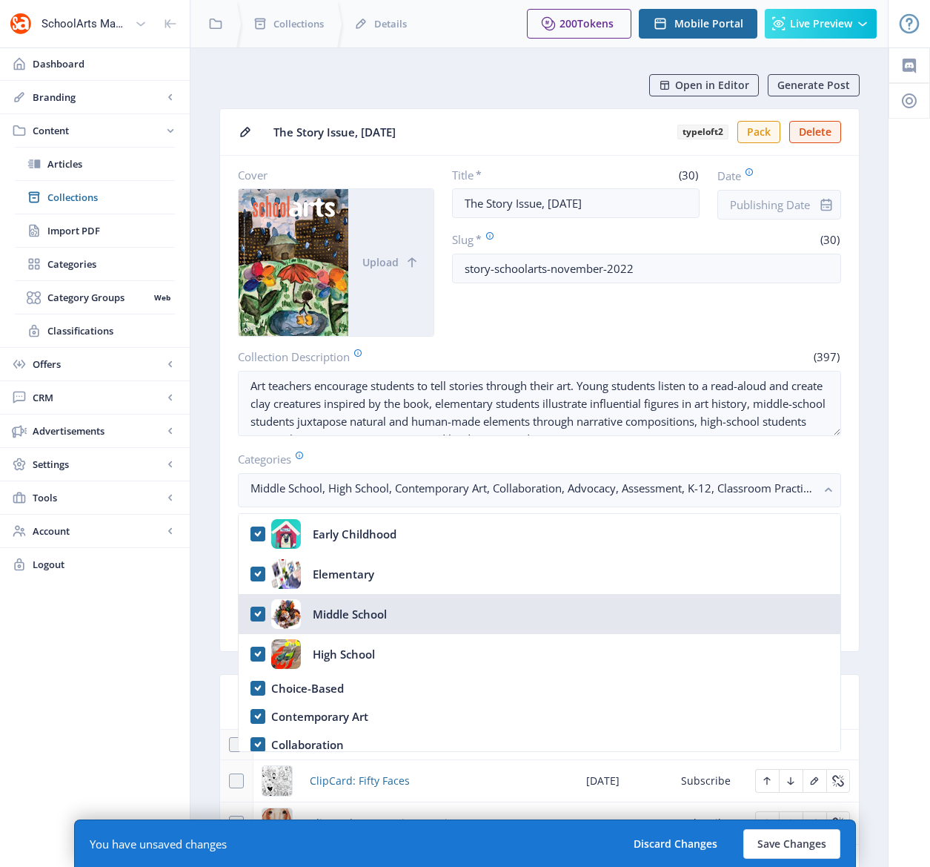
click at [261, 613] on nb-option "Middle School" at bounding box center [540, 614] width 602 height 40
checkbox input "true"
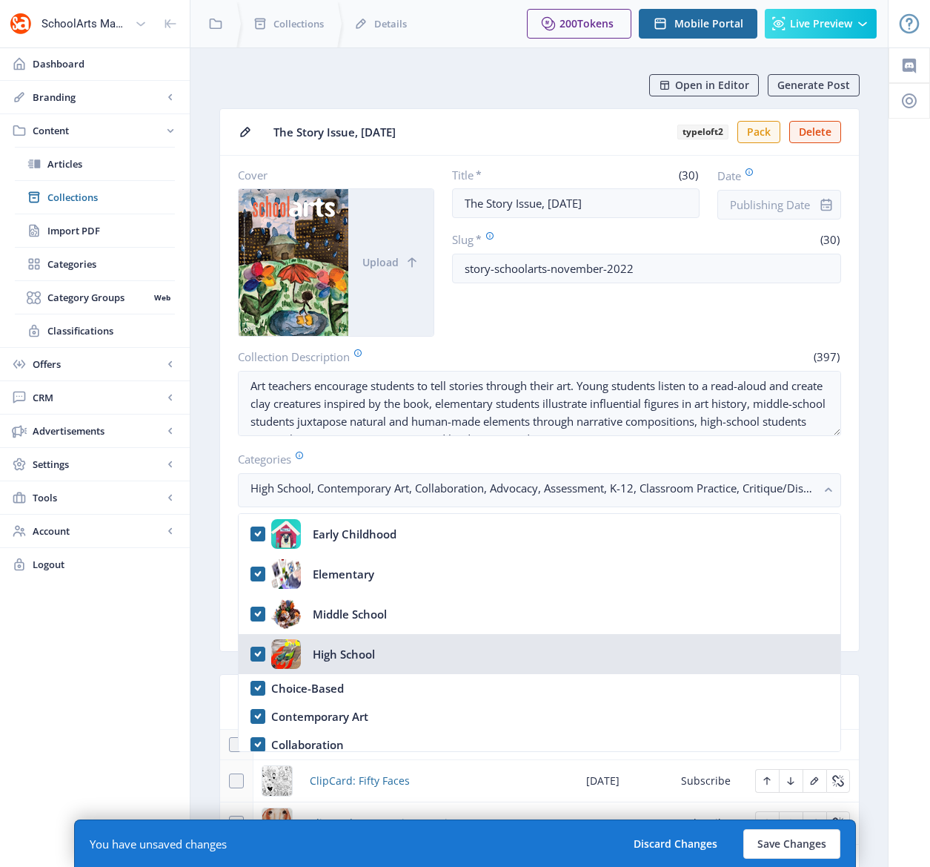
click at [257, 653] on nb-option "High School" at bounding box center [540, 654] width 602 height 40
click at [257, 652] on nb-option "High School" at bounding box center [540, 654] width 602 height 40
checkbox input "true"
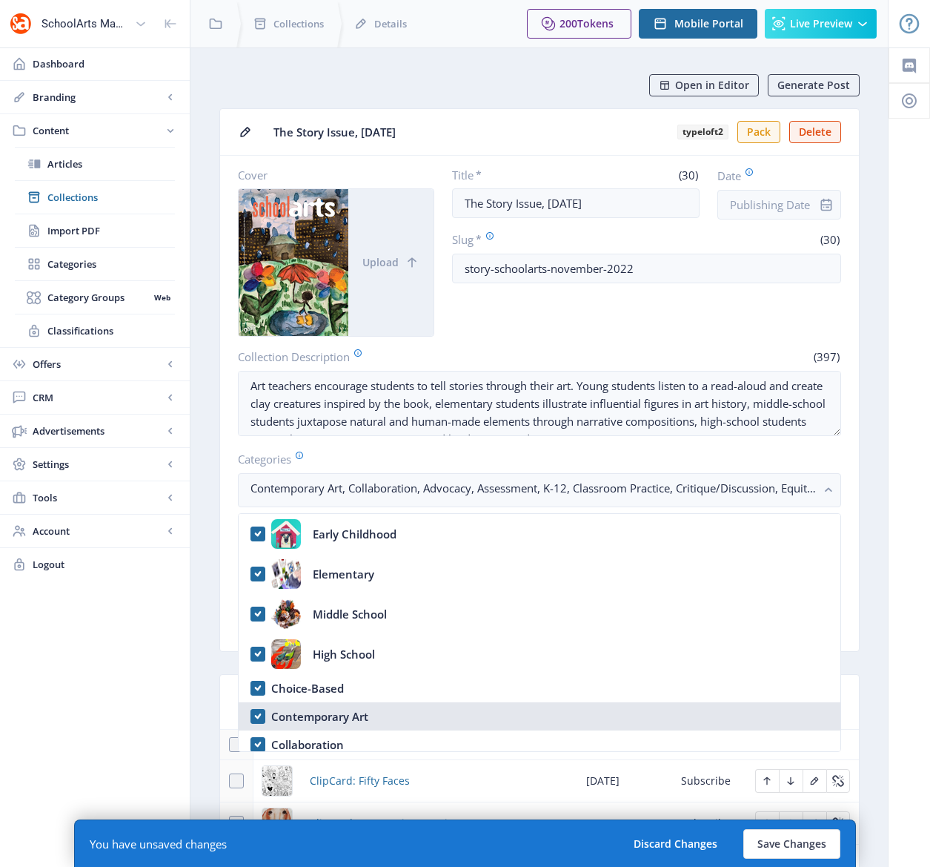
click at [254, 714] on nb-option "Contemporary Art" at bounding box center [540, 716] width 602 height 28
click at [256, 713] on nb-option "Contemporary Art" at bounding box center [540, 716] width 602 height 28
checkbox input "true"
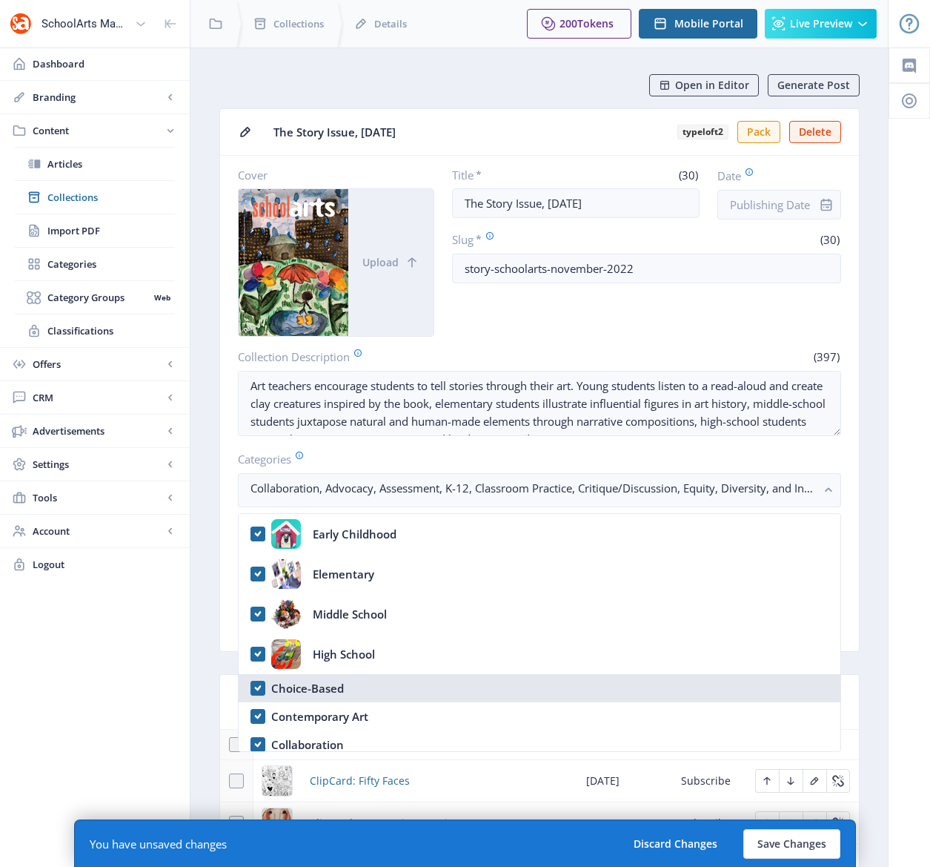
click at [257, 689] on nb-option "Choice-Based" at bounding box center [540, 688] width 602 height 28
checkbox input "false"
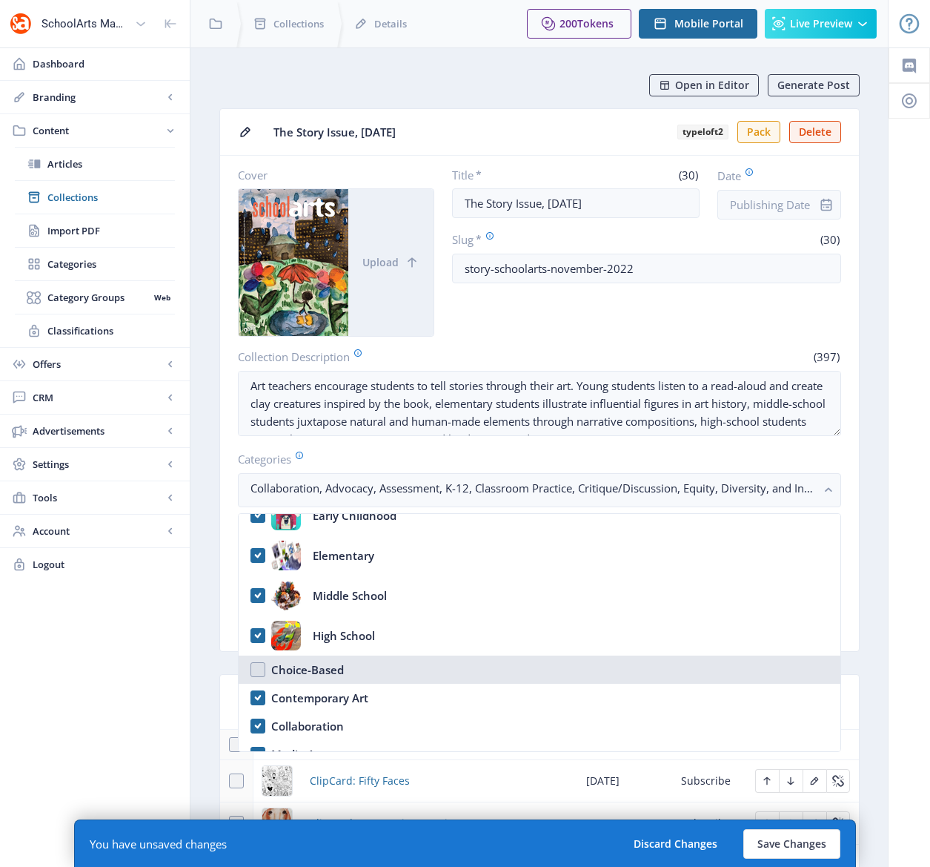
scroll to position [19, 0]
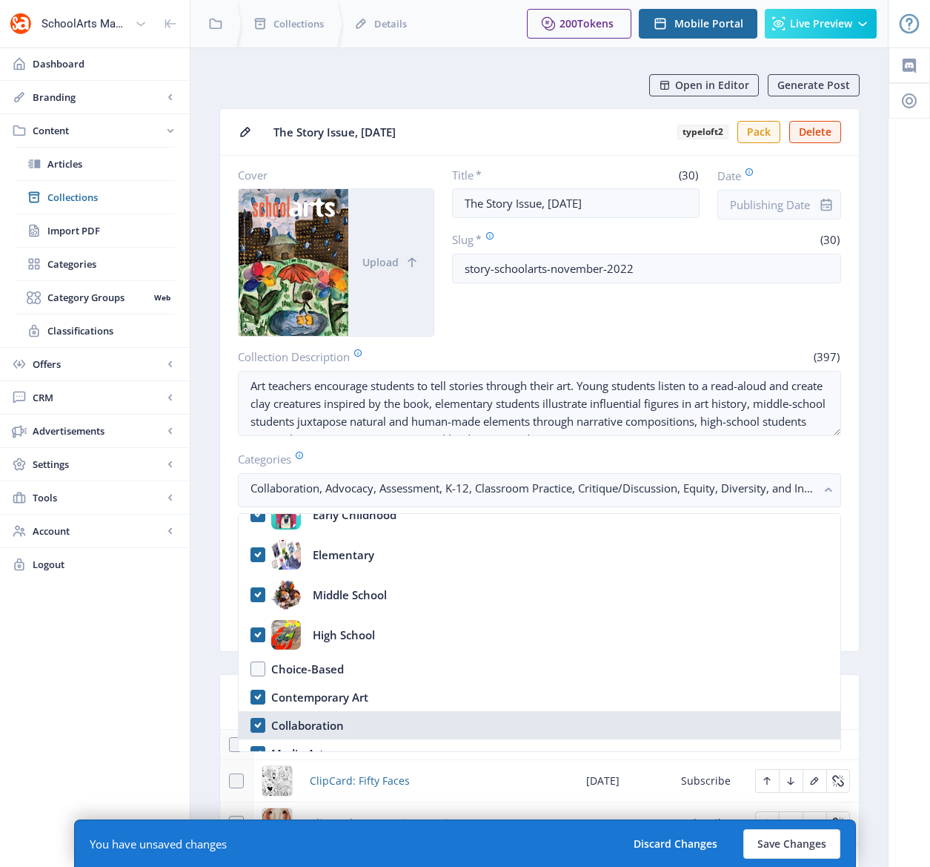
click at [254, 722] on nb-option "Collaboration" at bounding box center [540, 725] width 602 height 28
checkbox input "true"
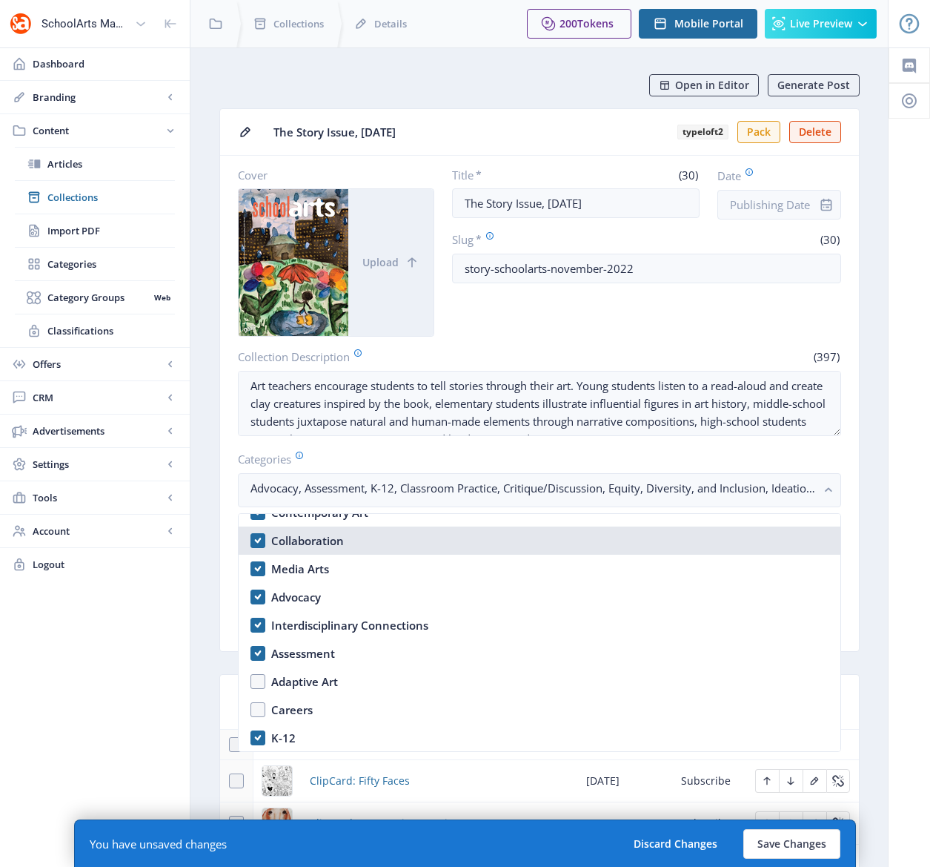
scroll to position [208, 0]
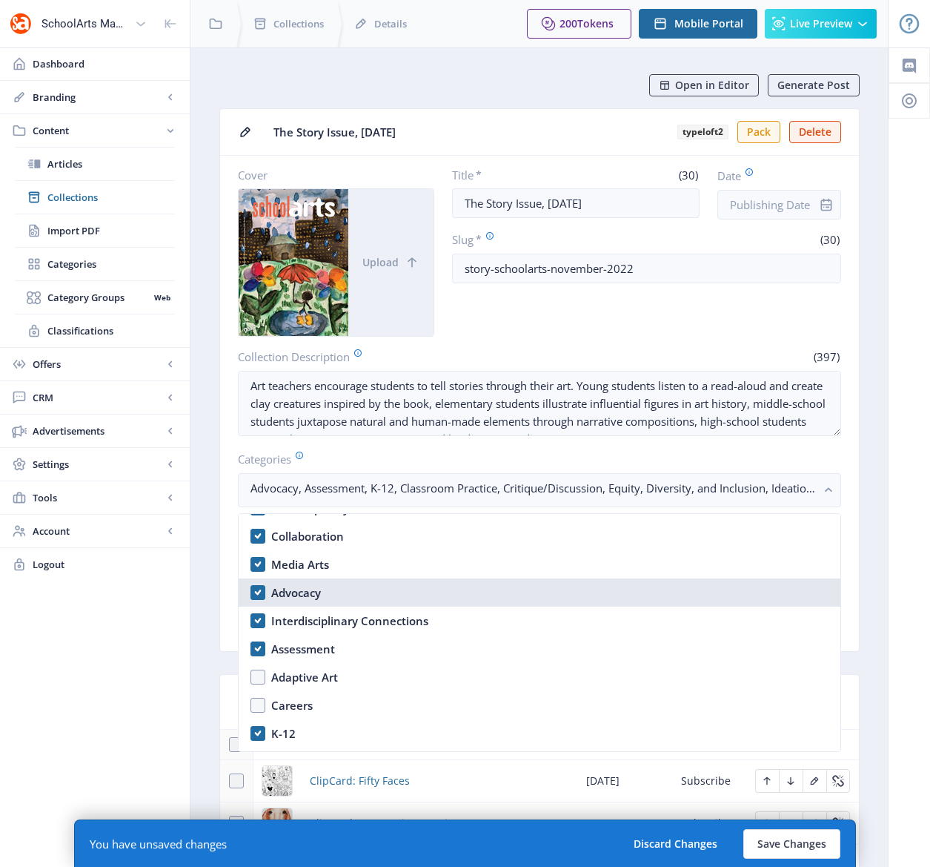
click at [258, 594] on nb-option "Advocacy" at bounding box center [540, 592] width 602 height 28
click at [259, 593] on nb-option "Advocacy" at bounding box center [540, 592] width 602 height 28
checkbox input "true"
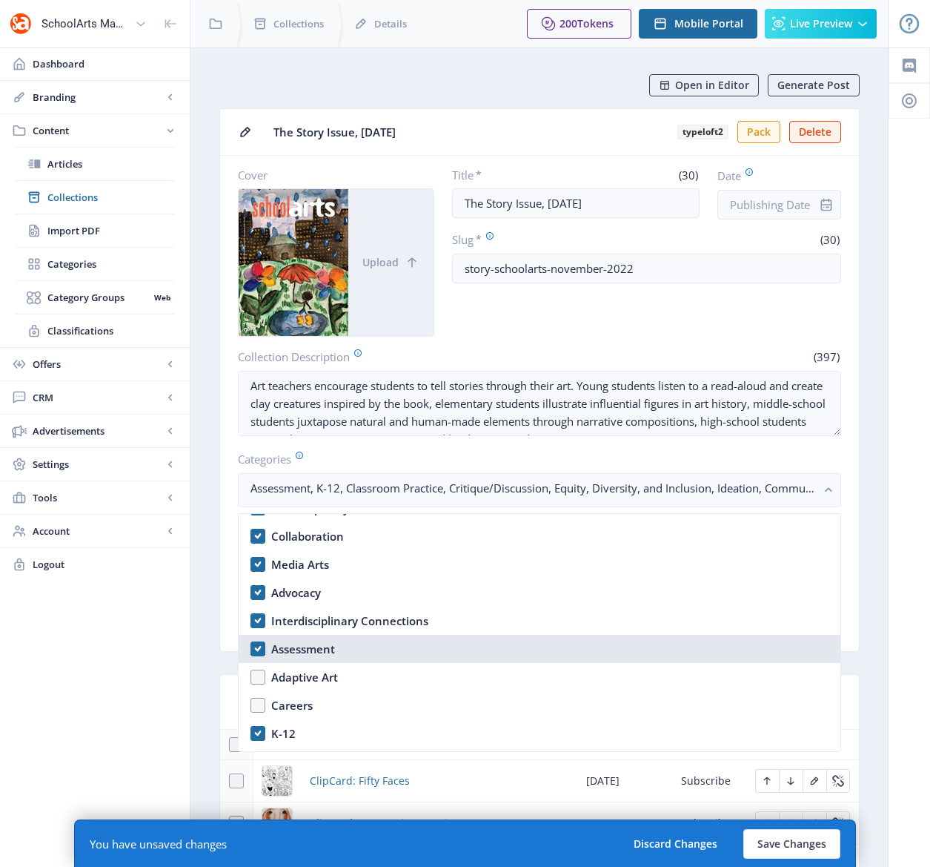
click at [259, 652] on nb-option "Assessment" at bounding box center [540, 649] width 602 height 28
checkbox input "true"
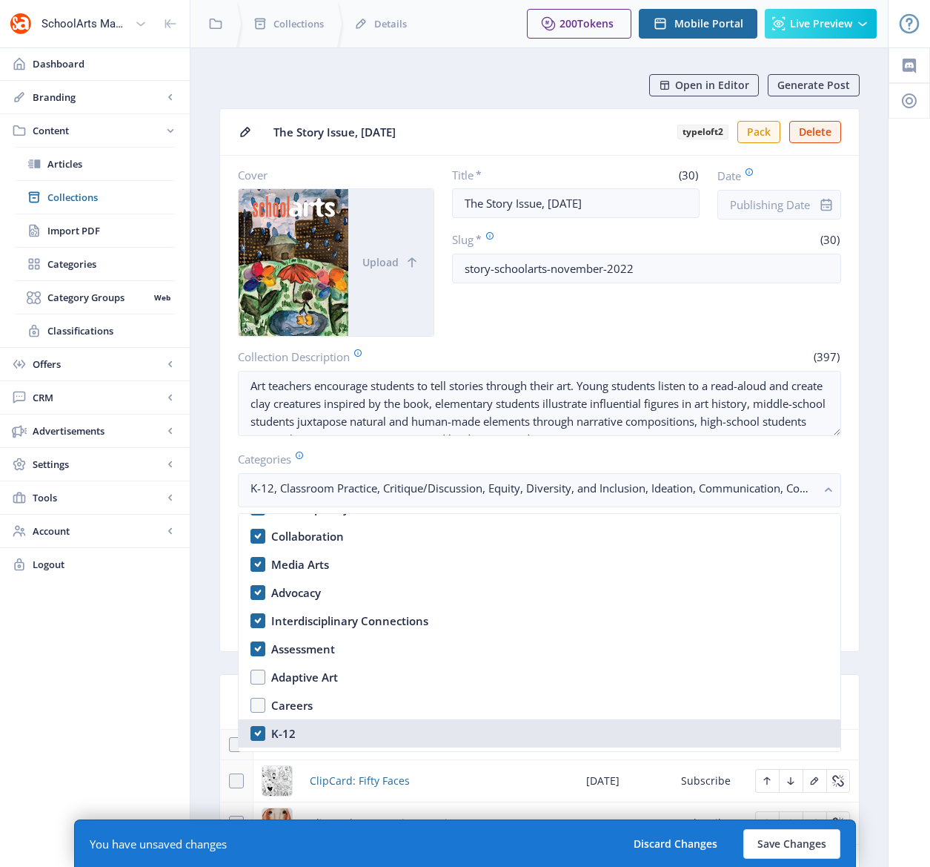
click at [254, 729] on nb-option "K-12" at bounding box center [540, 733] width 602 height 28
checkbox input "true"
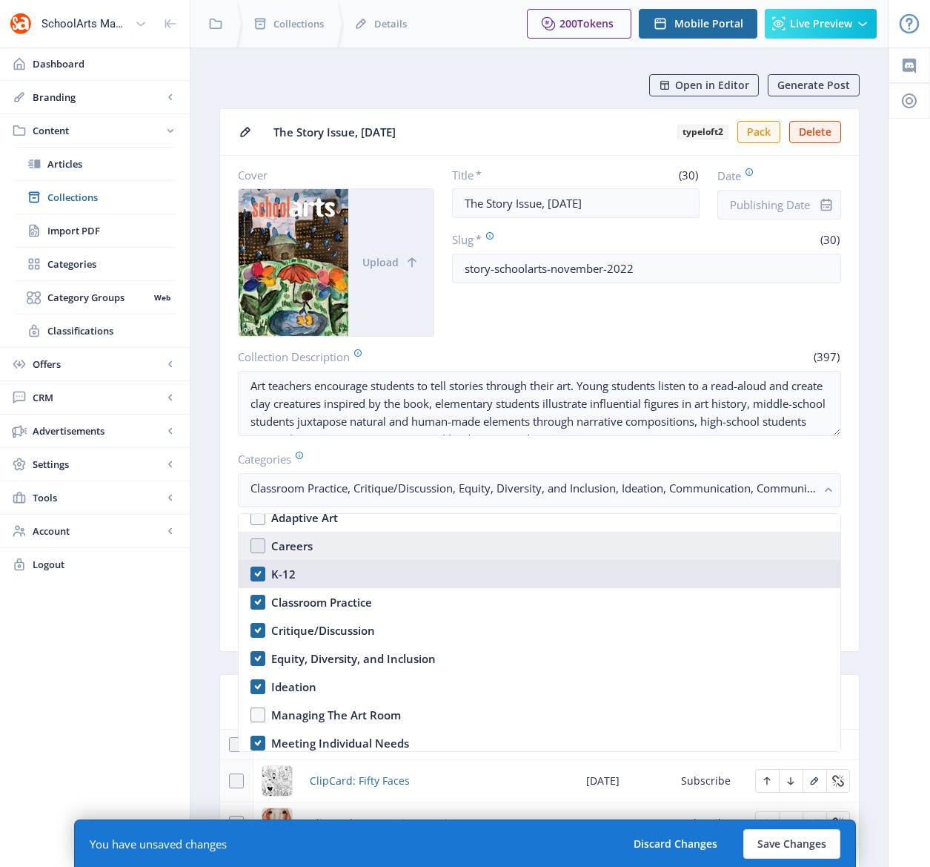
scroll to position [425, 0]
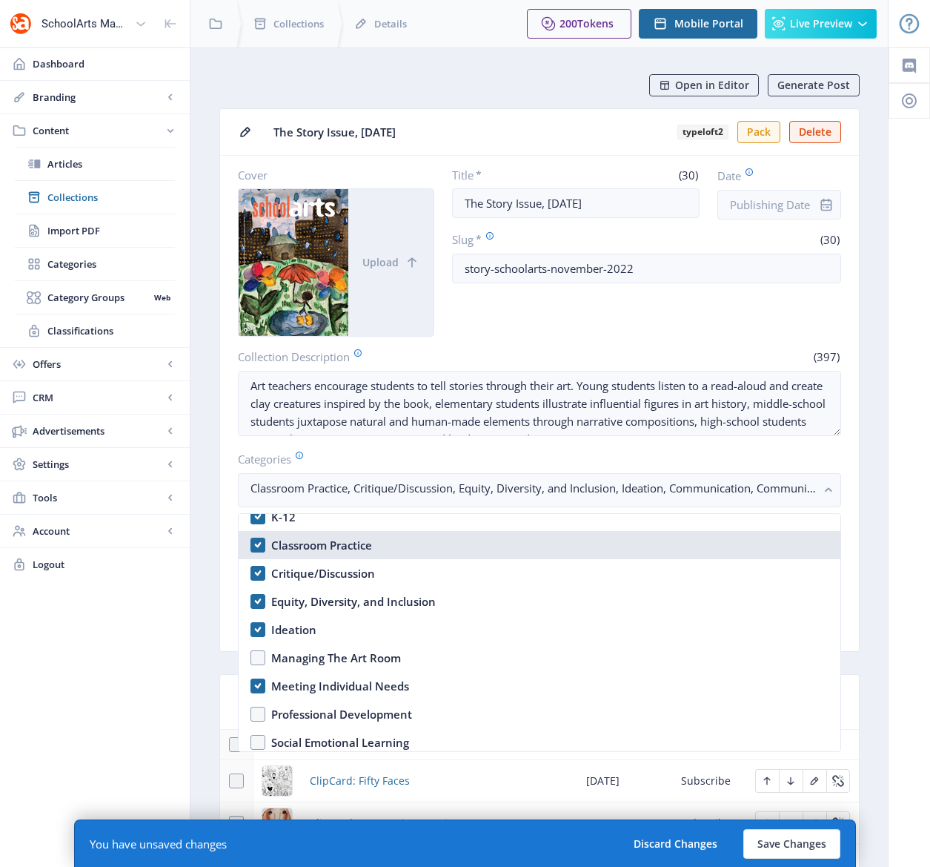
click at [256, 547] on nb-option "Classroom Practice" at bounding box center [540, 545] width 602 height 28
checkbox input "false"
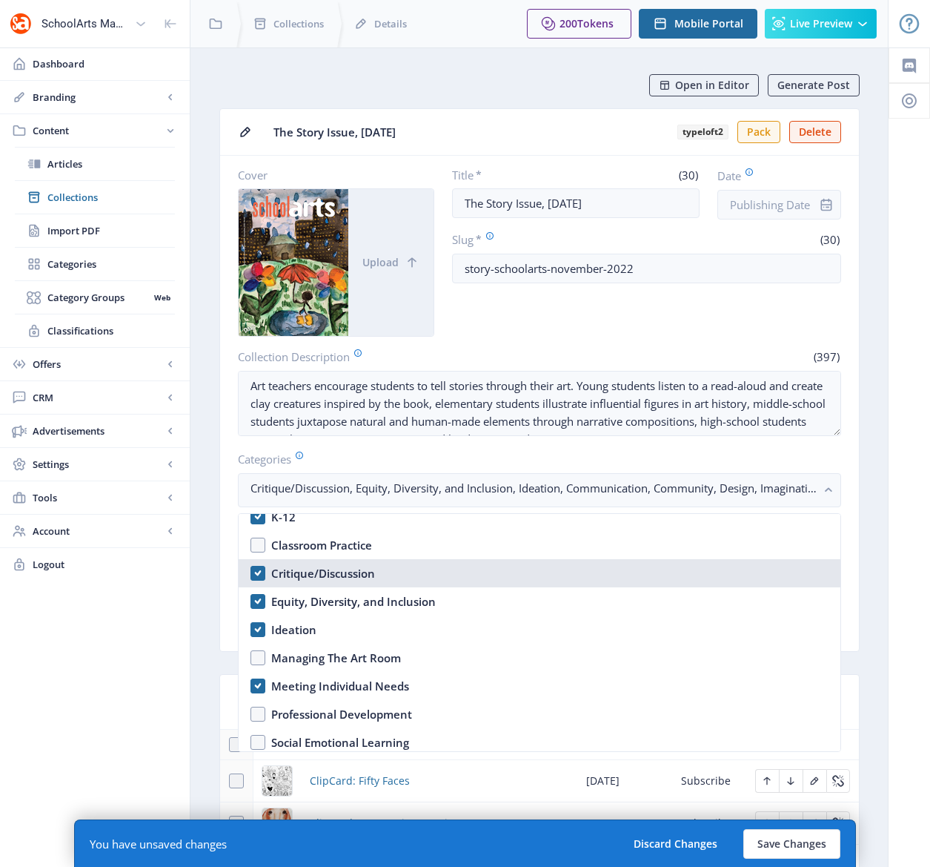
click at [259, 575] on nb-option "Critique/Discussion" at bounding box center [540, 573] width 602 height 28
checkbox input "true"
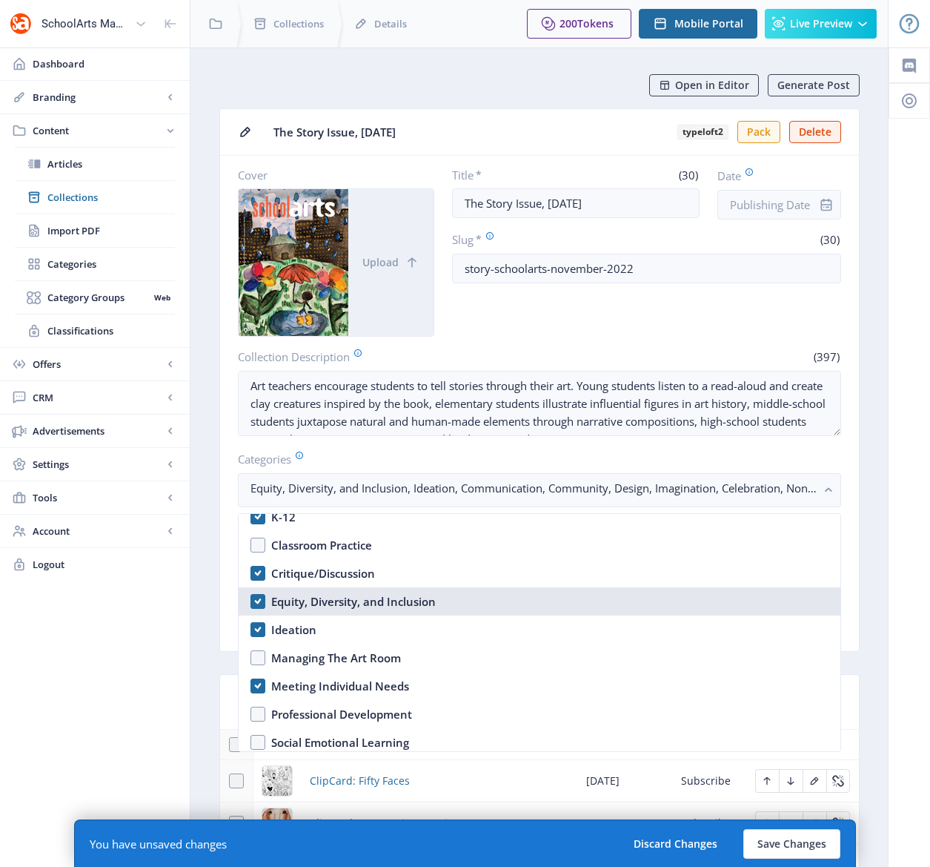
click at [256, 598] on nb-option "Equity, Diversity, and Inclusion" at bounding box center [540, 601] width 602 height 28
click at [257, 598] on nb-option "Equity, Diversity, and Inclusion" at bounding box center [540, 601] width 602 height 28
checkbox input "true"
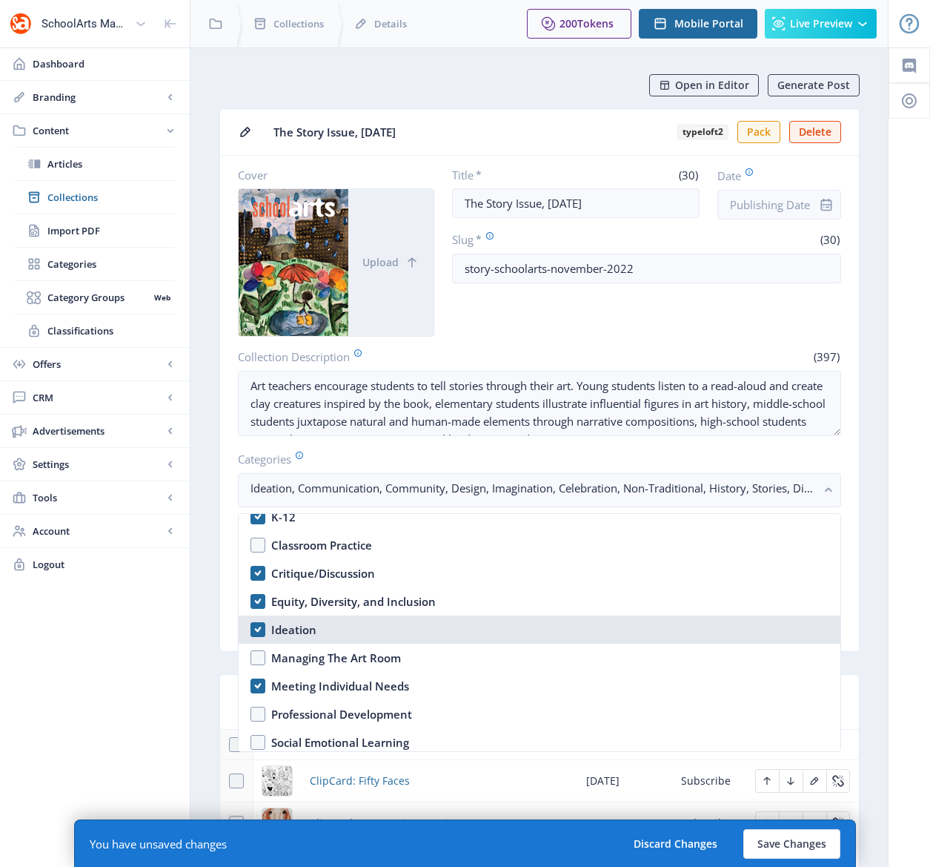
click at [253, 626] on nb-option "Ideation" at bounding box center [540, 629] width 602 height 28
click at [254, 627] on nb-option "Ideation" at bounding box center [540, 629] width 602 height 28
checkbox input "true"
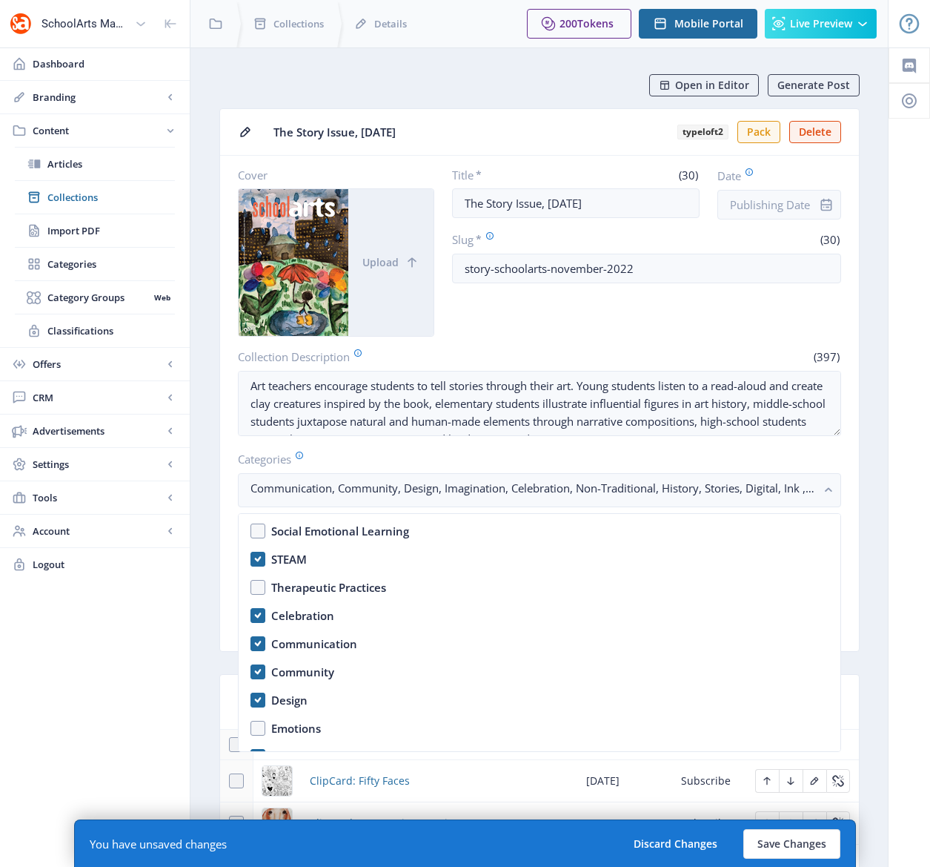
scroll to position [645, 0]
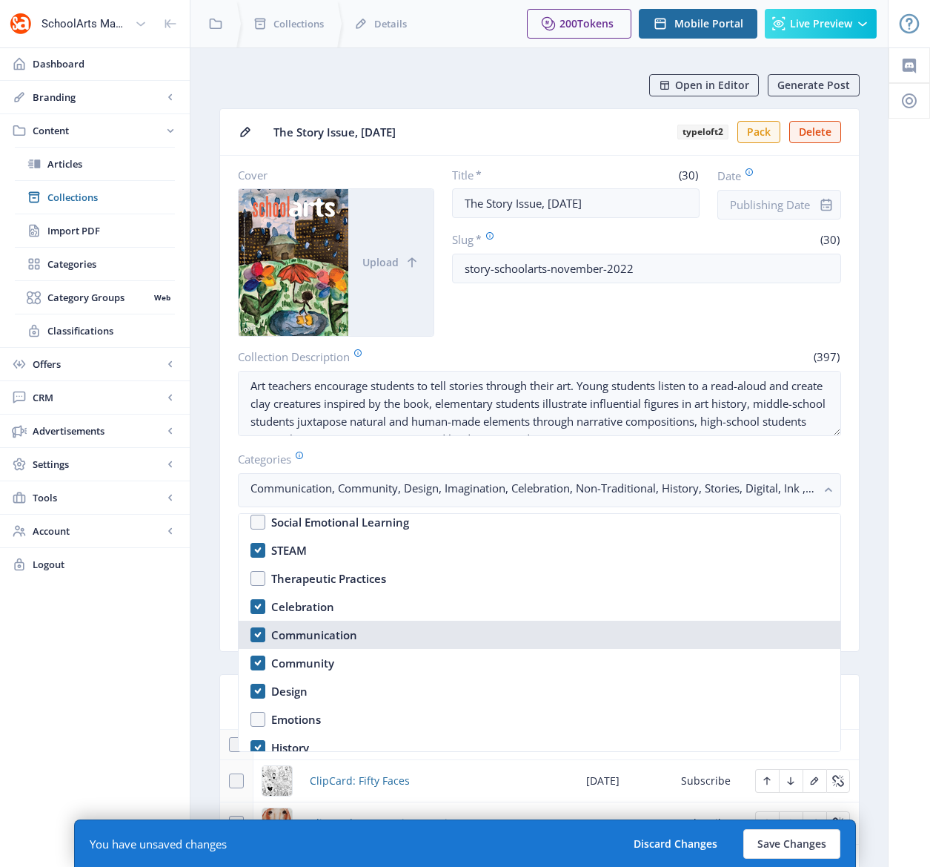
click at [251, 631] on nb-option "Communication" at bounding box center [540, 635] width 602 height 28
checkbox input "true"
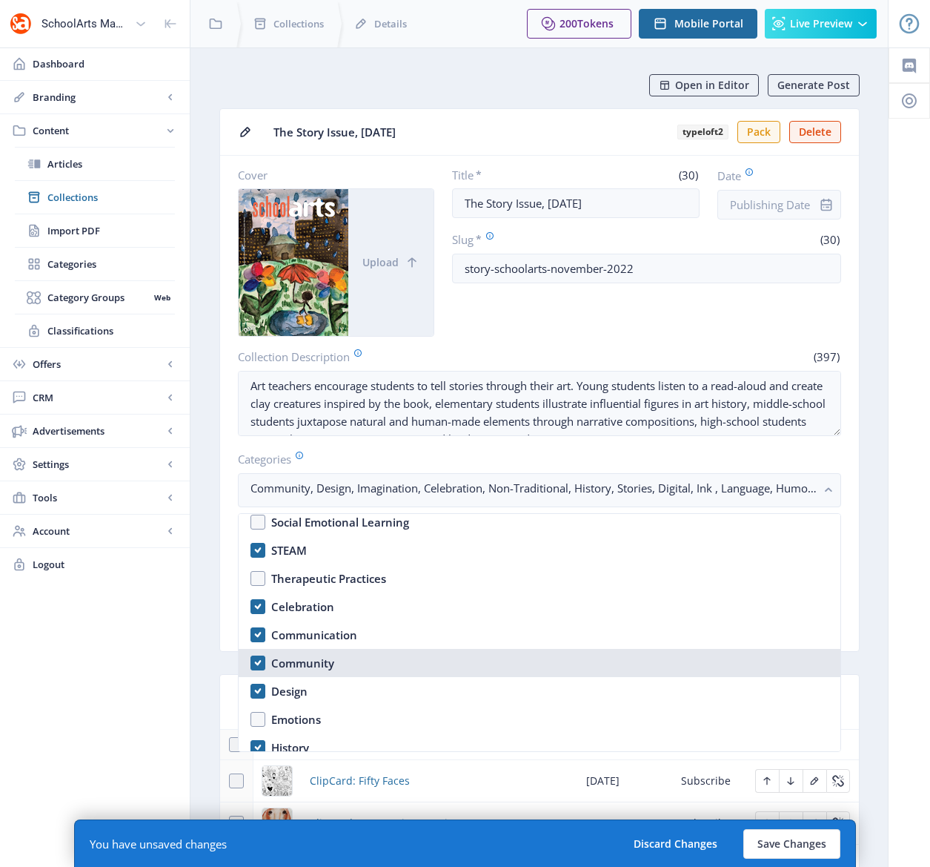
click at [259, 662] on nb-option "Community" at bounding box center [540, 663] width 602 height 28
checkbox input "true"
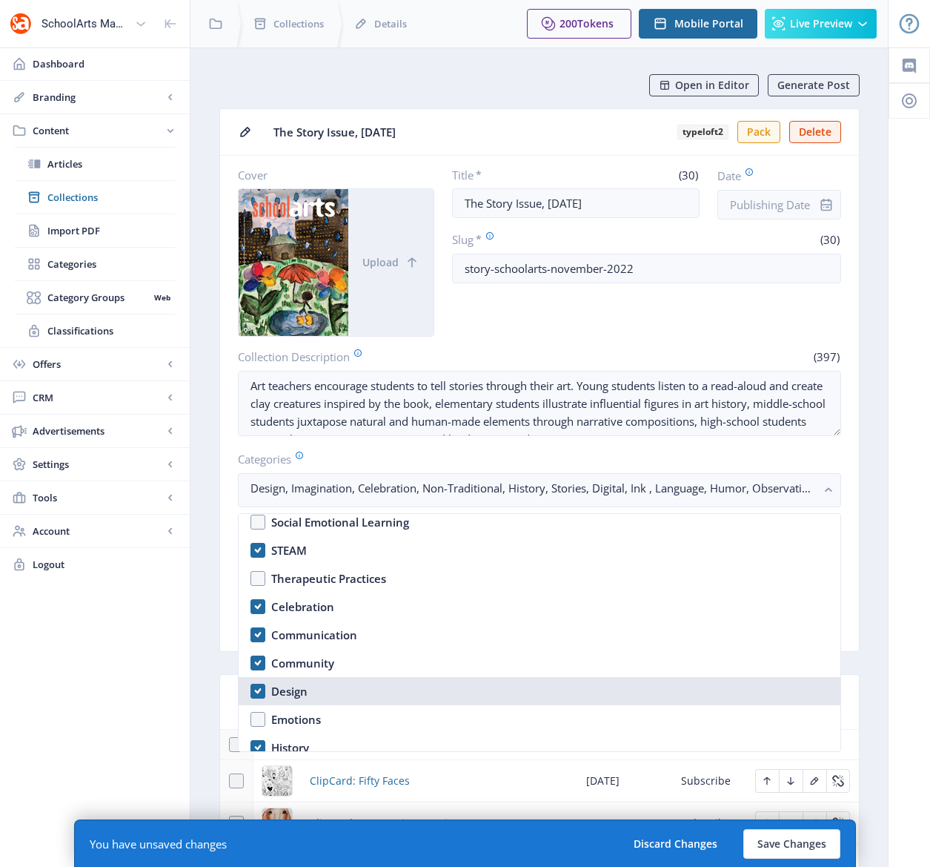
click at [260, 690] on nb-option "Design" at bounding box center [540, 691] width 602 height 28
checkbox input "false"
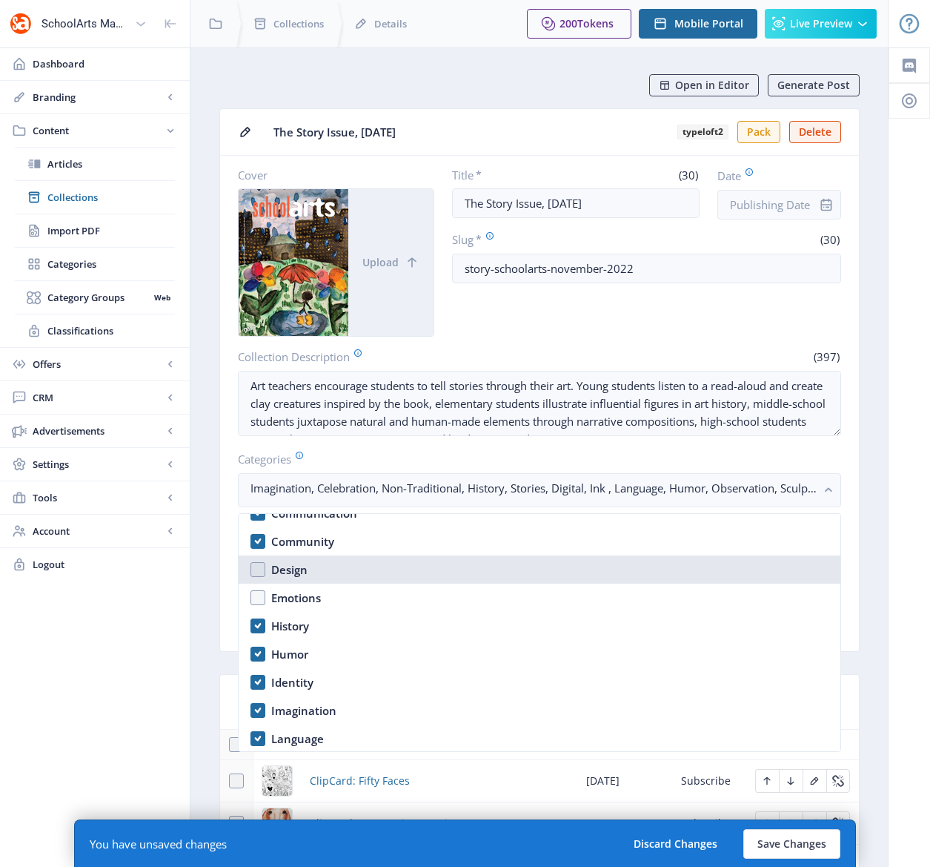
scroll to position [788, 0]
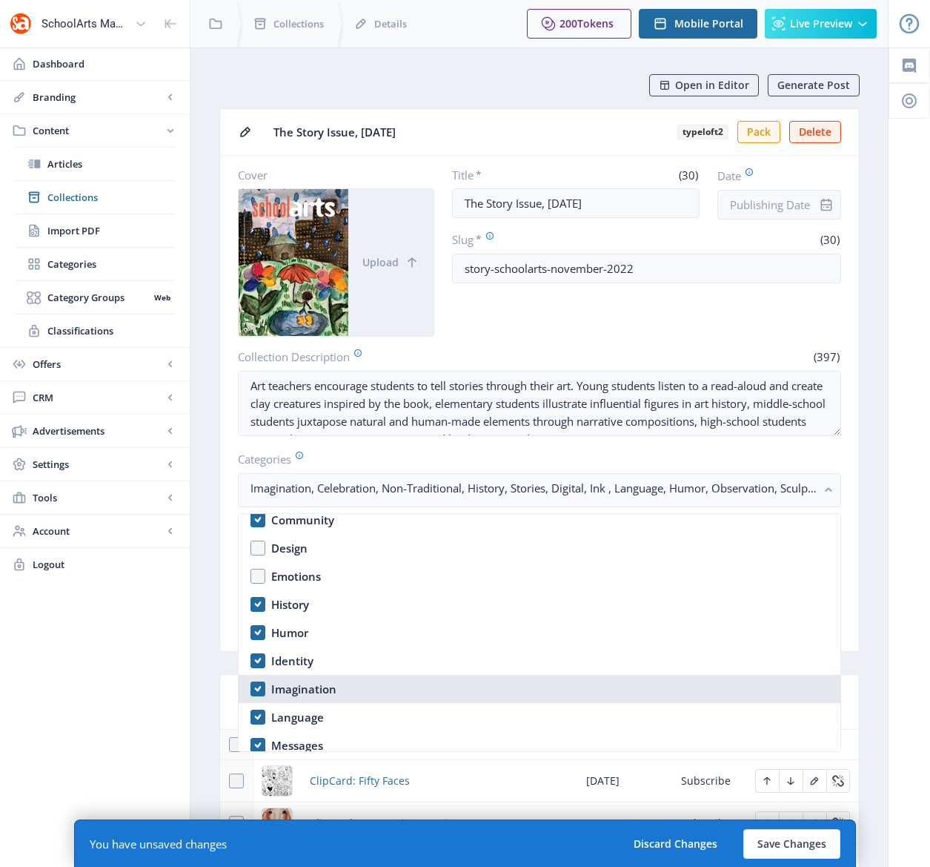
click at [259, 688] on nb-option "Imagination" at bounding box center [540, 689] width 602 height 28
checkbox input "true"
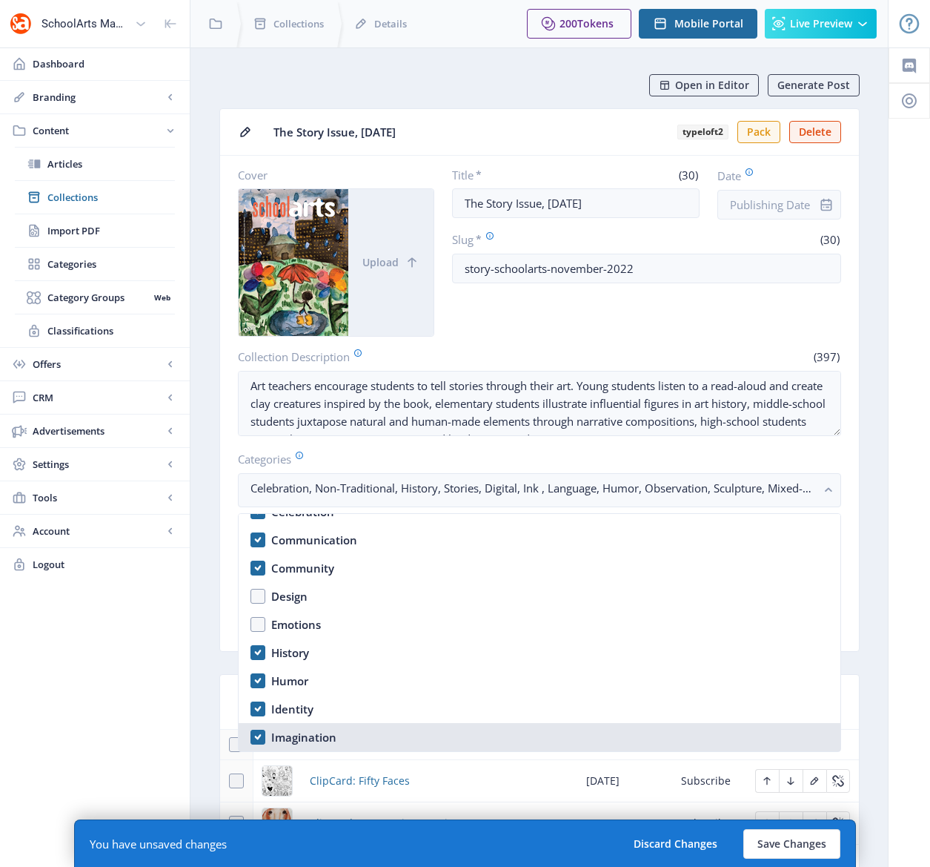
scroll to position [651, 0]
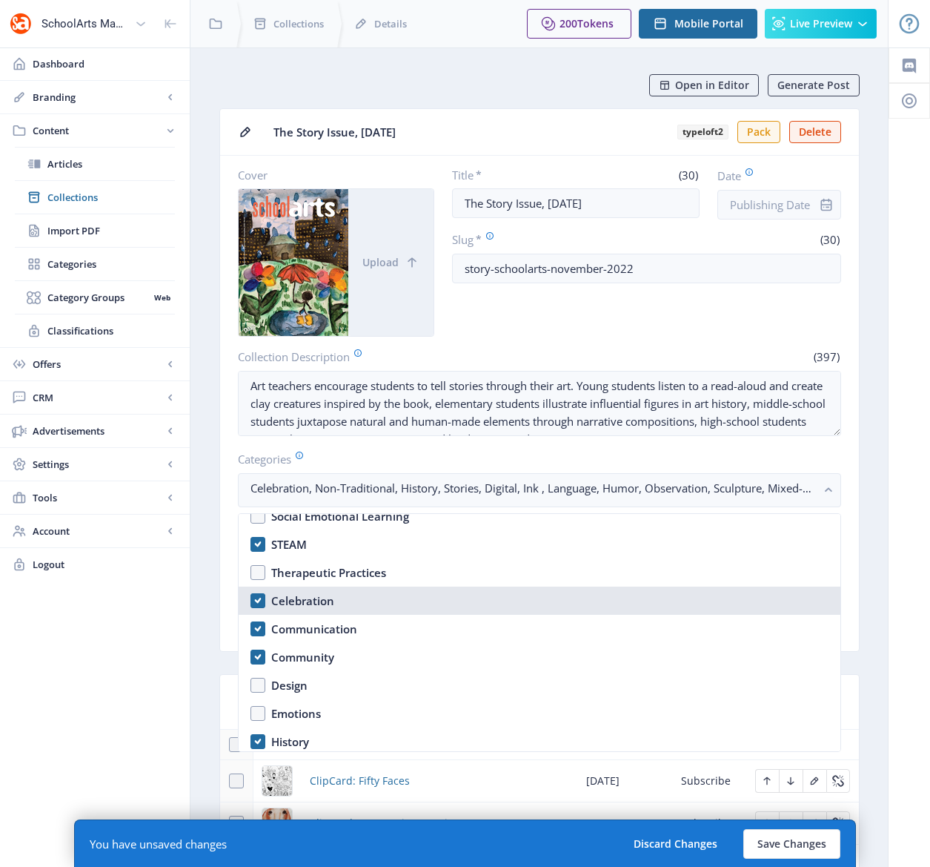
click at [255, 596] on nb-option "Celebration" at bounding box center [540, 600] width 602 height 28
checkbox input "true"
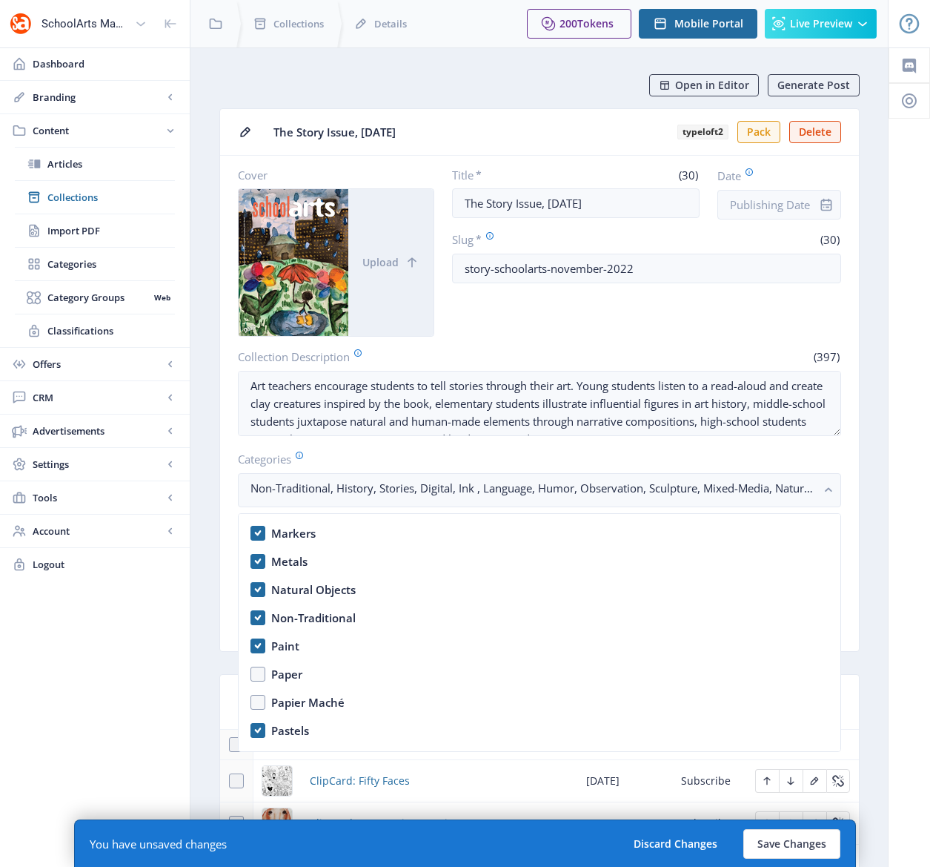
scroll to position [2081, 0]
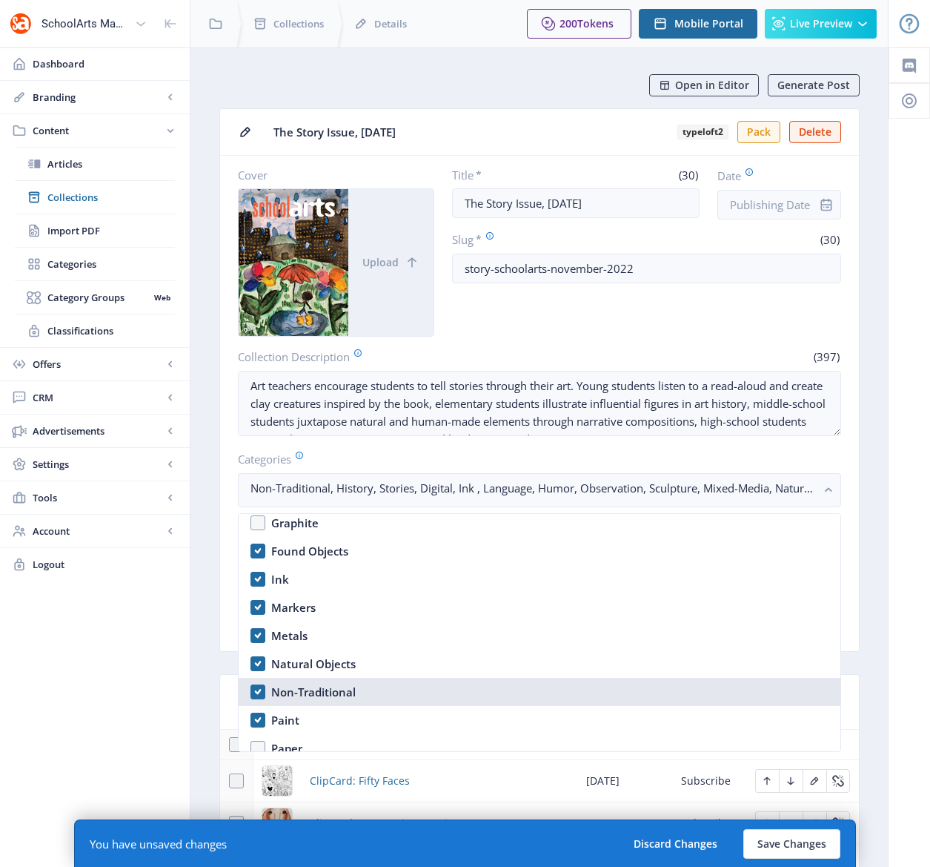
click at [257, 684] on nb-option "Non-Traditional" at bounding box center [540, 692] width 602 height 28
checkbox input "false"
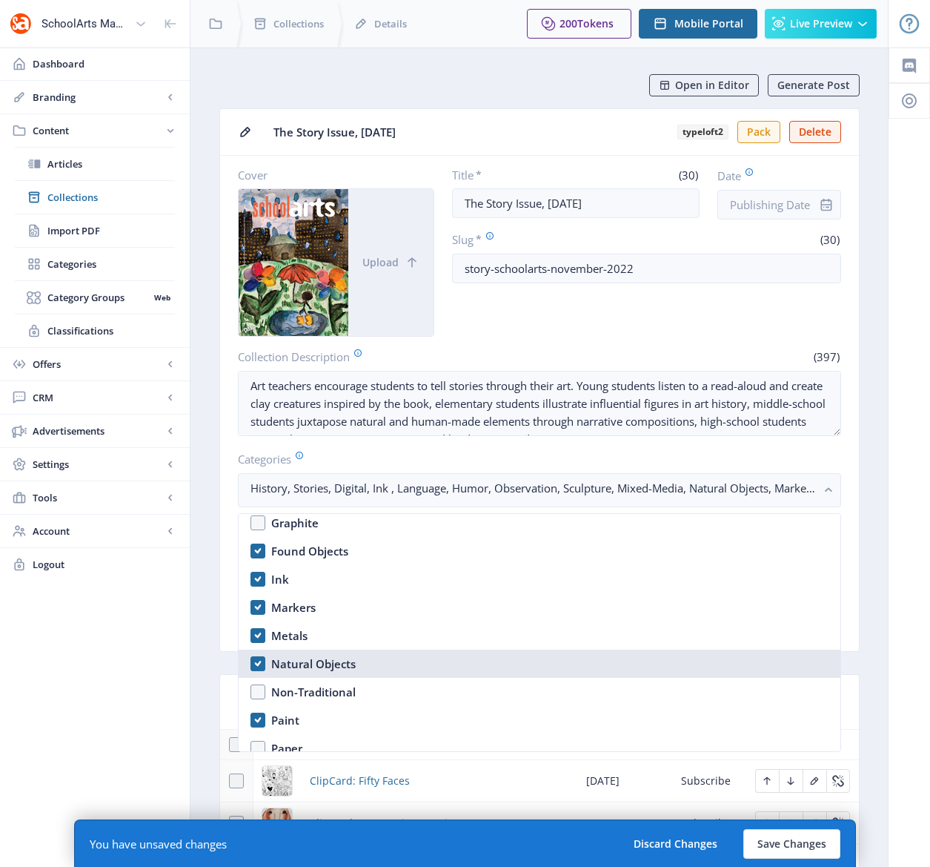
click at [255, 659] on nb-option "Natural Objects" at bounding box center [540, 663] width 602 height 28
checkbox input "false"
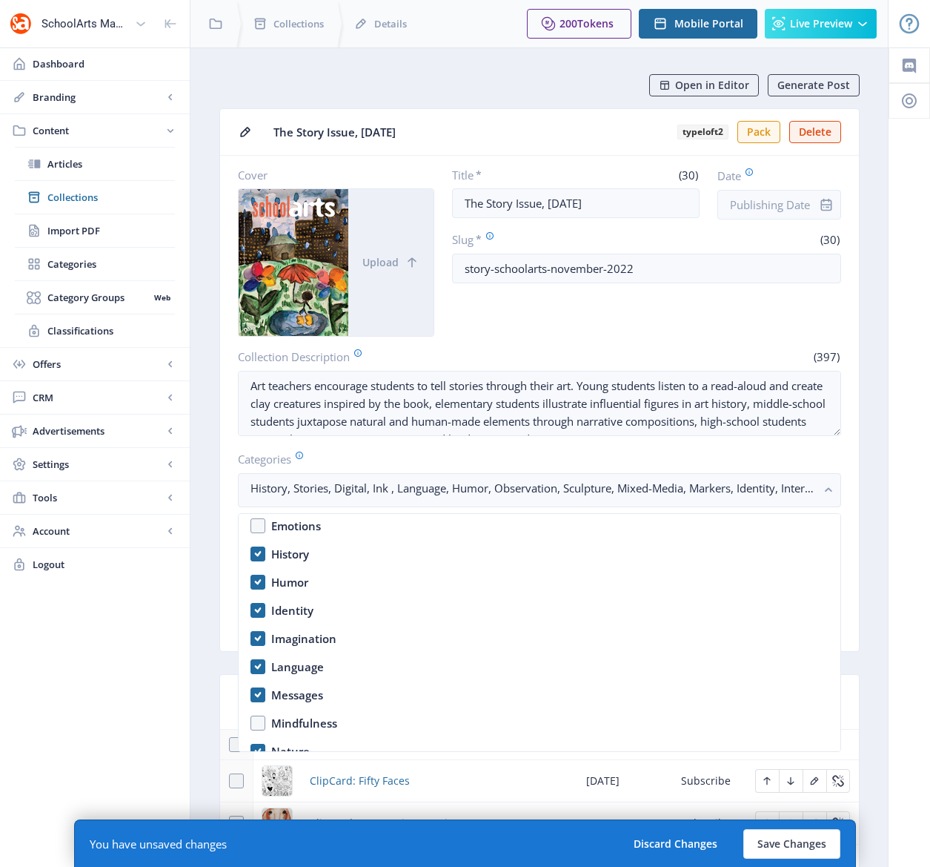
scroll to position [836, 0]
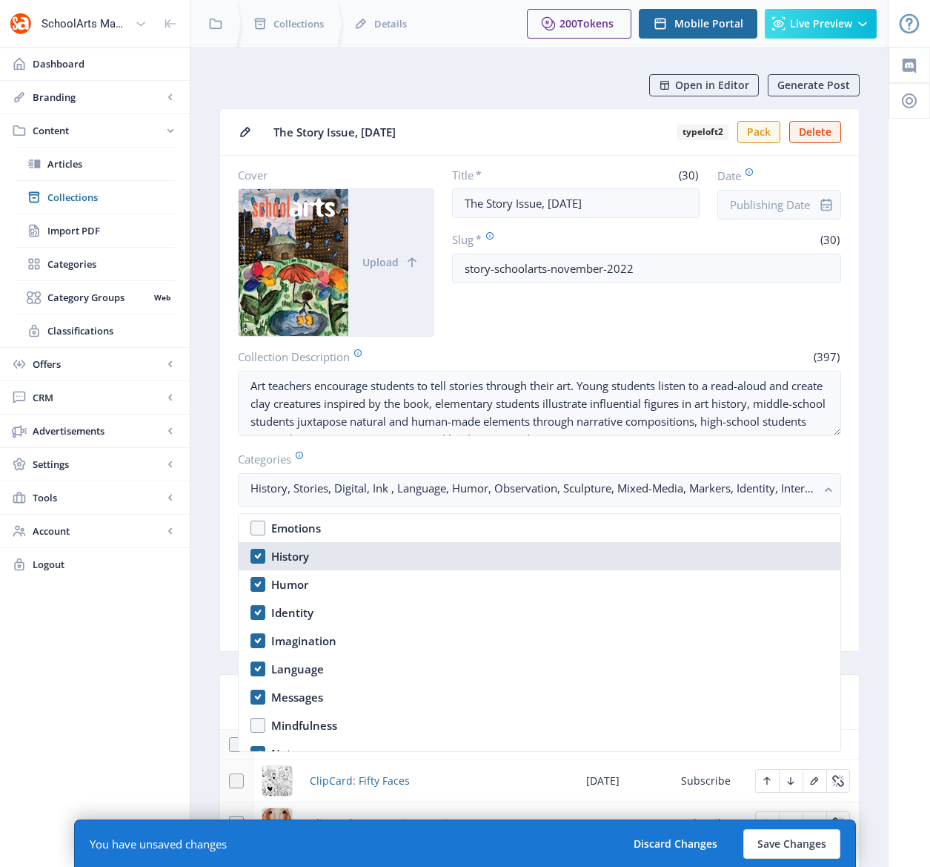
click at [254, 555] on nb-option "History" at bounding box center [540, 556] width 602 height 28
click at [256, 555] on nb-option "History" at bounding box center [540, 556] width 602 height 28
checkbox input "true"
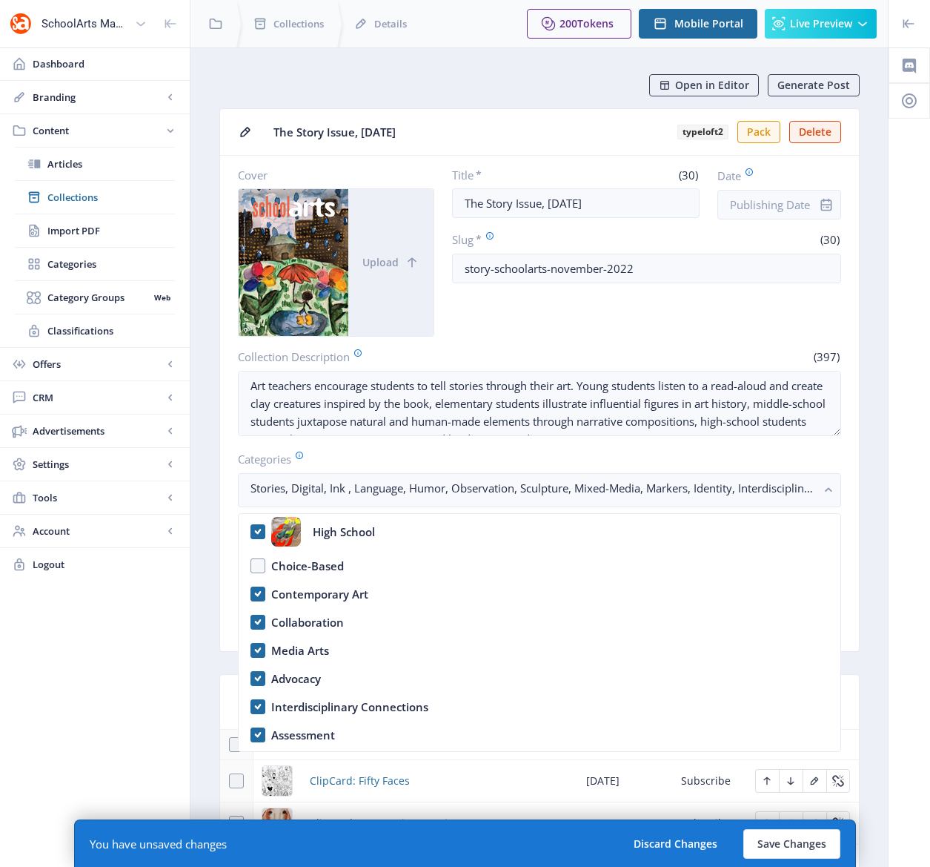
scroll to position [142, 0]
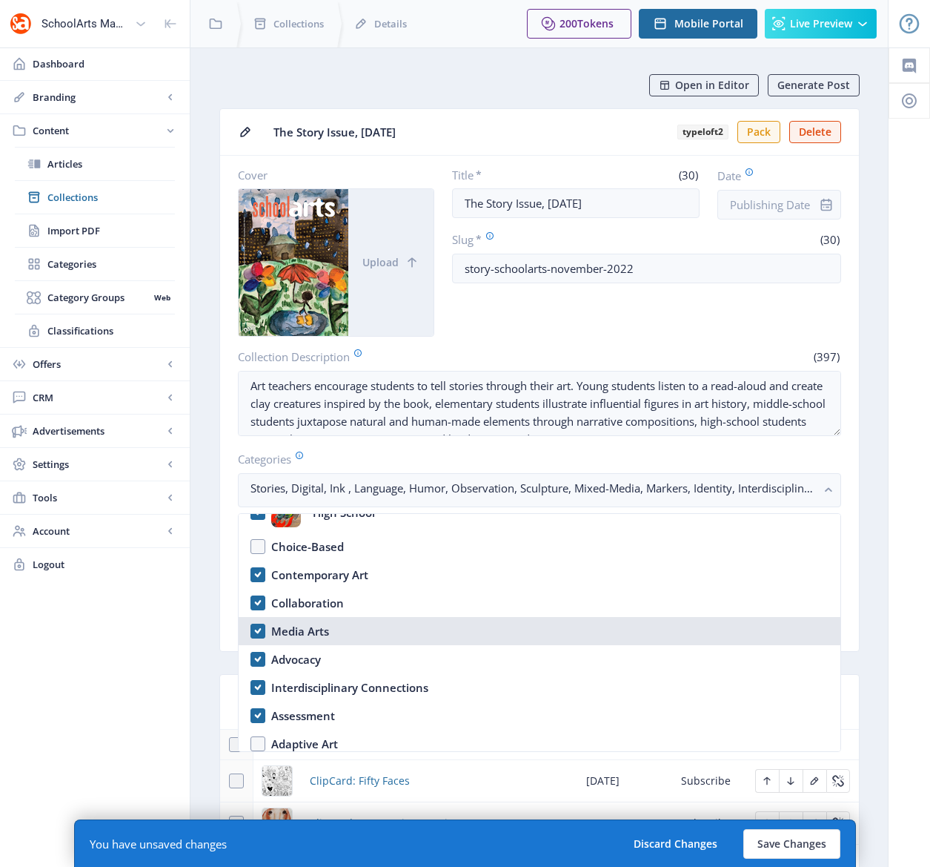
click at [260, 632] on nb-option "Media Arts" at bounding box center [540, 631] width 602 height 28
checkbox input "false"
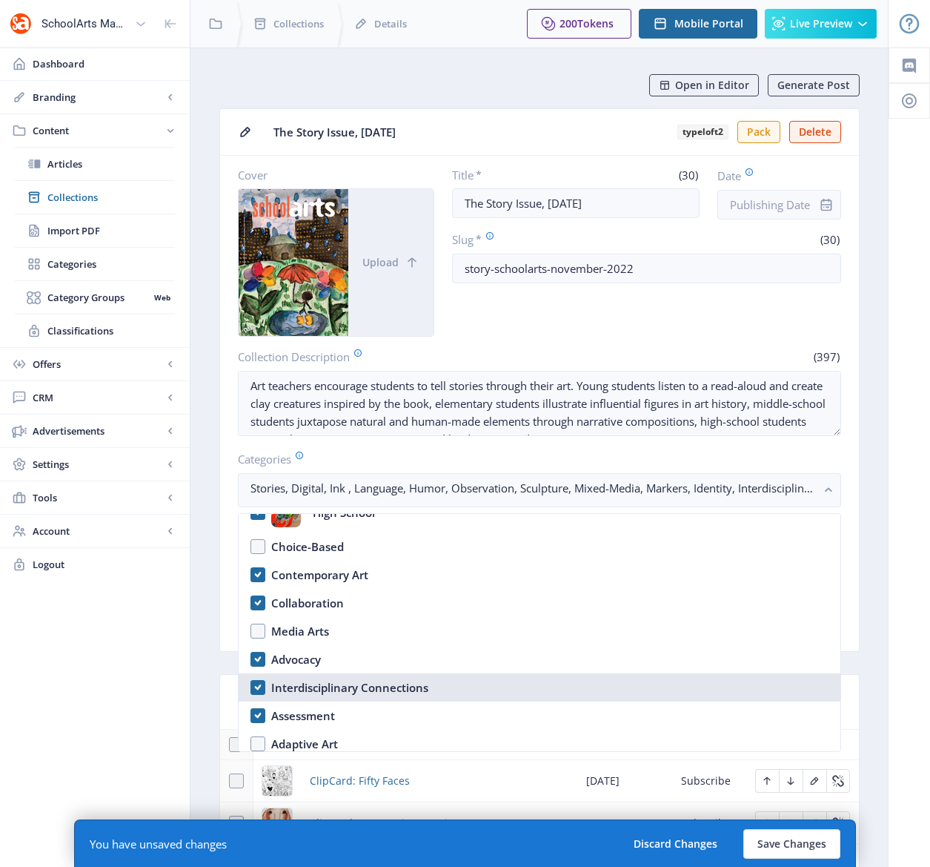
click at [261, 678] on nb-option "Interdisciplinary Connections" at bounding box center [540, 687] width 602 height 28
checkbox input "false"
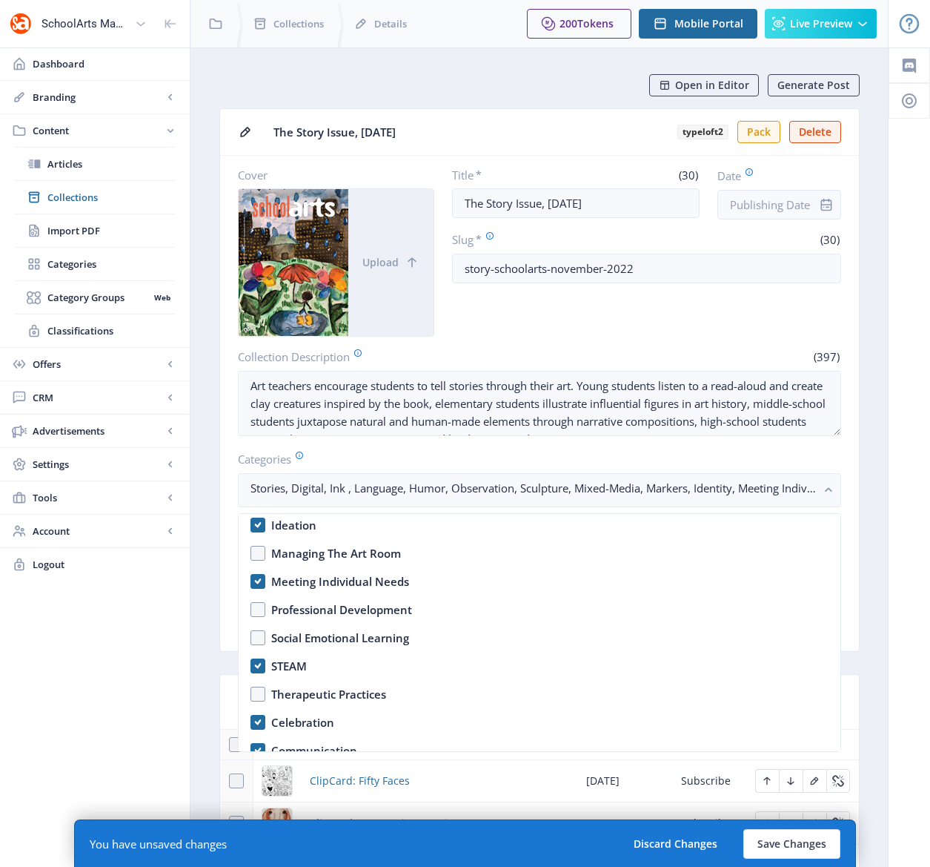
scroll to position [551, 0]
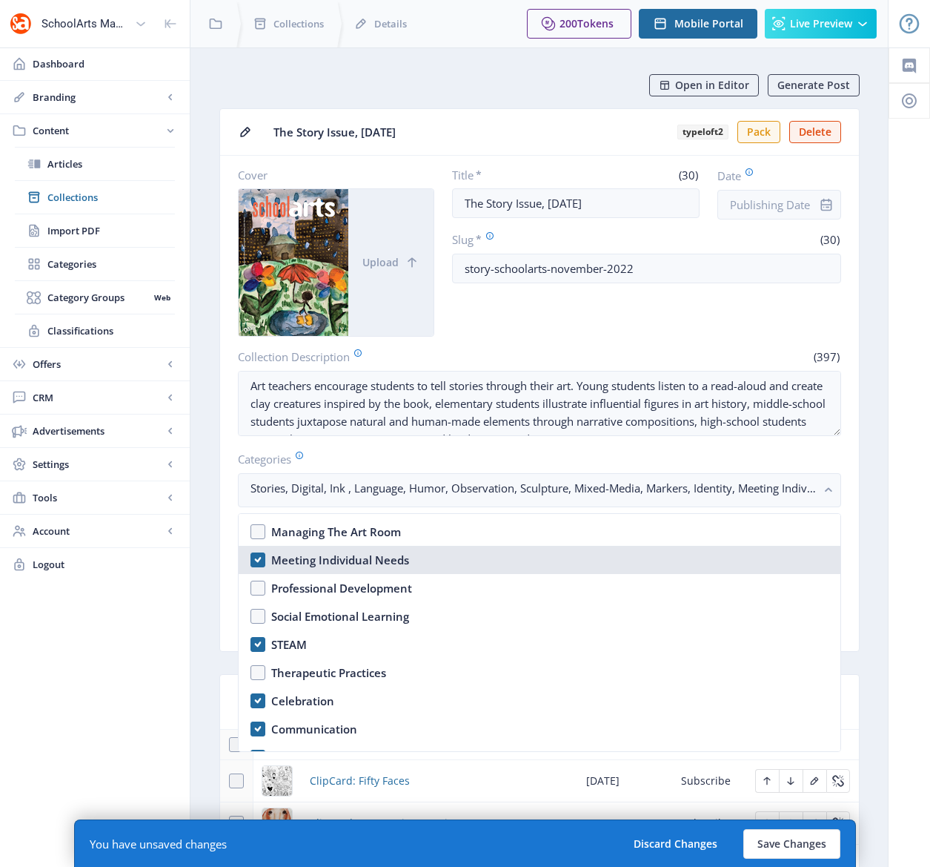
click at [264, 559] on nb-option "Meeting Individual Needs" at bounding box center [540, 560] width 602 height 28
checkbox input "false"
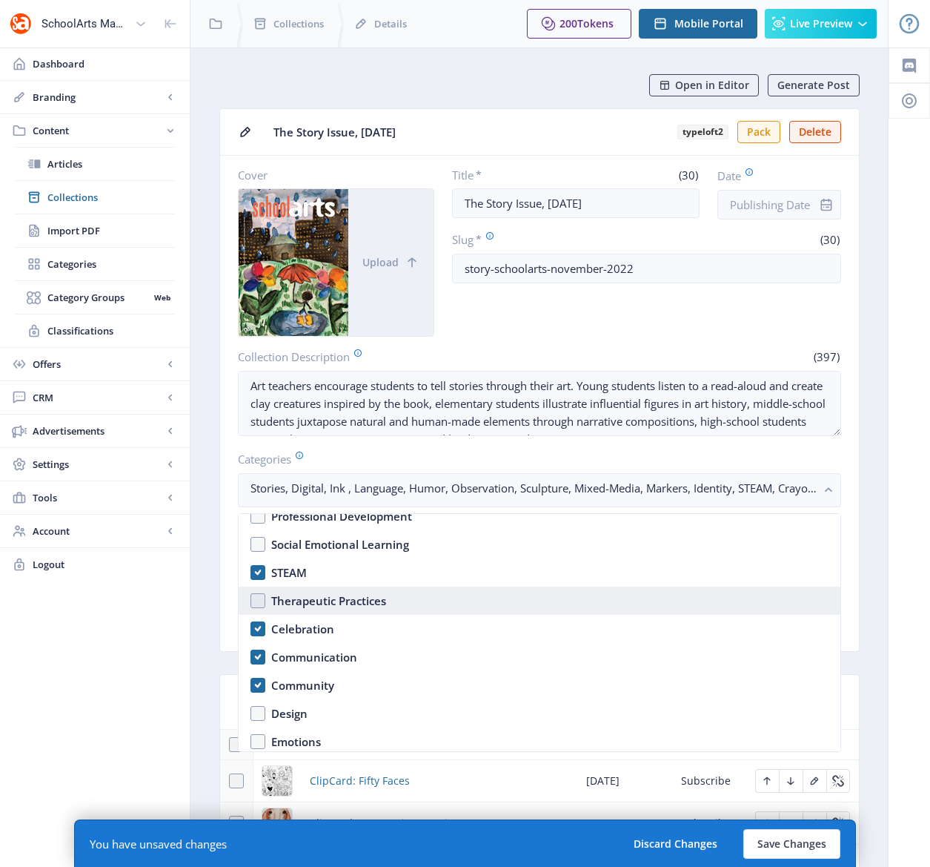
scroll to position [625, 0]
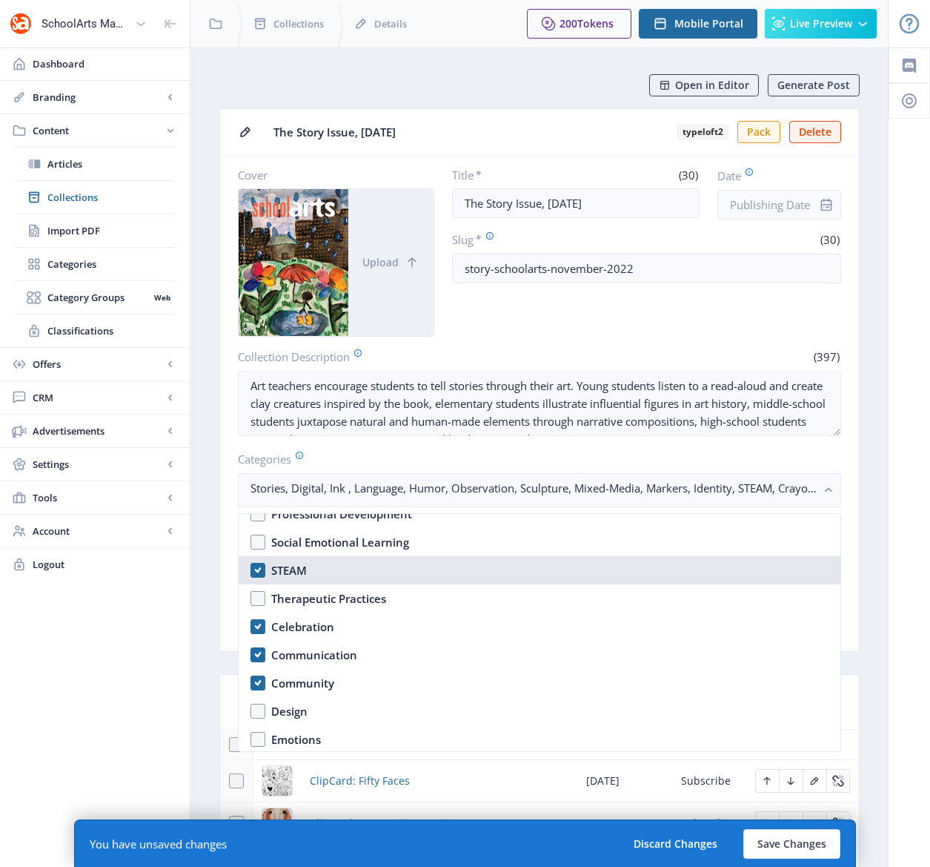
click at [255, 566] on nb-option "STEAM" at bounding box center [540, 570] width 602 height 28
checkbox input "false"
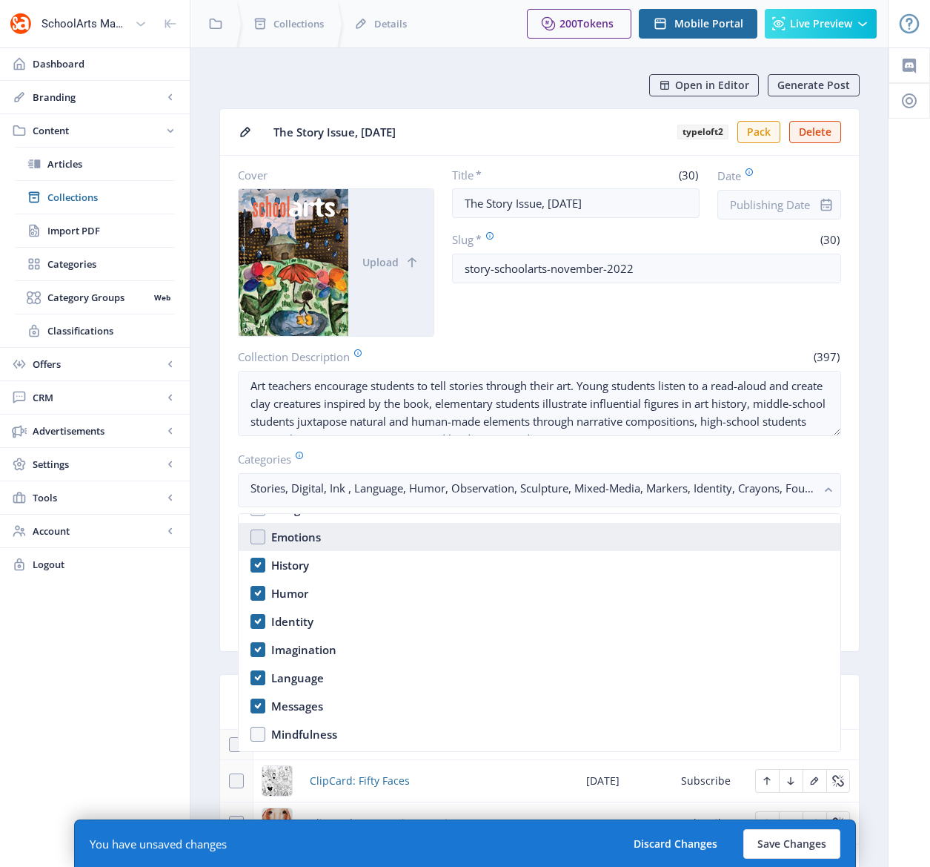
scroll to position [858, 0]
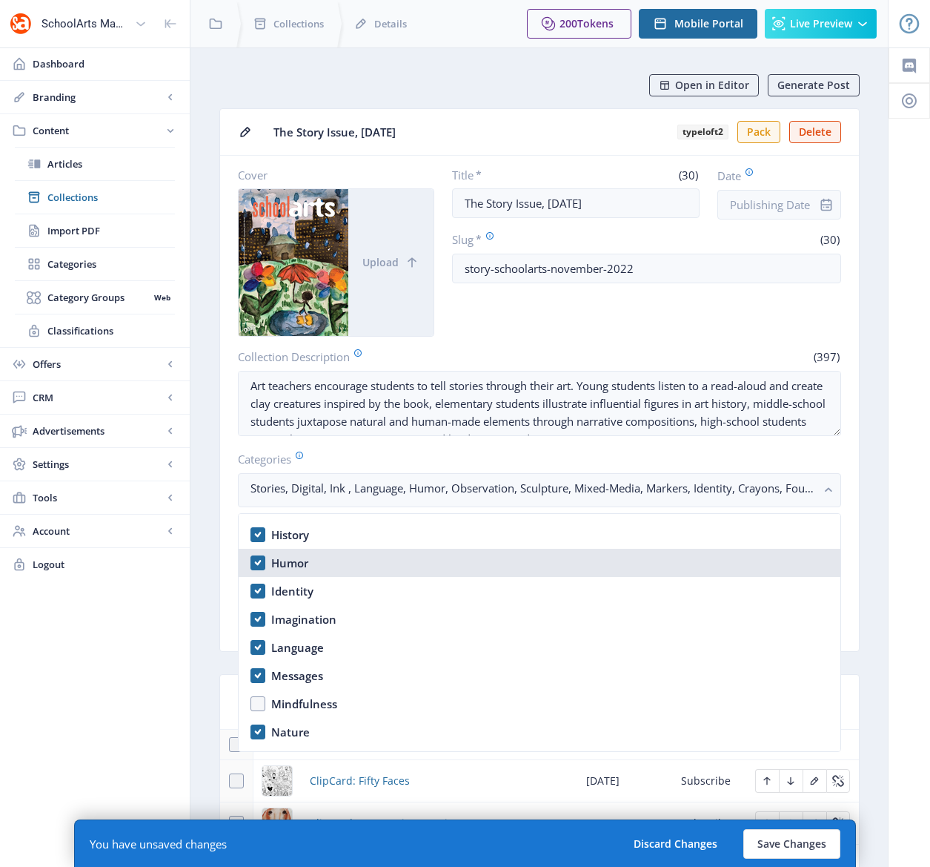
click at [257, 563] on nb-option "Humor" at bounding box center [540, 563] width 602 height 28
checkbox input "false"
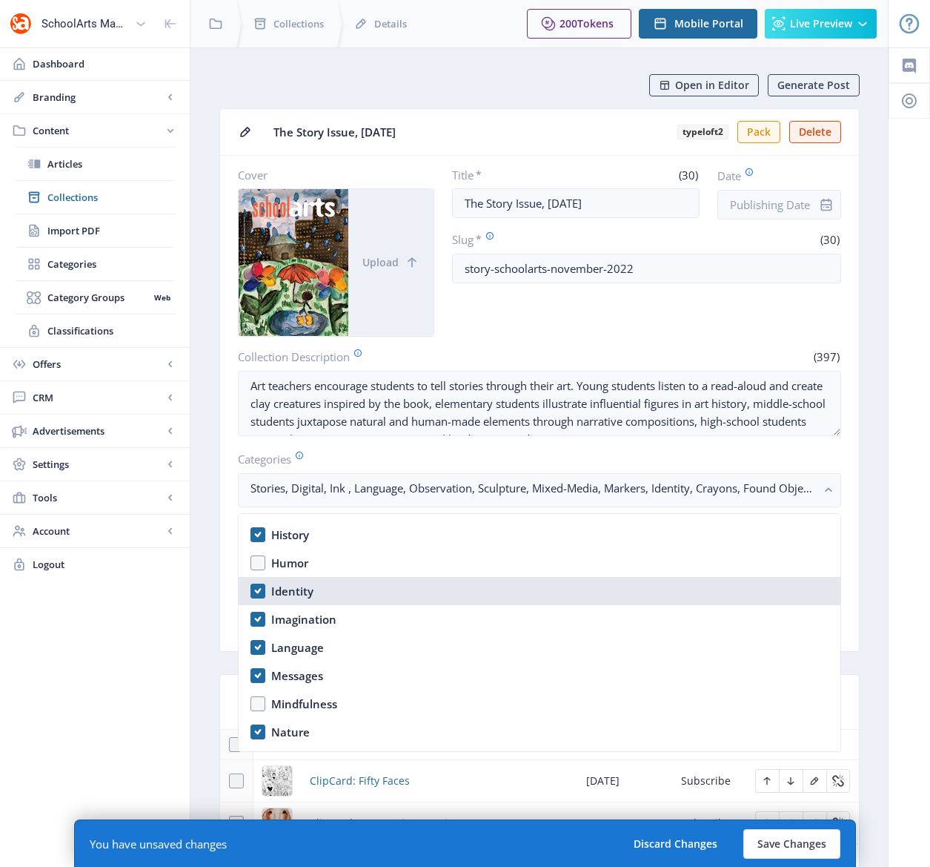
click at [262, 592] on nb-option "Identity" at bounding box center [540, 591] width 602 height 28
checkbox input "true"
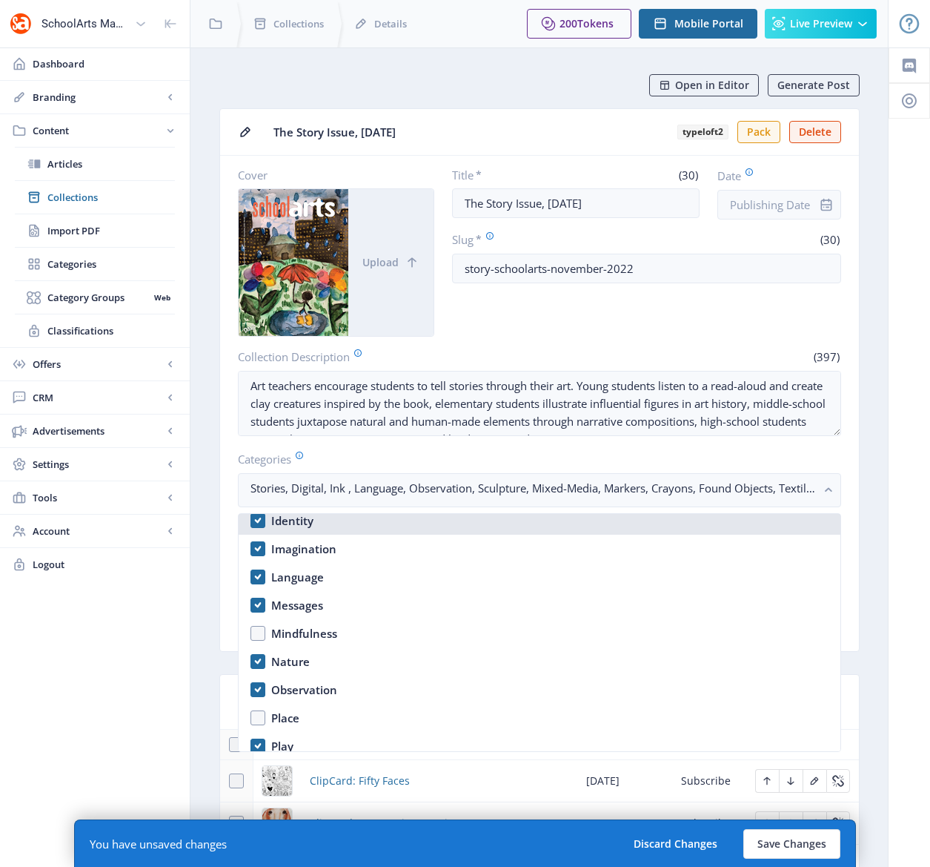
scroll to position [943, 0]
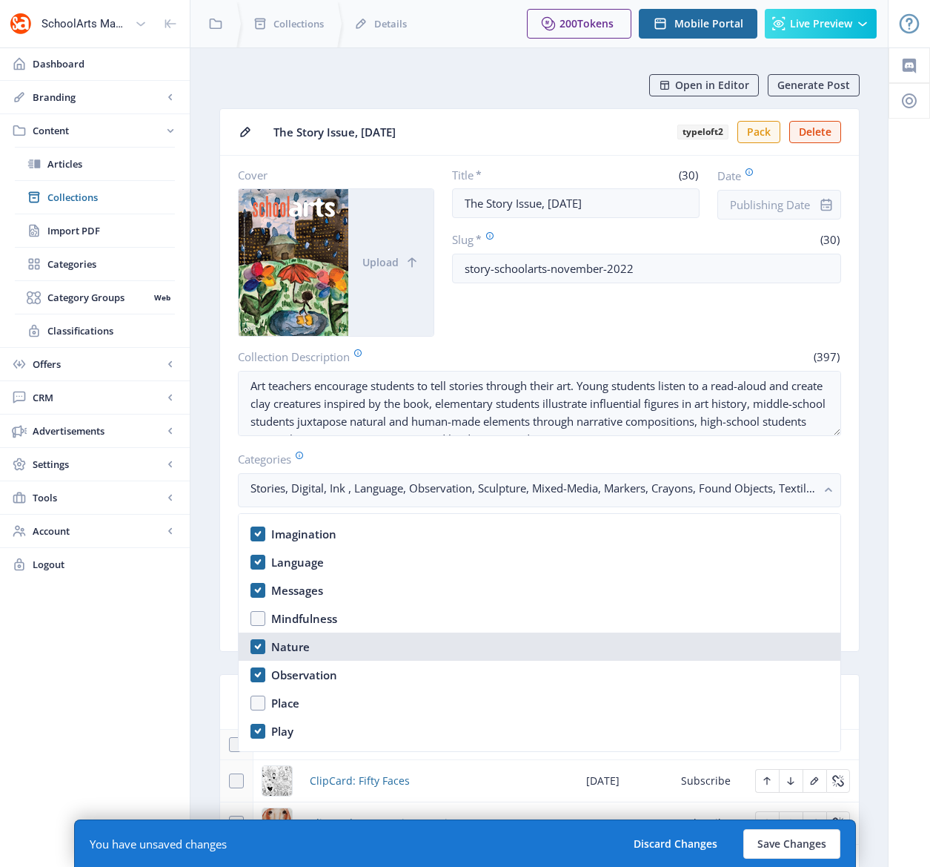
click at [259, 646] on nb-option "Nature" at bounding box center [540, 646] width 602 height 28
checkbox input "false"
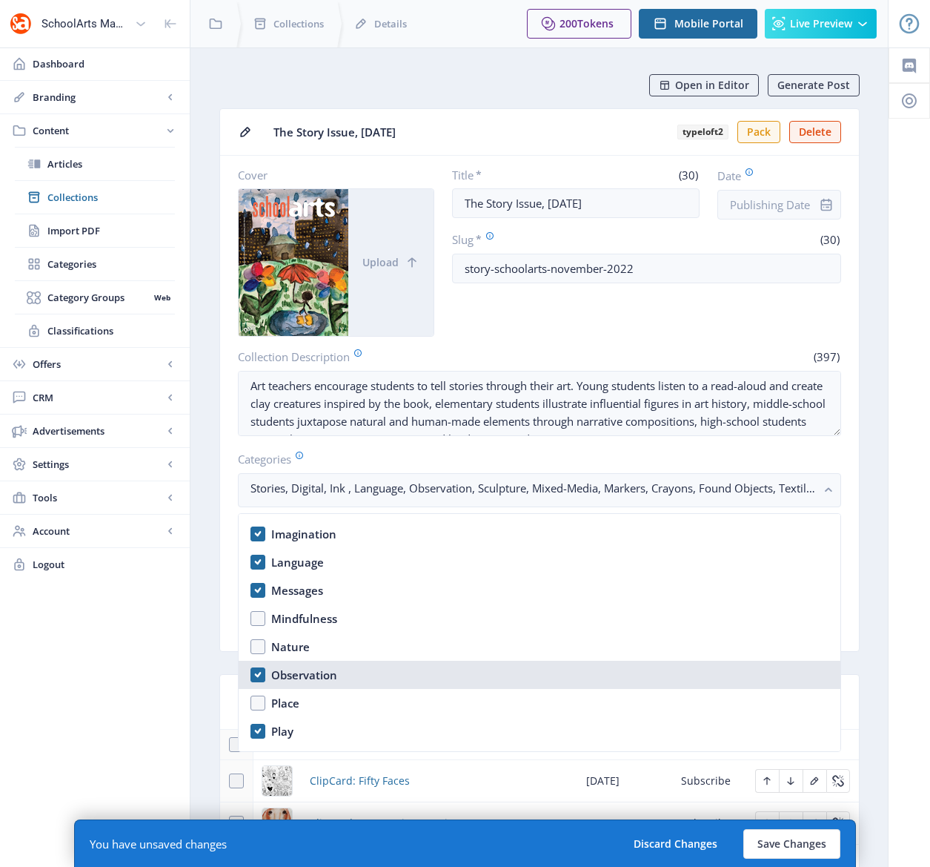
click at [259, 672] on nb-option "Observation" at bounding box center [540, 675] width 602 height 28
checkbox input "false"
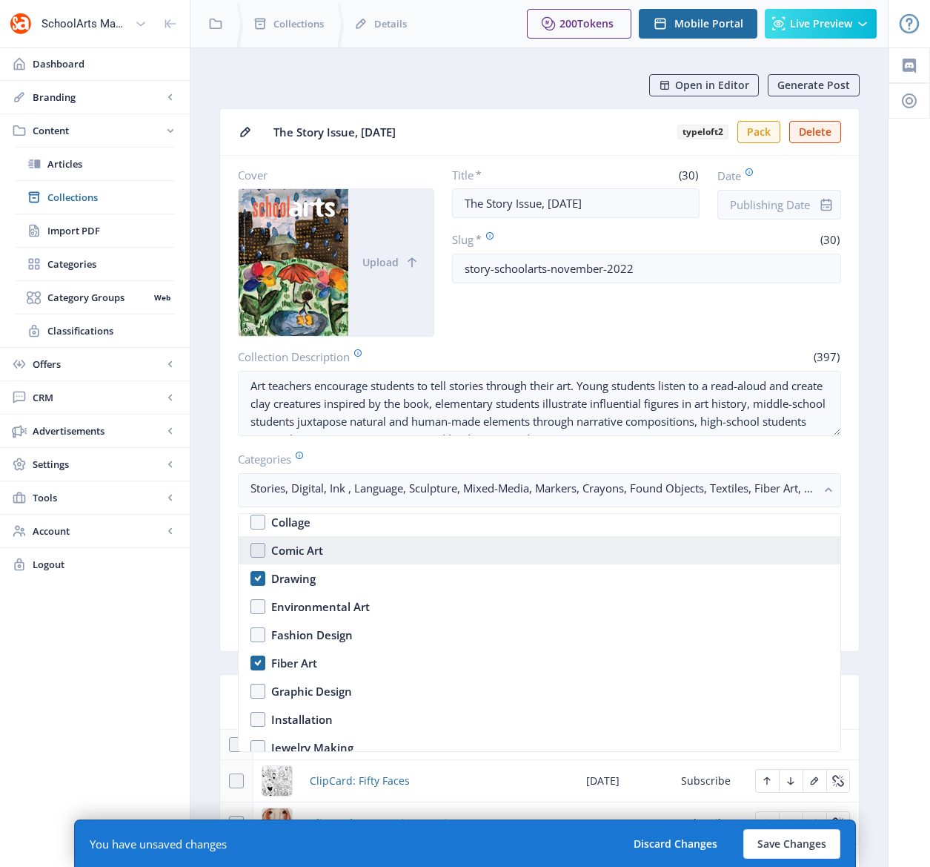
scroll to position [1378, 0]
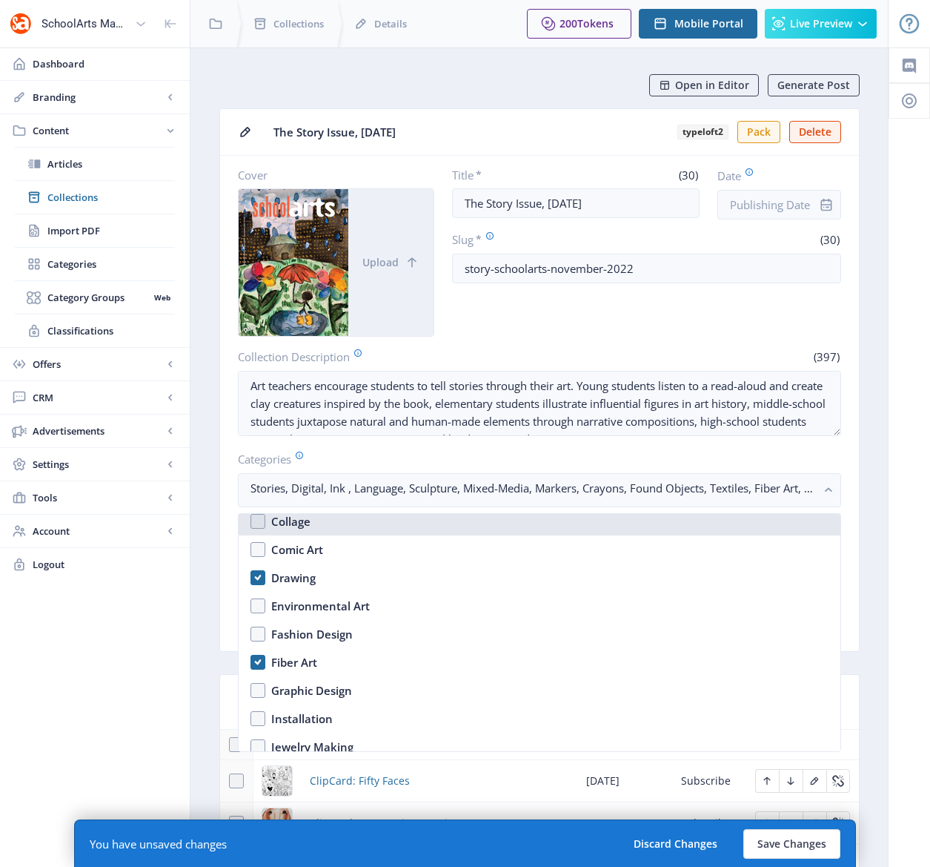
click at [259, 521] on nb-option "Collage" at bounding box center [540, 521] width 602 height 28
checkbox input "true"
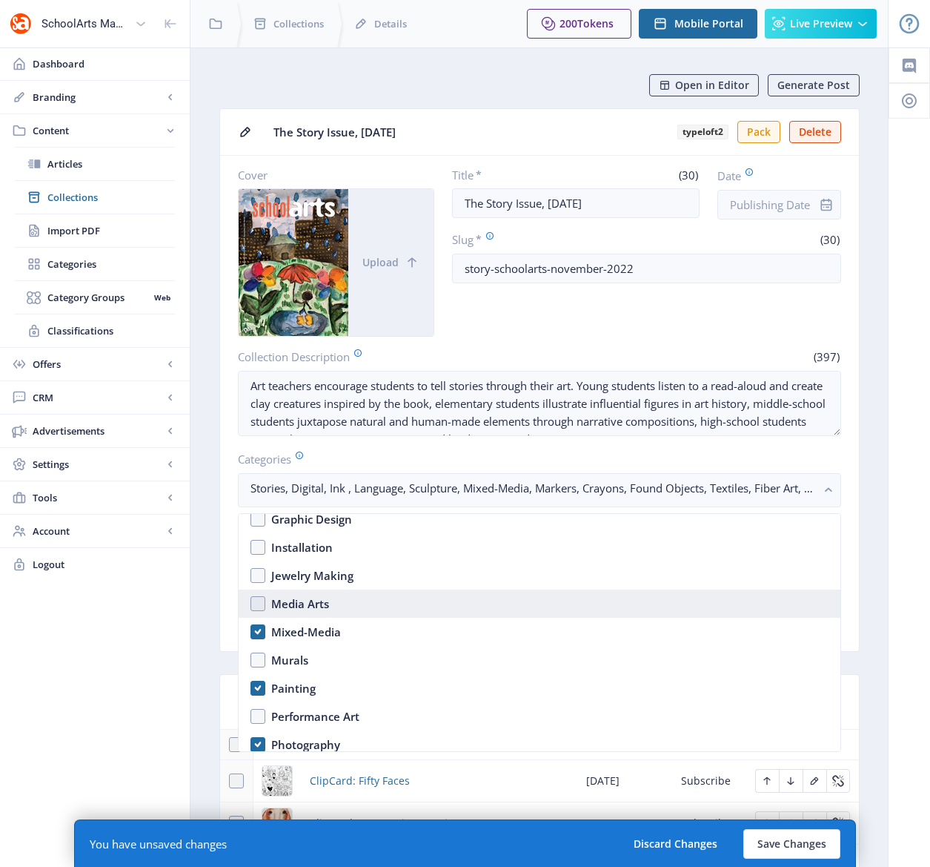
scroll to position [1574, 0]
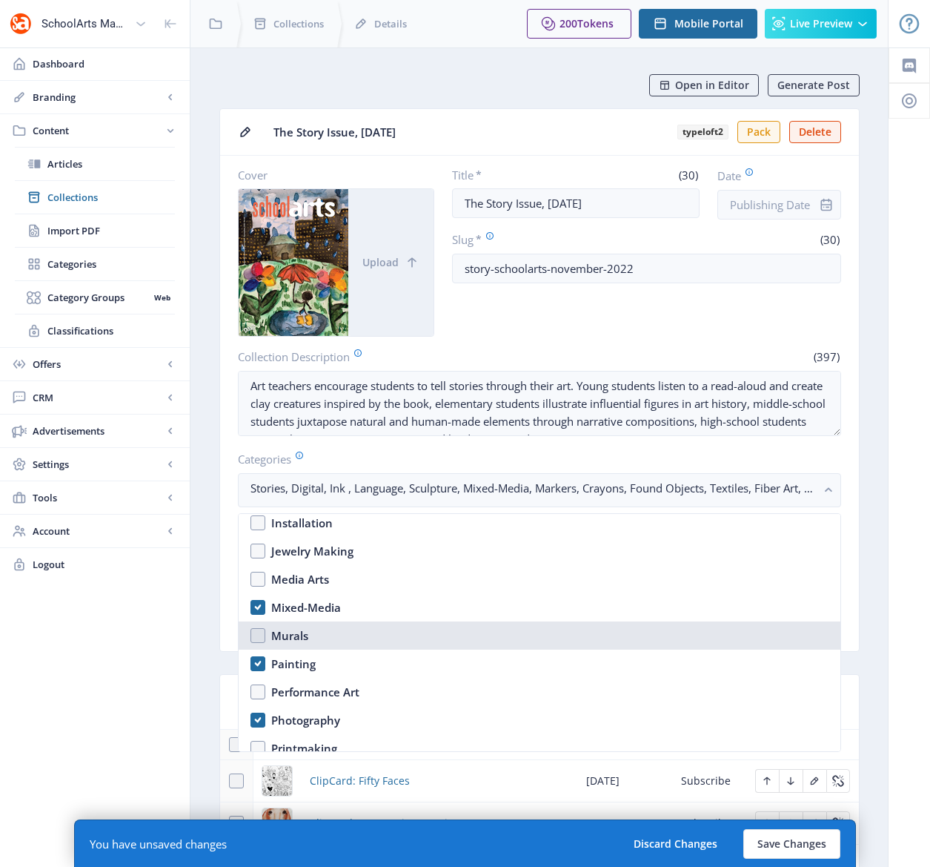
click at [257, 639] on nb-option "Murals" at bounding box center [540, 635] width 602 height 28
checkbox input "true"
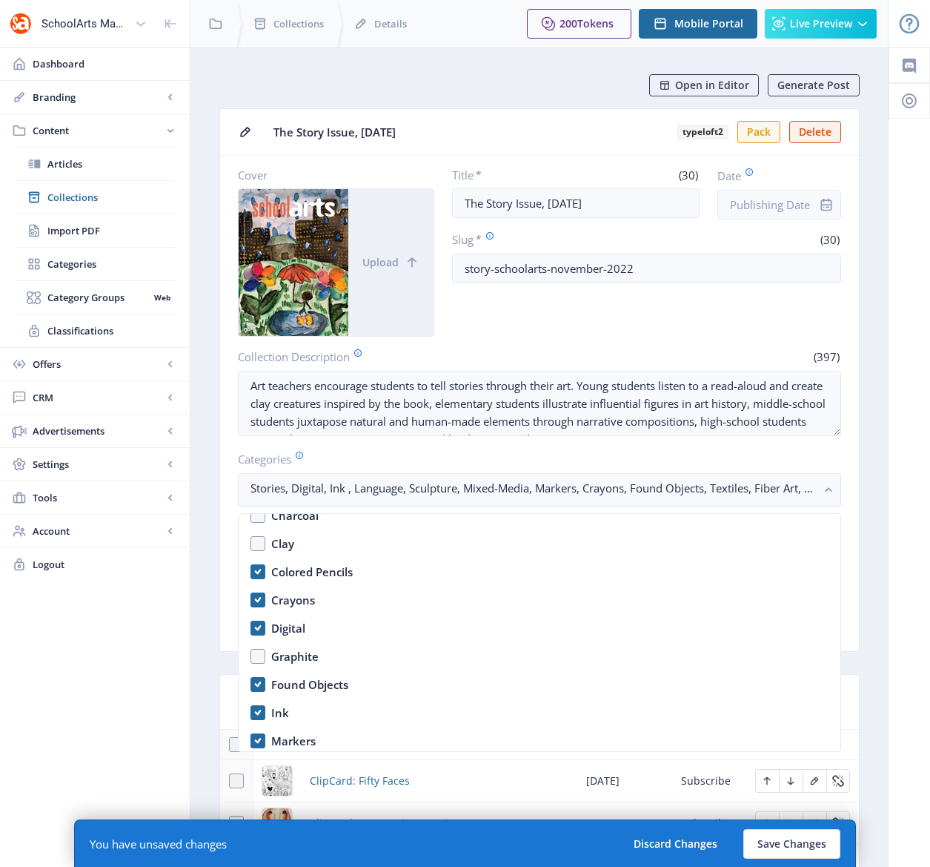
scroll to position [1939, 0]
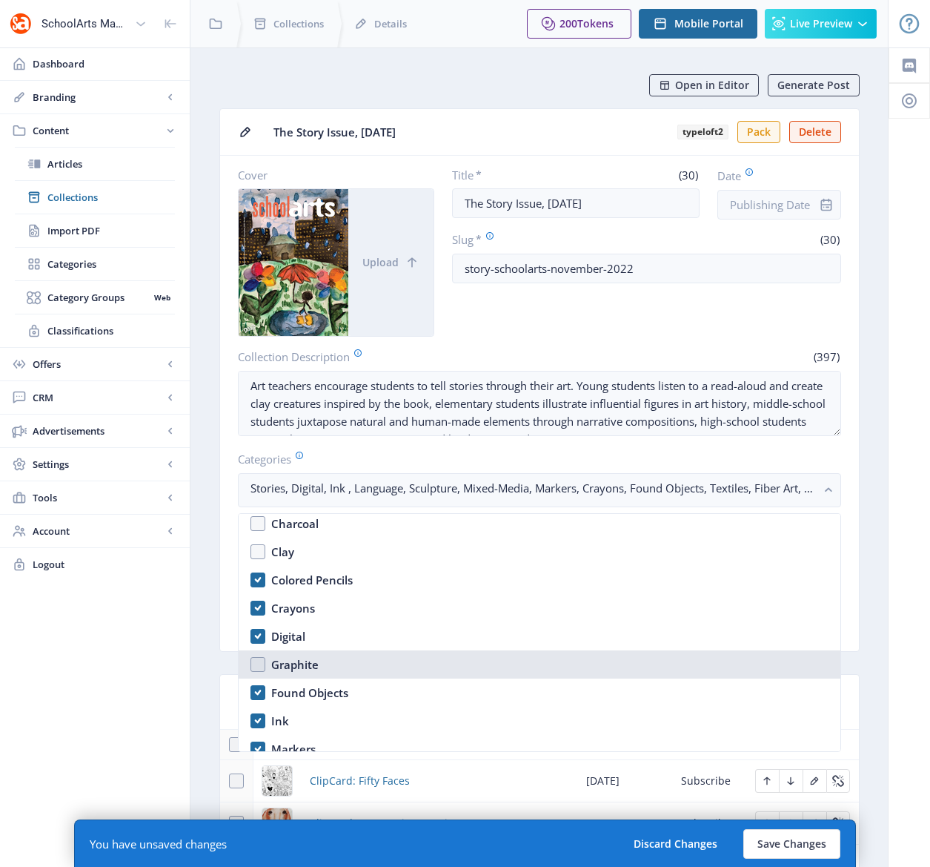
click at [254, 661] on nb-option "Graphite" at bounding box center [540, 664] width 602 height 28
checkbox input "true"
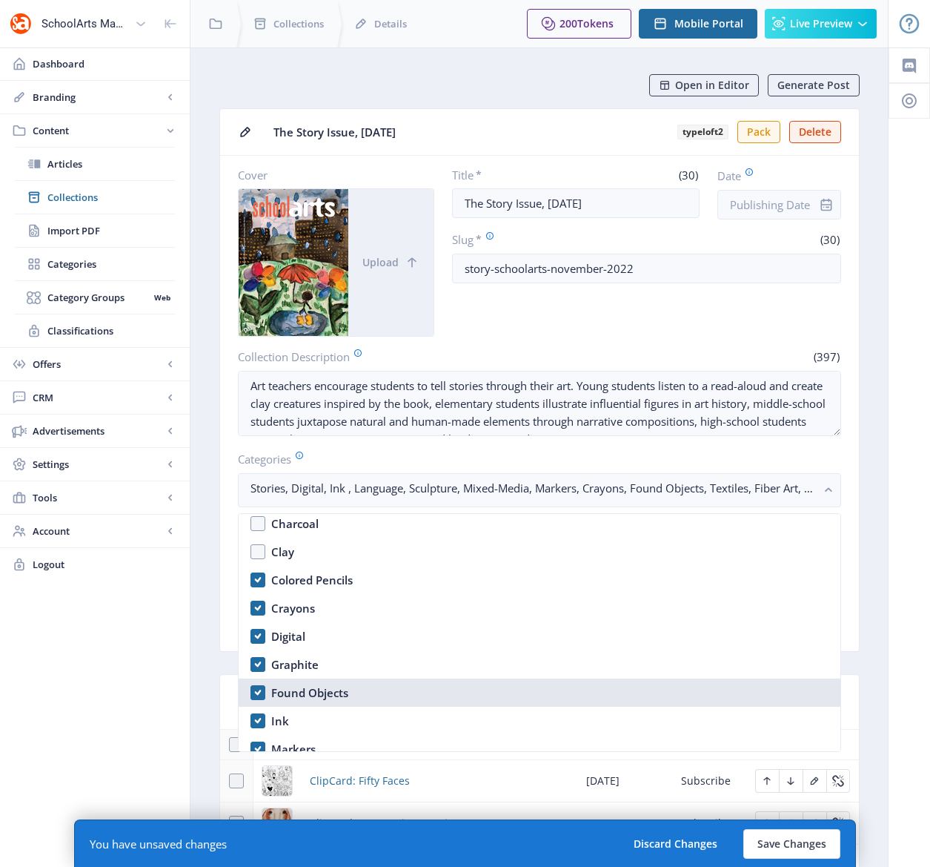
click at [255, 688] on nb-option "Found Objects" at bounding box center [540, 692] width 602 height 28
checkbox input "false"
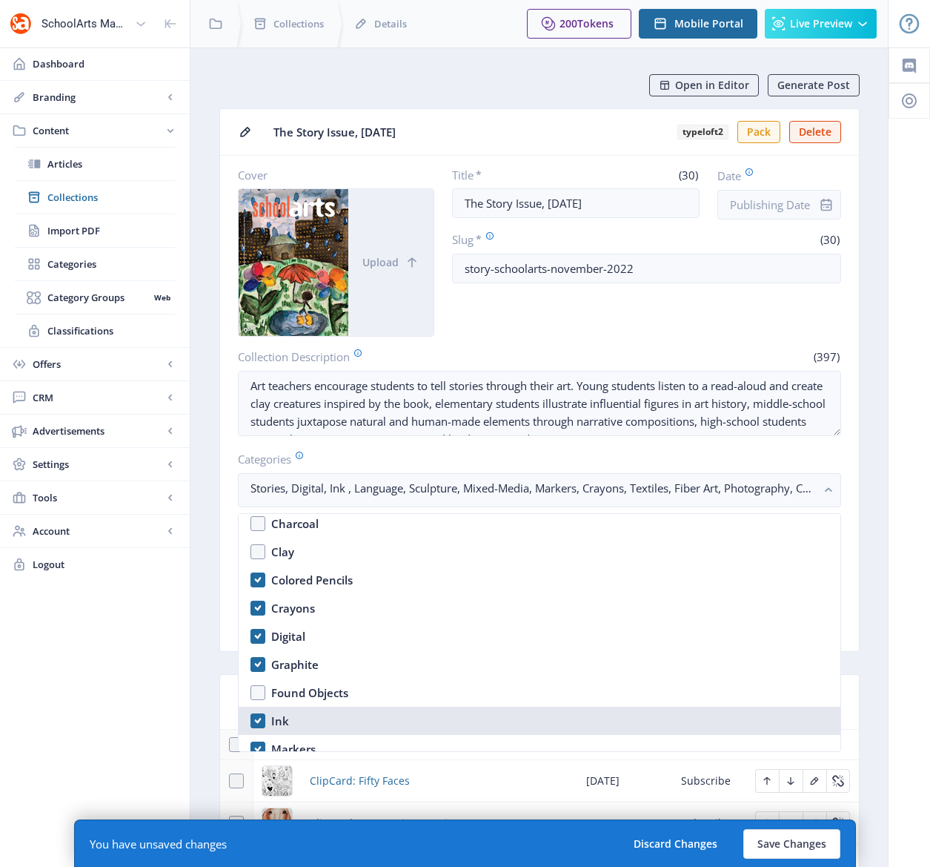
click at [255, 721] on nb-option "Ink" at bounding box center [540, 720] width 602 height 28
checkbox input "false"
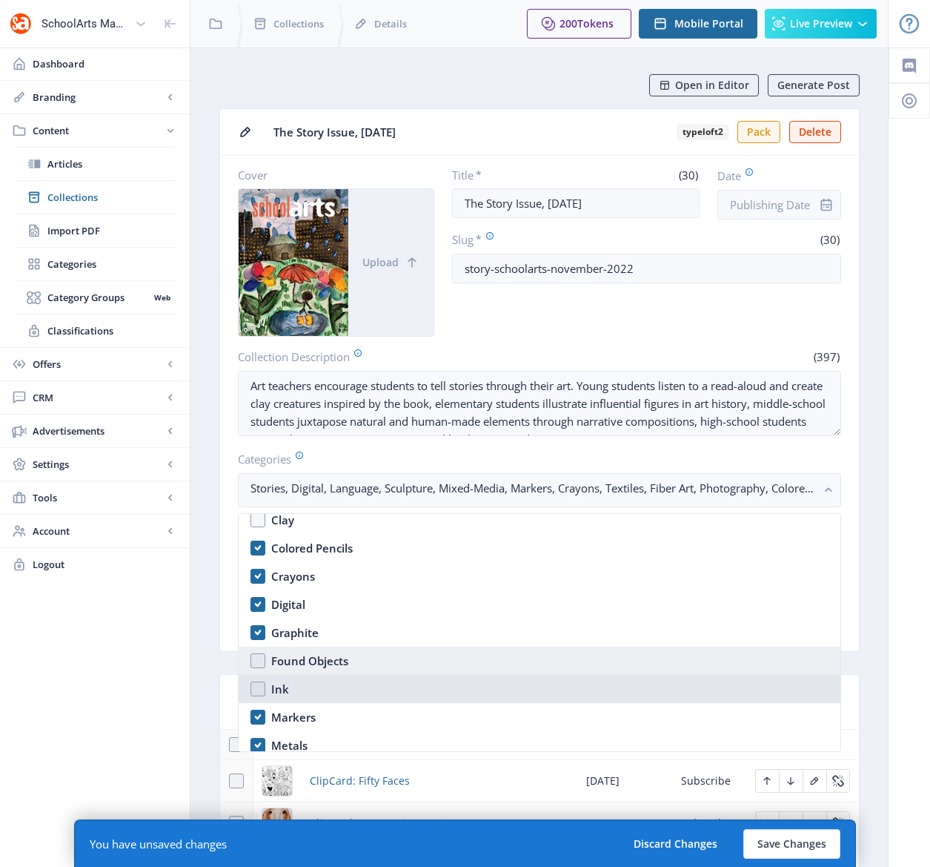
scroll to position [2062, 0]
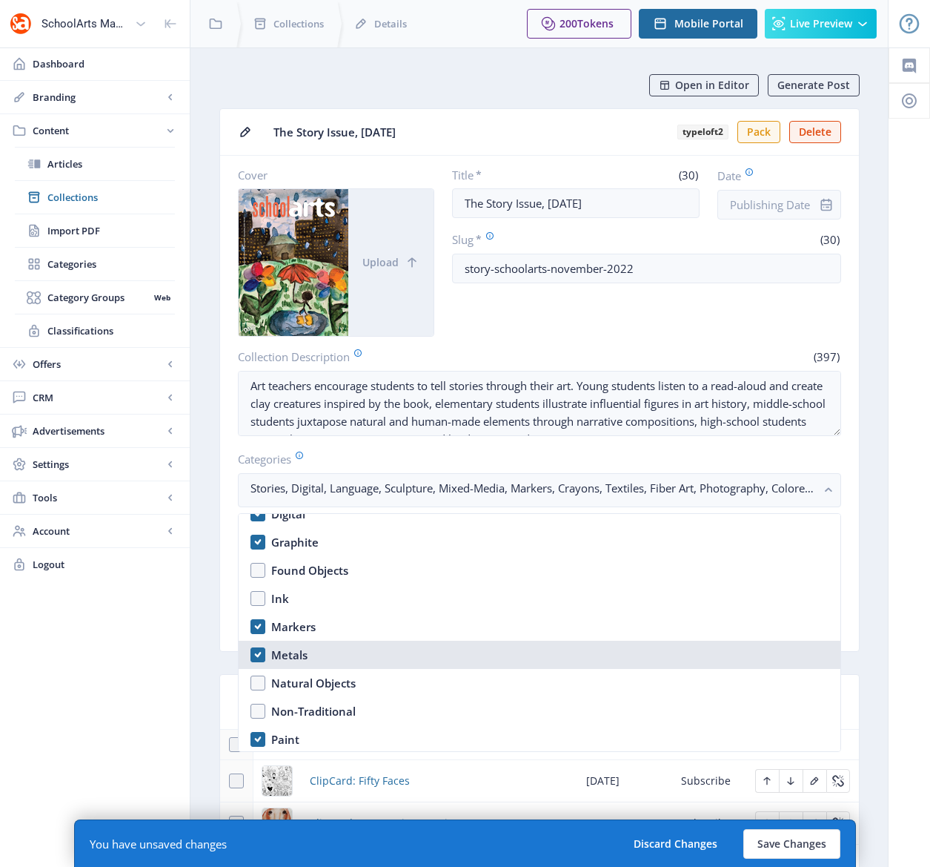
click at [257, 655] on nb-option "Metals" at bounding box center [540, 655] width 602 height 28
checkbox input "false"
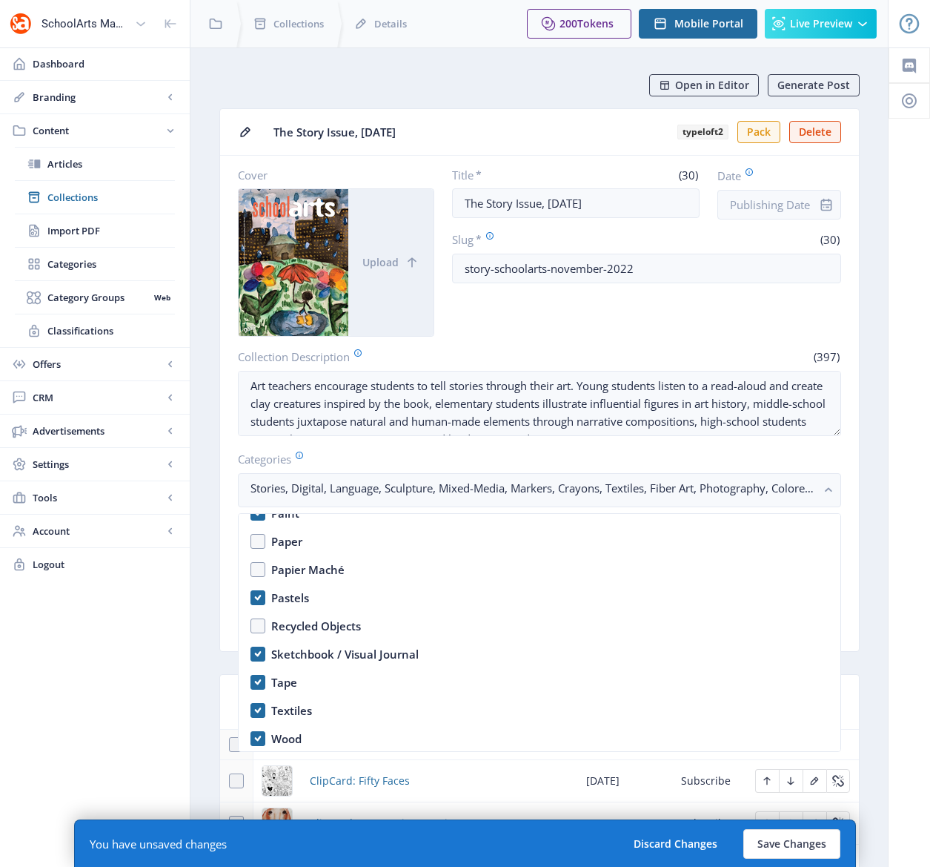
scroll to position [2291, 0]
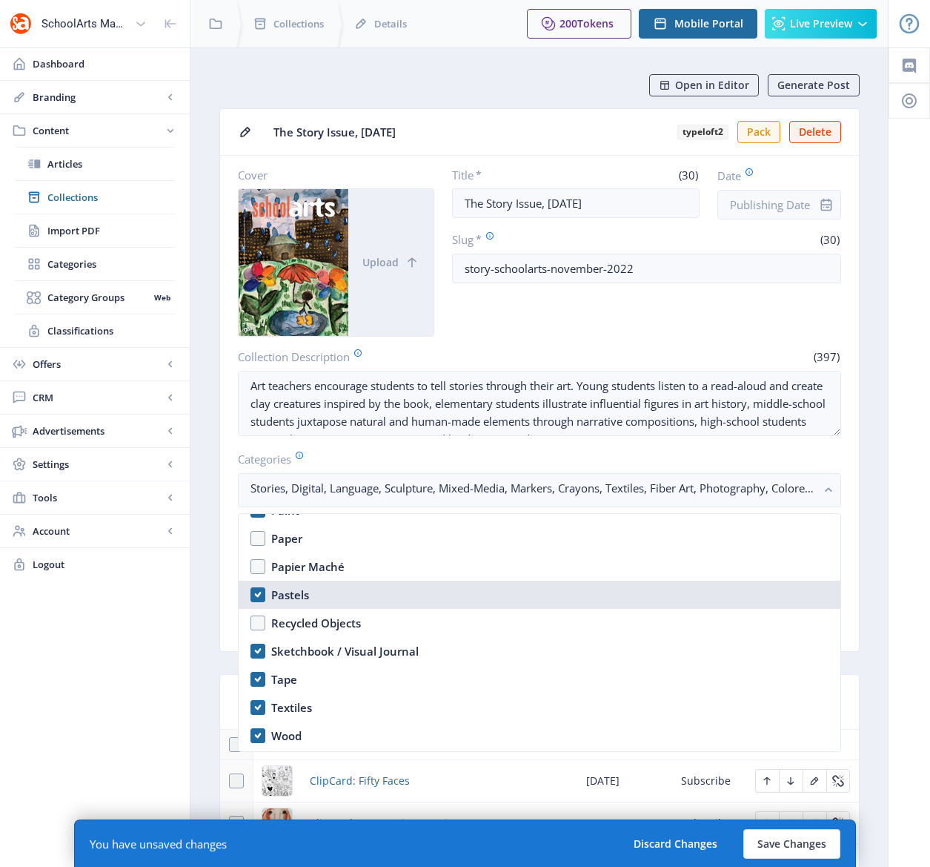
click at [257, 595] on nb-option "Pastels" at bounding box center [540, 594] width 602 height 28
checkbox input "false"
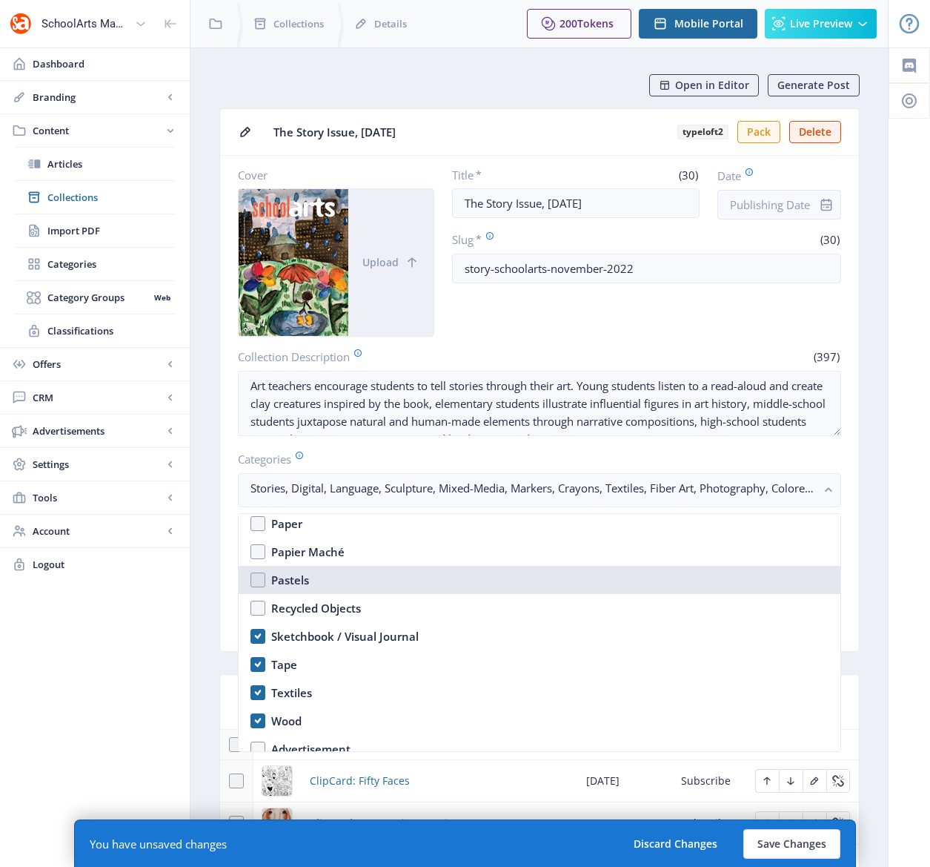
scroll to position [2317, 0]
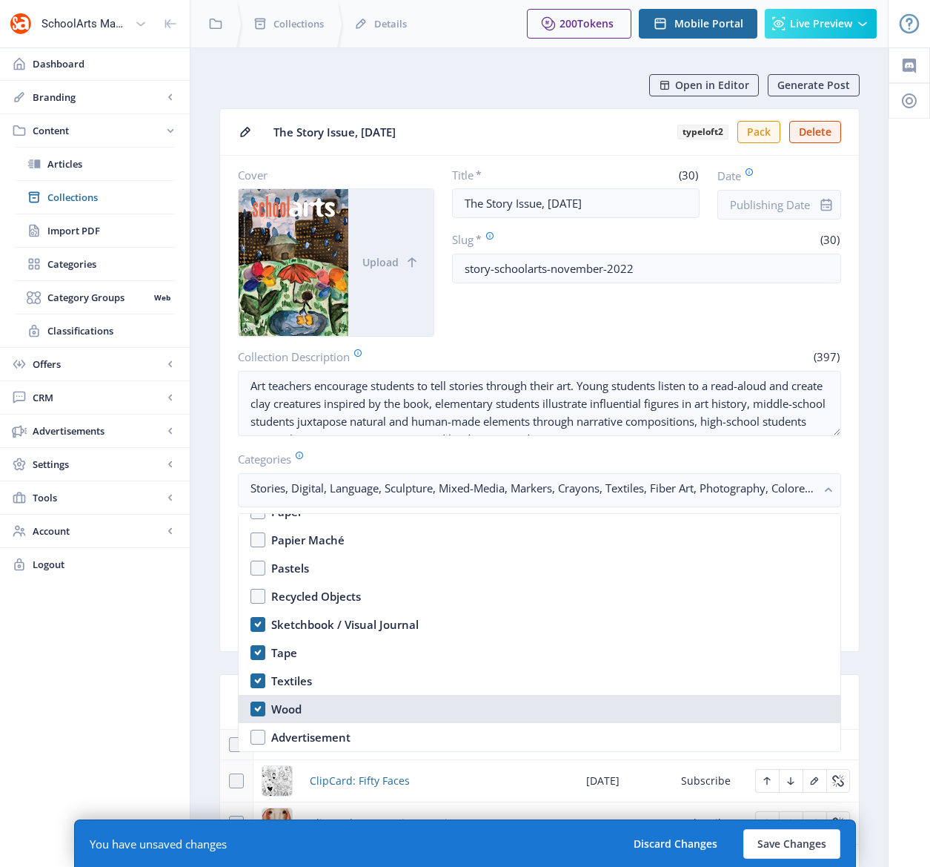
click at [259, 706] on nb-option "Wood" at bounding box center [540, 709] width 602 height 28
checkbox input "false"
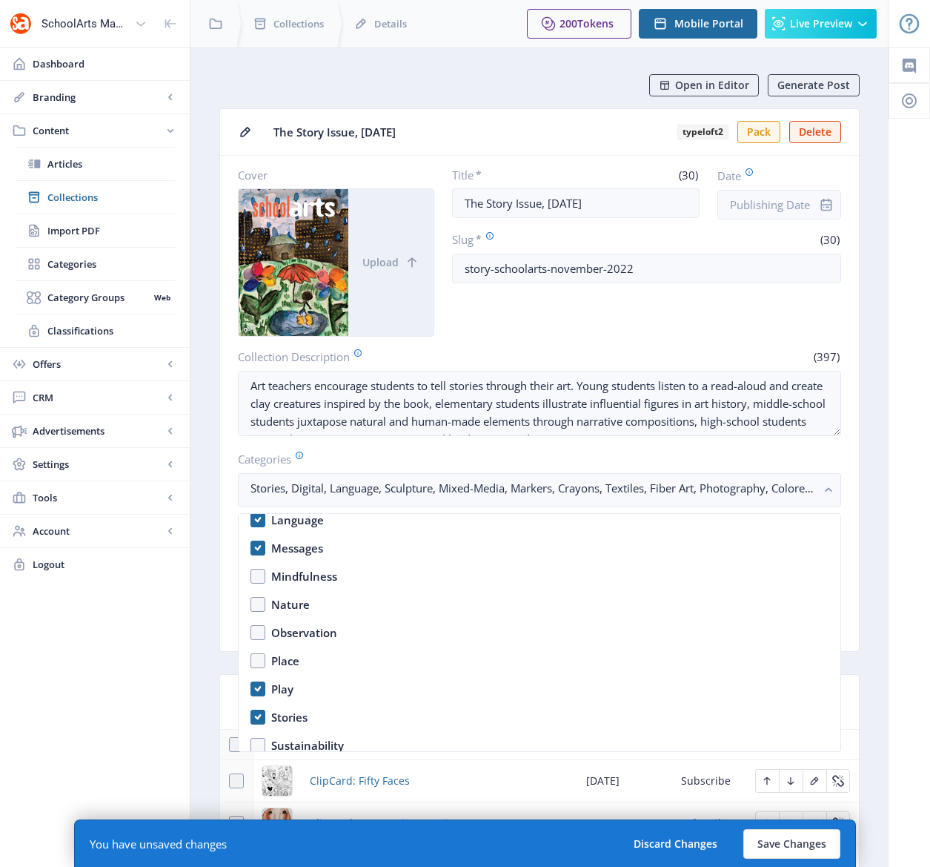
scroll to position [985, 0]
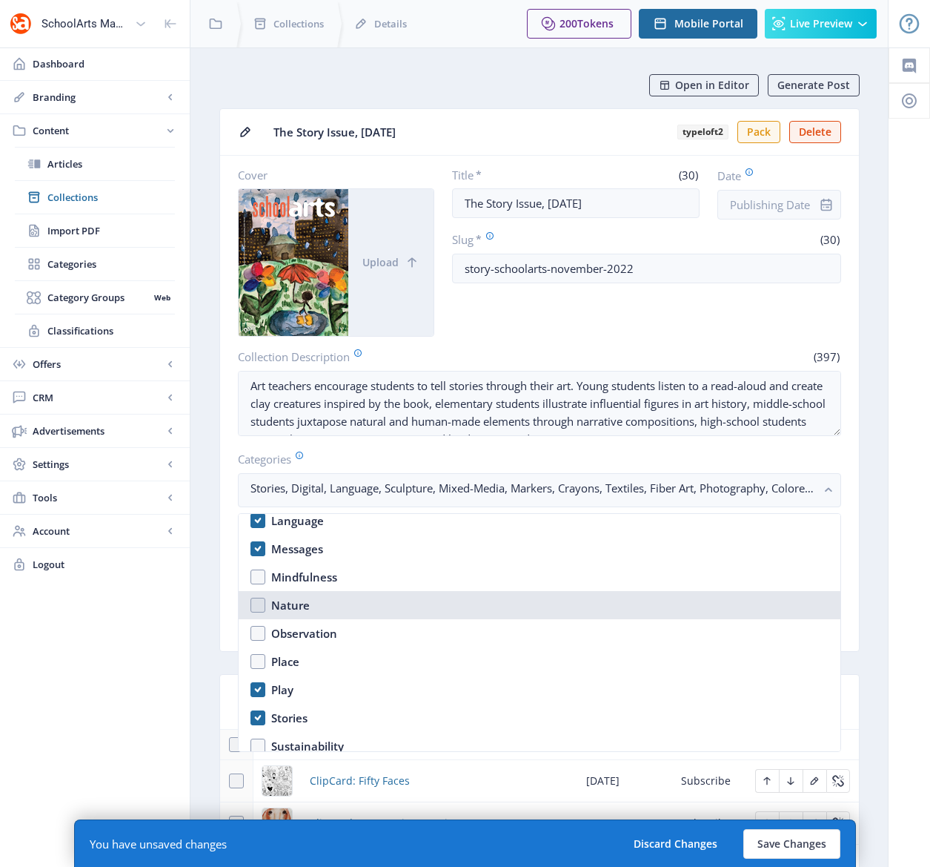
click at [256, 603] on nb-option "Nature" at bounding box center [540, 605] width 602 height 28
checkbox input "true"
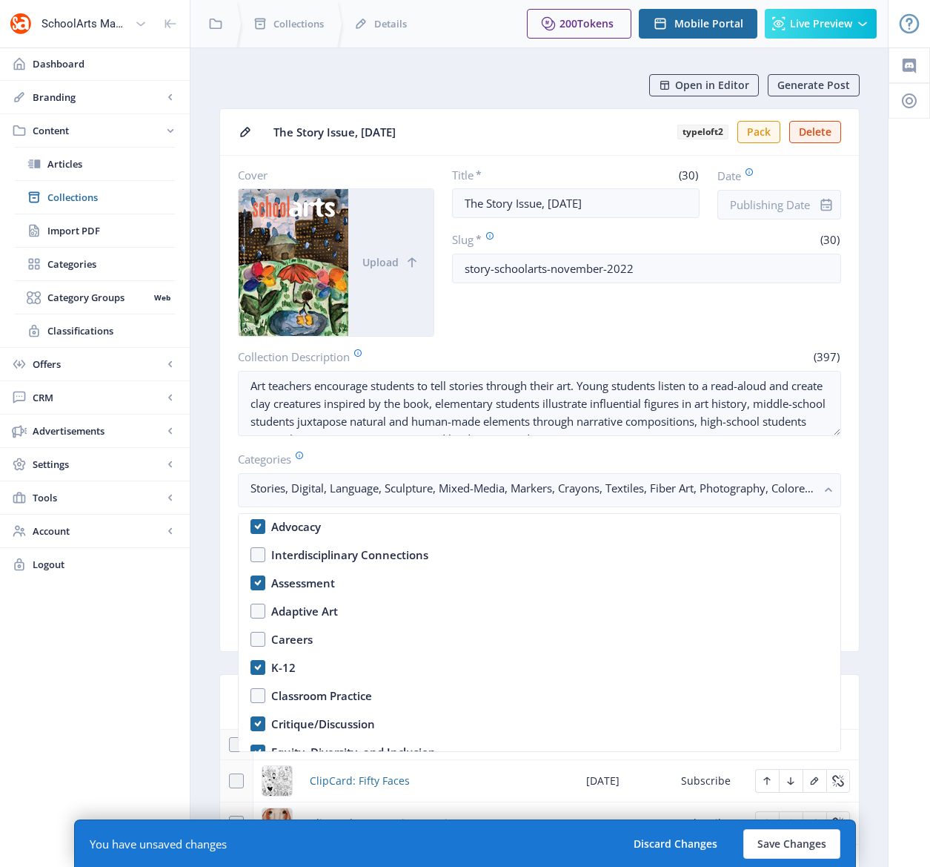
scroll to position [0, 0]
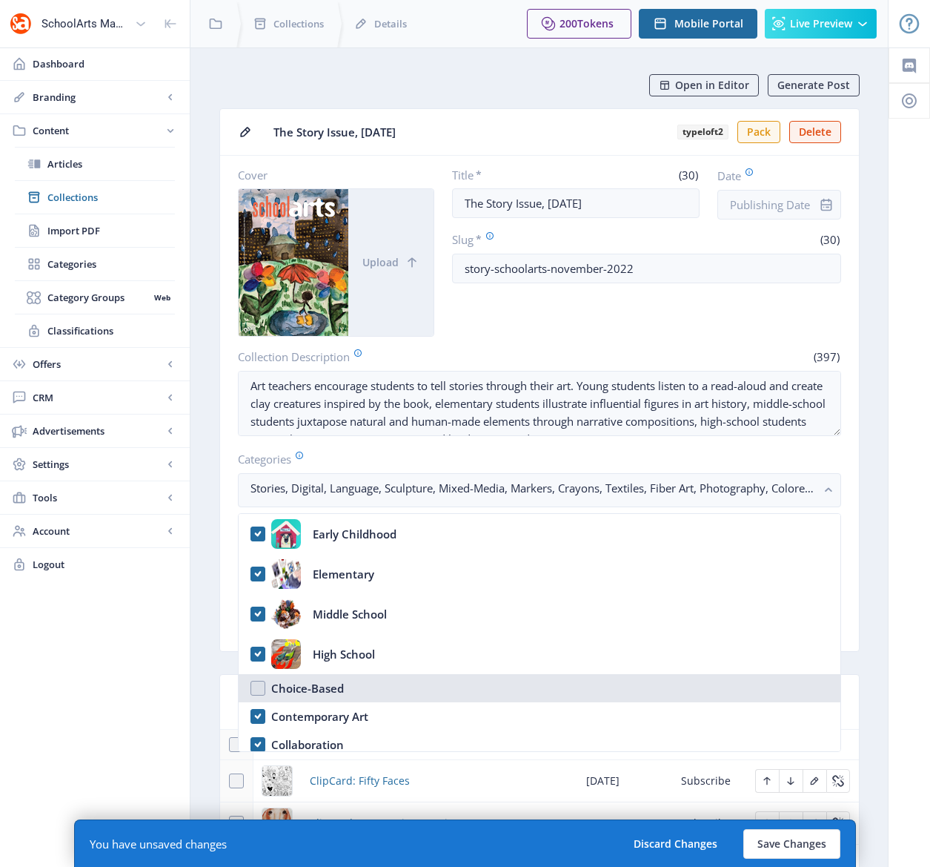
click at [269, 689] on nb-option "Choice-Based" at bounding box center [540, 688] width 602 height 28
checkbox input "true"
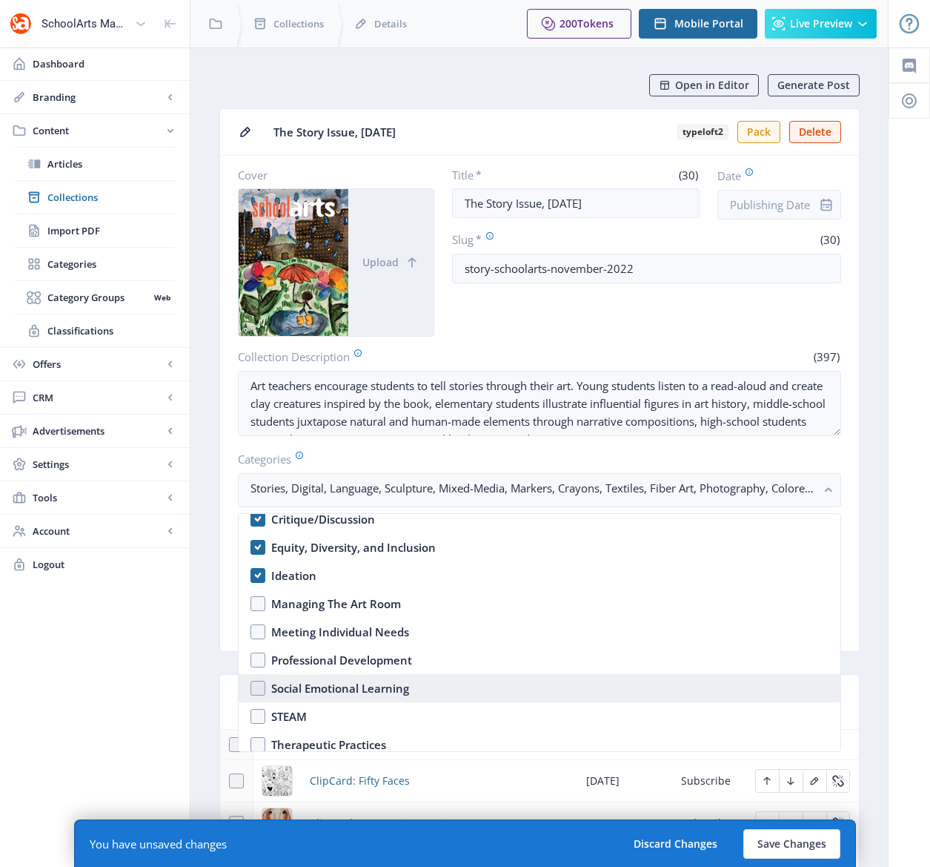
scroll to position [446, 0]
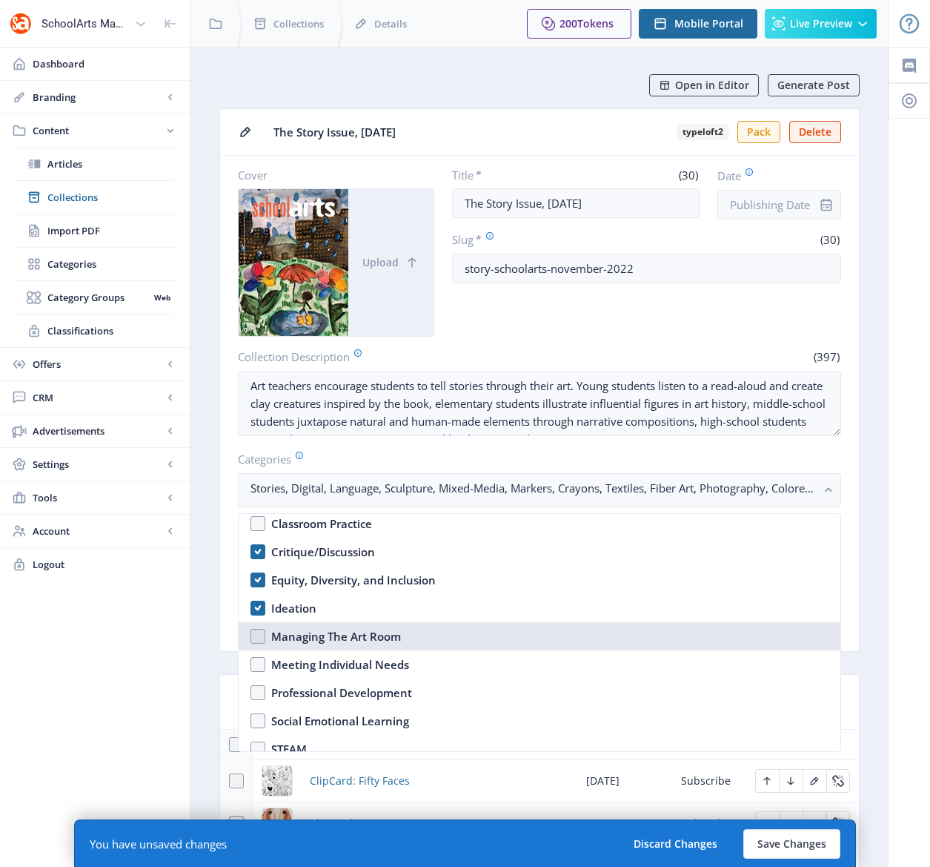
click at [256, 636] on nb-option "Managing The Art Room" at bounding box center [540, 636] width 602 height 28
checkbox input "true"
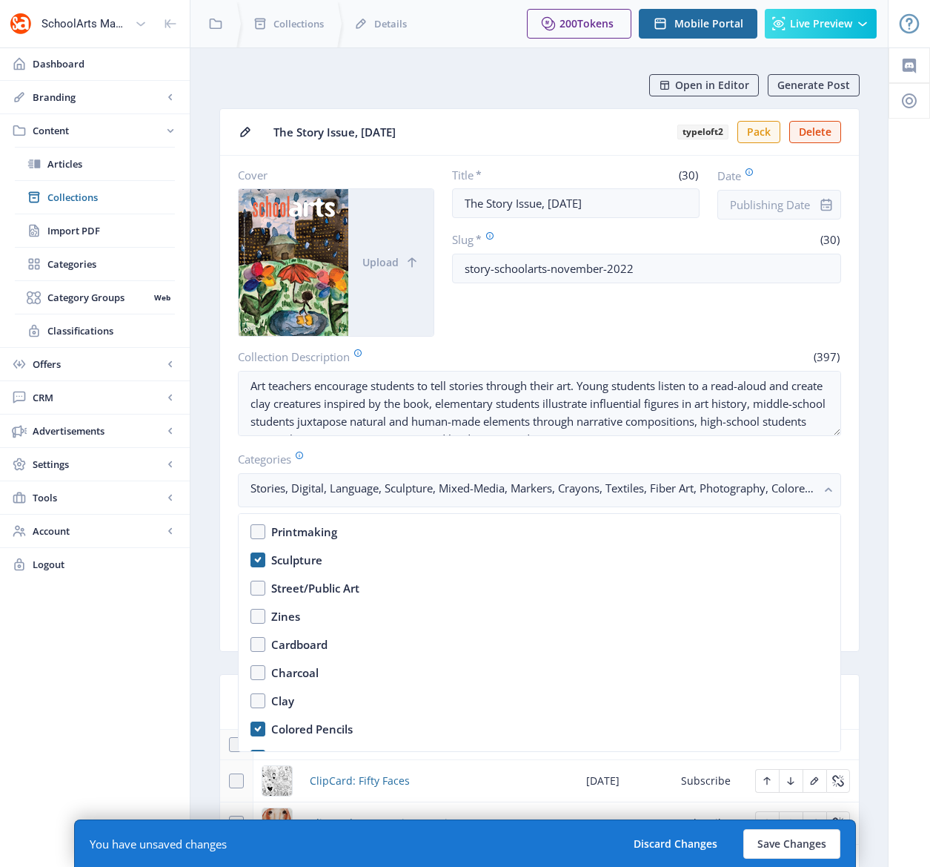
scroll to position [1791, 0]
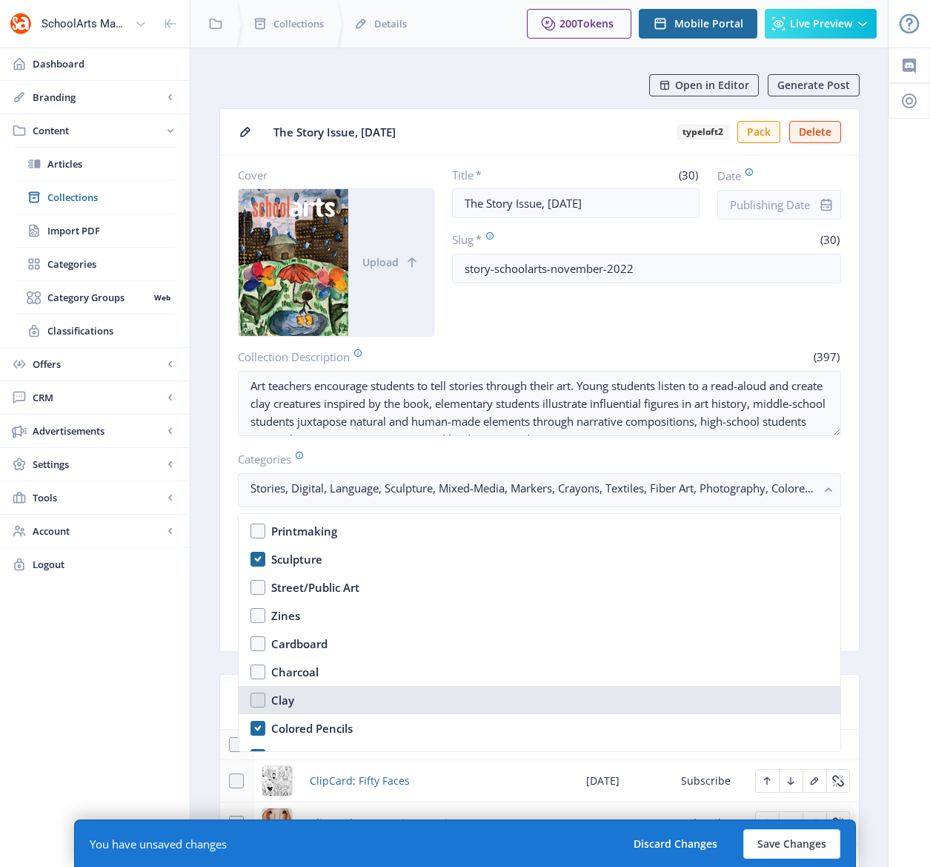
click at [248, 699] on nb-option "Clay" at bounding box center [540, 700] width 602 height 28
checkbox input "true"
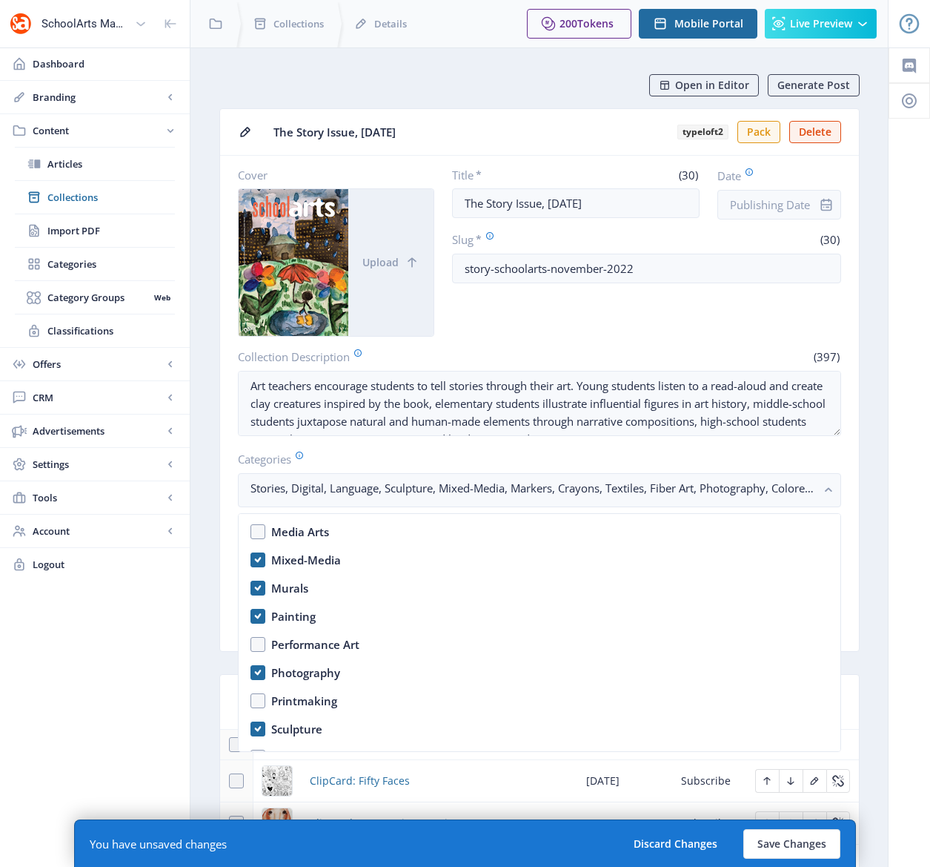
scroll to position [1551, 0]
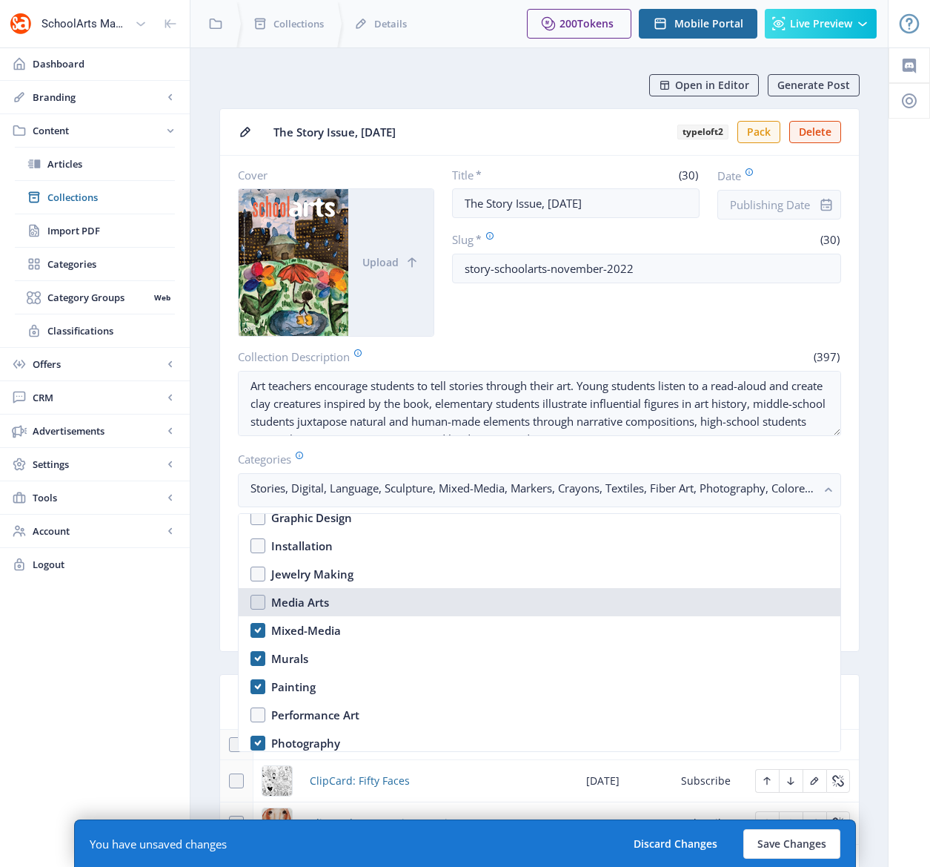
click at [256, 595] on nb-option "Media Arts" at bounding box center [540, 602] width 602 height 28
checkbox input "true"
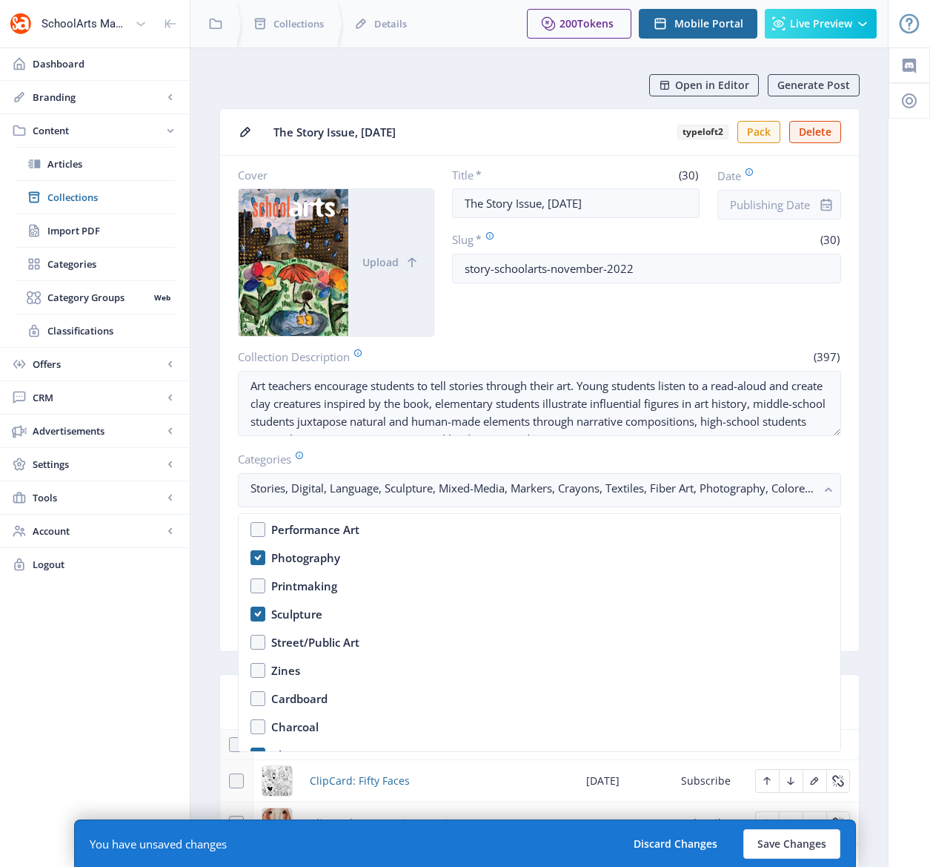
scroll to position [1555, 0]
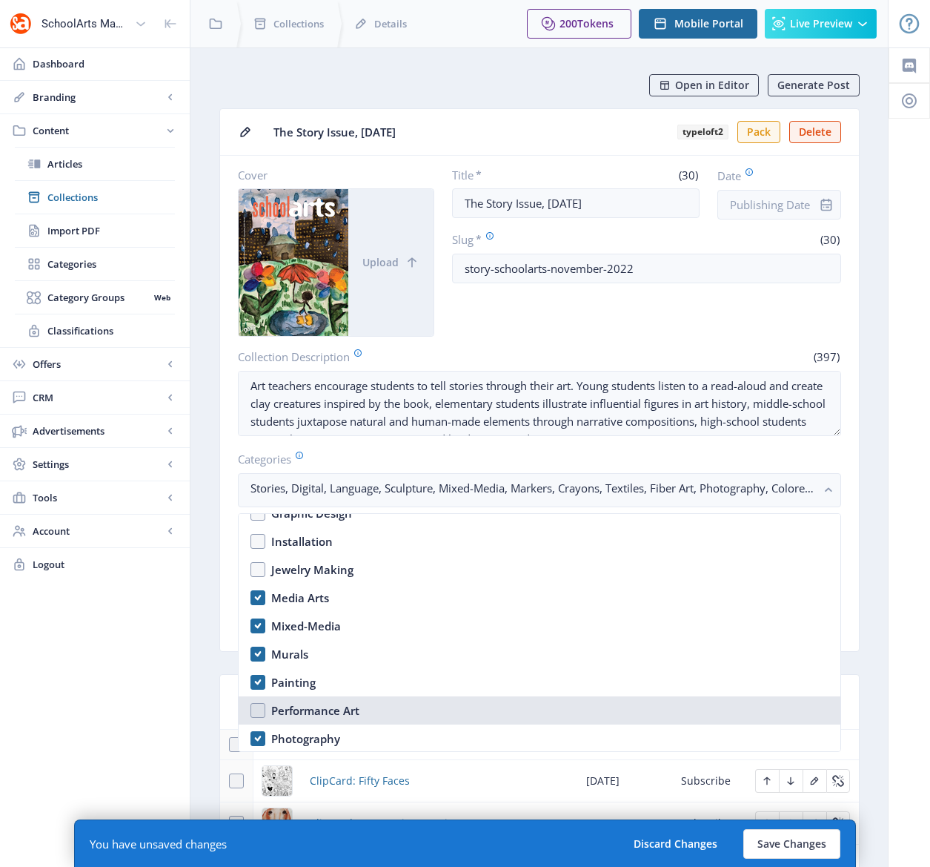
drag, startPoint x: 305, startPoint y: 711, endPoint x: 311, endPoint y: 706, distance: 8.0
click at [305, 711] on div "Performance Art" at bounding box center [315, 710] width 88 height 18
checkbox input "true"
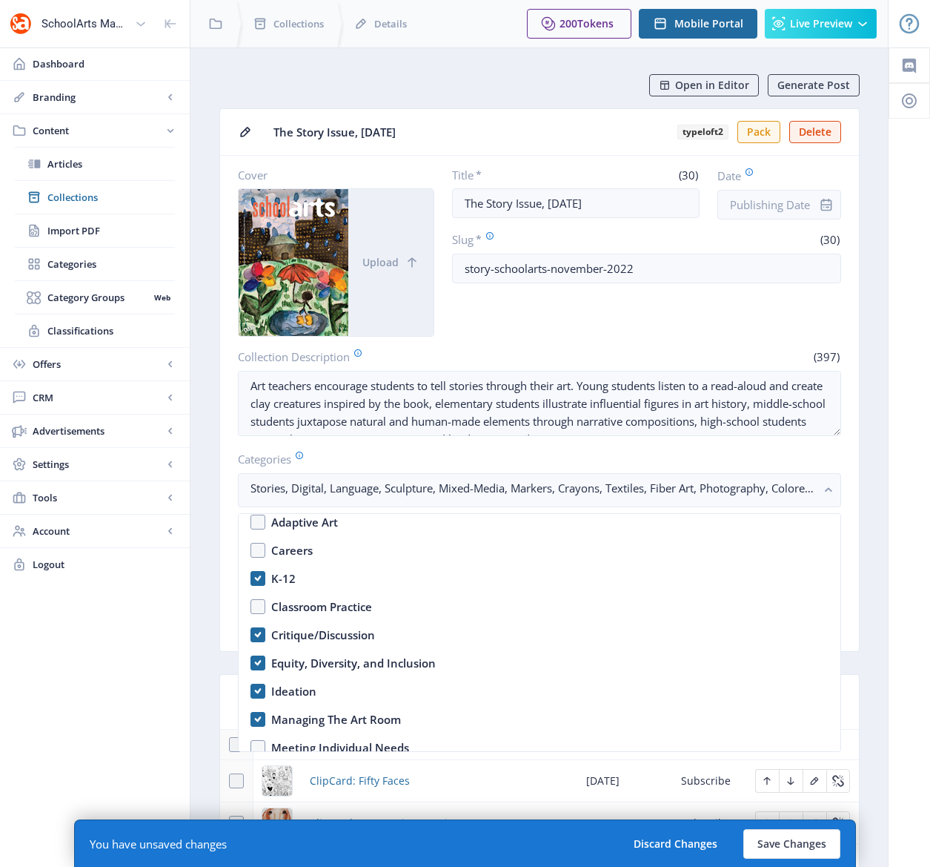
scroll to position [144, 0]
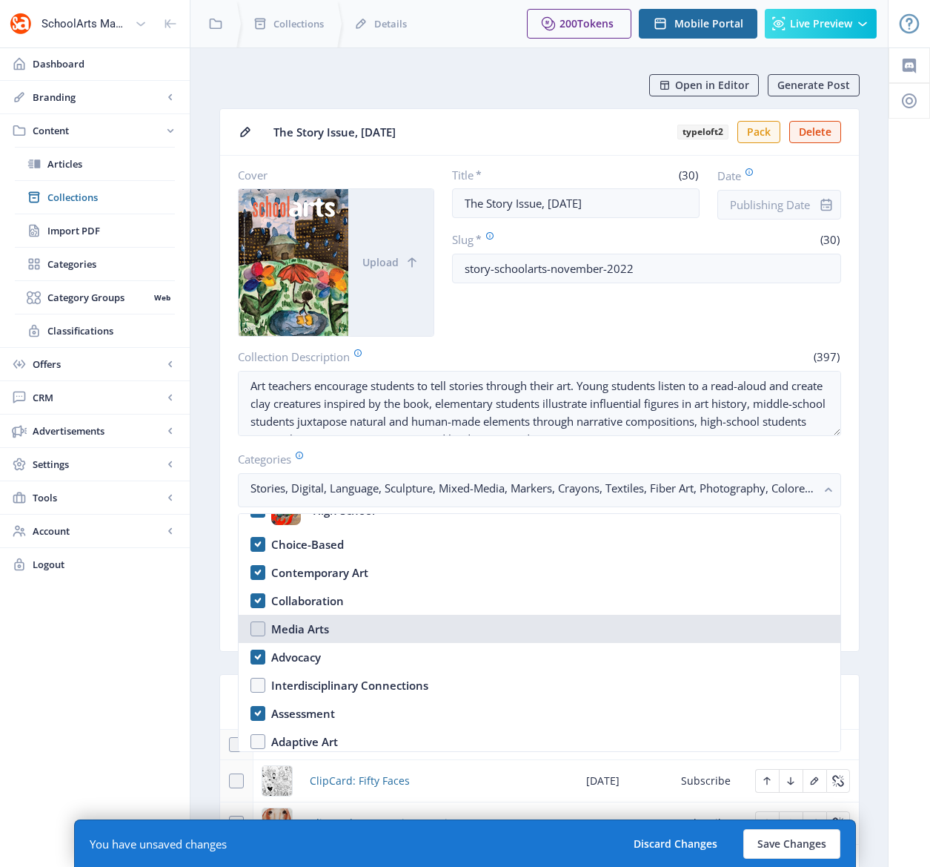
click at [257, 629] on nb-option "Media Arts" at bounding box center [540, 629] width 602 height 28
checkbox input "true"
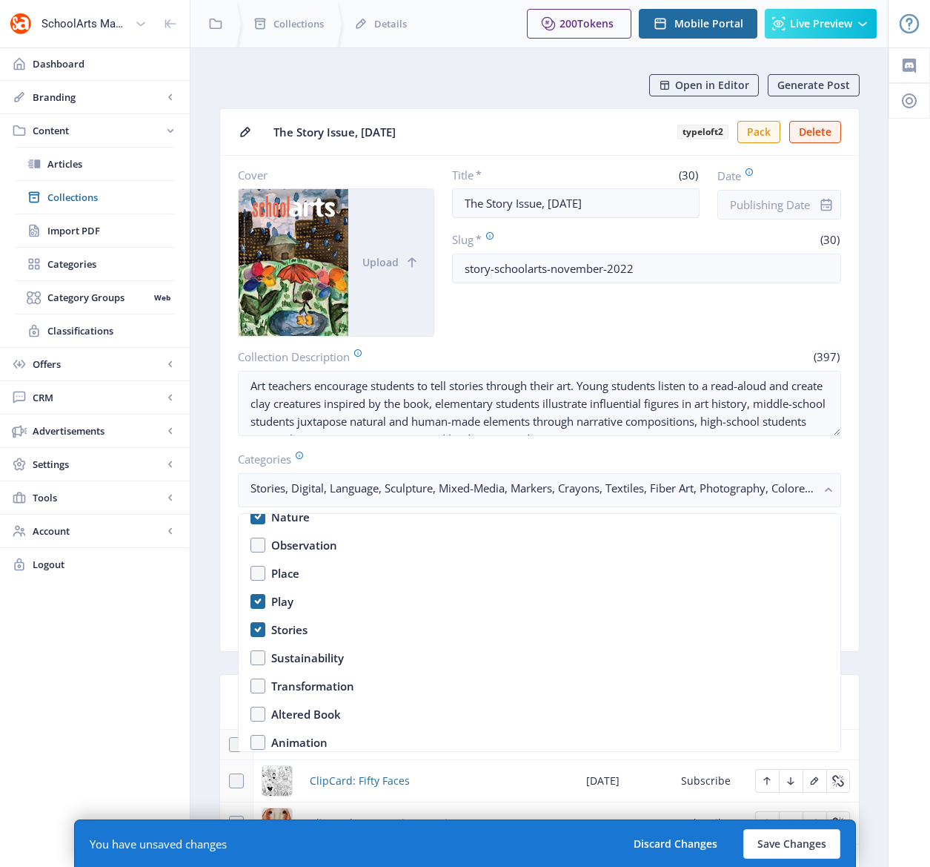
scroll to position [1092, 0]
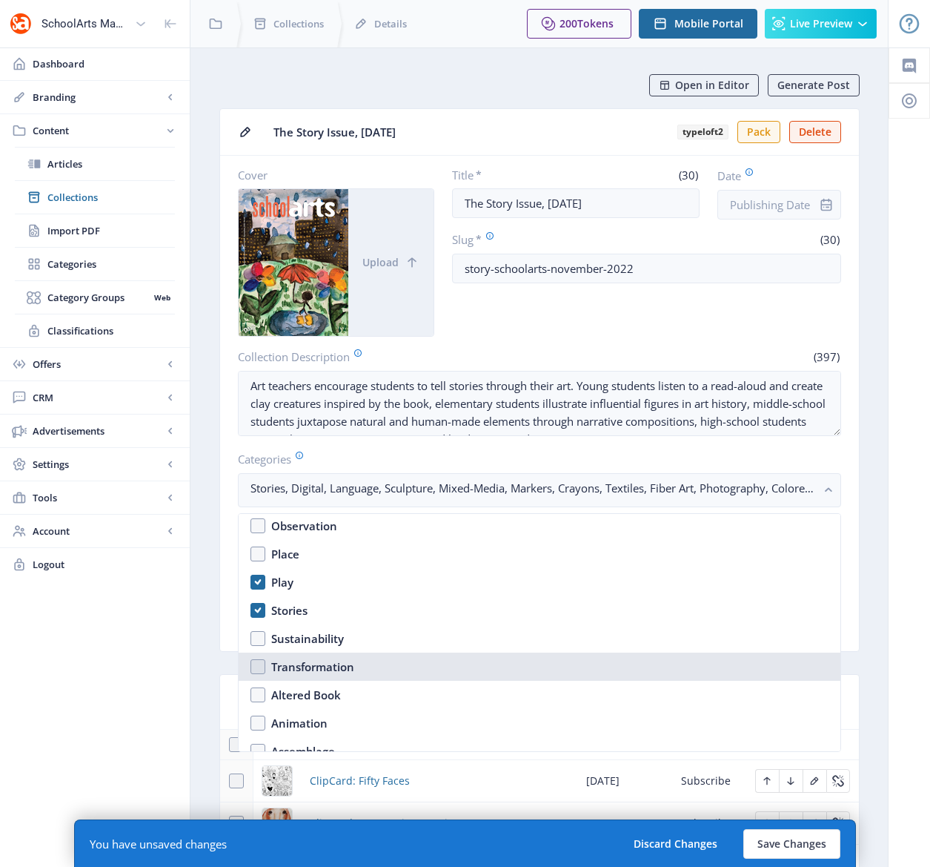
click at [262, 663] on nb-option "Transformation" at bounding box center [540, 666] width 602 height 28
checkbox input "true"
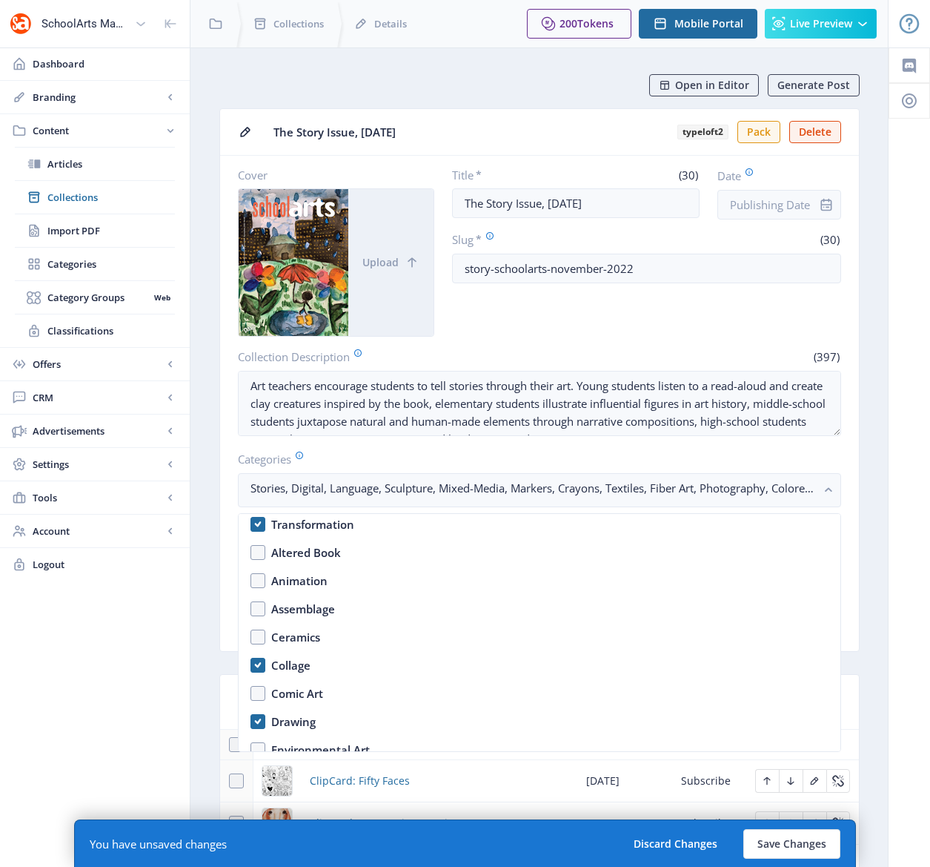
scroll to position [1144, 0]
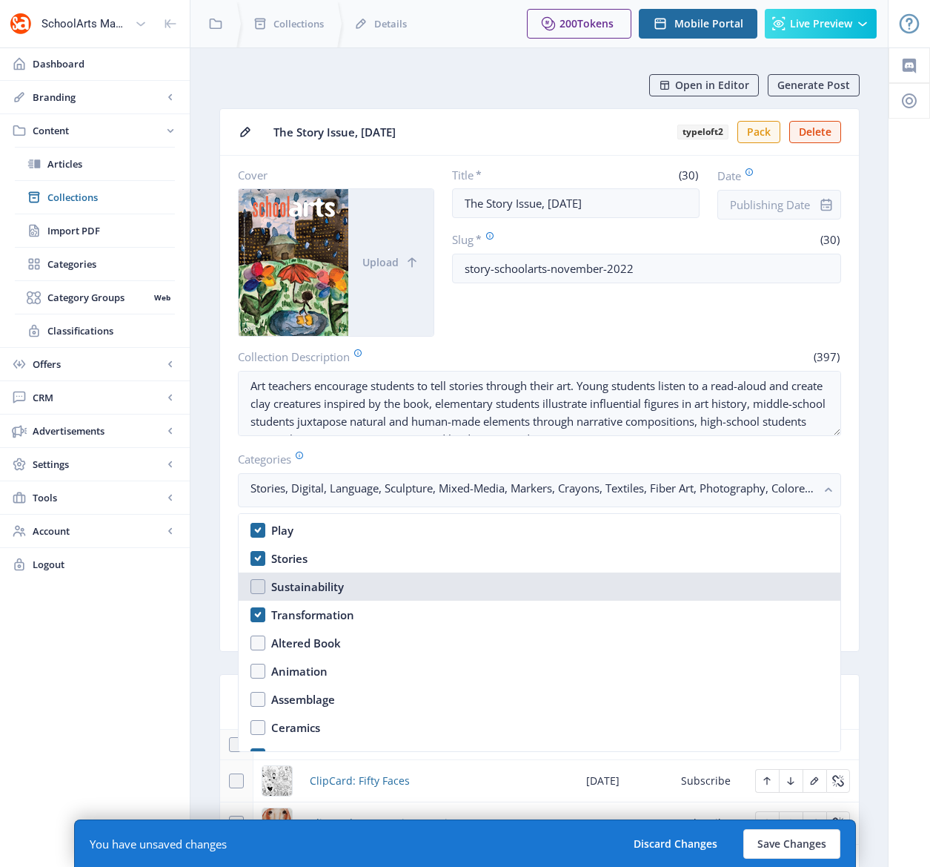
click at [317, 586] on div "Sustainability" at bounding box center [307, 587] width 73 height 18
checkbox input "true"
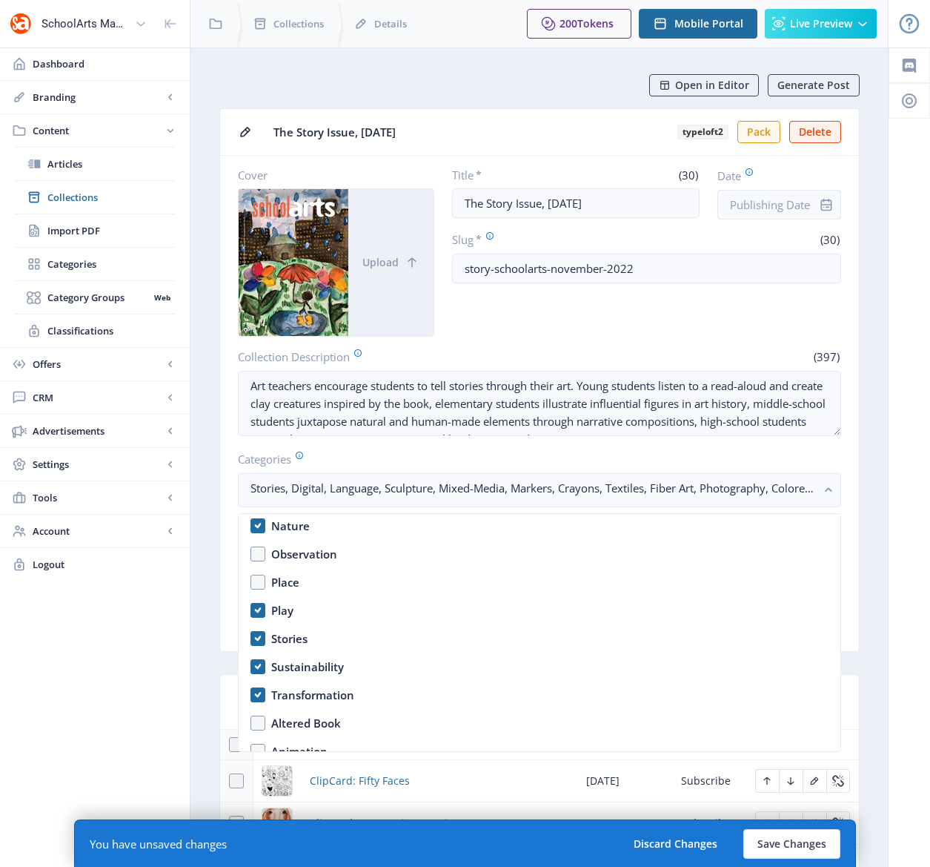
scroll to position [1071, 0]
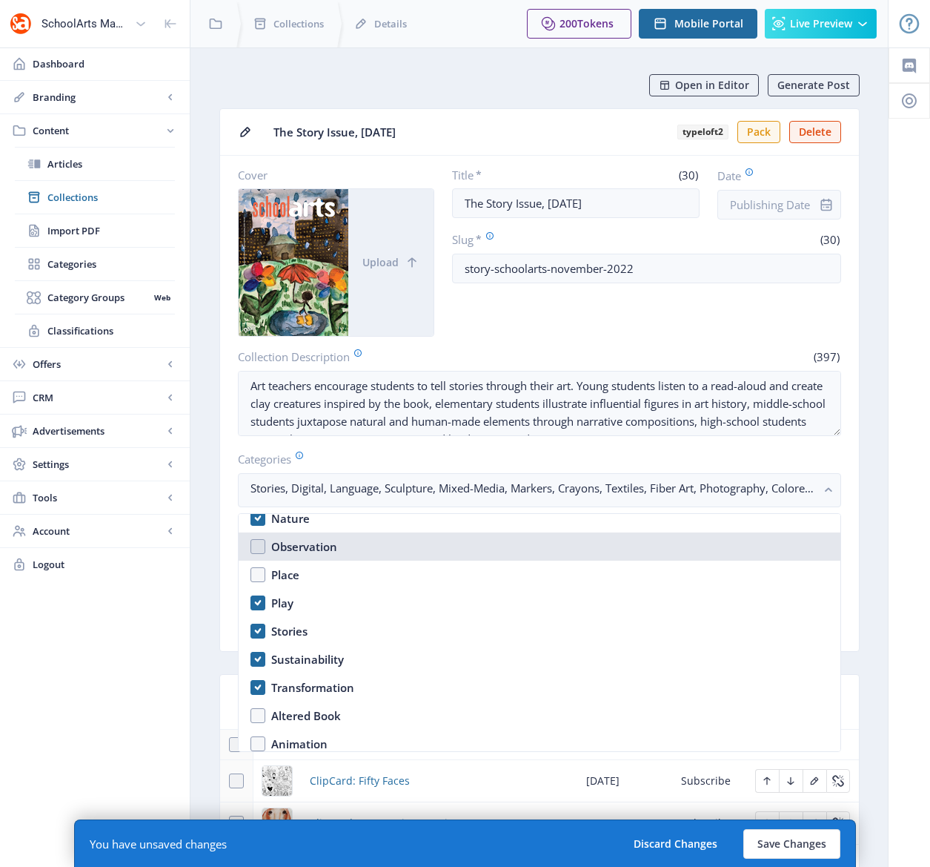
click at [257, 543] on nb-option "Observation" at bounding box center [540, 546] width 602 height 28
checkbox input "true"
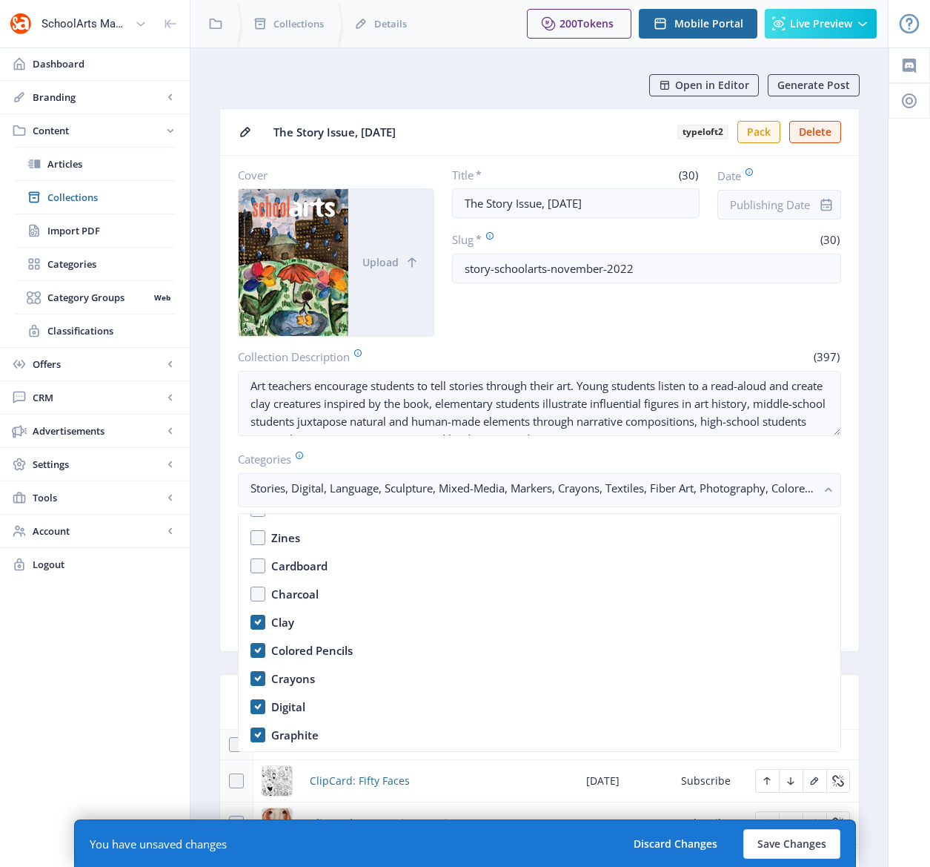
scroll to position [1872, 0]
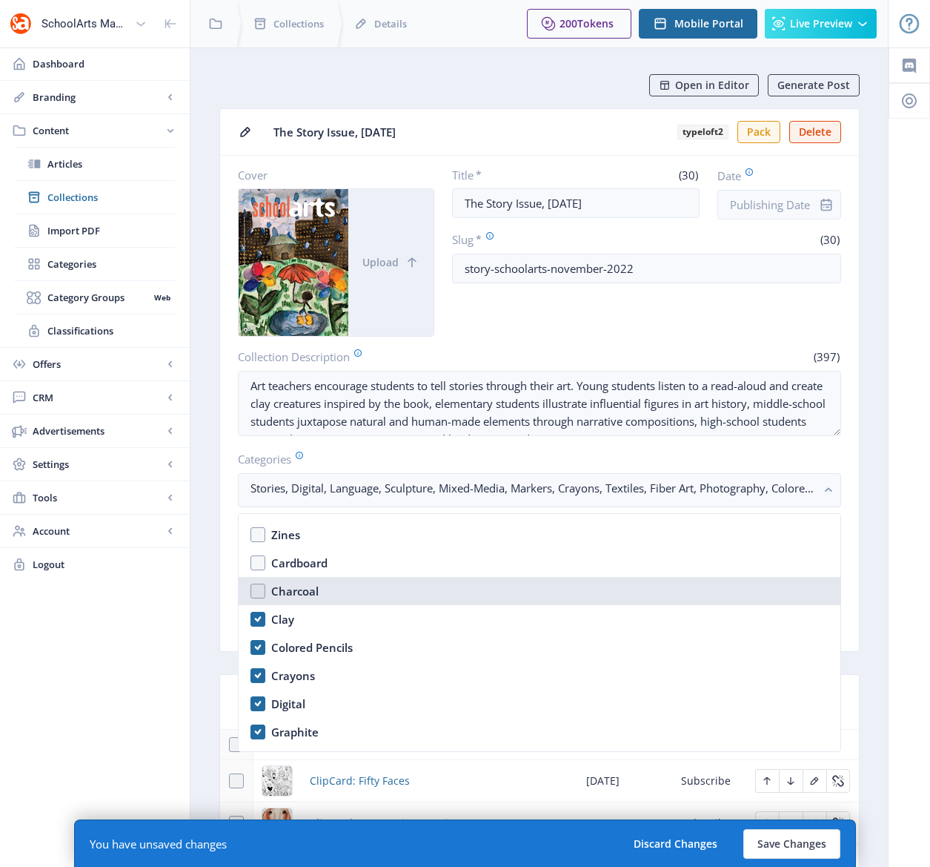
click at [259, 594] on nb-option "Charcoal" at bounding box center [540, 591] width 602 height 28
checkbox input "true"
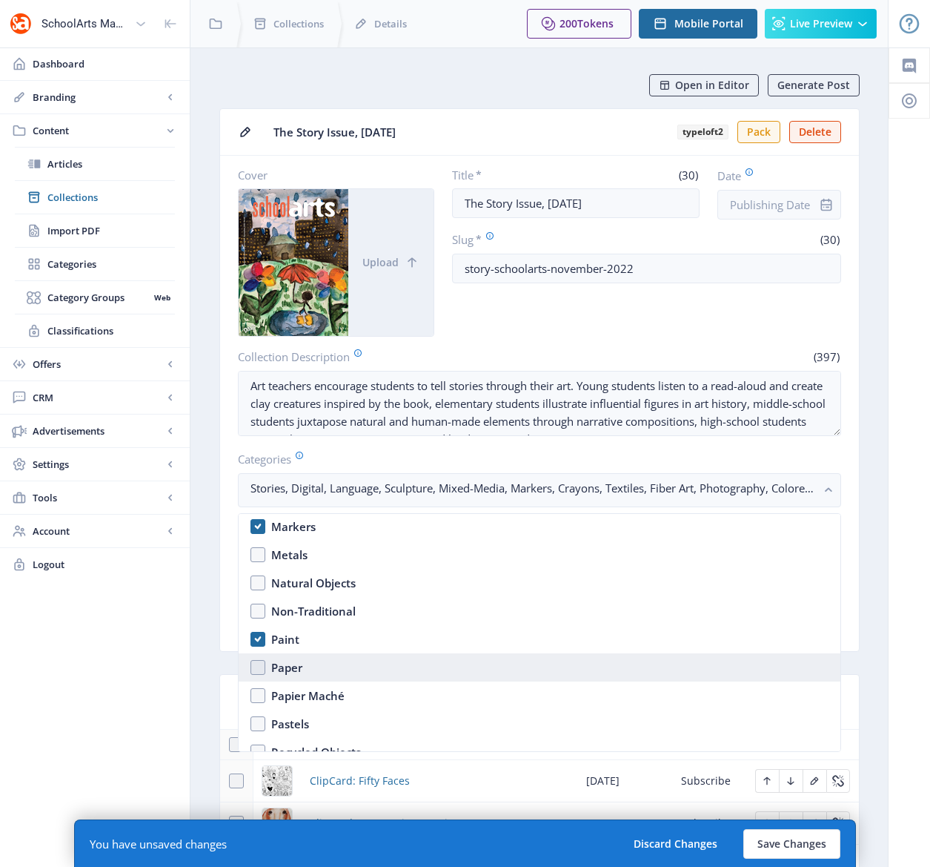
scroll to position [2178, 0]
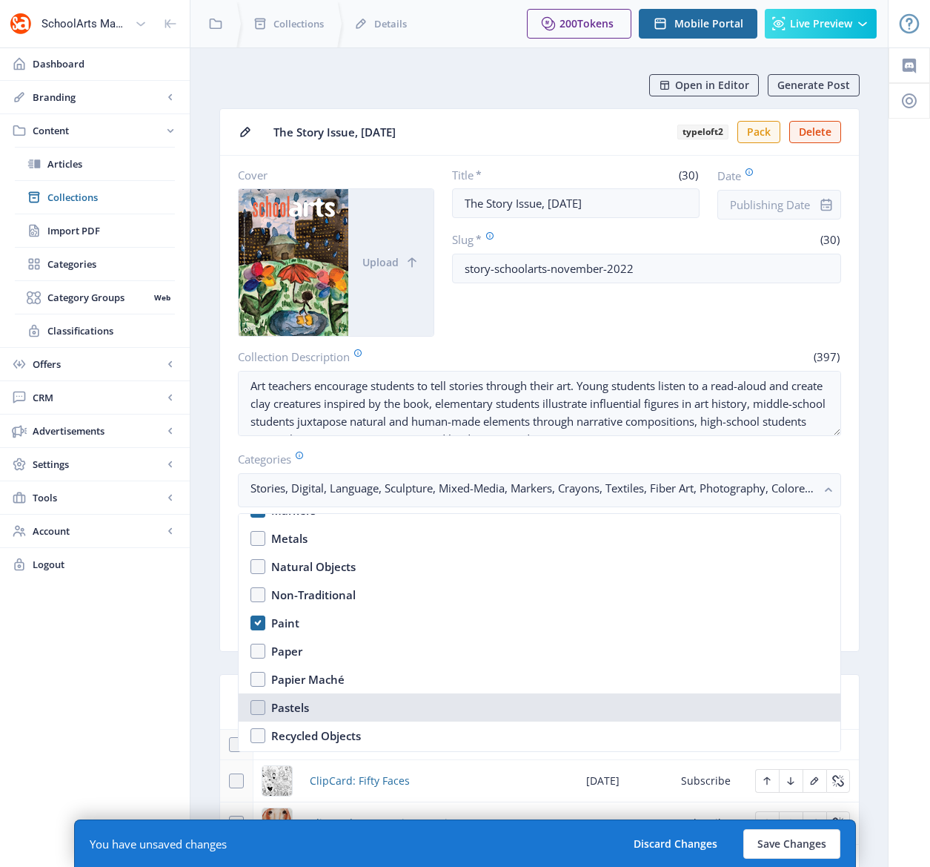
click at [257, 706] on nb-option "Pastels" at bounding box center [540, 707] width 602 height 28
checkbox input "true"
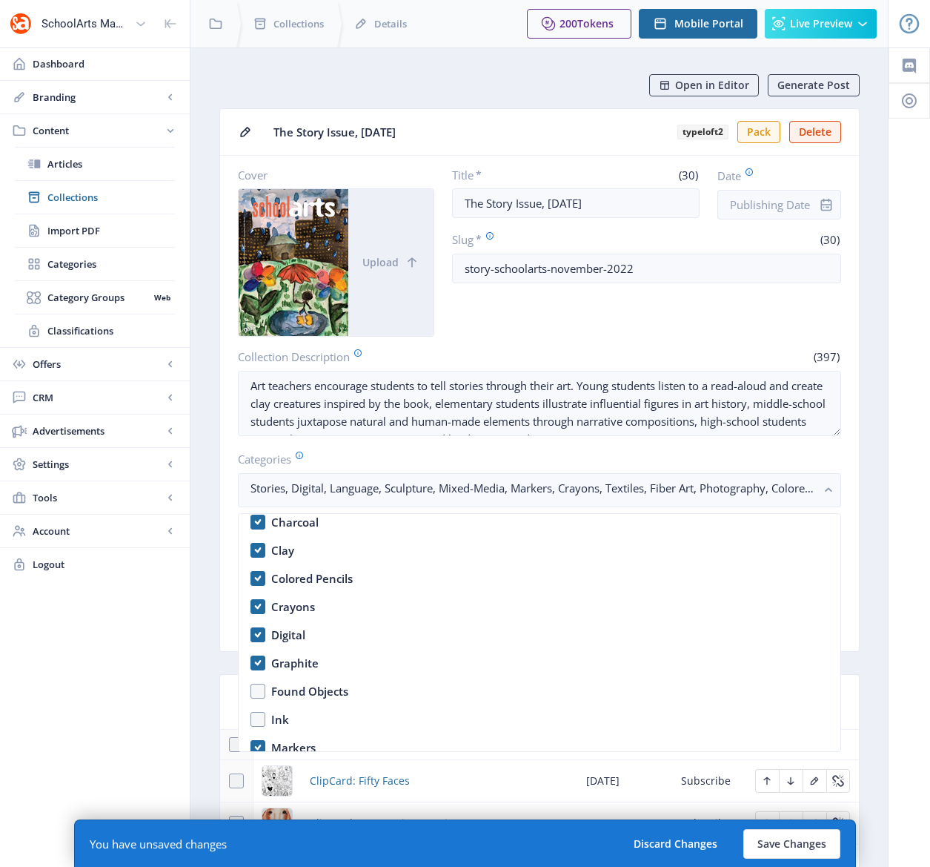
scroll to position [2052, 0]
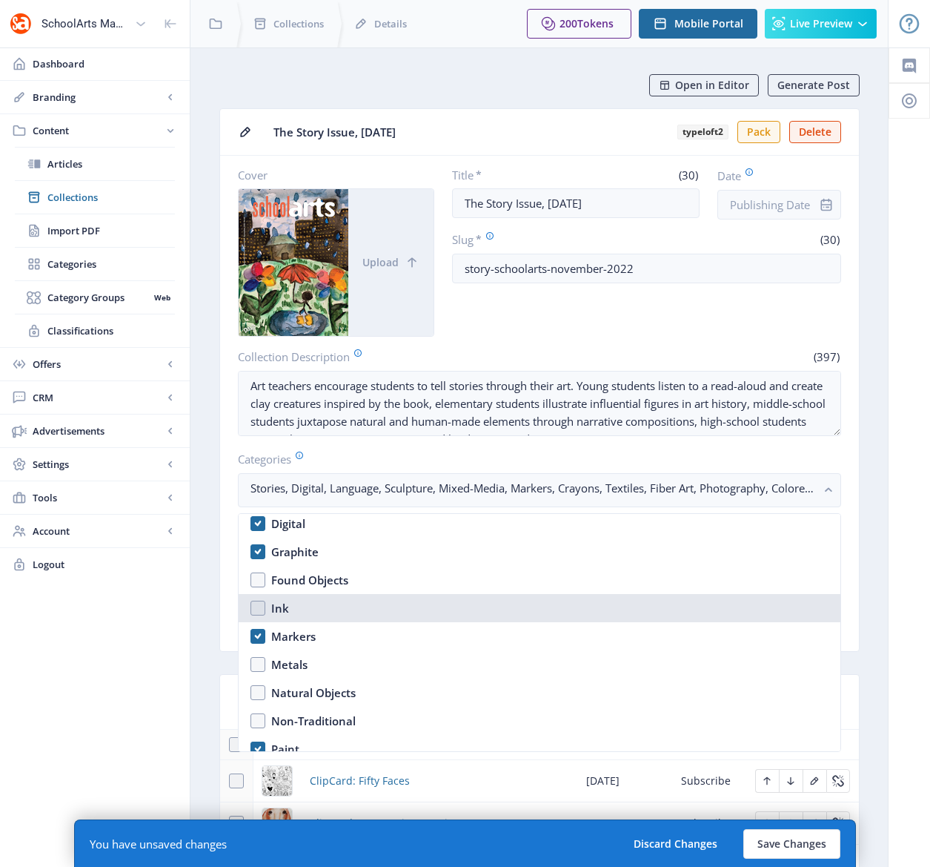
click at [256, 605] on nb-option "Ink" at bounding box center [540, 608] width 602 height 28
checkbox input "true"
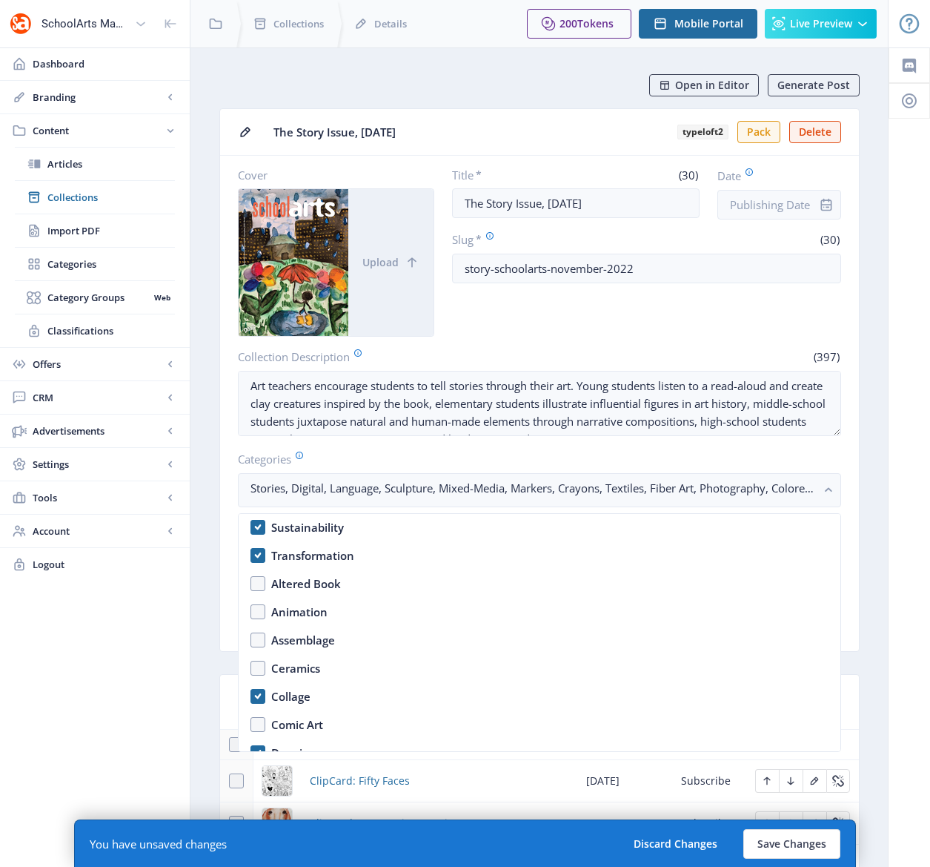
scroll to position [1289, 0]
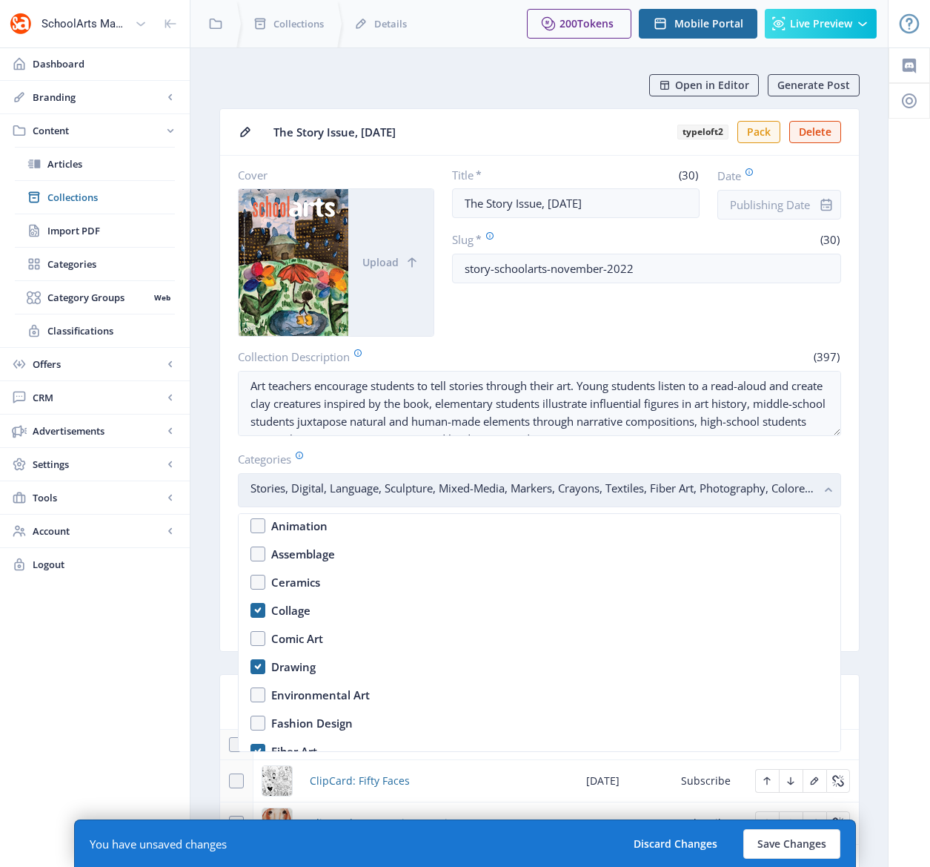
click at [833, 485] on rect "button" at bounding box center [829, 490] width 17 height 17
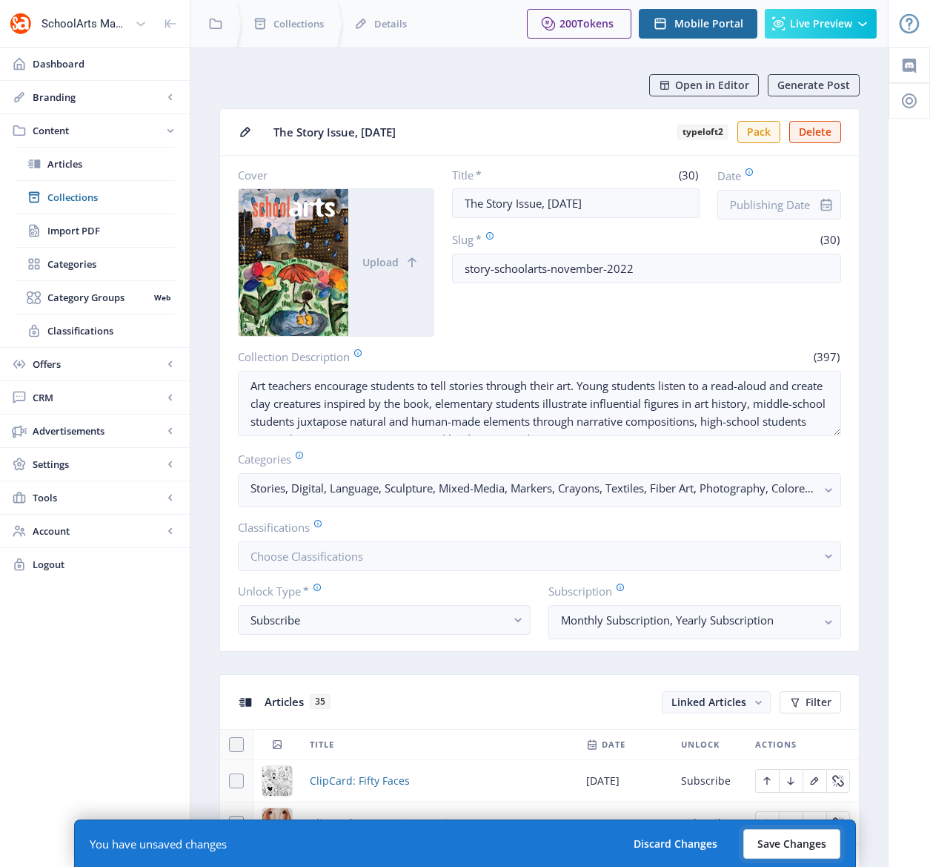
click at [790, 853] on button "Save Changes" at bounding box center [792, 844] width 97 height 30
click at [780, 842] on button "Save Changes" at bounding box center [792, 844] width 97 height 30
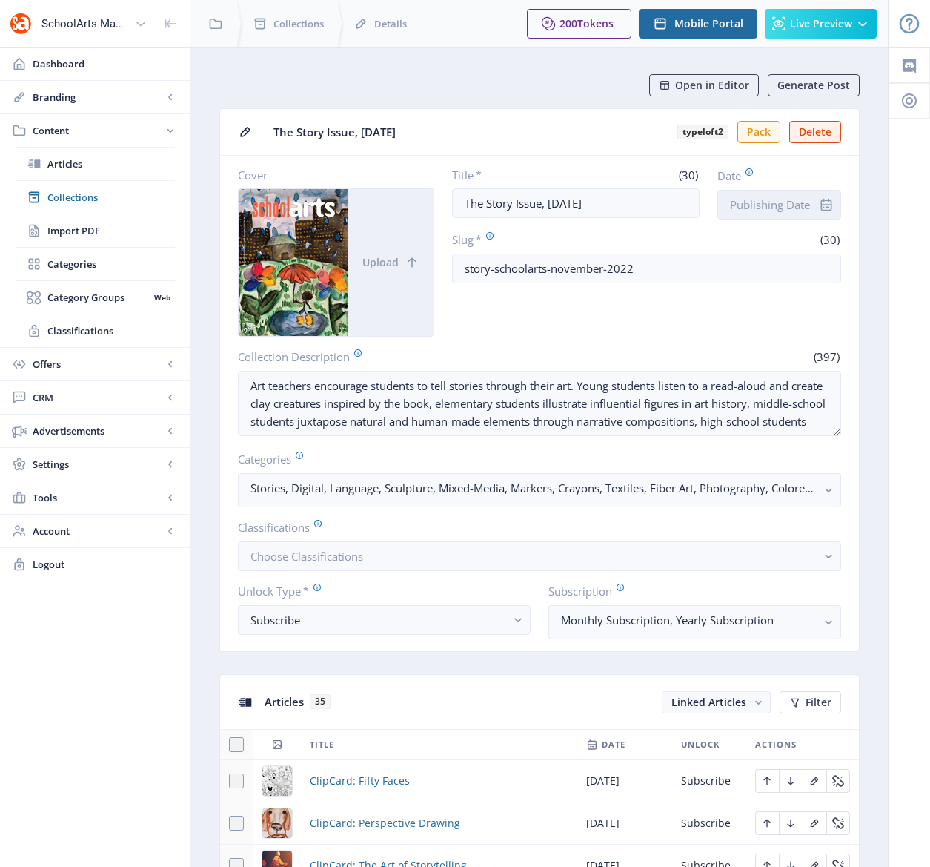
click at [755, 201] on input "Date" at bounding box center [780, 205] width 124 height 30
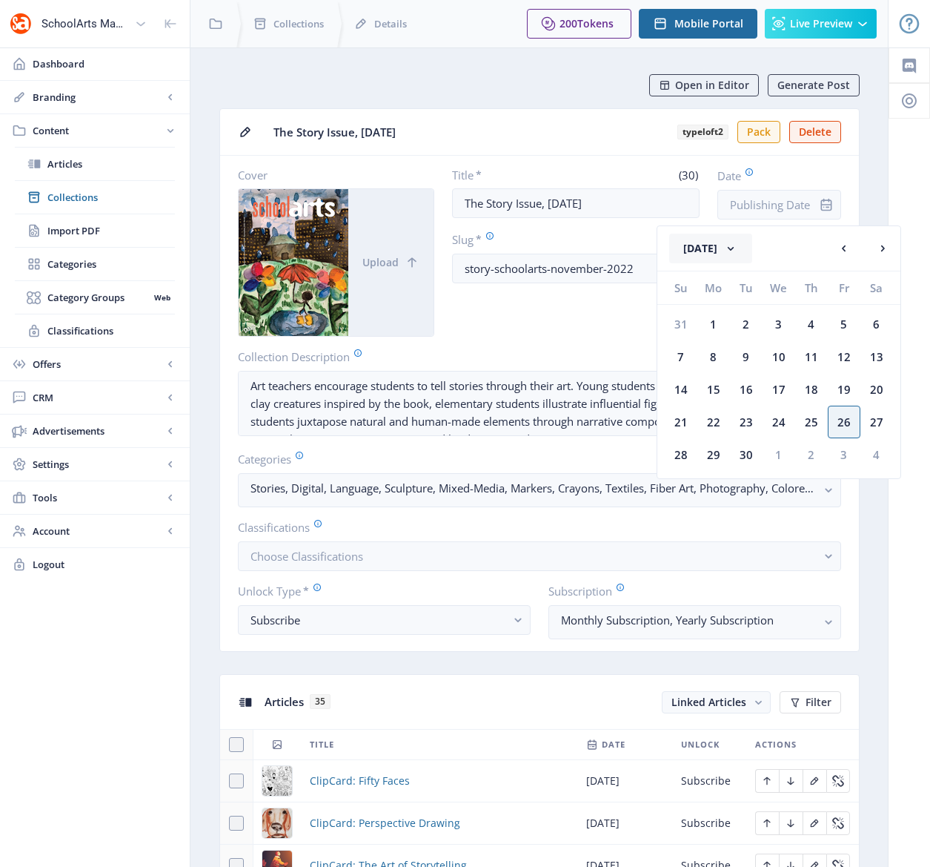
click at [730, 246] on button "[DATE]" at bounding box center [710, 249] width 83 height 30
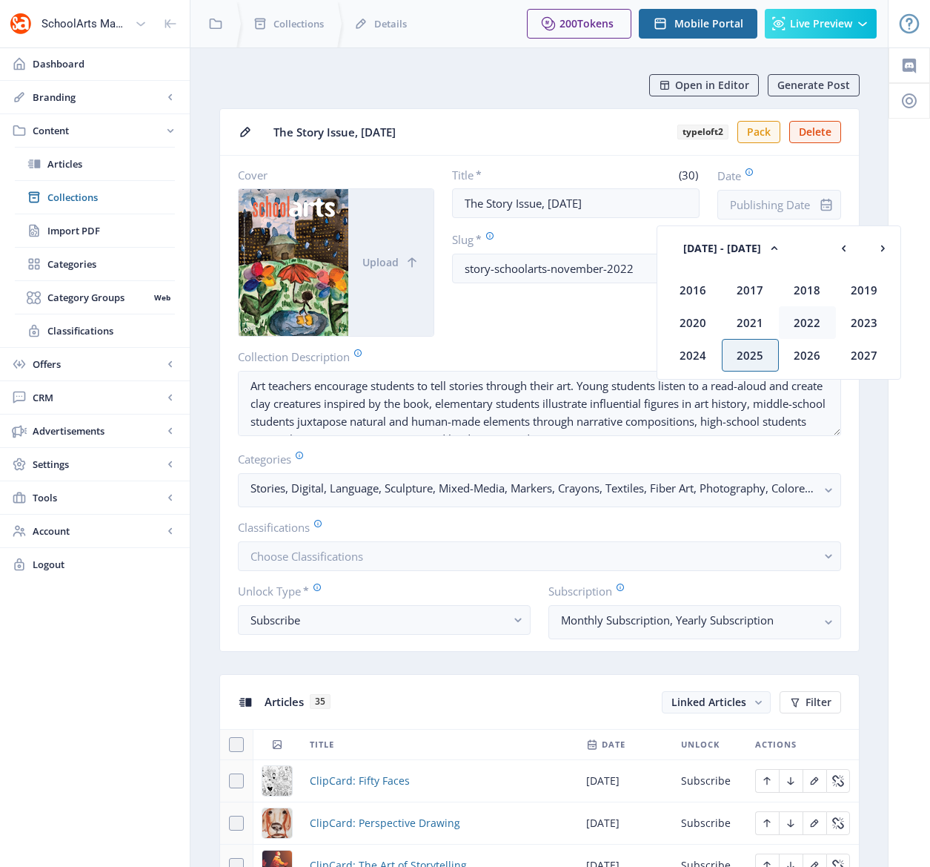
click at [810, 325] on div "2022" at bounding box center [807, 322] width 57 height 33
click at [802, 354] on div "Nov" at bounding box center [807, 355] width 57 height 33
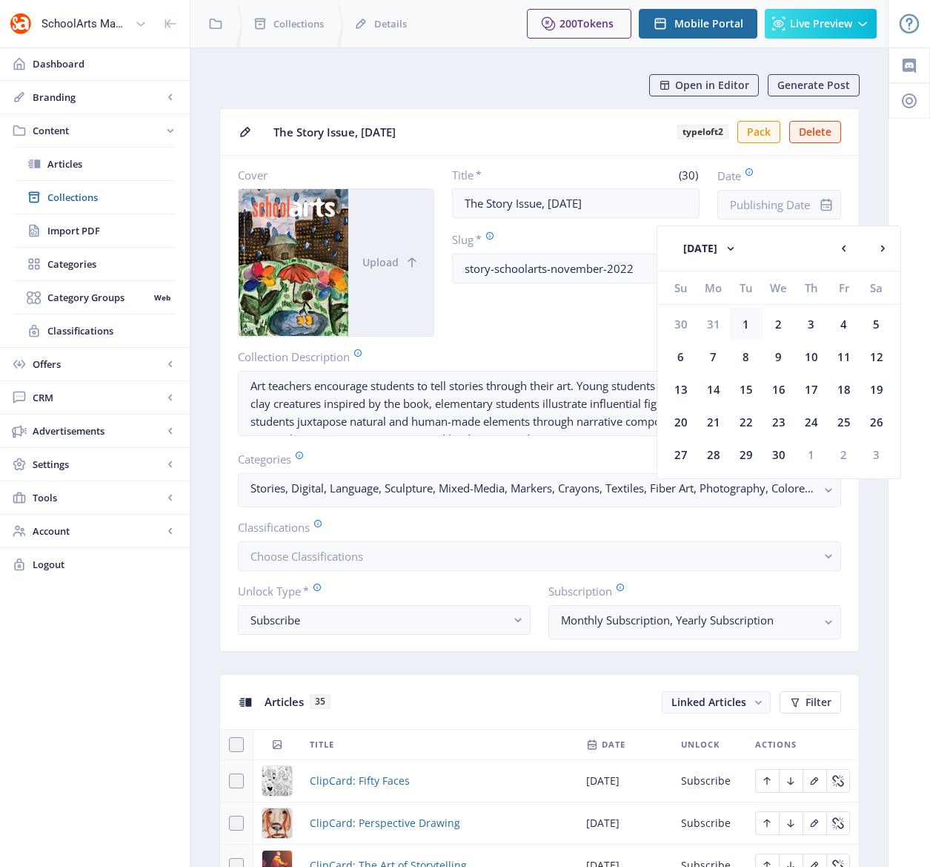
click at [749, 322] on div "1" at bounding box center [746, 324] width 33 height 33
type input "[DATE]"
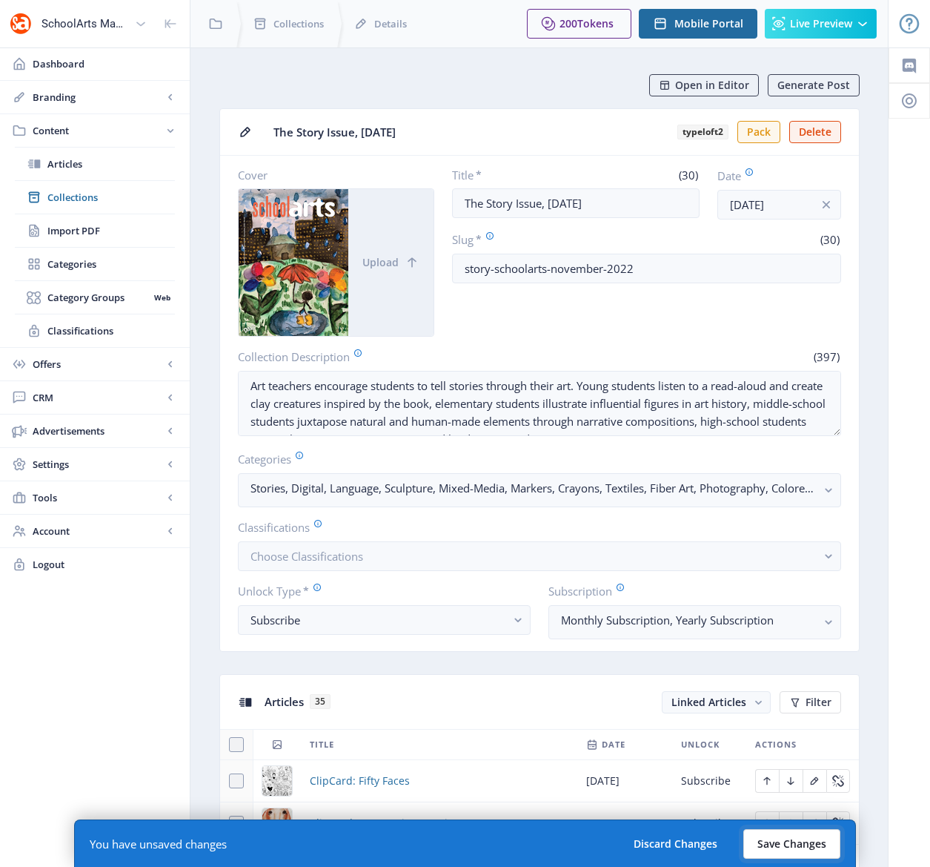
click at [775, 847] on button "Save Changes" at bounding box center [792, 844] width 97 height 30
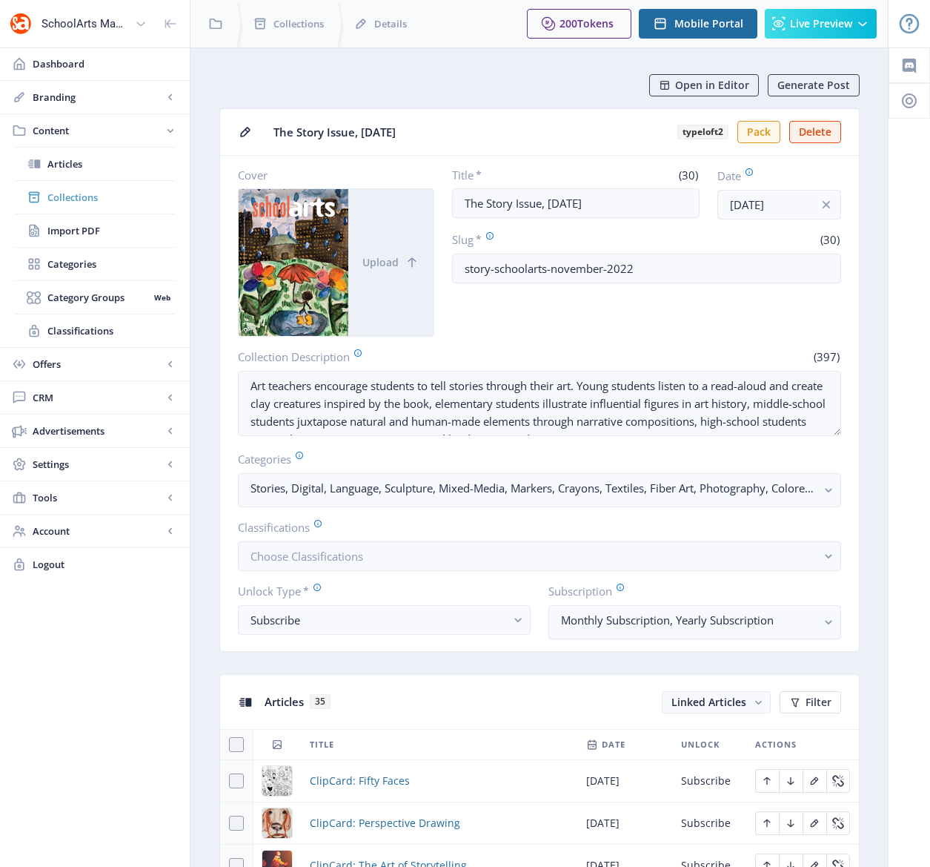
click at [63, 198] on span "Collections" at bounding box center [111, 197] width 128 height 15
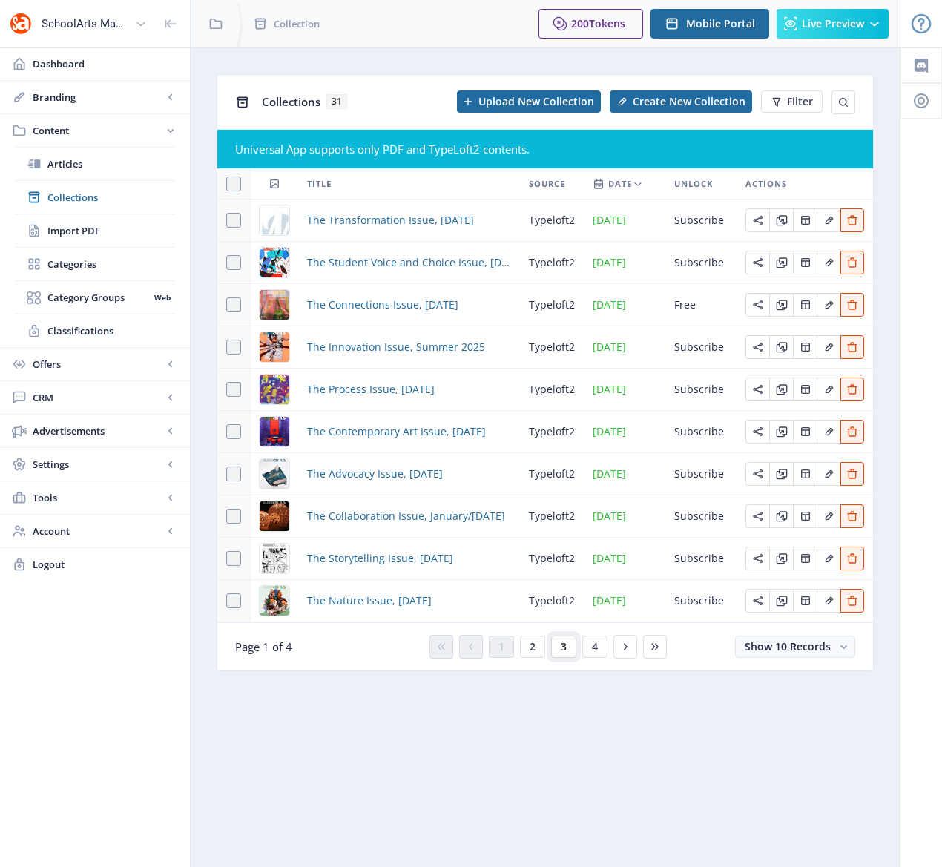
click at [566, 650] on button "3" at bounding box center [563, 646] width 25 height 22
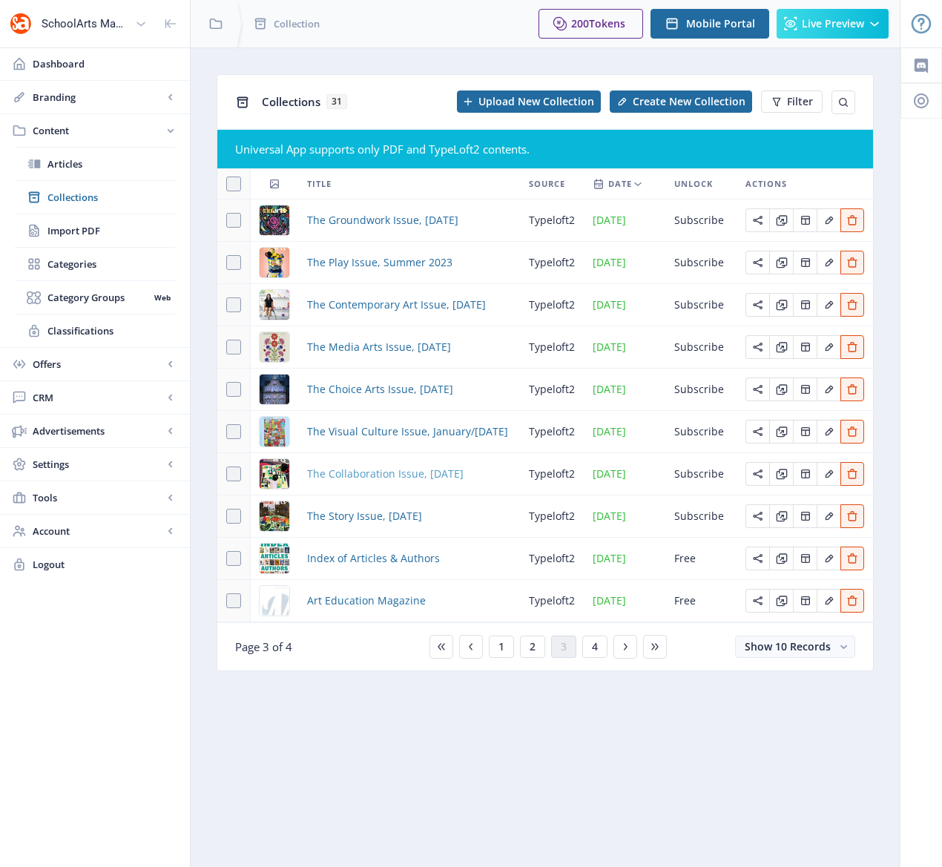
click at [368, 476] on span "The Collaboration Issue, December 2022" at bounding box center [385, 474] width 156 height 18
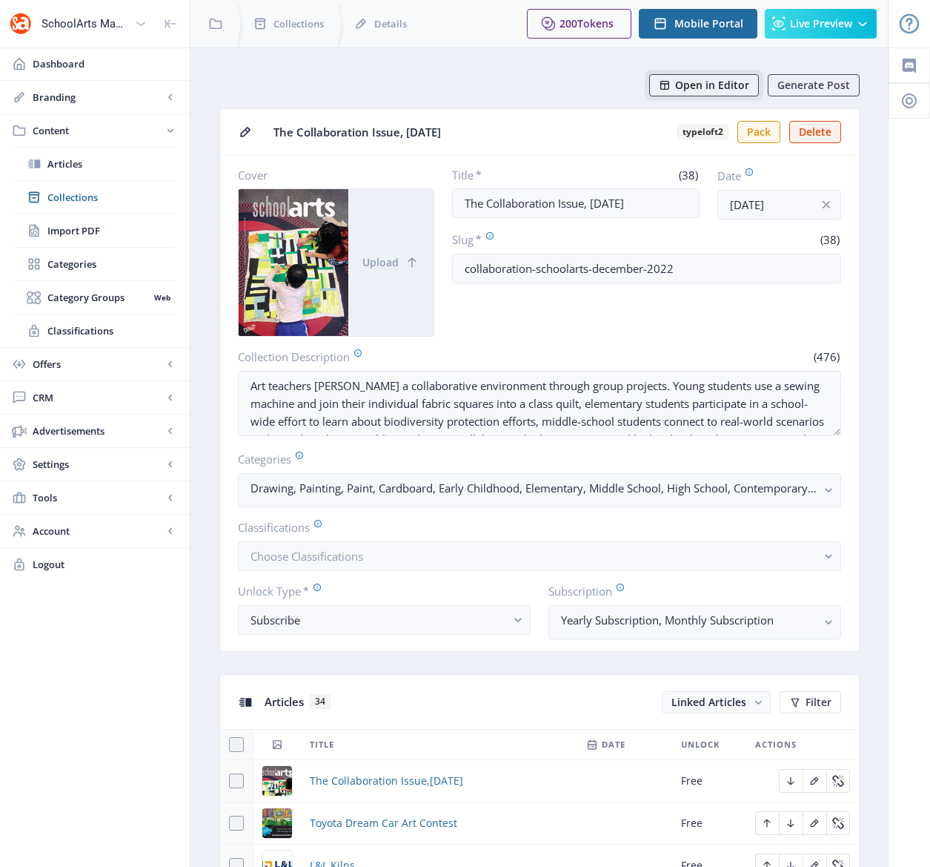
click at [718, 83] on span "Open in Editor" at bounding box center [712, 85] width 74 height 12
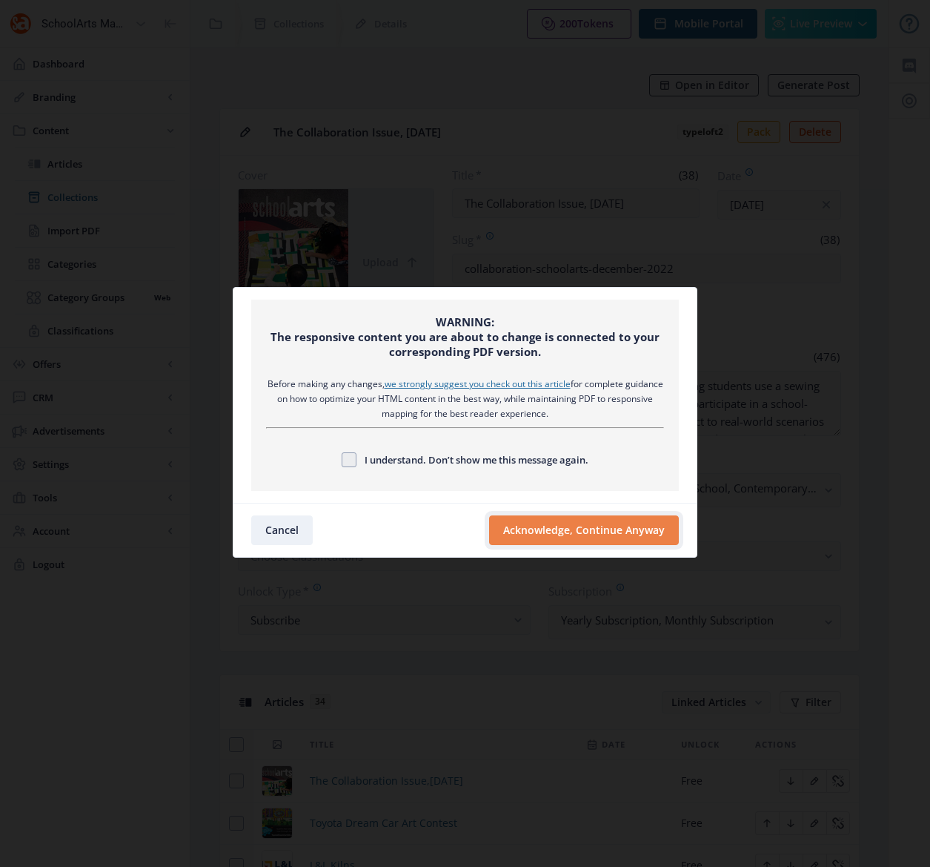
click at [626, 526] on button "Acknowledge, Continue Anyway" at bounding box center [584, 530] width 190 height 30
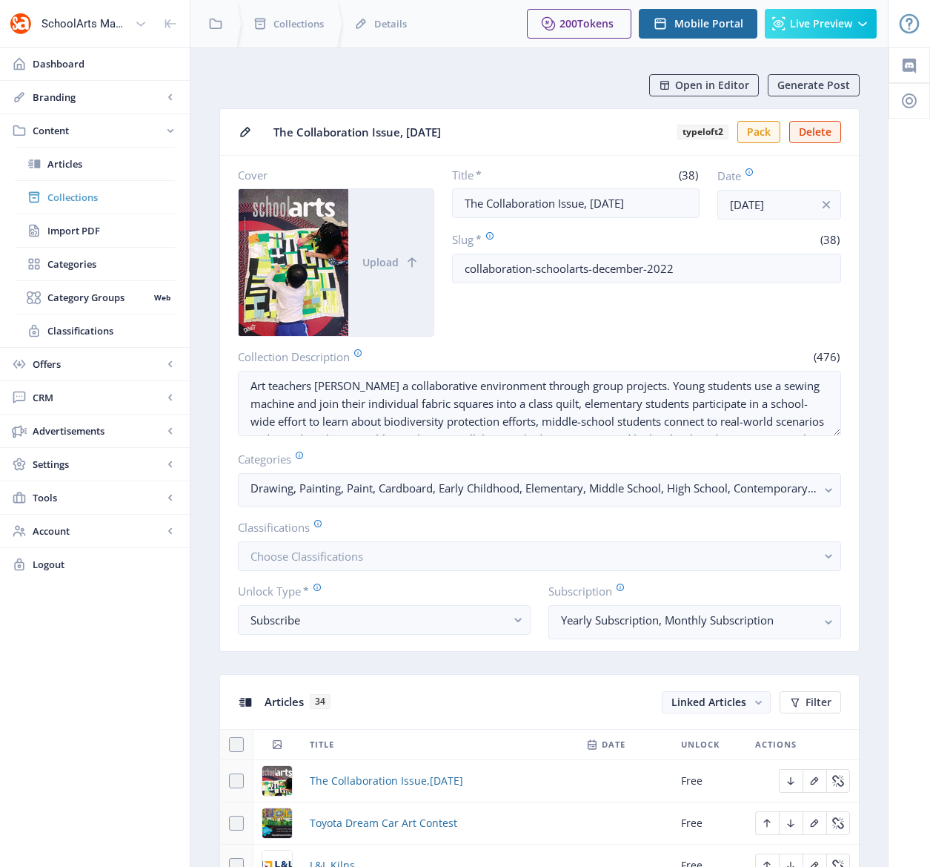
click at [67, 199] on span "Collections" at bounding box center [111, 197] width 128 height 15
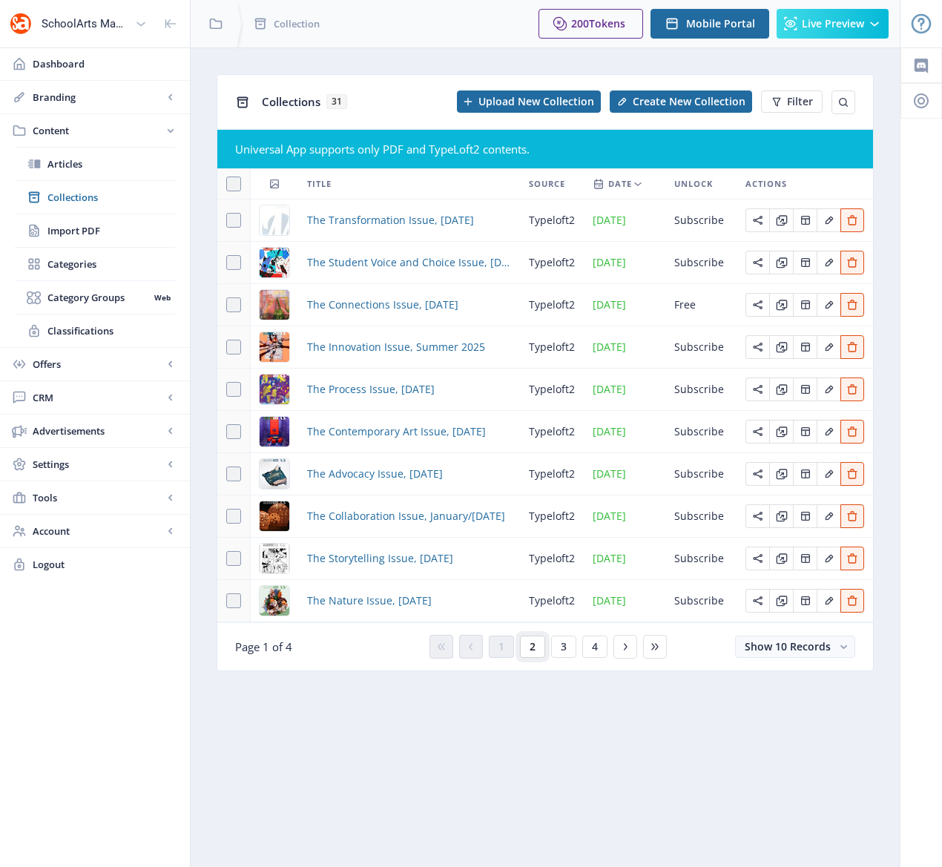
click at [532, 647] on span "2" at bounding box center [532, 647] width 6 height 12
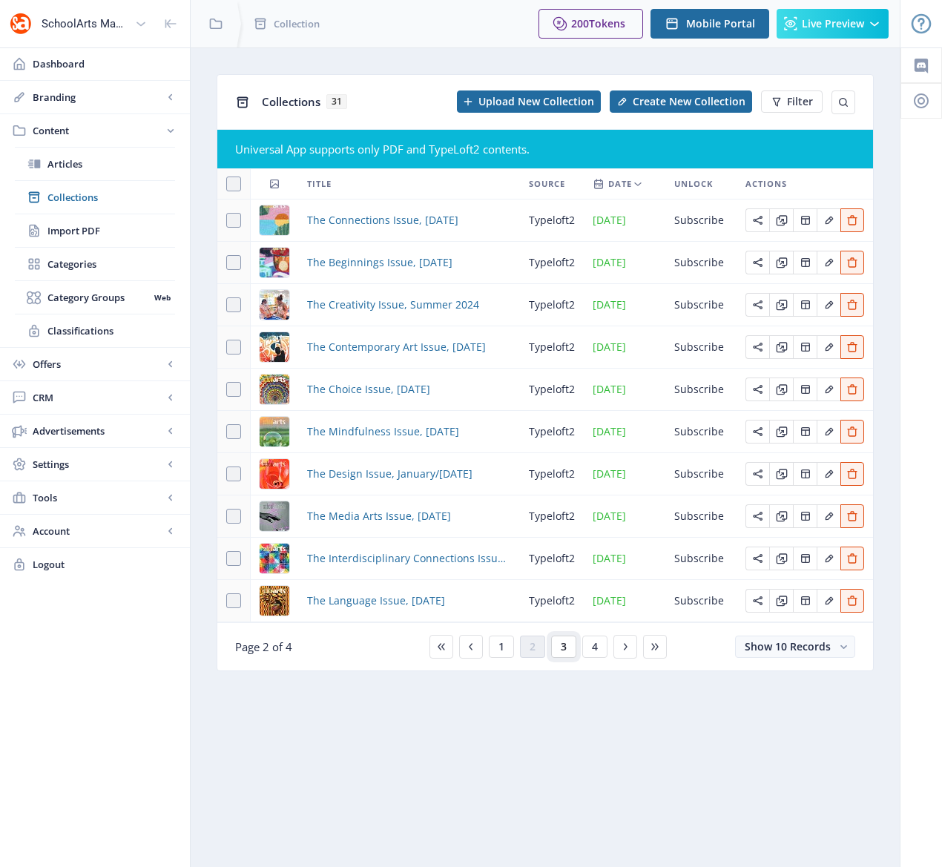
click at [562, 643] on span "3" at bounding box center [563, 647] width 6 height 12
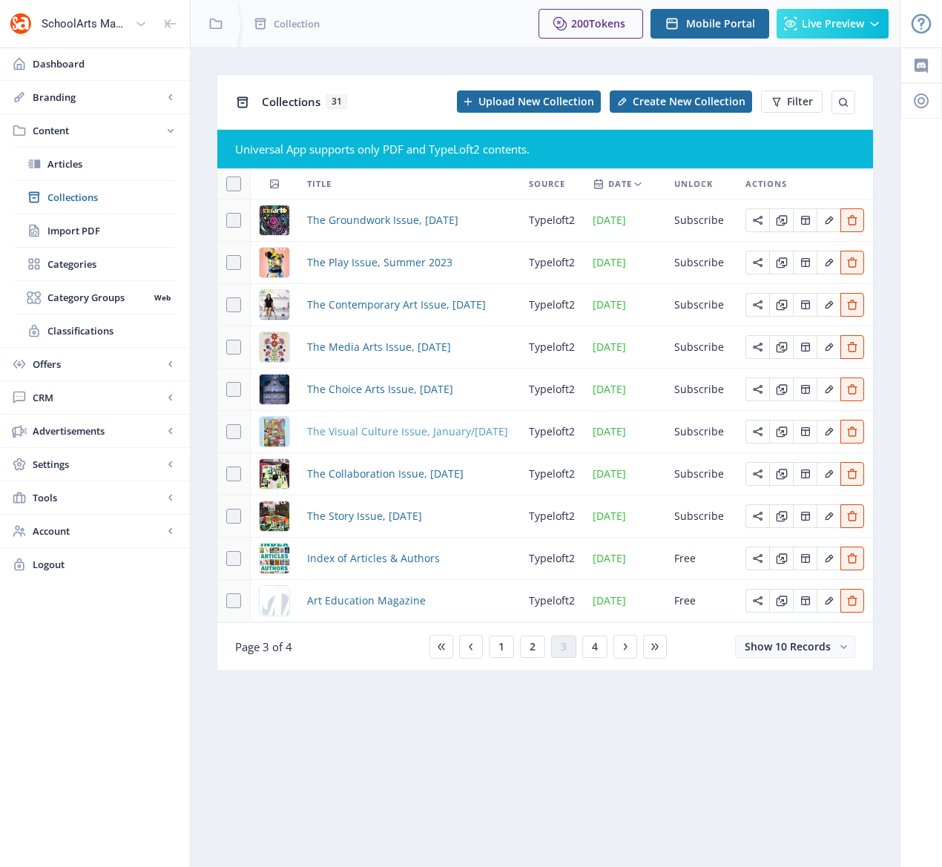
click at [391, 432] on span "The Visual Culture Issue, January/February 2023" at bounding box center [407, 432] width 201 height 18
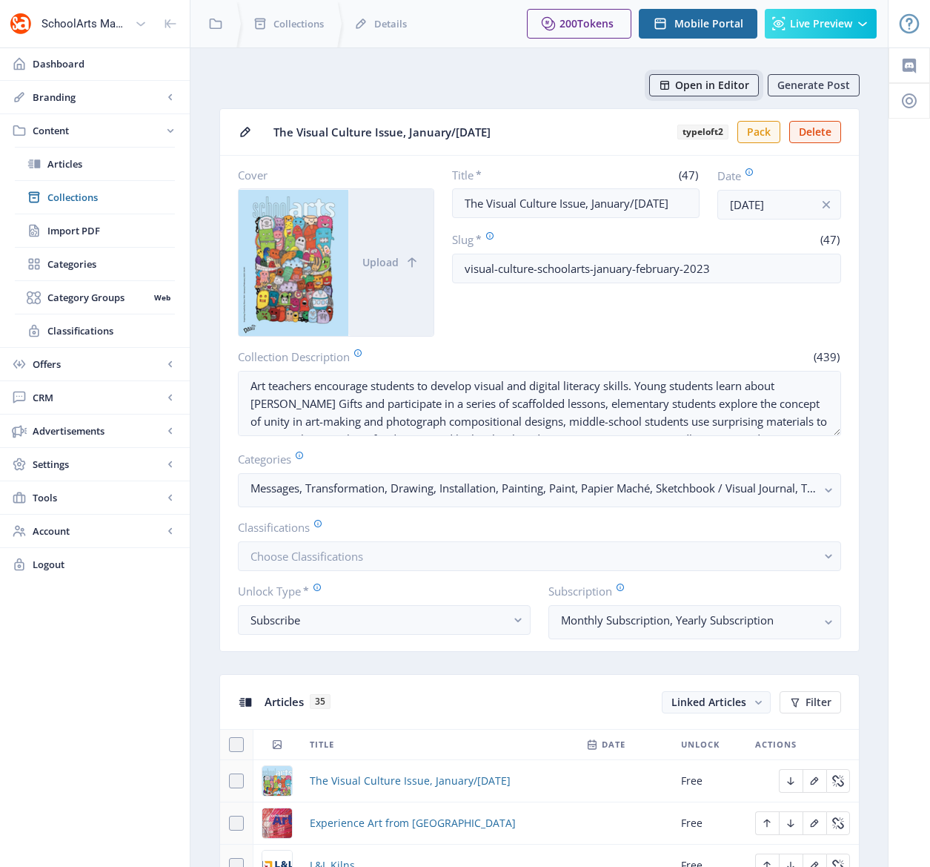
click at [698, 79] on span "Open in Editor" at bounding box center [712, 85] width 74 height 12
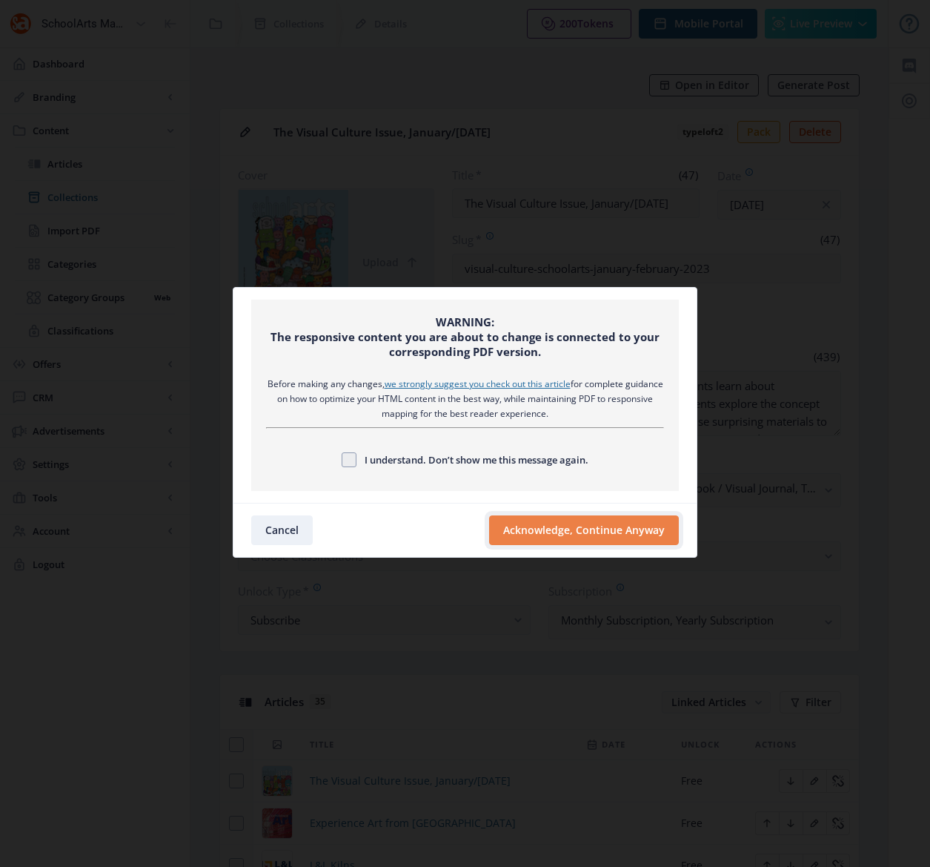
click at [618, 533] on button "Acknowledge, Continue Anyway" at bounding box center [584, 530] width 190 height 30
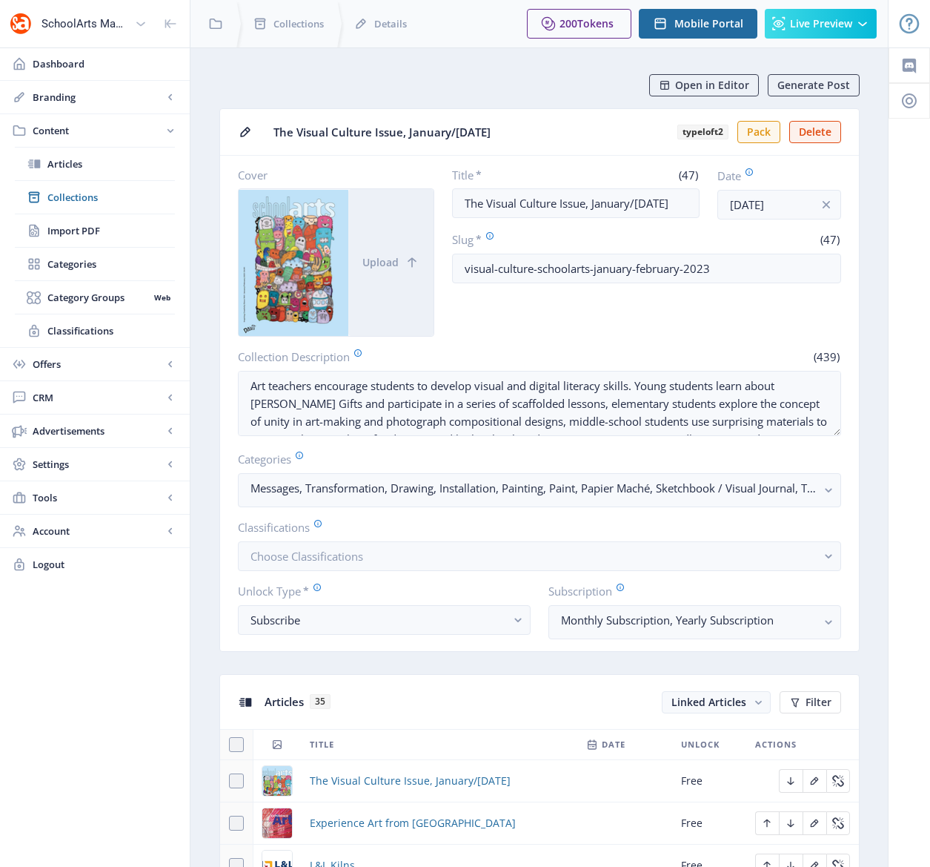
click at [61, 193] on span "Collections" at bounding box center [111, 197] width 128 height 15
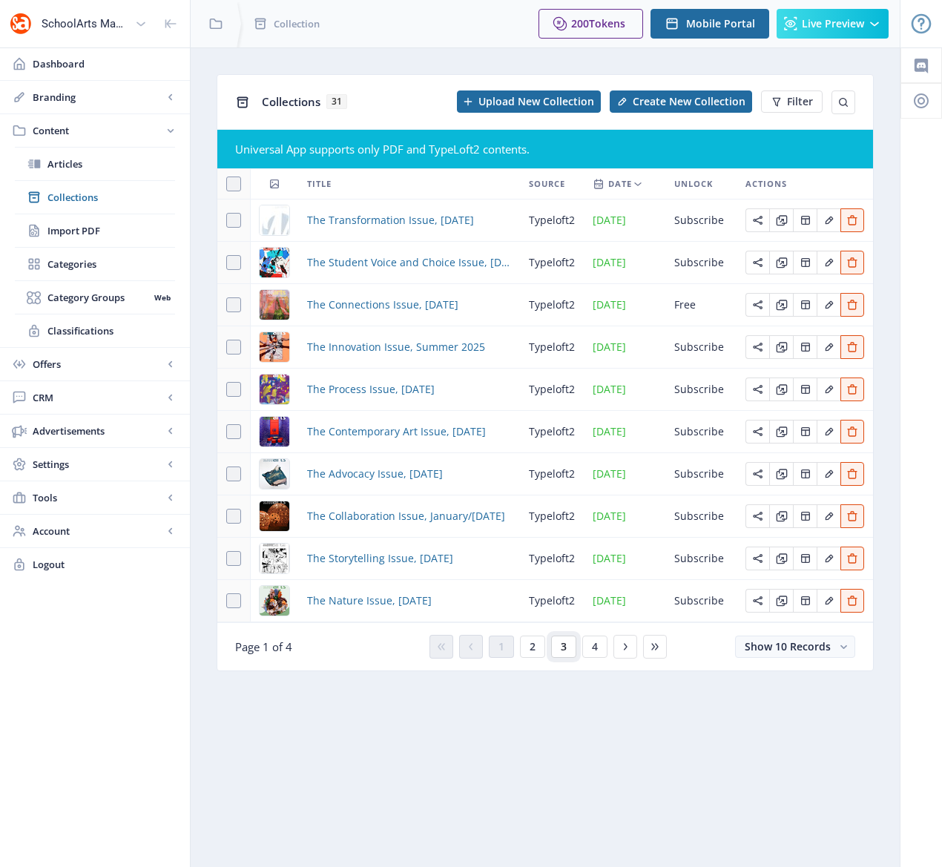
click at [565, 643] on span "3" at bounding box center [563, 647] width 6 height 12
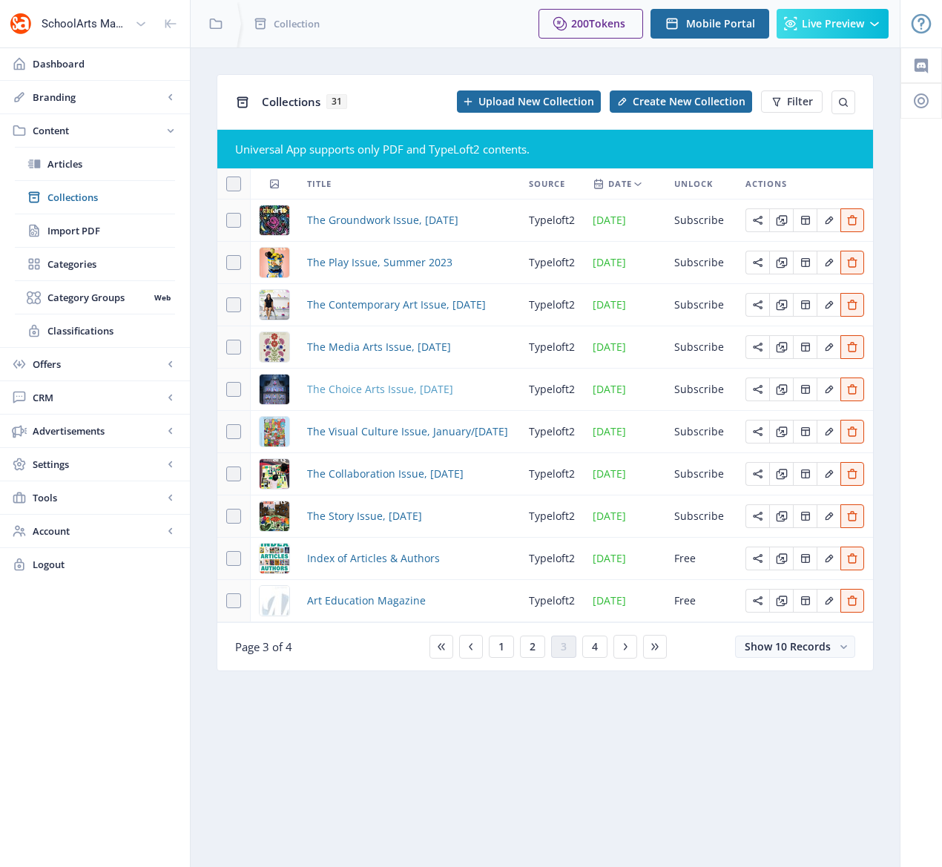
click at [381, 389] on span "The Choice Arts Issue, March 2023" at bounding box center [380, 389] width 146 height 18
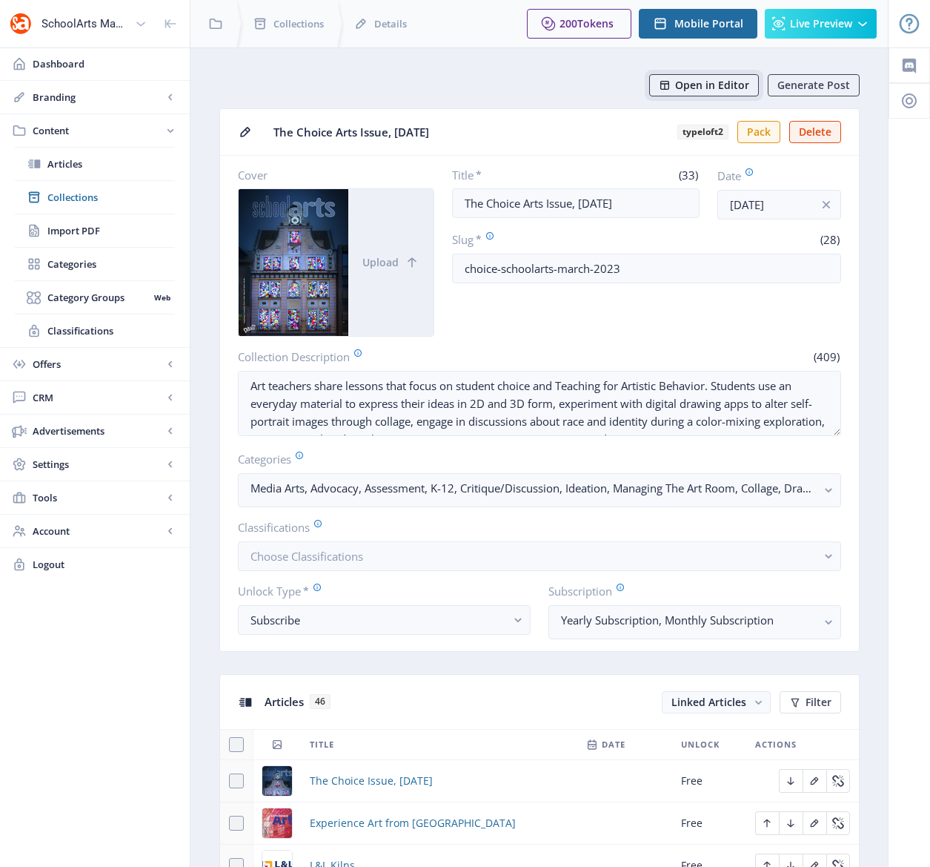
click at [688, 82] on span "Open in Editor" at bounding box center [712, 85] width 74 height 12
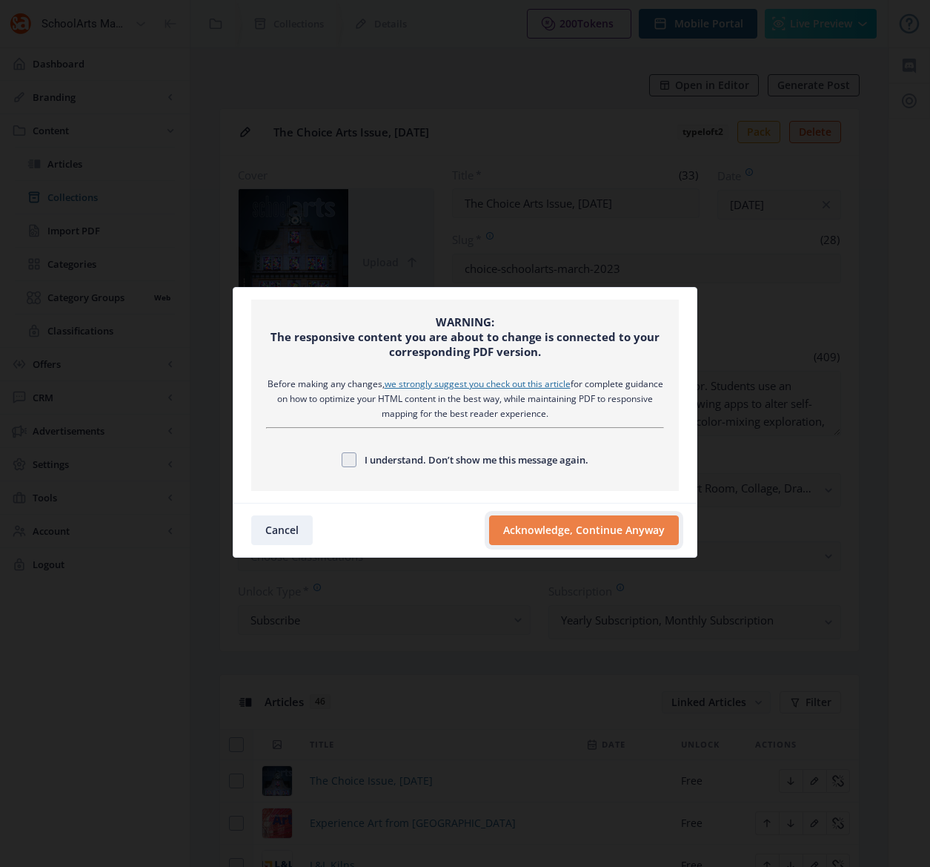
click at [582, 533] on button "Acknowledge, Continue Anyway" at bounding box center [584, 530] width 190 height 30
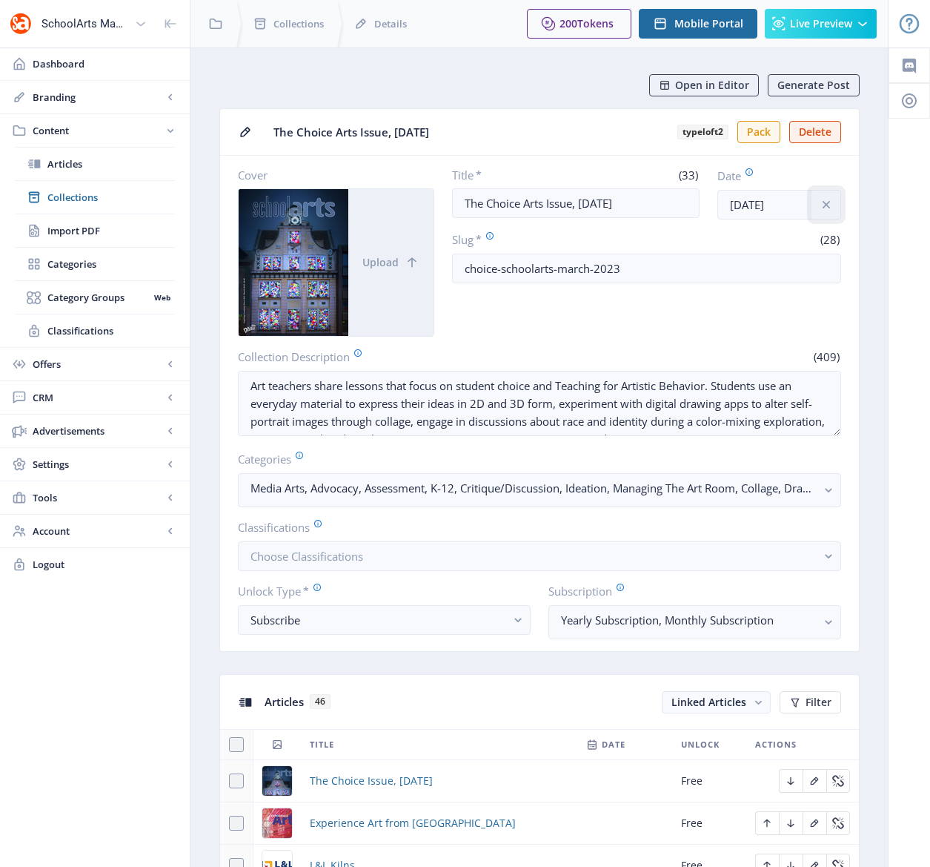
click at [825, 205] on icon "info" at bounding box center [825, 204] width 7 height 7
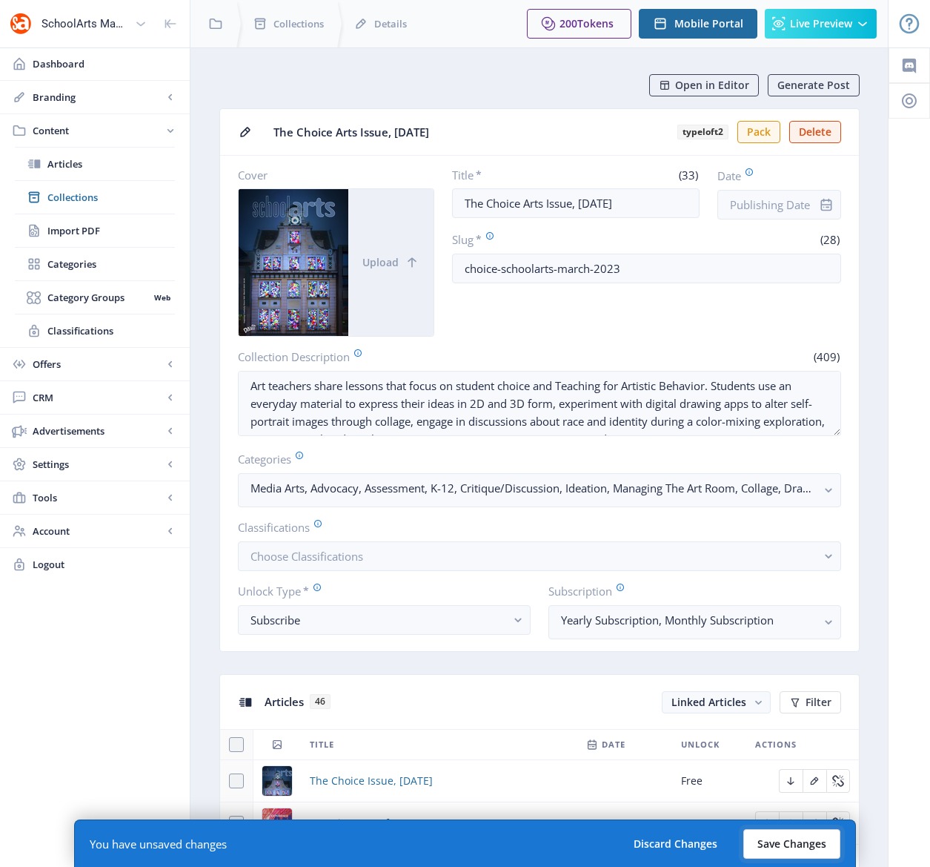
click at [778, 843] on button "Save Changes" at bounding box center [792, 844] width 97 height 30
